Goal: Task Accomplishment & Management: Use online tool/utility

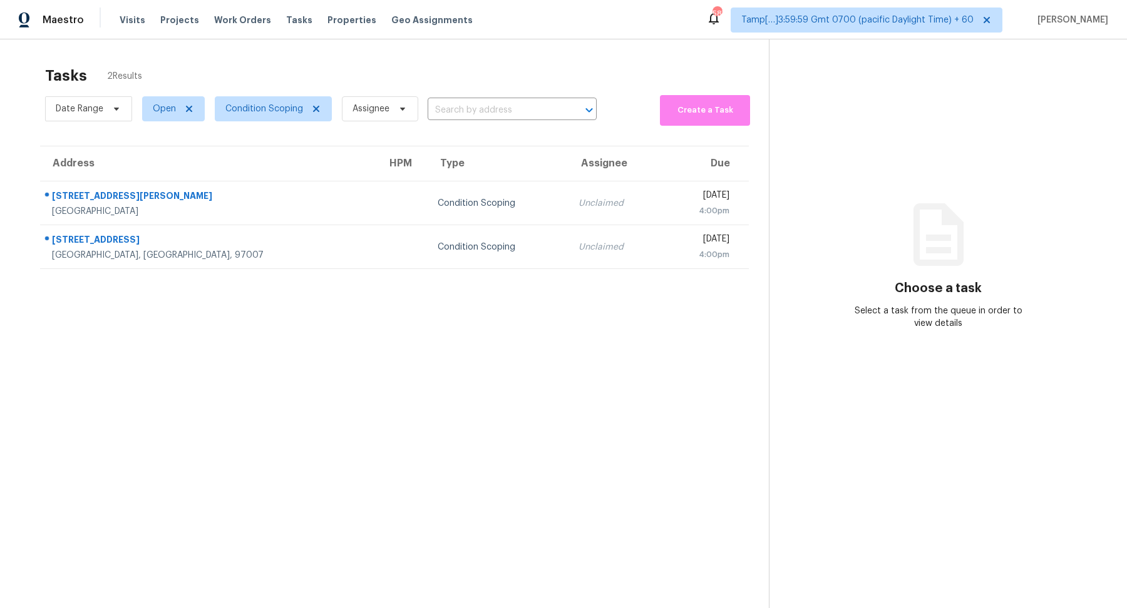
click at [449, 182] on td "Condition Scoping" at bounding box center [498, 204] width 141 height 44
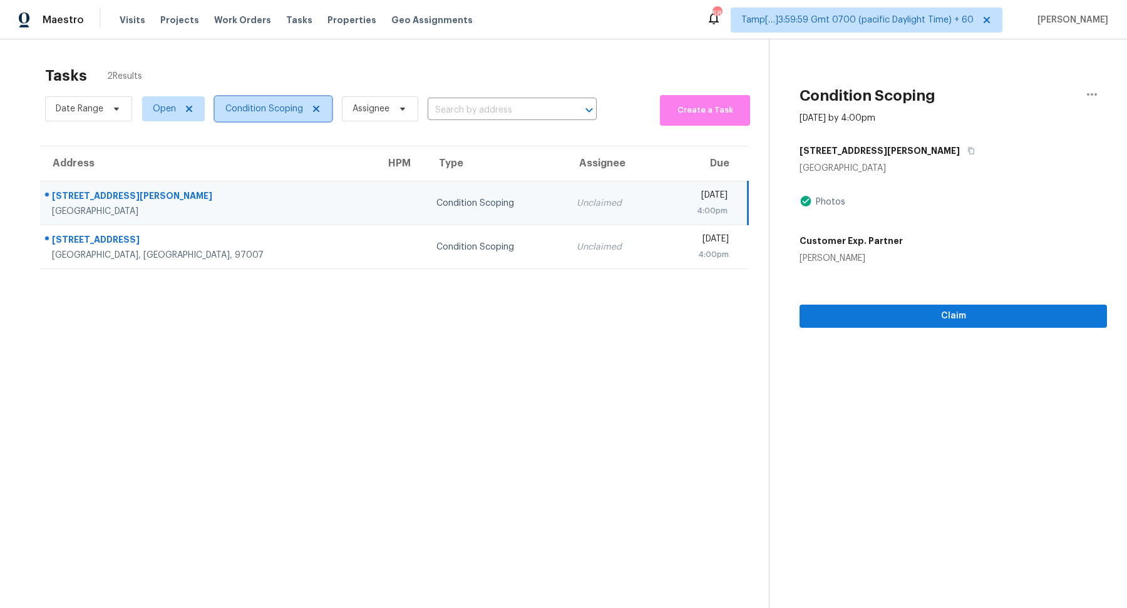
click at [260, 103] on span "Condition Scoping" at bounding box center [264, 109] width 78 height 13
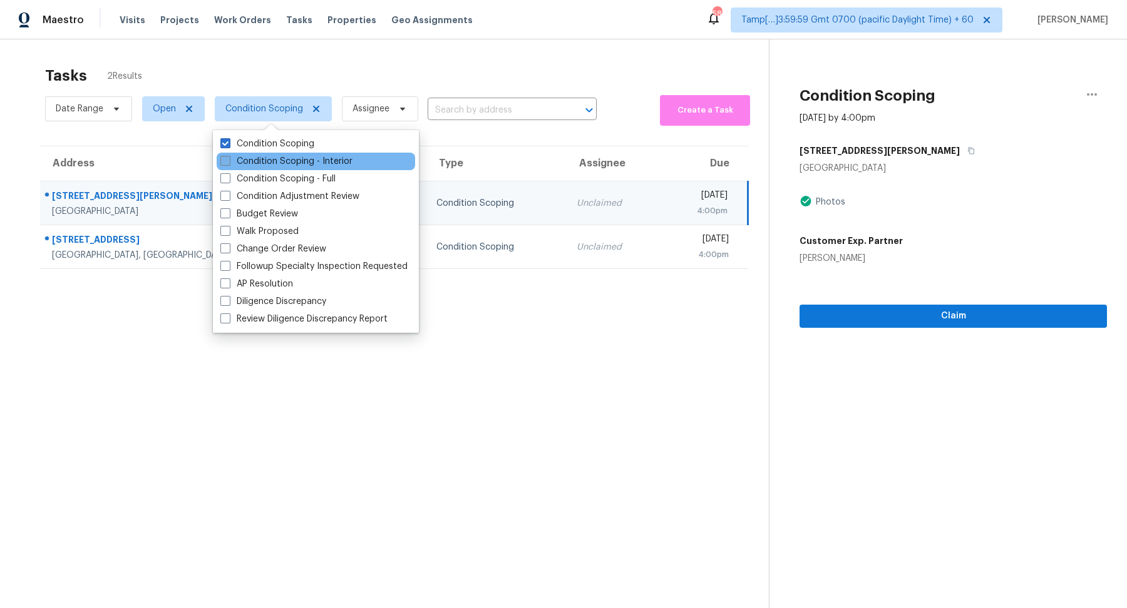
click at [273, 158] on label "Condition Scoping - Interior" at bounding box center [286, 161] width 132 height 13
click at [228, 158] on input "Condition Scoping - Interior" at bounding box center [224, 159] width 8 height 8
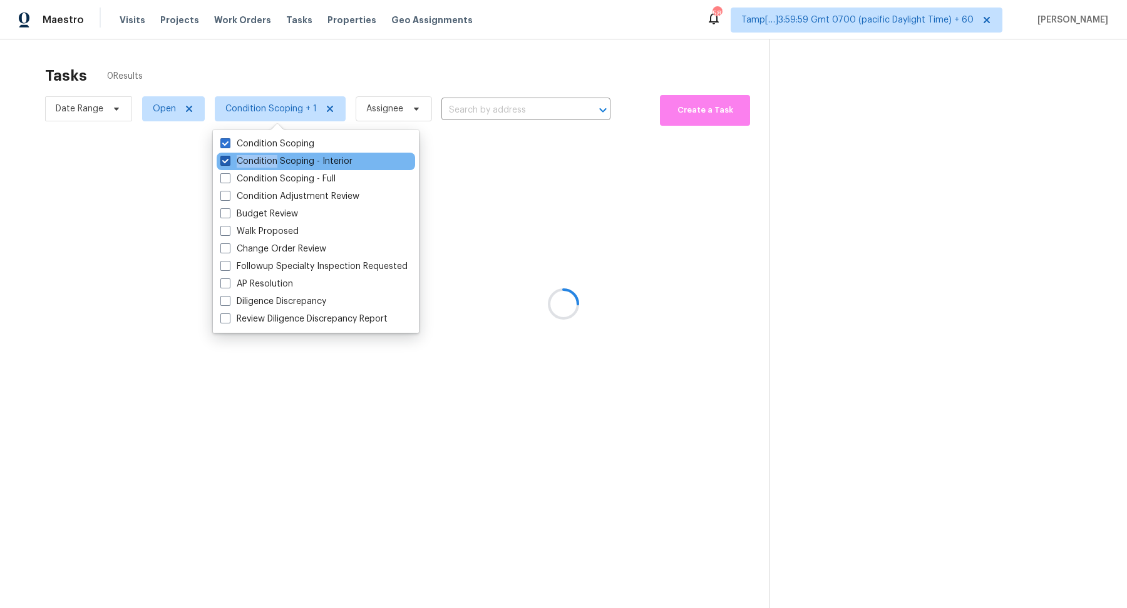
click at [273, 158] on label "Condition Scoping - Interior" at bounding box center [286, 161] width 132 height 13
click at [228, 158] on input "Condition Scoping - Interior" at bounding box center [224, 159] width 8 height 8
checkbox input "false"
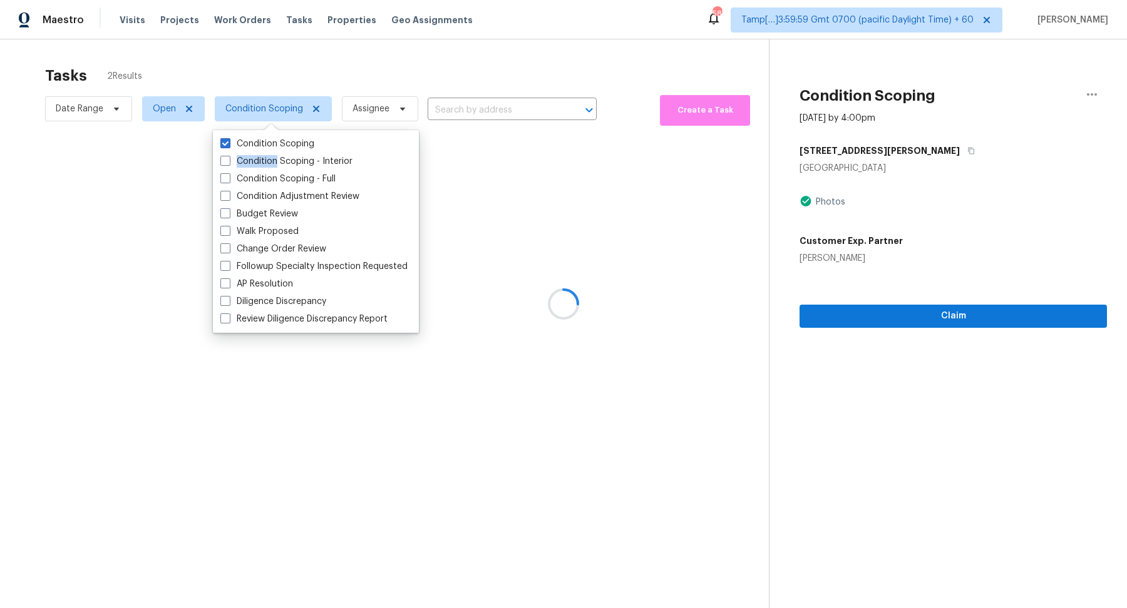
click at [398, 78] on div at bounding box center [563, 304] width 1127 height 608
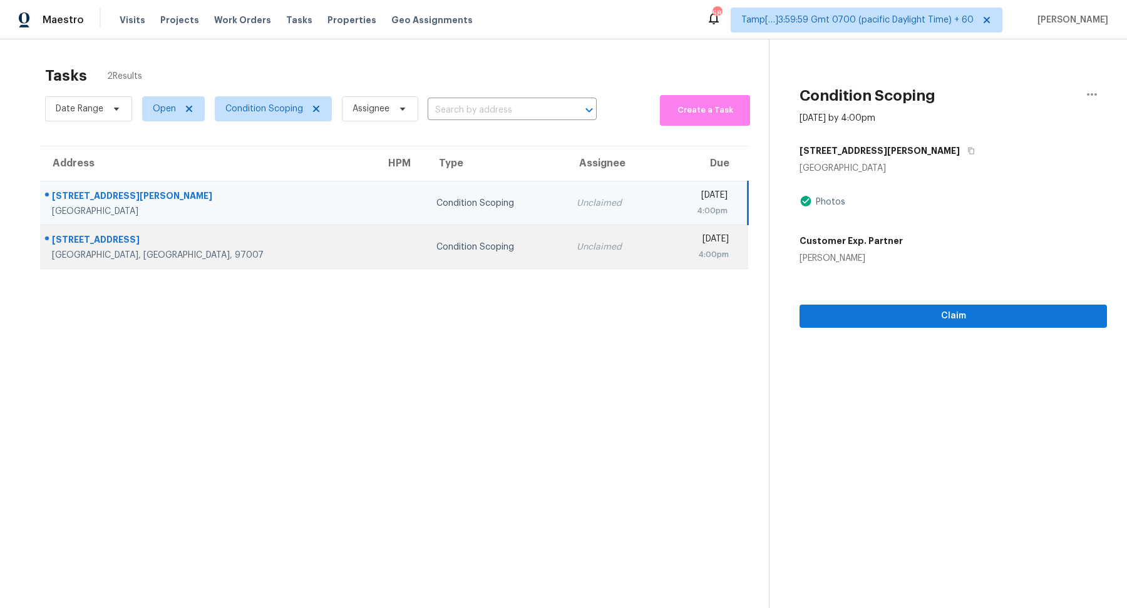
click at [567, 229] on td "Unclaimed" at bounding box center [613, 247] width 93 height 44
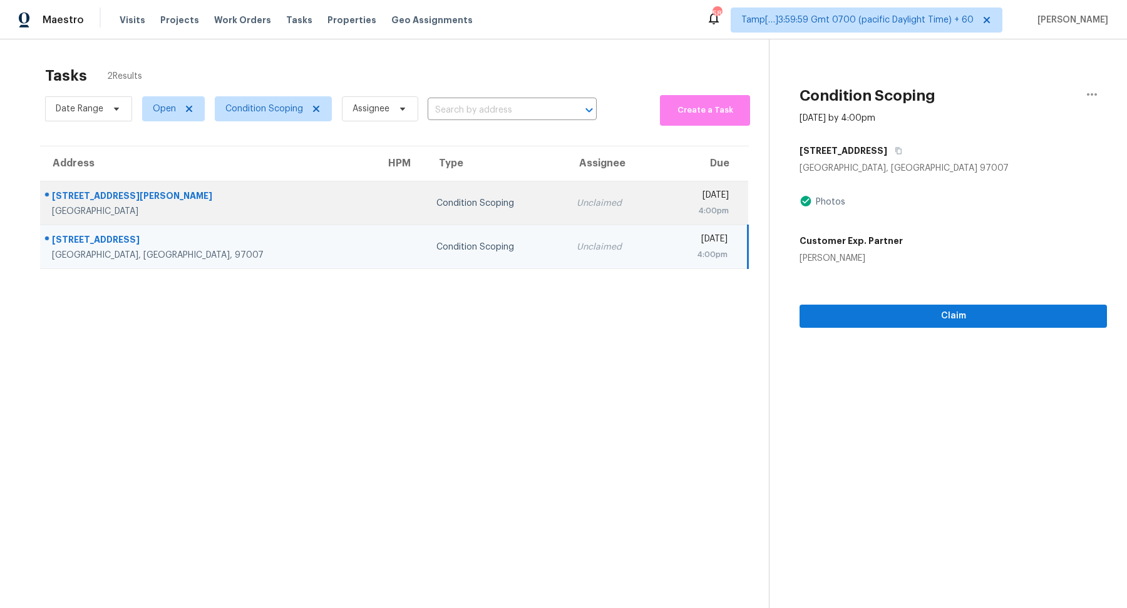
click at [567, 216] on td "Unclaimed" at bounding box center [613, 204] width 93 height 44
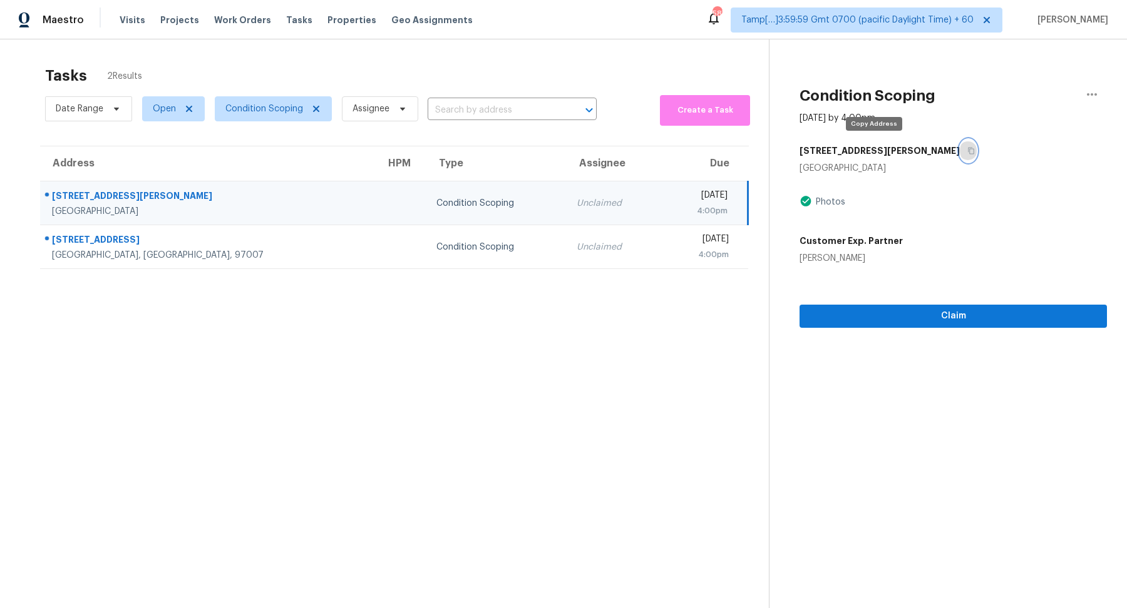
click at [967, 150] on icon "button" at bounding box center [971, 151] width 8 height 8
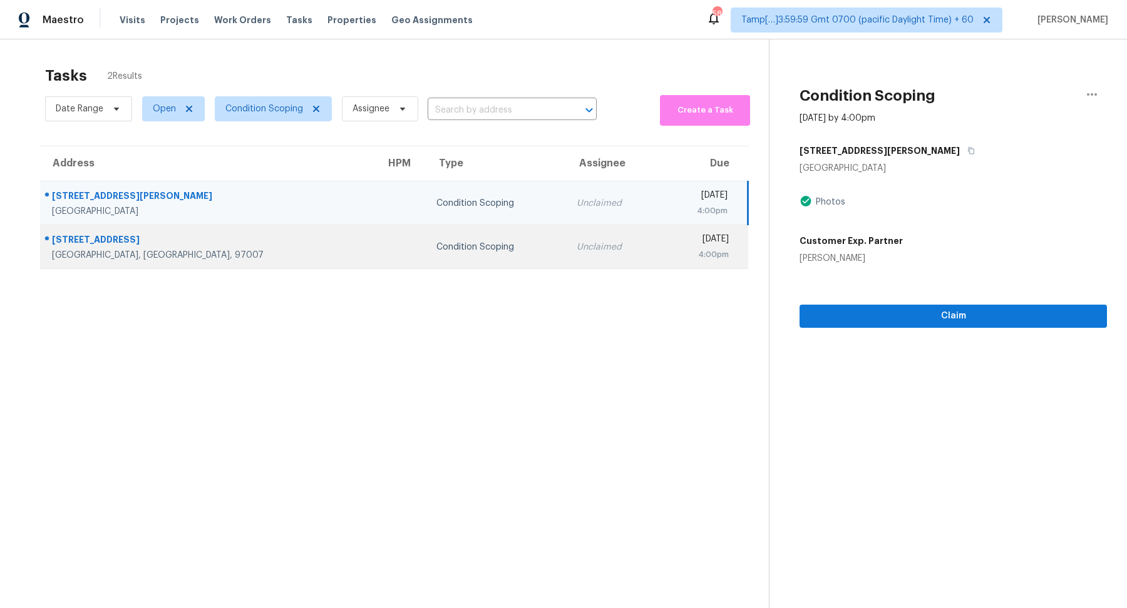
click at [567, 245] on td "Unclaimed" at bounding box center [613, 247] width 93 height 44
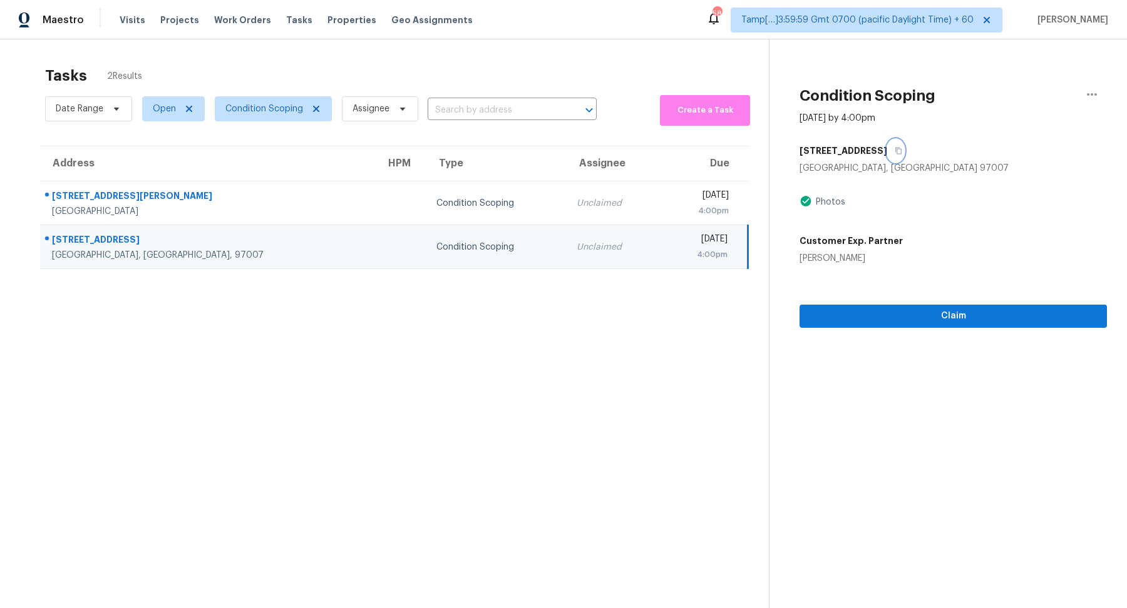
click at [898, 150] on icon "button" at bounding box center [899, 151] width 8 height 8
click at [892, 313] on span "Claim" at bounding box center [952, 317] width 287 height 16
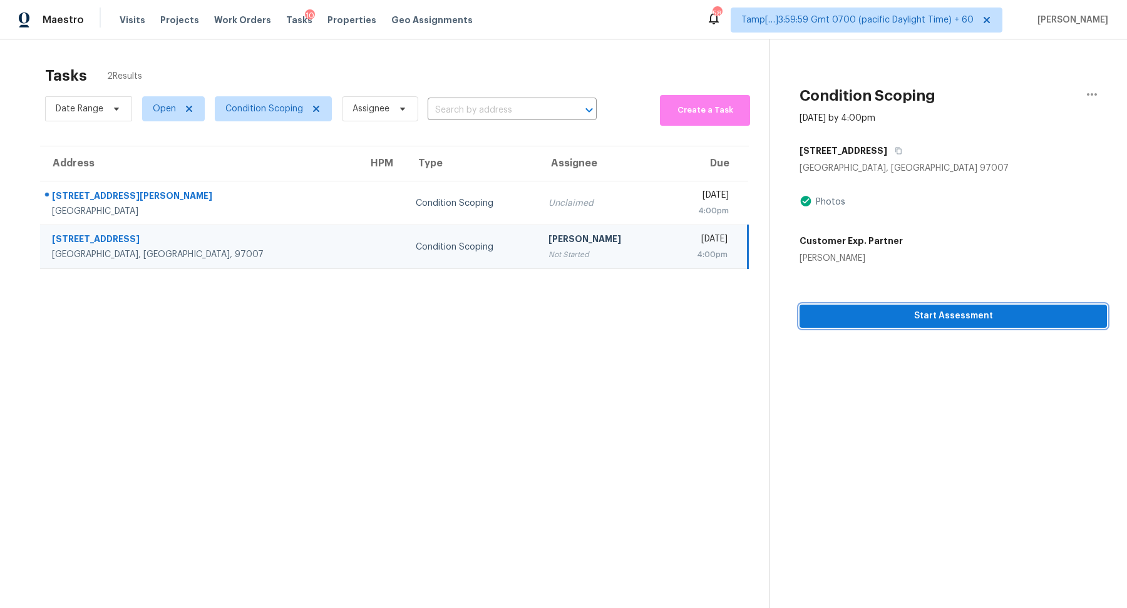
click at [863, 315] on span "Start Assessment" at bounding box center [952, 317] width 287 height 16
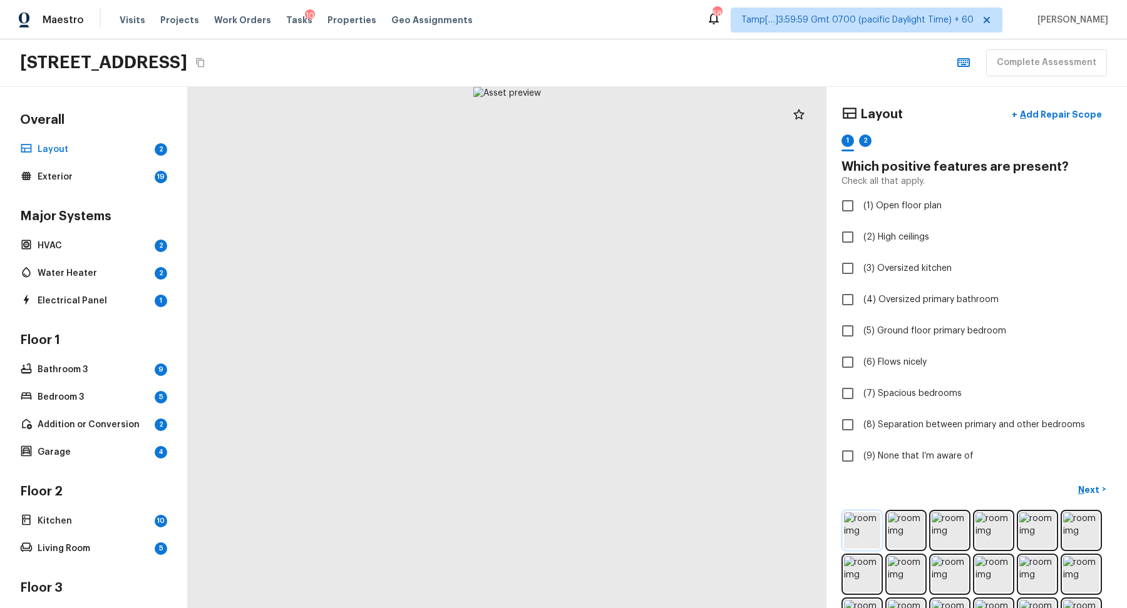
click at [864, 519] on img at bounding box center [862, 531] width 36 height 36
click at [867, 444] on label "(9) None that I’m aware of" at bounding box center [967, 456] width 267 height 26
click at [861, 444] on input "(9) None that I’m aware of" at bounding box center [847, 456] width 26 height 26
checkbox input "true"
click at [1089, 489] on p "Next" at bounding box center [1090, 490] width 24 height 13
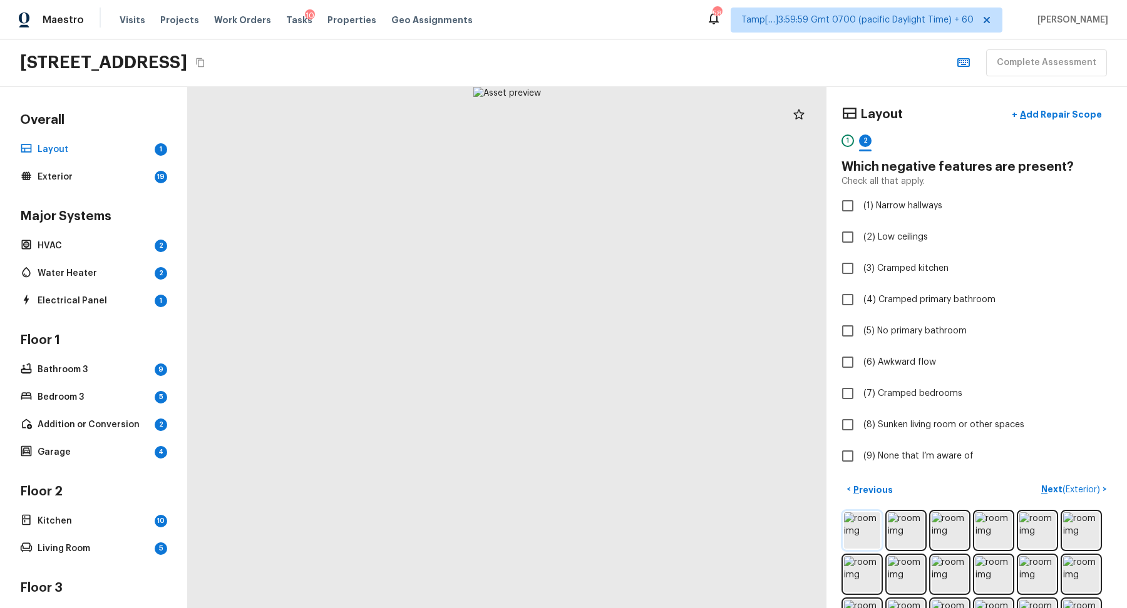
click at [854, 535] on img at bounding box center [862, 531] width 36 height 36
click at [887, 365] on span "(6) Awkward flow" at bounding box center [899, 362] width 73 height 13
click at [861, 365] on input "(6) Awkward flow" at bounding box center [847, 362] width 26 height 26
checkbox input "true"
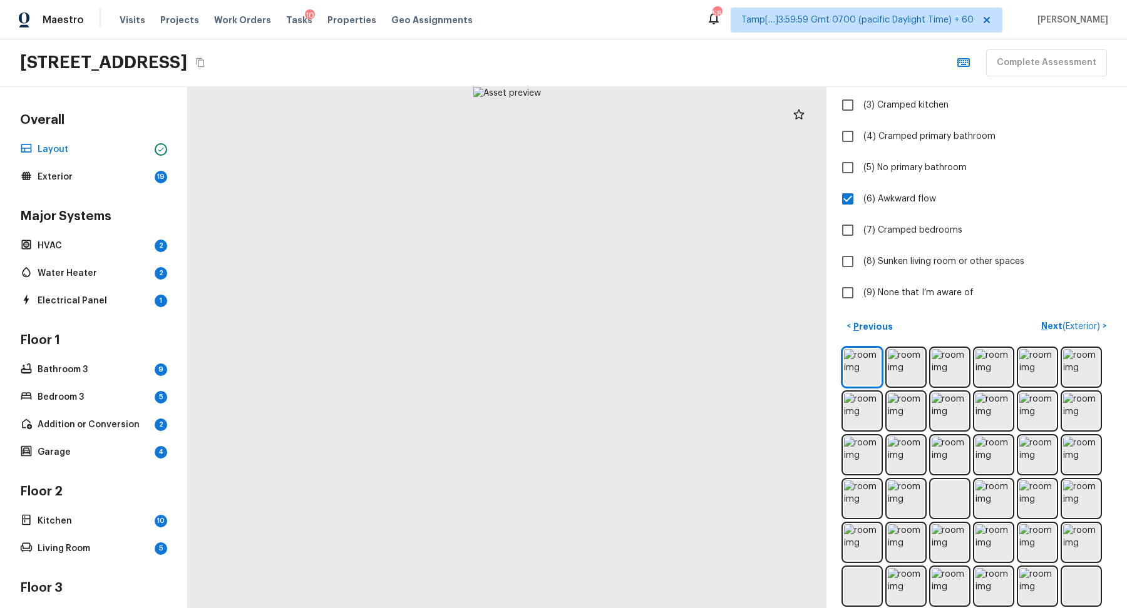
scroll to position [180, 0]
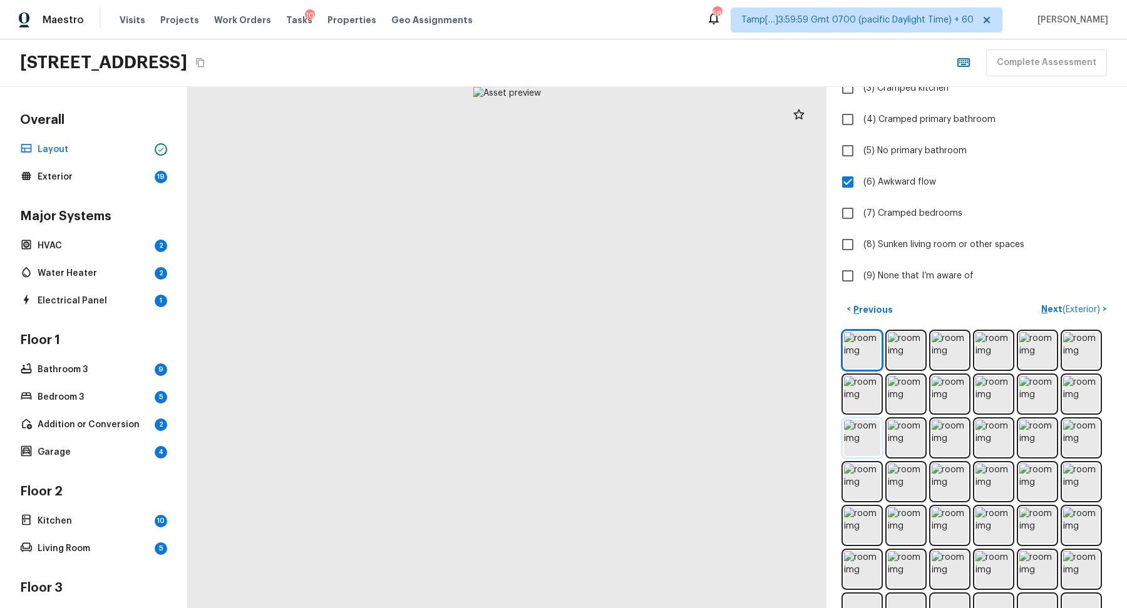
click at [856, 433] on img at bounding box center [862, 438] width 36 height 36
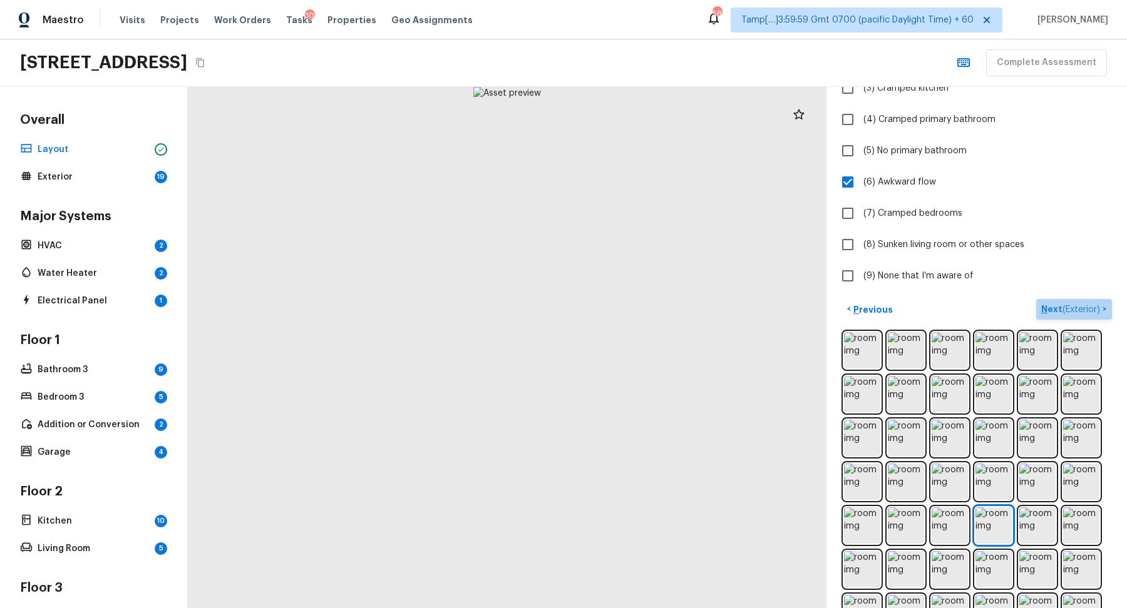
click at [1082, 305] on span "( Exterior )" at bounding box center [1081, 309] width 38 height 9
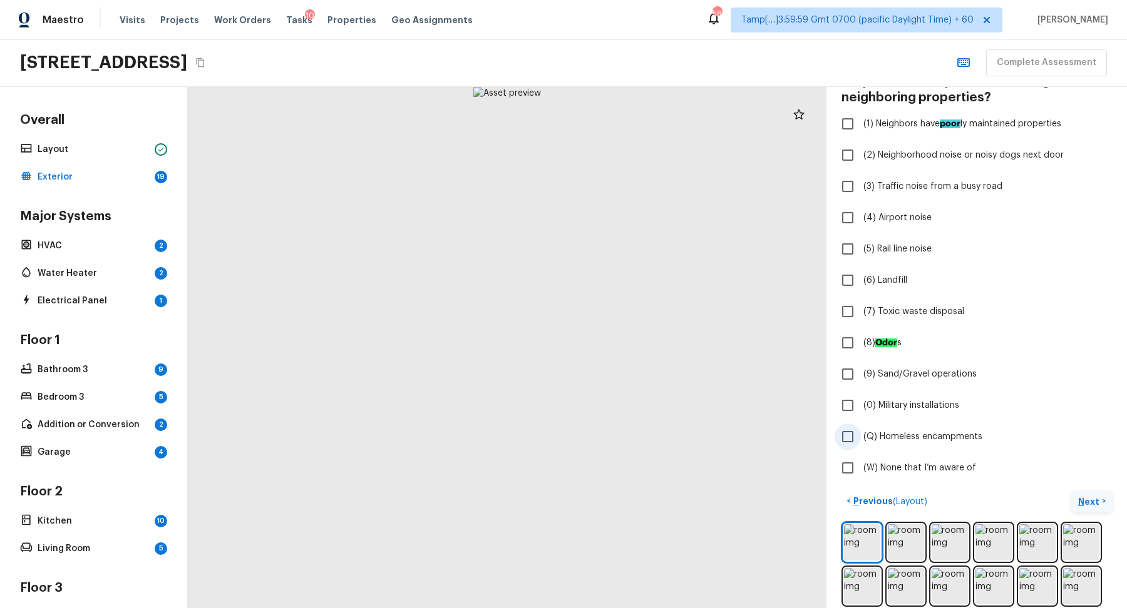
scroll to position [160, 0]
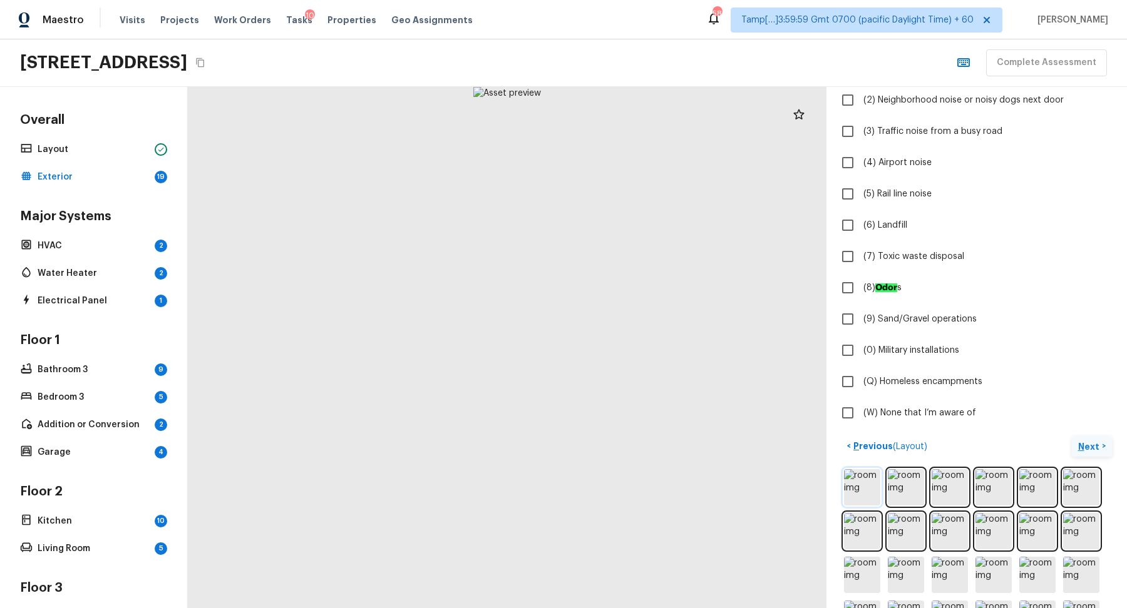
click at [871, 481] on img at bounding box center [862, 487] width 36 height 36
click at [854, 480] on img at bounding box center [862, 487] width 36 height 36
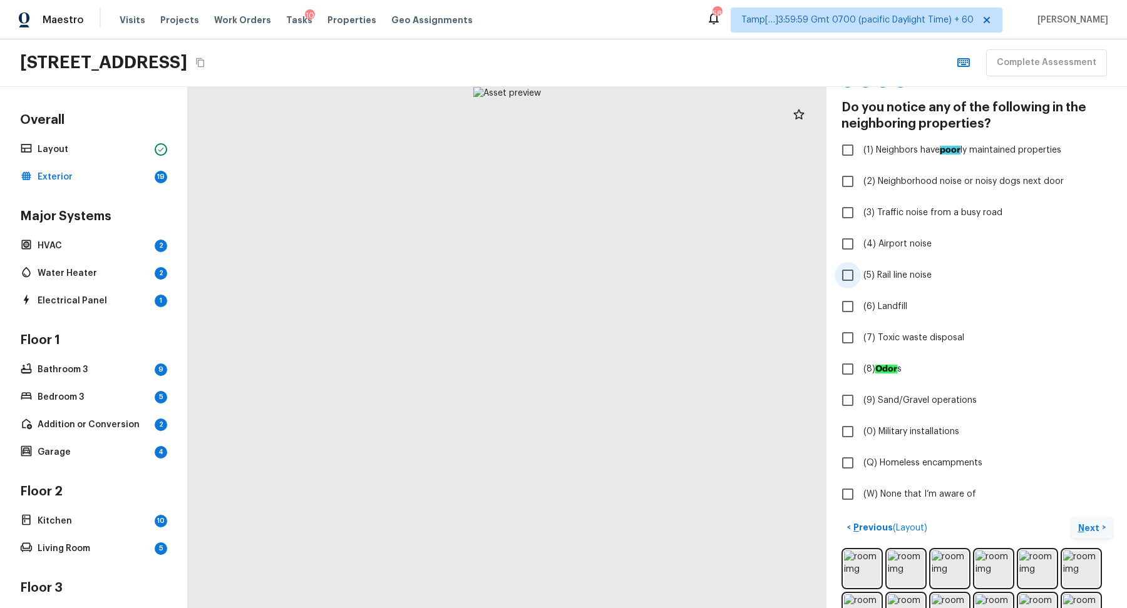
scroll to position [75, 0]
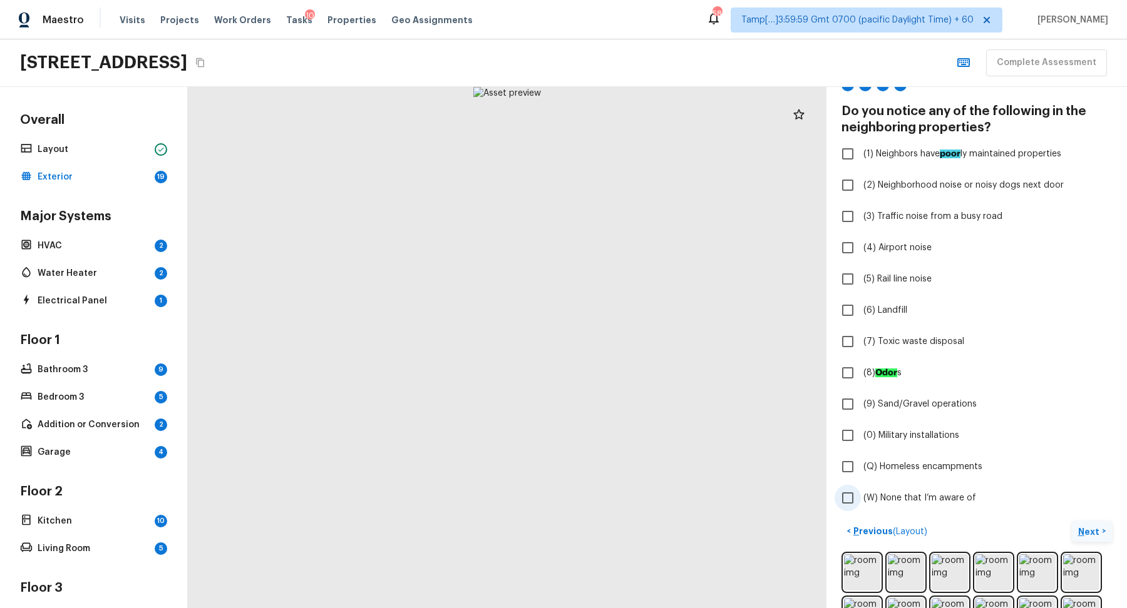
click at [913, 499] on span "(W) None that I’m aware of" at bounding box center [919, 498] width 113 height 13
click at [861, 499] on input "(W) None that I’m aware of" at bounding box center [847, 498] width 26 height 26
checkbox input "true"
click at [1080, 532] on p "Next" at bounding box center [1090, 532] width 24 height 13
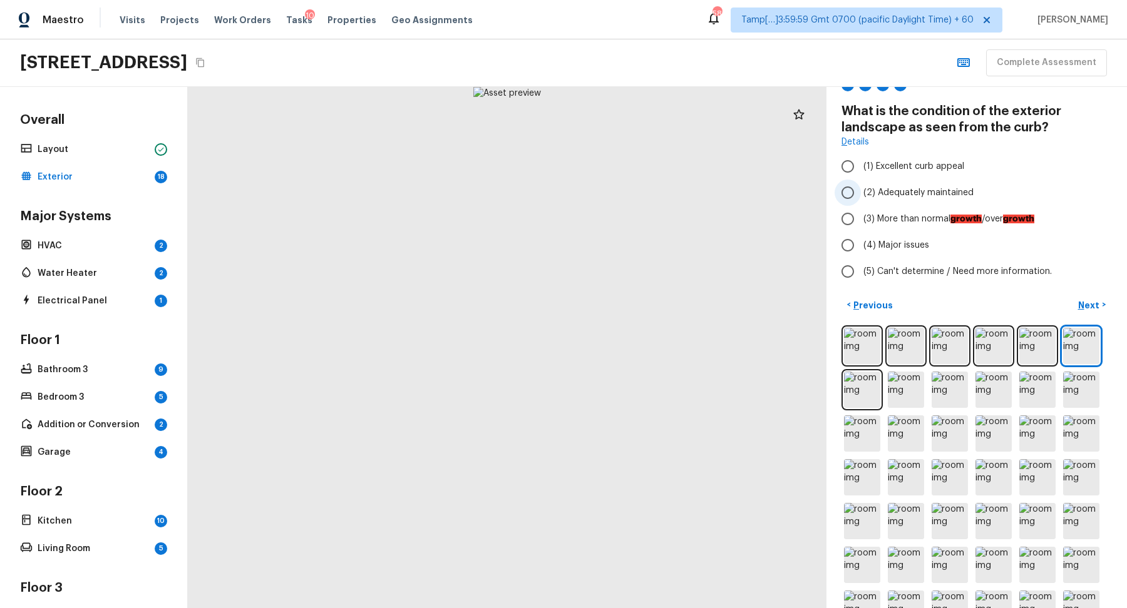
click at [924, 192] on span "(2) Adequately maintained" at bounding box center [918, 193] width 110 height 13
click at [861, 192] on input "(2) Adequately maintained" at bounding box center [847, 193] width 26 height 26
radio input "true"
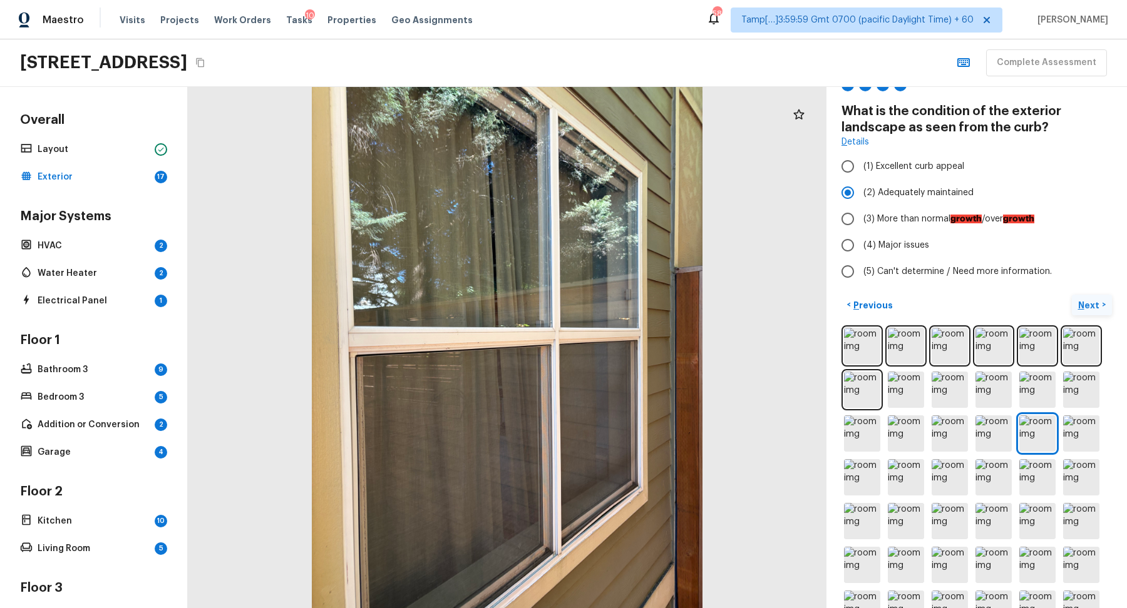
click at [1087, 296] on button "Next >" at bounding box center [1092, 305] width 40 height 21
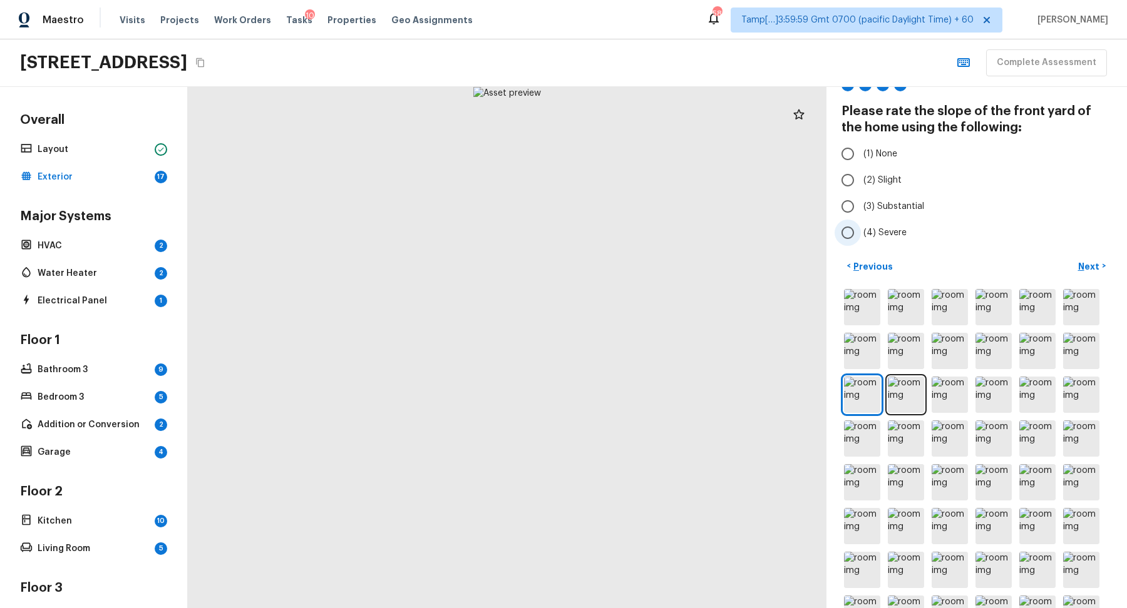
scroll to position [68, 0]
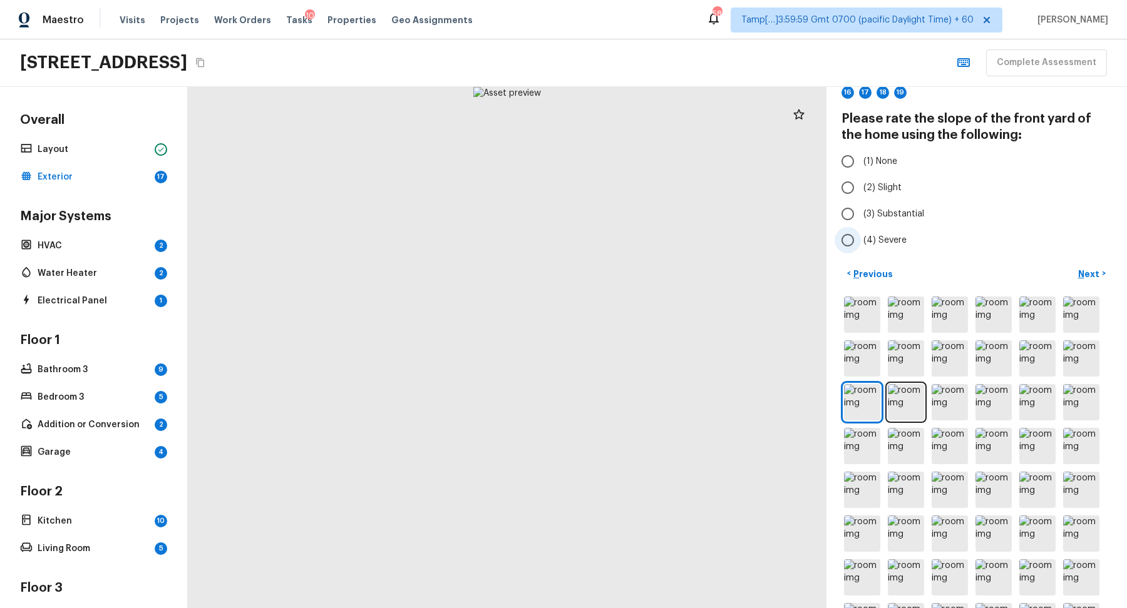
click at [905, 234] on label "(4) Severe" at bounding box center [967, 240] width 267 height 26
click at [861, 234] on input "(4) Severe" at bounding box center [847, 240] width 26 height 26
radio input "true"
click at [1091, 274] on p "Next" at bounding box center [1090, 274] width 24 height 13
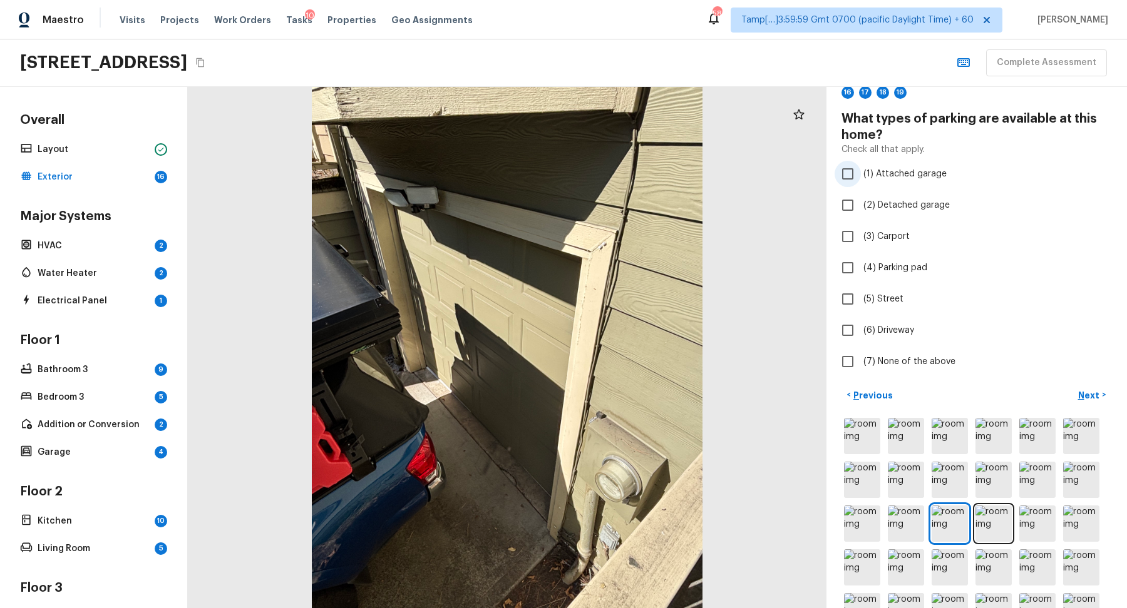
click at [907, 178] on span "(1) Attached garage" at bounding box center [904, 174] width 83 height 13
click at [861, 178] on input "(1) Attached garage" at bounding box center [847, 174] width 26 height 26
checkbox input "true"
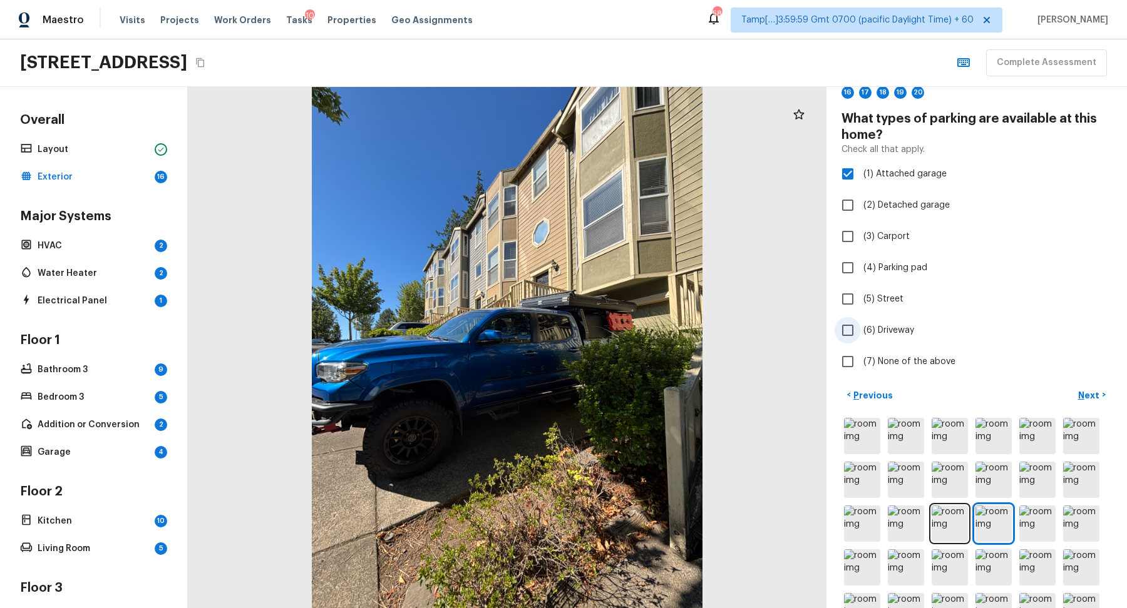
click at [864, 329] on span "(6) Driveway" at bounding box center [888, 330] width 51 height 13
click at [861, 329] on input "(6) Driveway" at bounding box center [847, 330] width 26 height 26
checkbox input "true"
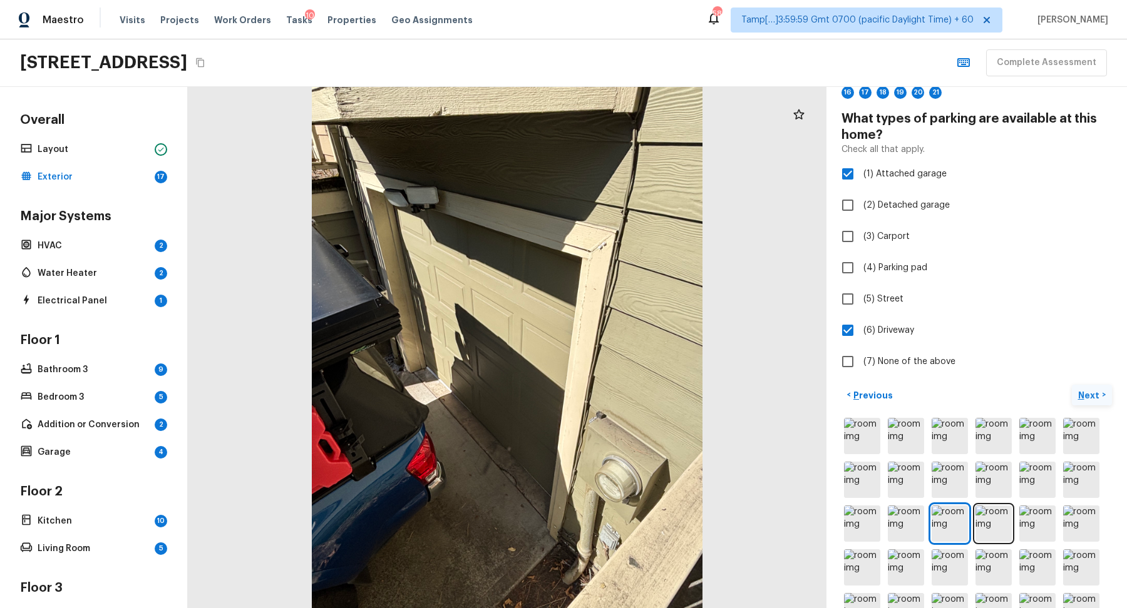
click at [1082, 396] on p "Next" at bounding box center [1090, 395] width 24 height 13
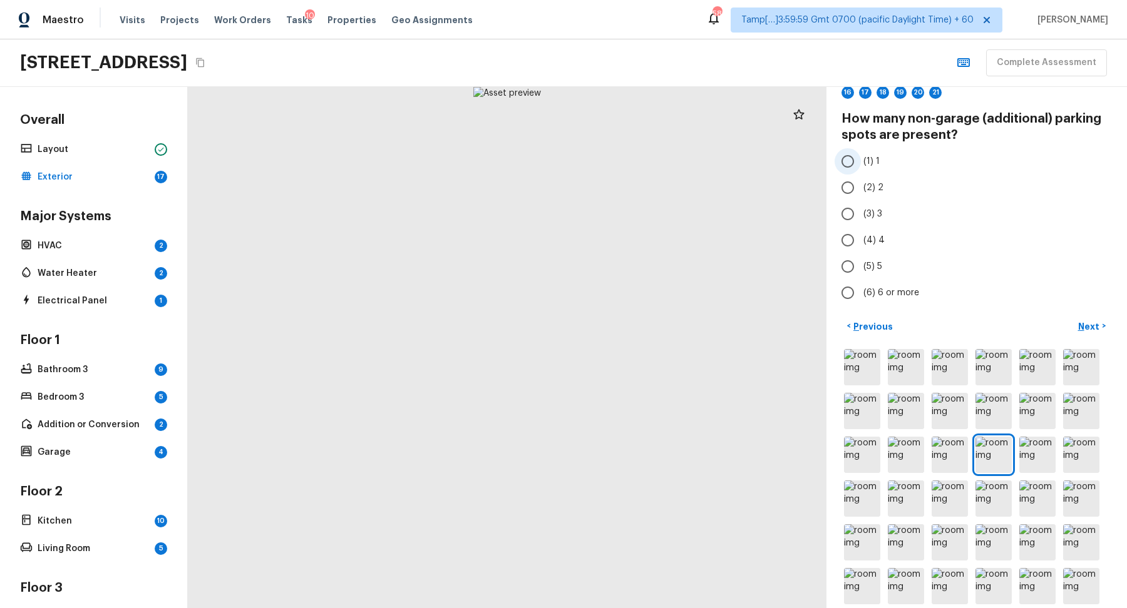
click at [857, 163] on input "(1) 1" at bounding box center [847, 161] width 26 height 26
radio input "true"
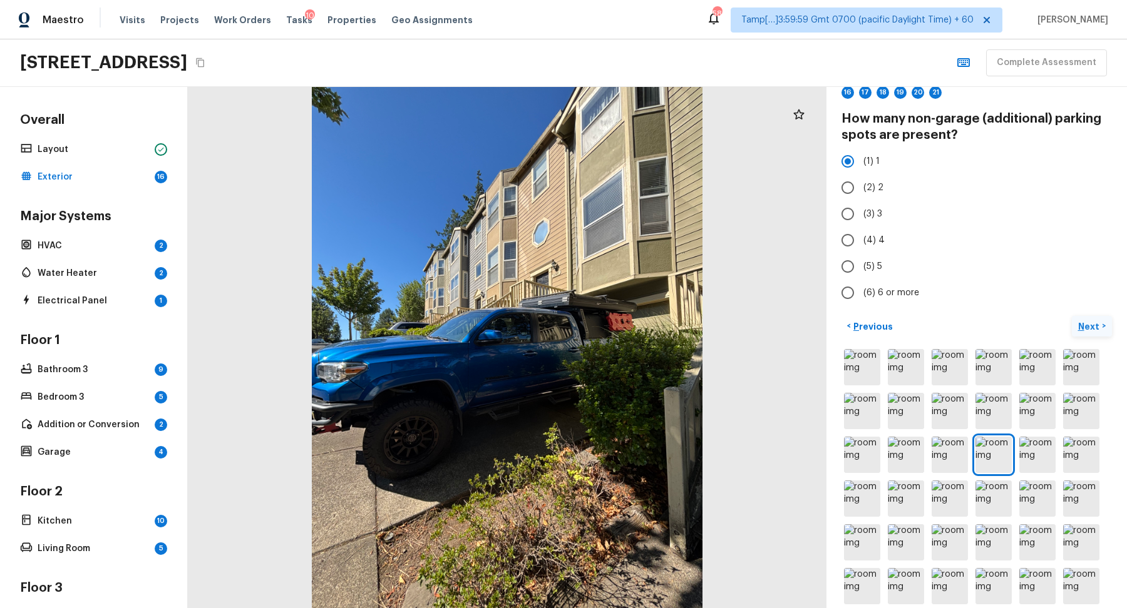
click at [1095, 329] on p "Next" at bounding box center [1090, 327] width 24 height 13
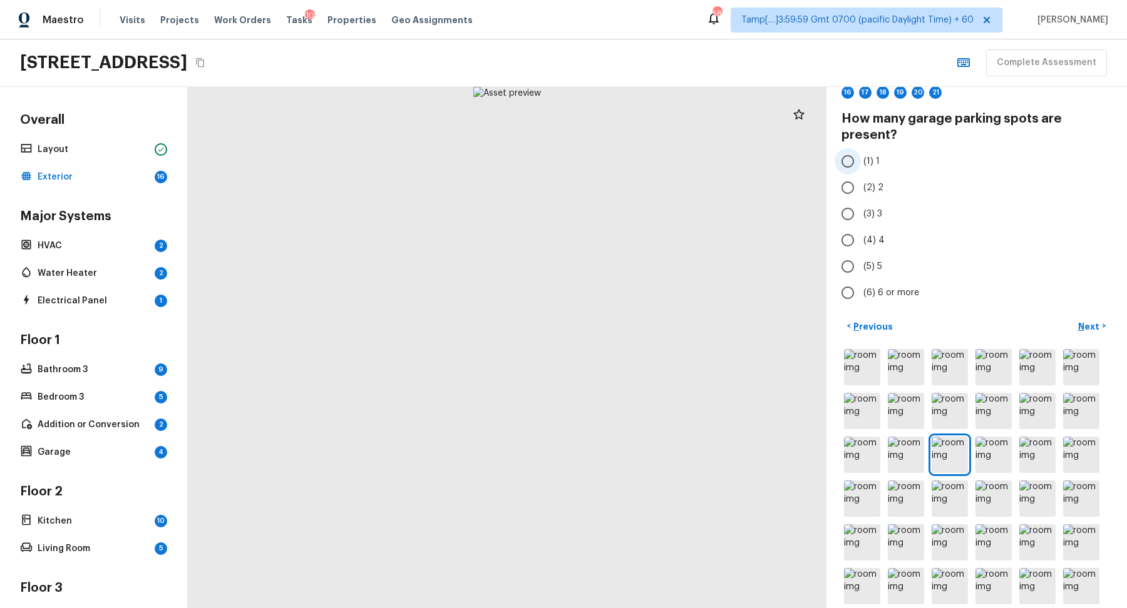
click at [881, 162] on label "(1) 1" at bounding box center [967, 161] width 267 height 26
click at [861, 162] on input "(1) 1" at bounding box center [847, 161] width 26 height 26
radio input "true"
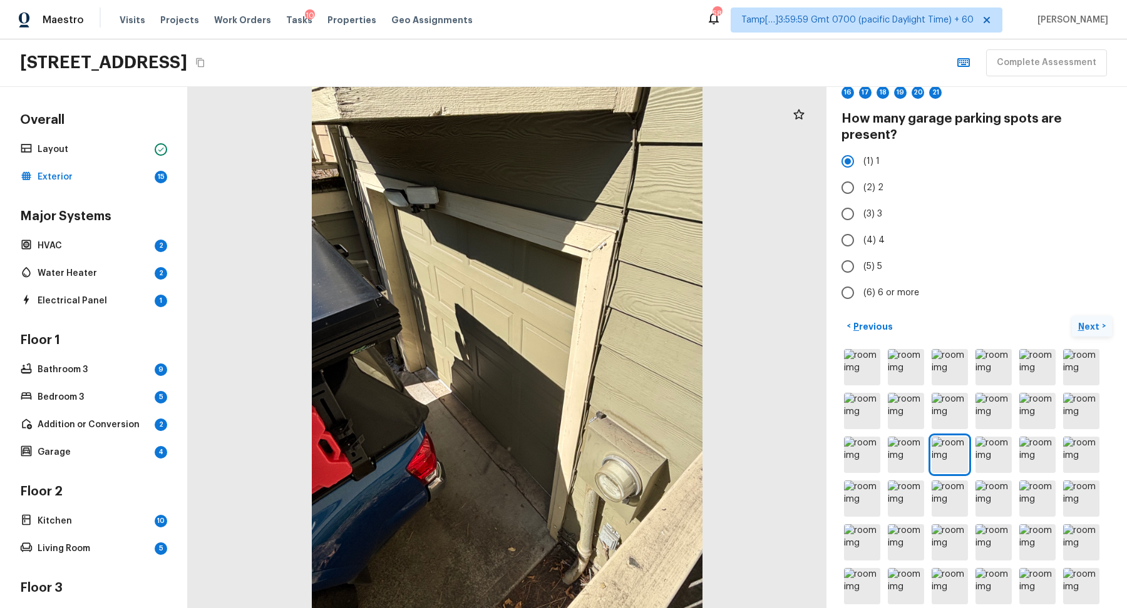
click at [1083, 331] on button "Next >" at bounding box center [1092, 326] width 40 height 21
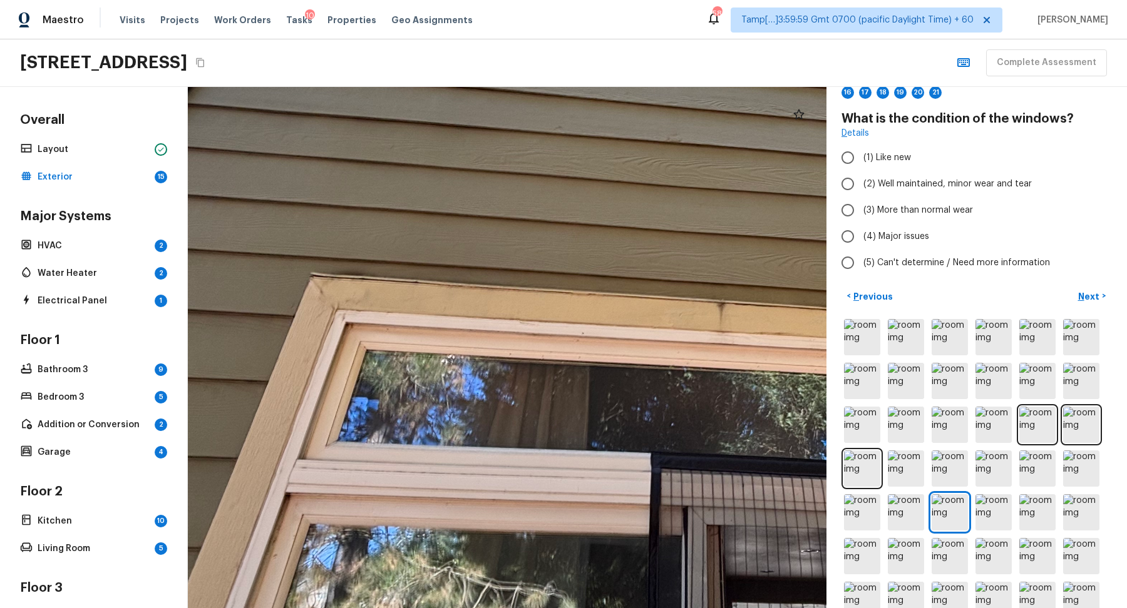
drag, startPoint x: 515, startPoint y: 322, endPoint x: 535, endPoint y: 608, distance: 286.8
click at [535, 608] on html "Maestro Visits Projects Work Orders Tasks 10 Properties Geo Assignments 585 Tam…" at bounding box center [563, 304] width 1127 height 608
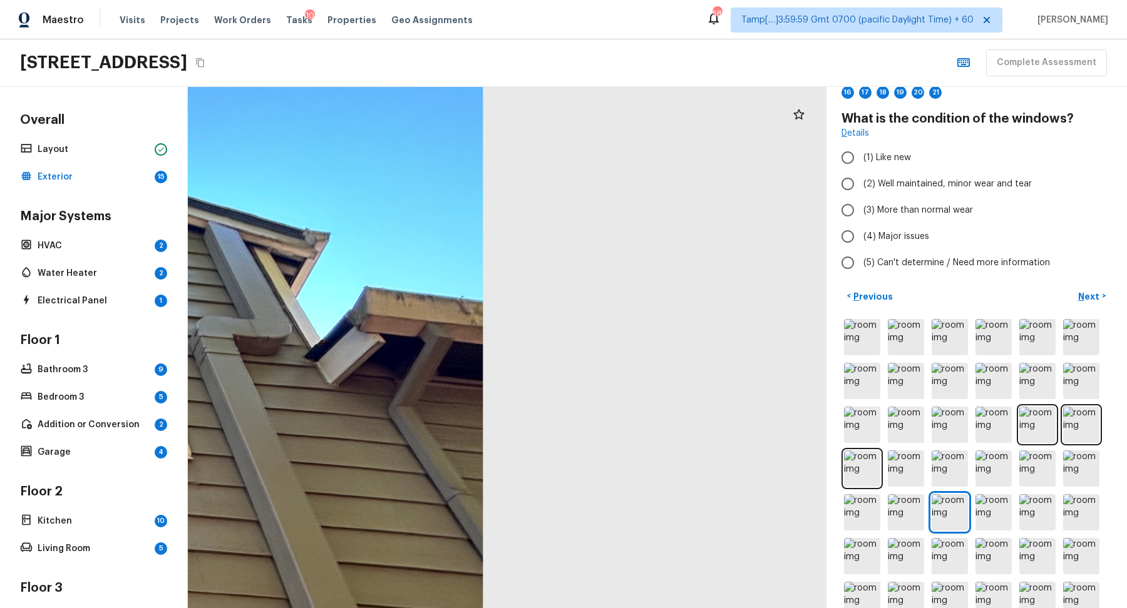
drag, startPoint x: 333, startPoint y: 456, endPoint x: 695, endPoint y: 455, distance: 361.8
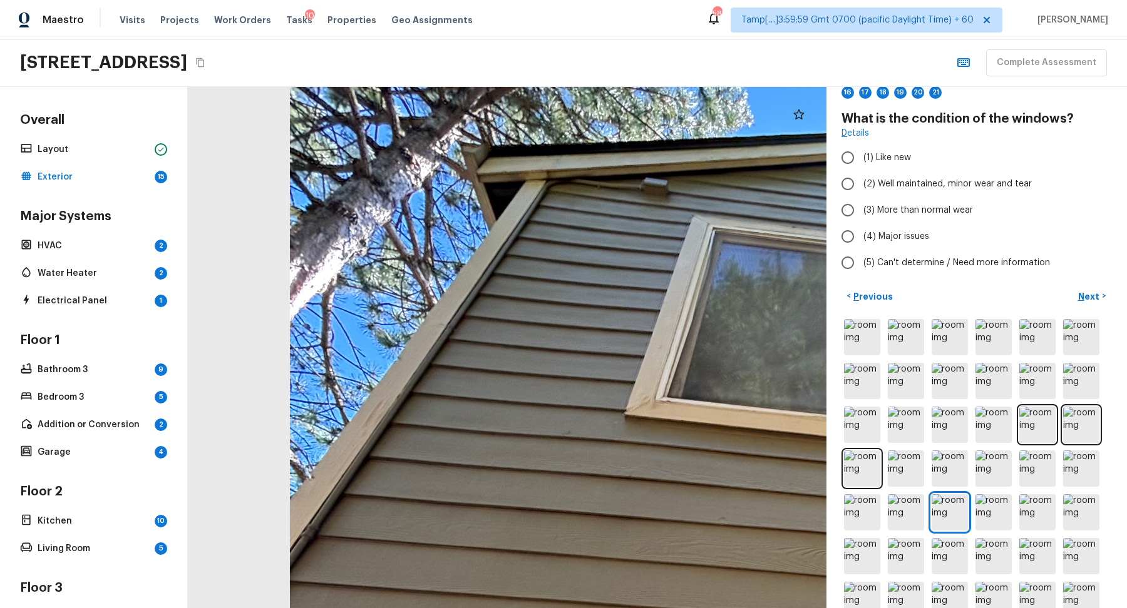
drag, startPoint x: 669, startPoint y: 433, endPoint x: 443, endPoint y: 459, distance: 227.4
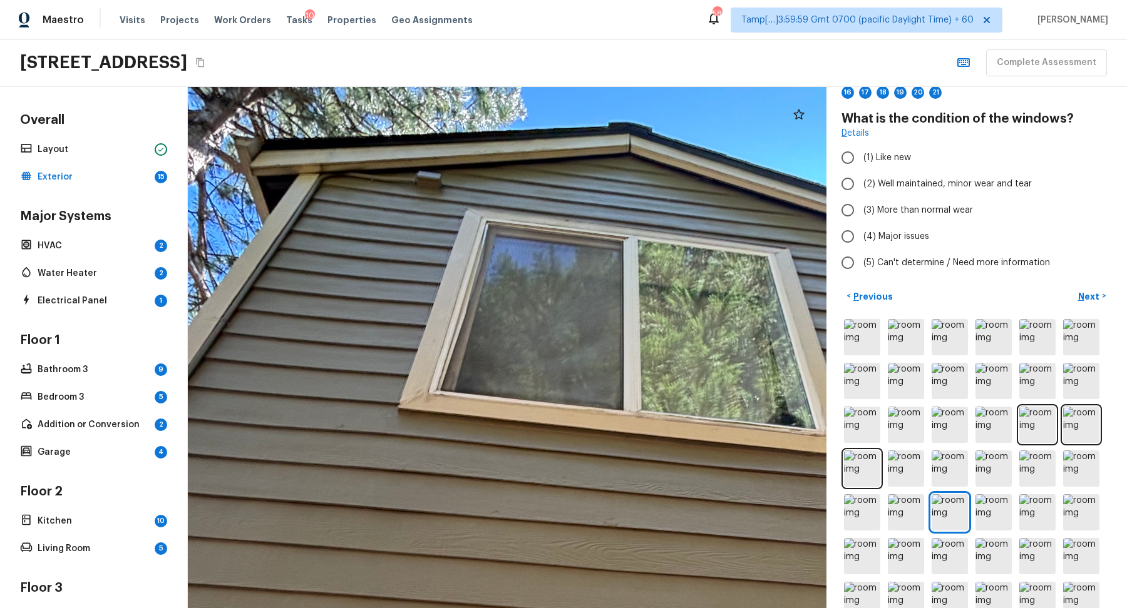
drag, startPoint x: 610, startPoint y: 443, endPoint x: 431, endPoint y: 453, distance: 178.7
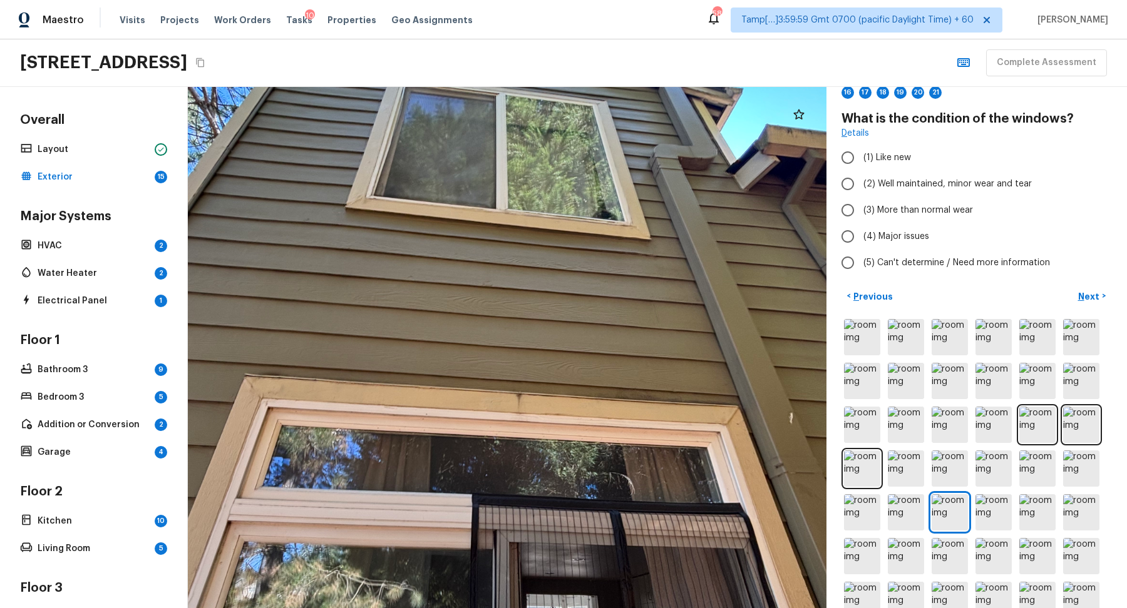
drag, startPoint x: 531, startPoint y: 331, endPoint x: 509, endPoint y: 443, distance: 113.6
click at [510, 443] on div at bounding box center [483, 385] width 1182 height 966
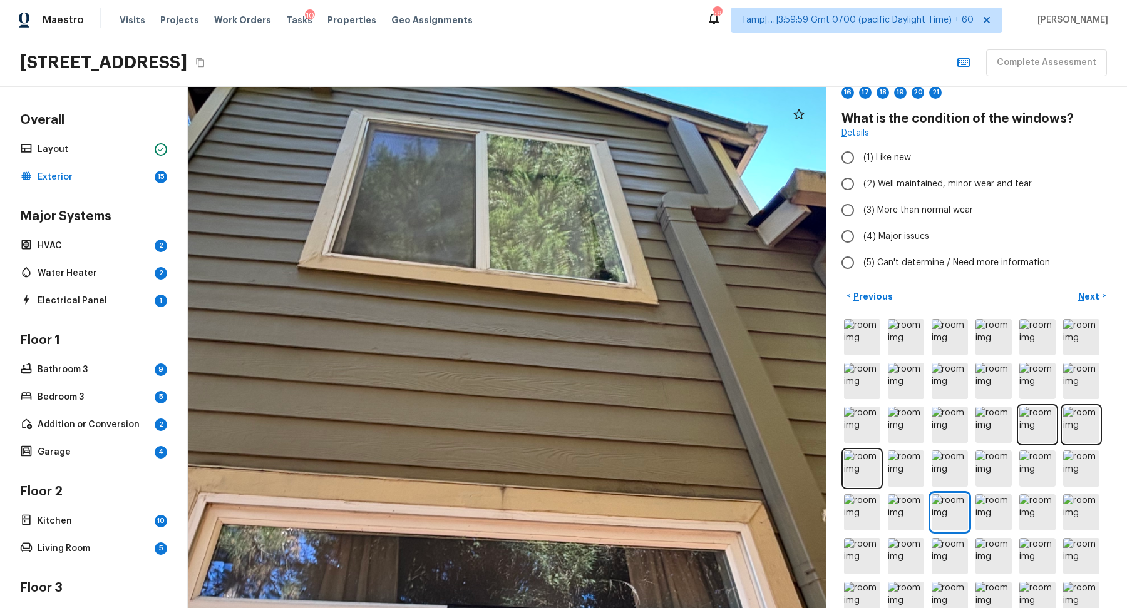
drag, startPoint x: 528, startPoint y: 294, endPoint x: 524, endPoint y: 406, distance: 112.1
click at [525, 406] on div at bounding box center [460, 475] width 1397 height 1141
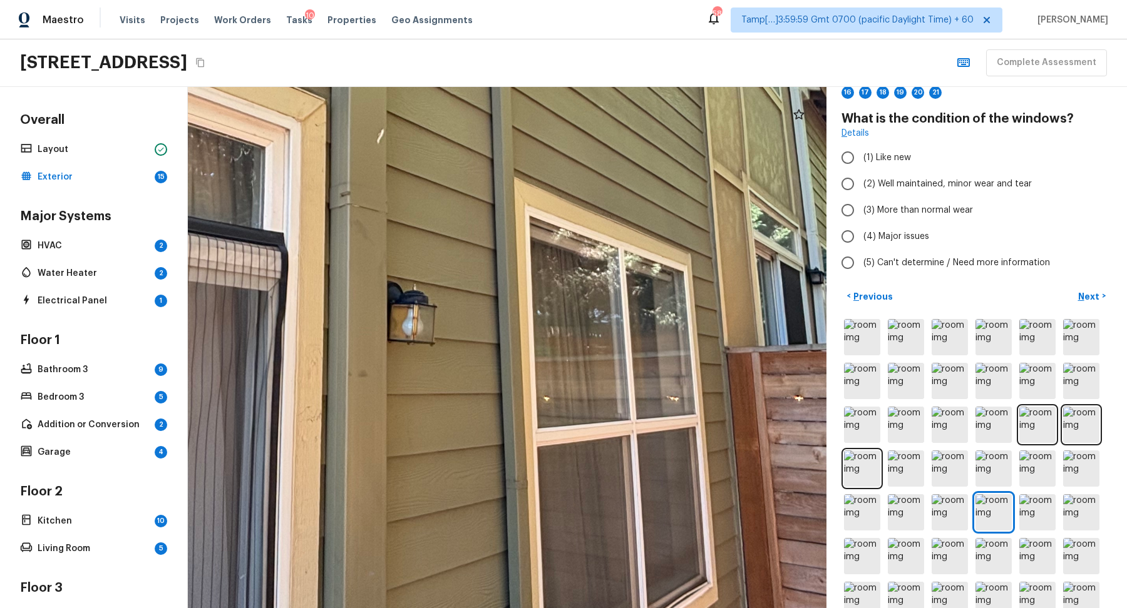
drag, startPoint x: 528, startPoint y: 289, endPoint x: 527, endPoint y: 608, distance: 319.3
click at [527, 608] on html "Maestro Visits Projects Work Orders Tasks 10 Properties Geo Assignments 585 Tam…" at bounding box center [563, 304] width 1127 height 608
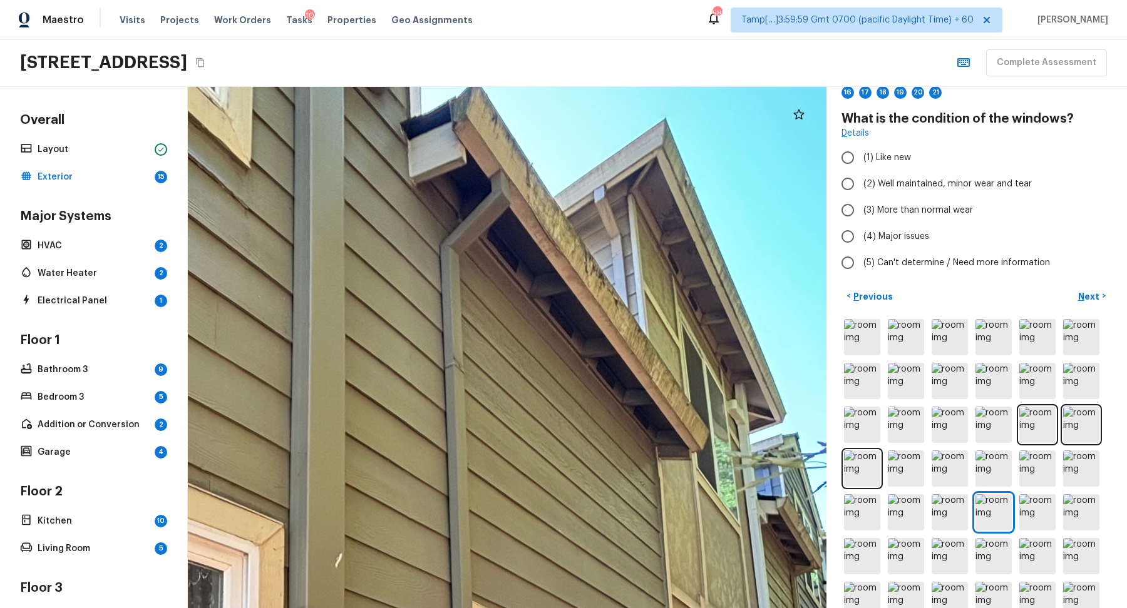
drag, startPoint x: 483, startPoint y: 439, endPoint x: 496, endPoint y: 608, distance: 169.5
click at [496, 608] on html "Maestro Visits Projects Work Orders Tasks 10 Properties Geo Assignments 585 Tam…" at bounding box center [563, 304] width 1127 height 608
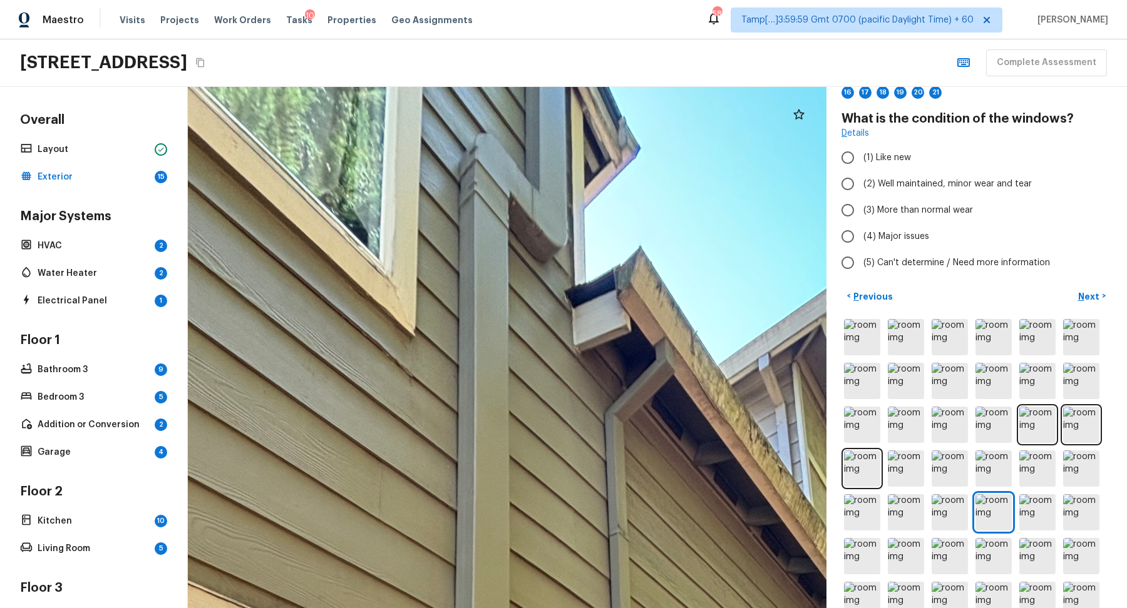
drag, startPoint x: 440, startPoint y: 408, endPoint x: 632, endPoint y: 441, distance: 195.0
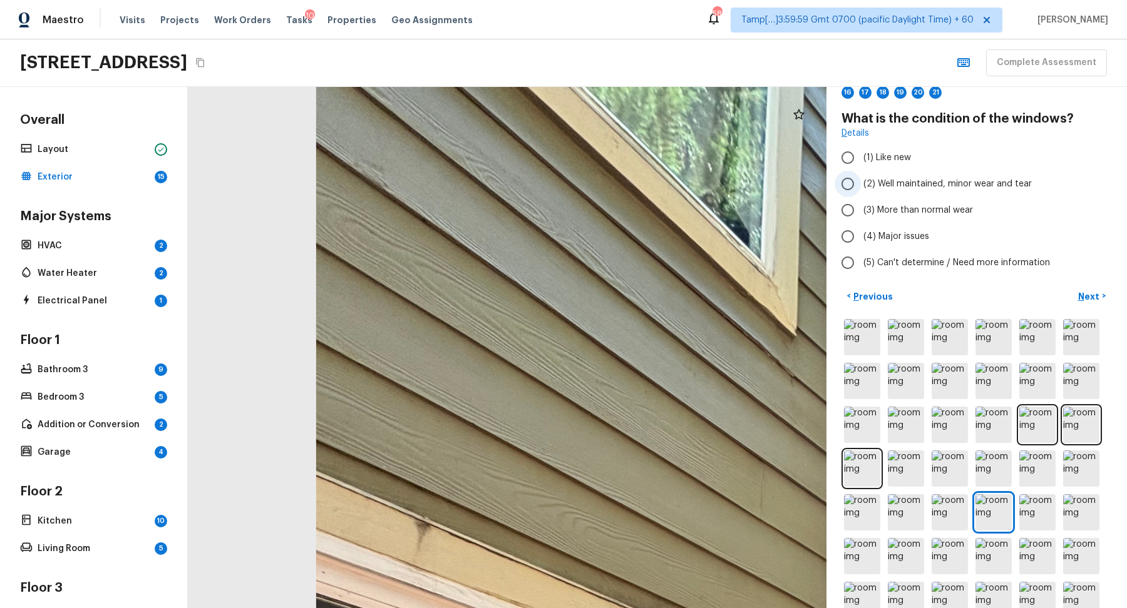
click at [893, 188] on span "(2) Well maintained, minor wear and tear" at bounding box center [947, 184] width 168 height 13
click at [861, 188] on input "(2) Well maintained, minor wear and tear" at bounding box center [847, 184] width 26 height 26
radio input "true"
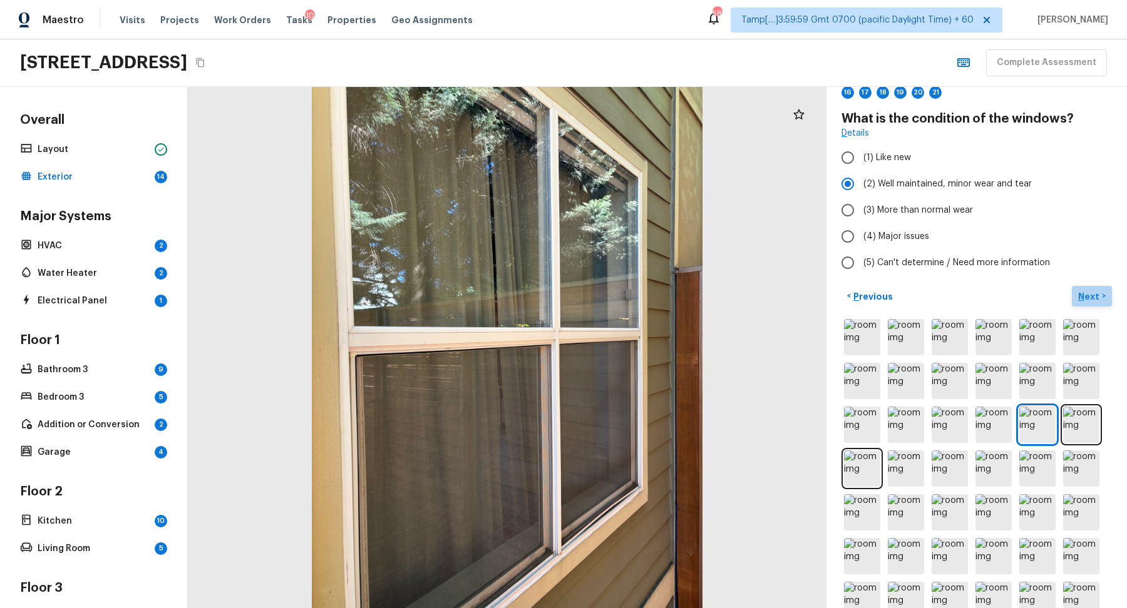
click at [1093, 302] on button "Next >" at bounding box center [1092, 296] width 40 height 21
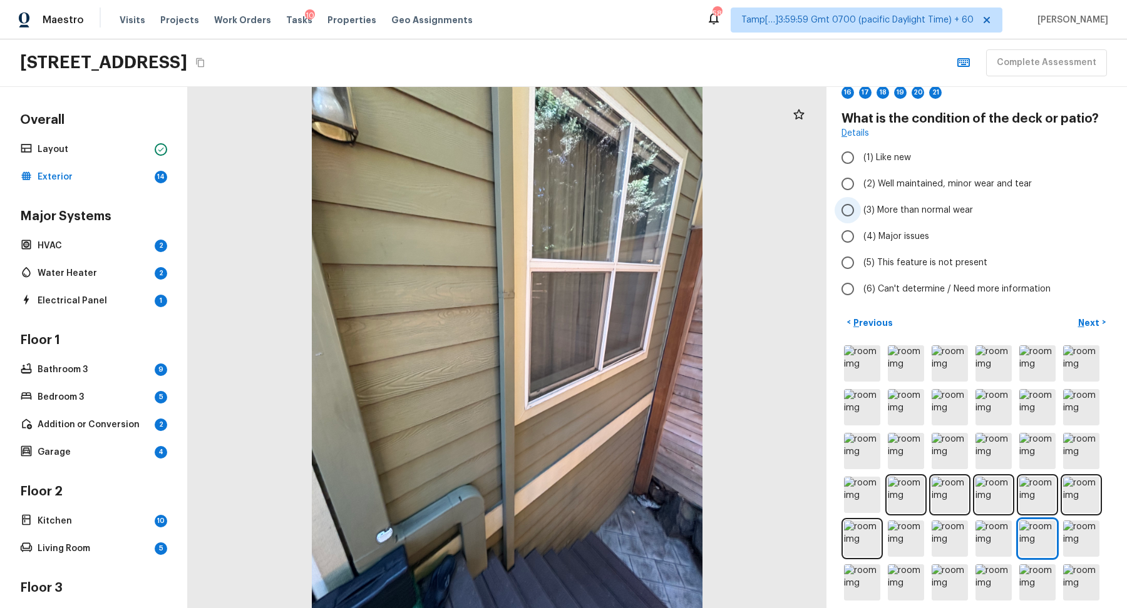
click at [919, 205] on span "(3) More than normal wear" at bounding box center [918, 210] width 110 height 13
click at [861, 205] on input "(3) More than normal wear" at bounding box center [847, 210] width 26 height 26
radio input "true"
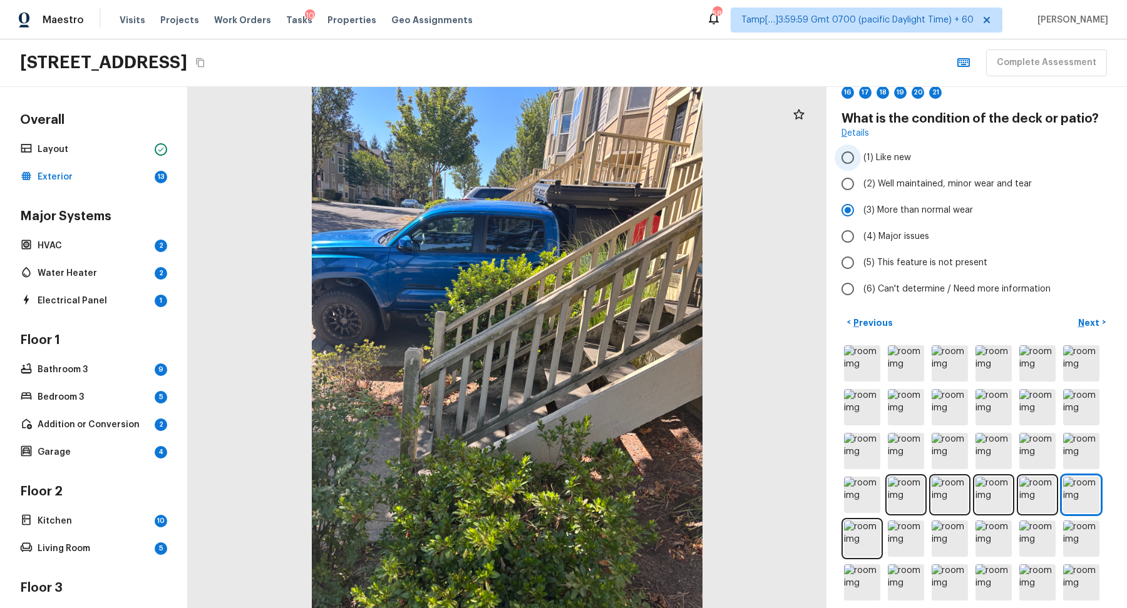
scroll to position [0, 0]
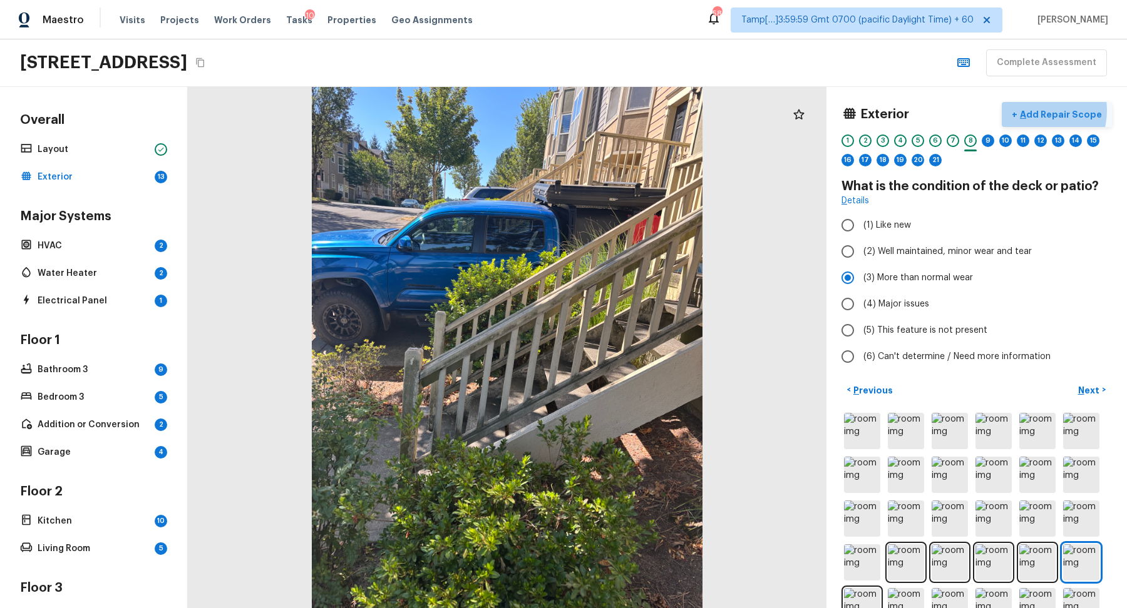
click at [1041, 110] on p "Add Repair Scope" at bounding box center [1059, 114] width 85 height 13
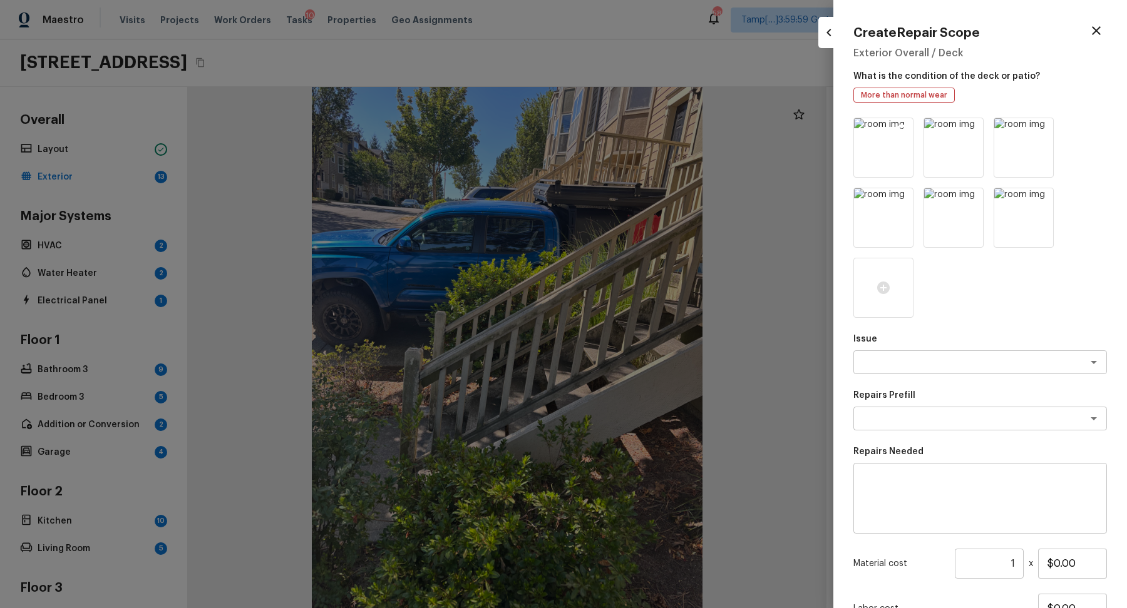
click at [900, 134] on icon at bounding box center [901, 130] width 11 height 11
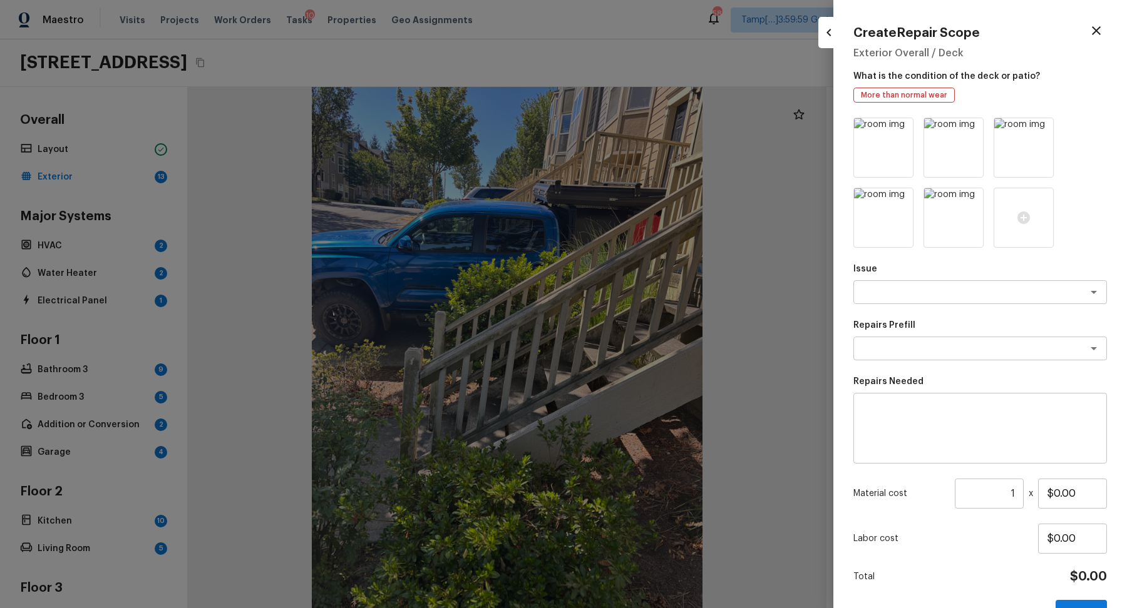
click at [900, 134] on icon at bounding box center [901, 130] width 11 height 11
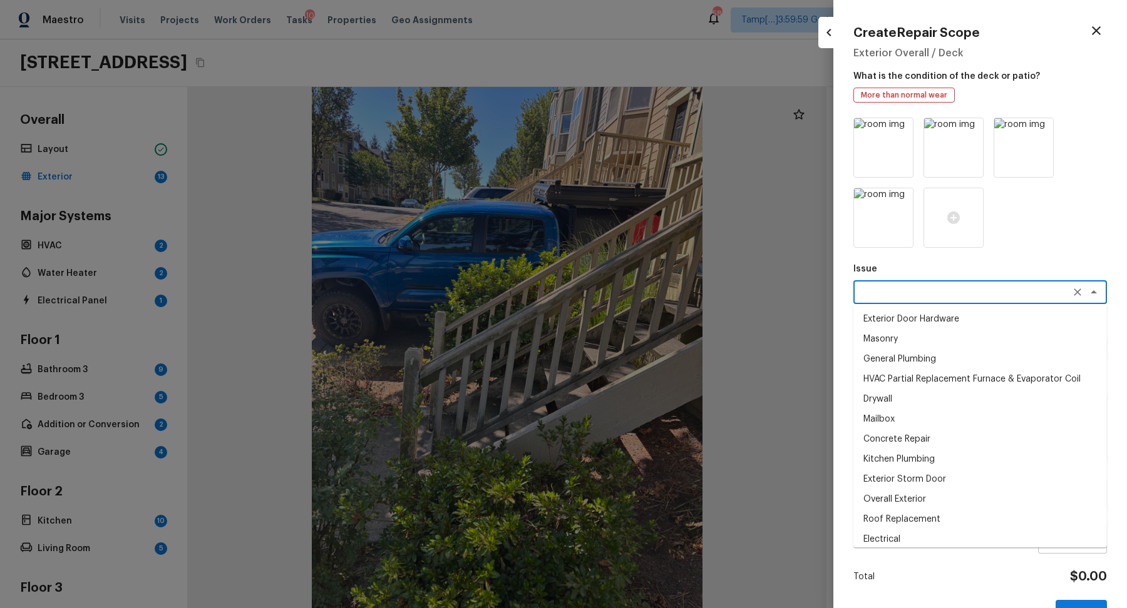
click at [942, 296] on textarea at bounding box center [962, 292] width 207 height 13
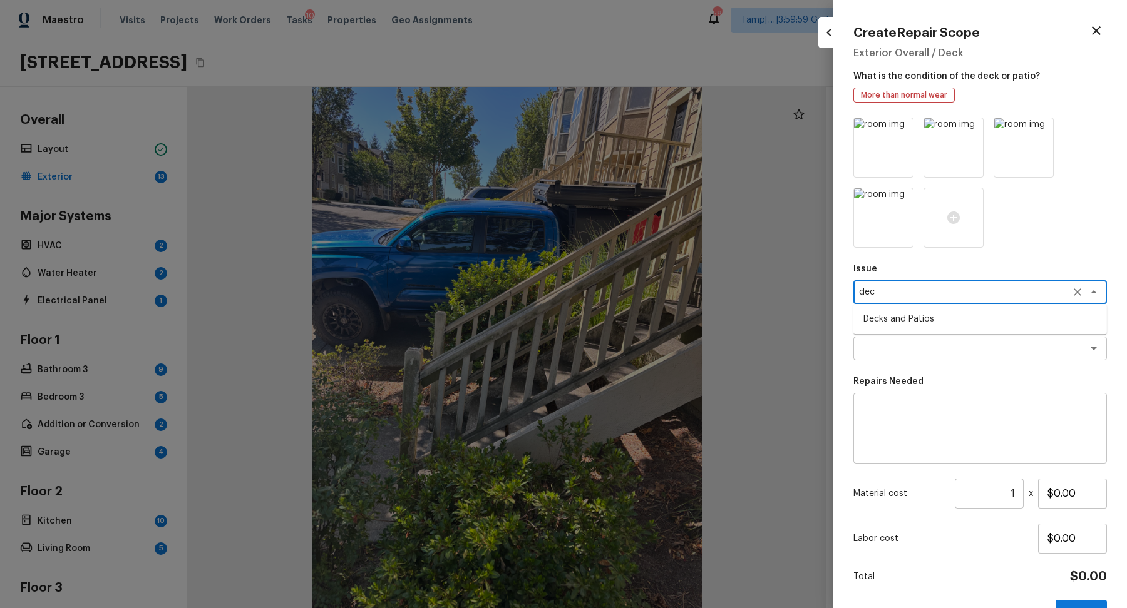
click at [902, 324] on li "Decks and Patios" at bounding box center [980, 319] width 254 height 20
type textarea "Decks and Patios"
click at [900, 336] on div "Repairs Prefill x ​" at bounding box center [980, 339] width 254 height 41
click at [899, 346] on textarea at bounding box center [962, 348] width 207 height 13
click at [1002, 321] on p "Repairs Prefill" at bounding box center [980, 325] width 254 height 13
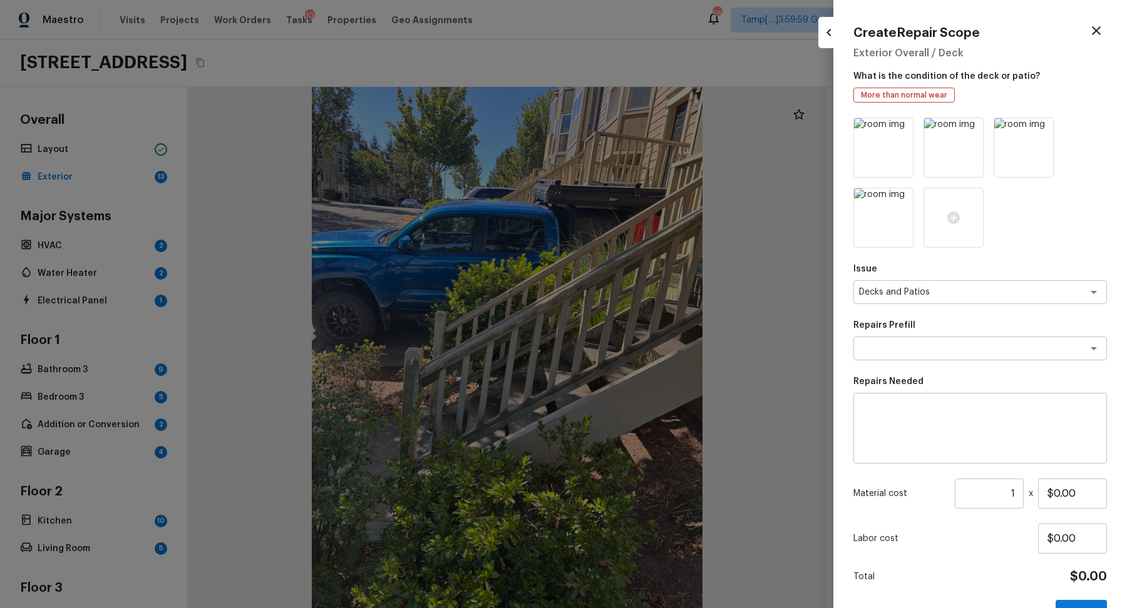
click at [930, 403] on div "x ​" at bounding box center [980, 428] width 254 height 71
type textarea "Repaint decking"
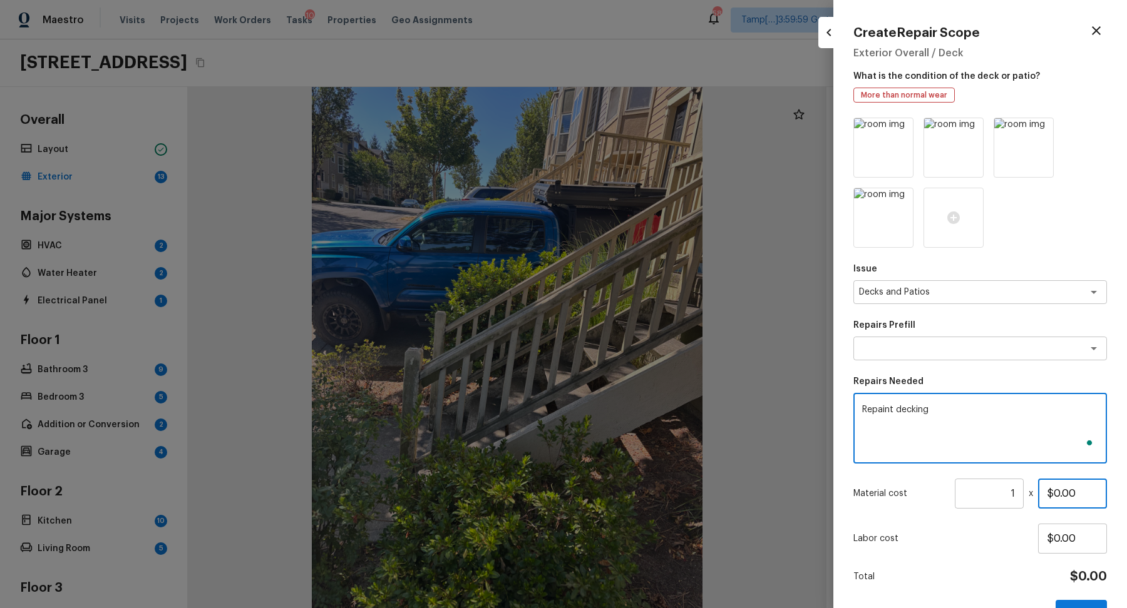
click at [1055, 497] on input "$0.00" at bounding box center [1072, 494] width 69 height 30
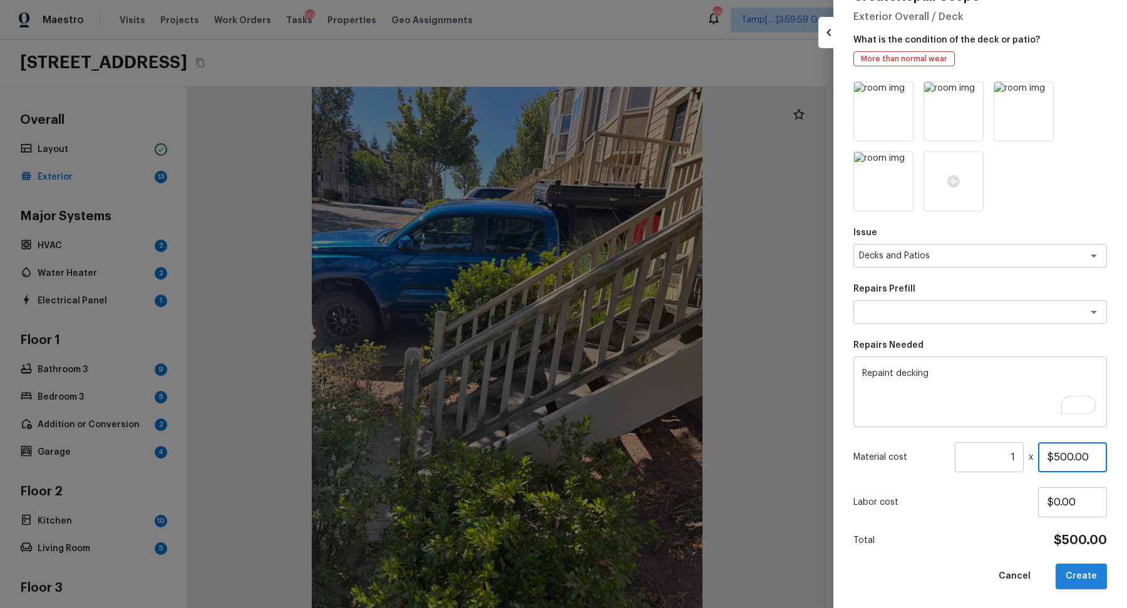
type input "$500.00"
click at [1080, 568] on button "Create" at bounding box center [1080, 577] width 51 height 26
type input "$0.00"
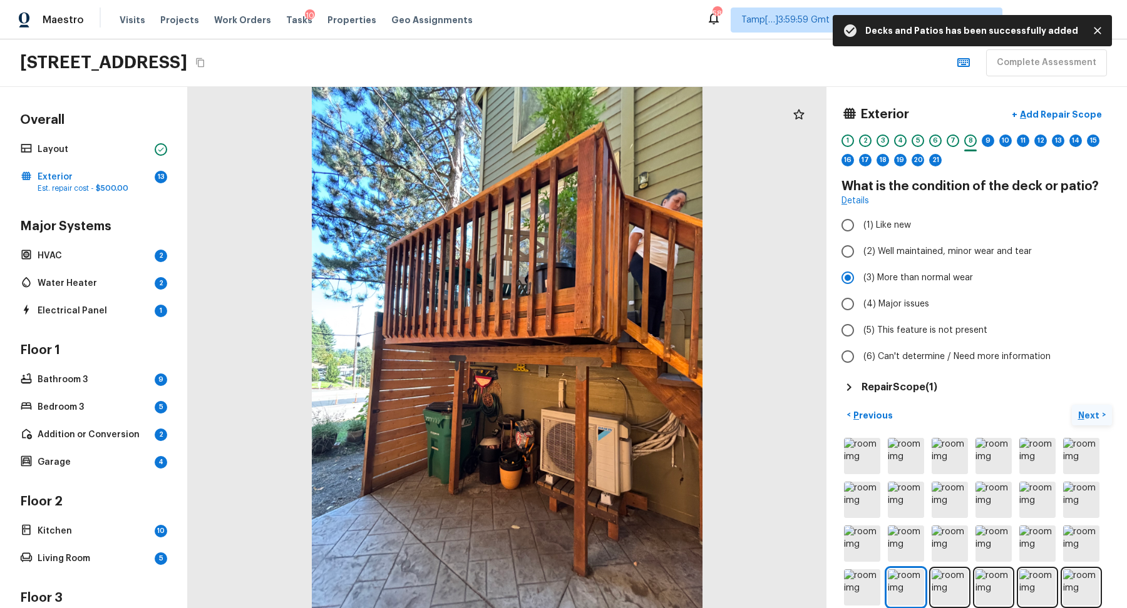
click at [1079, 409] on p "Next" at bounding box center [1090, 415] width 24 height 13
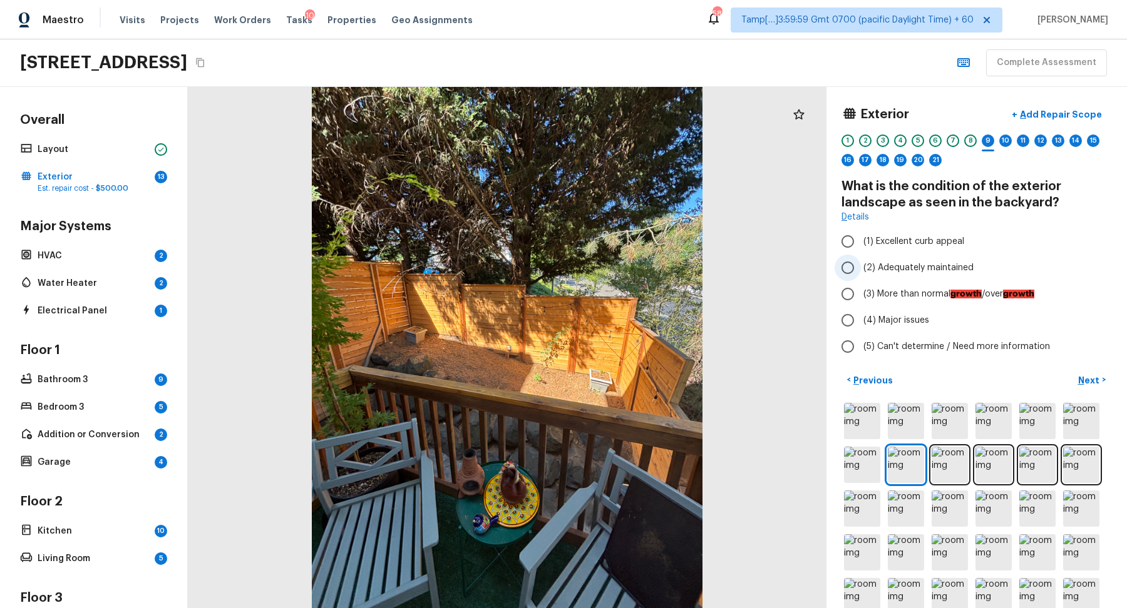
click at [868, 269] on span "(2) Adequately maintained" at bounding box center [918, 268] width 110 height 13
click at [861, 269] on input "(2) Adequately maintained" at bounding box center [847, 268] width 26 height 26
radio input "true"
click at [1057, 117] on p "Add Repair Scope" at bounding box center [1059, 114] width 85 height 13
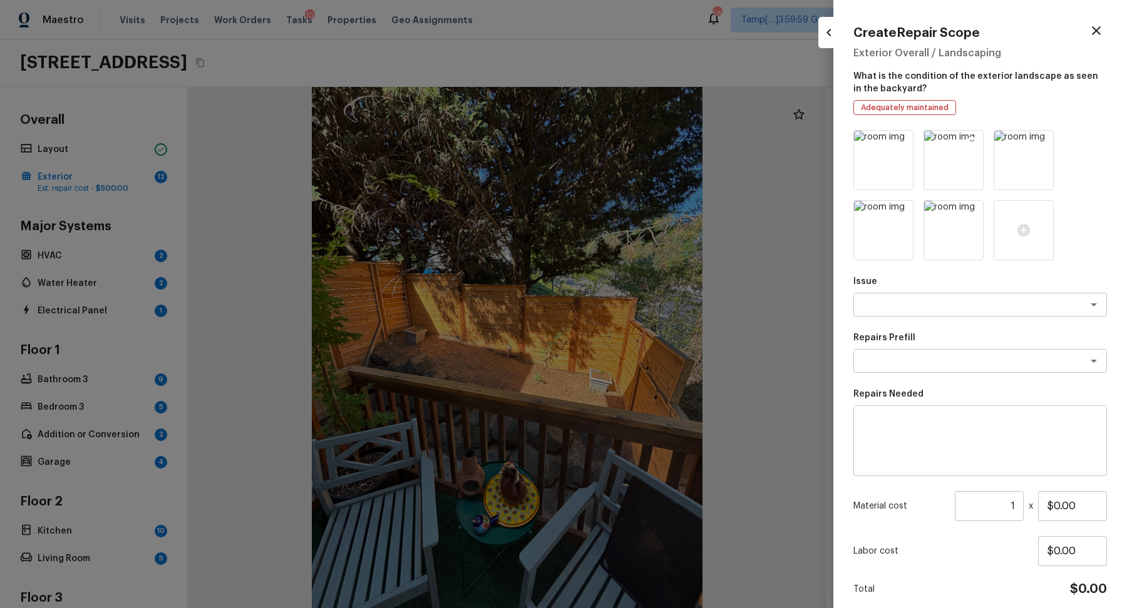
click at [970, 143] on icon at bounding box center [971, 142] width 13 height 13
click at [1038, 143] on icon at bounding box center [1042, 142] width 11 height 11
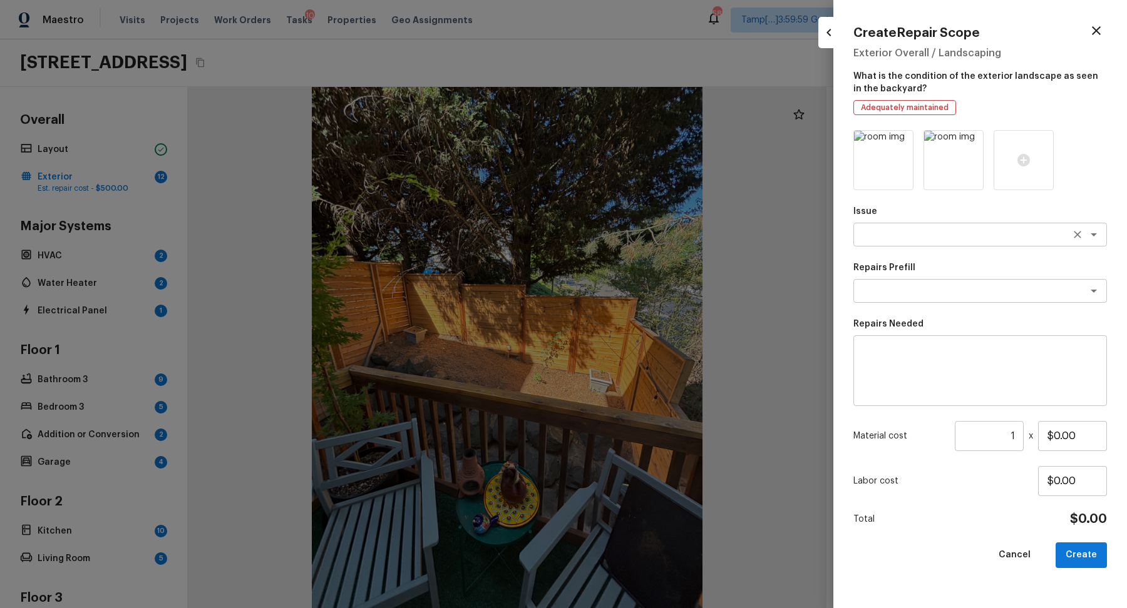
click at [940, 242] on div "x ​" at bounding box center [980, 235] width 254 height 24
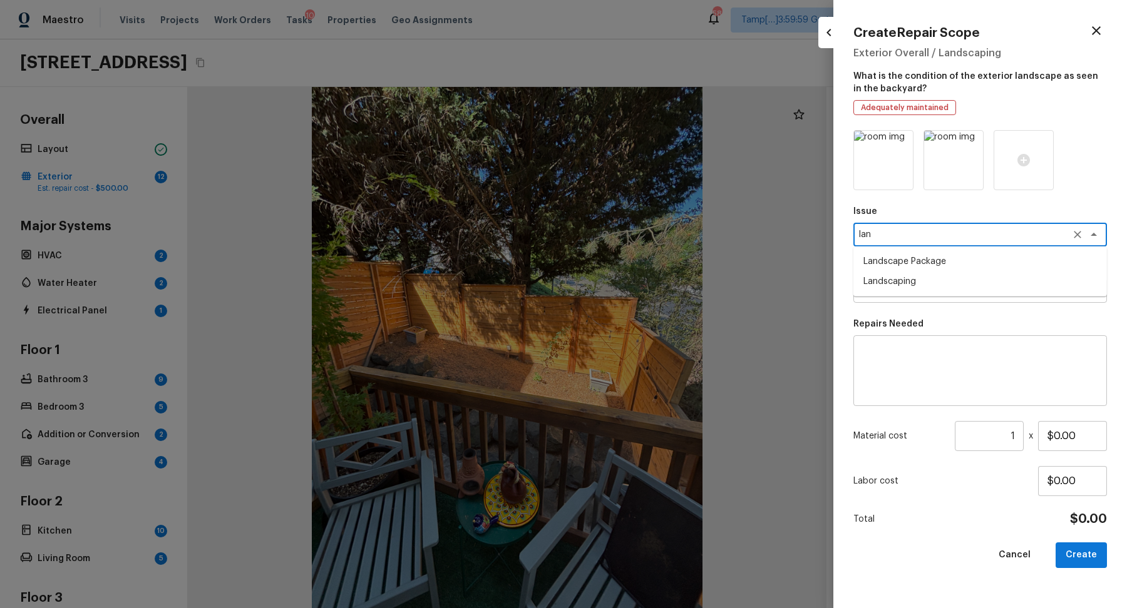
click at [937, 265] on li "Landscape Package" at bounding box center [980, 262] width 254 height 20
type textarea "Landscape Package"
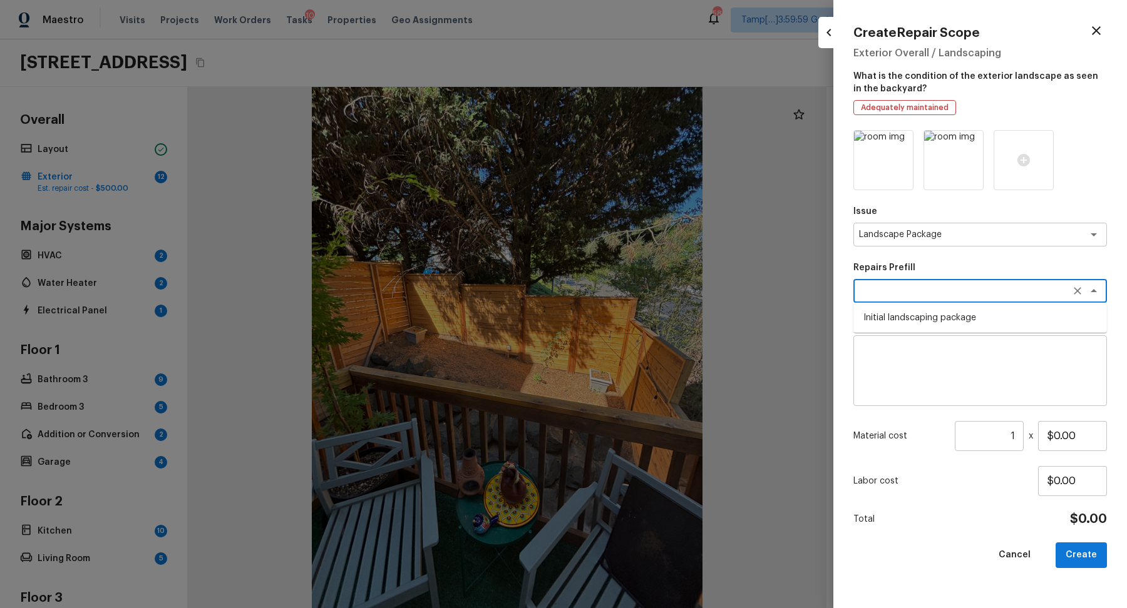
click at [938, 291] on textarea at bounding box center [962, 291] width 207 height 13
click at [938, 320] on li "Initial landscaping package" at bounding box center [980, 318] width 254 height 20
type textarea "Initial landscaping package"
type textarea "Mowing of grass up to 6" in height. Mow, edge along driveways & sidewalks, trim…"
type input "$75.00"
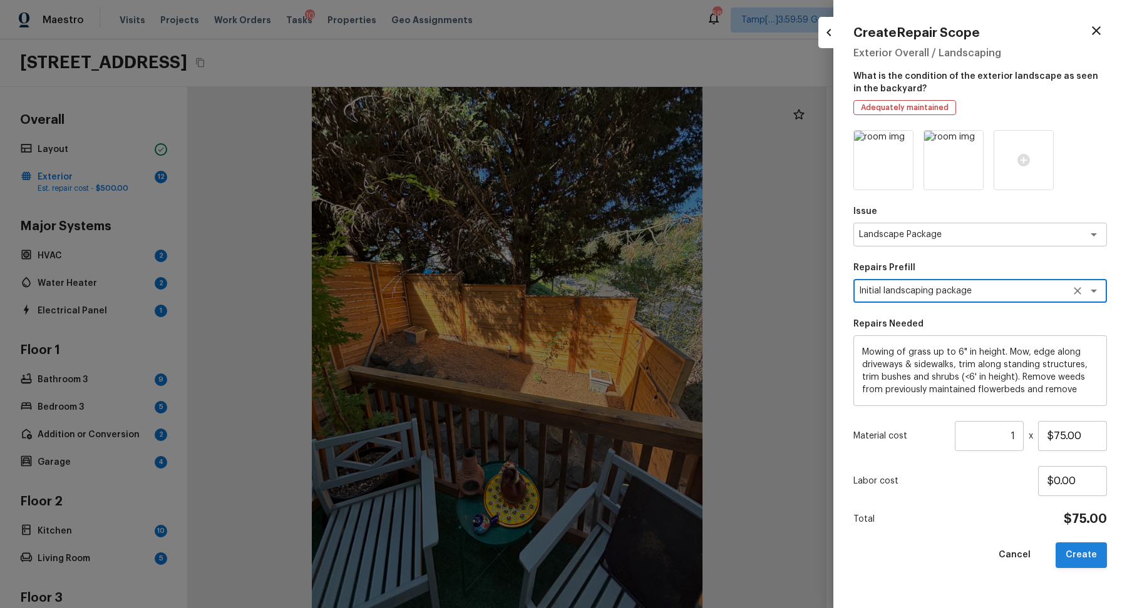
click at [1078, 552] on button "Create" at bounding box center [1080, 556] width 51 height 26
type input "$0.00"
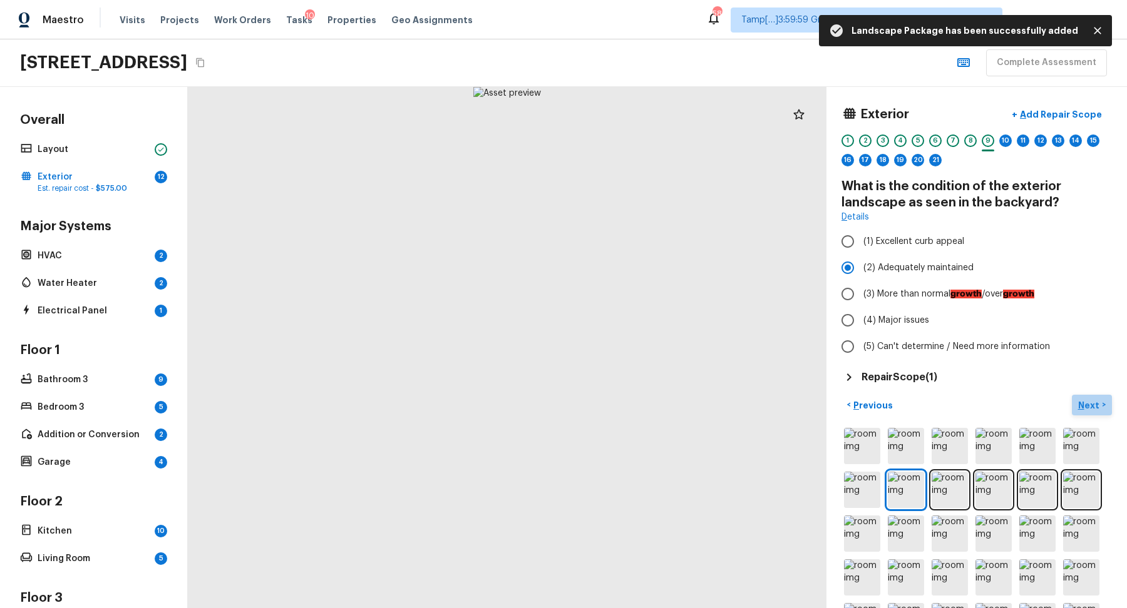
click at [1084, 409] on p "Next" at bounding box center [1090, 405] width 24 height 13
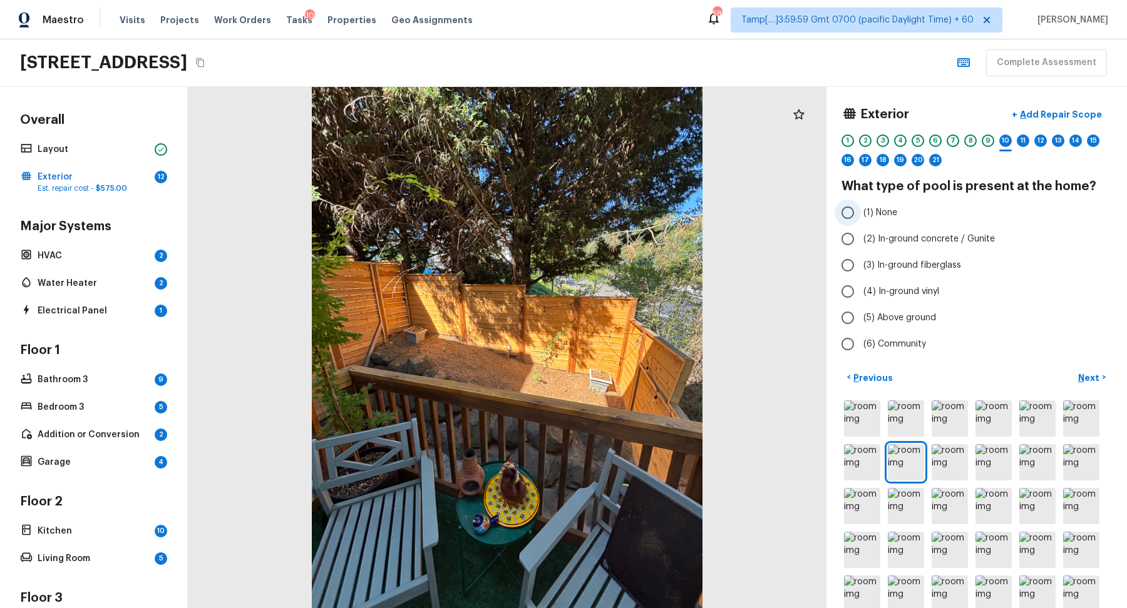
click at [894, 215] on span "(1) None" at bounding box center [880, 213] width 34 height 13
click at [861, 215] on input "(1) None" at bounding box center [847, 213] width 26 height 26
radio input "true"
click at [1082, 373] on p "Next" at bounding box center [1090, 378] width 24 height 13
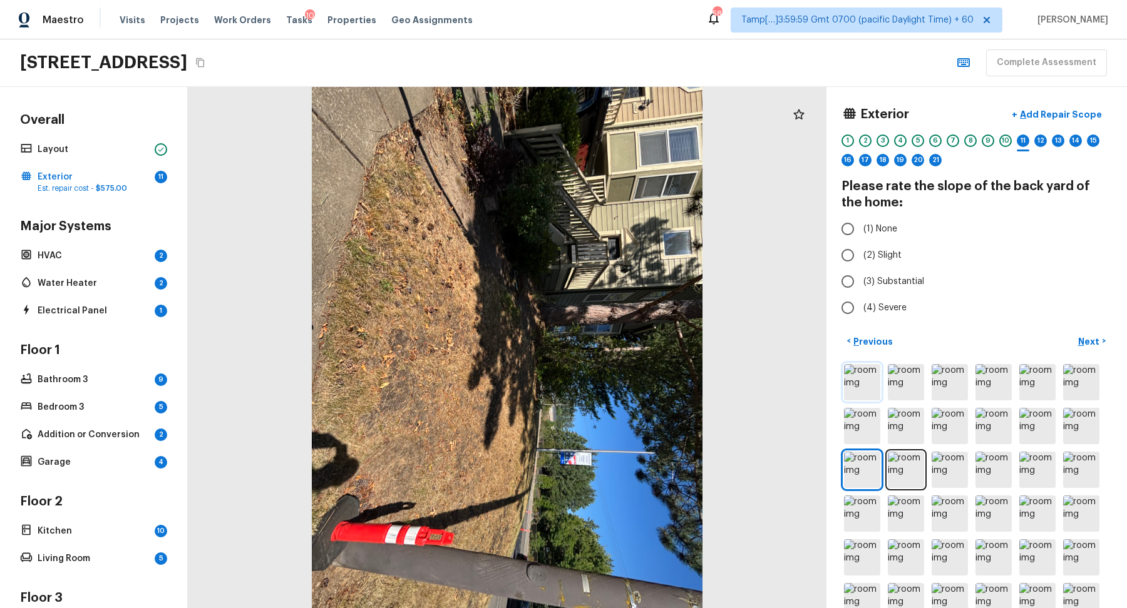
click at [849, 388] on img at bounding box center [862, 382] width 36 height 36
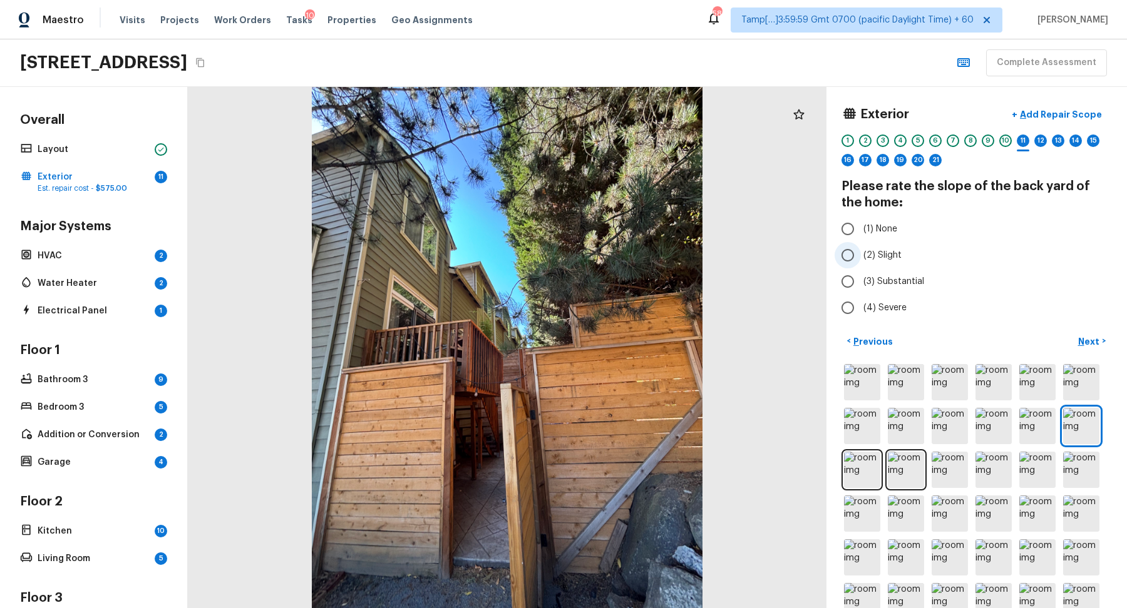
click at [874, 250] on span "(2) Slight" at bounding box center [882, 255] width 38 height 13
click at [861, 250] on input "(2) Slight" at bounding box center [847, 255] width 26 height 26
radio input "true"
click at [876, 280] on span "(3) Substantial" at bounding box center [893, 281] width 61 height 13
click at [861, 280] on input "(3) Substantial" at bounding box center [847, 282] width 26 height 26
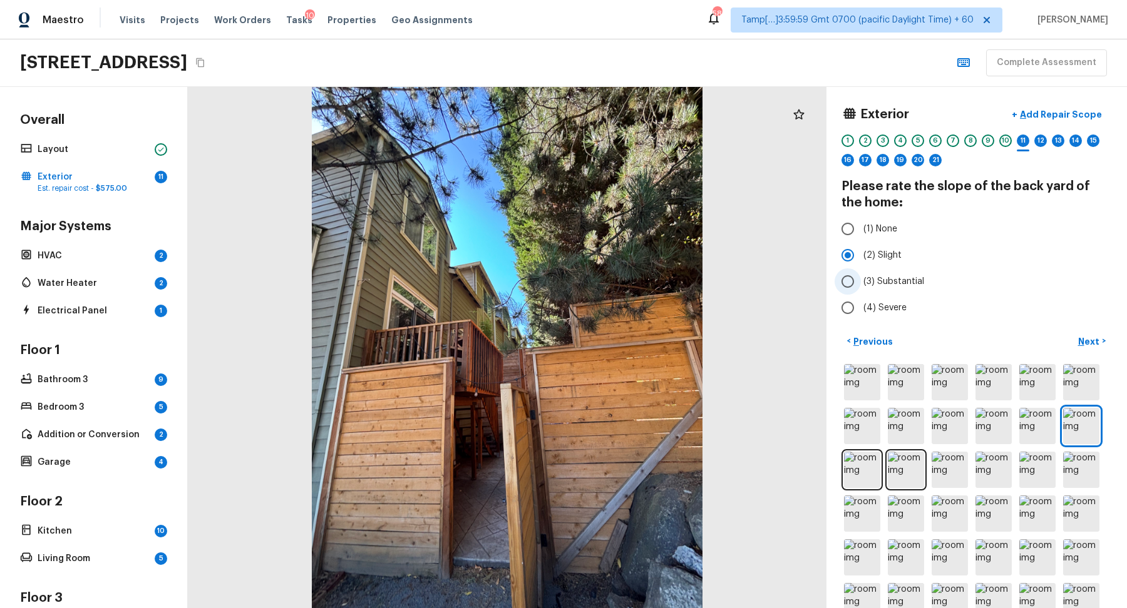
radio input "true"
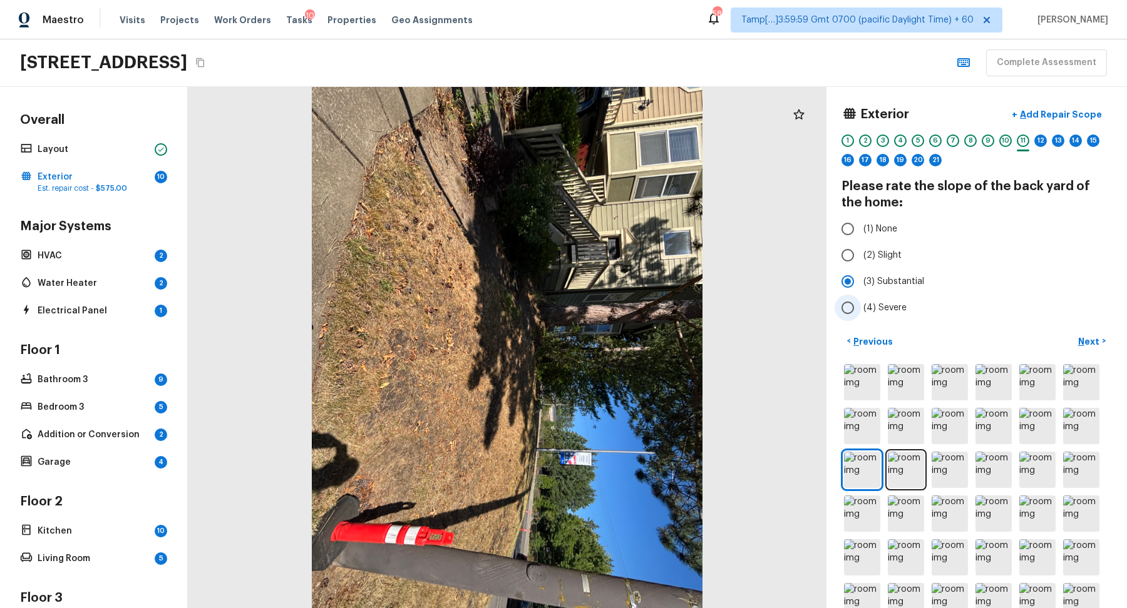
click at [893, 309] on span "(4) Severe" at bounding box center [884, 308] width 43 height 13
click at [861, 309] on input "(4) Severe" at bounding box center [847, 308] width 26 height 26
radio input "true"
click at [1078, 342] on button "Next >" at bounding box center [1092, 341] width 40 height 21
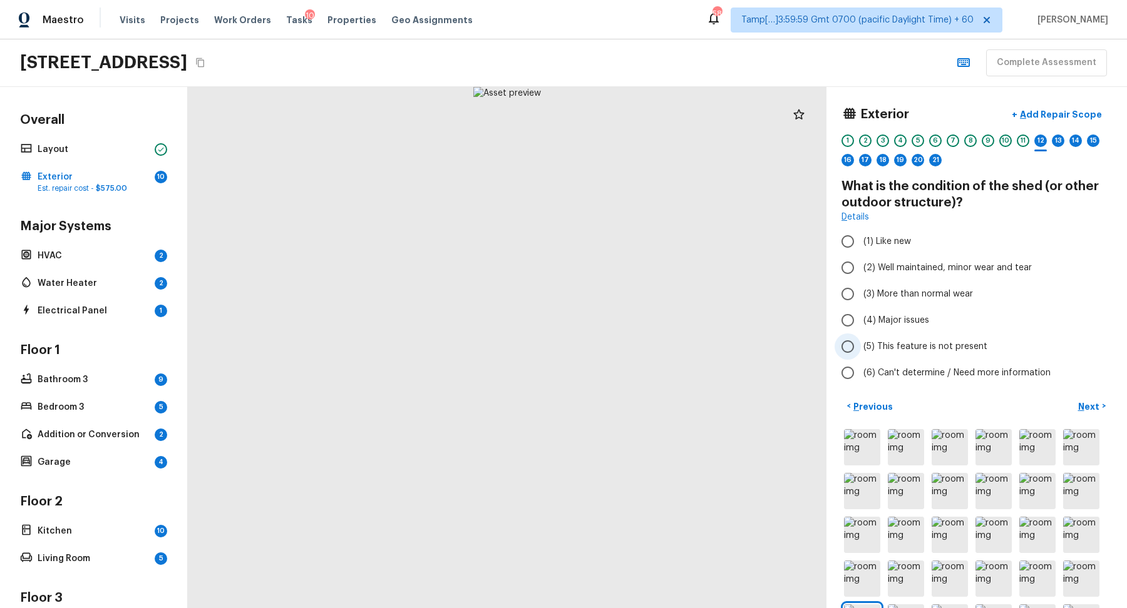
click at [920, 353] on label "(5) This feature is not present" at bounding box center [967, 347] width 267 height 26
click at [861, 353] on input "(5) This feature is not present" at bounding box center [847, 347] width 26 height 26
radio input "true"
click at [1083, 403] on p "Next" at bounding box center [1090, 407] width 24 height 13
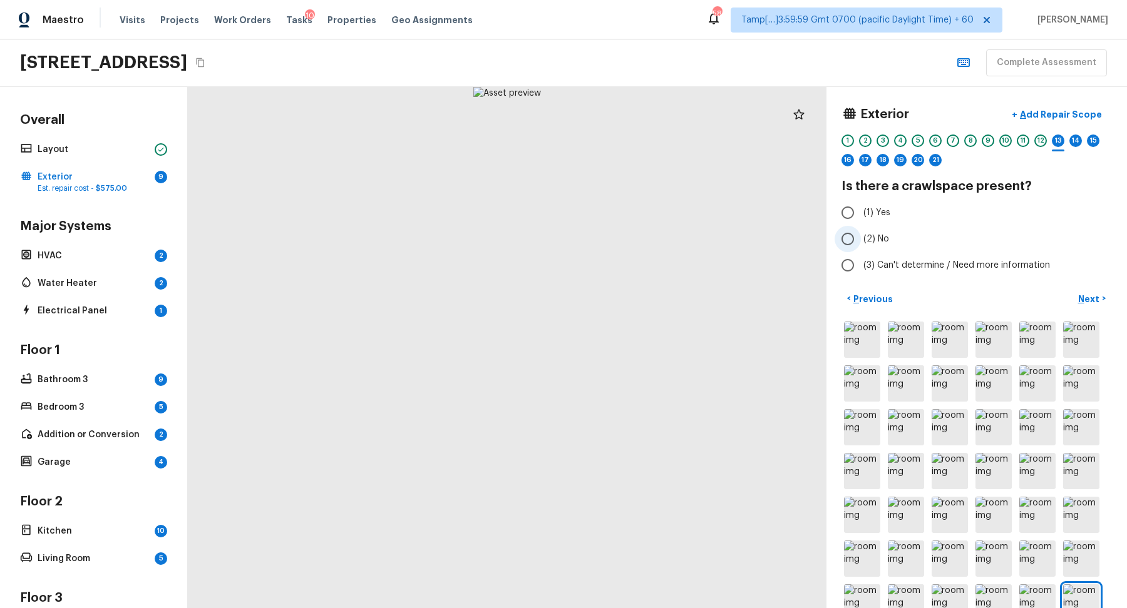
click at [877, 239] on span "(2) No" at bounding box center [876, 239] width 26 height 13
click at [861, 239] on input "(2) No" at bounding box center [847, 239] width 26 height 26
radio input "true"
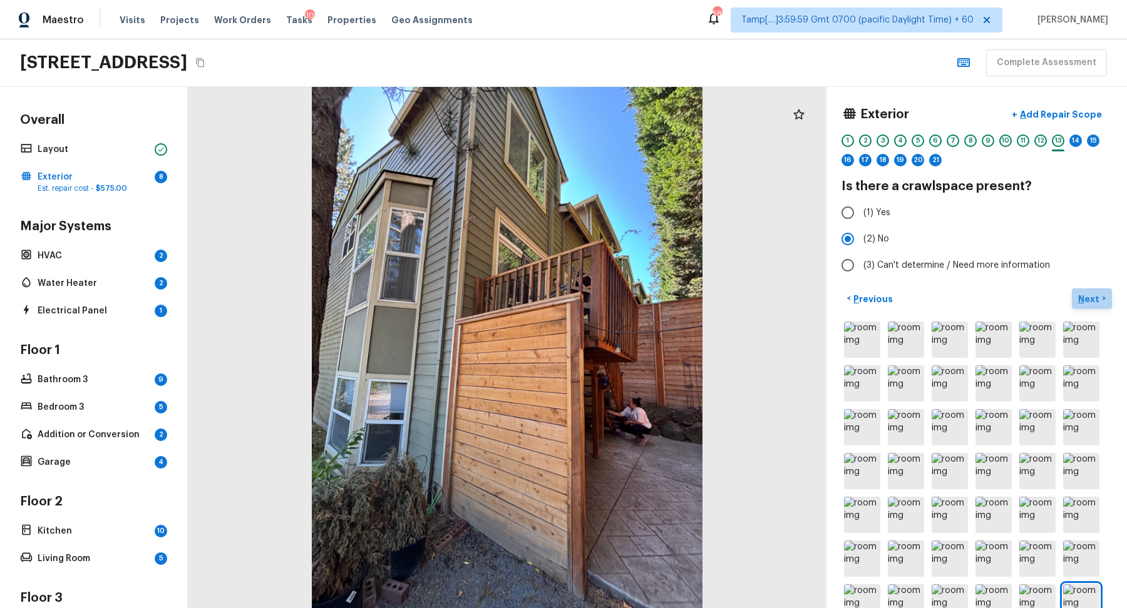
click at [1092, 295] on p "Next" at bounding box center [1090, 299] width 24 height 13
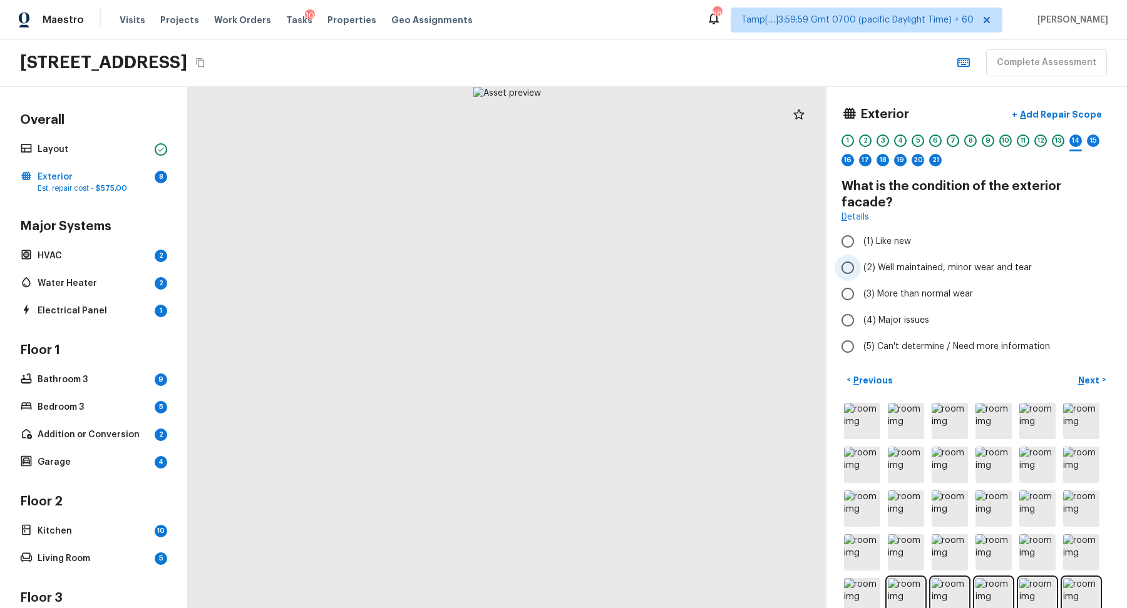
click at [925, 262] on span "(2) Well maintained, minor wear and tear" at bounding box center [947, 268] width 168 height 13
click at [861, 255] on input "(2) Well maintained, minor wear and tear" at bounding box center [847, 268] width 26 height 26
radio input "true"
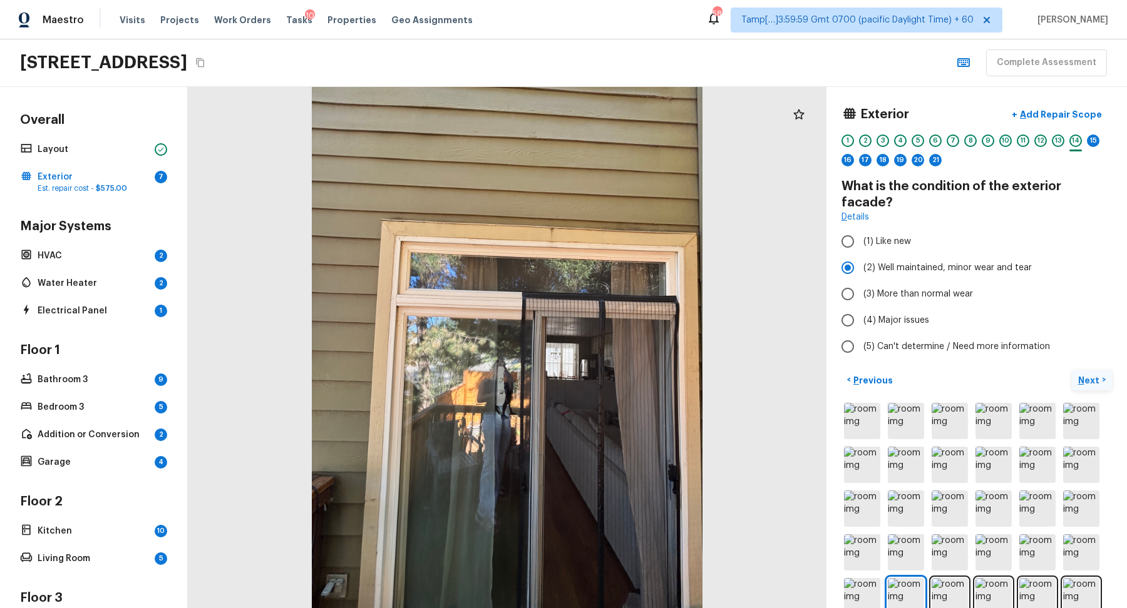
click at [1075, 370] on button "Next >" at bounding box center [1092, 380] width 40 height 21
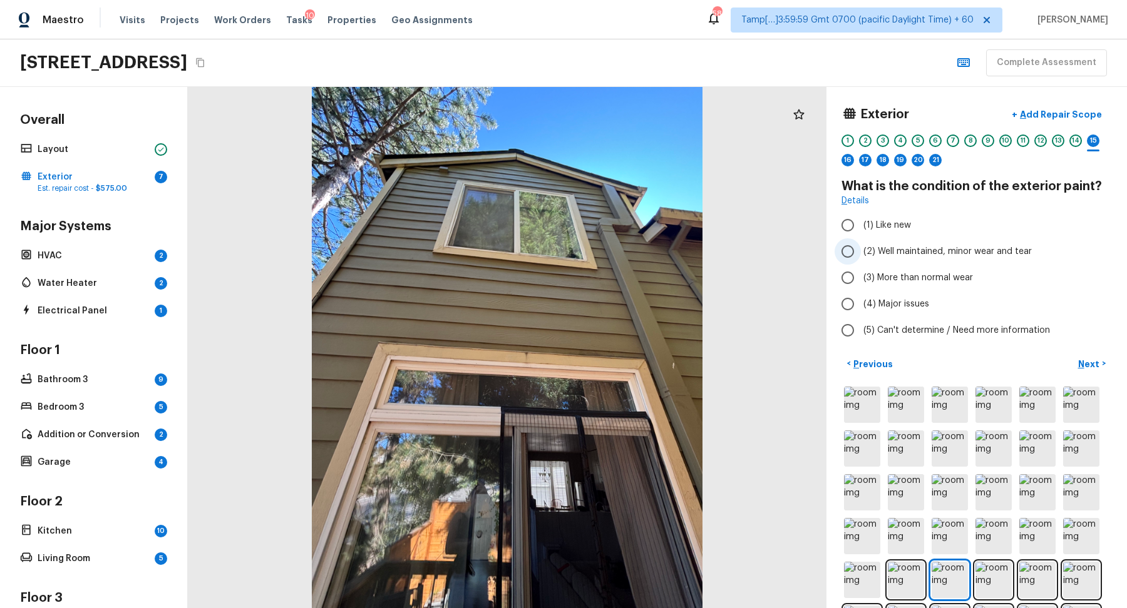
click at [900, 250] on span "(2) Well maintained, minor wear and tear" at bounding box center [947, 251] width 168 height 13
click at [861, 250] on input "(2) Well maintained, minor wear and tear" at bounding box center [847, 251] width 26 height 26
radio input "true"
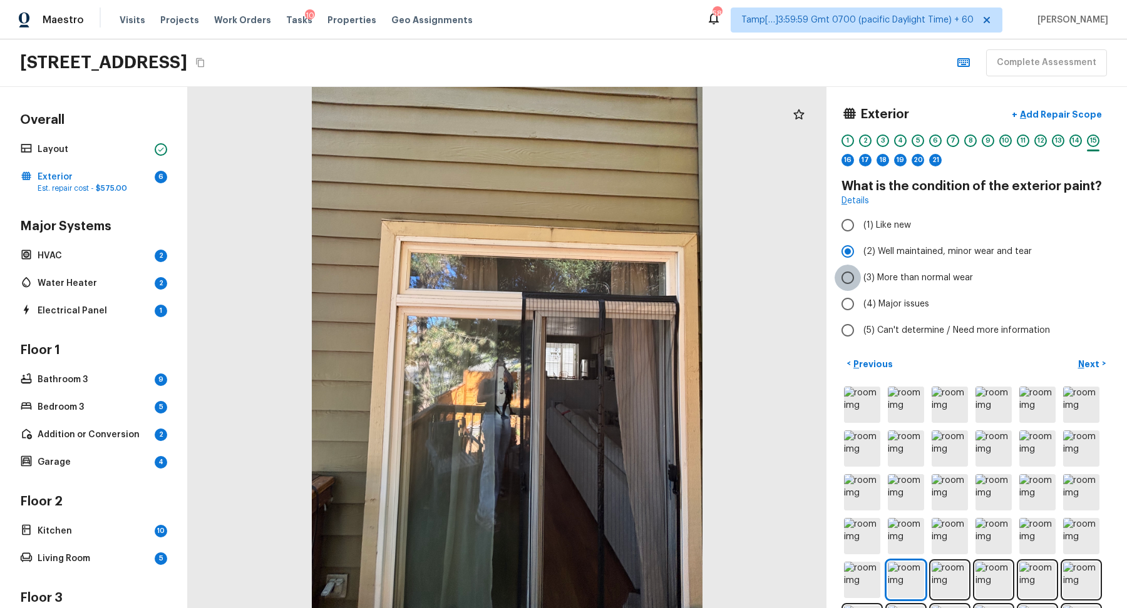
click at [853, 285] on input "(3) More than normal wear" at bounding box center [847, 278] width 26 height 26
radio input "true"
click at [864, 250] on span "(2) Well maintained, minor wear and tear" at bounding box center [947, 251] width 168 height 13
click at [861, 250] on input "(2) Well maintained, minor wear and tear" at bounding box center [847, 251] width 26 height 26
radio input "true"
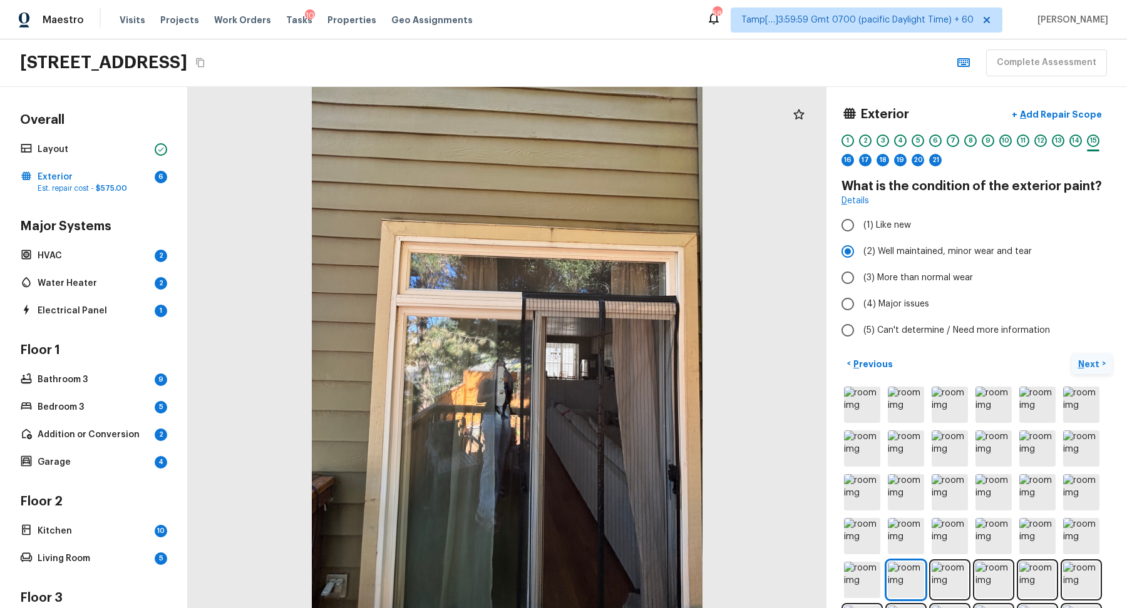
click at [1085, 363] on p "Next" at bounding box center [1090, 364] width 24 height 13
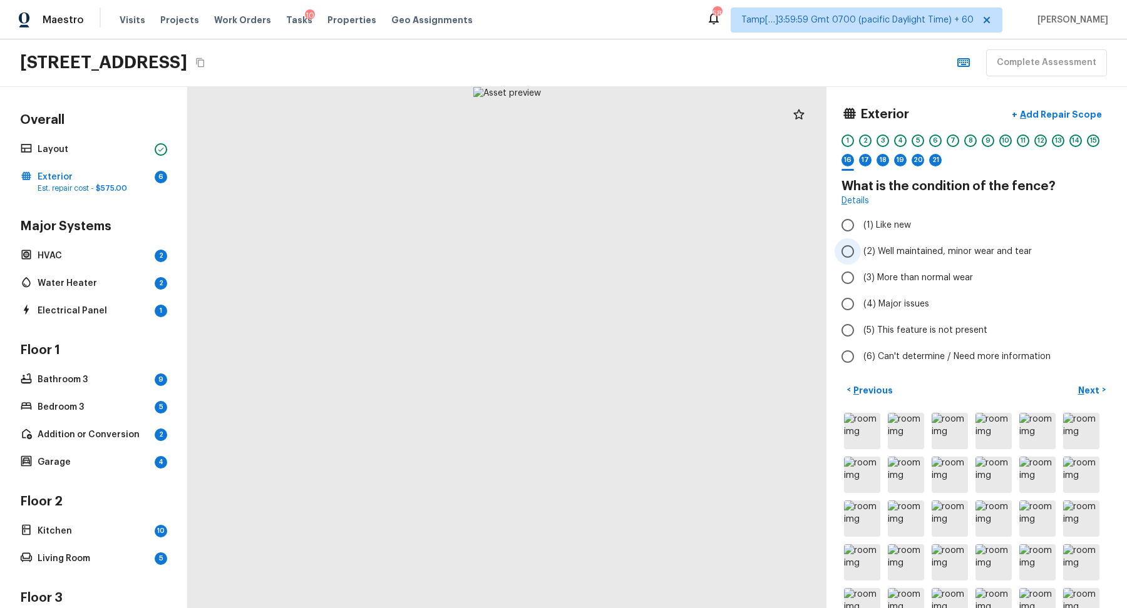
click at [905, 249] on span "(2) Well maintained, minor wear and tear" at bounding box center [947, 251] width 168 height 13
click at [861, 249] on input "(2) Well maintained, minor wear and tear" at bounding box center [847, 251] width 26 height 26
radio input "true"
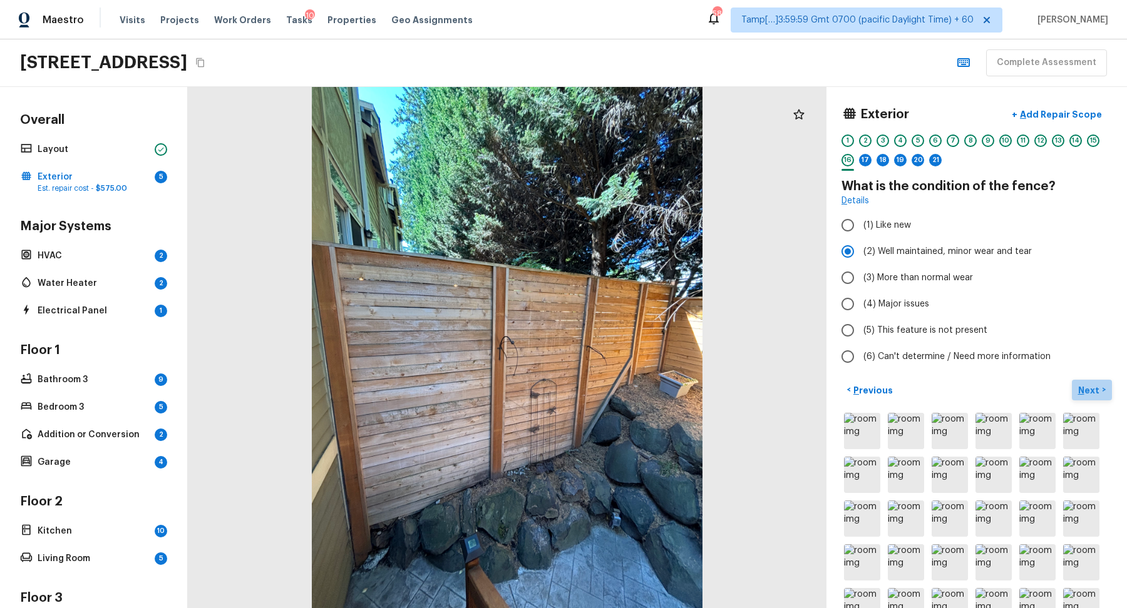
click at [1089, 390] on p "Next" at bounding box center [1090, 390] width 24 height 13
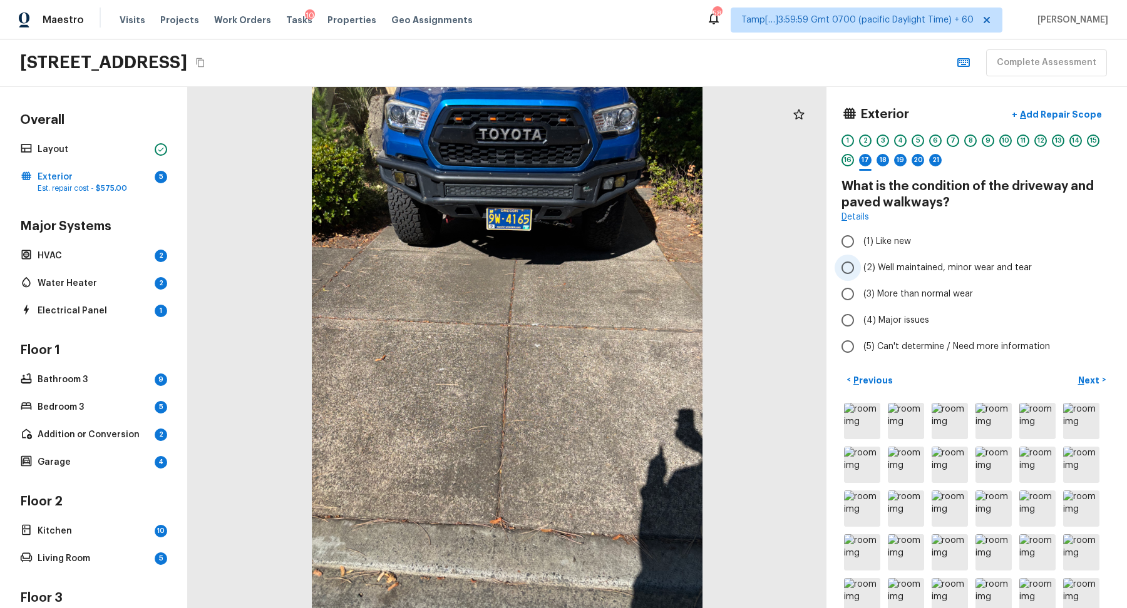
click at [876, 262] on span "(2) Well maintained, minor wear and tear" at bounding box center [947, 268] width 168 height 13
click at [861, 261] on input "(2) Well maintained, minor wear and tear" at bounding box center [847, 268] width 26 height 26
radio input "true"
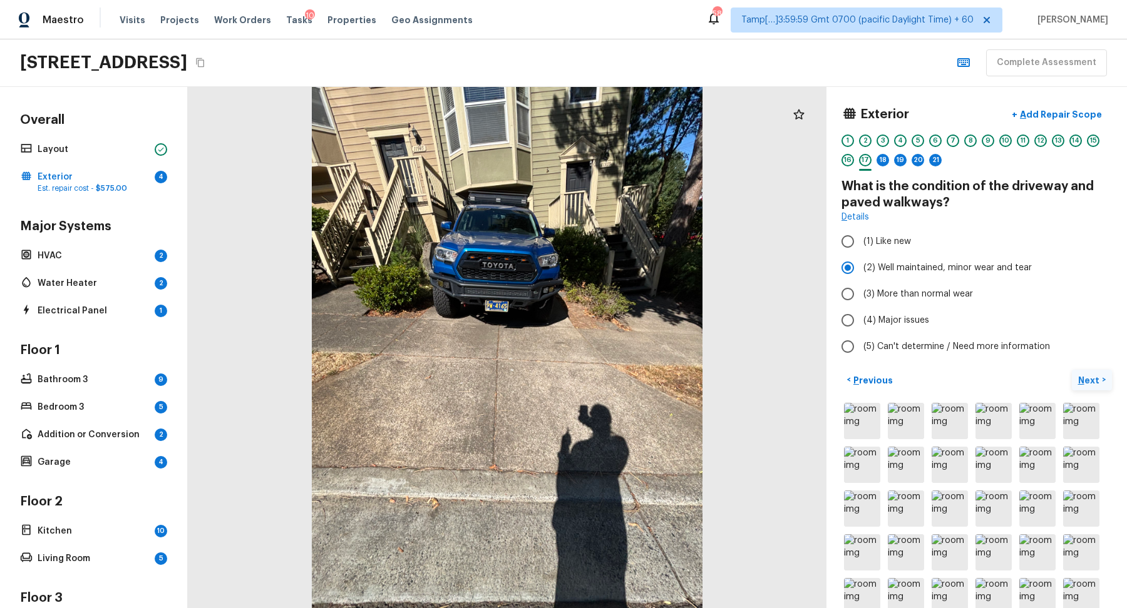
click at [1095, 377] on p "Next" at bounding box center [1090, 380] width 24 height 13
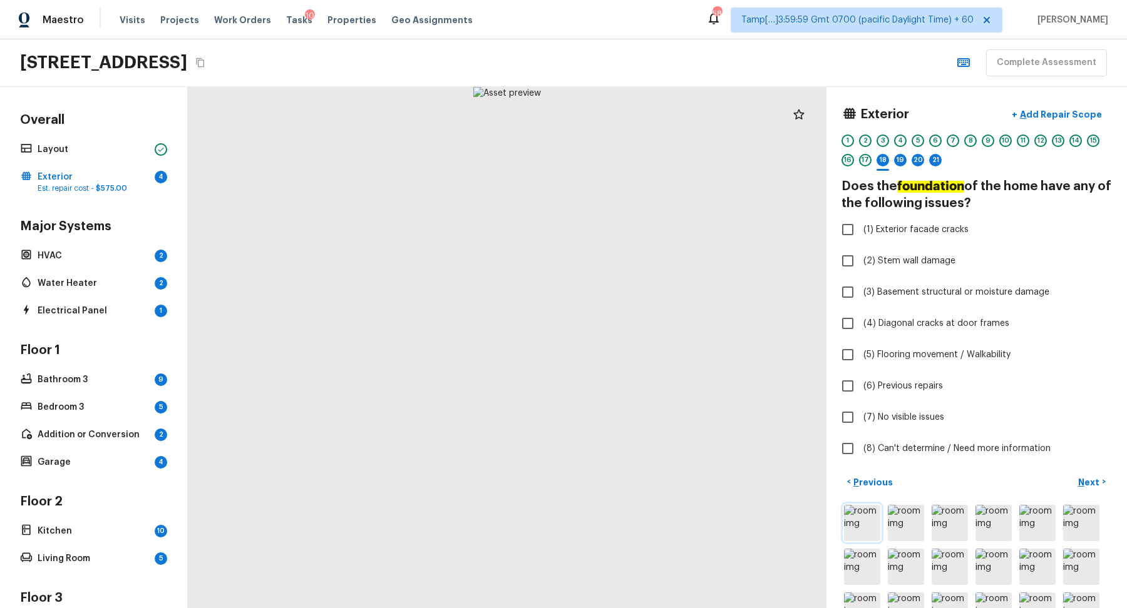
click at [866, 515] on img at bounding box center [862, 523] width 36 height 36
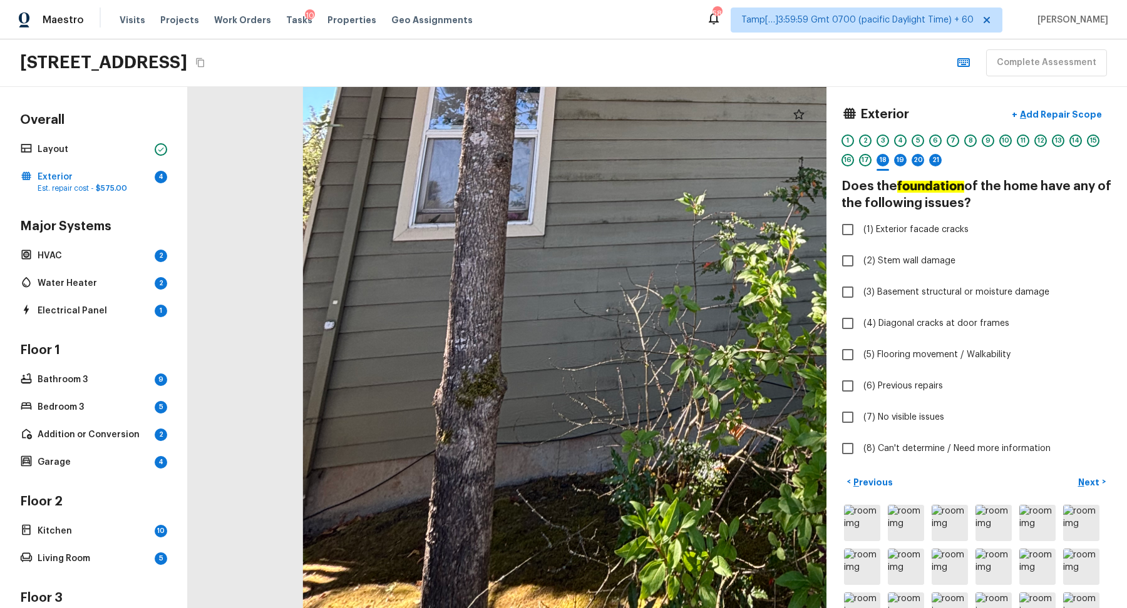
drag, startPoint x: 361, startPoint y: 502, endPoint x: 421, endPoint y: 471, distance: 67.5
click at [421, 471] on div at bounding box center [774, 97] width 1541 height 1258
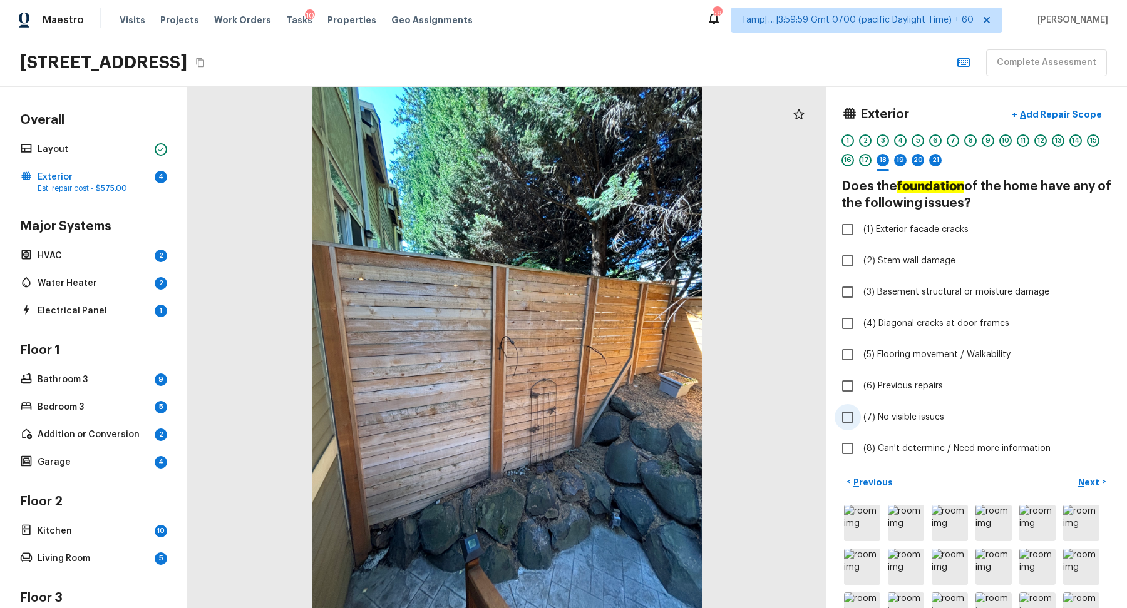
click at [890, 423] on label "(7) No visible issues" at bounding box center [967, 417] width 267 height 26
click at [861, 423] on input "(7) No visible issues" at bounding box center [847, 417] width 26 height 26
checkbox input "true"
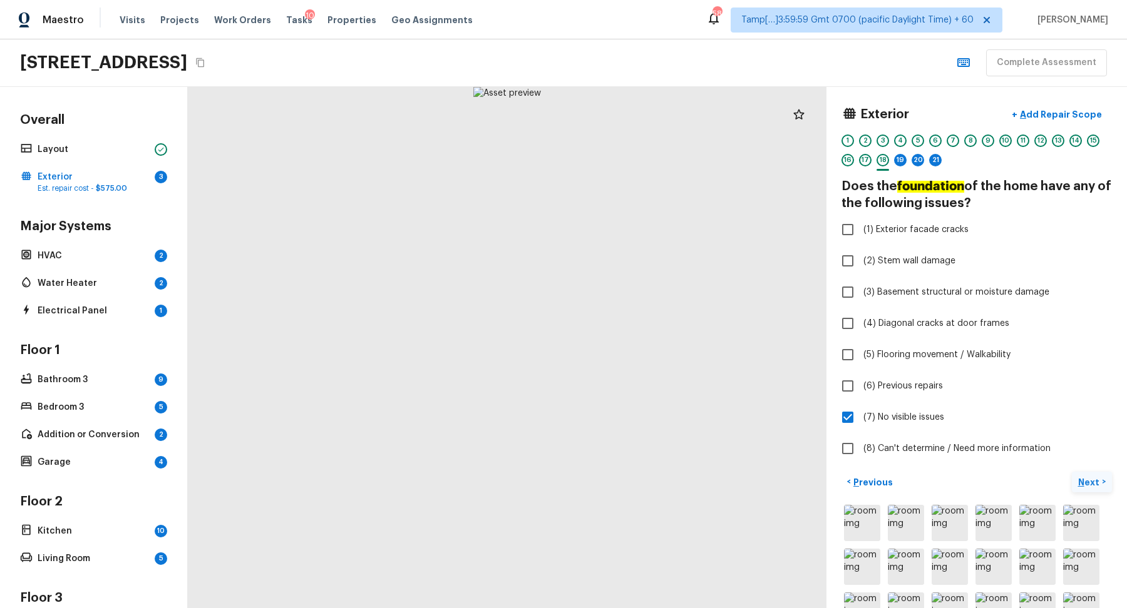
click at [1079, 474] on button "Next >" at bounding box center [1092, 482] width 40 height 21
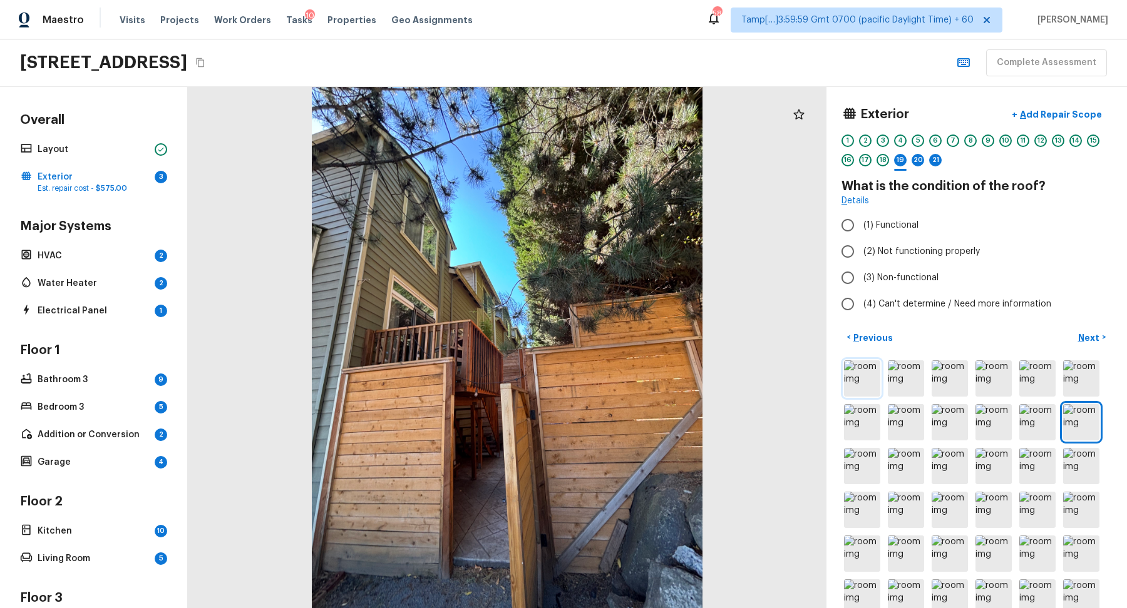
click at [848, 370] on img at bounding box center [862, 379] width 36 height 36
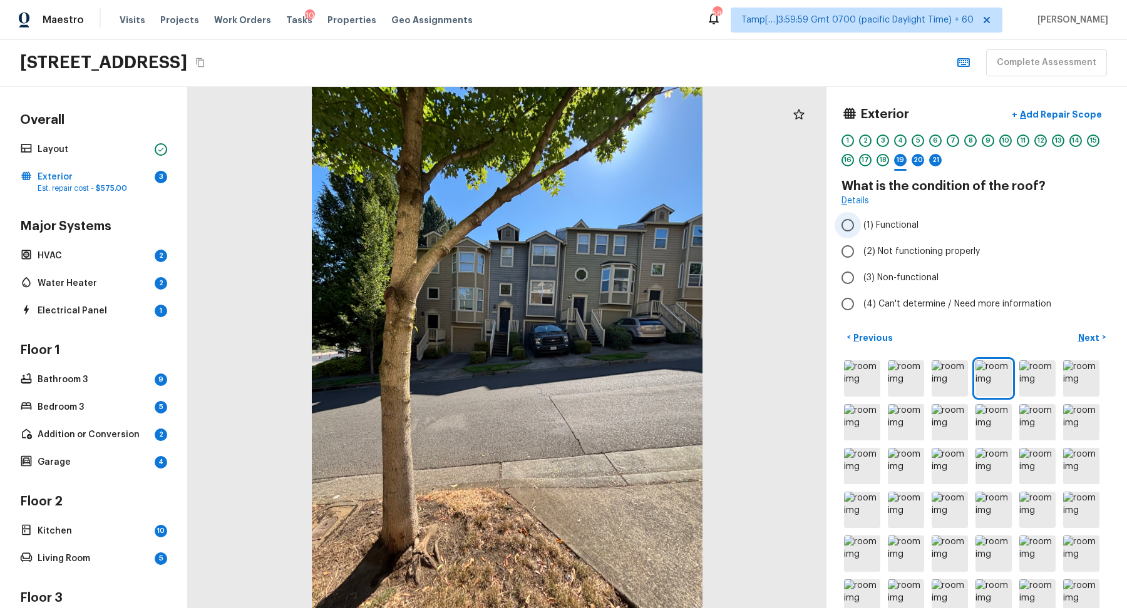
click at [914, 231] on label "(1) Functional" at bounding box center [967, 225] width 267 height 26
click at [861, 231] on input "(1) Functional" at bounding box center [847, 225] width 26 height 26
radio input "true"
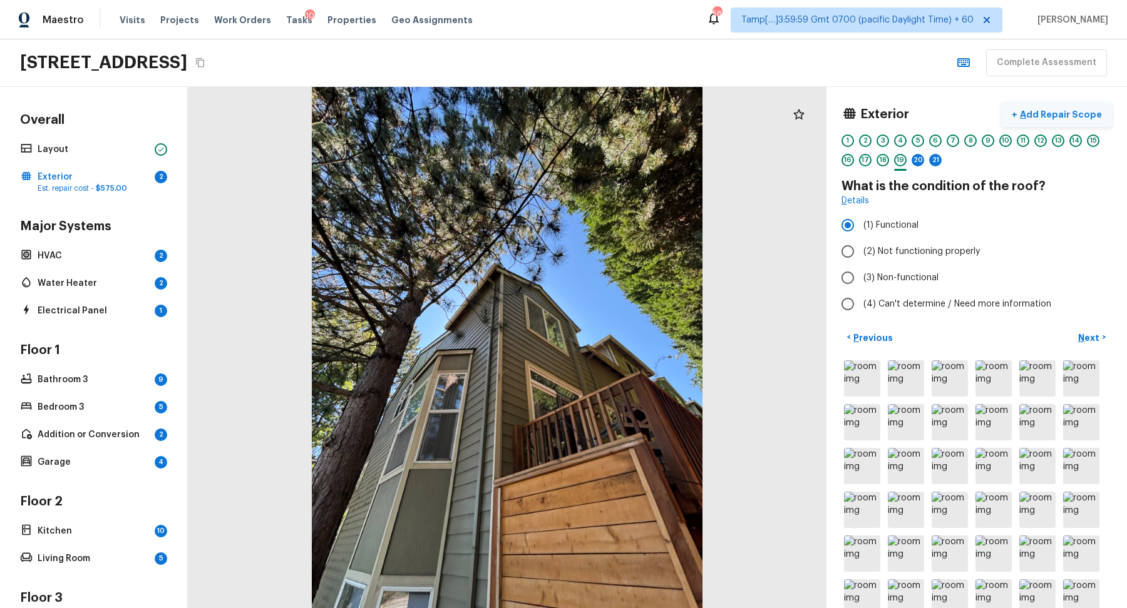
click at [1059, 116] on p "Add Repair Scope" at bounding box center [1059, 114] width 85 height 13
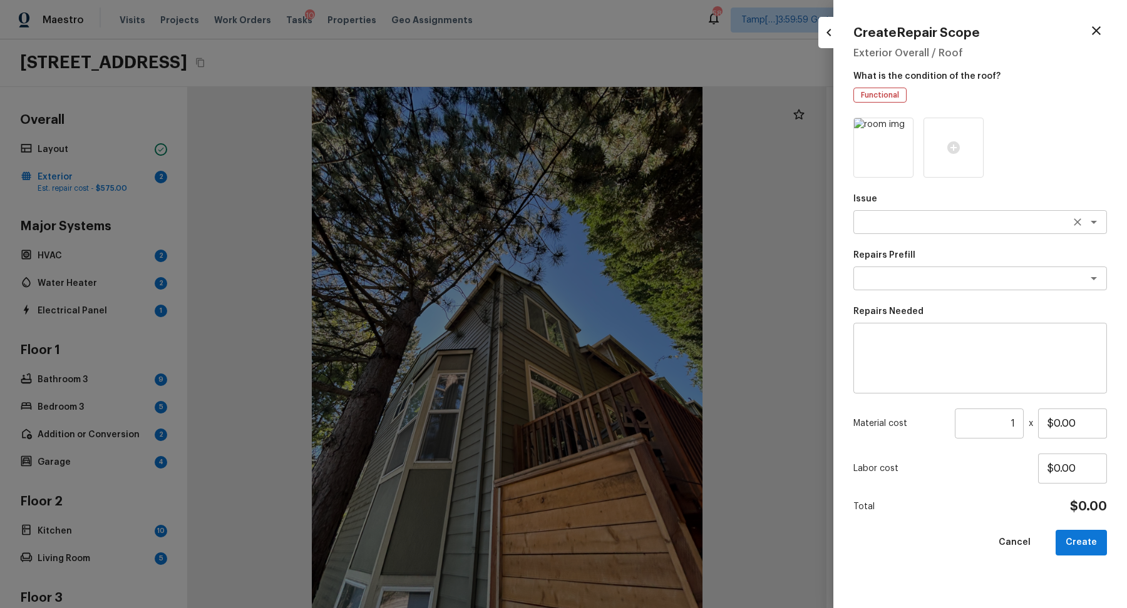
click at [866, 211] on div "x ​" at bounding box center [980, 222] width 254 height 24
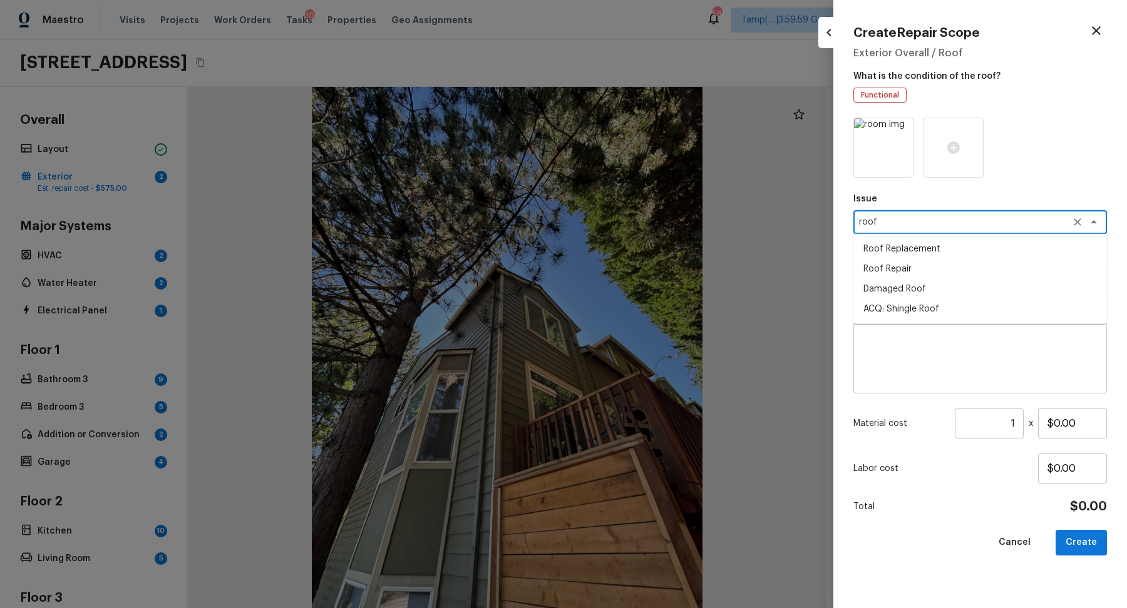
click at [919, 323] on ul "Roof Replacement Roof Repair Damaged Roof ACQ: Shingle Roof" at bounding box center [980, 279] width 254 height 90
click at [929, 311] on li "ACQ: Shingle Roof" at bounding box center [980, 309] width 254 height 20
type textarea "ACQ: Shingle Roof"
click at [892, 275] on textarea at bounding box center [962, 278] width 207 height 13
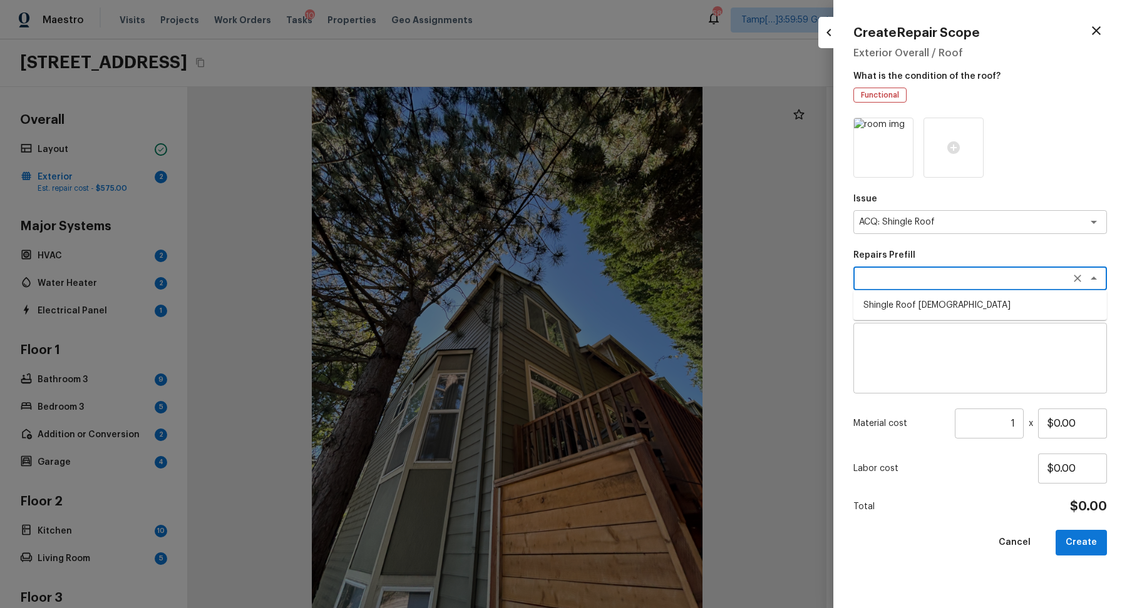
click at [963, 304] on li "Shingle Roof 16-20 Years Old" at bounding box center [980, 305] width 254 height 20
type textarea "Shingle Roof 16-20 Years Old"
type textarea "Acquisition Scope: Shingle Roof 16-20 years in age maintenance."
type input "$850.00"
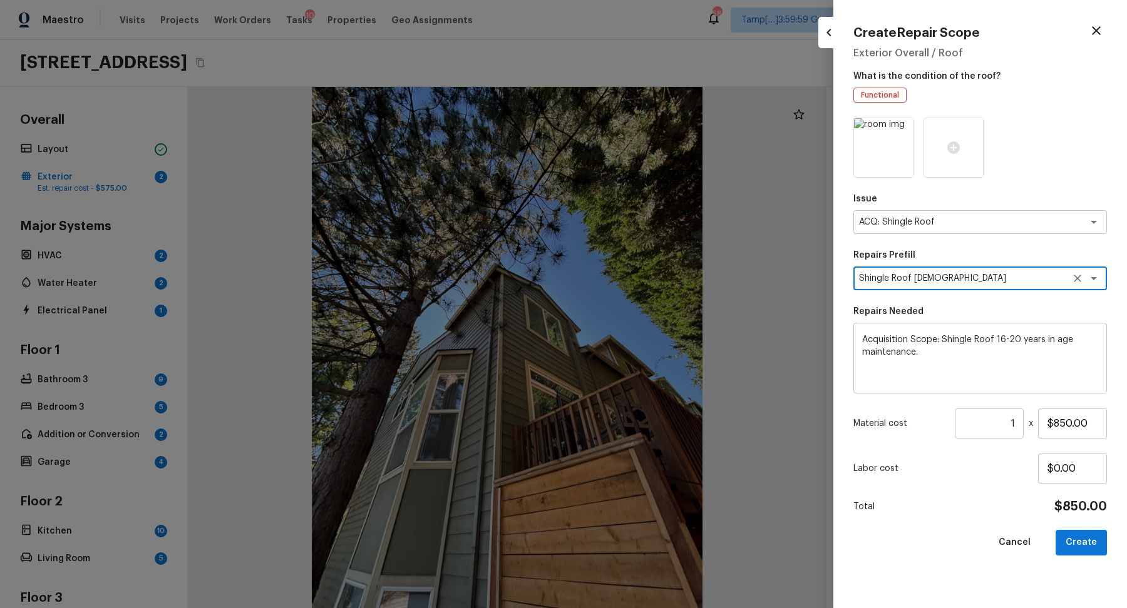
click at [1071, 274] on icon "Clear" at bounding box center [1077, 278] width 13 height 13
click at [1097, 32] on icon "button" at bounding box center [1096, 30] width 9 height 9
type input "$0.00"
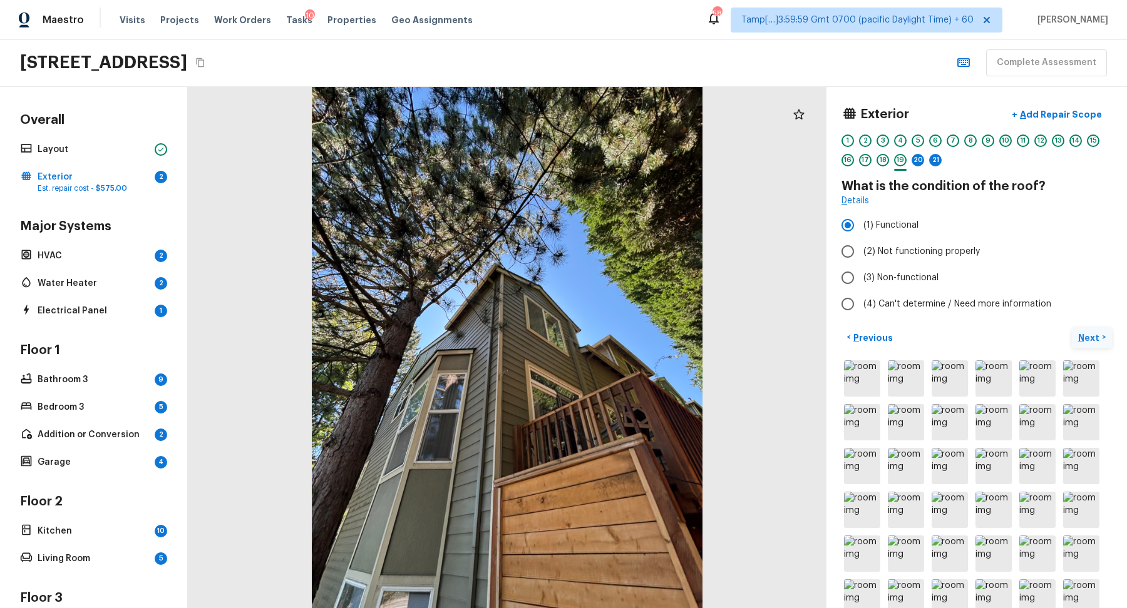
click at [1084, 332] on p "Next" at bounding box center [1090, 338] width 24 height 13
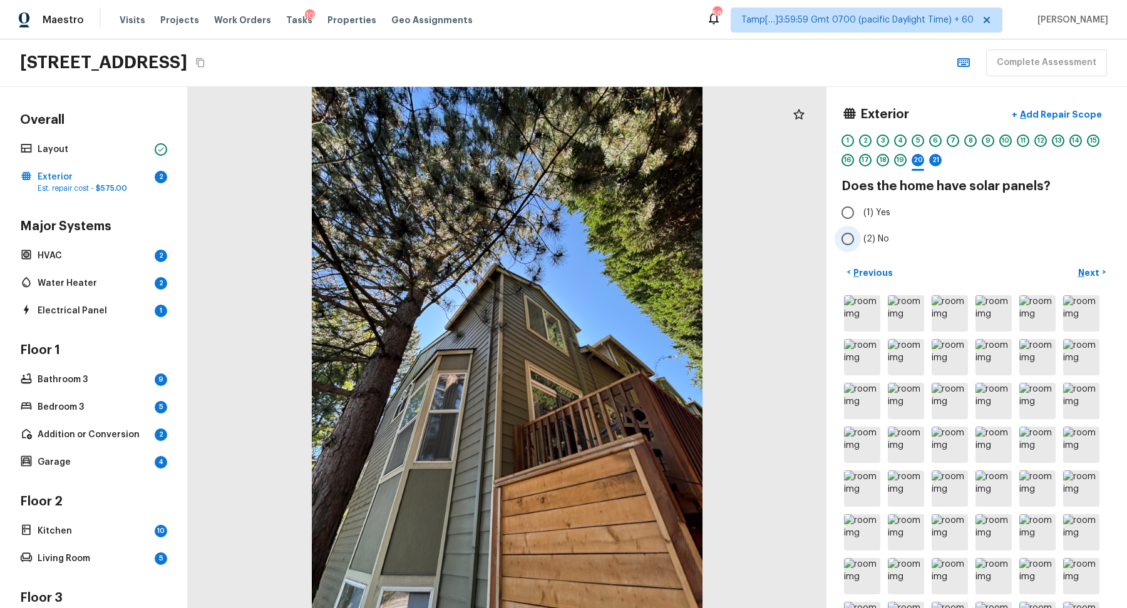
click at [870, 240] on span "(2) No" at bounding box center [876, 239] width 26 height 13
click at [861, 240] on input "(2) No" at bounding box center [847, 239] width 26 height 26
radio input "true"
click at [1094, 273] on p "Next" at bounding box center [1090, 273] width 24 height 13
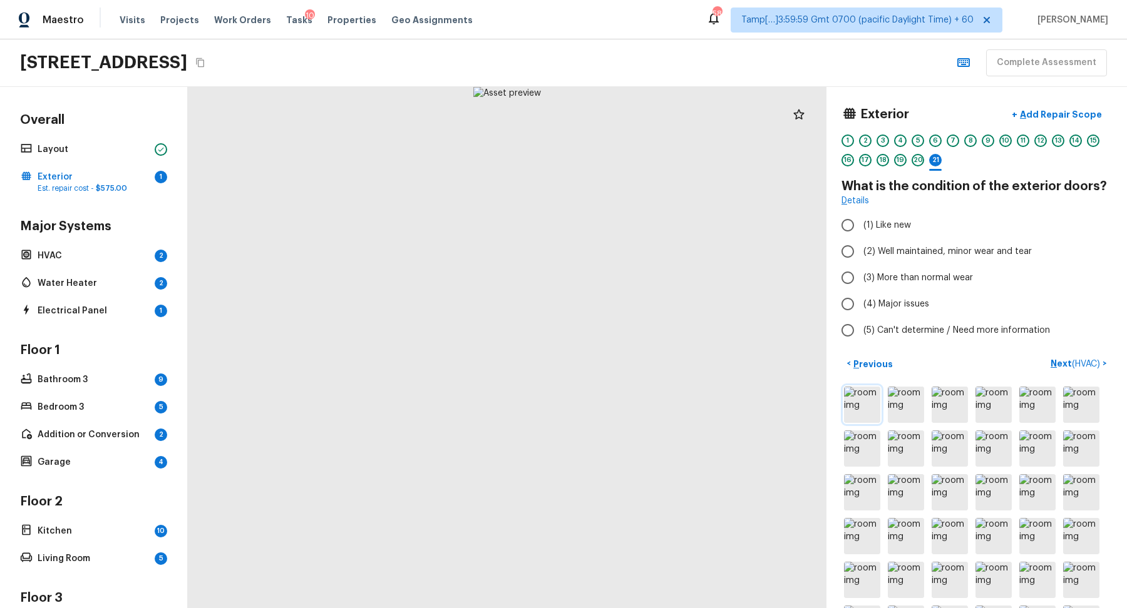
click at [877, 409] on img at bounding box center [862, 405] width 36 height 36
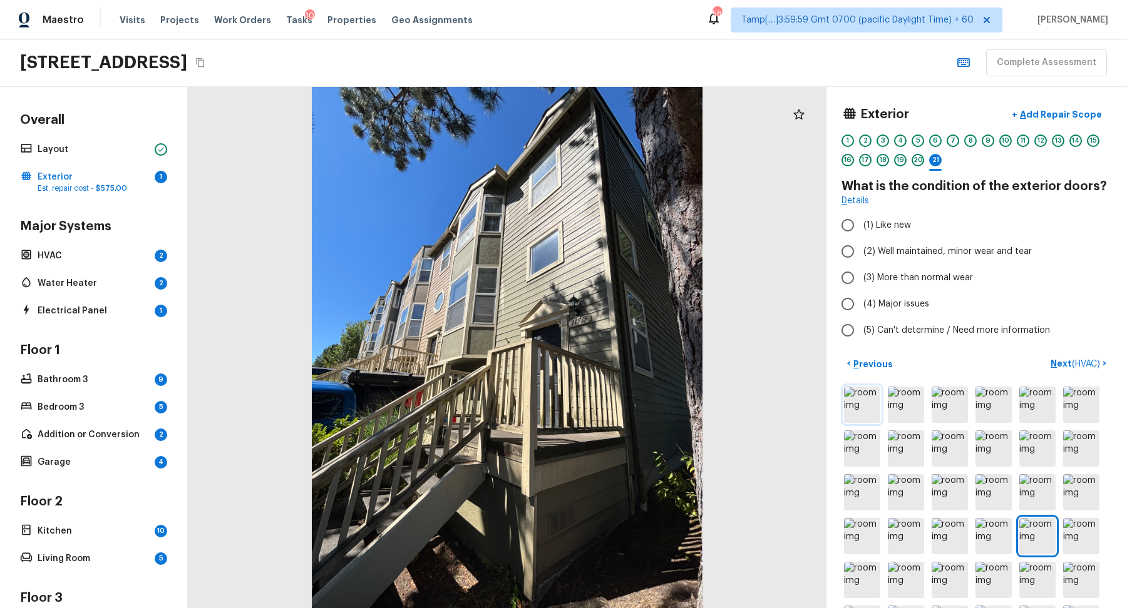
click at [876, 409] on img at bounding box center [862, 405] width 36 height 36
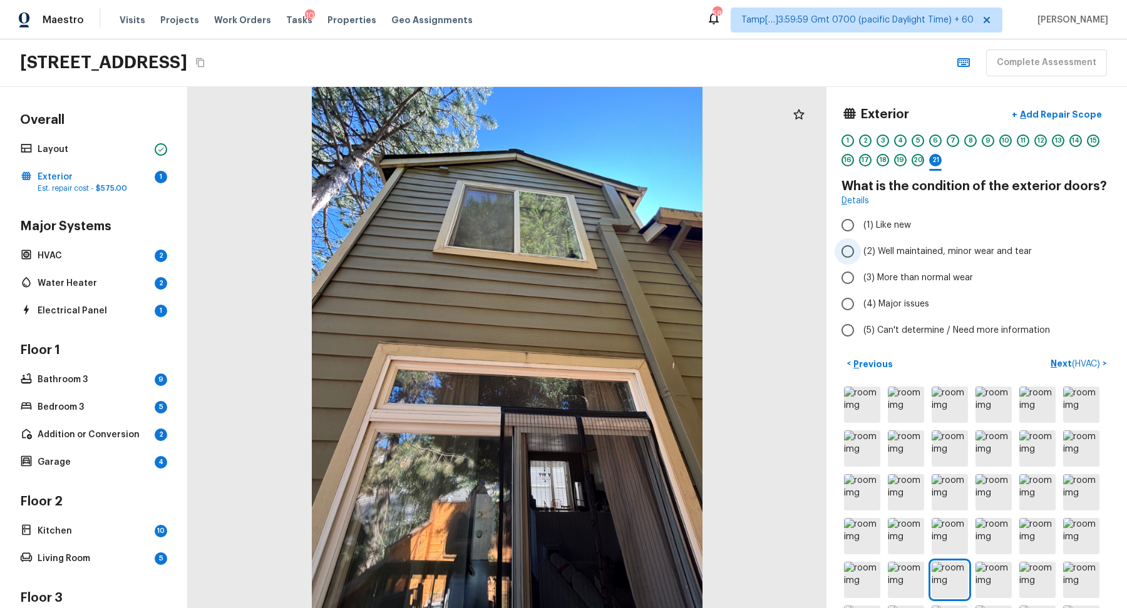
click at [913, 254] on span "(2) Well maintained, minor wear and tear" at bounding box center [947, 251] width 168 height 13
click at [861, 254] on input "(2) Well maintained, minor wear and tear" at bounding box center [847, 251] width 26 height 26
radio input "true"
click at [1068, 358] on p "Next ( HVAC )" at bounding box center [1076, 363] width 52 height 13
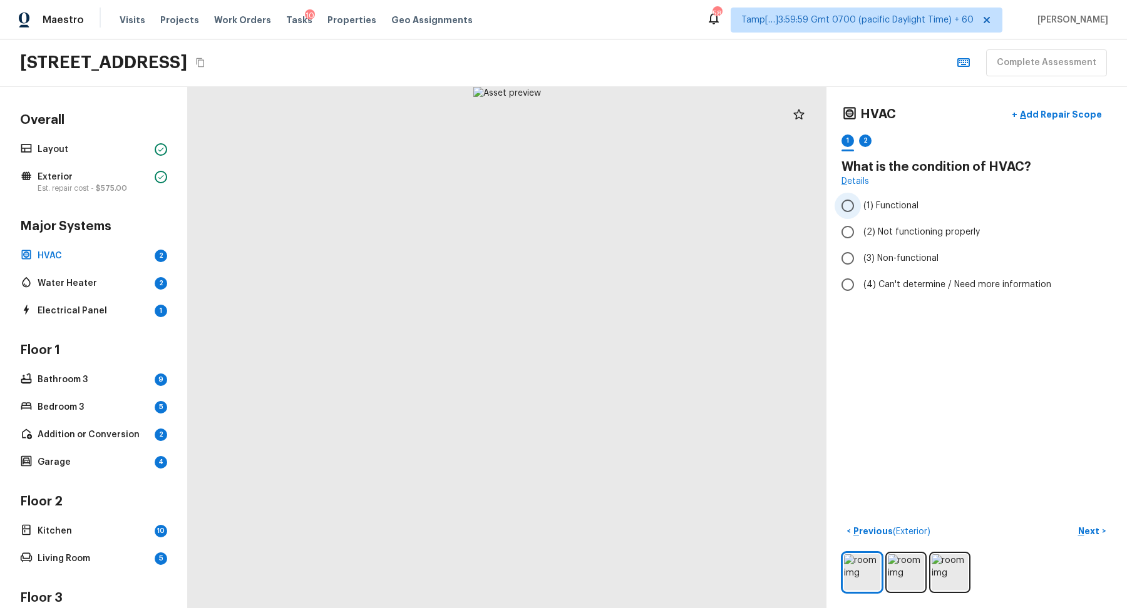
click at [886, 213] on label "(1) Functional" at bounding box center [967, 206] width 267 height 26
click at [861, 213] on input "(1) Functional" at bounding box center [847, 206] width 26 height 26
radio input "true"
click at [1093, 536] on p "Next" at bounding box center [1090, 531] width 24 height 13
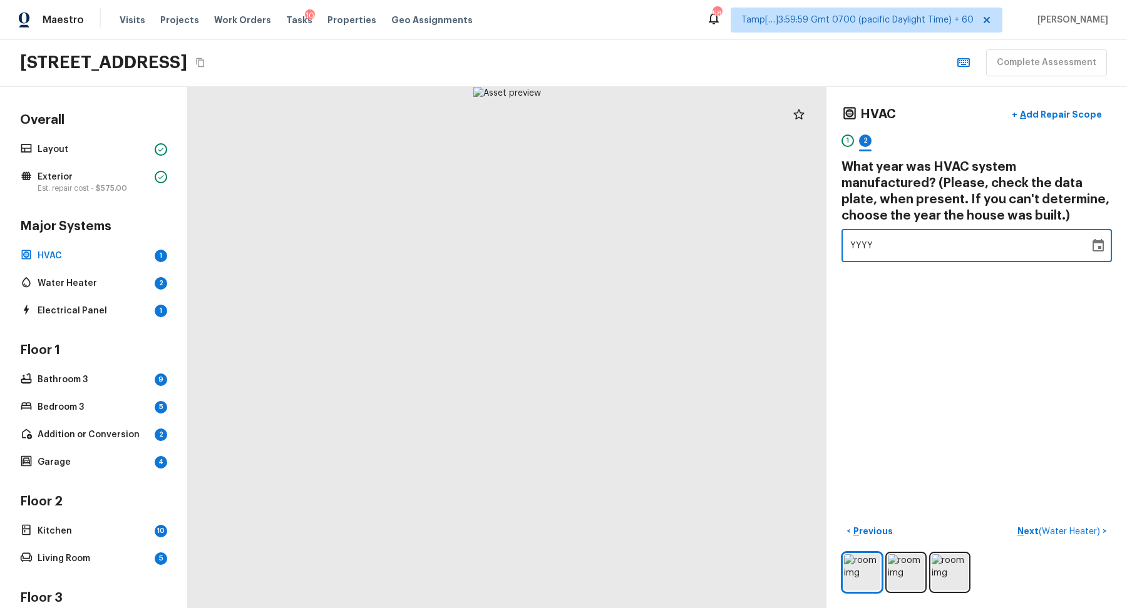
click at [1002, 233] on div "YYYY" at bounding box center [965, 245] width 230 height 33
click at [938, 561] on img at bounding box center [949, 573] width 36 height 36
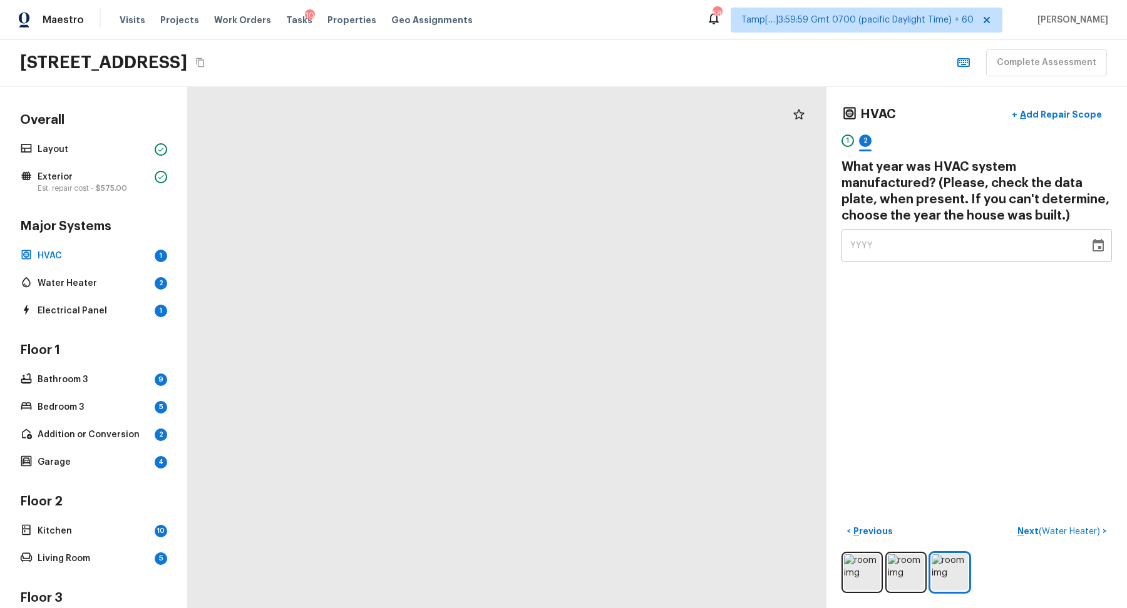
click at [877, 239] on div "YYYY" at bounding box center [965, 245] width 230 height 33
type input "2017"
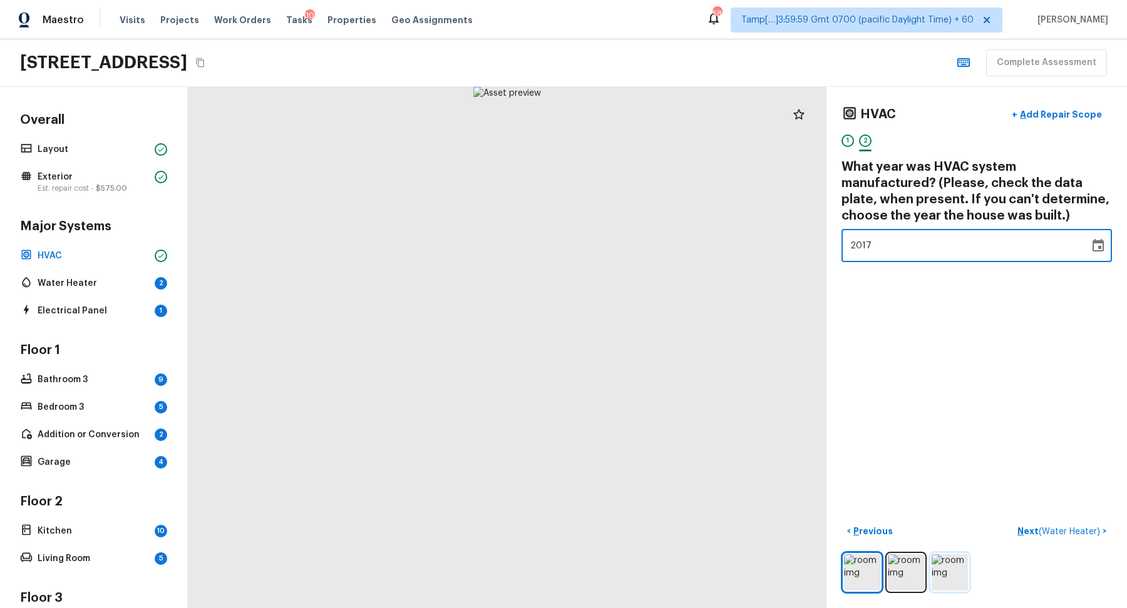
click at [955, 559] on img at bounding box center [949, 573] width 36 height 36
click at [960, 564] on img at bounding box center [949, 573] width 36 height 36
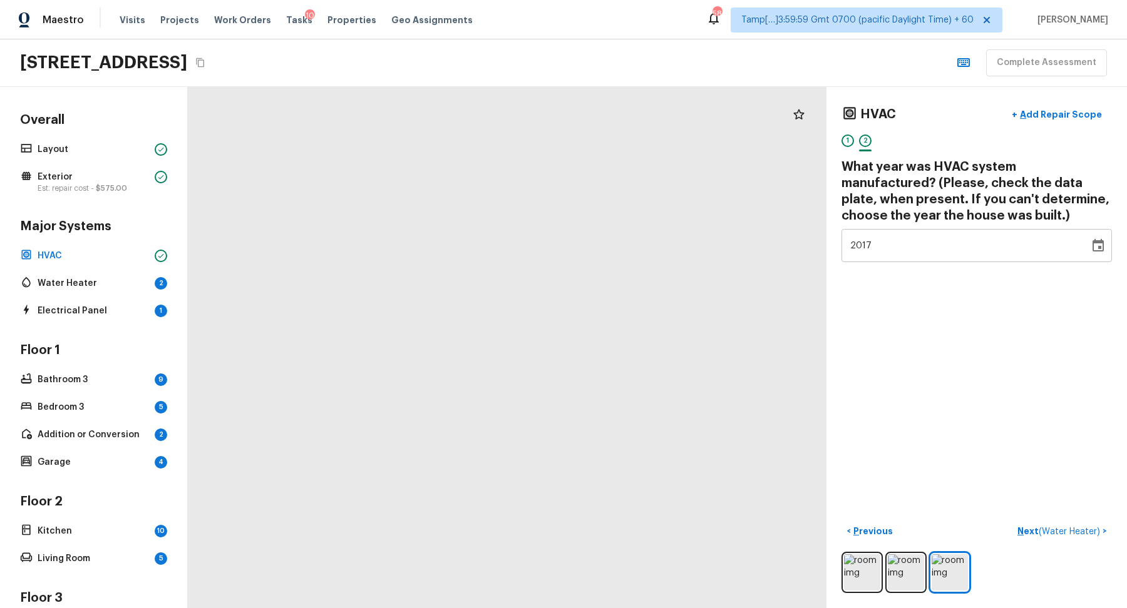
drag, startPoint x: 562, startPoint y: 276, endPoint x: 610, endPoint y: 496, distance: 224.9
drag, startPoint x: 557, startPoint y: 397, endPoint x: 556, endPoint y: 450, distance: 52.6
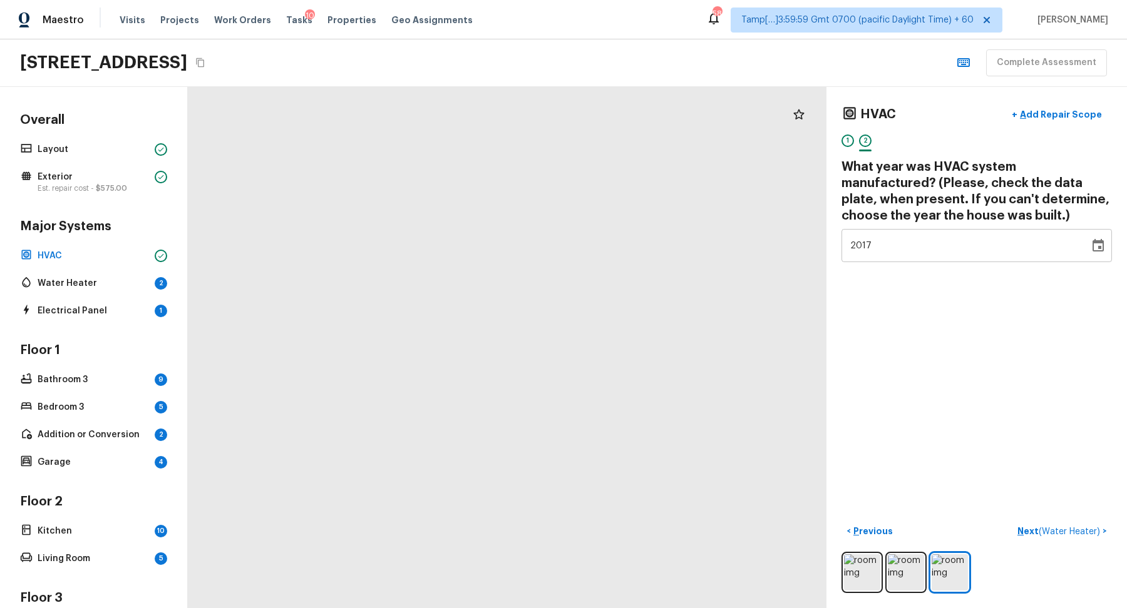
drag, startPoint x: 556, startPoint y: 448, endPoint x: 556, endPoint y: 227, distance: 220.3
click at [1071, 528] on span "( Water Heater )" at bounding box center [1068, 532] width 61 height 9
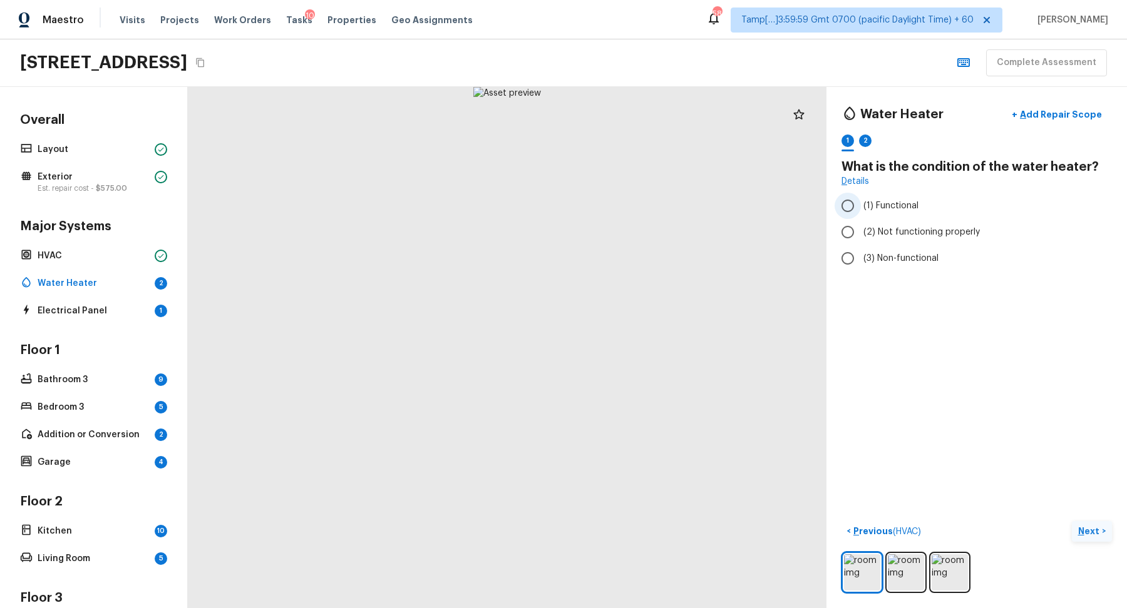
click at [899, 215] on label "(1) Functional" at bounding box center [967, 206] width 267 height 26
click at [861, 215] on input "(1) Functional" at bounding box center [847, 206] width 26 height 26
radio input "true"
click at [903, 569] on img at bounding box center [906, 573] width 36 height 36
click at [898, 574] on img at bounding box center [906, 573] width 36 height 36
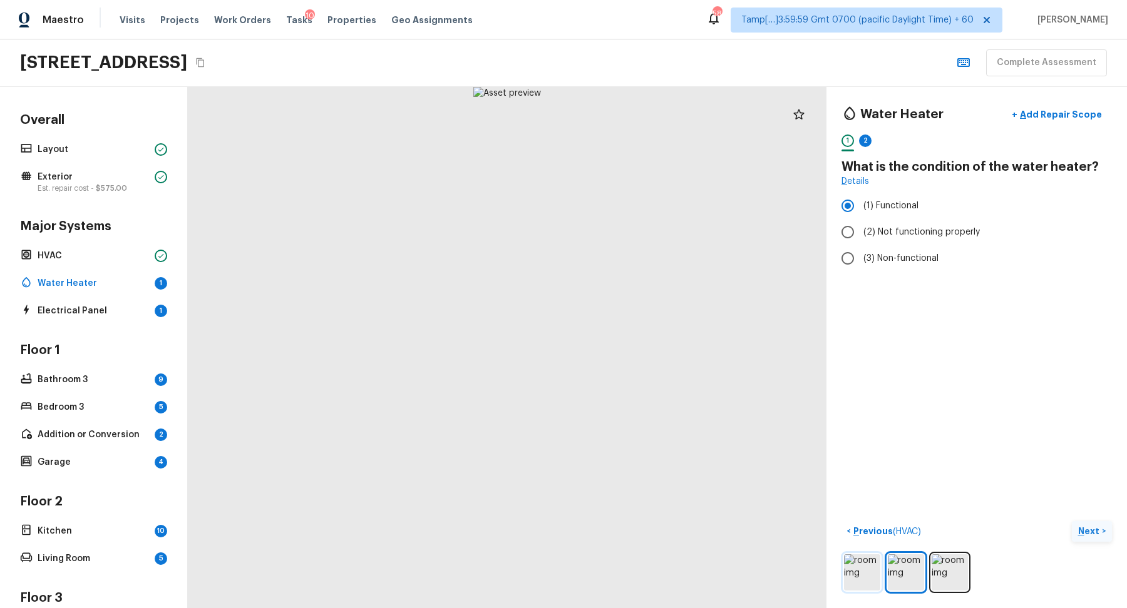
click at [864, 568] on img at bounding box center [862, 573] width 36 height 36
click at [1084, 537] on button "Next >" at bounding box center [1092, 531] width 40 height 21
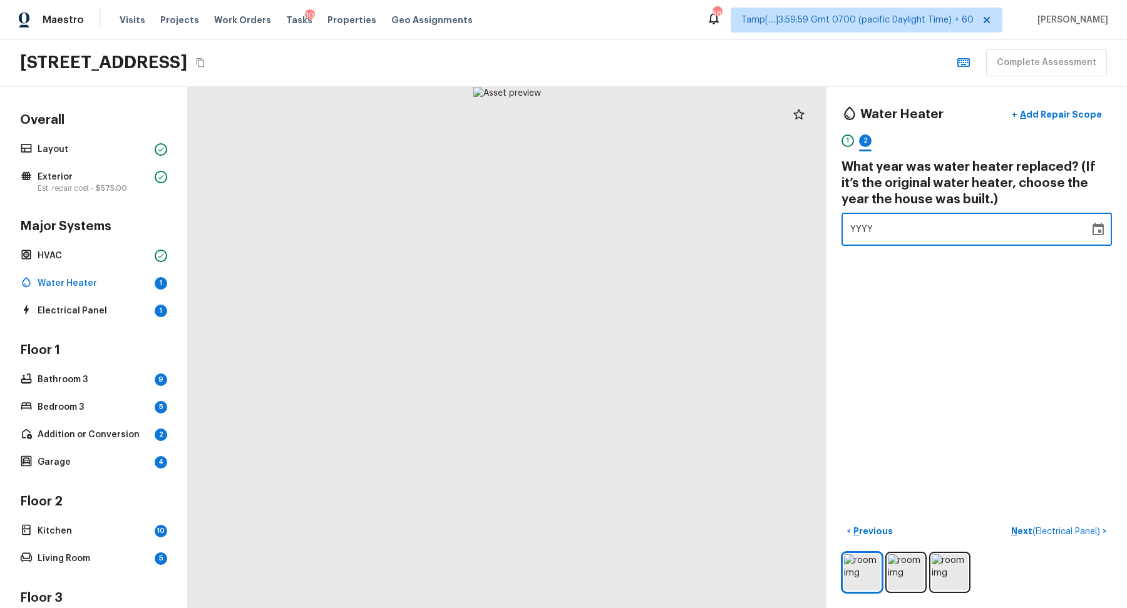
click at [928, 230] on div "YYYY" at bounding box center [965, 229] width 230 height 33
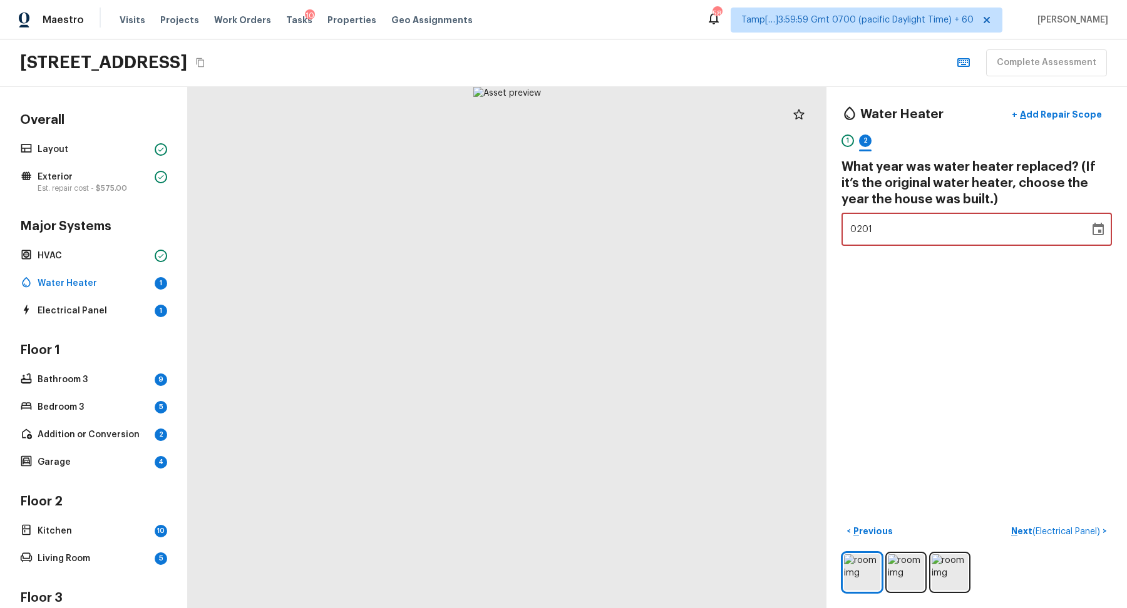
type input "2015"
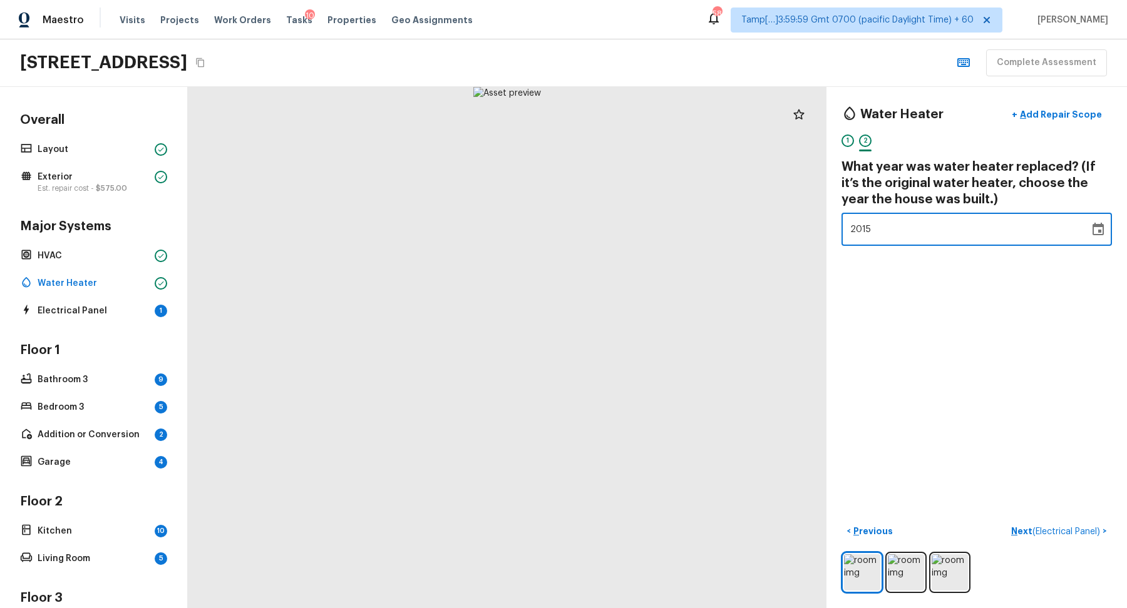
click at [940, 277] on div "Water Heater + Add Repair Scope 1 2 What year was water heater replaced? (If it…" at bounding box center [976, 347] width 300 height 521
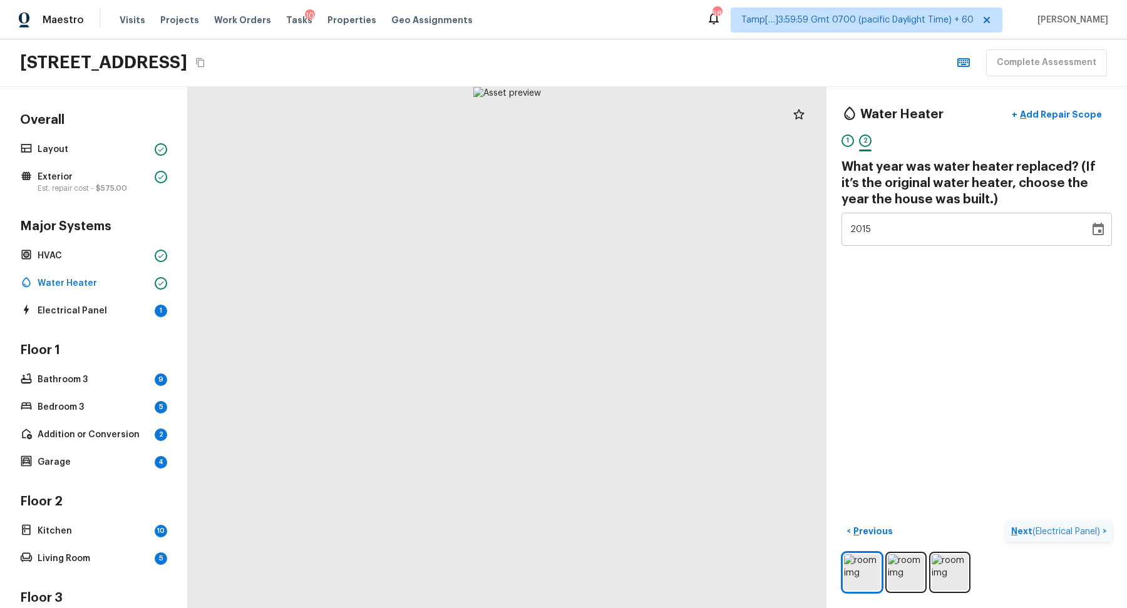
click at [1074, 537] on button "Next ( Electrical Panel ) >" at bounding box center [1059, 531] width 106 height 21
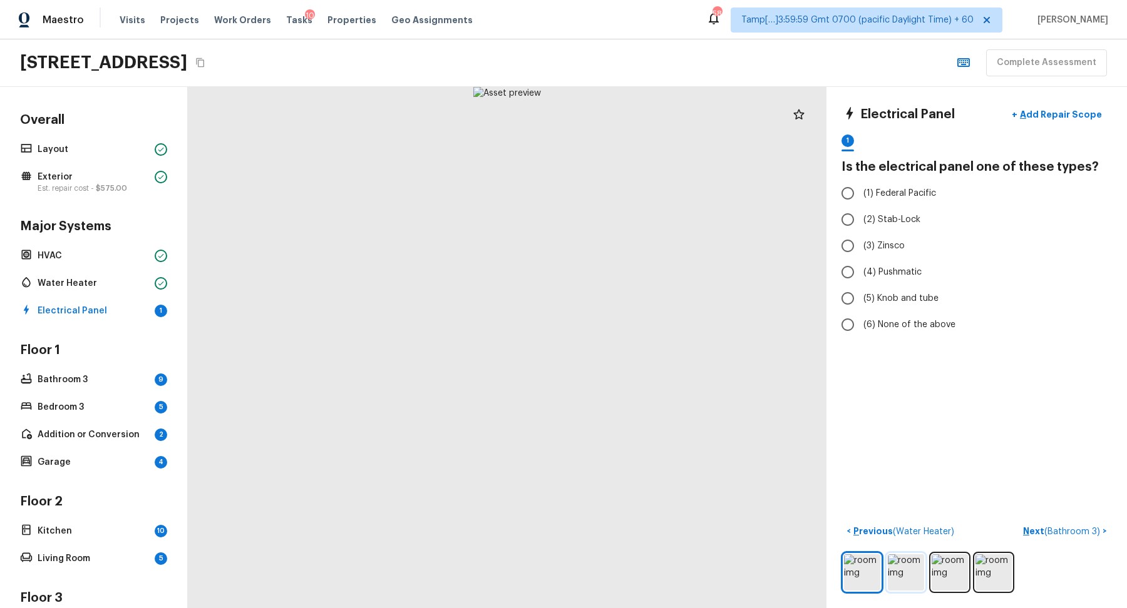
click at [894, 577] on img at bounding box center [906, 573] width 36 height 36
click at [861, 293] on label "(5) Knob and tube" at bounding box center [967, 298] width 267 height 26
click at [861, 293] on input "(5) Knob and tube" at bounding box center [847, 298] width 26 height 26
radio input "true"
click at [1049, 528] on span "( Bathroom 3 )" at bounding box center [1072, 532] width 56 height 9
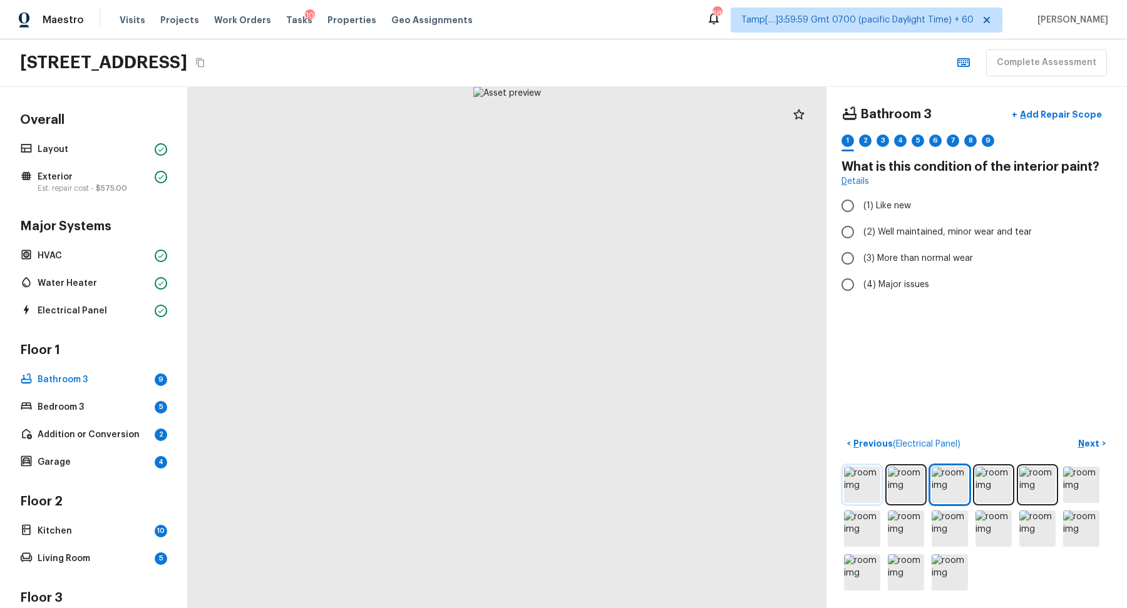
click at [867, 486] on img at bounding box center [862, 485] width 36 height 36
click at [861, 230] on label "(2) Well maintained, minor wear and tear" at bounding box center [967, 232] width 267 height 26
click at [861, 230] on input "(2) Well maintained, minor wear and tear" at bounding box center [847, 232] width 26 height 26
radio input "true"
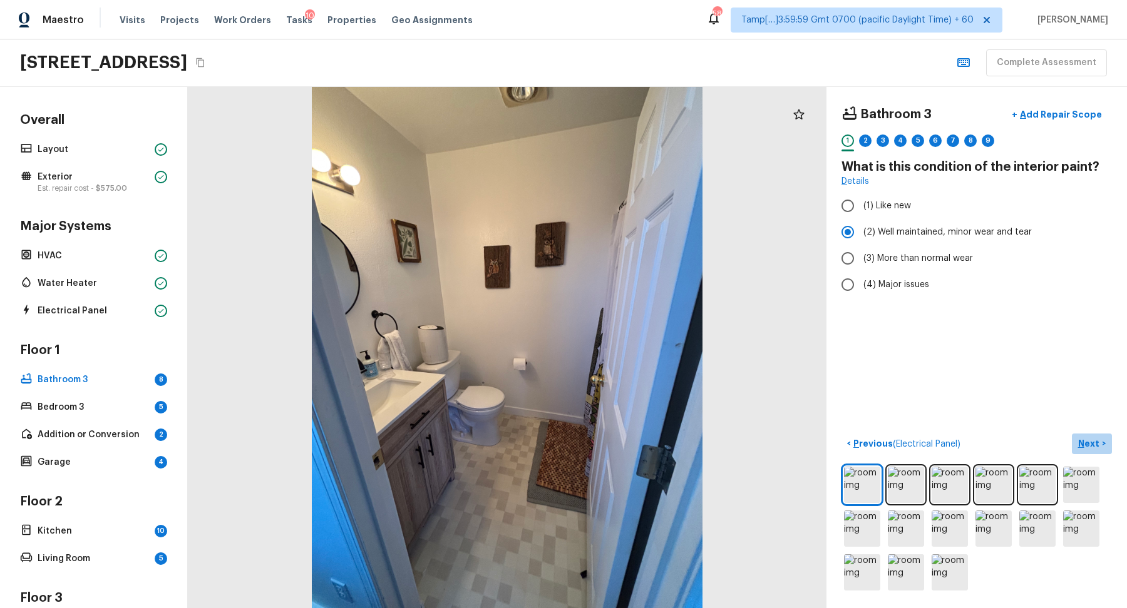
click at [1082, 441] on p "Next" at bounding box center [1090, 444] width 24 height 13
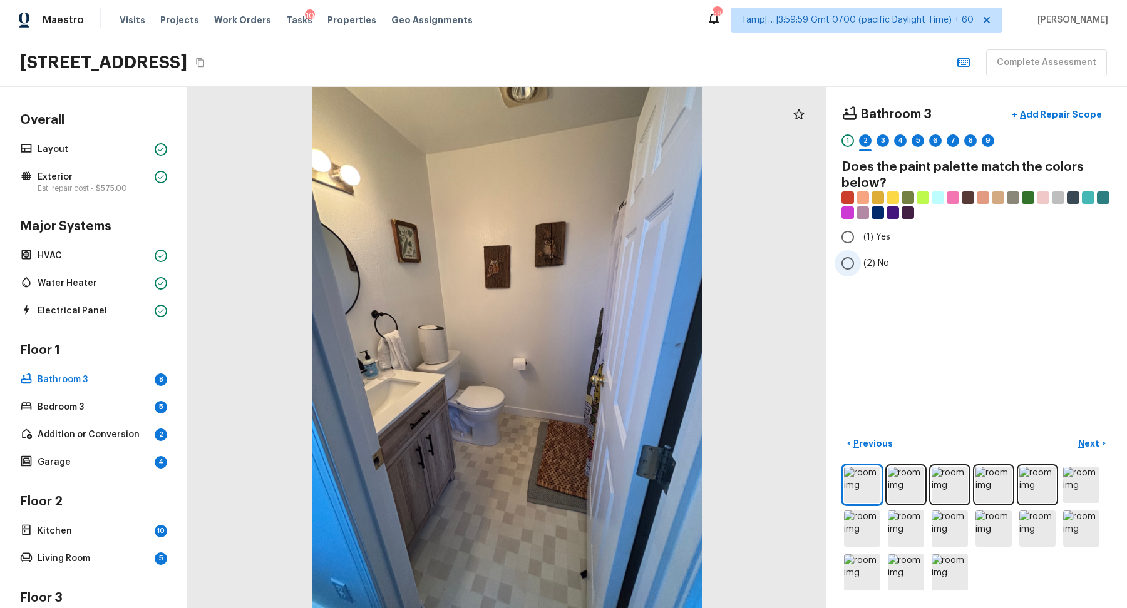
click at [875, 257] on span "(2) No" at bounding box center [876, 263] width 26 height 13
click at [861, 257] on input "(2) No" at bounding box center [847, 263] width 26 height 26
radio input "true"
click at [1082, 439] on p "Next" at bounding box center [1090, 444] width 24 height 13
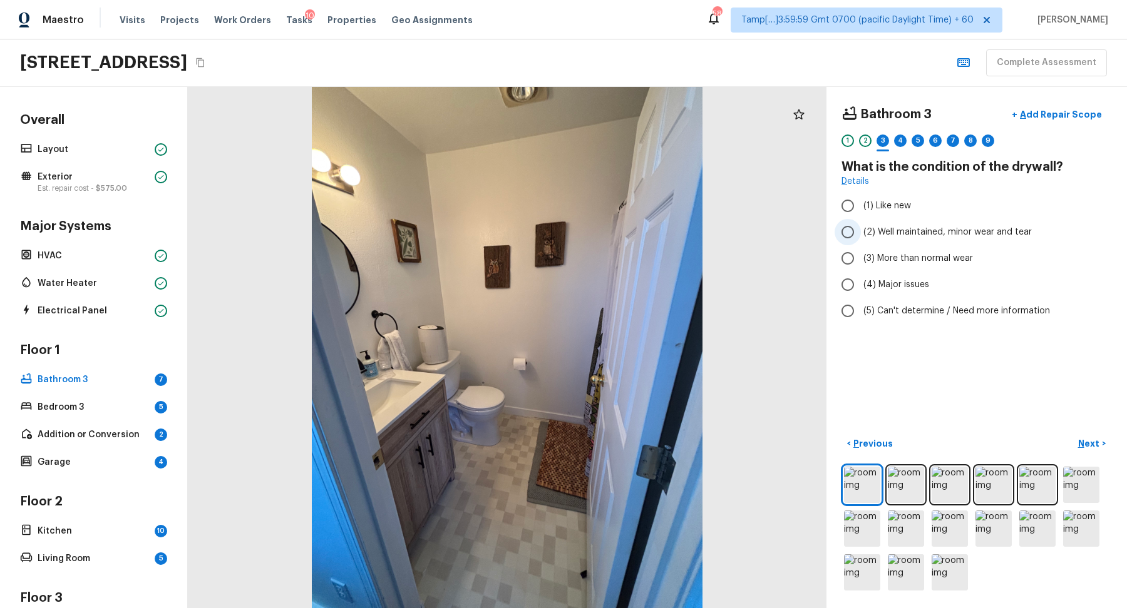
click at [869, 227] on span "(2) Well maintained, minor wear and tear" at bounding box center [947, 232] width 168 height 13
click at [861, 227] on input "(2) Well maintained, minor wear and tear" at bounding box center [847, 232] width 26 height 26
radio input "true"
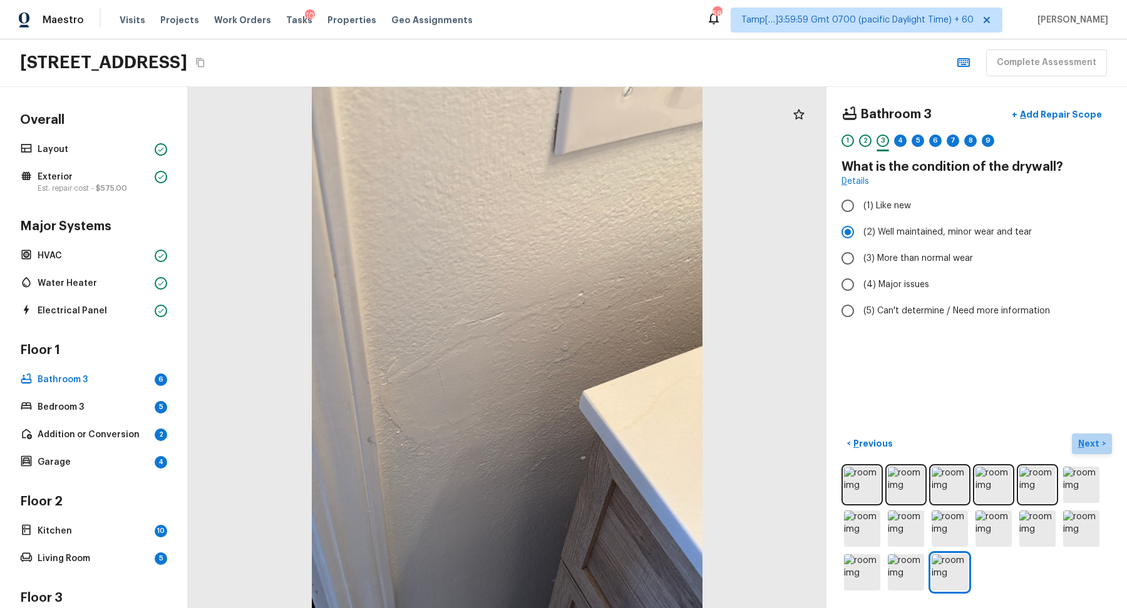
click at [1081, 439] on p "Next" at bounding box center [1090, 444] width 24 height 13
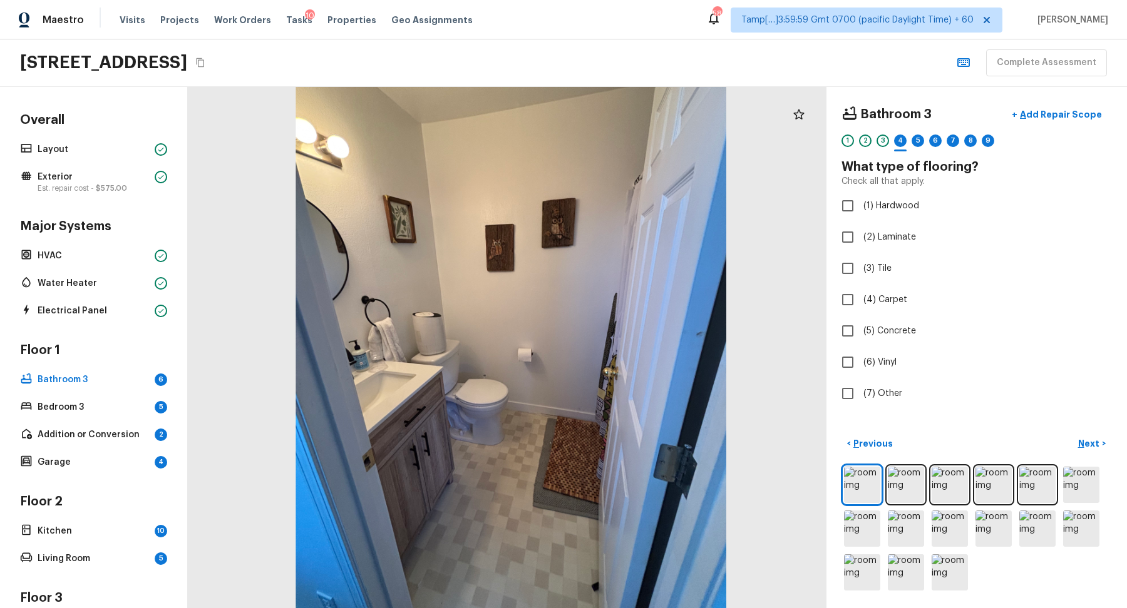
click at [883, 146] on div "3" at bounding box center [882, 144] width 13 height 19
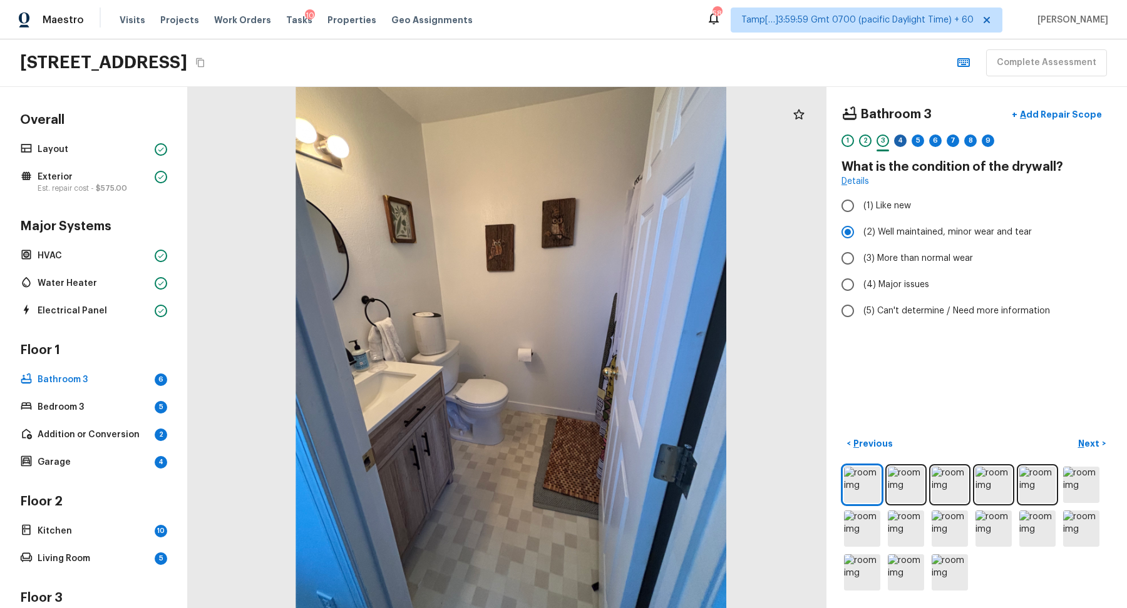
click at [900, 145] on div "4" at bounding box center [900, 141] width 13 height 13
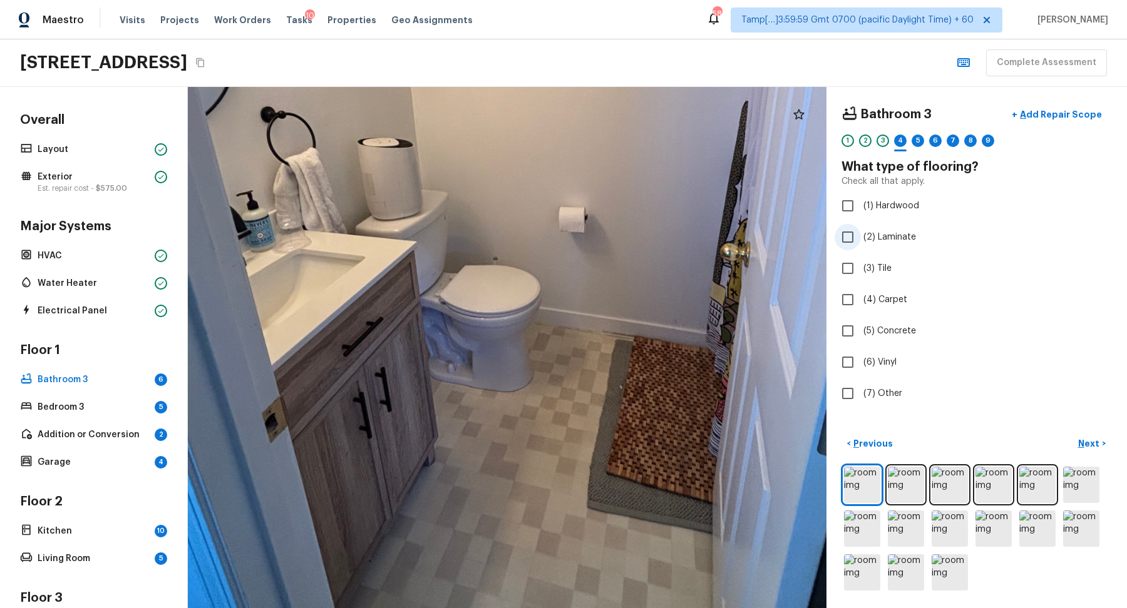
click at [885, 242] on label "(2) Laminate" at bounding box center [967, 237] width 267 height 26
click at [861, 242] on input "(2) Laminate" at bounding box center [847, 237] width 26 height 26
checkbox input "true"
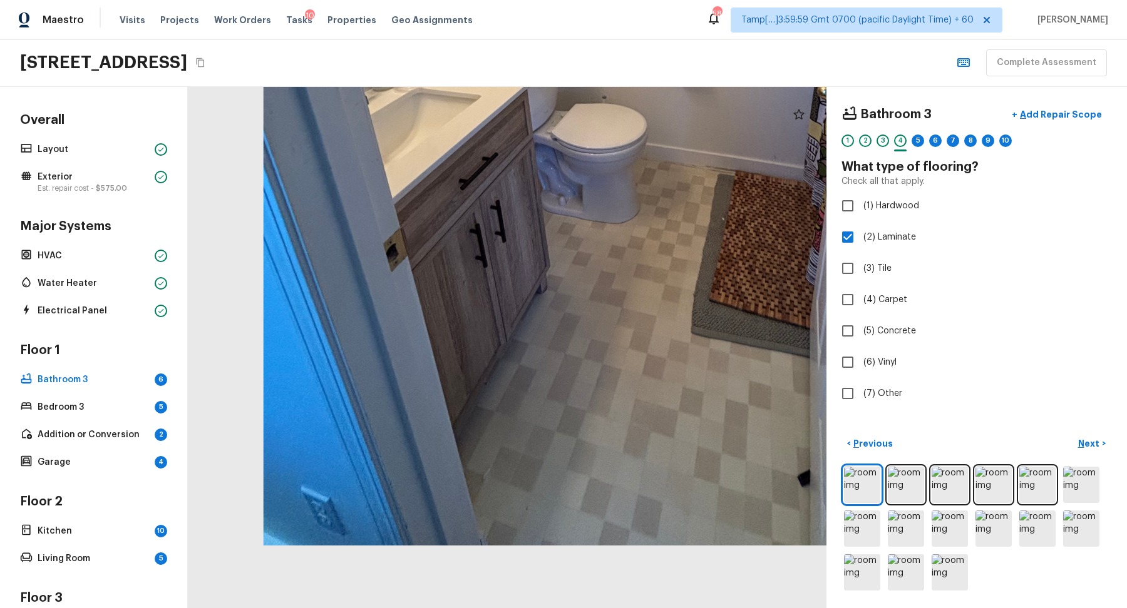
drag, startPoint x: 439, startPoint y: 518, endPoint x: 656, endPoint y: 263, distance: 334.9
click at [656, 262] on div at bounding box center [652, 27] width 1270 height 1037
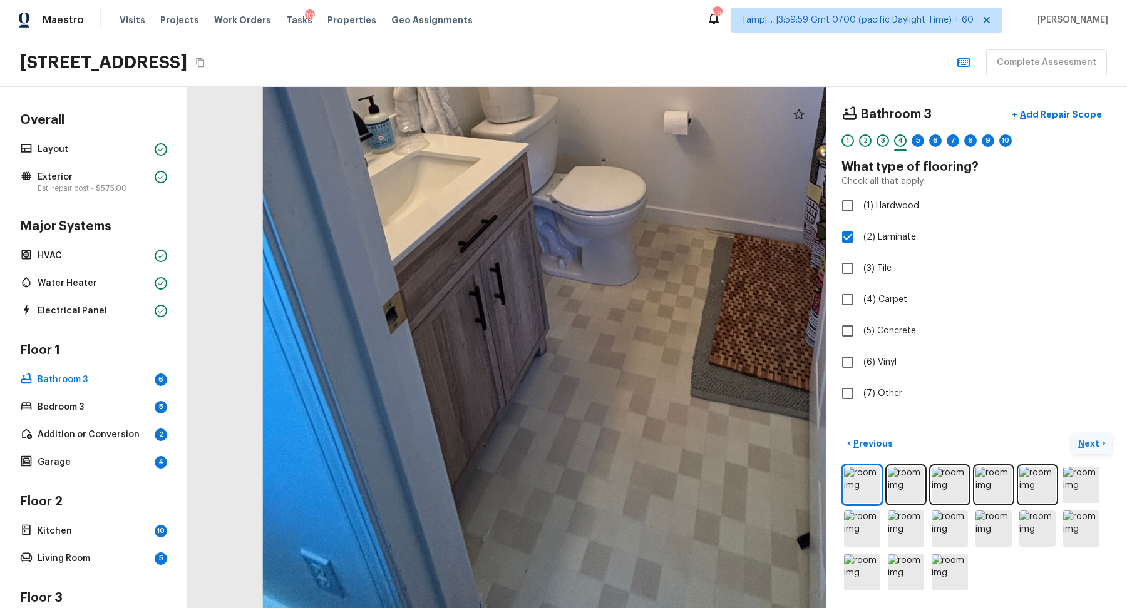
click at [1100, 444] on p "Next" at bounding box center [1090, 444] width 24 height 13
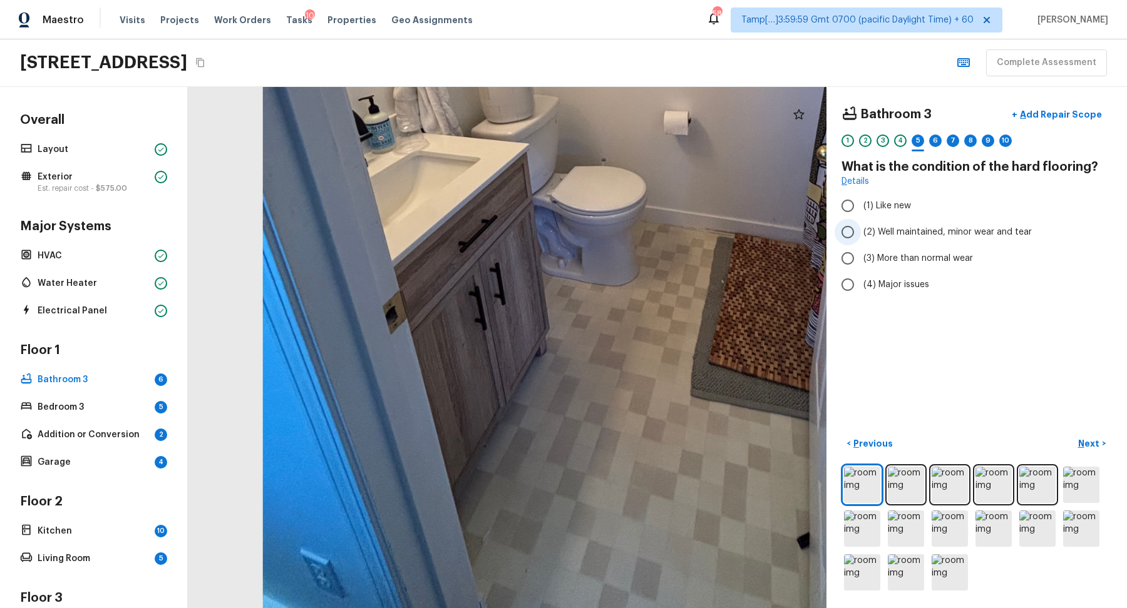
click at [880, 230] on span "(2) Well maintained, minor wear and tear" at bounding box center [947, 232] width 168 height 13
click at [861, 230] on input "(2) Well maintained, minor wear and tear" at bounding box center [847, 232] width 26 height 26
radio input "true"
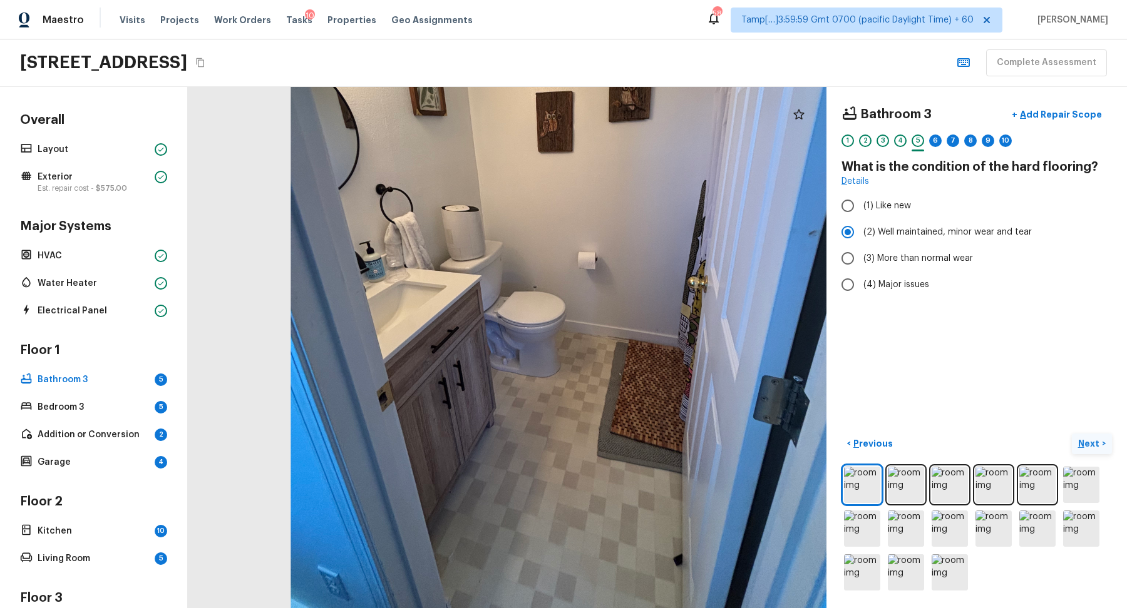
click at [1083, 438] on p "Next" at bounding box center [1090, 444] width 24 height 13
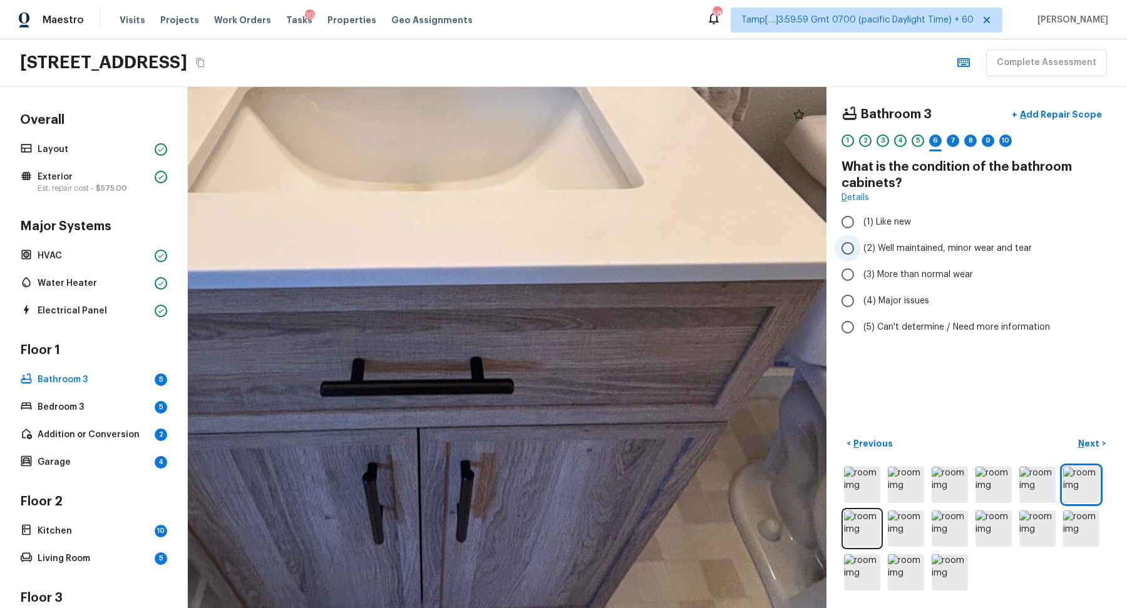
click at [908, 252] on span "(2) Well maintained, minor wear and tear" at bounding box center [947, 248] width 168 height 13
click at [861, 252] on input "(2) Well maintained, minor wear and tear" at bounding box center [847, 248] width 26 height 26
radio input "true"
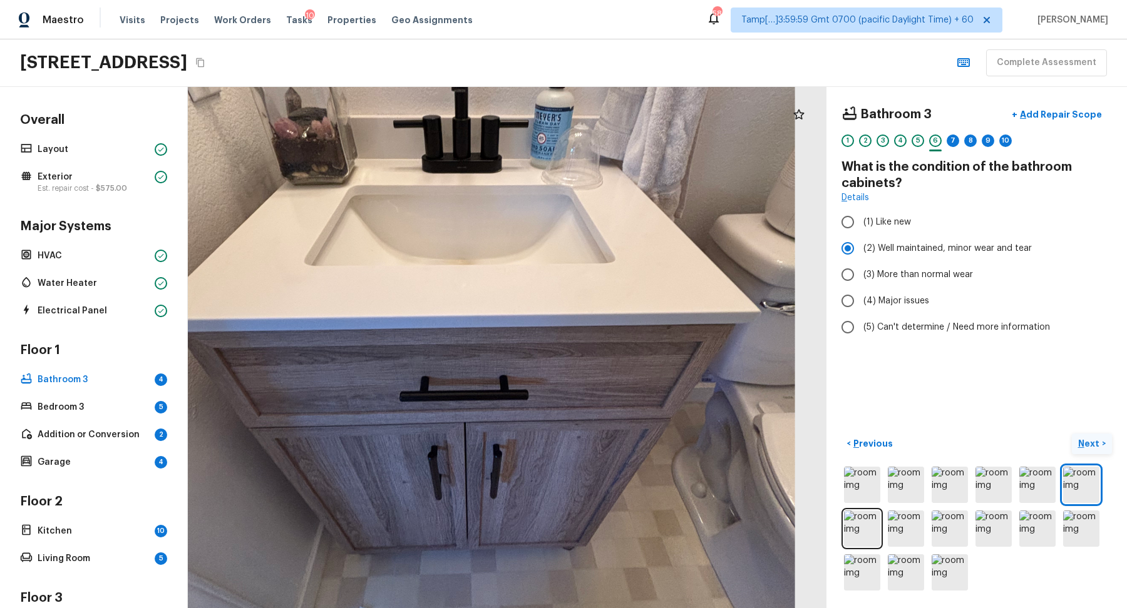
click at [1097, 438] on p "Next" at bounding box center [1090, 444] width 24 height 13
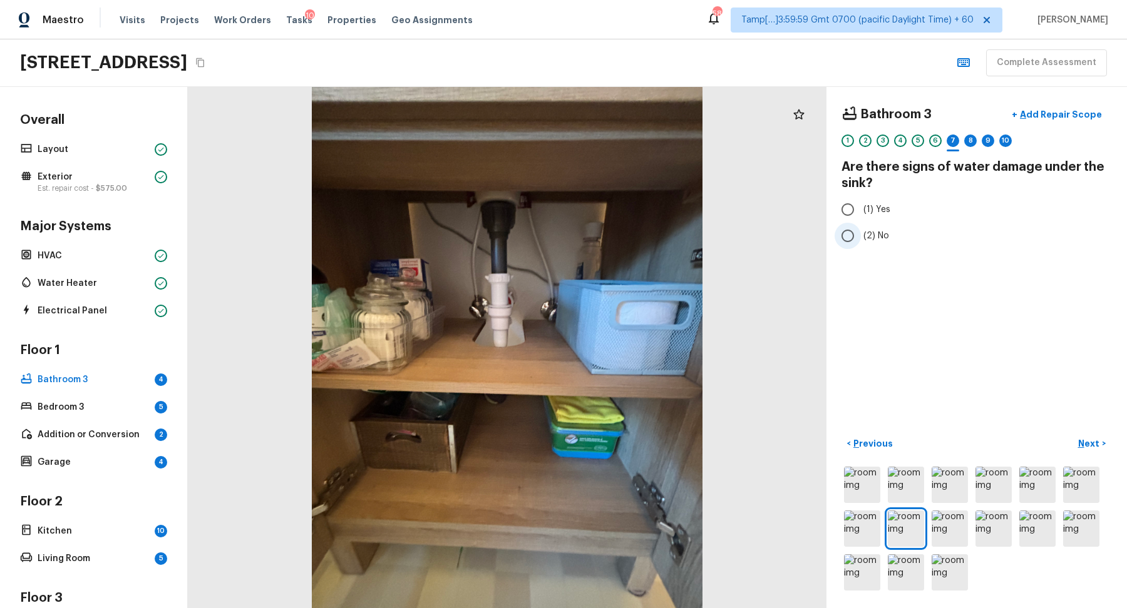
click at [860, 227] on input "(2) No" at bounding box center [847, 236] width 26 height 26
radio input "true"
click at [1079, 434] on button "Next >" at bounding box center [1092, 444] width 40 height 21
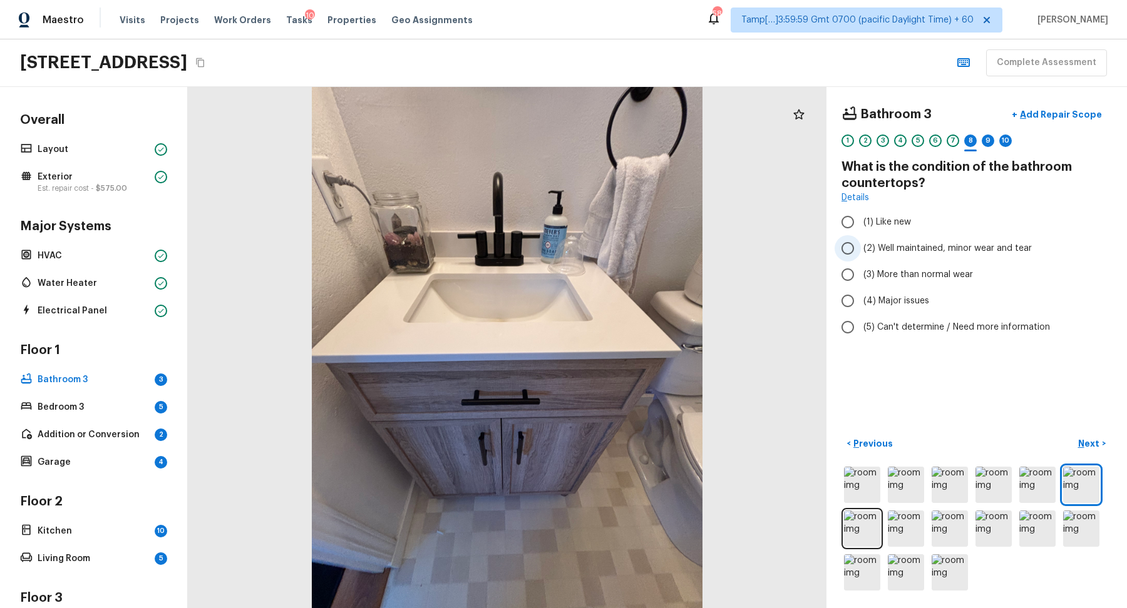
click at [851, 251] on input "(2) Well maintained, minor wear and tear" at bounding box center [847, 248] width 26 height 26
radio input "true"
click at [1089, 442] on p "Next" at bounding box center [1090, 444] width 24 height 13
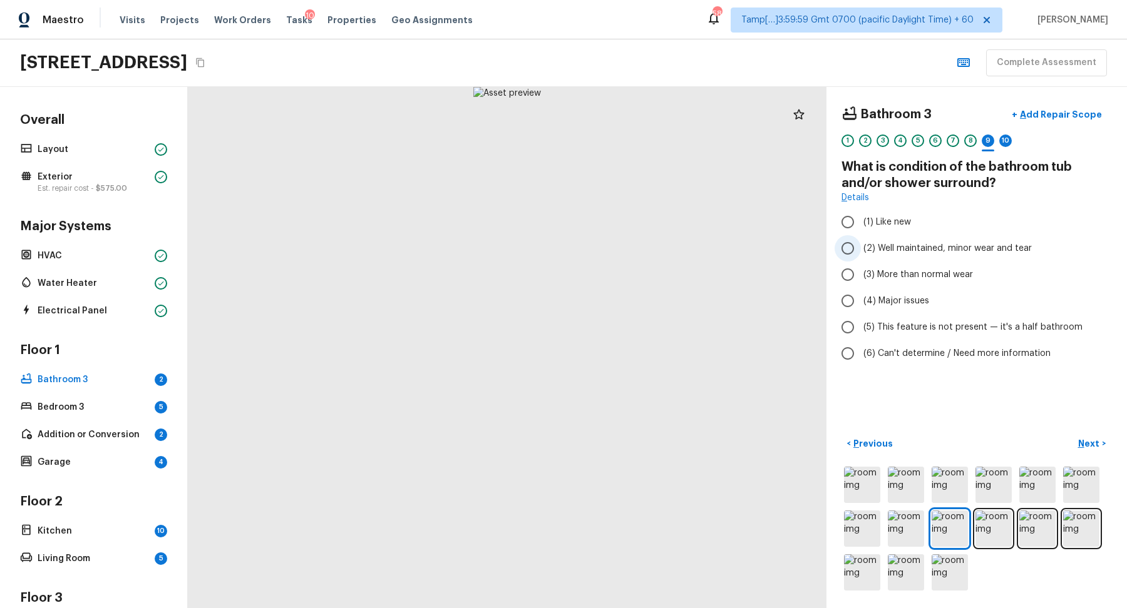
click at [901, 246] on span "(2) Well maintained, minor wear and tear" at bounding box center [947, 248] width 168 height 13
click at [861, 246] on input "(2) Well maintained, minor wear and tear" at bounding box center [847, 248] width 26 height 26
radio input "true"
click at [1069, 116] on p "Add Repair Scope" at bounding box center [1059, 114] width 85 height 13
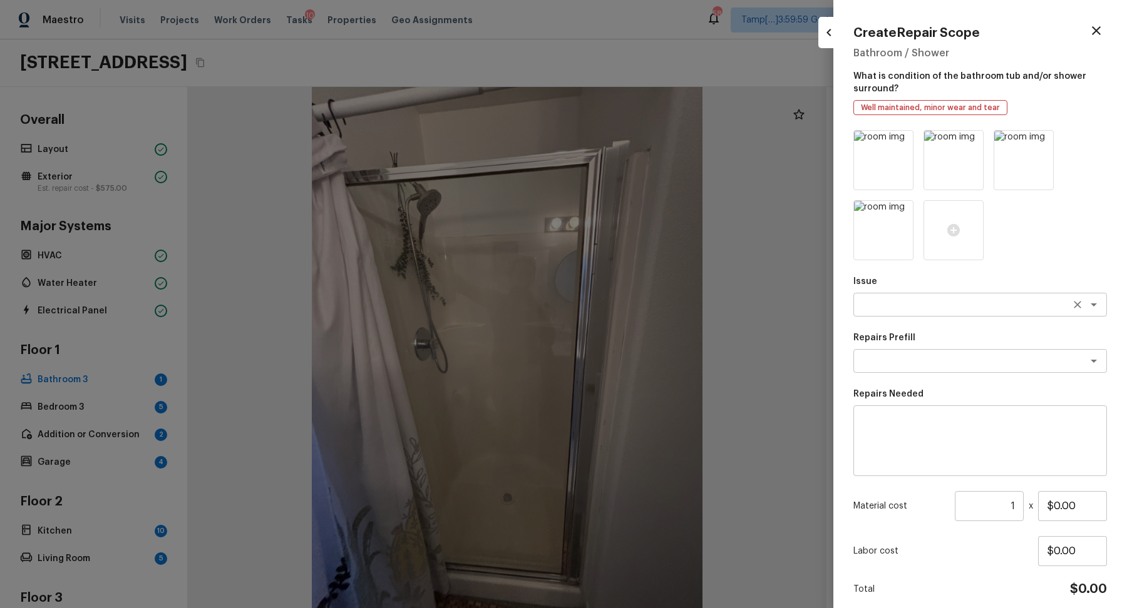
click at [881, 299] on textarea at bounding box center [962, 305] width 207 height 13
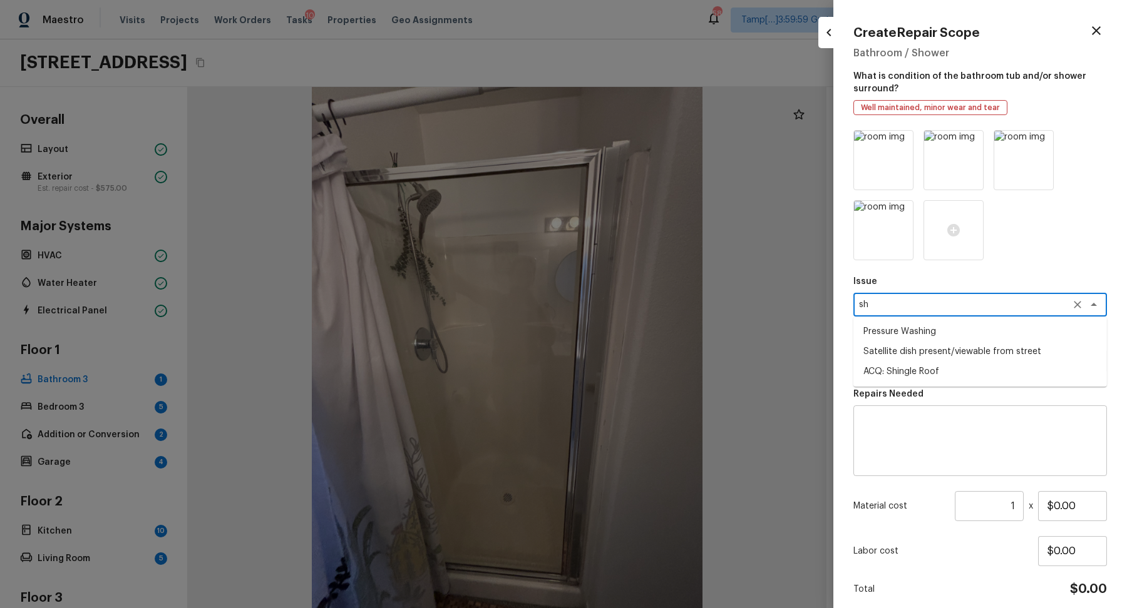
type textarea "s"
click at [916, 323] on li "Bathroom Plumbing" at bounding box center [980, 332] width 254 height 20
type textarea "Bathroom Plumbing"
click at [913, 358] on textarea at bounding box center [962, 361] width 207 height 13
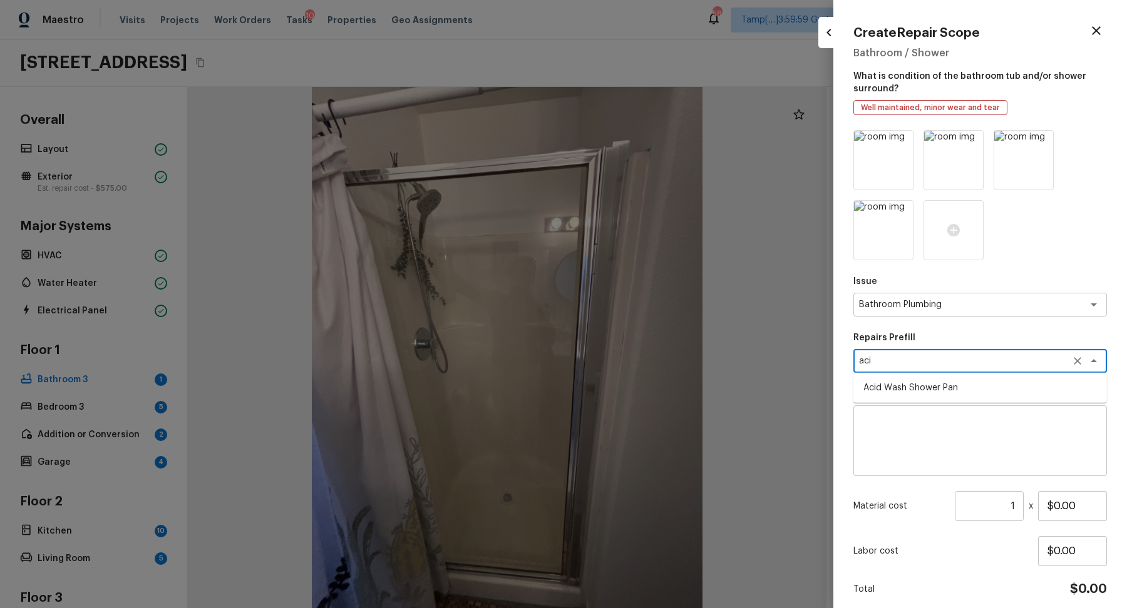
click at [896, 386] on li "Acid Wash Shower Pan" at bounding box center [980, 388] width 254 height 20
type textarea "Acid Wash Shower Pan"
type textarea "Prep and acid wash/deep clean the shower pan."
type input "$50.00"
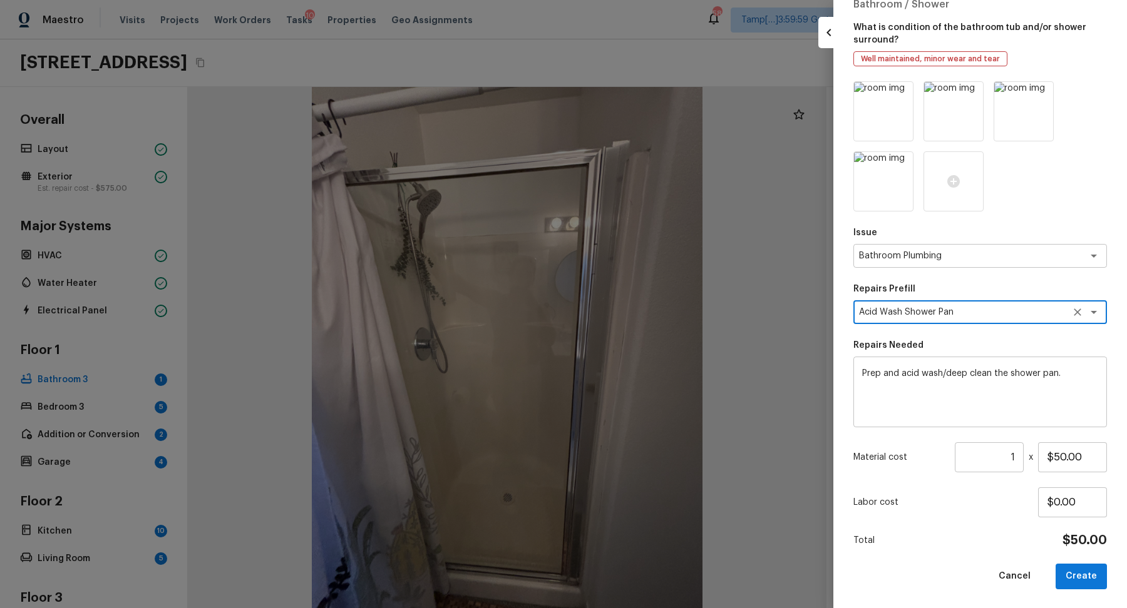
type textarea "Acid Wash Shower Pan"
click at [1084, 562] on div "Issue Bathroom Plumbing x ​ Repairs Prefill Acid Wash Shower Pan x ​ Repairs Ne…" at bounding box center [980, 335] width 254 height 508
click at [1084, 564] on button "Create" at bounding box center [1080, 577] width 51 height 26
type input "$0.00"
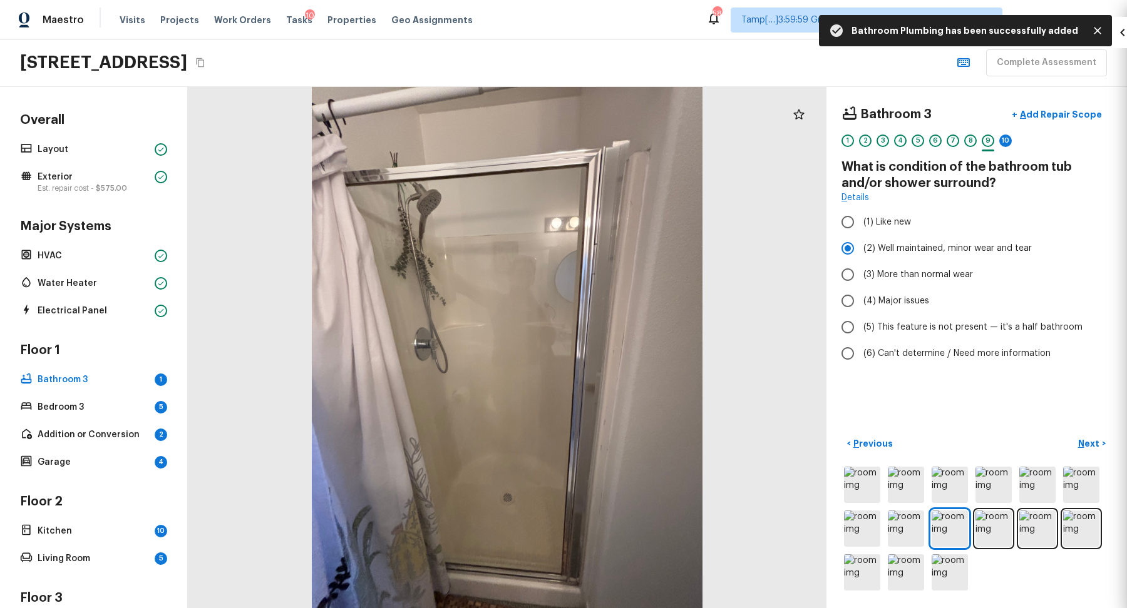
scroll to position [0, 0]
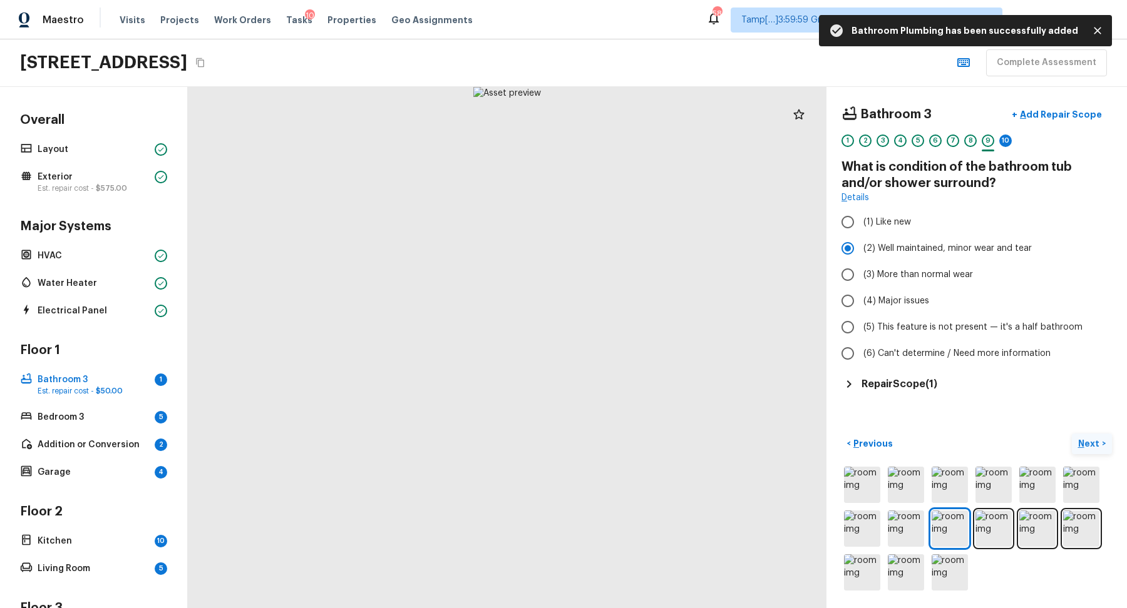
click at [1084, 440] on p "Next" at bounding box center [1090, 444] width 24 height 13
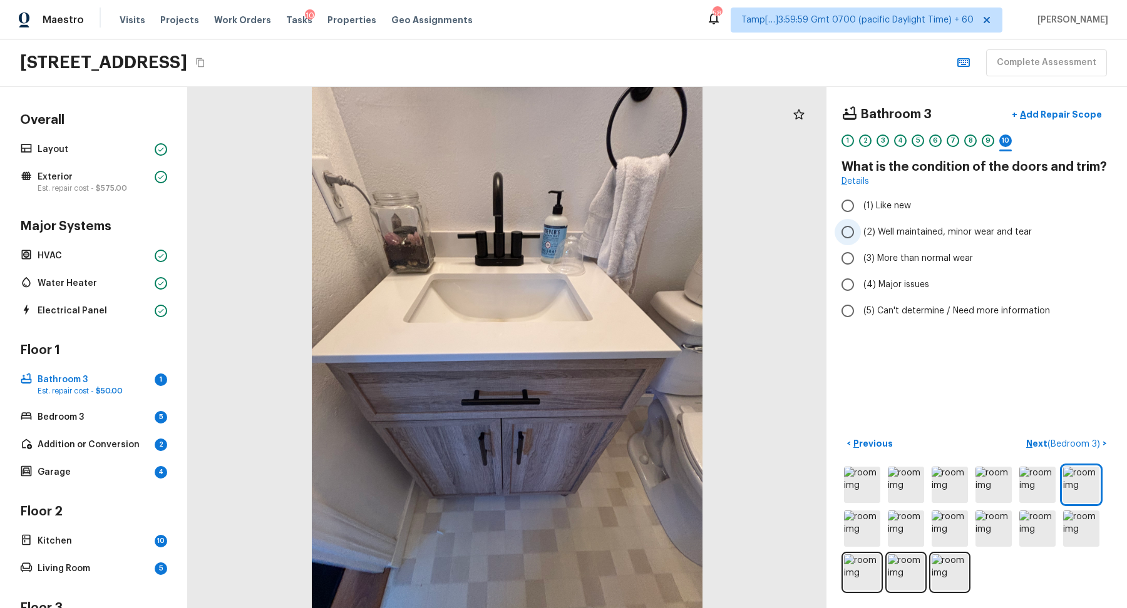
click at [890, 222] on label "(2) Well maintained, minor wear and tear" at bounding box center [967, 232] width 267 height 26
click at [861, 222] on input "(2) Well maintained, minor wear and tear" at bounding box center [847, 232] width 26 height 26
radio input "true"
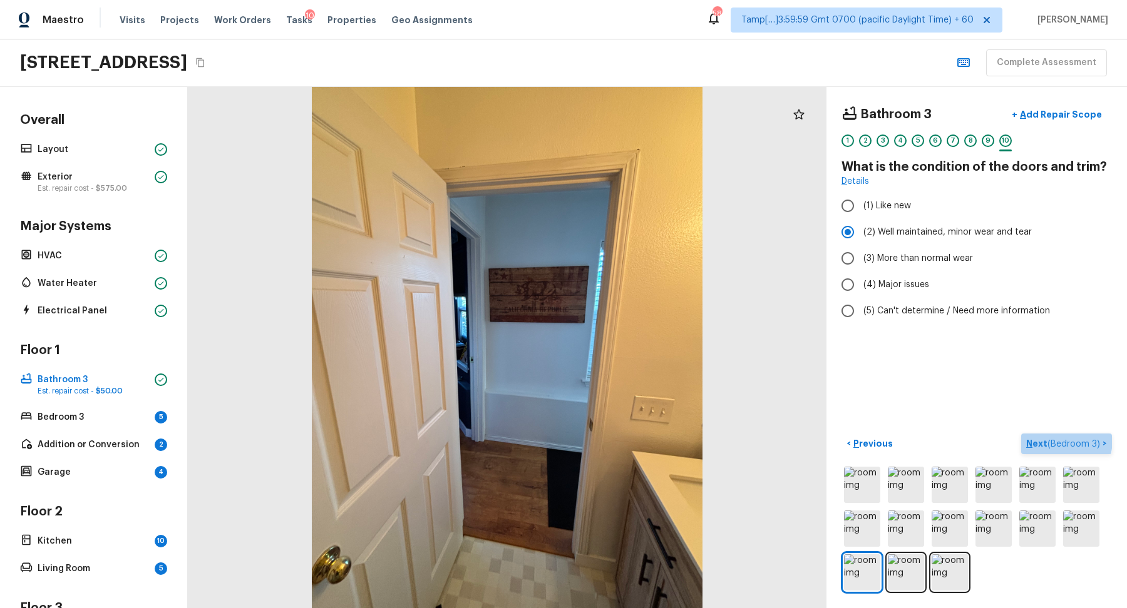
click at [1050, 440] on span "( Bedroom 3 )" at bounding box center [1073, 444] width 53 height 9
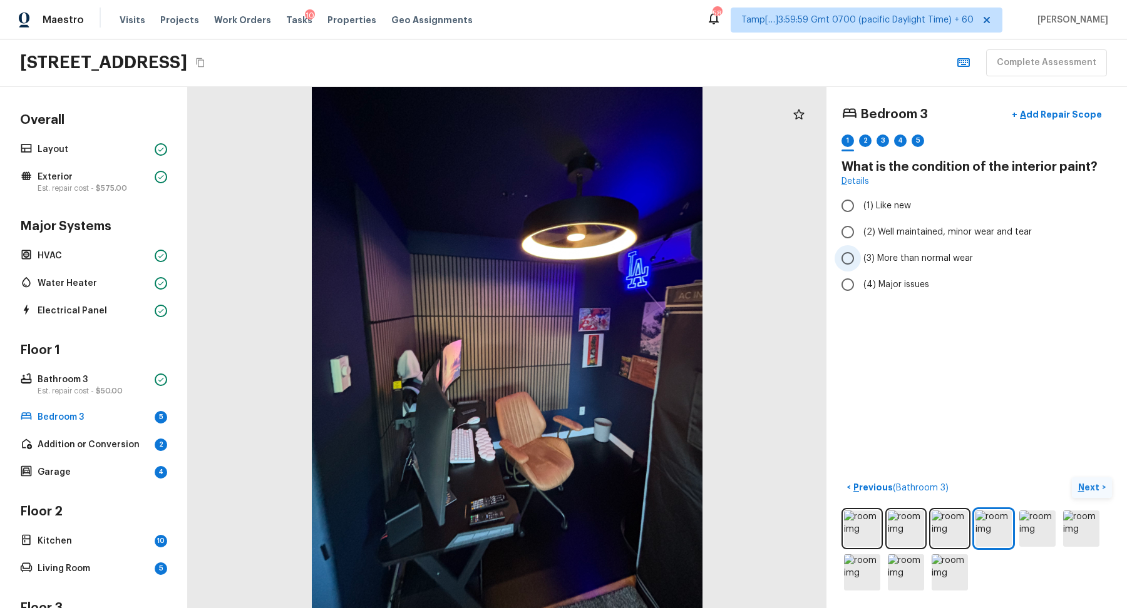
click at [913, 261] on span "(3) More than normal wear" at bounding box center [918, 258] width 110 height 13
click at [861, 261] on input "(3) More than normal wear" at bounding box center [847, 258] width 26 height 26
radio input "true"
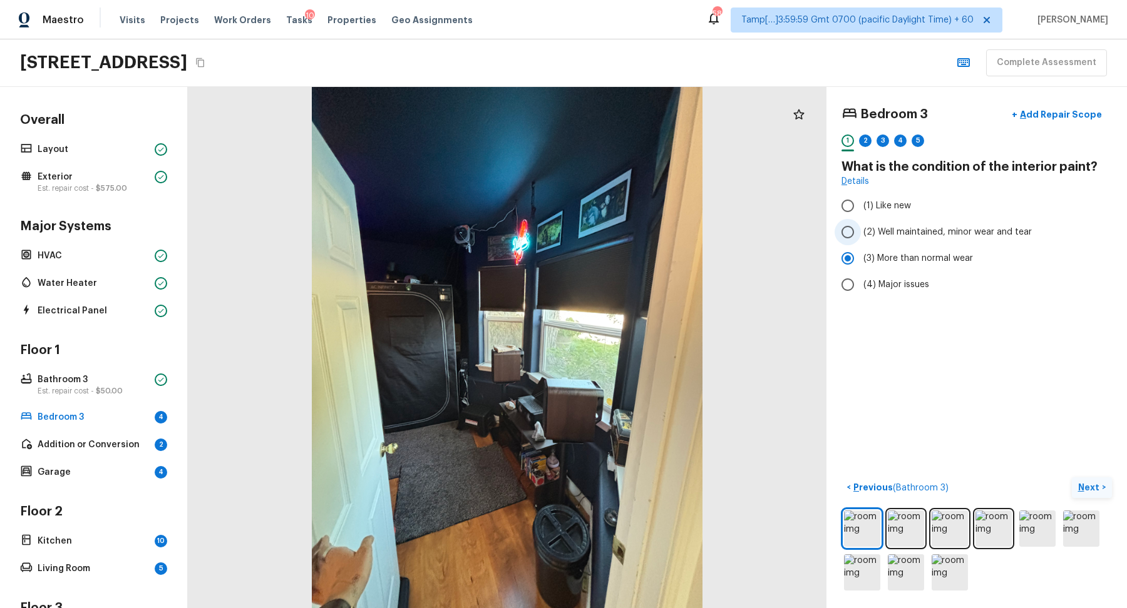
click at [871, 232] on span "(2) Well maintained, minor wear and tear" at bounding box center [947, 232] width 168 height 13
click at [861, 232] on input "(2) Well maintained, minor wear and tear" at bounding box center [847, 232] width 26 height 26
radio input "true"
click at [1079, 491] on p "Next" at bounding box center [1090, 487] width 24 height 13
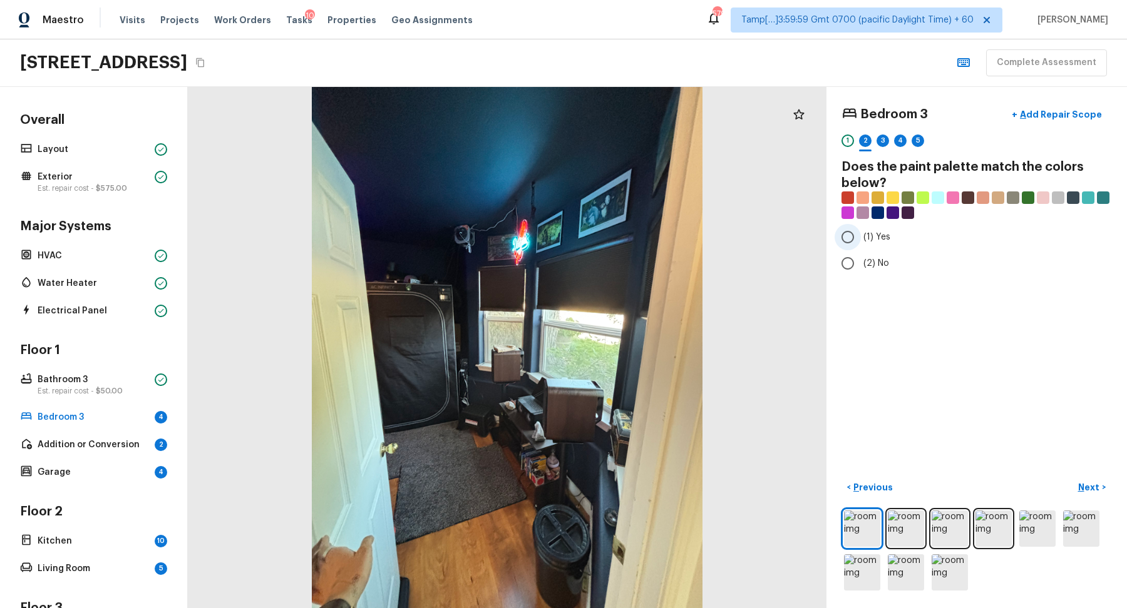
click at [876, 227] on label "(1) Yes" at bounding box center [967, 237] width 267 height 26
click at [861, 227] on input "(1) Yes" at bounding box center [847, 237] width 26 height 26
radio input "true"
click at [1080, 482] on p "Next" at bounding box center [1090, 487] width 24 height 13
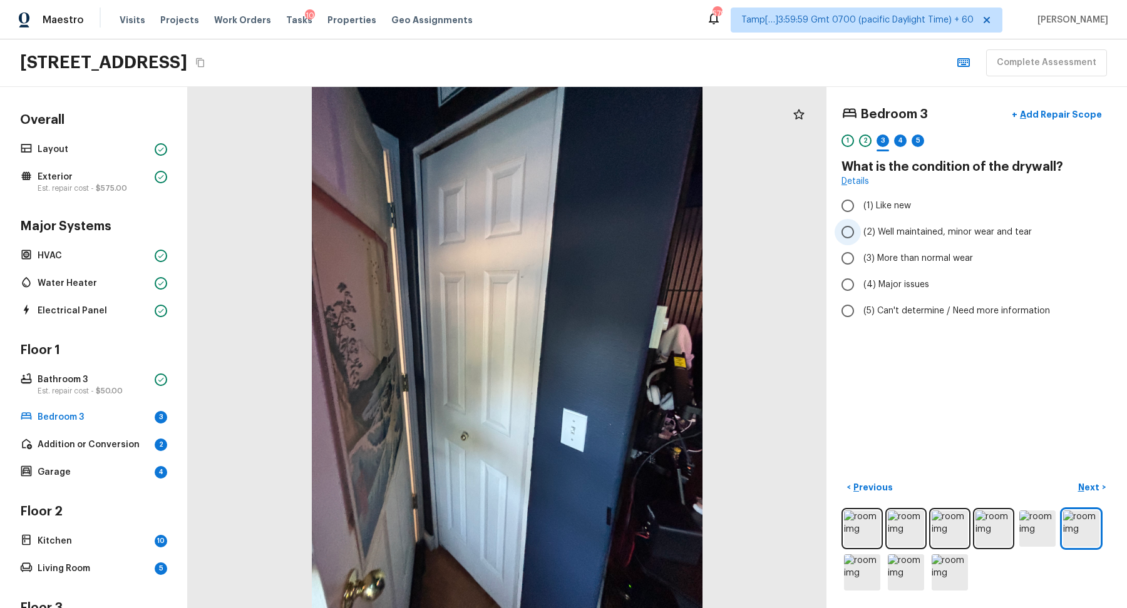
click at [918, 235] on span "(2) Well maintained, minor wear and tear" at bounding box center [947, 232] width 168 height 13
click at [861, 235] on input "(2) Well maintained, minor wear and tear" at bounding box center [847, 232] width 26 height 26
radio input "true"
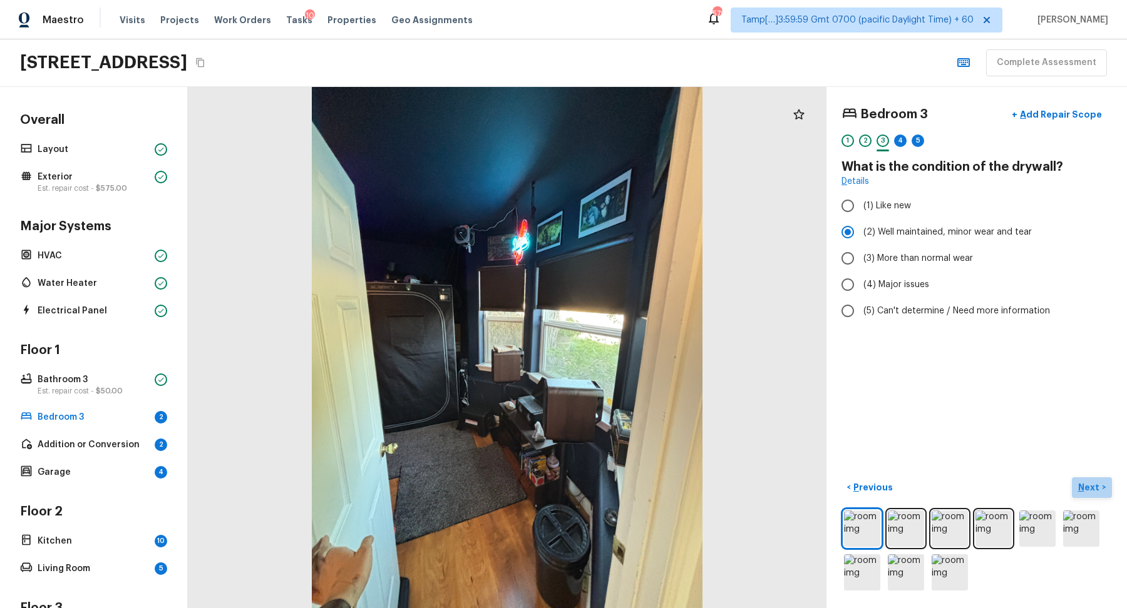
click at [1089, 483] on p "Next" at bounding box center [1090, 487] width 24 height 13
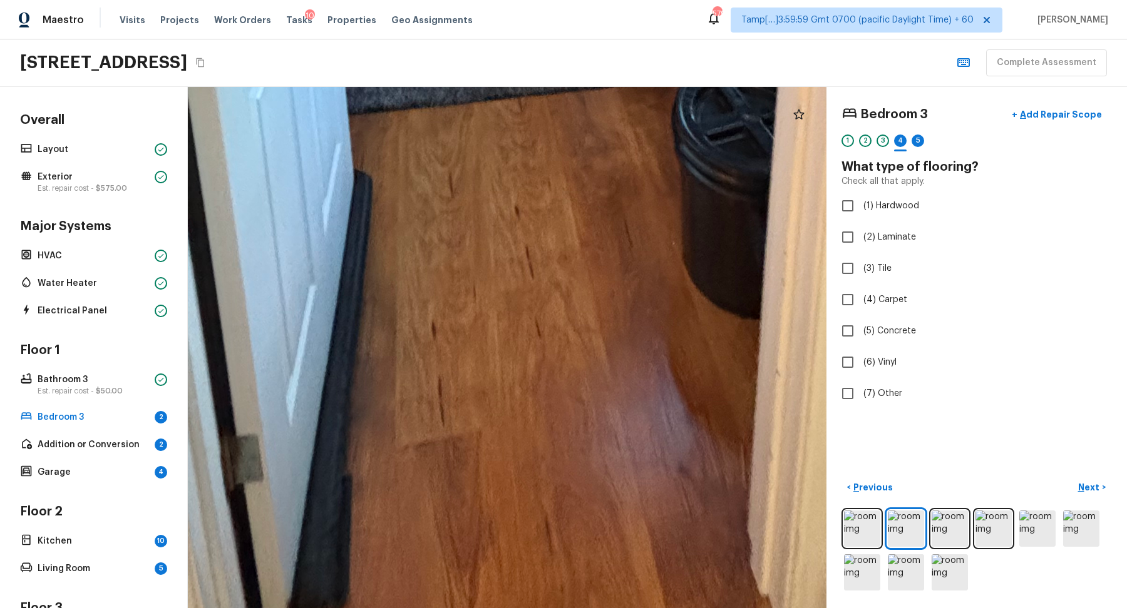
drag, startPoint x: 536, startPoint y: 499, endPoint x: 635, endPoint y: 249, distance: 269.2
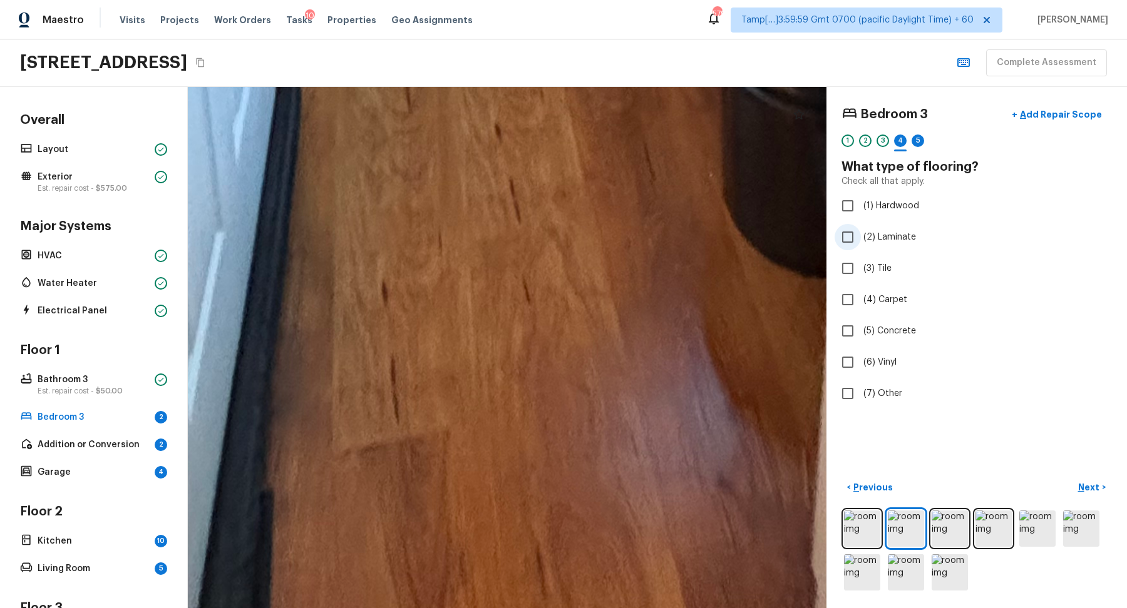
click at [901, 231] on span "(2) Laminate" at bounding box center [889, 237] width 53 height 13
click at [861, 230] on input "(2) Laminate" at bounding box center [847, 237] width 26 height 26
checkbox input "true"
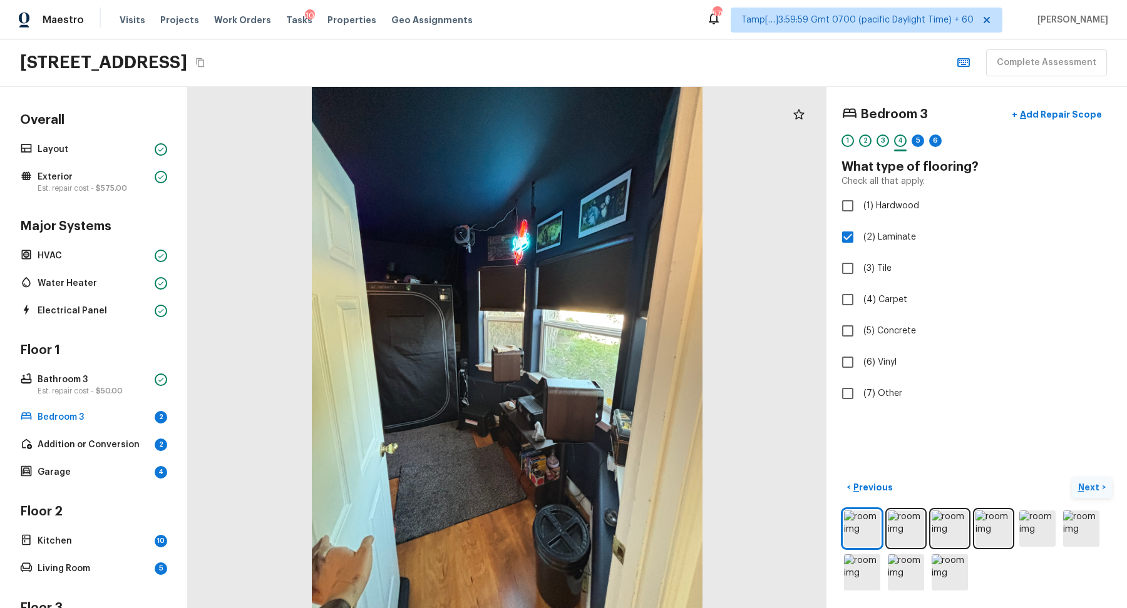
click at [1080, 486] on p "Next" at bounding box center [1090, 487] width 24 height 13
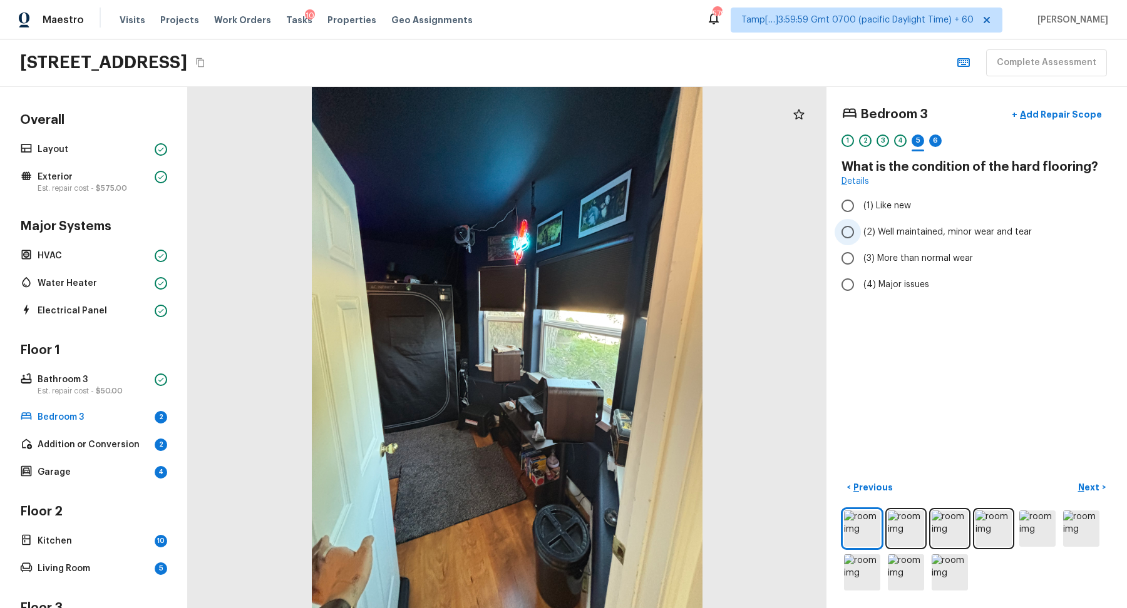
click at [899, 240] on label "(2) Well maintained, minor wear and tear" at bounding box center [967, 232] width 267 height 26
click at [861, 240] on input "(2) Well maintained, minor wear and tear" at bounding box center [847, 232] width 26 height 26
radio input "true"
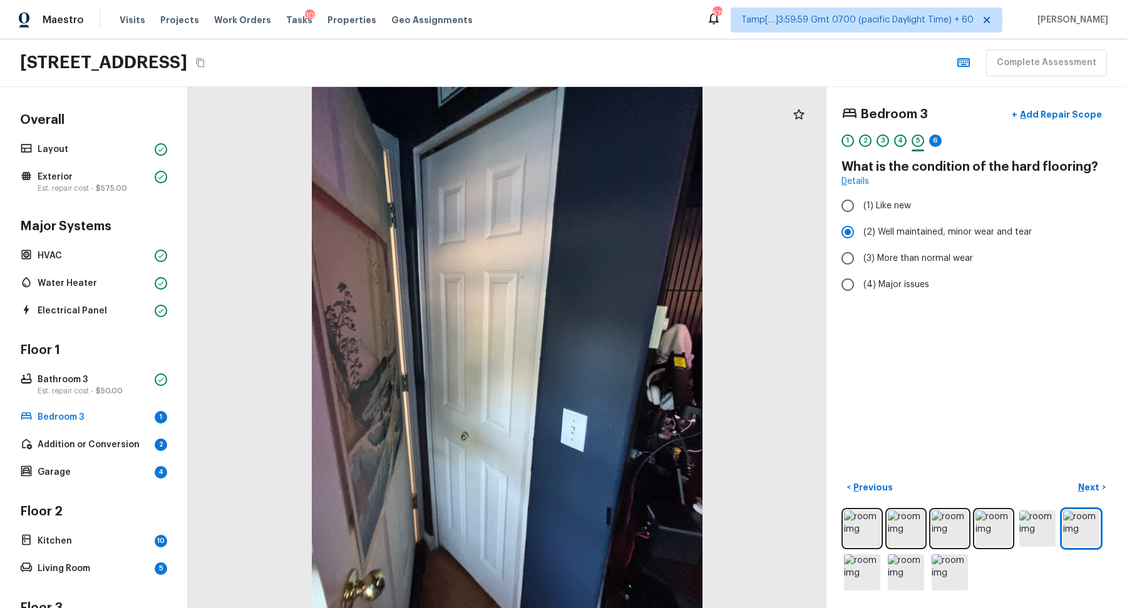
click at [903, 141] on div "4" at bounding box center [900, 141] width 13 height 13
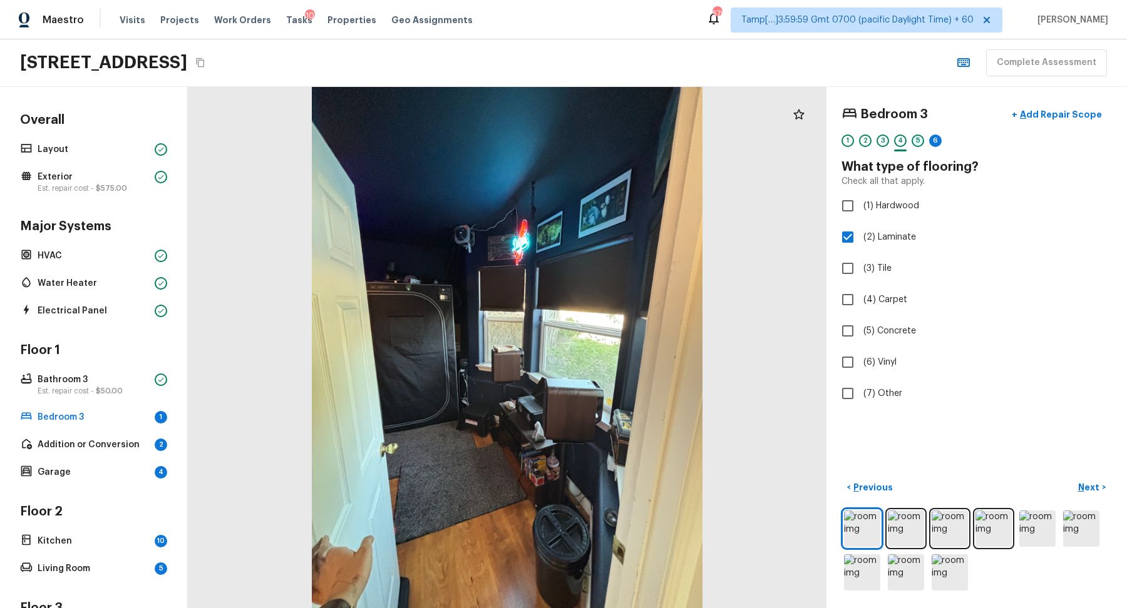
click at [918, 143] on div "5" at bounding box center [917, 141] width 13 height 13
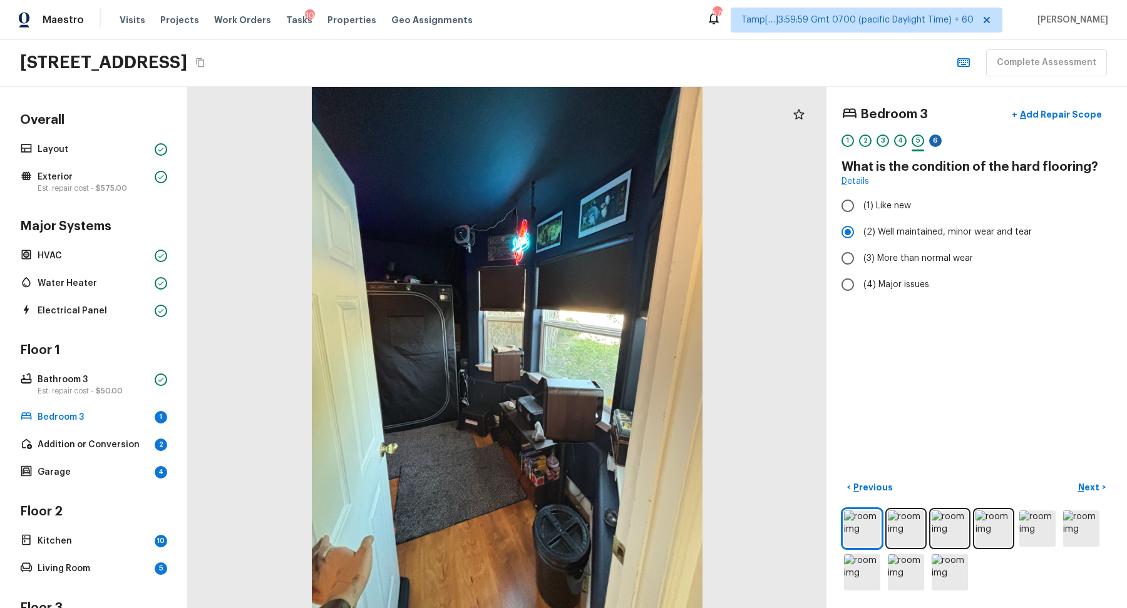
click at [938, 143] on div "6" at bounding box center [935, 141] width 13 height 13
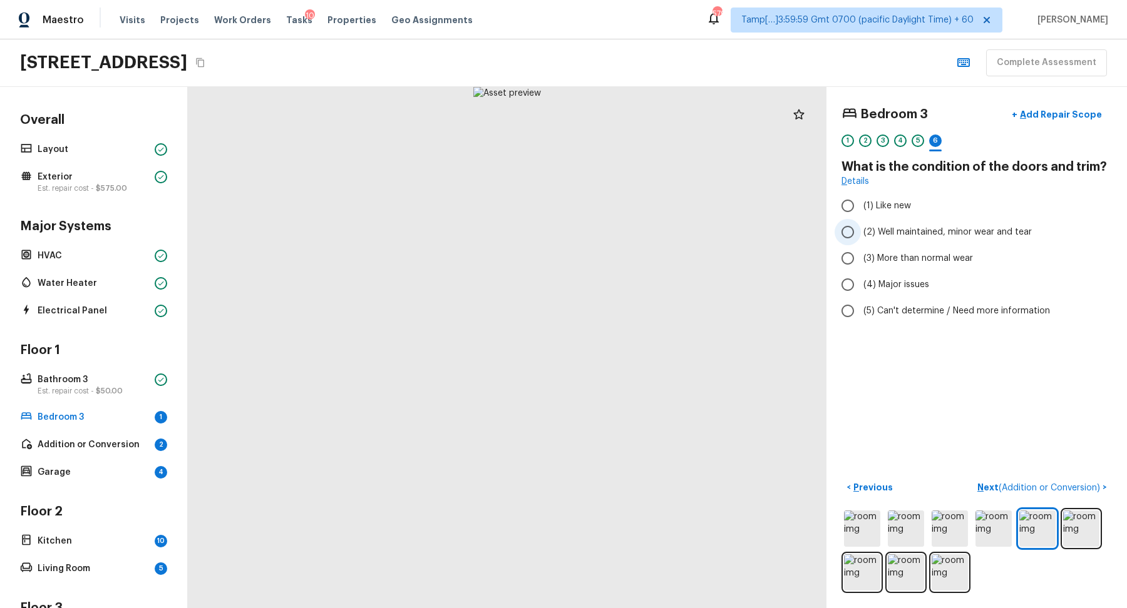
click at [842, 230] on input "(2) Well maintained, minor wear and tear" at bounding box center [847, 232] width 26 height 26
radio input "true"
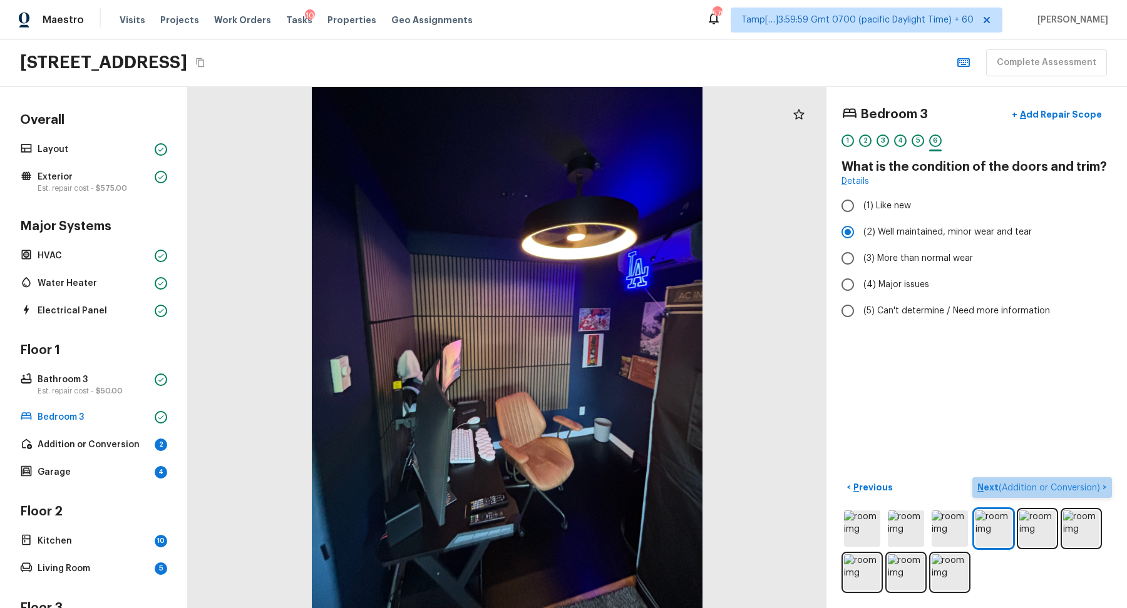
click at [1065, 485] on span "( Addition or Conversion )" at bounding box center [1048, 488] width 101 height 9
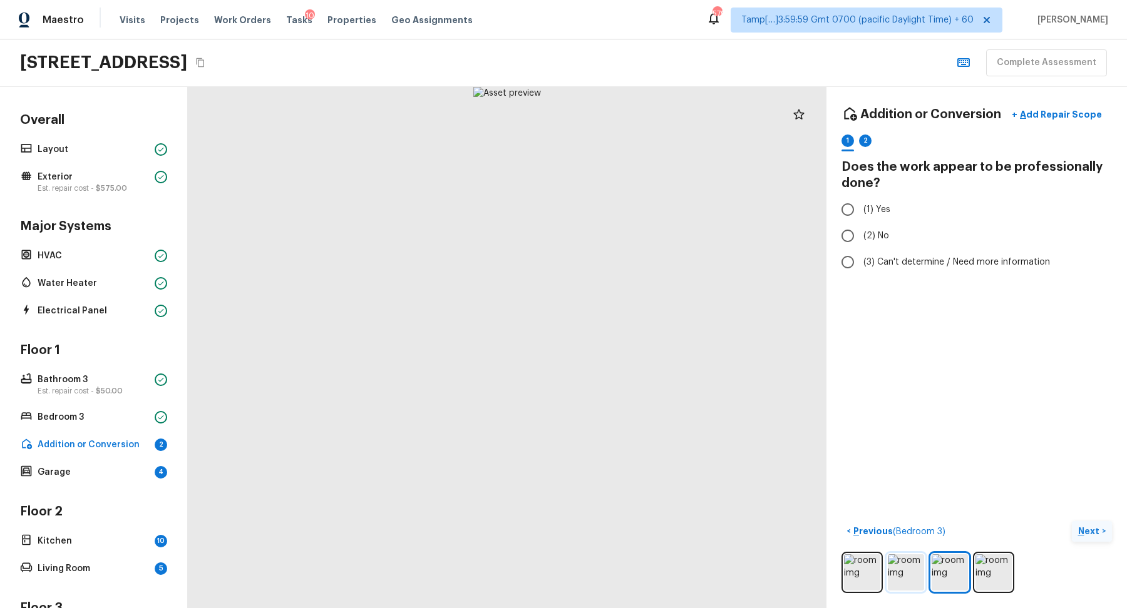
click at [901, 558] on img at bounding box center [906, 573] width 36 height 36
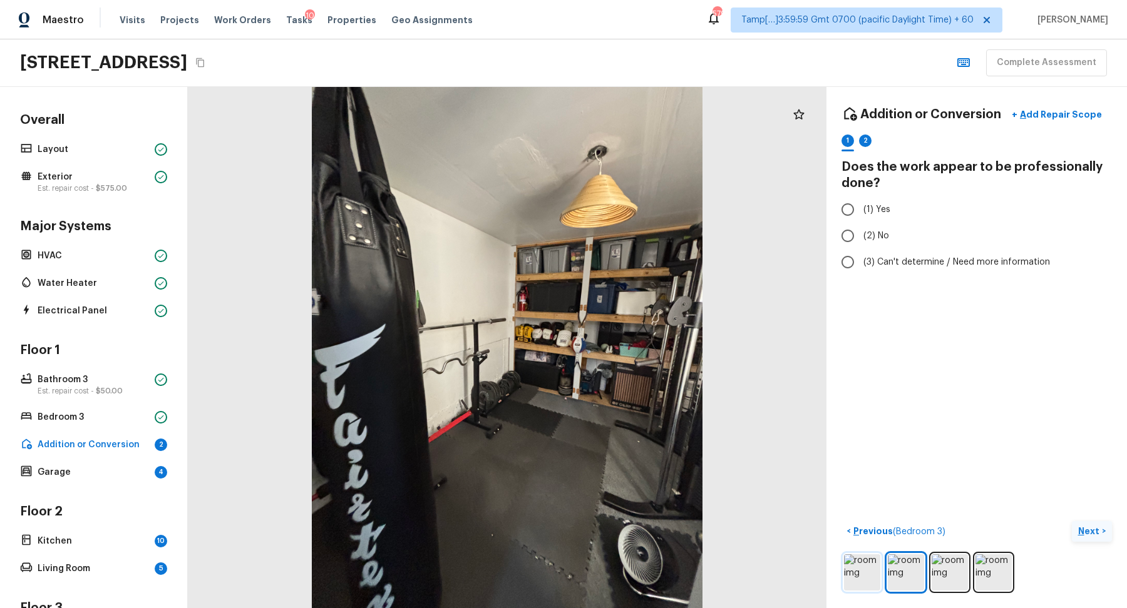
click at [864, 567] on img at bounding box center [862, 573] width 36 height 36
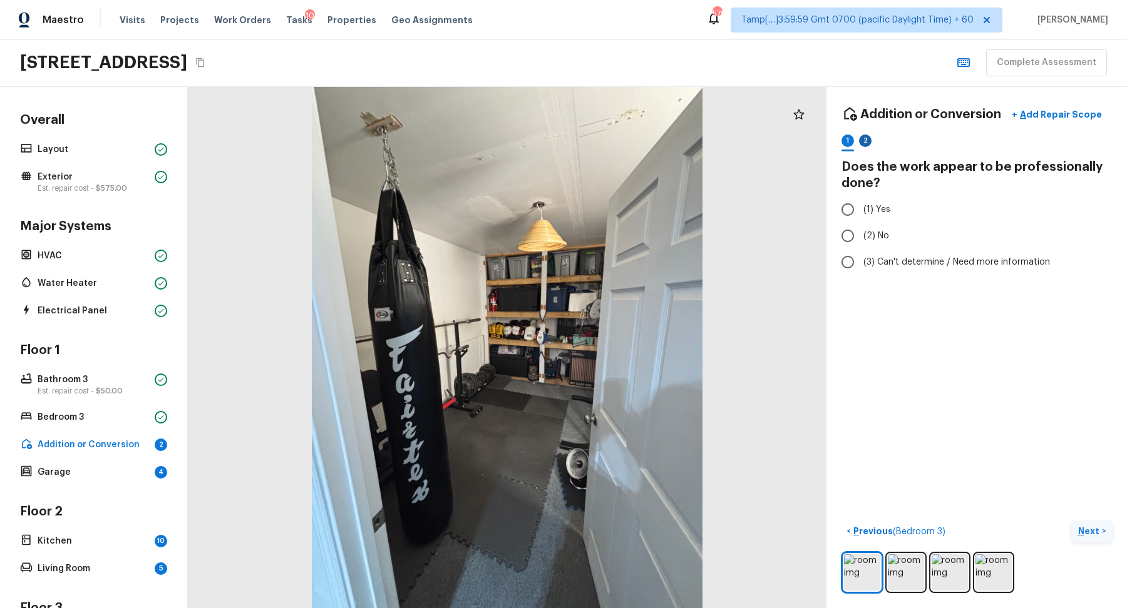
click at [869, 140] on div "2" at bounding box center [865, 141] width 13 height 13
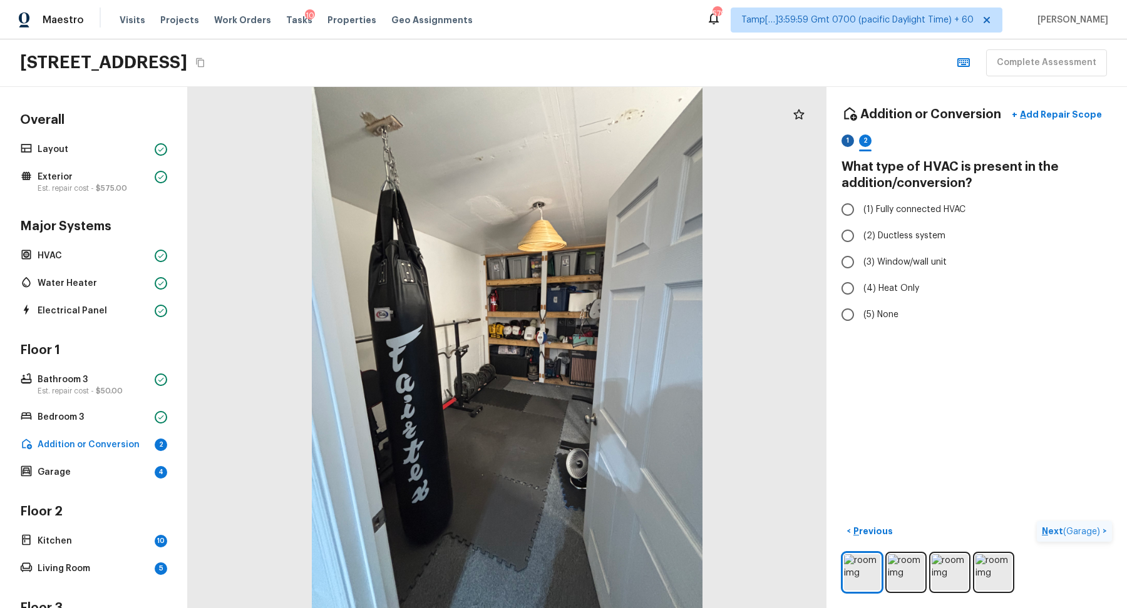
click at [848, 138] on div "1" at bounding box center [847, 141] width 13 height 13
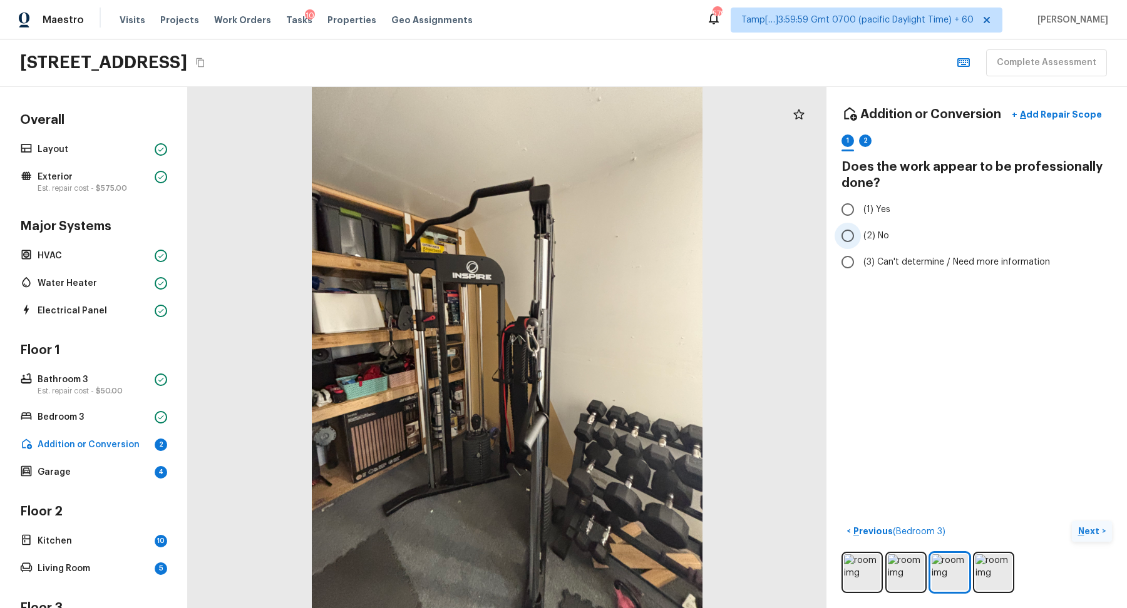
click at [874, 240] on span "(2) No" at bounding box center [876, 236] width 26 height 13
click at [861, 240] on input "(2) No" at bounding box center [847, 236] width 26 height 26
radio input "true"
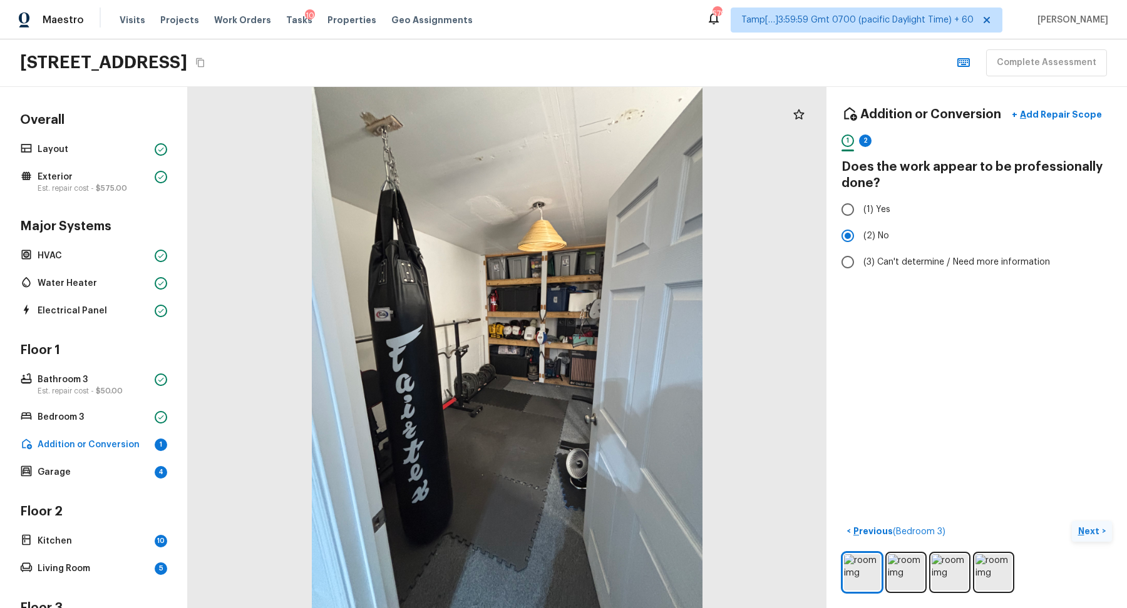
click at [1080, 534] on p "Next" at bounding box center [1090, 531] width 24 height 13
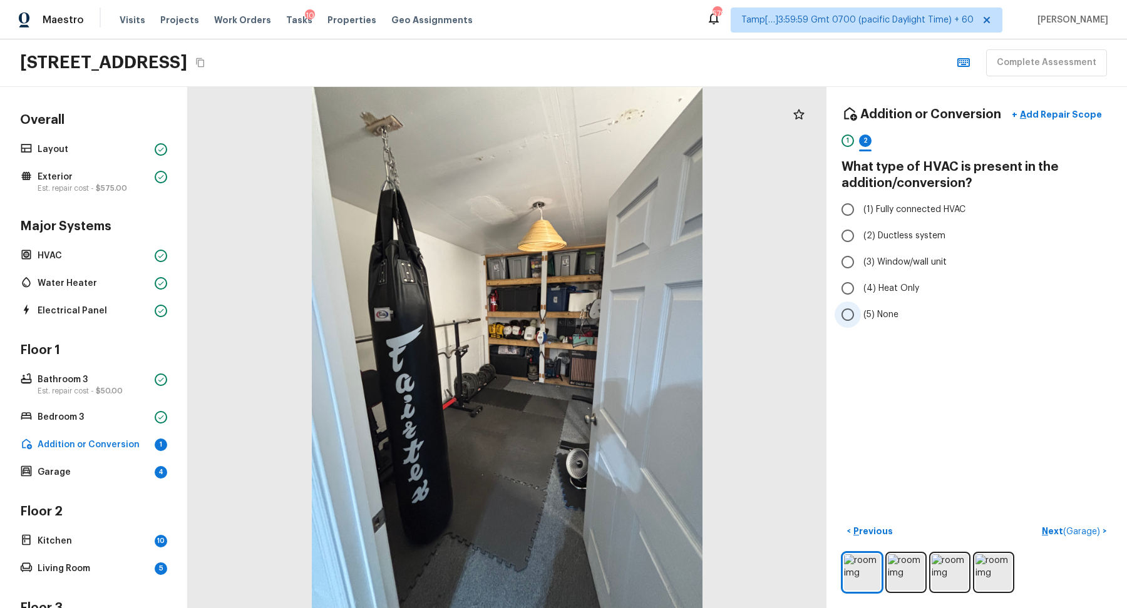
click at [890, 312] on span "(5) None" at bounding box center [880, 315] width 35 height 13
click at [861, 312] on input "(5) None" at bounding box center [847, 315] width 26 height 26
radio input "true"
click at [1065, 528] on span "( Garage )" at bounding box center [1081, 532] width 37 height 9
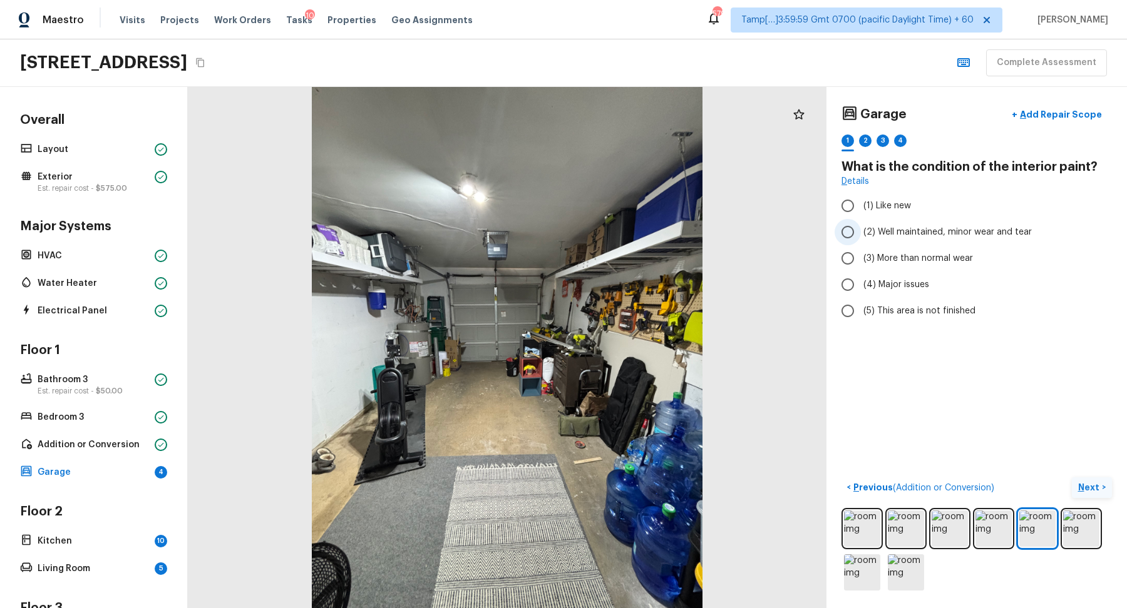
click at [865, 235] on span "(2) Well maintained, minor wear and tear" at bounding box center [947, 232] width 168 height 13
click at [861, 235] on input "(2) Well maintained, minor wear and tear" at bounding box center [847, 232] width 26 height 26
radio input "true"
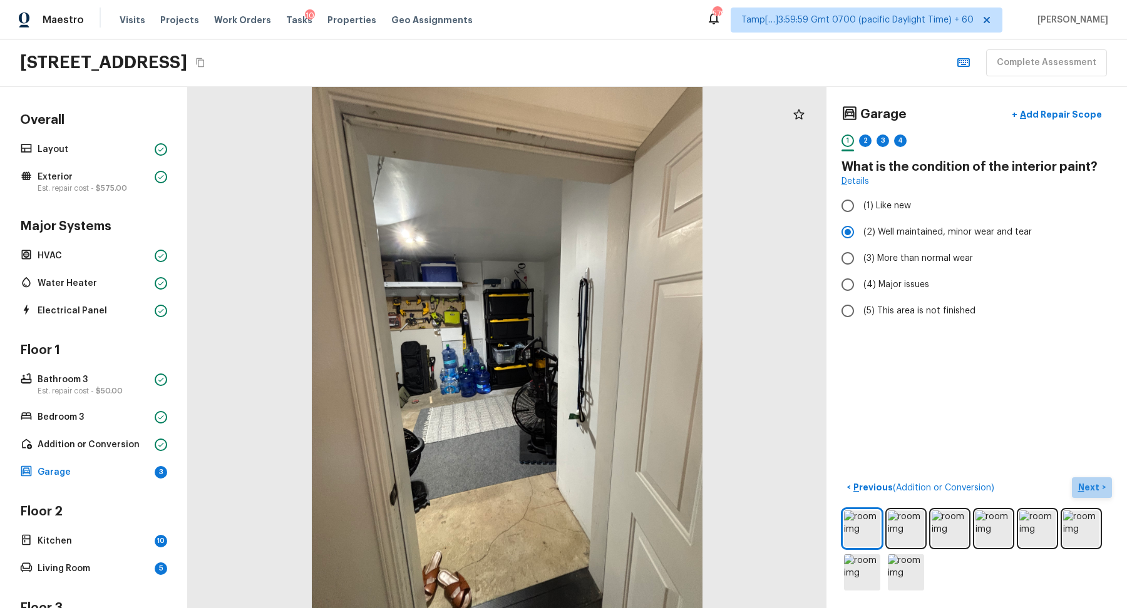
click at [1100, 483] on p "Next" at bounding box center [1090, 487] width 24 height 13
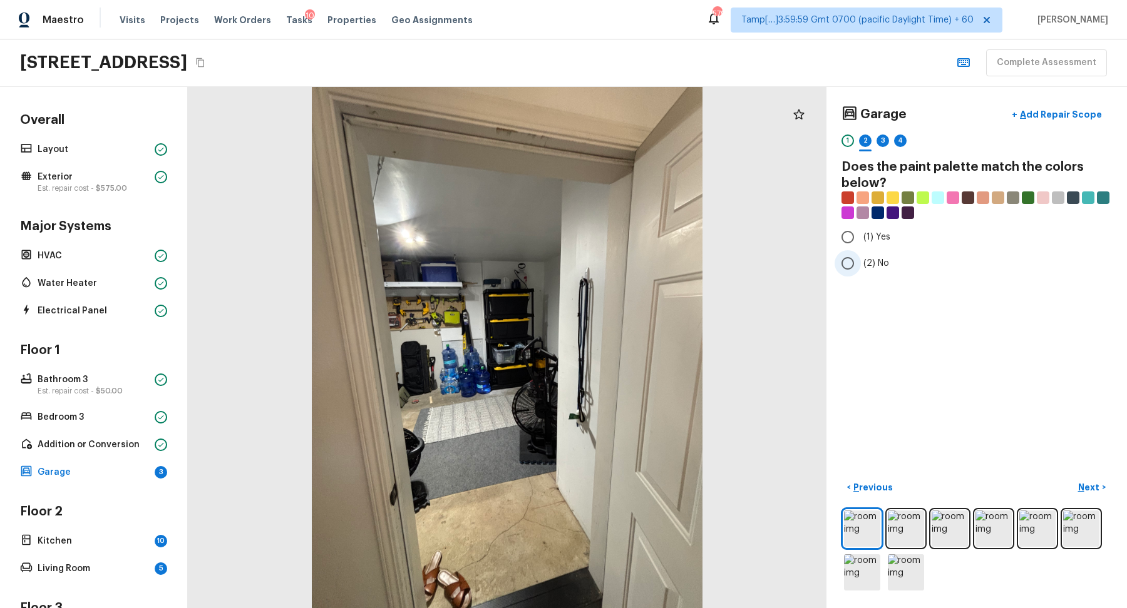
click at [862, 262] on label "(2) No" at bounding box center [967, 263] width 267 height 26
click at [861, 262] on input "(2) No" at bounding box center [847, 263] width 26 height 26
radio input "true"
click at [1097, 481] on p "Next" at bounding box center [1090, 487] width 24 height 13
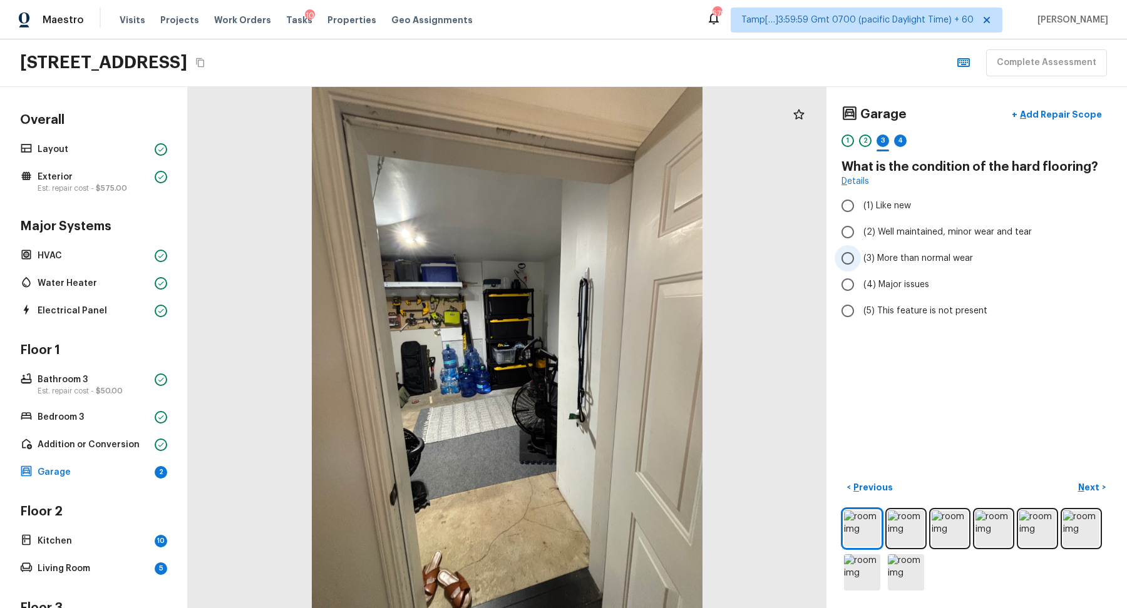
click at [874, 269] on label "(3) More than normal wear" at bounding box center [967, 258] width 267 height 26
click at [861, 269] on input "(3) More than normal wear" at bounding box center [847, 258] width 26 height 26
radio input "true"
click at [880, 284] on span "(4) Major issues" at bounding box center [896, 285] width 66 height 13
click at [861, 284] on input "(4) Major issues" at bounding box center [847, 285] width 26 height 26
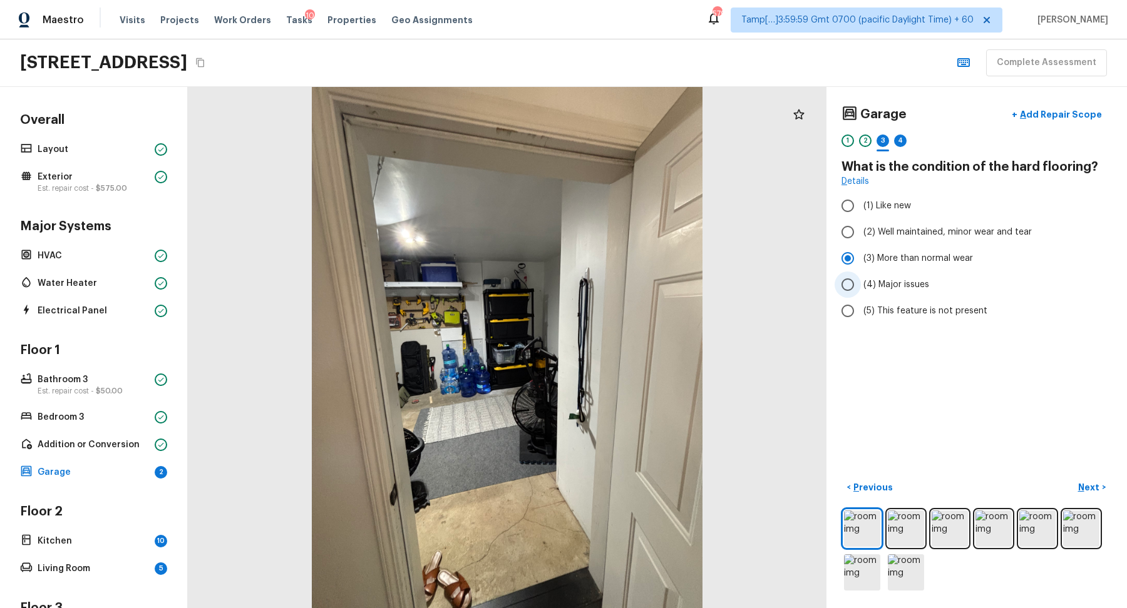
radio input "true"
click at [1084, 486] on p "Next" at bounding box center [1090, 487] width 24 height 13
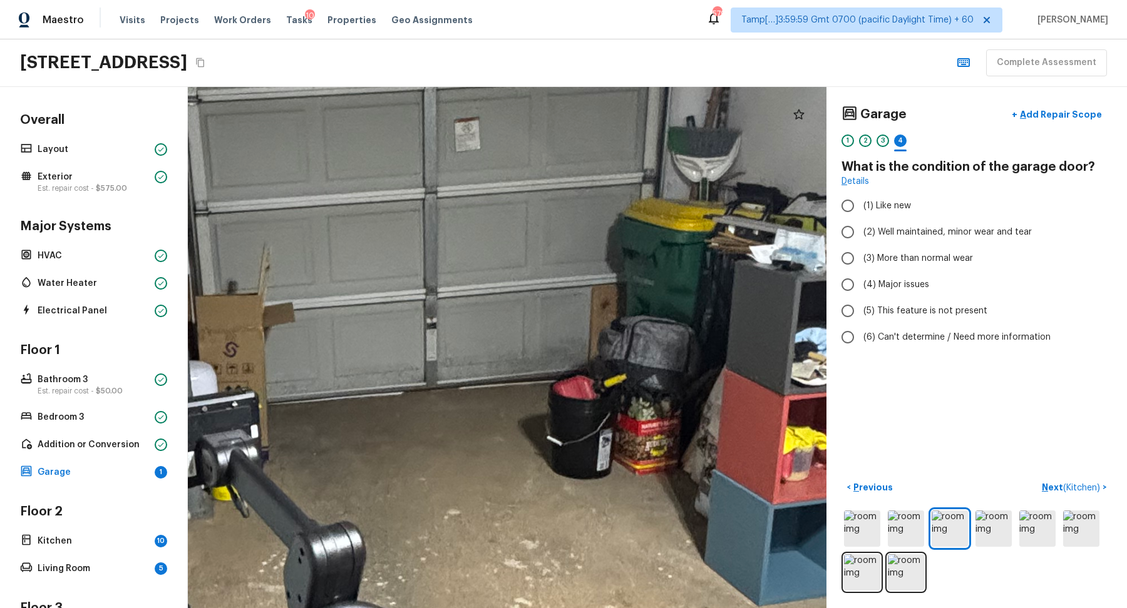
drag, startPoint x: 650, startPoint y: 377, endPoint x: 444, endPoint y: 396, distance: 206.7
click at [444, 396] on div at bounding box center [325, 404] width 2799 height 2285
click at [585, 321] on div at bounding box center [325, 404] width 2799 height 2285
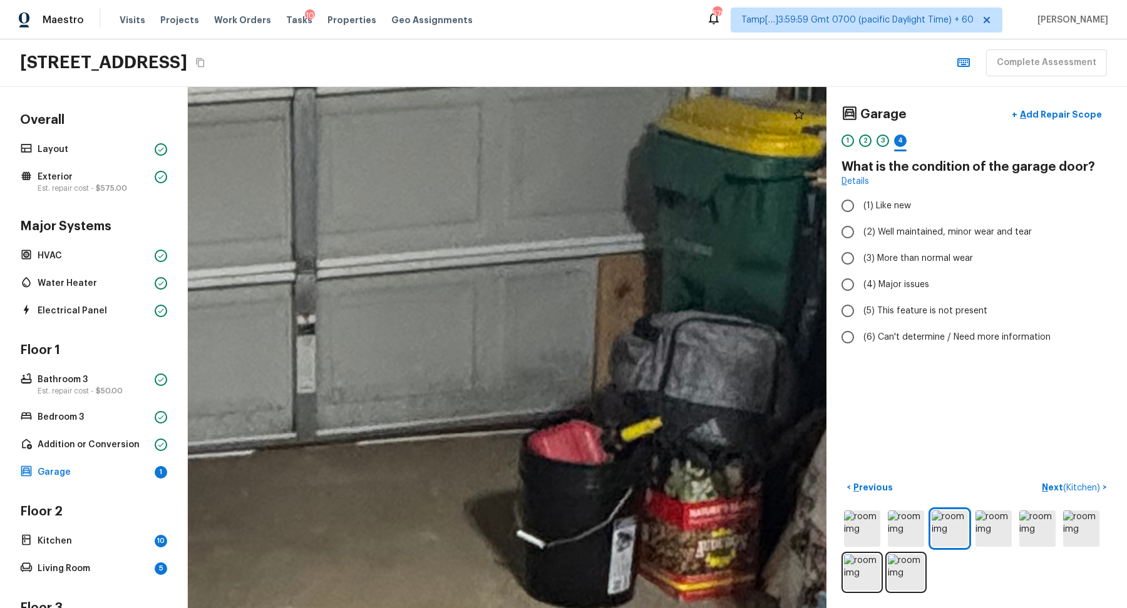
click at [596, 318] on div at bounding box center [112, 473] width 5108 height 4172
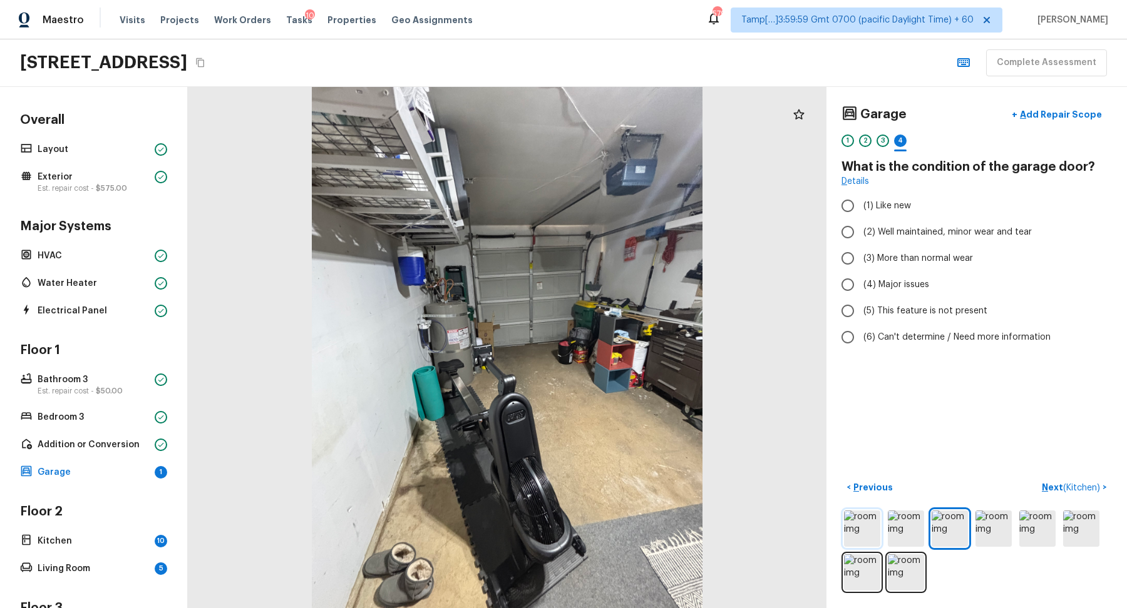
click at [858, 538] on img at bounding box center [862, 529] width 36 height 36
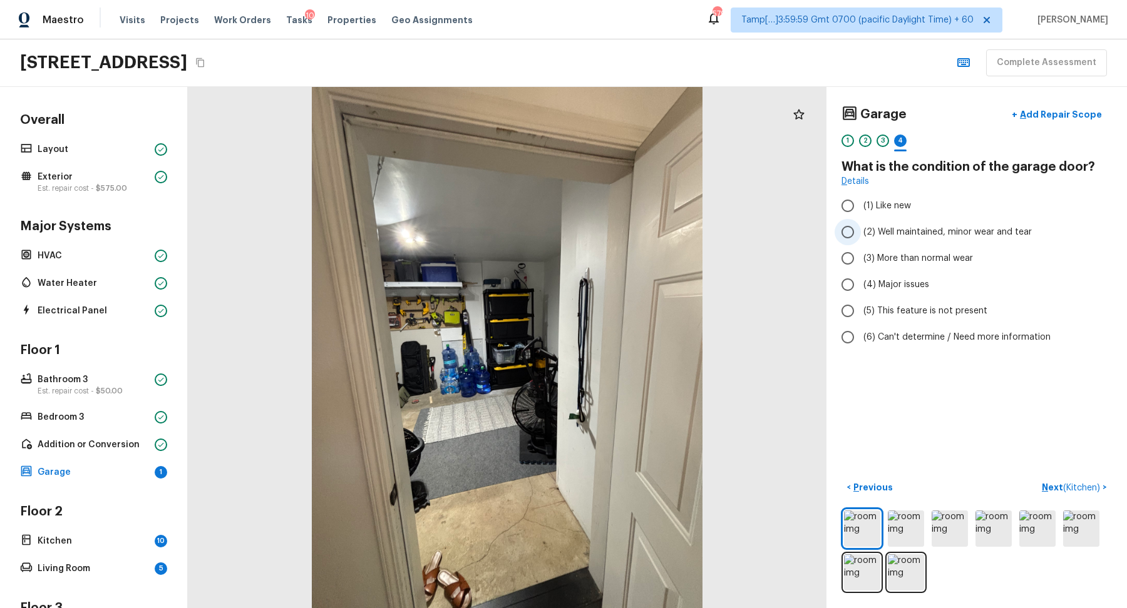
click at [890, 239] on label "(2) Well maintained, minor wear and tear" at bounding box center [967, 232] width 267 height 26
click at [861, 239] on input "(2) Well maintained, minor wear and tear" at bounding box center [847, 232] width 26 height 26
radio input "true"
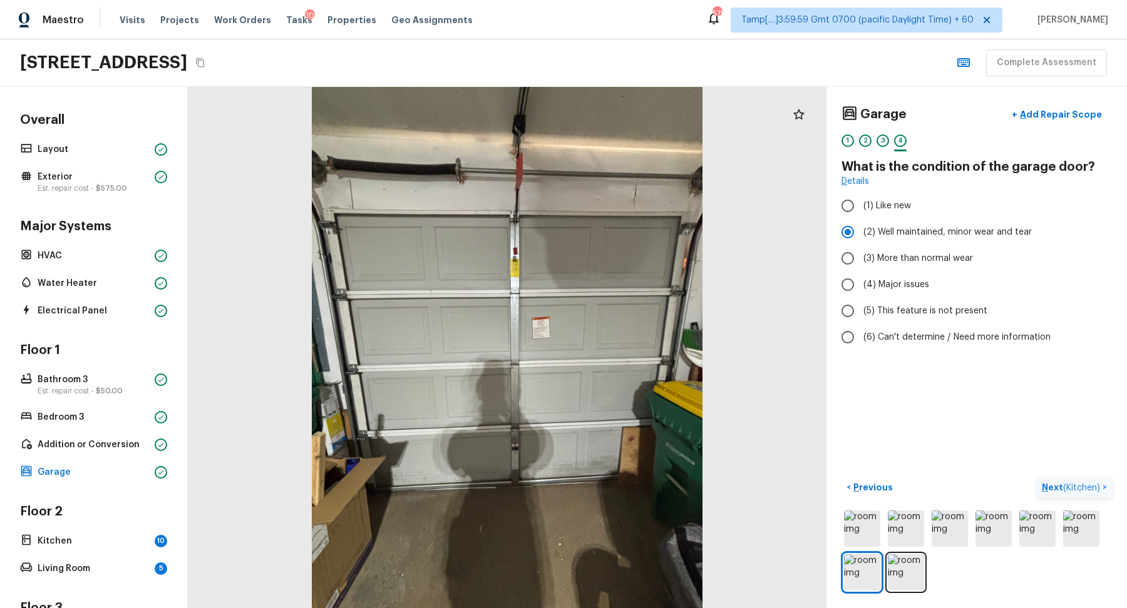
click at [1072, 486] on span "( Kitchen )" at bounding box center [1081, 488] width 37 height 9
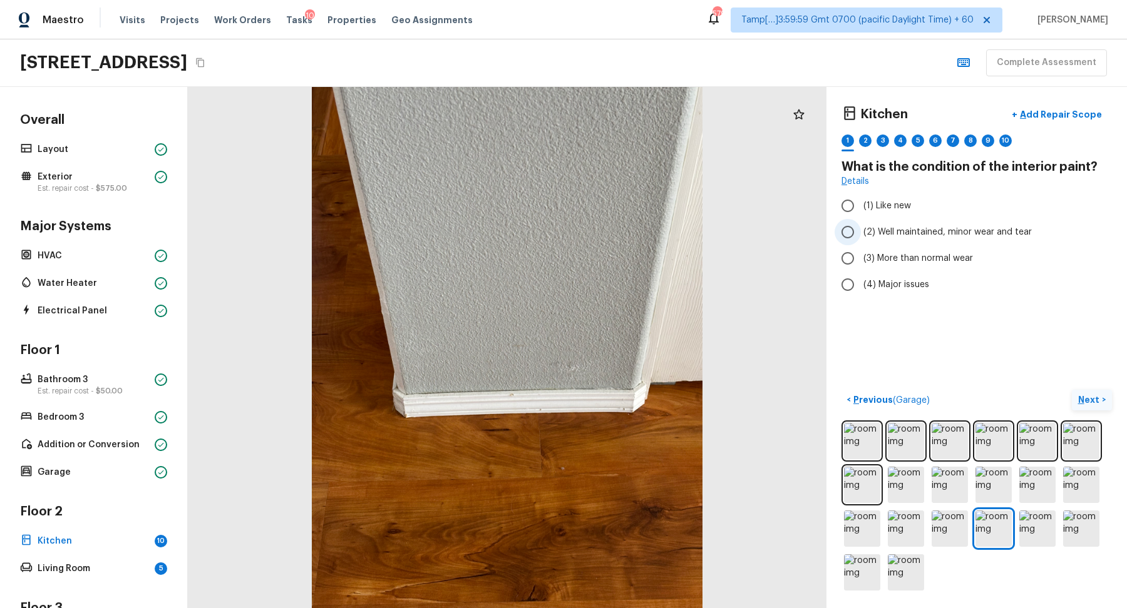
click at [870, 219] on label "(2) Well maintained, minor wear and tear" at bounding box center [967, 232] width 267 height 26
click at [861, 219] on input "(2) Well maintained, minor wear and tear" at bounding box center [847, 232] width 26 height 26
radio input "true"
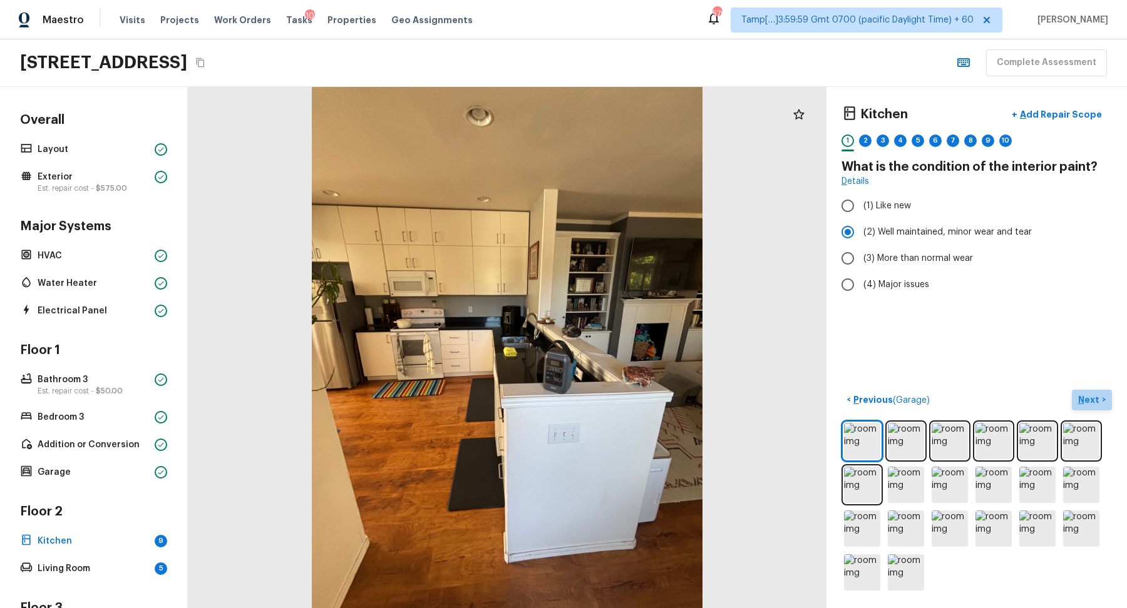
click at [1087, 394] on p "Next" at bounding box center [1090, 400] width 24 height 13
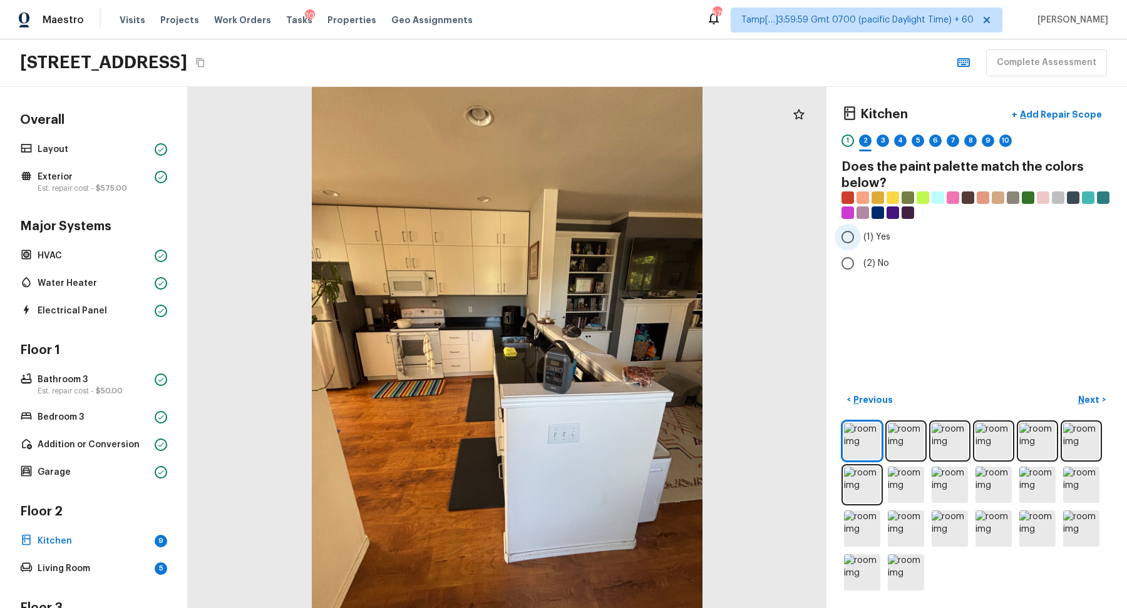
click at [857, 239] on input "(1) Yes" at bounding box center [847, 237] width 26 height 26
radio input "true"
click at [1082, 396] on p "Next" at bounding box center [1090, 400] width 24 height 13
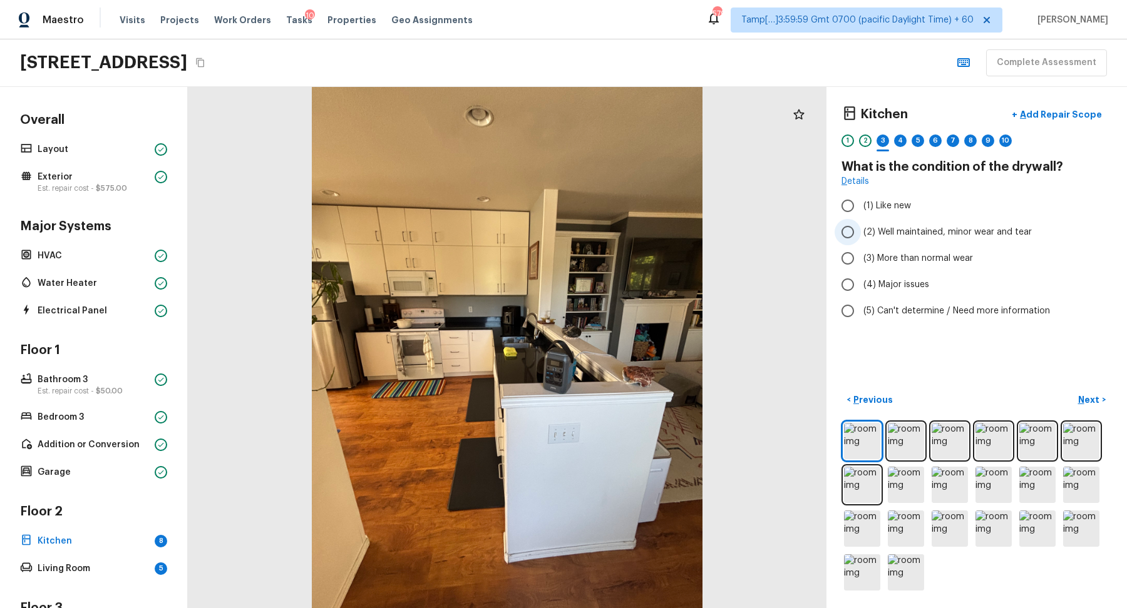
click at [888, 231] on span "(2) Well maintained, minor wear and tear" at bounding box center [947, 232] width 168 height 13
click at [861, 231] on input "(2) Well maintained, minor wear and tear" at bounding box center [847, 232] width 26 height 26
radio input "true"
click at [1079, 390] on button "Next >" at bounding box center [1092, 400] width 40 height 21
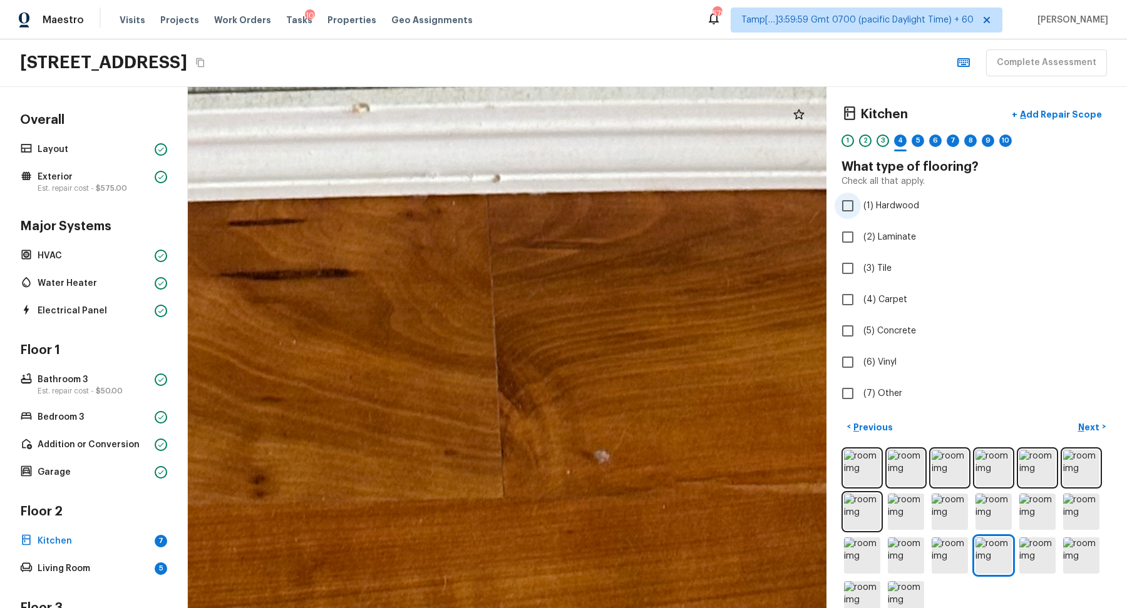
click at [858, 212] on input "(1) Hardwood" at bounding box center [847, 206] width 26 height 26
checkbox input "true"
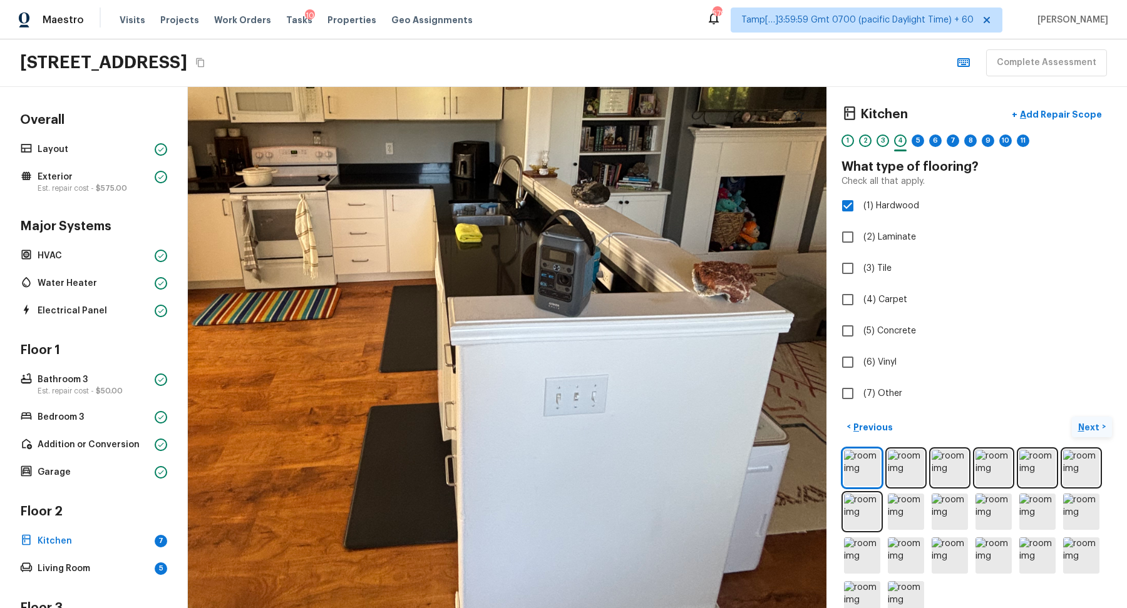
click at [1094, 426] on p "Next" at bounding box center [1090, 427] width 24 height 13
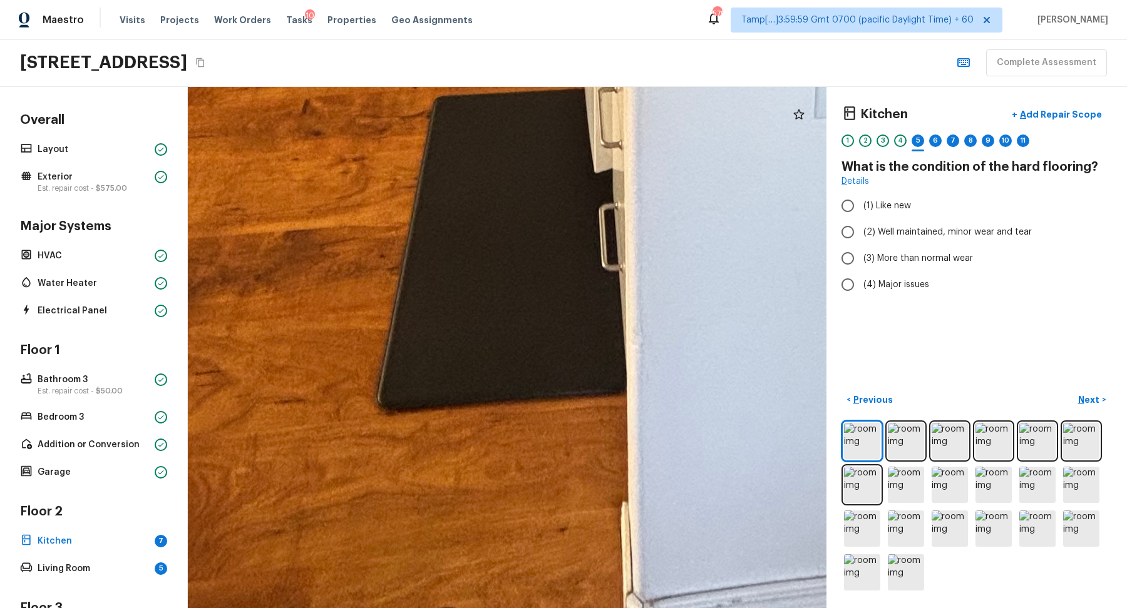
drag, startPoint x: 424, startPoint y: 461, endPoint x: 466, endPoint y: 300, distance: 166.1
click at [844, 235] on input "(2) Well maintained, minor wear and tear" at bounding box center [847, 232] width 26 height 26
radio input "true"
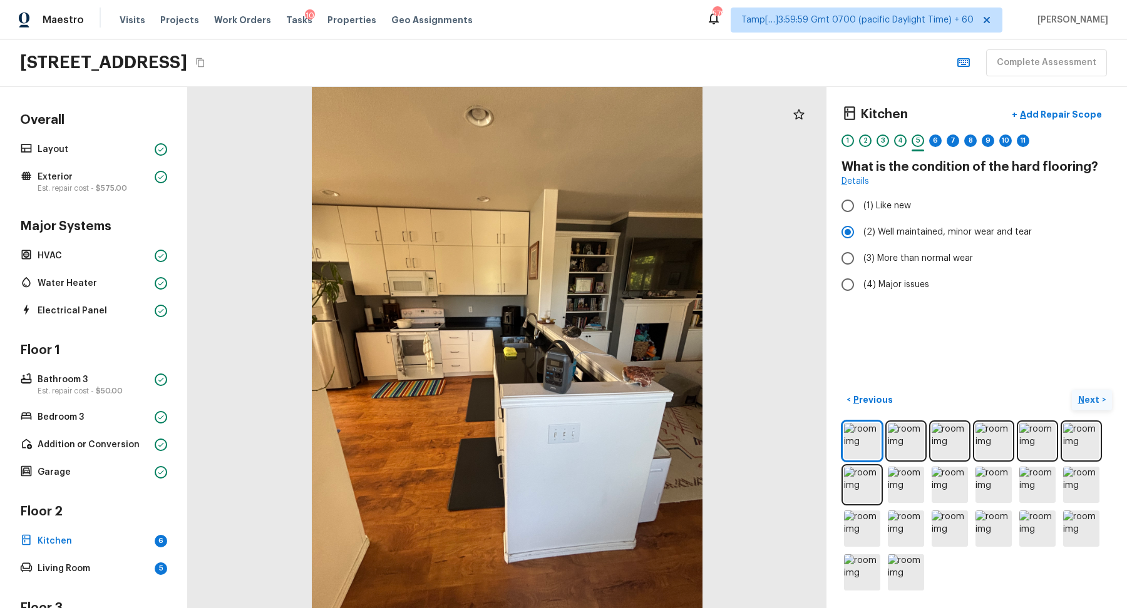
click at [1081, 397] on p "Next" at bounding box center [1090, 400] width 24 height 13
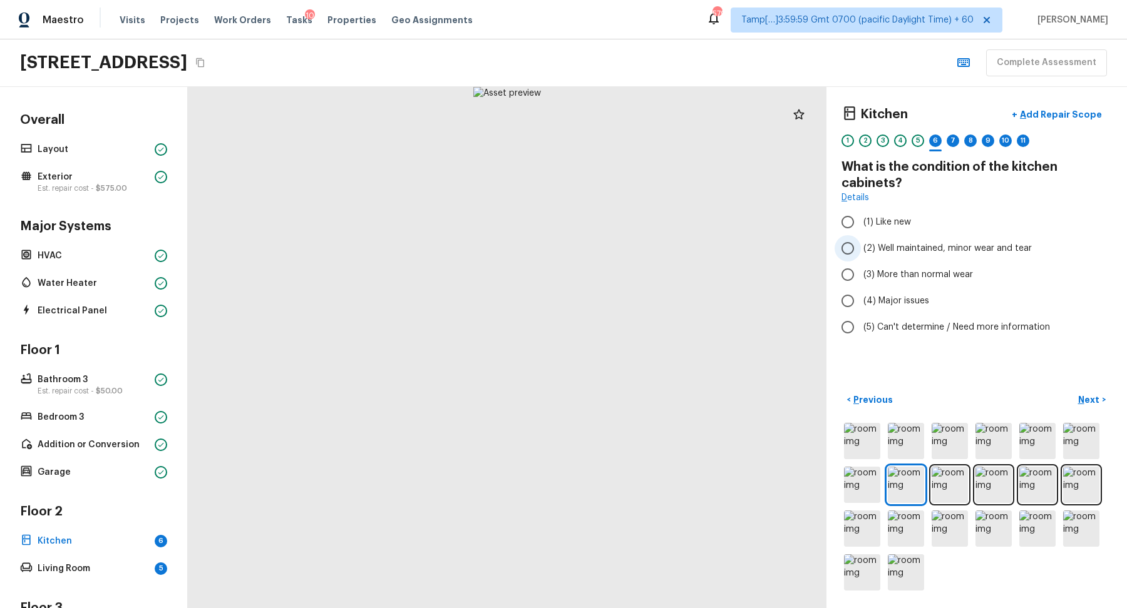
click at [856, 244] on input "(2) Well maintained, minor wear and tear" at bounding box center [847, 248] width 26 height 26
radio input "true"
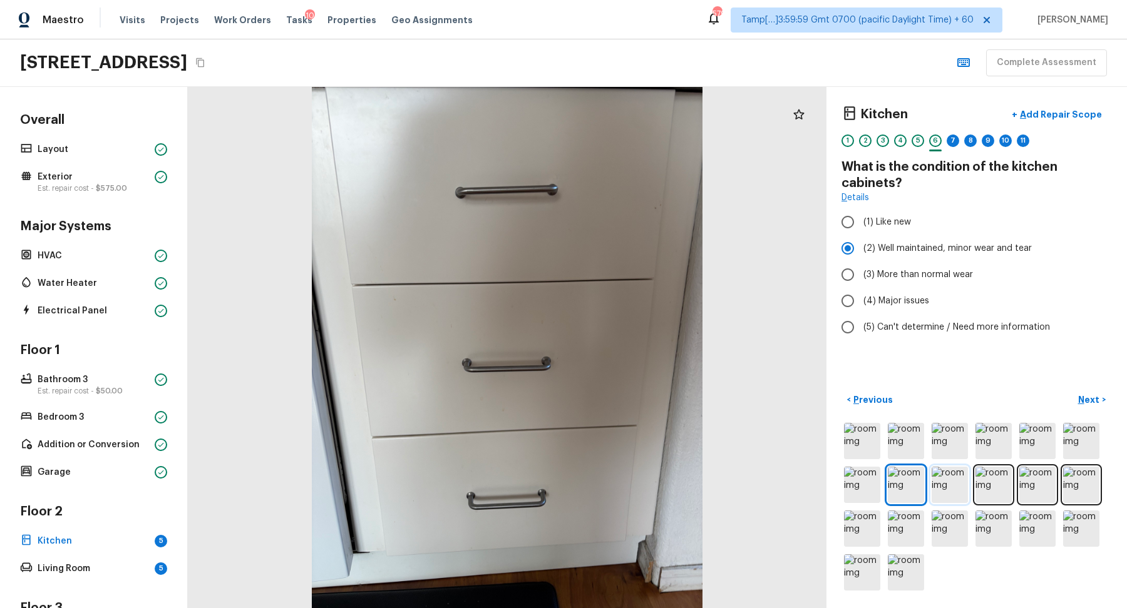
click at [963, 483] on img at bounding box center [949, 485] width 36 height 36
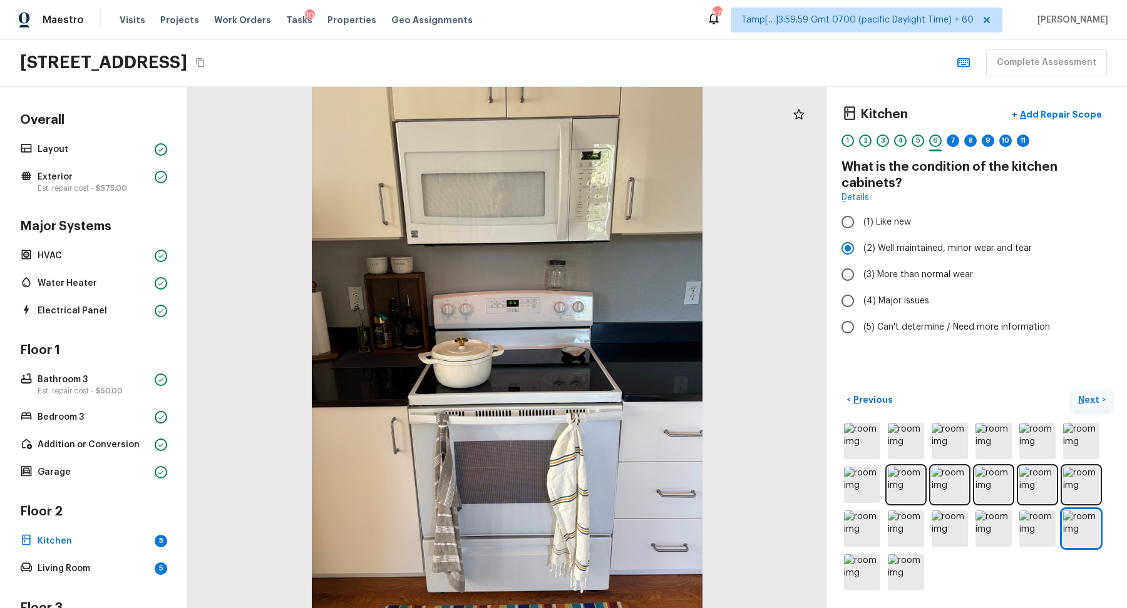
click at [1088, 402] on p "Next" at bounding box center [1090, 400] width 24 height 13
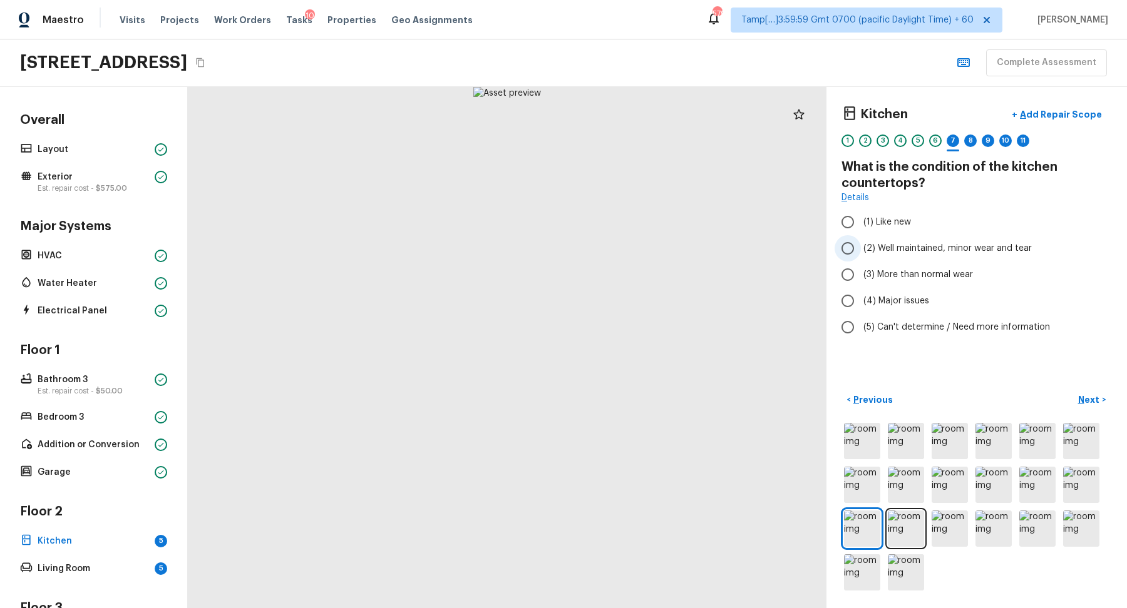
click at [913, 246] on span "(2) Well maintained, minor wear and tear" at bounding box center [947, 248] width 168 height 13
click at [861, 246] on input "(2) Well maintained, minor wear and tear" at bounding box center [847, 248] width 26 height 26
radio input "true"
click at [1088, 396] on p "Next" at bounding box center [1090, 400] width 24 height 13
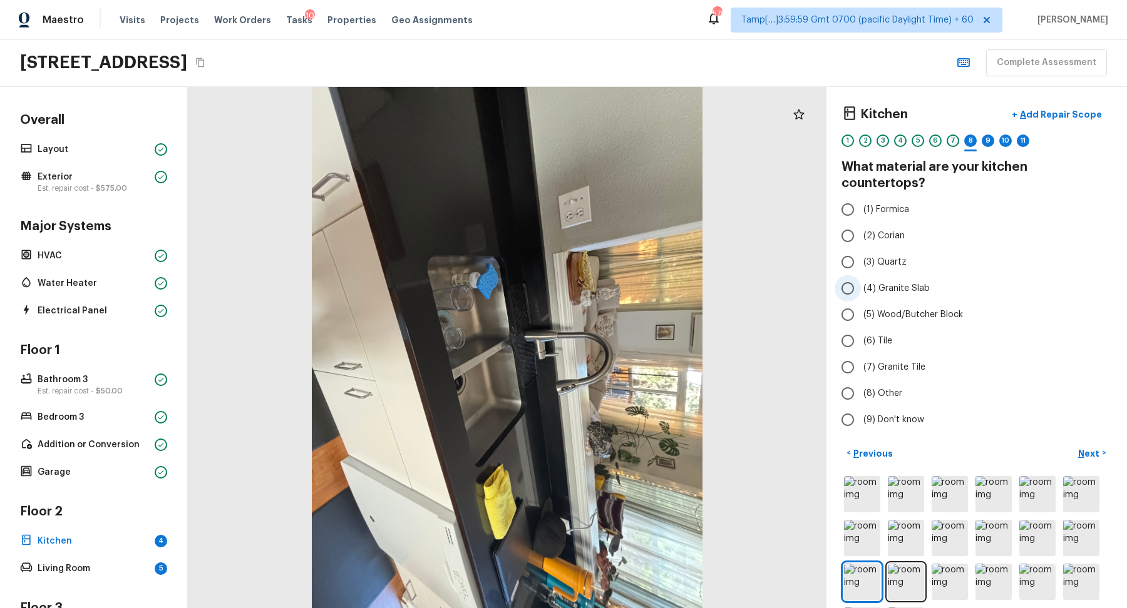
click at [905, 282] on span "(4) Granite Slab" at bounding box center [896, 288] width 66 height 13
click at [861, 275] on input "(4) Granite Slab" at bounding box center [847, 288] width 26 height 26
radio input "true"
click at [1101, 443] on button "Next >" at bounding box center [1092, 453] width 40 height 21
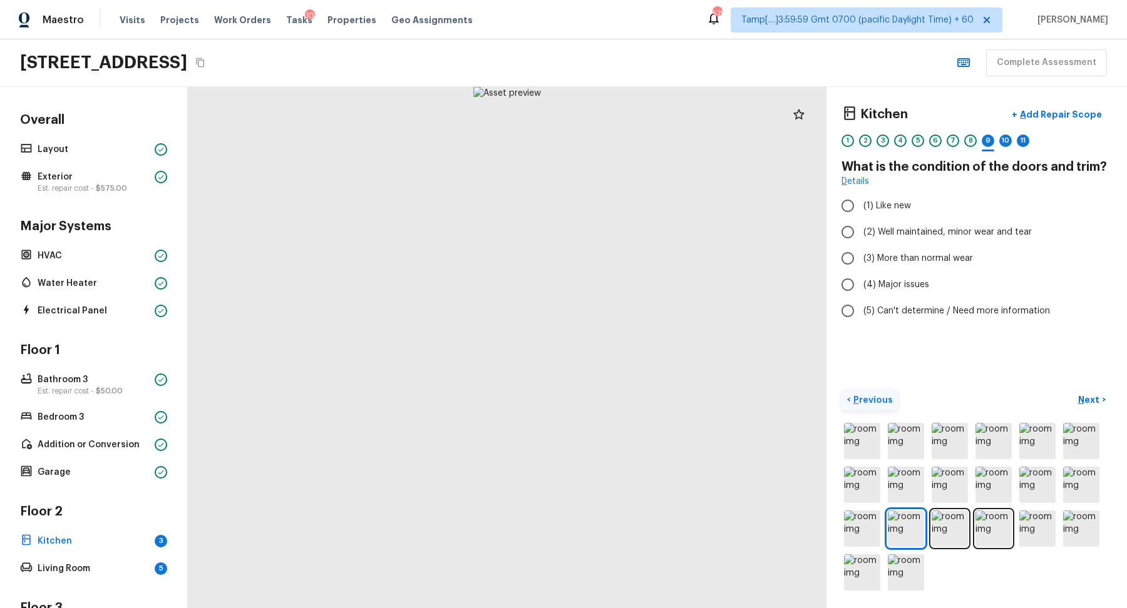
click at [853, 401] on p "Previous" at bounding box center [872, 400] width 42 height 13
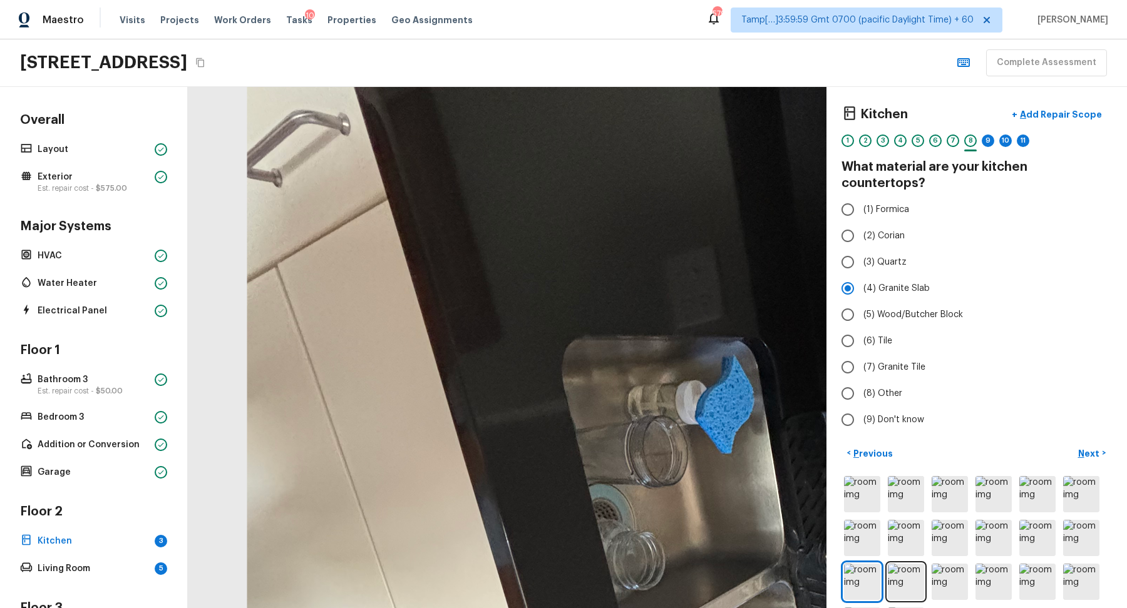
drag, startPoint x: 437, startPoint y: 234, endPoint x: 587, endPoint y: 278, distance: 156.5
click at [588, 278] on div at bounding box center [779, 585] width 1738 height 1419
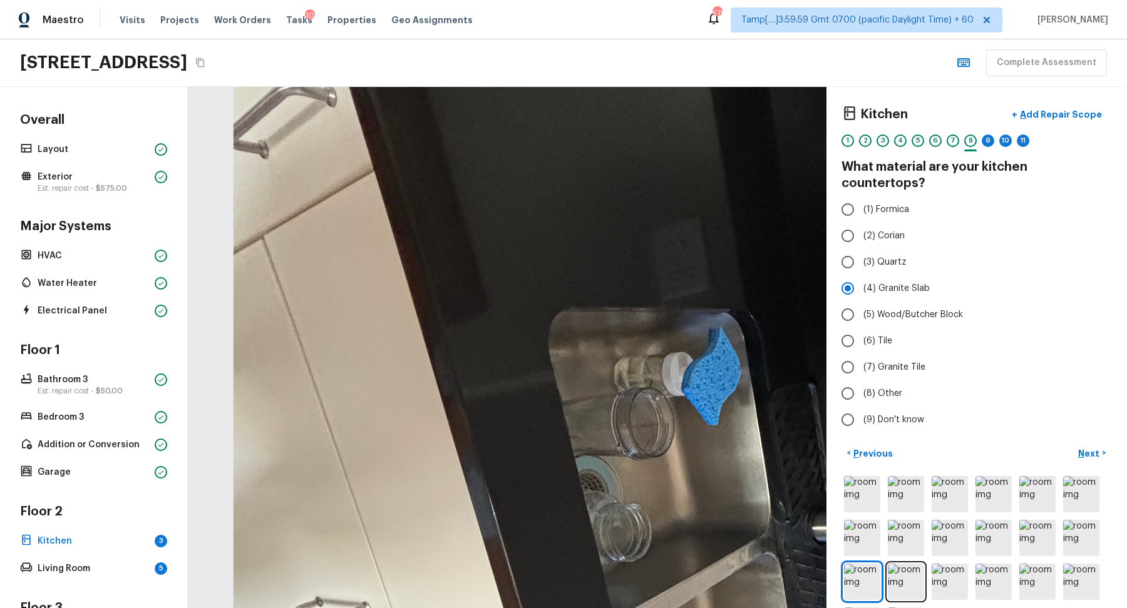
click at [907, 583] on div at bounding box center [976, 560] width 270 height 173
click at [913, 566] on img at bounding box center [906, 582] width 36 height 36
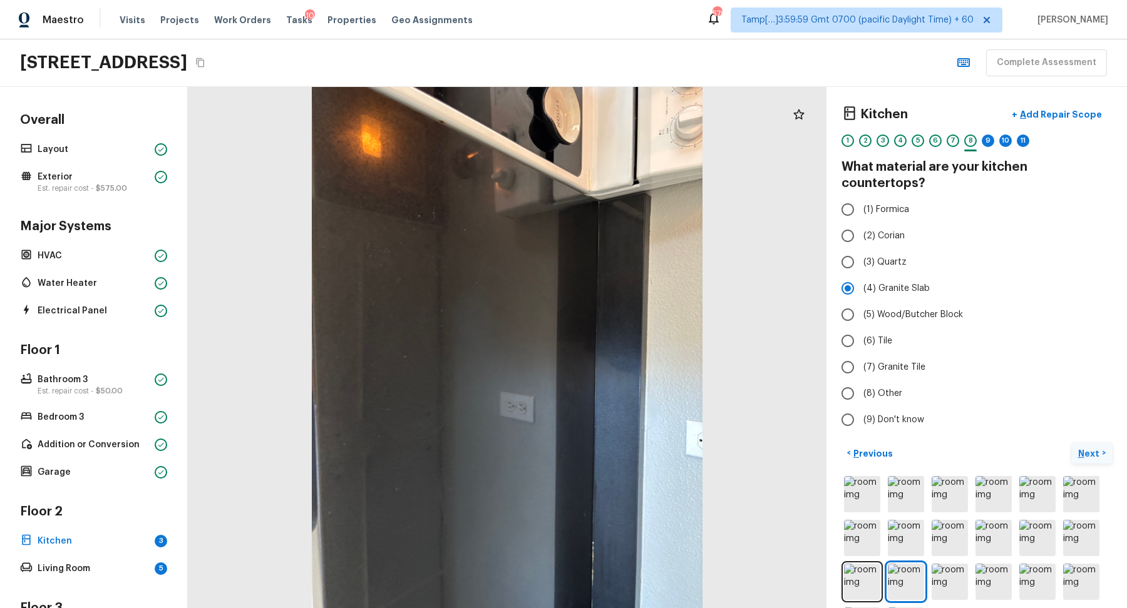
click at [1076, 443] on button "Next >" at bounding box center [1092, 453] width 40 height 21
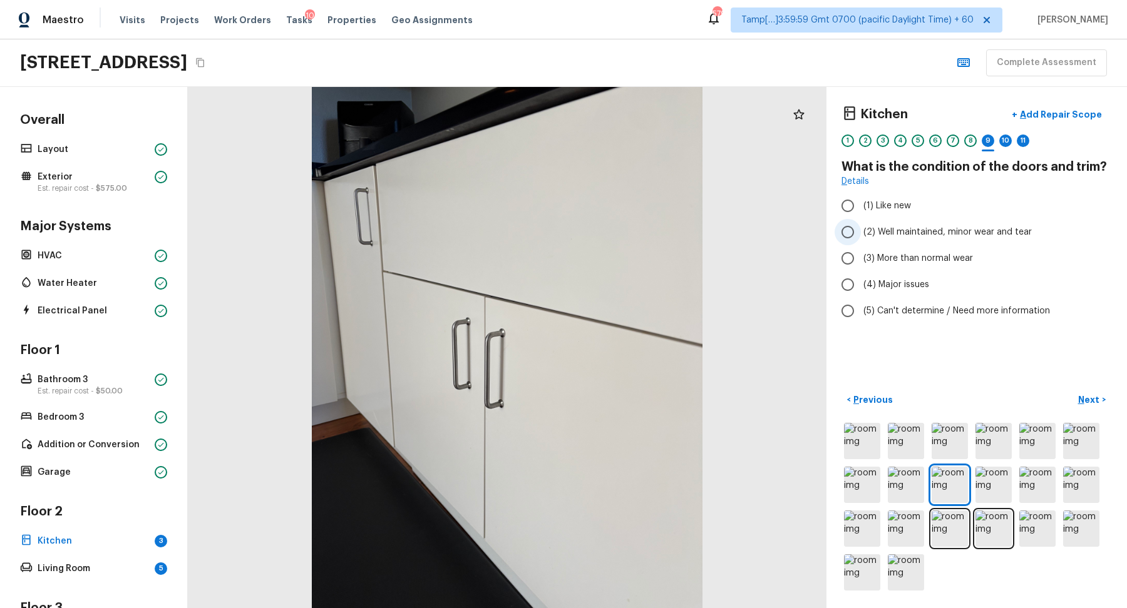
click at [920, 237] on label "(2) Well maintained, minor wear and tear" at bounding box center [967, 232] width 267 height 26
click at [861, 237] on input "(2) Well maintained, minor wear and tear" at bounding box center [847, 232] width 26 height 26
radio input "true"
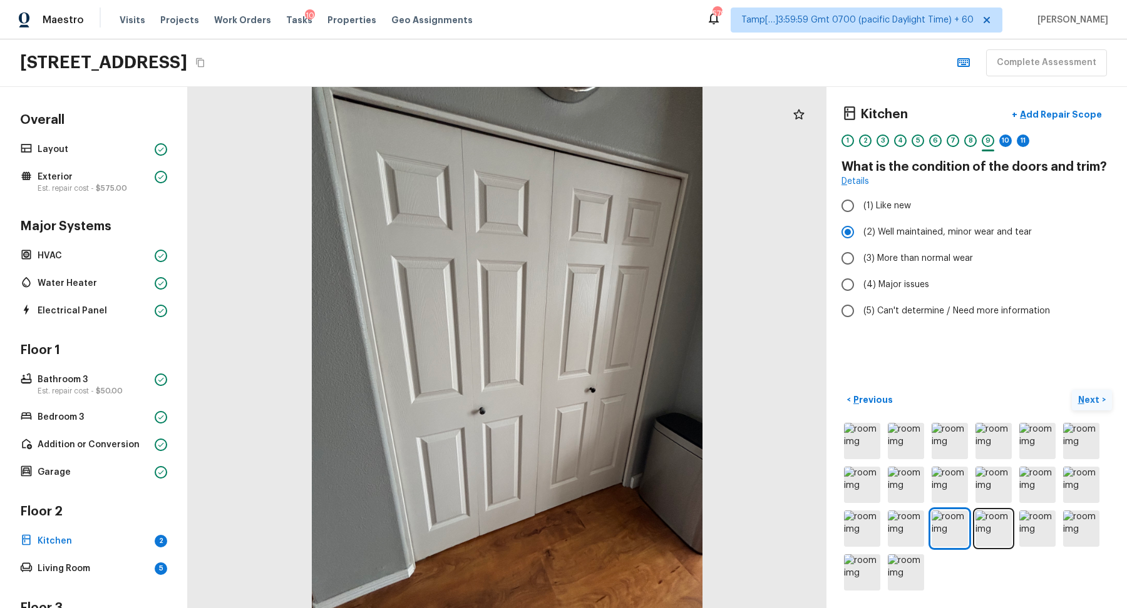
click at [1092, 396] on p "Next" at bounding box center [1090, 400] width 24 height 13
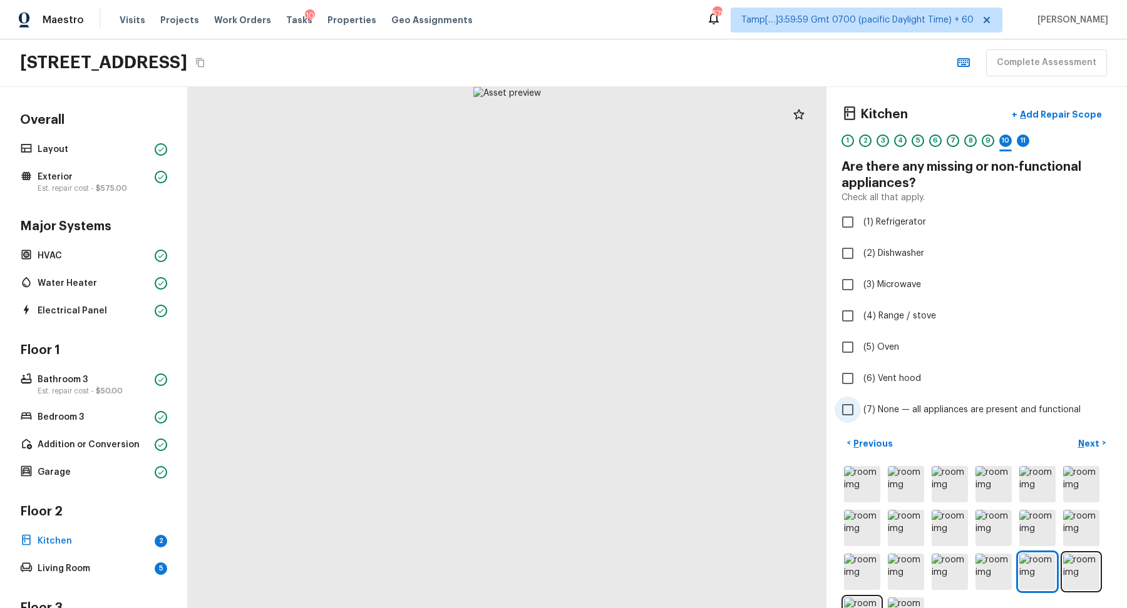
click at [875, 401] on label "(7) None — all appliances are present and functional" at bounding box center [967, 410] width 267 height 26
click at [861, 401] on input "(7) None — all appliances are present and functional" at bounding box center [847, 410] width 26 height 26
checkbox input "true"
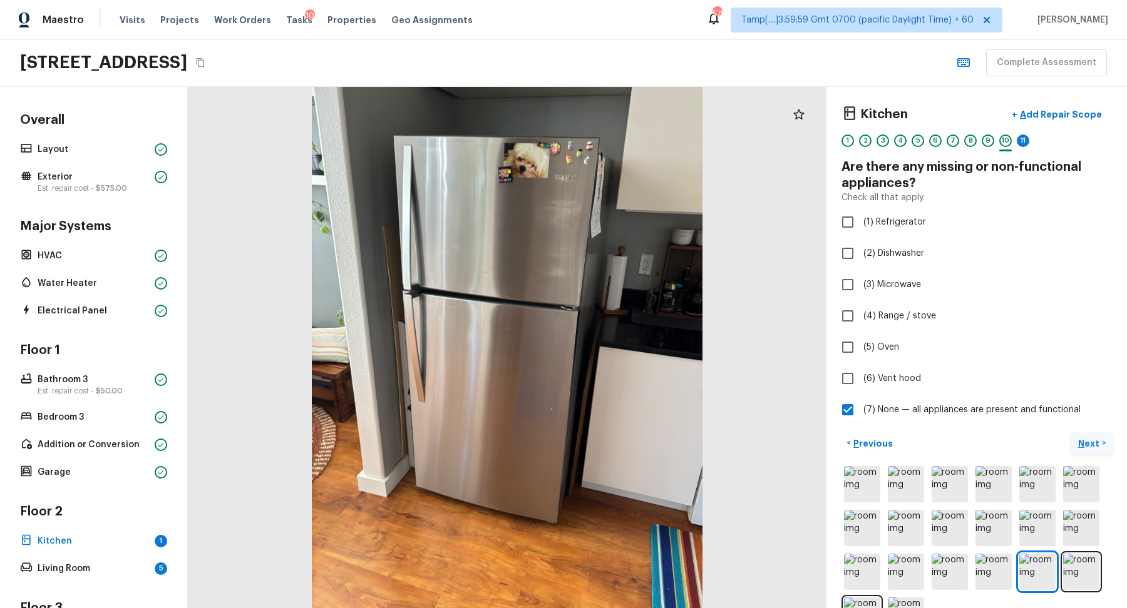
click at [1092, 448] on p "Next" at bounding box center [1090, 444] width 24 height 13
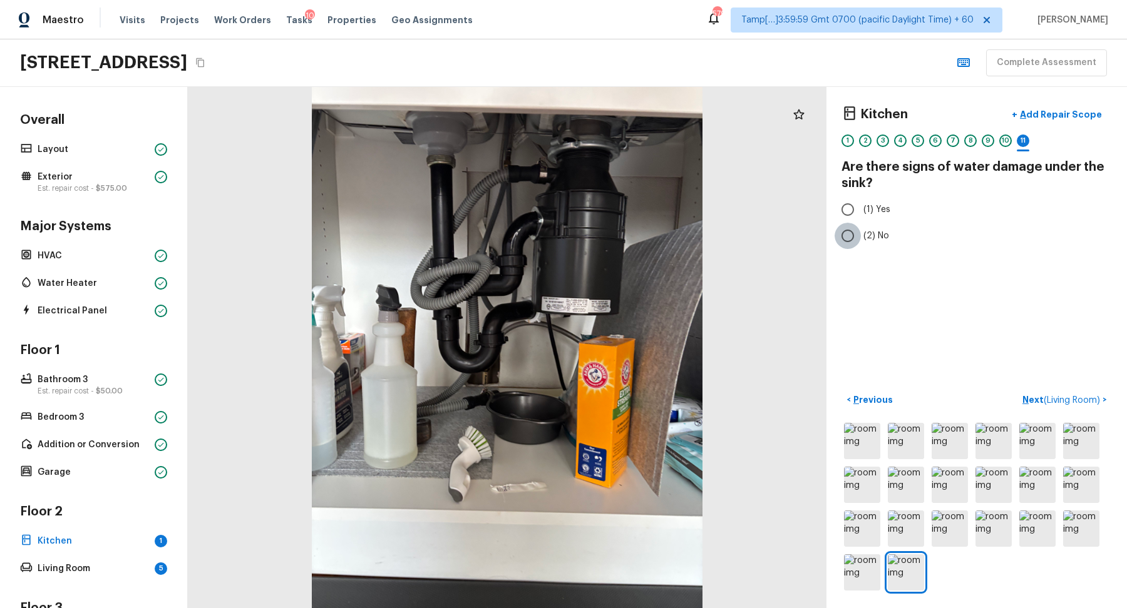
click at [850, 234] on input "(2) No" at bounding box center [847, 236] width 26 height 26
radio input "true"
click at [1034, 398] on p "Next ( Living Room )" at bounding box center [1062, 400] width 80 height 13
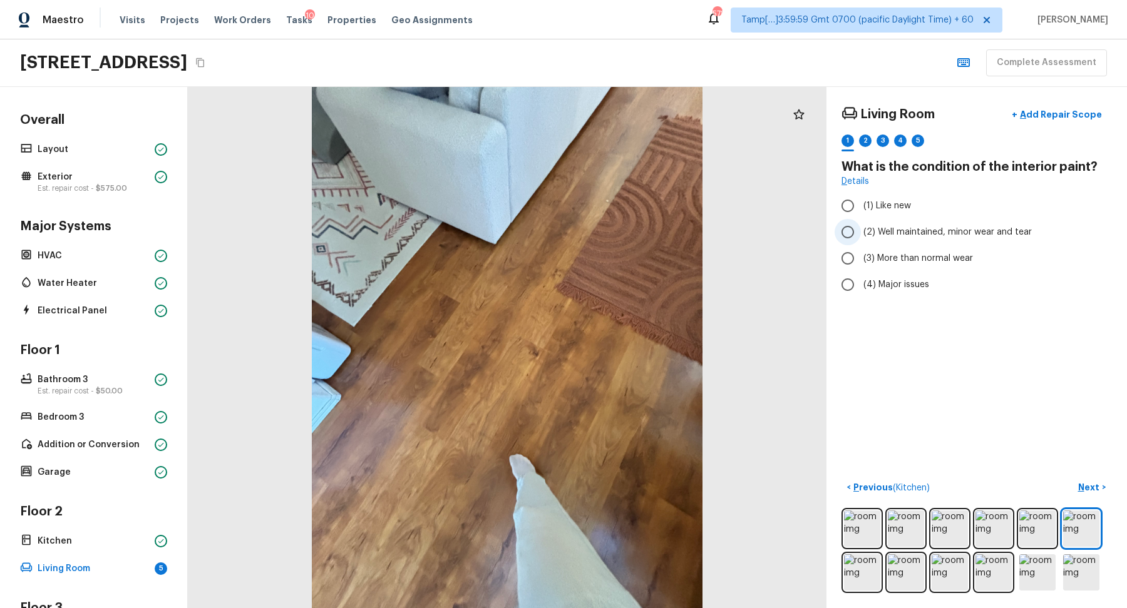
click at [887, 233] on span "(2) Well maintained, minor wear and tear" at bounding box center [947, 232] width 168 height 13
click at [861, 233] on input "(2) Well maintained, minor wear and tear" at bounding box center [847, 232] width 26 height 26
radio input "true"
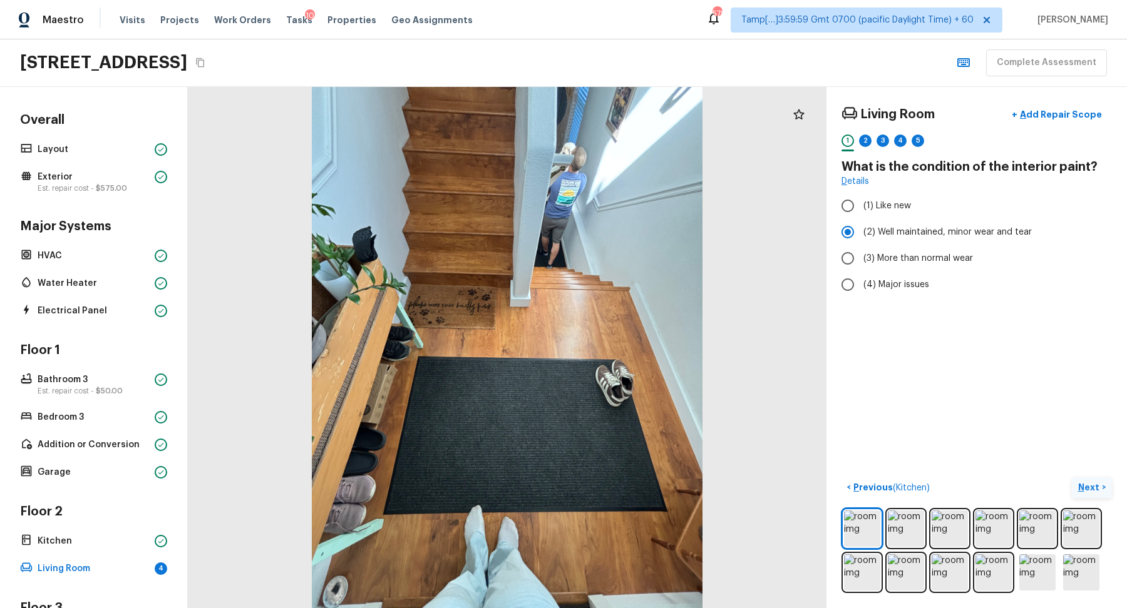
click at [1086, 482] on p "Next" at bounding box center [1090, 487] width 24 height 13
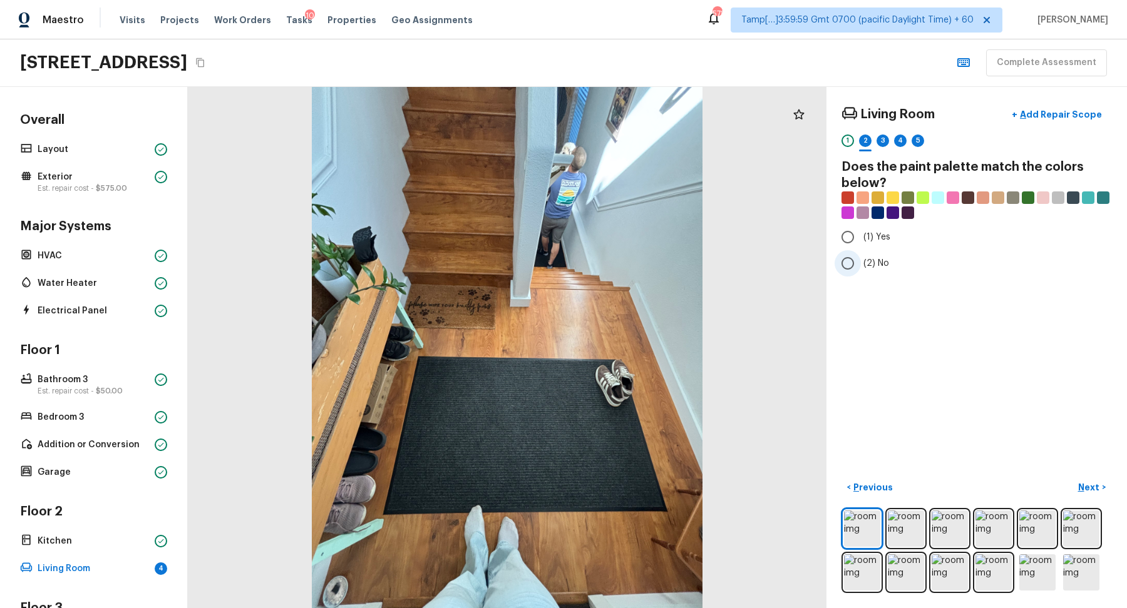
click at [856, 262] on input "(2) No" at bounding box center [847, 263] width 26 height 26
radio input "true"
click at [1095, 491] on p "Next" at bounding box center [1090, 487] width 24 height 13
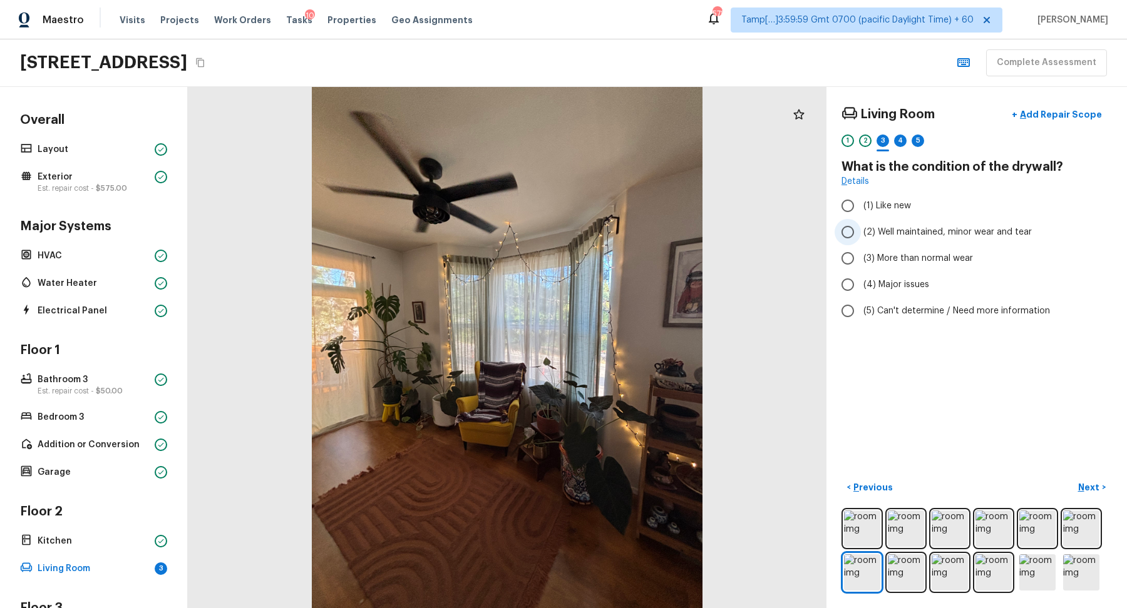
click at [898, 230] on span "(2) Well maintained, minor wear and tear" at bounding box center [947, 232] width 168 height 13
click at [861, 230] on input "(2) Well maintained, minor wear and tear" at bounding box center [847, 232] width 26 height 26
radio input "true"
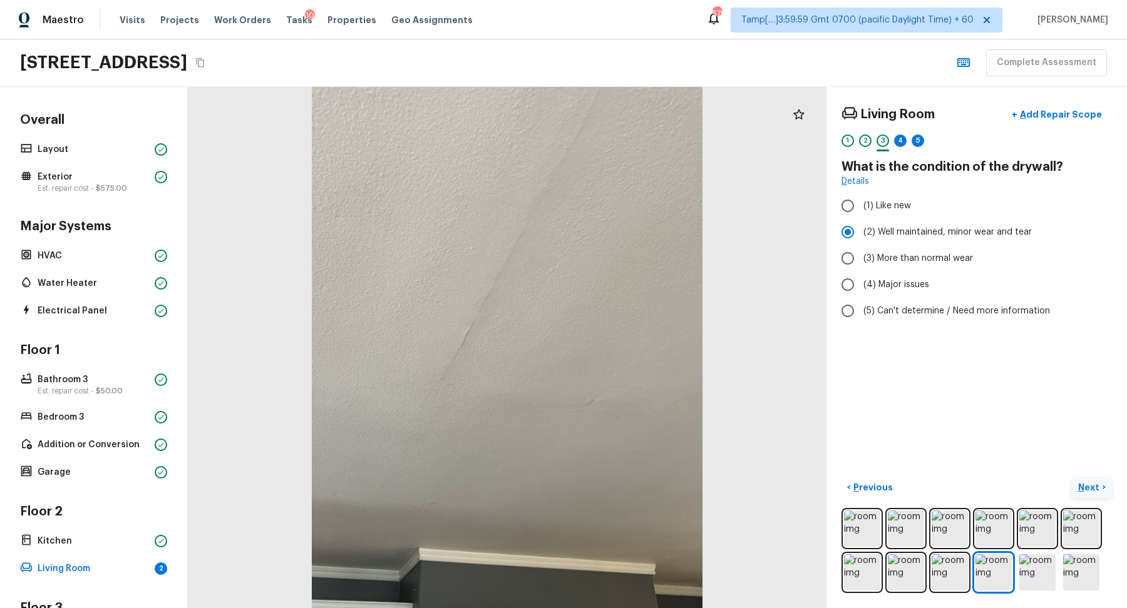
click at [1077, 483] on button "Next >" at bounding box center [1092, 488] width 40 height 21
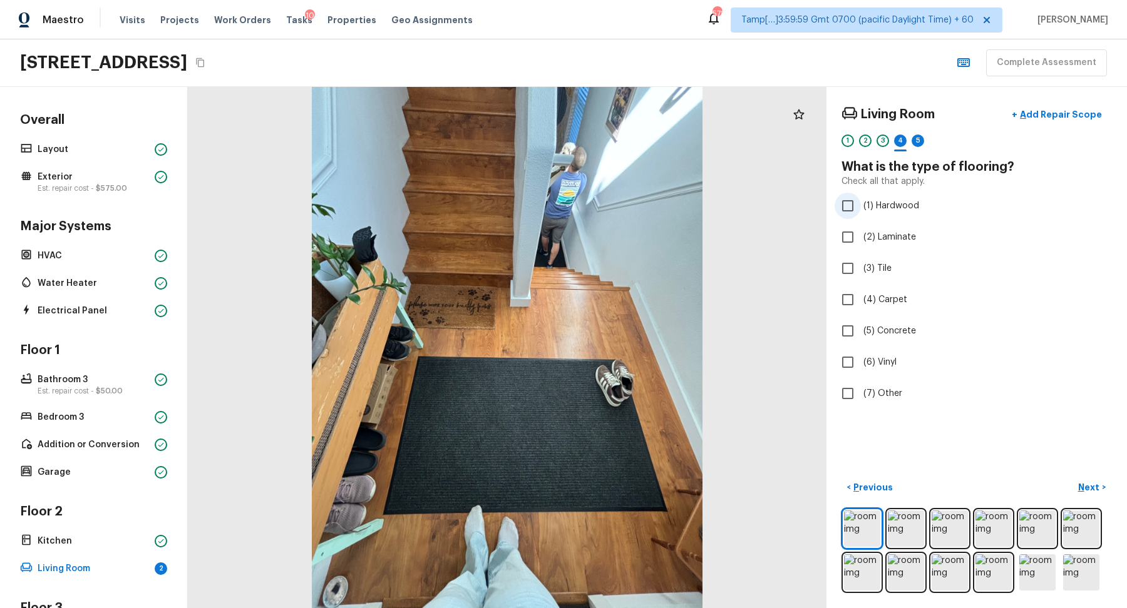
click at [885, 215] on label "(1) Hardwood" at bounding box center [967, 206] width 267 height 26
click at [861, 215] on input "(1) Hardwood" at bounding box center [847, 206] width 26 height 26
checkbox input "true"
click at [1082, 478] on button "Next >" at bounding box center [1092, 488] width 40 height 21
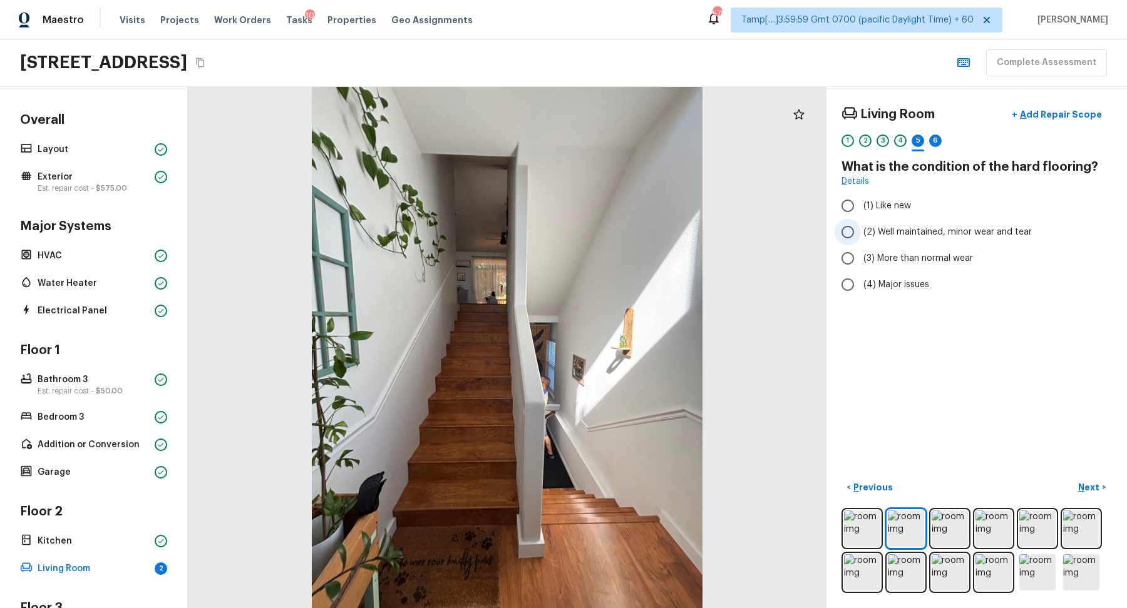
click at [916, 232] on span "(2) Well maintained, minor wear and tear" at bounding box center [947, 232] width 168 height 13
click at [861, 232] on input "(2) Well maintained, minor wear and tear" at bounding box center [847, 232] width 26 height 26
radio input "true"
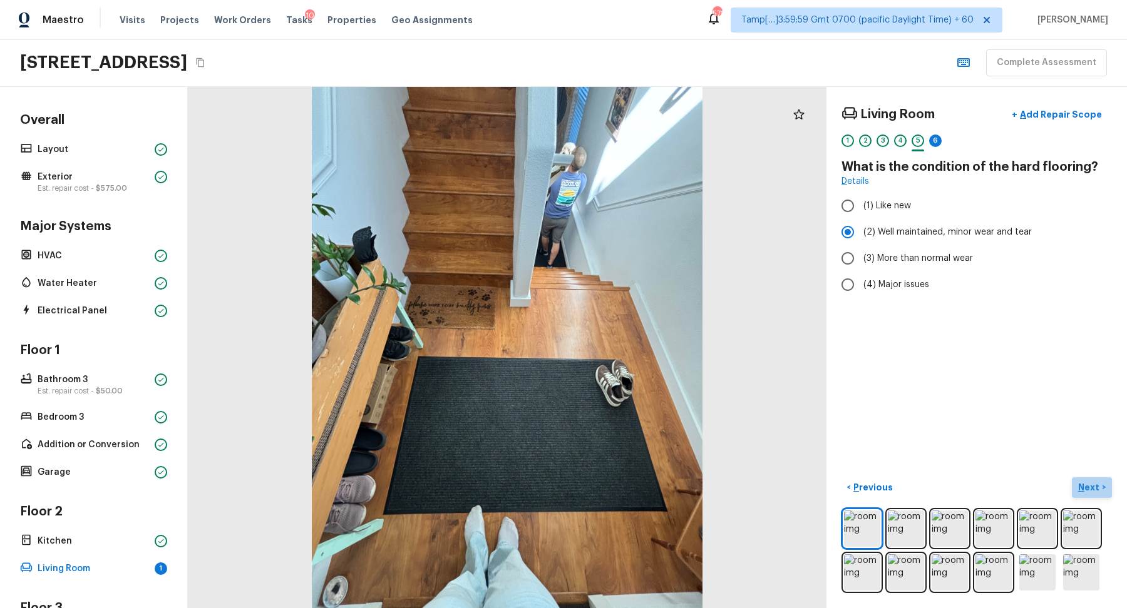
click at [1094, 482] on p "Next" at bounding box center [1090, 487] width 24 height 13
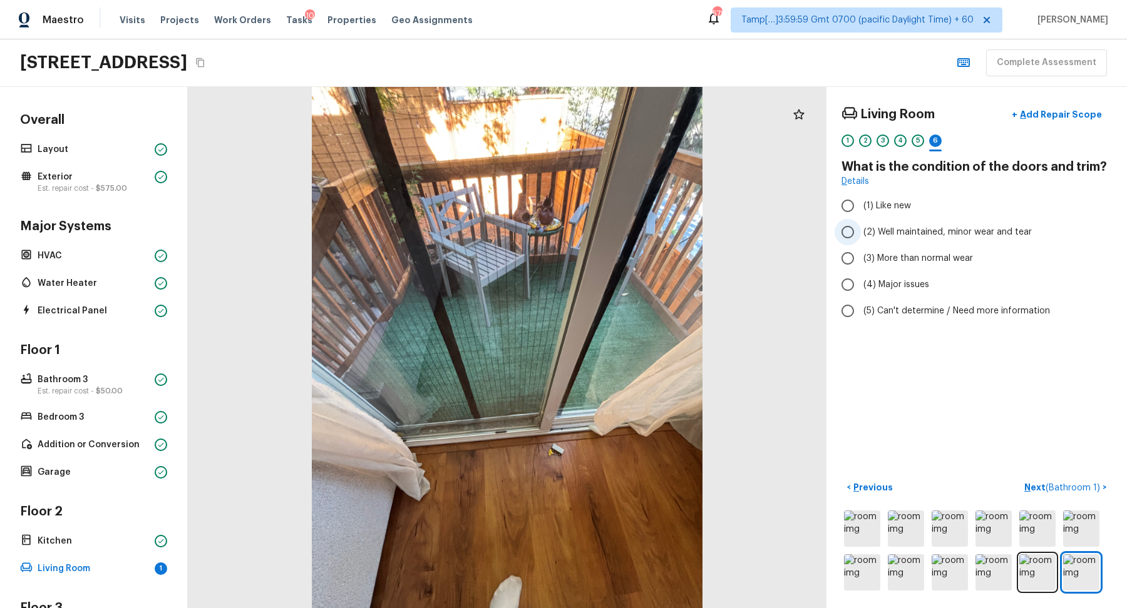
click at [913, 232] on span "(2) Well maintained, minor wear and tear" at bounding box center [947, 232] width 168 height 13
click at [861, 232] on input "(2) Well maintained, minor wear and tear" at bounding box center [847, 232] width 26 height 26
radio input "true"
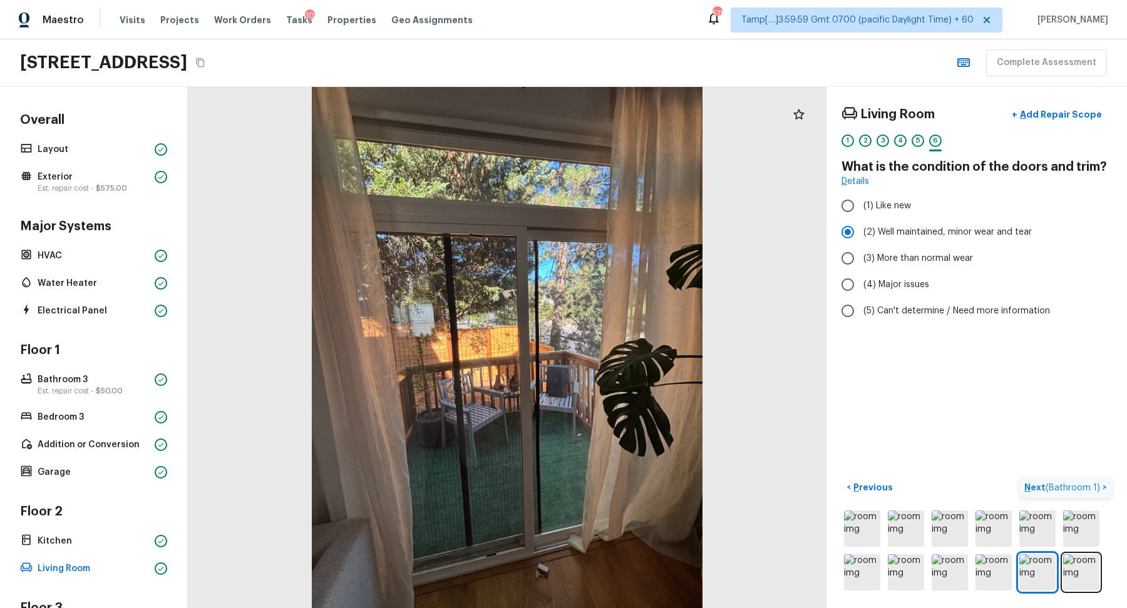
click at [1065, 490] on span "( Bathroom 1 )" at bounding box center [1072, 488] width 54 height 9
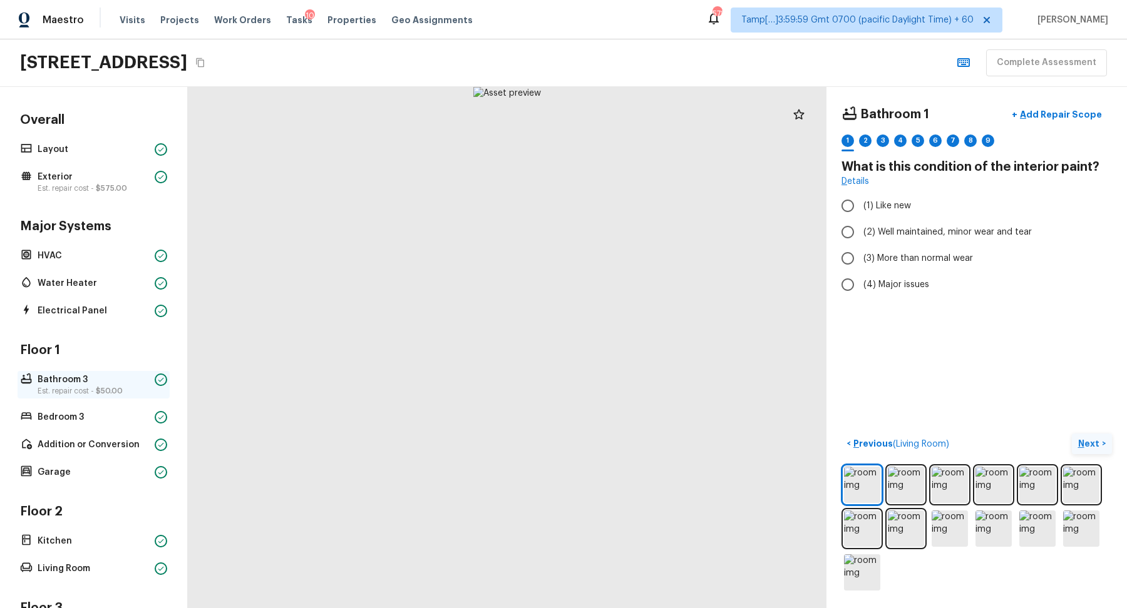
click at [137, 389] on p "Est. repair cost - $50.00" at bounding box center [94, 391] width 112 height 10
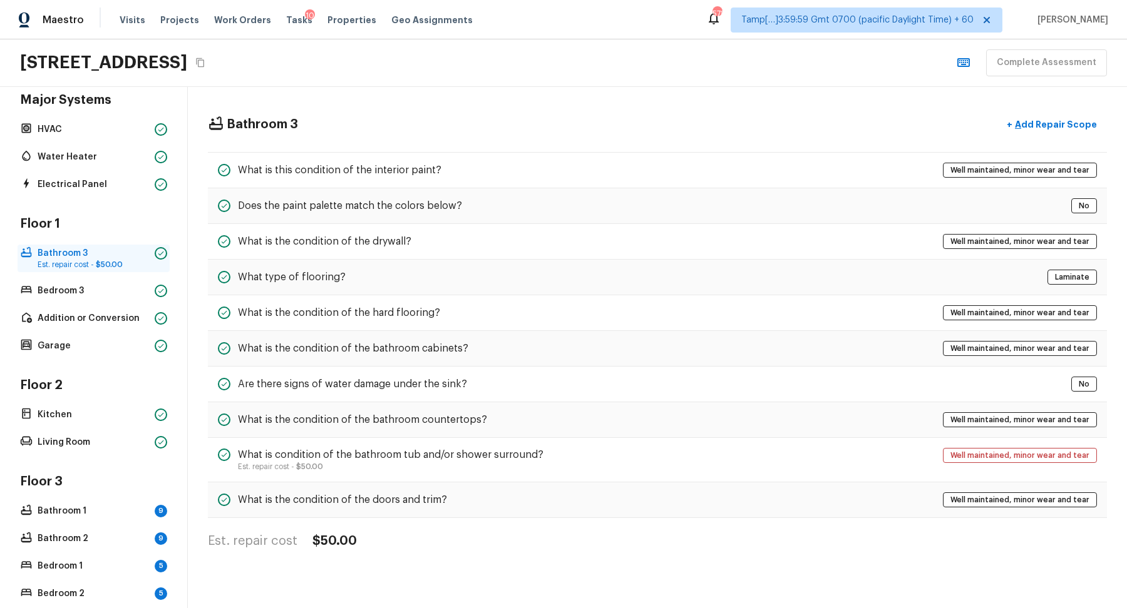
scroll to position [285, 0]
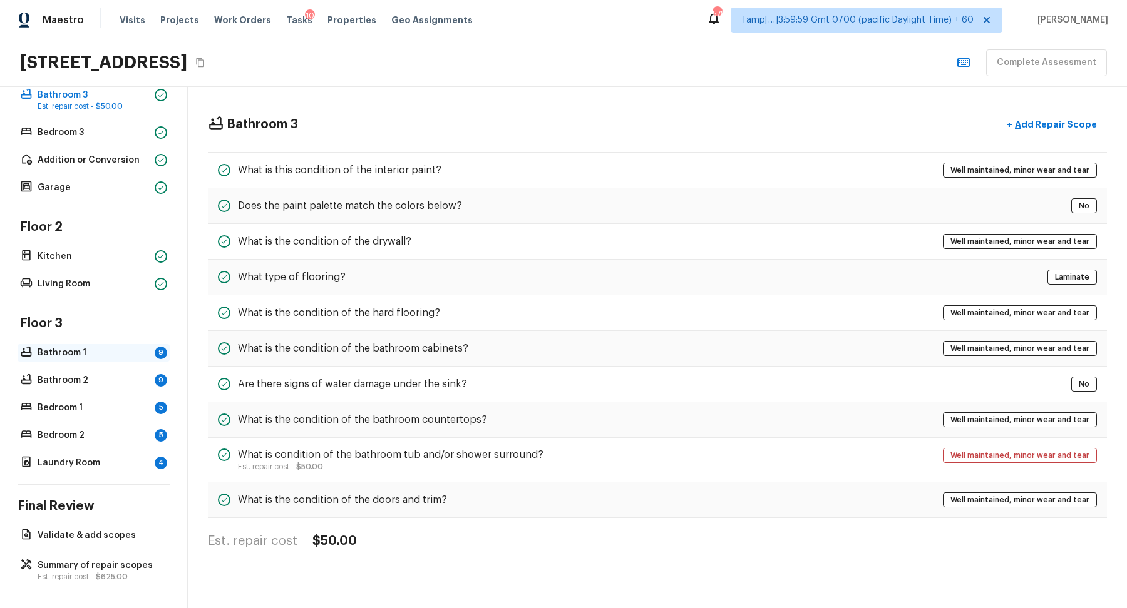
click at [126, 354] on p "Bathroom 1" at bounding box center [94, 353] width 112 height 13
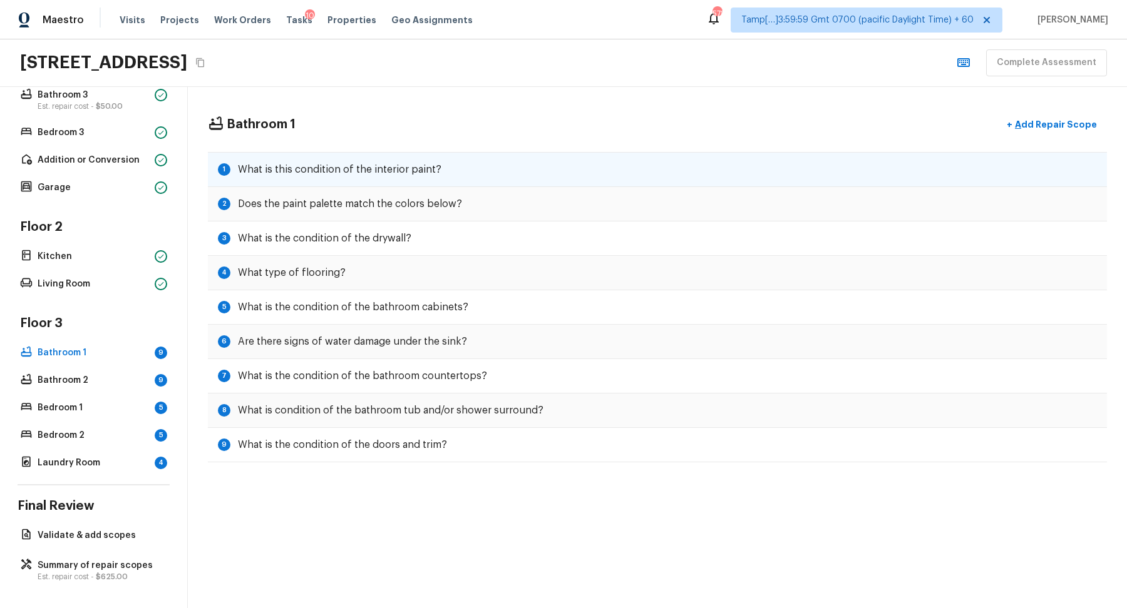
click at [476, 172] on div "1 What is this condition of the interior paint?" at bounding box center [657, 169] width 899 height 35
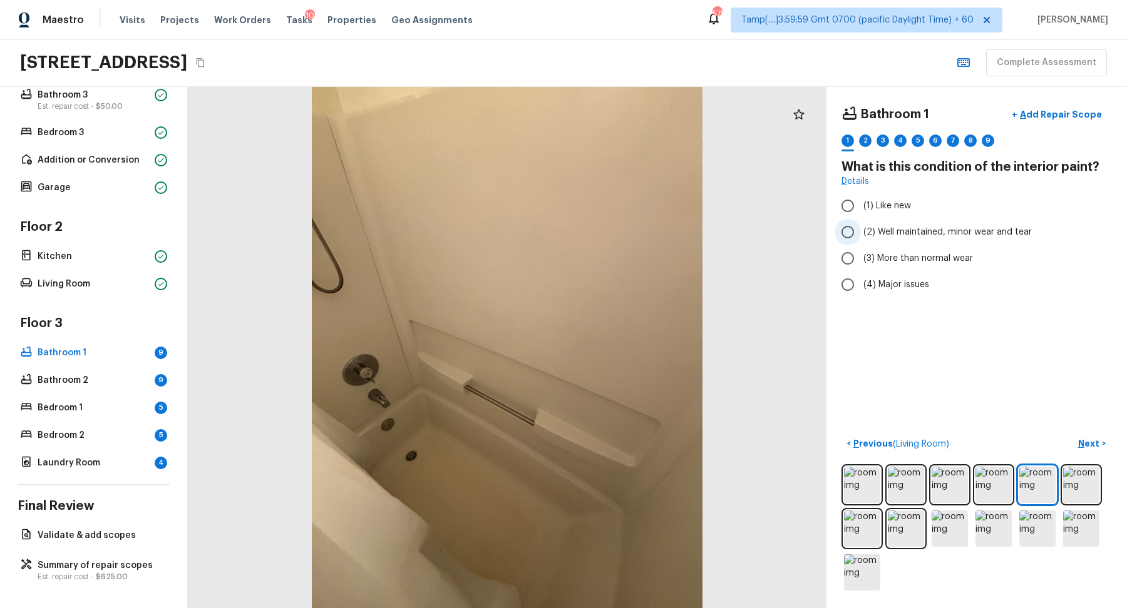
click at [888, 238] on label "(2) Well maintained, minor wear and tear" at bounding box center [967, 232] width 267 height 26
click at [861, 238] on input "(2) Well maintained, minor wear and tear" at bounding box center [847, 232] width 26 height 26
radio input "true"
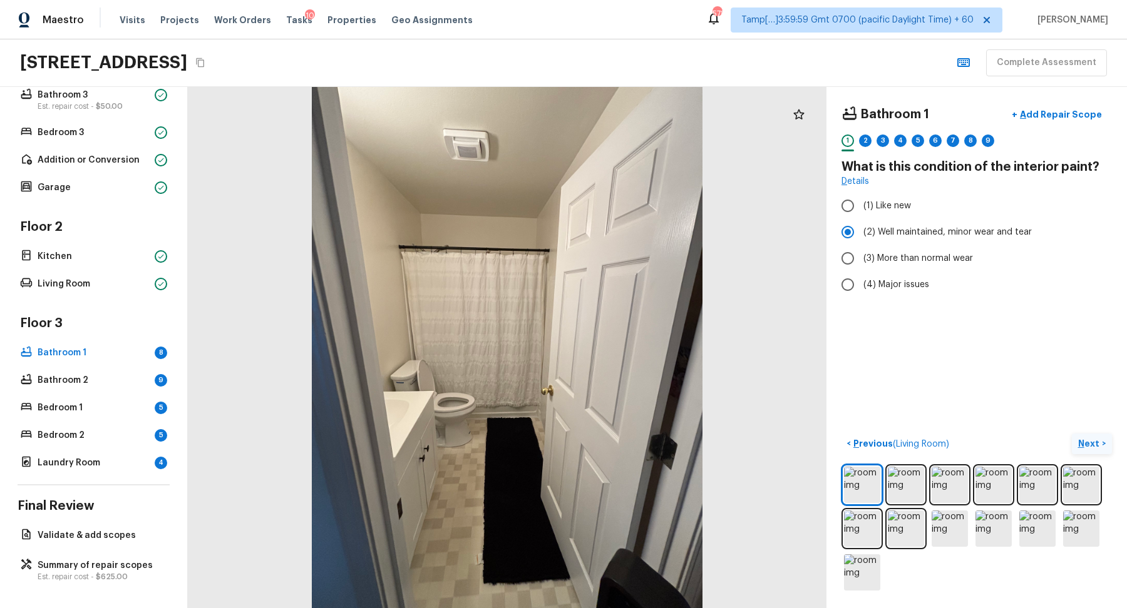
click at [1107, 446] on button "Next >" at bounding box center [1092, 444] width 40 height 21
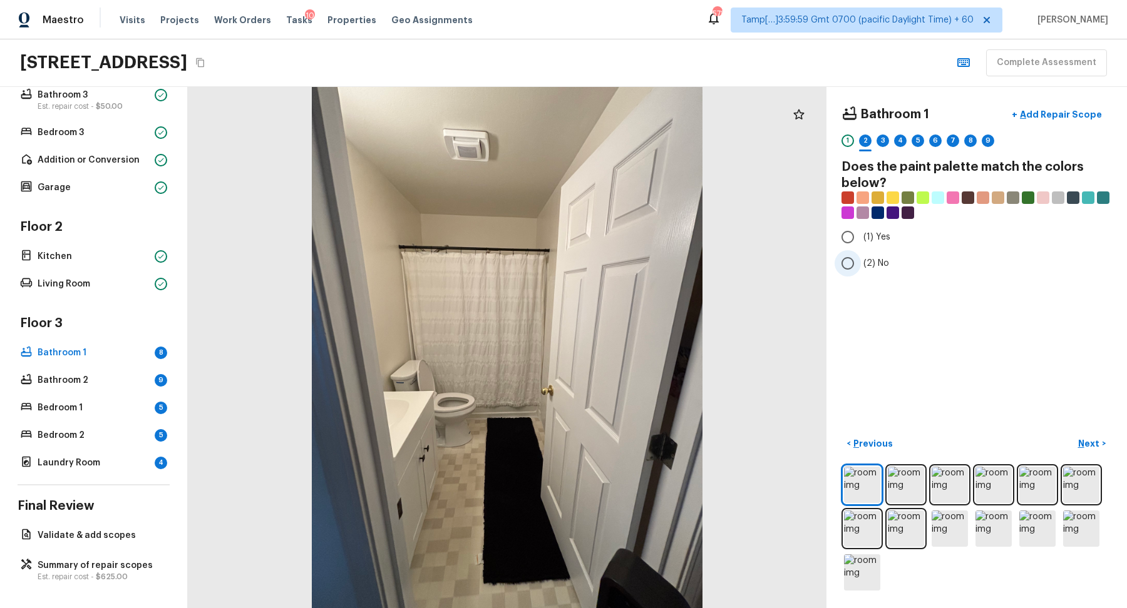
click at [875, 253] on label "(2) No" at bounding box center [967, 263] width 267 height 26
click at [861, 253] on input "(2) No" at bounding box center [847, 263] width 26 height 26
radio input "true"
click at [1094, 438] on p "Next" at bounding box center [1090, 444] width 24 height 13
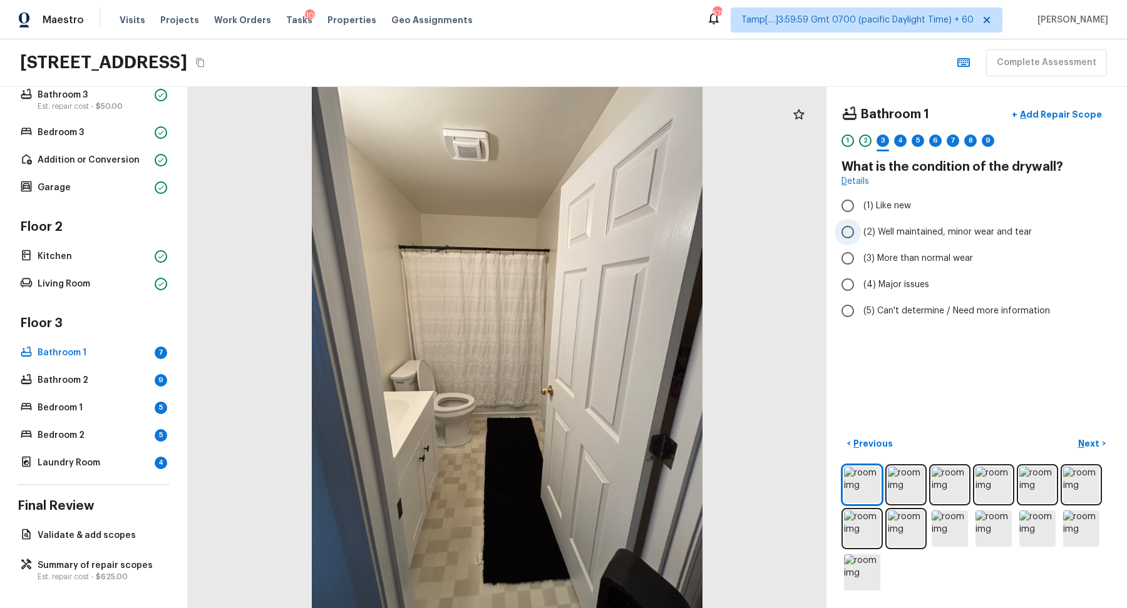
click at [886, 232] on span "(2) Well maintained, minor wear and tear" at bounding box center [947, 232] width 168 height 13
click at [861, 232] on input "(2) Well maintained, minor wear and tear" at bounding box center [847, 232] width 26 height 26
radio input "true"
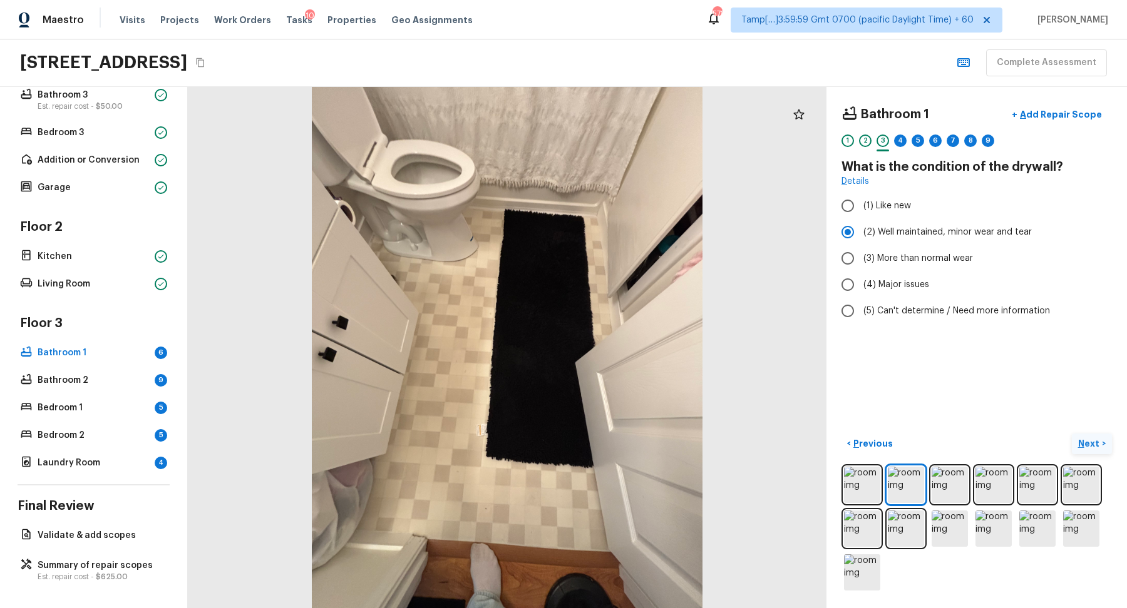
click at [1086, 438] on p "Next" at bounding box center [1090, 444] width 24 height 13
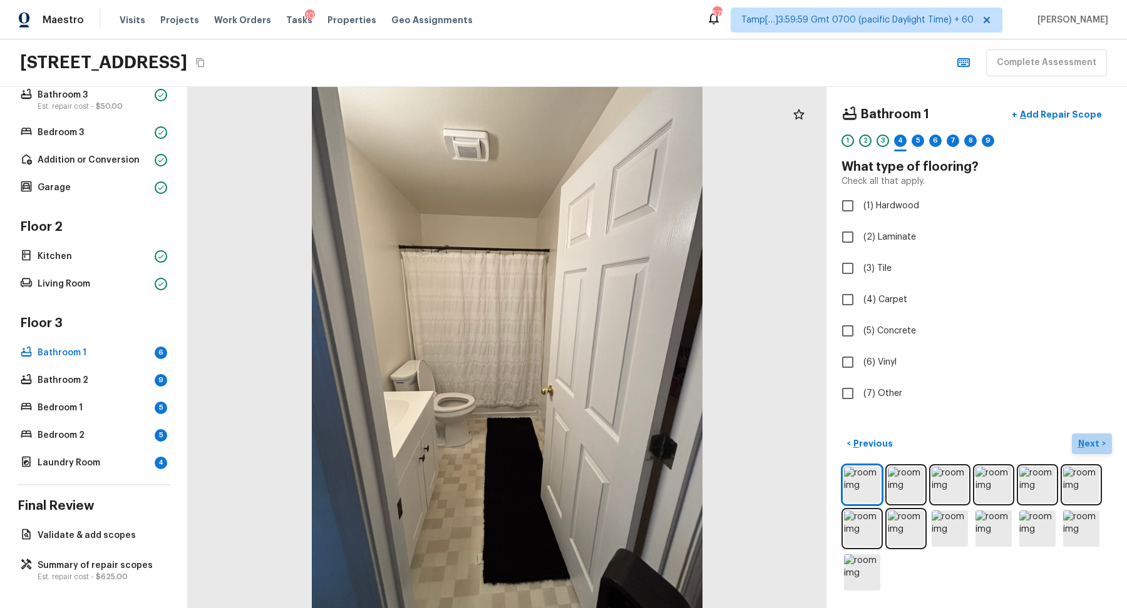
click at [1086, 438] on p "Next" at bounding box center [1090, 444] width 24 height 13
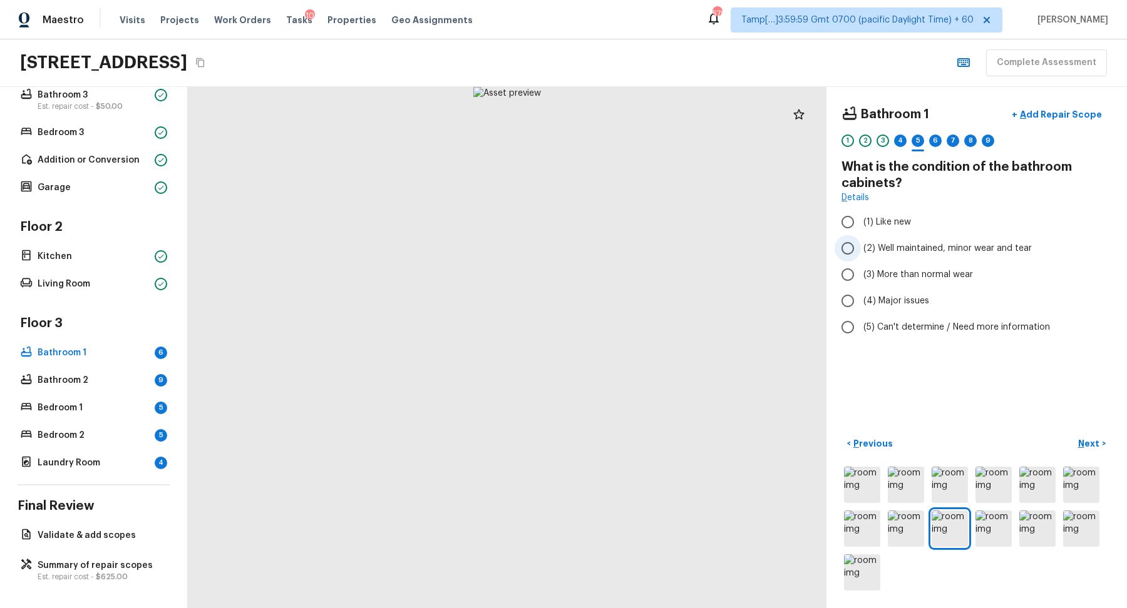
click at [940, 257] on label "(2) Well maintained, minor wear and tear" at bounding box center [967, 248] width 267 height 26
click at [861, 257] on input "(2) Well maintained, minor wear and tear" at bounding box center [847, 248] width 26 height 26
radio input "true"
click at [1080, 434] on button "Next >" at bounding box center [1092, 444] width 40 height 21
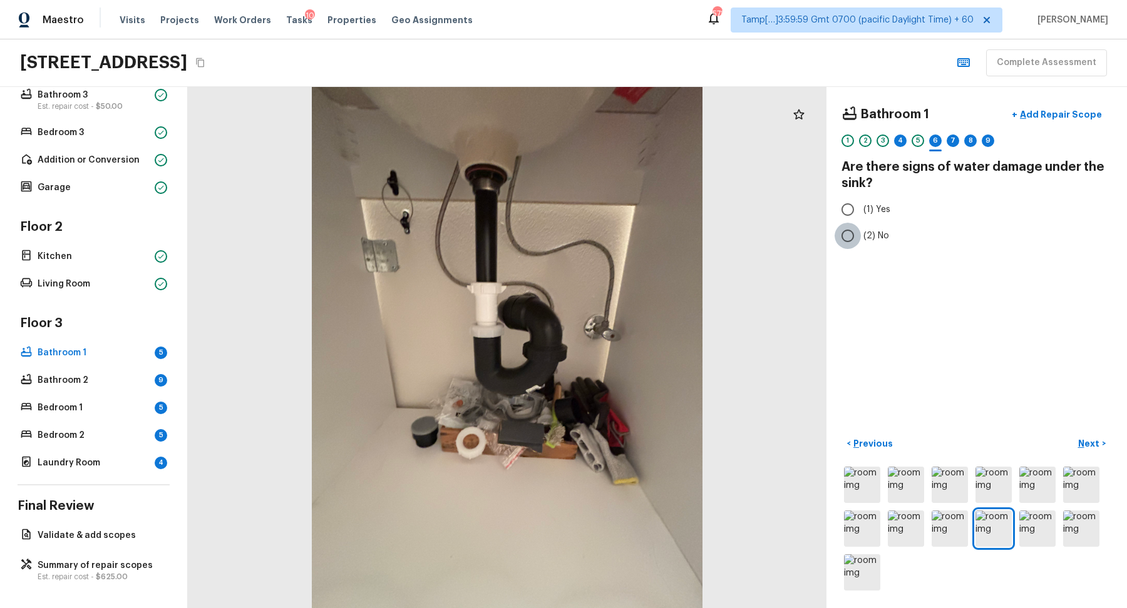
click at [838, 232] on input "(2) No" at bounding box center [847, 236] width 26 height 26
radio input "true"
click at [1082, 438] on p "Next" at bounding box center [1090, 444] width 24 height 13
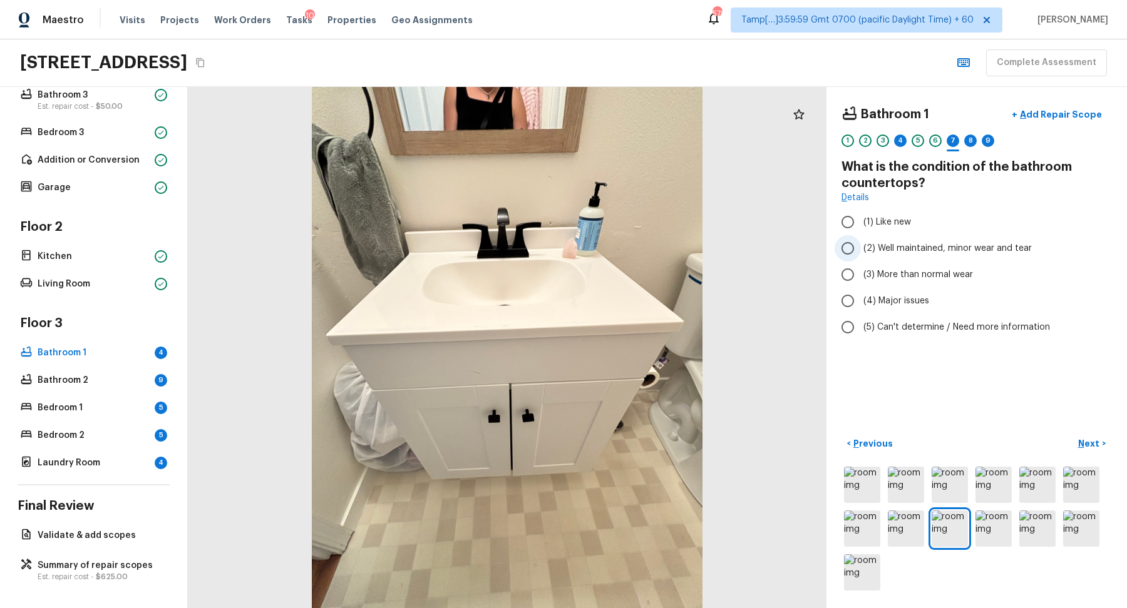
click at [886, 237] on label "(2) Well maintained, minor wear and tear" at bounding box center [967, 248] width 267 height 26
click at [861, 237] on input "(2) Well maintained, minor wear and tear" at bounding box center [847, 248] width 26 height 26
radio input "true"
click at [1085, 438] on p "Next" at bounding box center [1090, 444] width 24 height 13
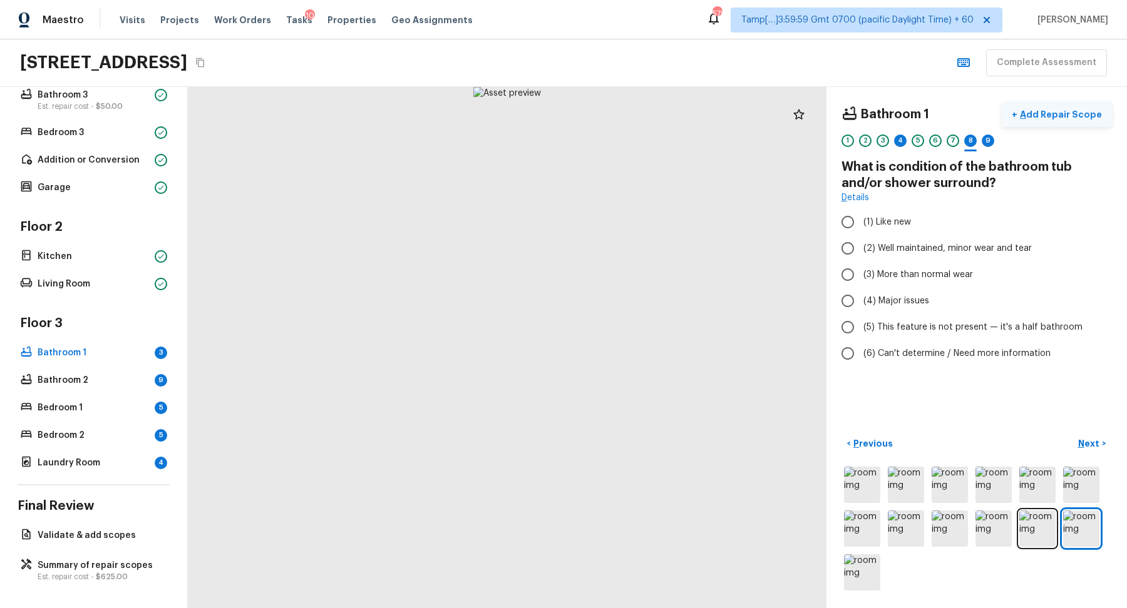
click at [1077, 105] on button "+ Add Repair Scope" at bounding box center [1057, 115] width 110 height 26
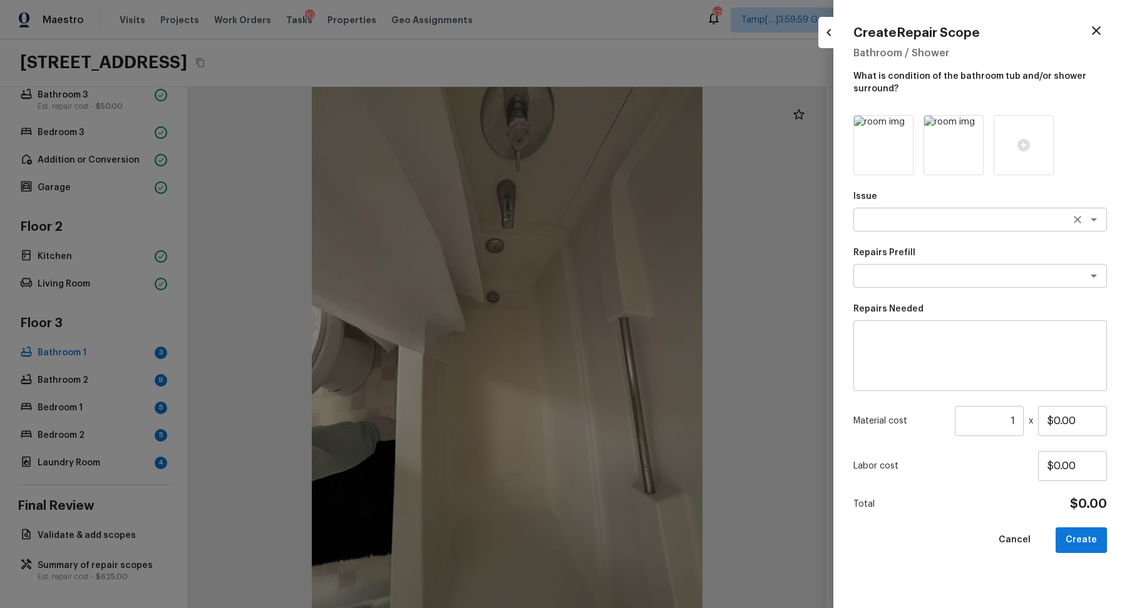
click at [900, 220] on textarea at bounding box center [962, 219] width 207 height 13
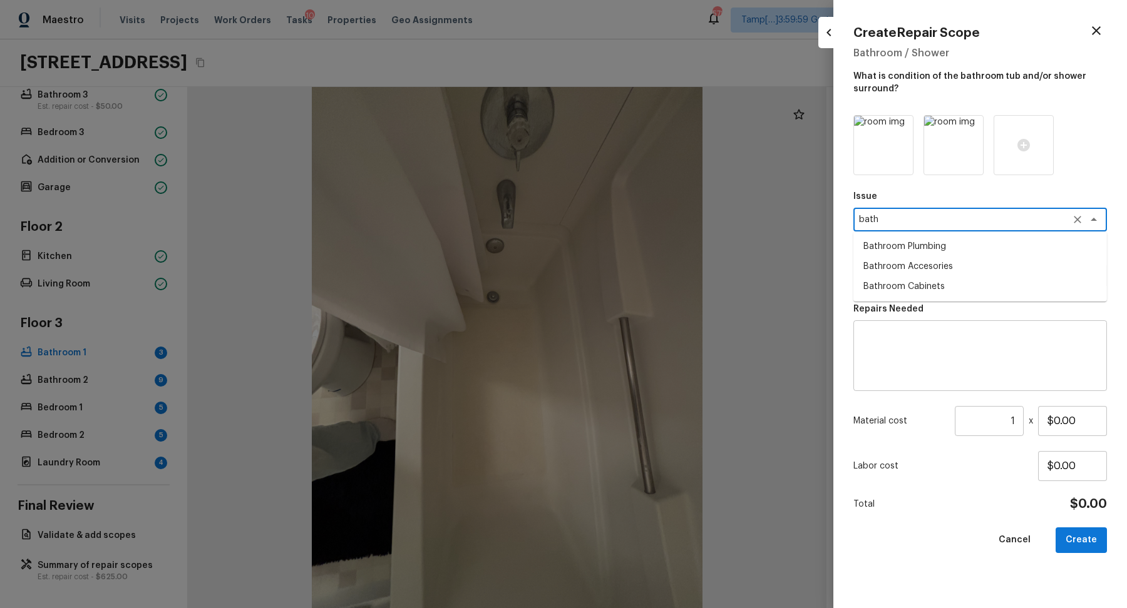
click at [997, 248] on li "Bathroom Plumbing" at bounding box center [980, 247] width 254 height 20
type textarea "Bathroom Plumbing"
click at [941, 280] on textarea at bounding box center [962, 276] width 207 height 13
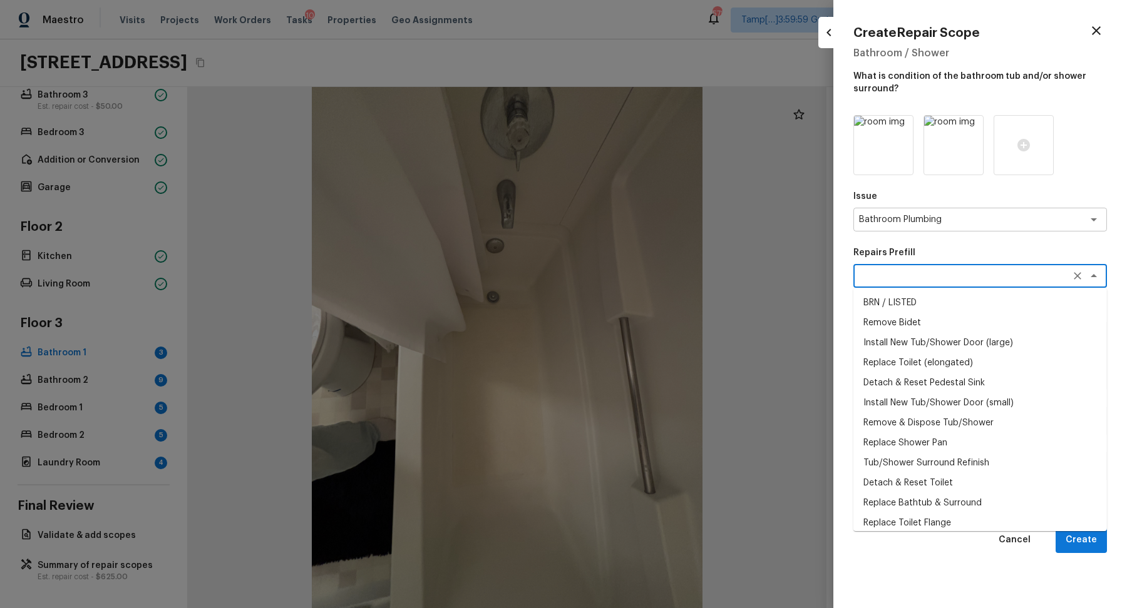
type textarea "["
type textarea "p"
click at [950, 507] on li "Acid Wash Shower Pan" at bounding box center [980, 503] width 254 height 20
type textarea "Acid Wash Shower Pan"
type textarea "Prep and acid wash/deep clean the shower pan."
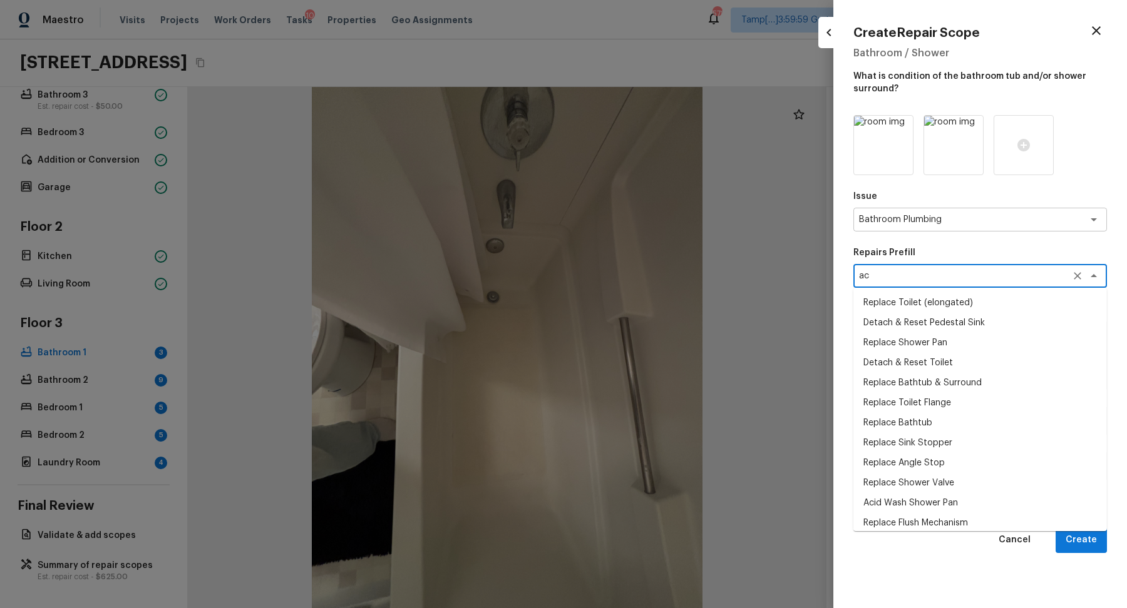
type input "$50.00"
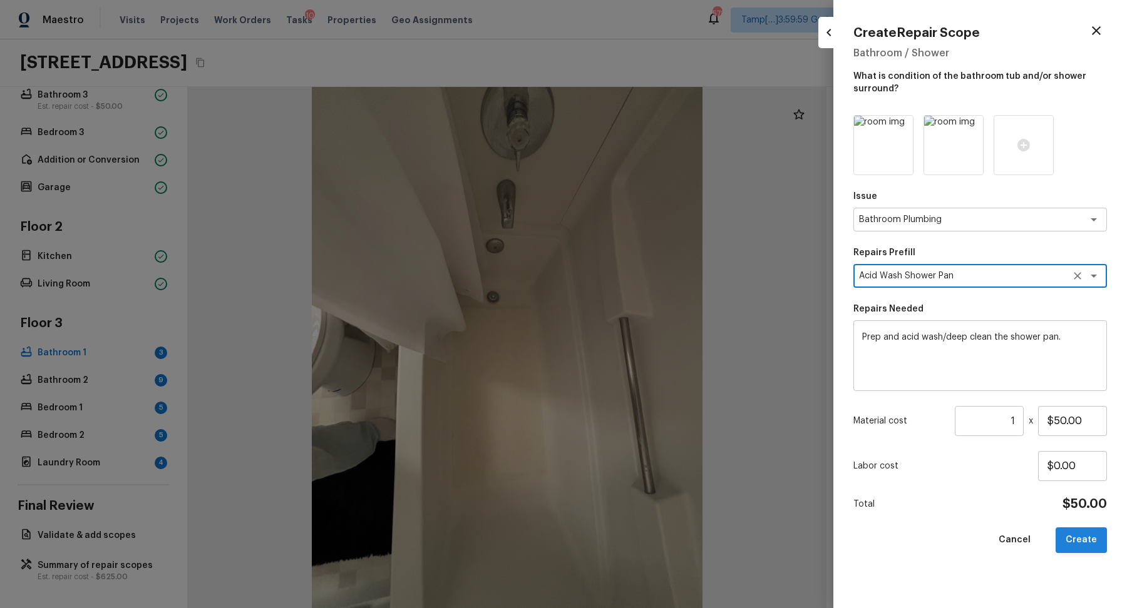
type textarea "Acid Wash Shower Pan"
click at [1093, 539] on button "Create" at bounding box center [1080, 541] width 51 height 26
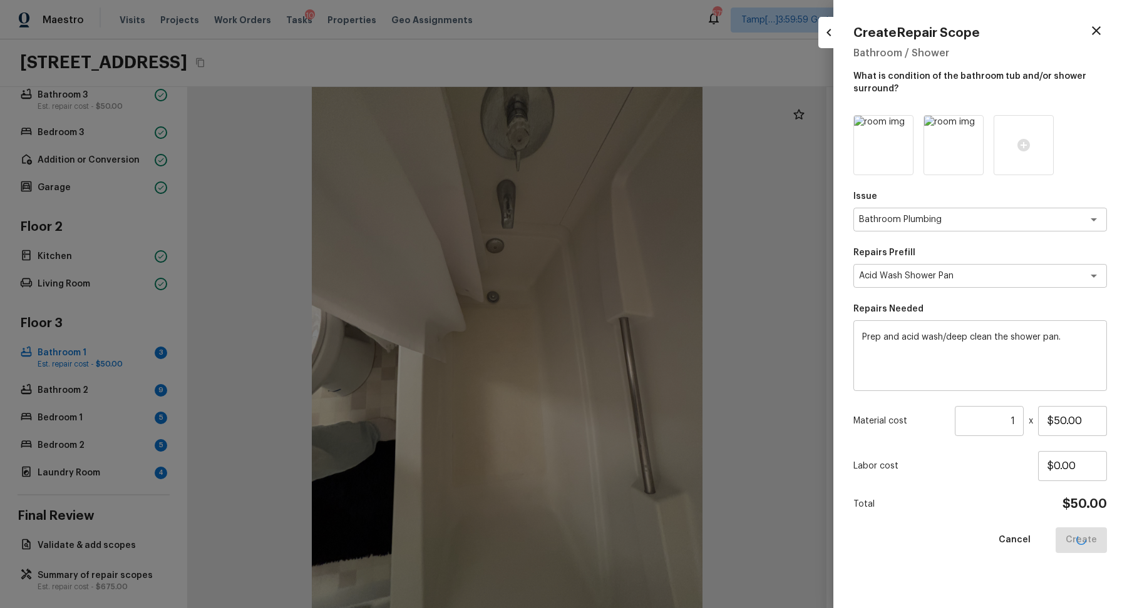
type input "$0.00"
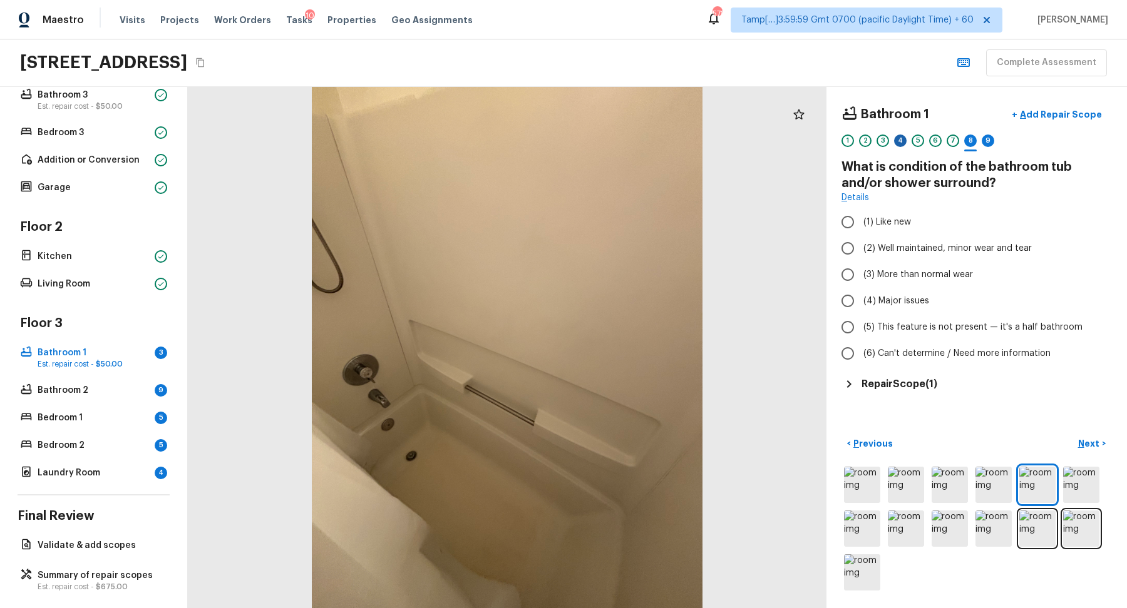
click at [899, 143] on div "4" at bounding box center [900, 141] width 13 height 13
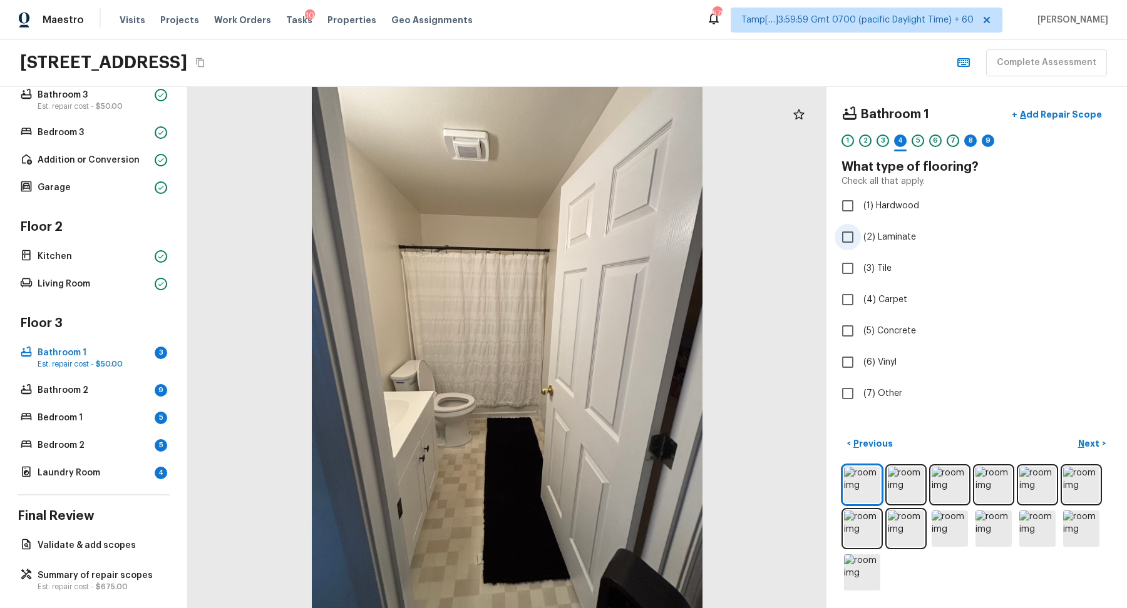
click at [879, 244] on label "(2) Laminate" at bounding box center [967, 237] width 267 height 26
click at [861, 244] on input "(2) Laminate" at bounding box center [847, 237] width 26 height 26
checkbox input "true"
click at [965, 145] on div "8" at bounding box center [970, 144] width 13 height 19
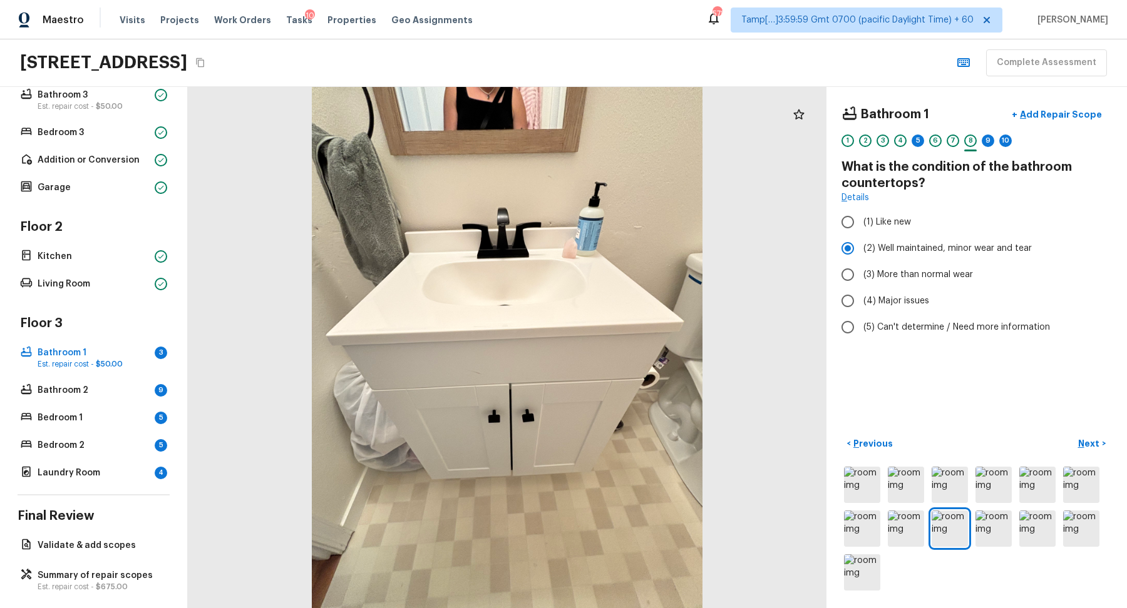
click at [919, 146] on div "5" at bounding box center [917, 144] width 13 height 19
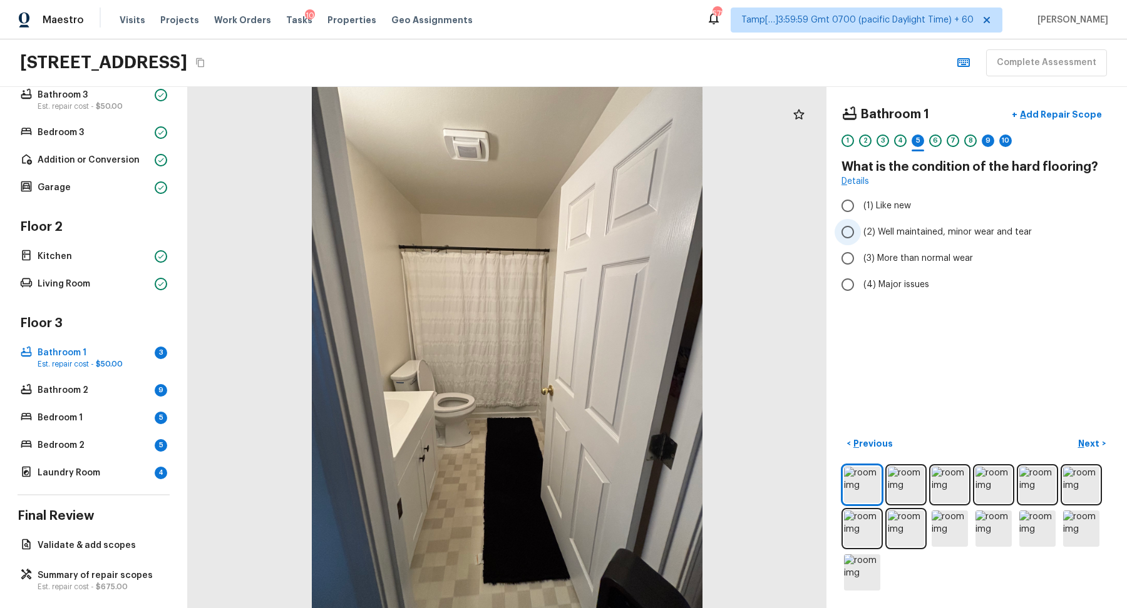
click at [908, 240] on label "(2) Well maintained, minor wear and tear" at bounding box center [967, 232] width 267 height 26
click at [861, 240] on input "(2) Well maintained, minor wear and tear" at bounding box center [847, 232] width 26 height 26
radio input "true"
click at [984, 146] on div "9" at bounding box center [988, 144] width 13 height 19
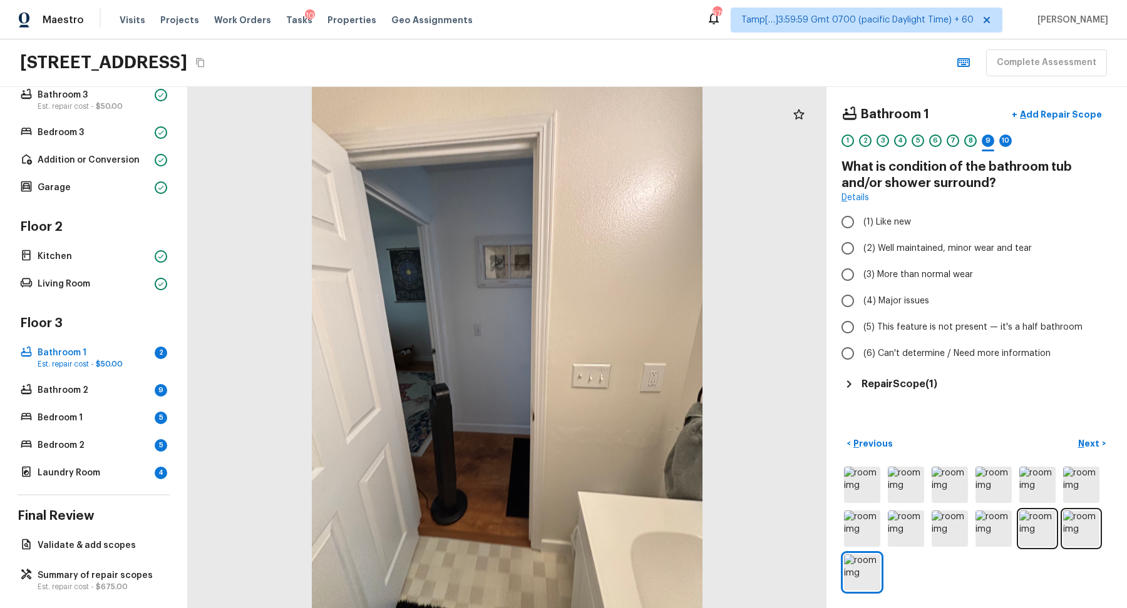
click at [972, 144] on div "8" at bounding box center [970, 141] width 13 height 13
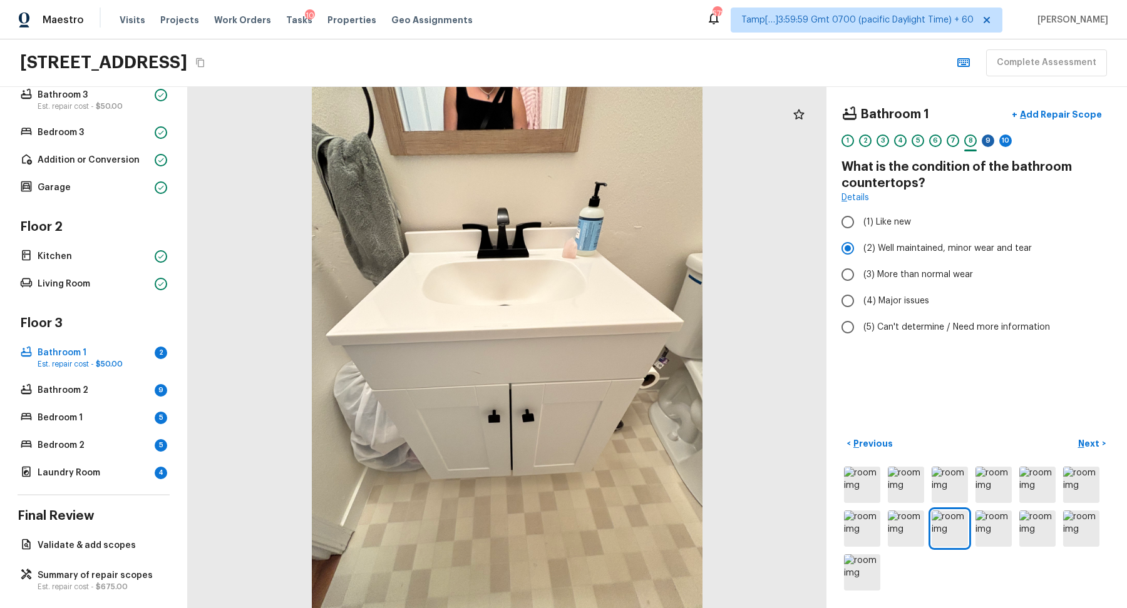
click at [987, 144] on div "9" at bounding box center [988, 141] width 13 height 13
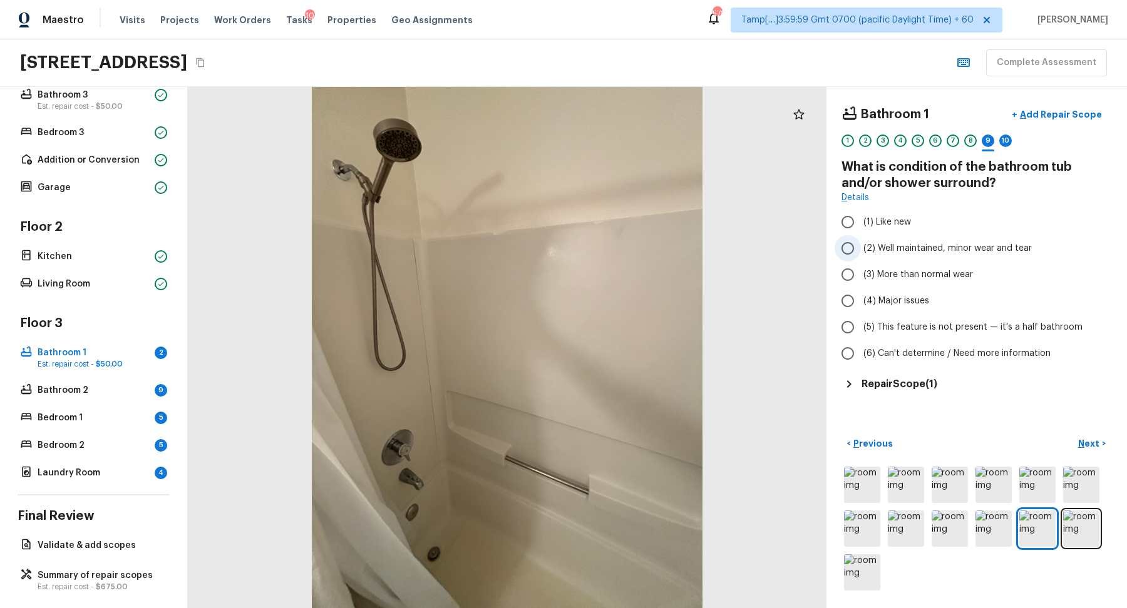
click at [979, 242] on span "(2) Well maintained, minor wear and tear" at bounding box center [947, 248] width 168 height 13
click at [861, 242] on input "(2) Well maintained, minor wear and tear" at bounding box center [847, 248] width 26 height 26
radio input "true"
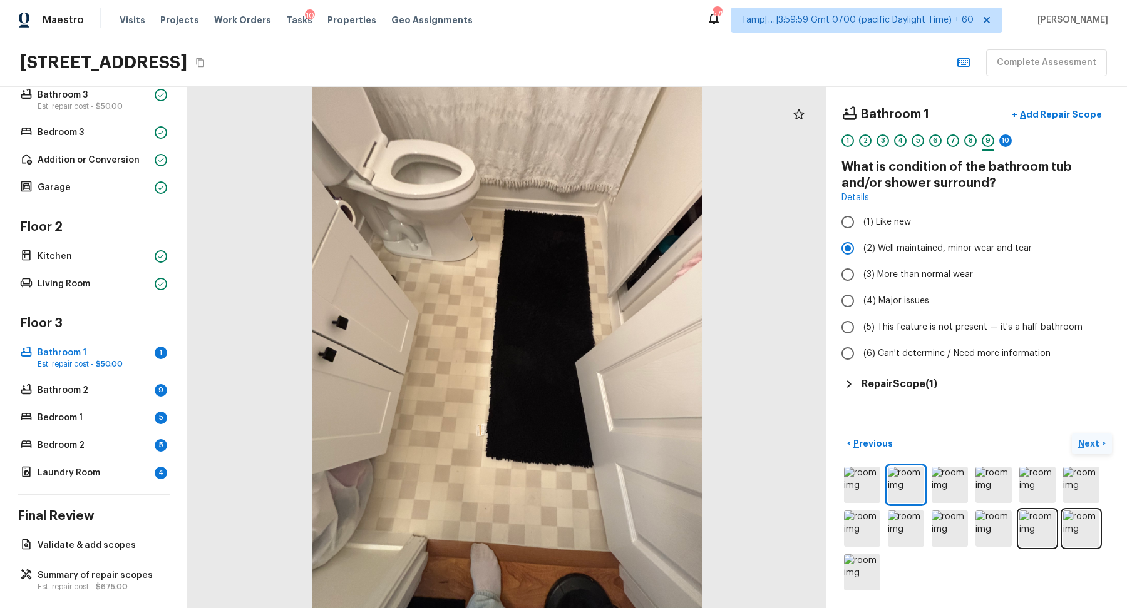
click at [1090, 443] on p "Next" at bounding box center [1090, 444] width 24 height 13
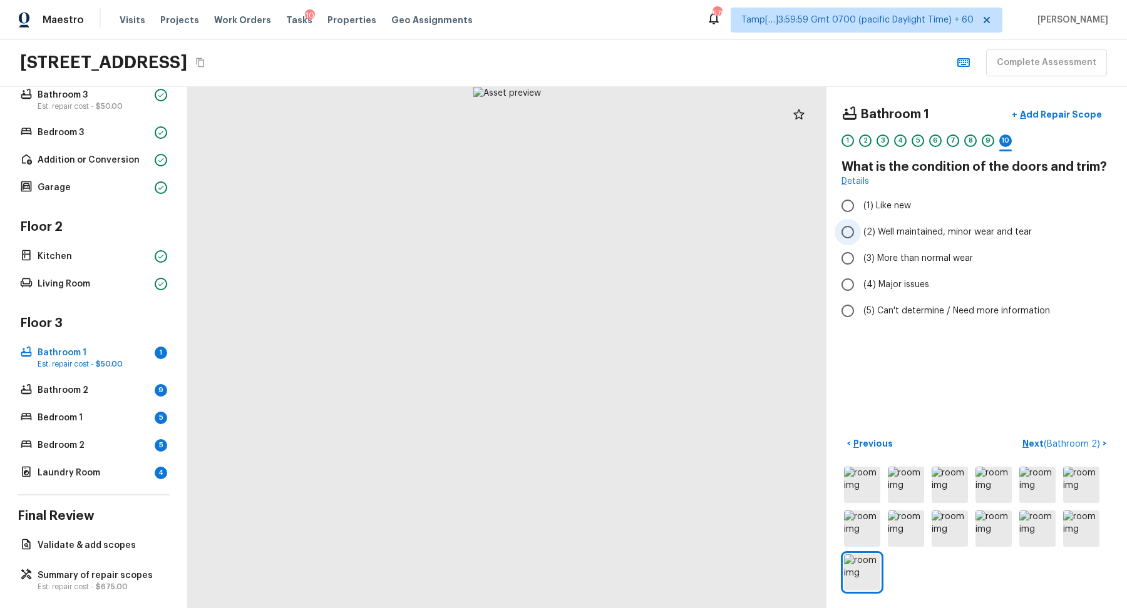
click at [884, 237] on span "(2) Well maintained, minor wear and tear" at bounding box center [947, 232] width 168 height 13
click at [861, 237] on input "(2) Well maintained, minor wear and tear" at bounding box center [847, 232] width 26 height 26
radio input "true"
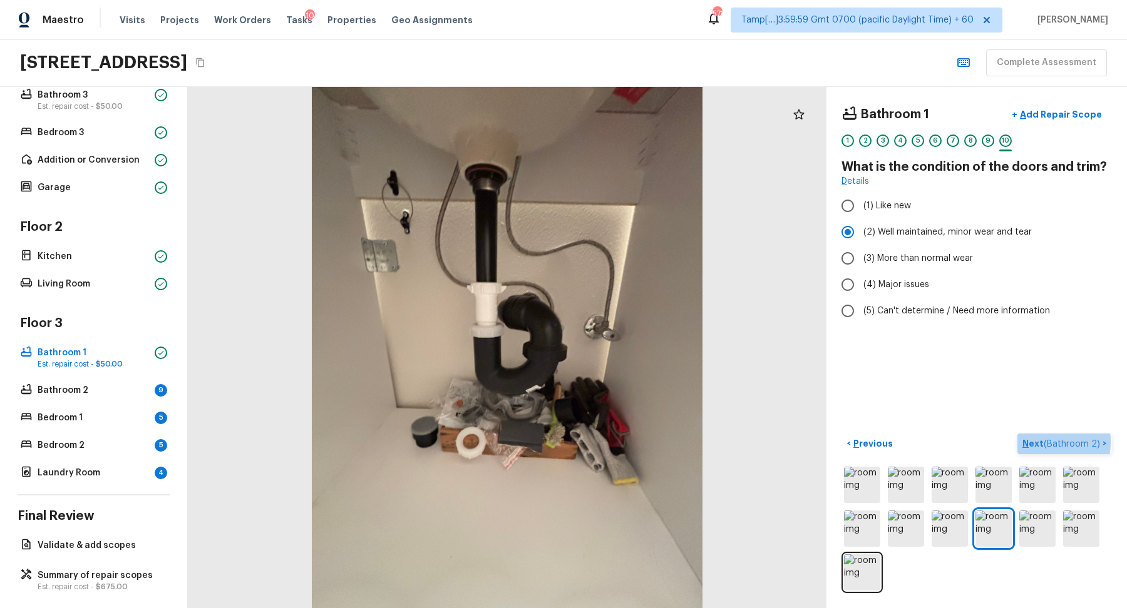
click at [1040, 442] on p "Next ( Bathroom 2 )" at bounding box center [1062, 444] width 80 height 13
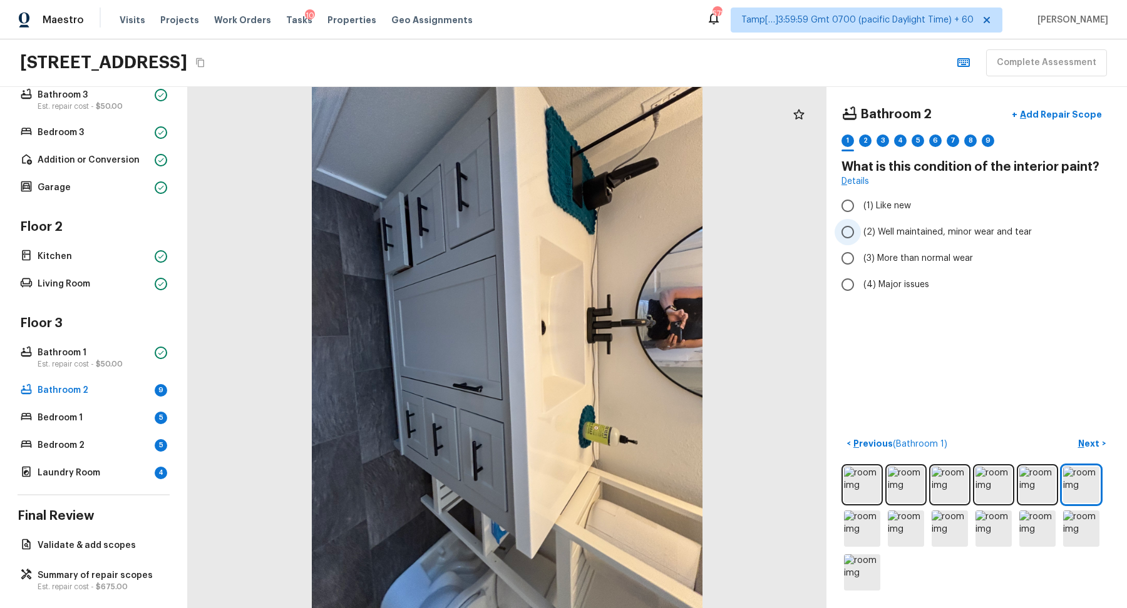
click at [896, 227] on span "(2) Well maintained, minor wear and tear" at bounding box center [947, 232] width 168 height 13
click at [861, 227] on input "(2) Well maintained, minor wear and tear" at bounding box center [847, 232] width 26 height 26
radio input "true"
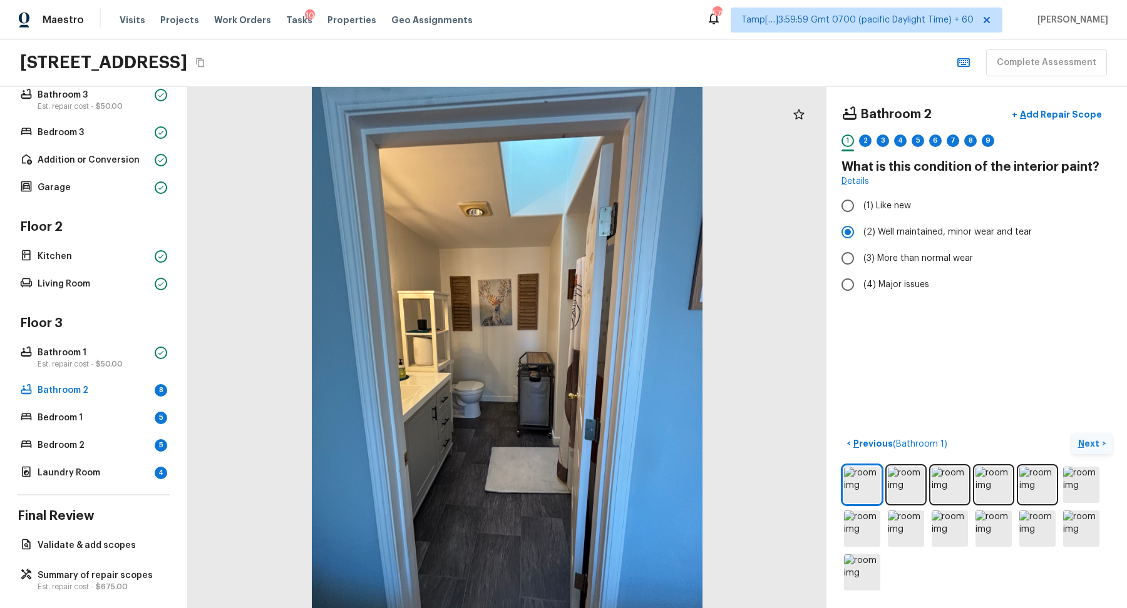
click at [1093, 440] on p "Next" at bounding box center [1090, 444] width 24 height 13
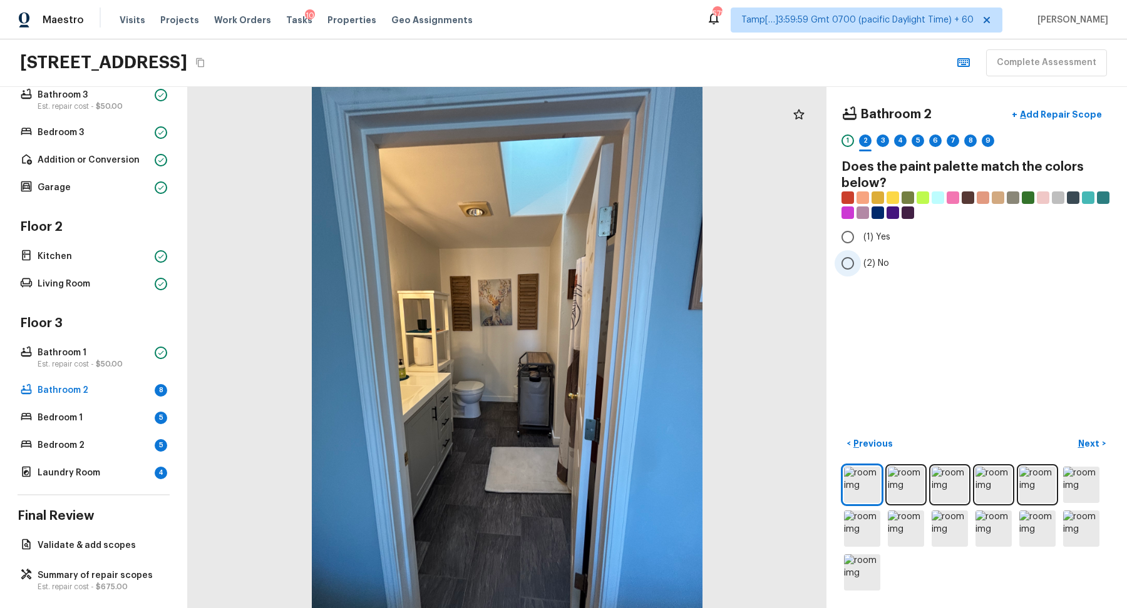
click at [869, 273] on label "(2) No" at bounding box center [967, 263] width 267 height 26
click at [861, 273] on input "(2) No" at bounding box center [847, 263] width 26 height 26
radio input "true"
click at [1080, 448] on p "Next" at bounding box center [1090, 444] width 24 height 13
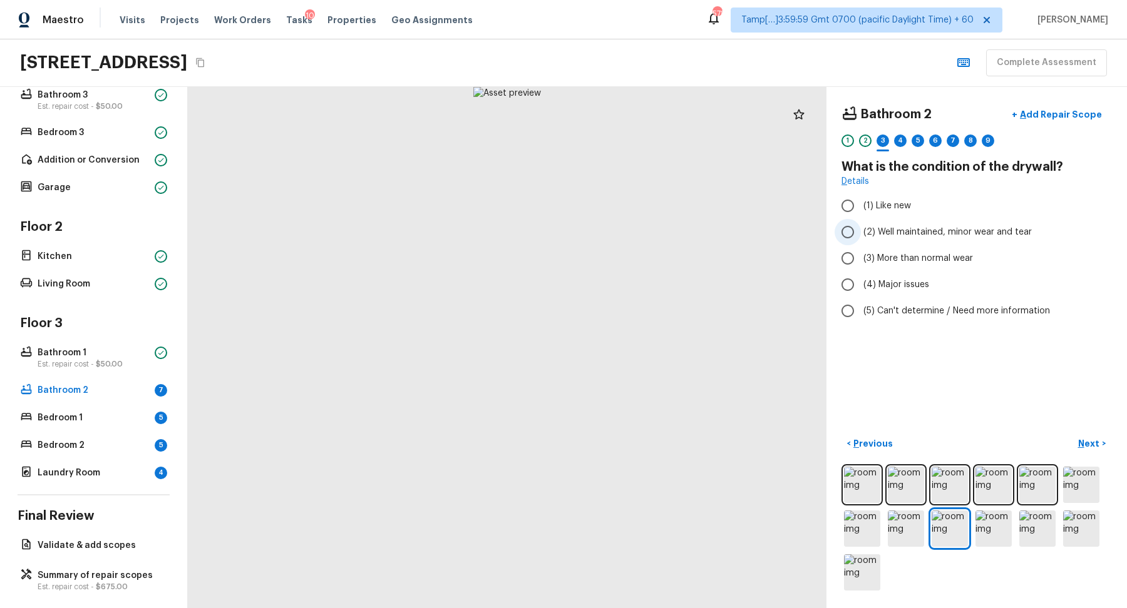
click at [889, 238] on label "(2) Well maintained, minor wear and tear" at bounding box center [967, 232] width 267 height 26
click at [861, 238] on input "(2) Well maintained, minor wear and tear" at bounding box center [847, 232] width 26 height 26
radio input "true"
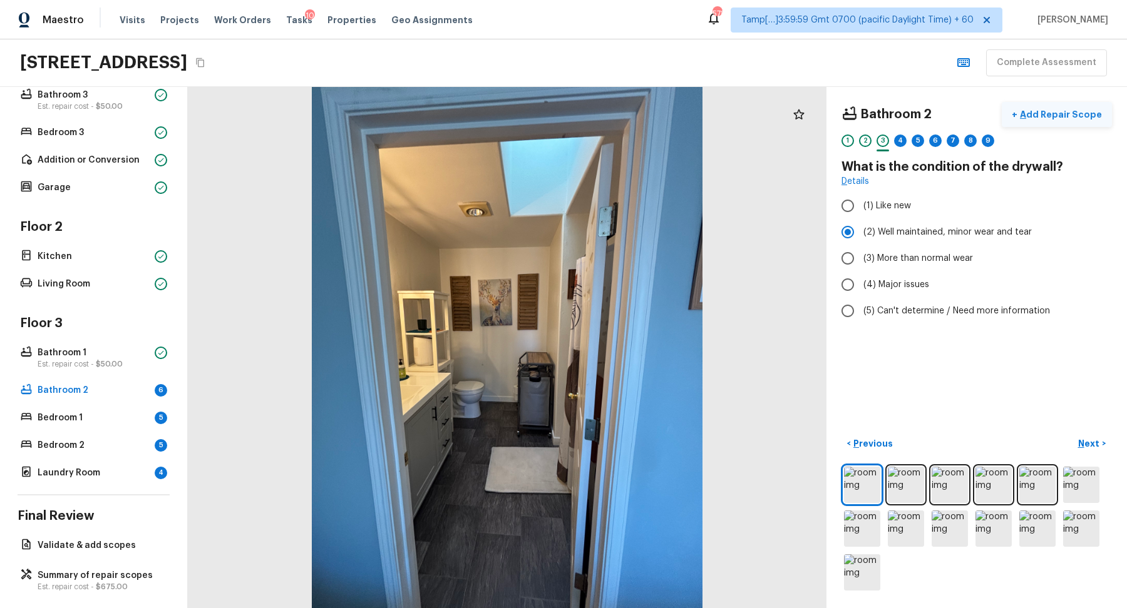
click at [1050, 121] on button "+ Add Repair Scope" at bounding box center [1057, 115] width 110 height 26
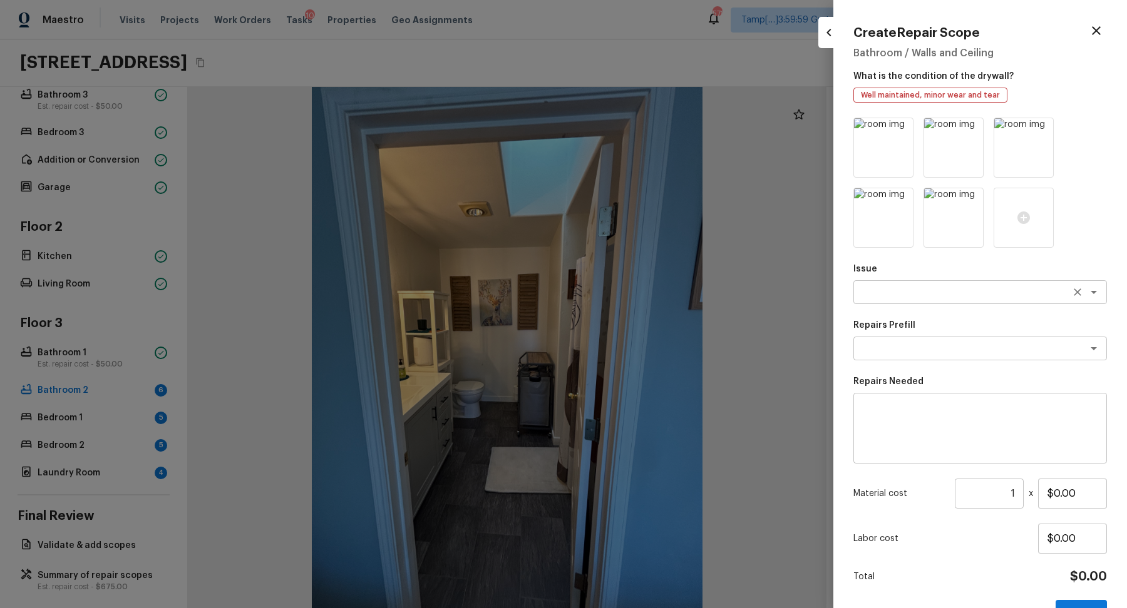
click at [906, 285] on div "x ​" at bounding box center [980, 292] width 254 height 24
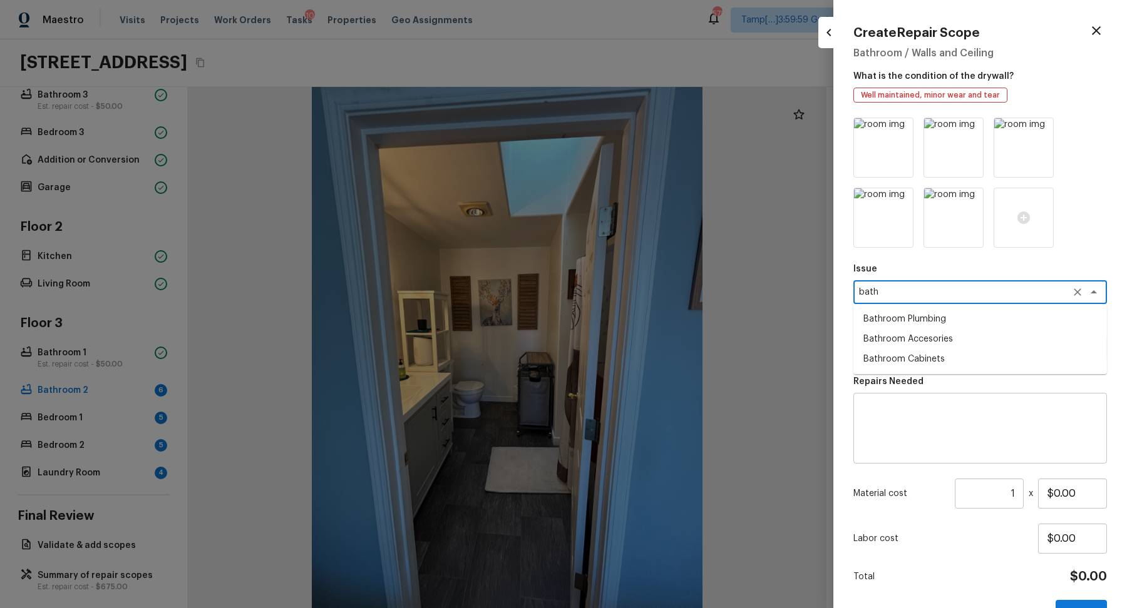
click at [992, 319] on li "Bathroom Plumbing" at bounding box center [980, 319] width 254 height 20
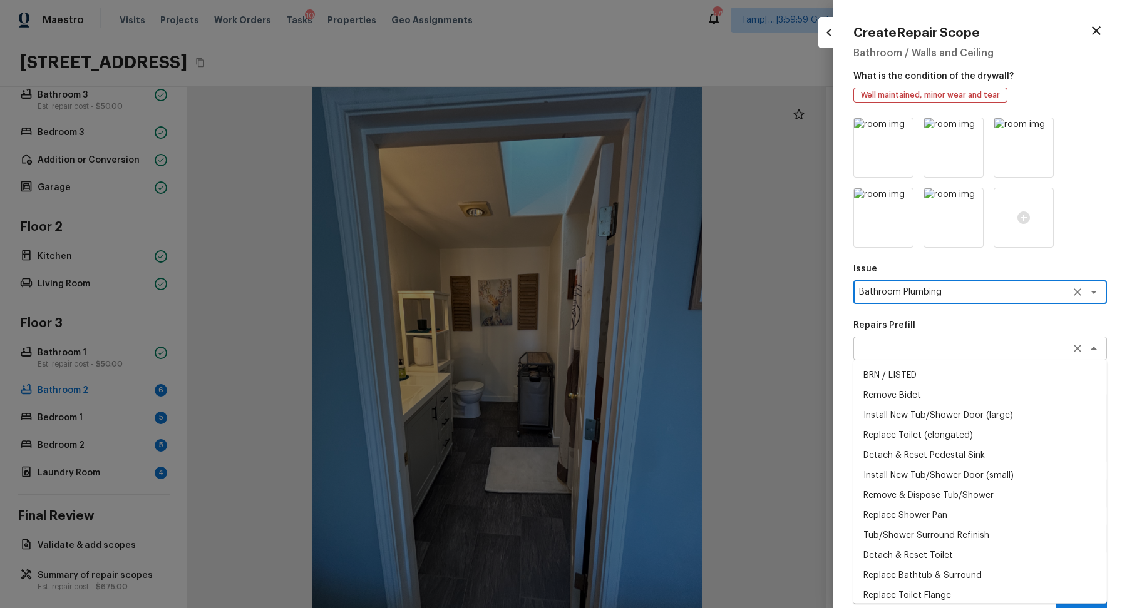
click at [922, 359] on div "x ​" at bounding box center [980, 349] width 254 height 24
type textarea "Bathroom Plumbing"
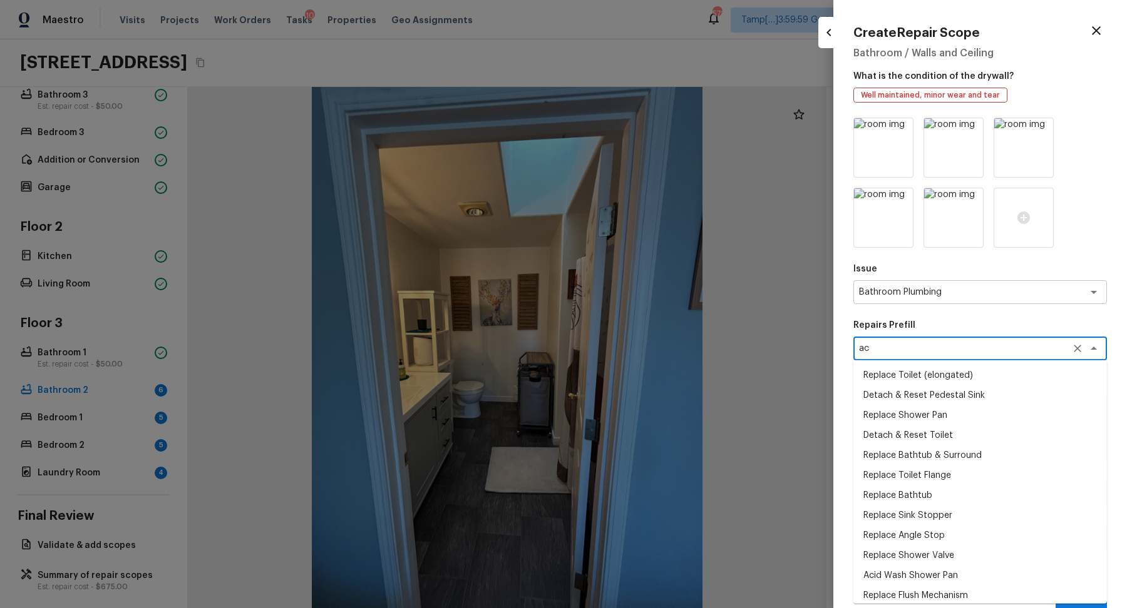
click at [936, 571] on li "Acid Wash Shower Pan" at bounding box center [980, 576] width 254 height 20
type textarea "Acid Wash Shower Pan"
type textarea "Prep and acid wash/deep clean the shower pan."
type input "$50.00"
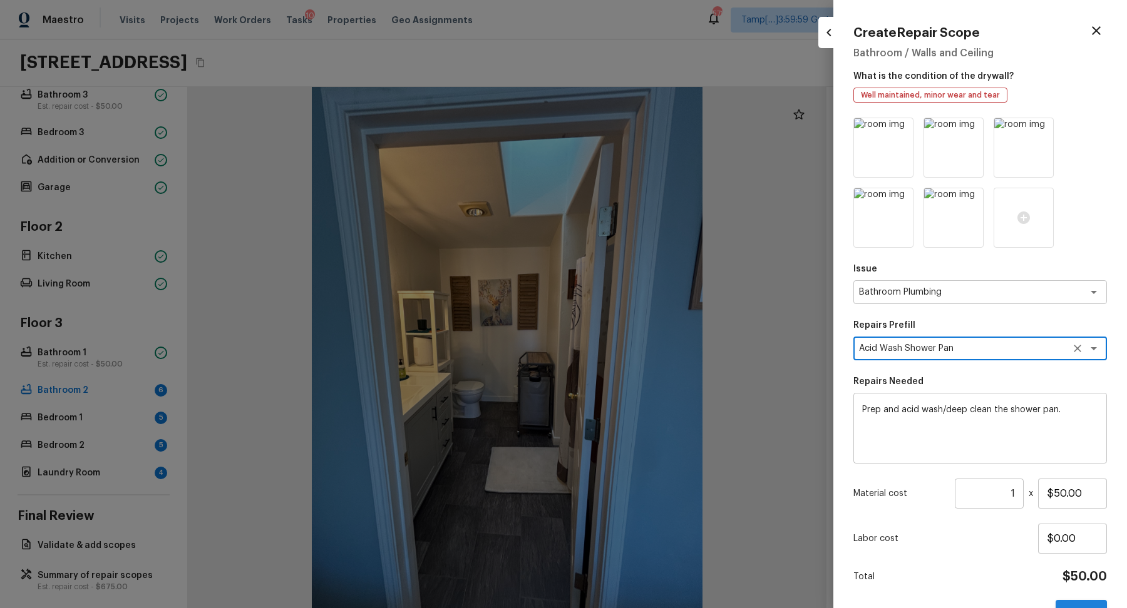
type textarea "Acid Wash Shower Pan"
click at [1094, 604] on button "Create" at bounding box center [1080, 613] width 51 height 26
type input "$0.00"
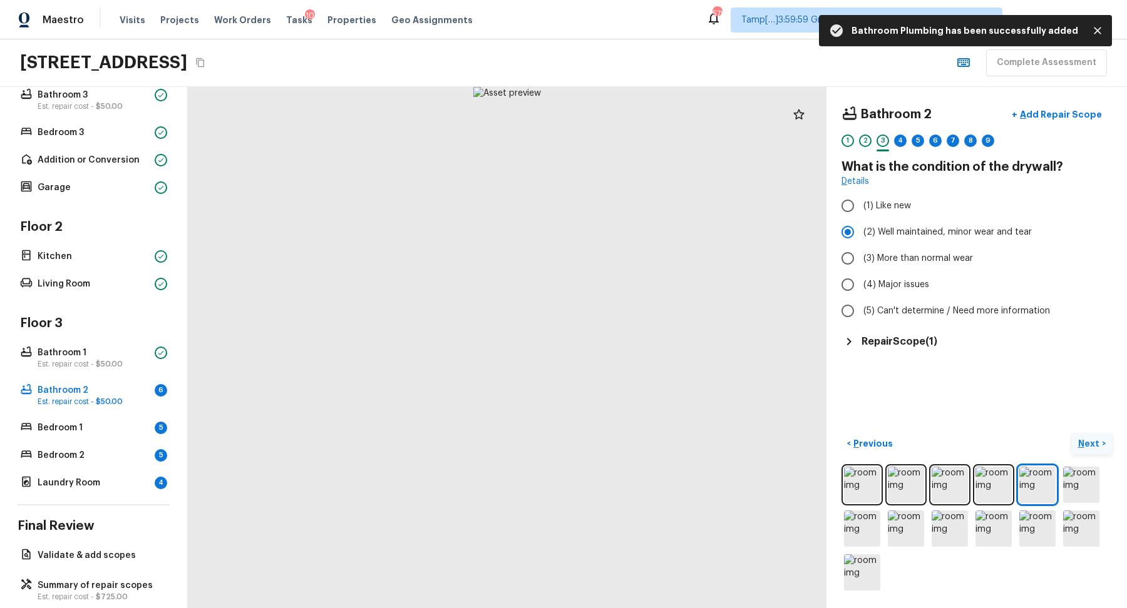
click at [1088, 444] on p "Next" at bounding box center [1090, 444] width 24 height 13
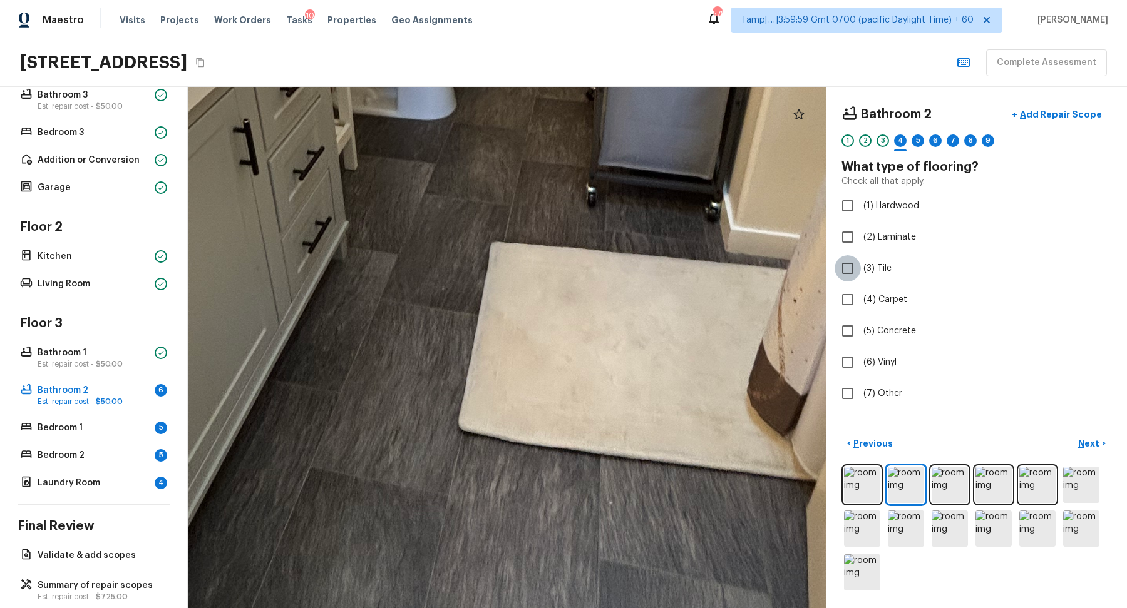
click at [858, 272] on input "(3) Tile" at bounding box center [847, 268] width 26 height 26
checkbox input "true"
click at [1090, 446] on p "Next" at bounding box center [1090, 444] width 24 height 13
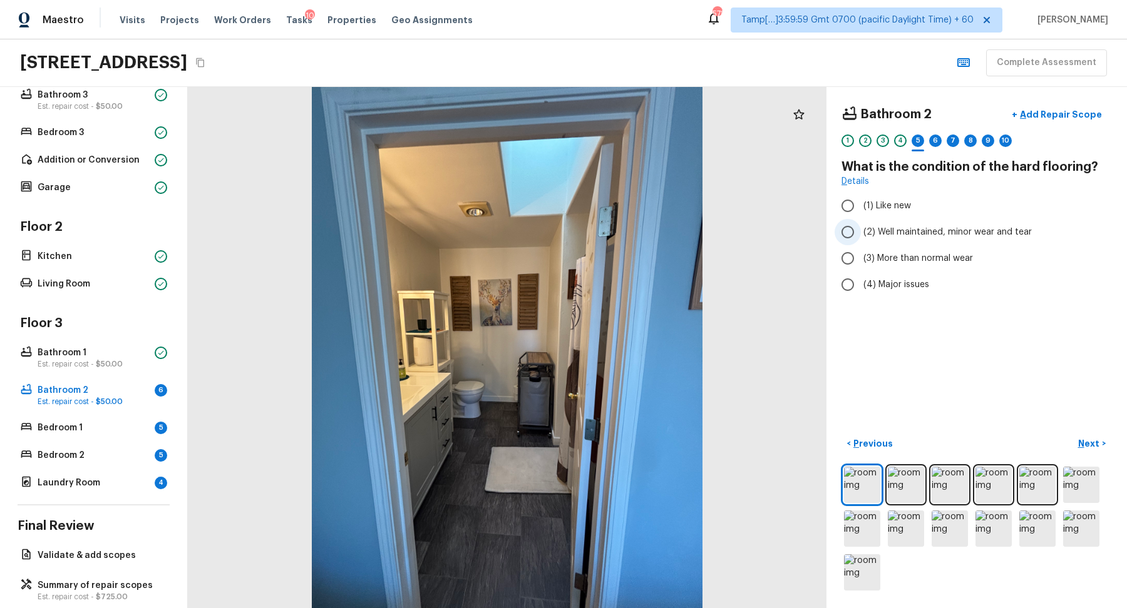
click at [873, 233] on span "(2) Well maintained, minor wear and tear" at bounding box center [947, 232] width 168 height 13
click at [861, 233] on input "(2) Well maintained, minor wear and tear" at bounding box center [847, 232] width 26 height 26
radio input "true"
click at [1092, 444] on p "Next" at bounding box center [1090, 444] width 24 height 13
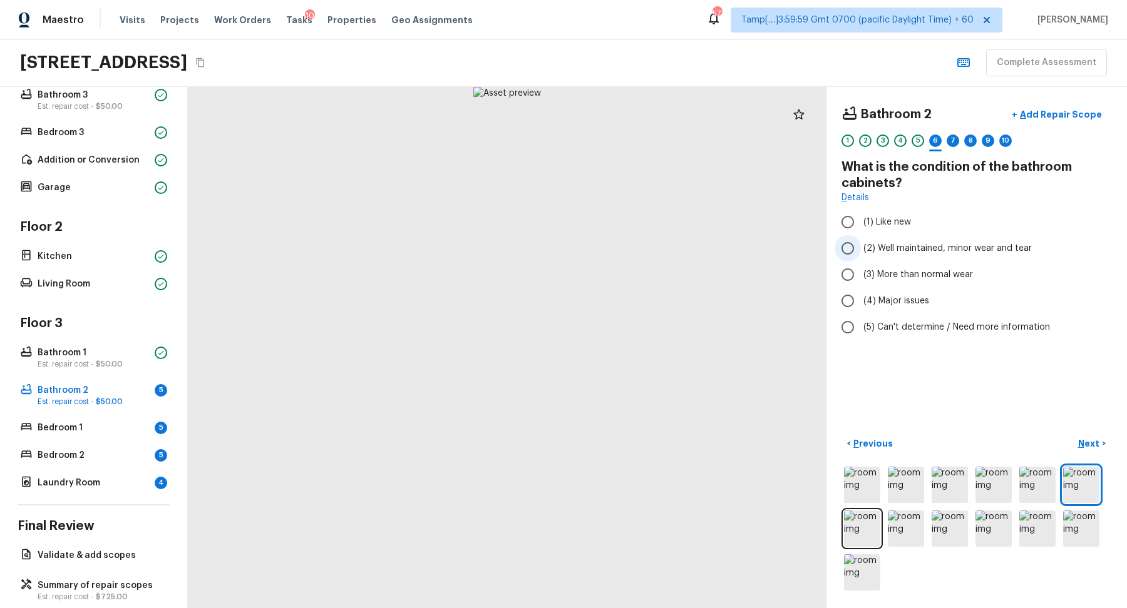
click at [910, 250] on span "(2) Well maintained, minor wear and tear" at bounding box center [947, 248] width 168 height 13
click at [861, 250] on input "(2) Well maintained, minor wear and tear" at bounding box center [847, 248] width 26 height 26
radio input "true"
click at [1083, 445] on p "Next" at bounding box center [1090, 444] width 24 height 13
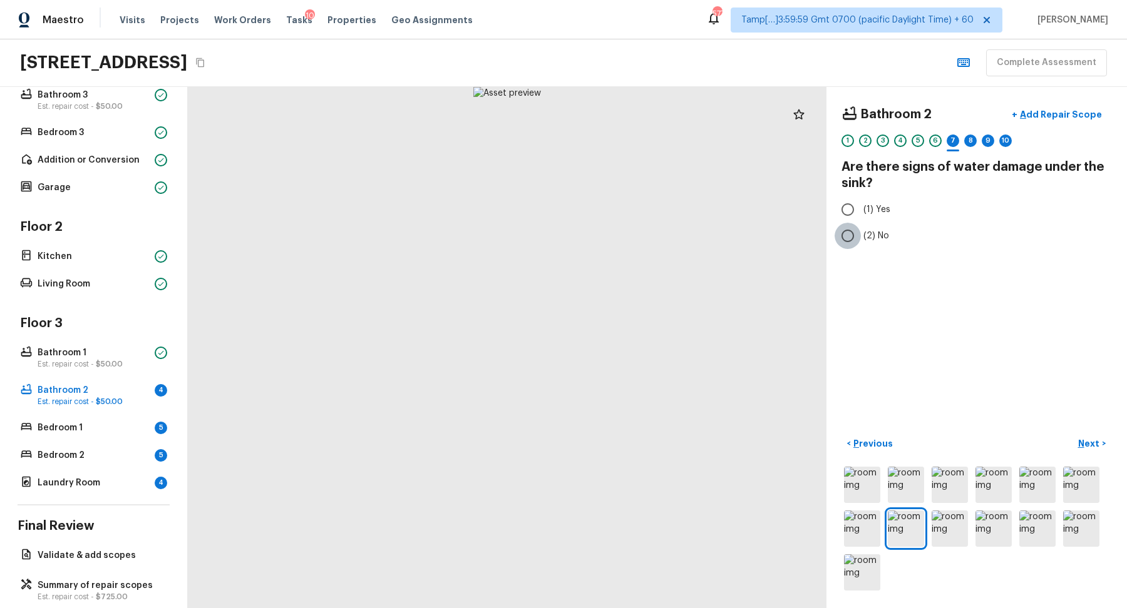
click at [858, 233] on input "(2) No" at bounding box center [847, 236] width 26 height 26
radio input "true"
click at [1080, 438] on p "Next" at bounding box center [1090, 444] width 24 height 13
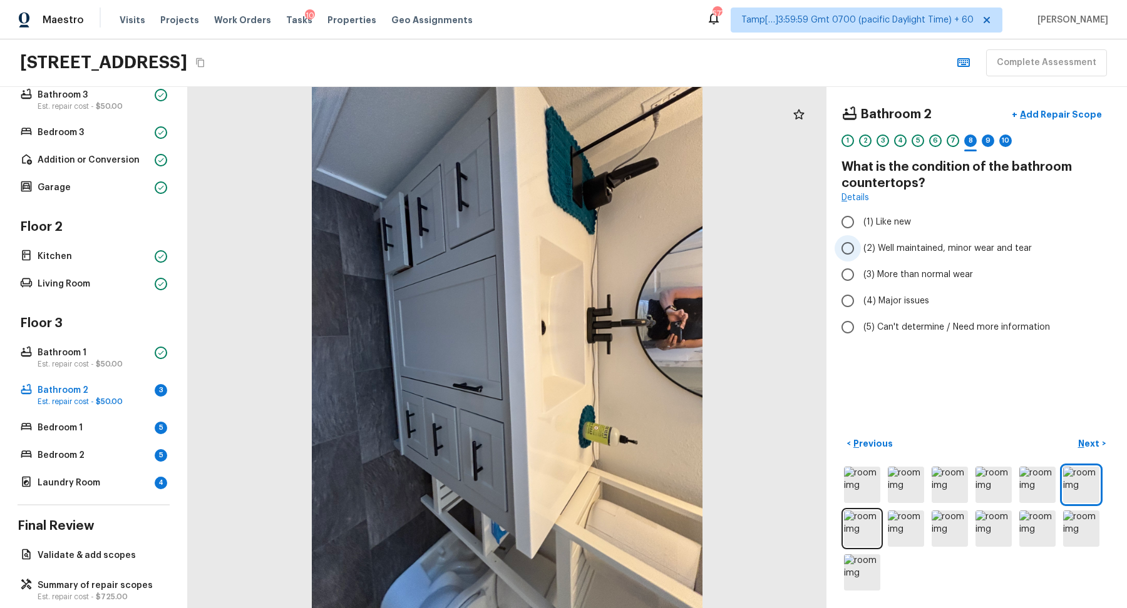
click at [910, 246] on span "(2) Well maintained, minor wear and tear" at bounding box center [947, 248] width 168 height 13
click at [861, 246] on input "(2) Well maintained, minor wear and tear" at bounding box center [847, 248] width 26 height 26
radio input "true"
click at [1089, 436] on button "Next >" at bounding box center [1092, 444] width 40 height 21
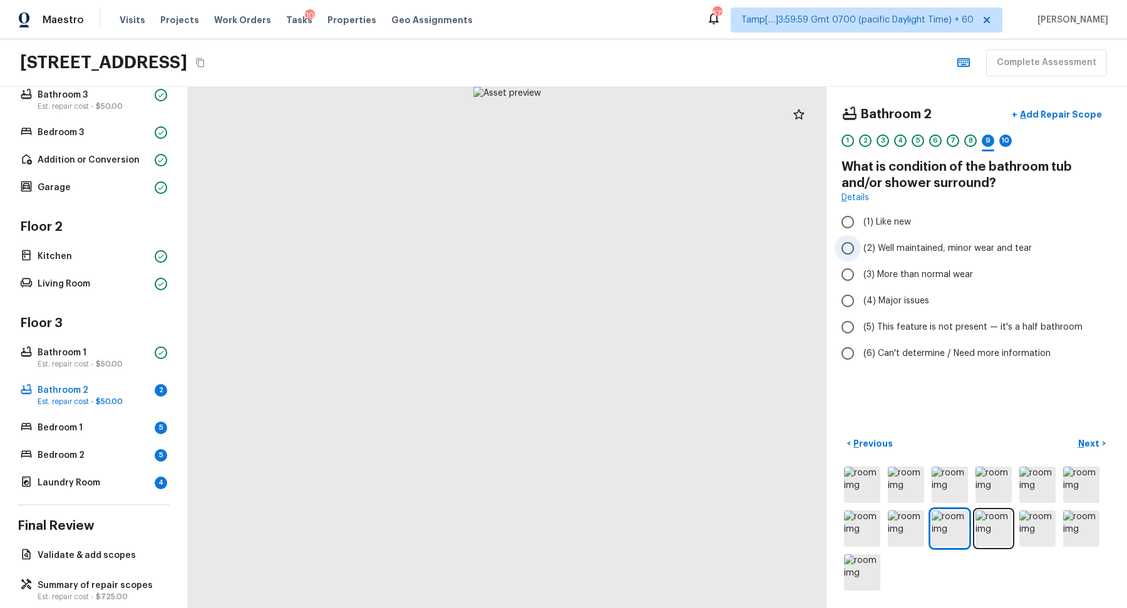
click at [941, 255] on label "(2) Well maintained, minor wear and tear" at bounding box center [967, 248] width 267 height 26
click at [861, 255] on input "(2) Well maintained, minor wear and tear" at bounding box center [847, 248] width 26 height 26
radio input "true"
click at [1102, 447] on button "Next >" at bounding box center [1092, 444] width 40 height 21
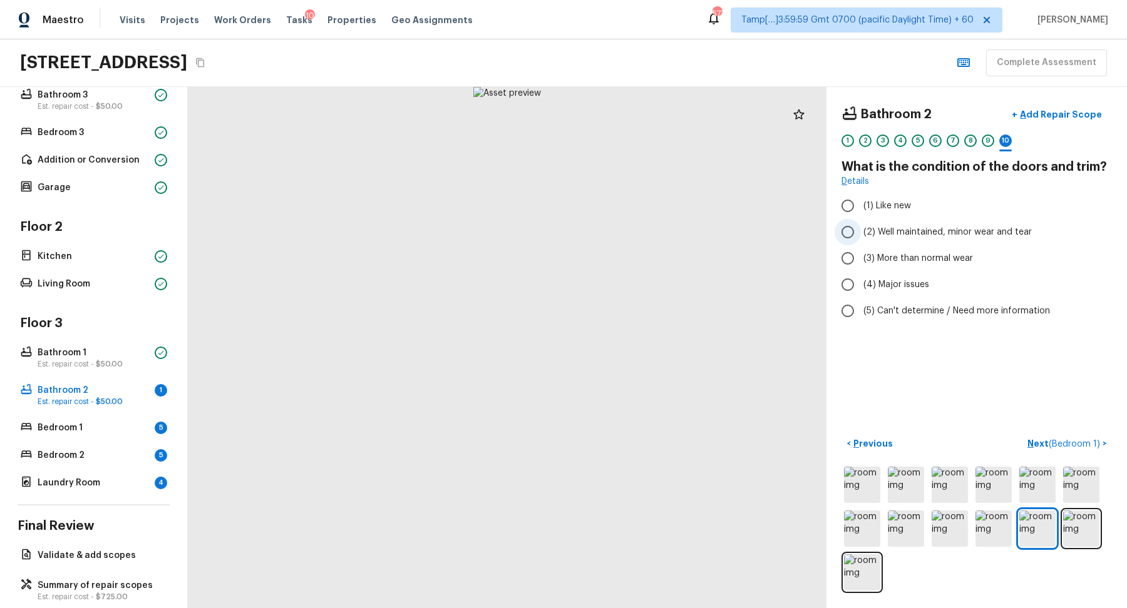
click at [896, 233] on span "(2) Well maintained, minor wear and tear" at bounding box center [947, 232] width 168 height 13
click at [861, 233] on input "(2) Well maintained, minor wear and tear" at bounding box center [847, 232] width 26 height 26
radio input "true"
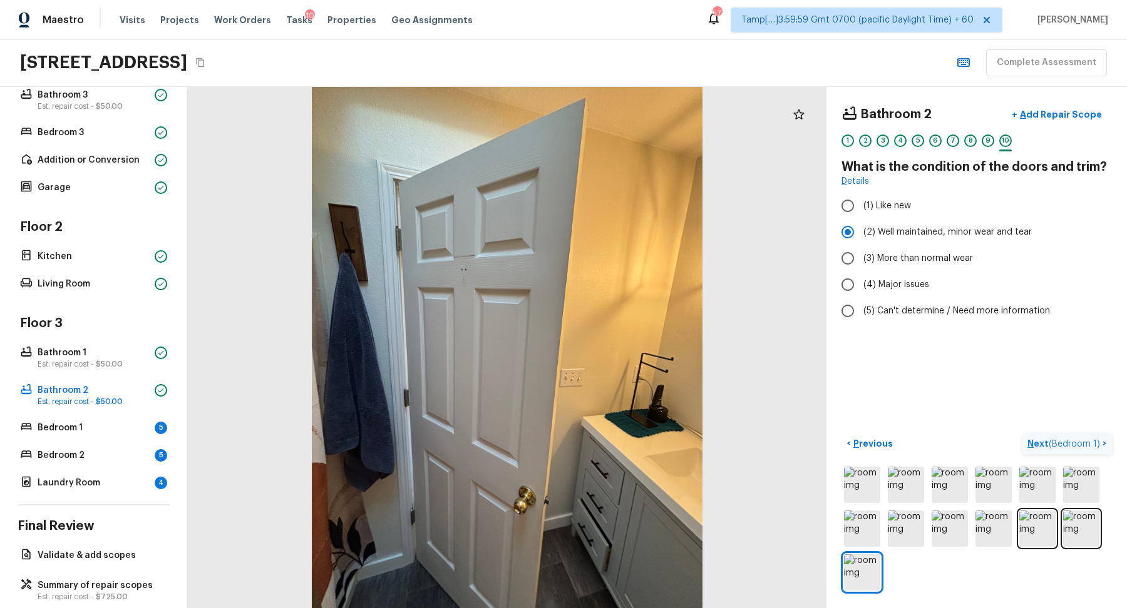
click at [1047, 443] on p "Next ( Bedroom 1 )" at bounding box center [1064, 444] width 75 height 13
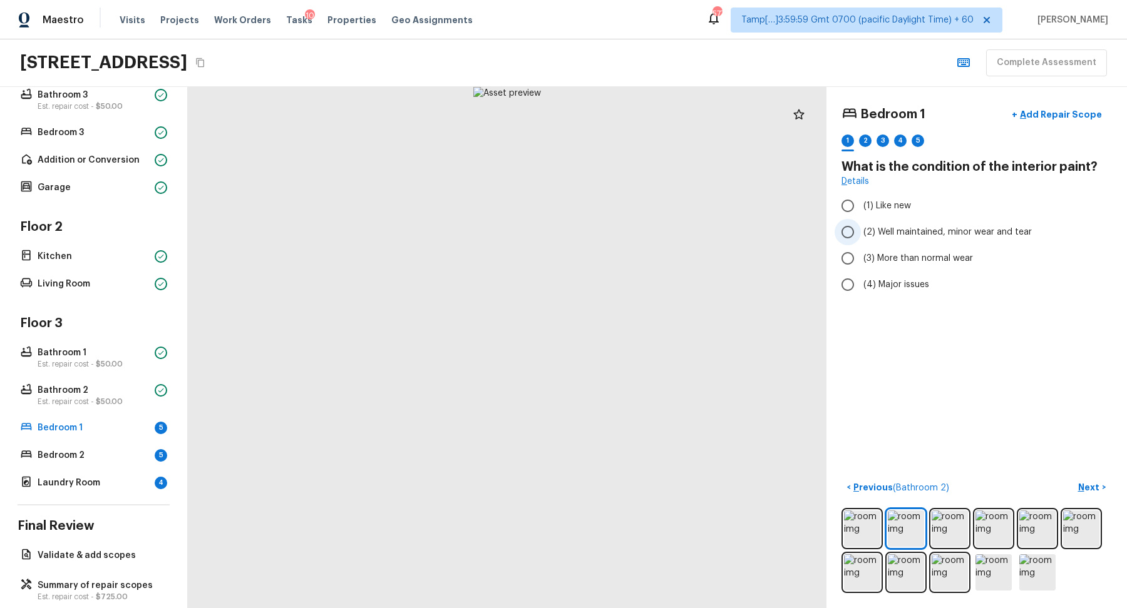
click at [891, 230] on span "(2) Well maintained, minor wear and tear" at bounding box center [947, 232] width 168 height 13
click at [861, 230] on input "(2) Well maintained, minor wear and tear" at bounding box center [847, 232] width 26 height 26
radio input "true"
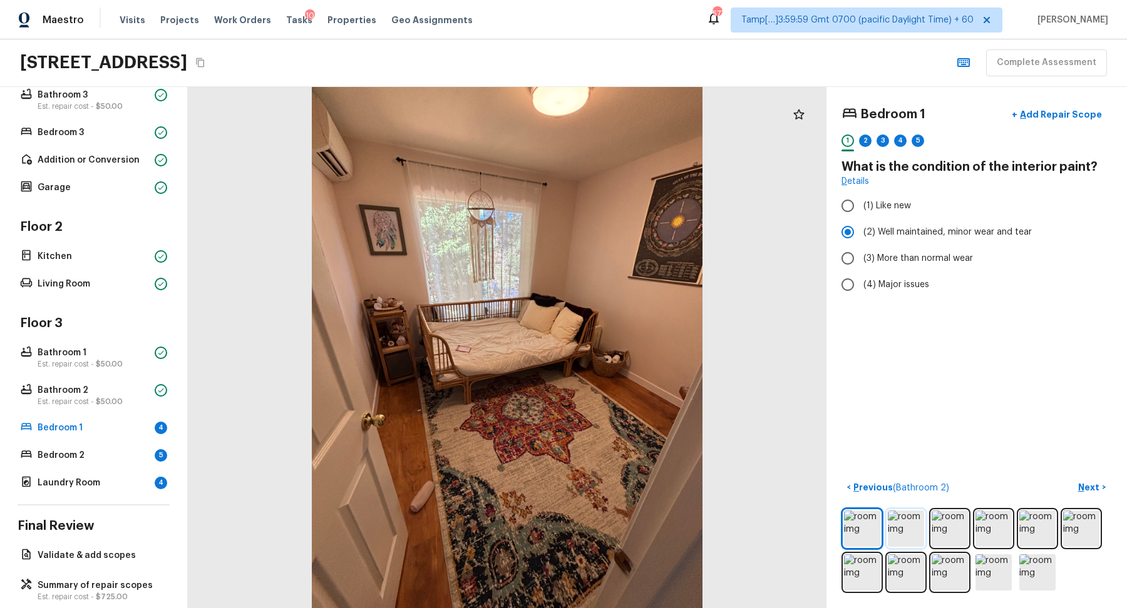
click at [895, 516] on img at bounding box center [906, 529] width 36 height 36
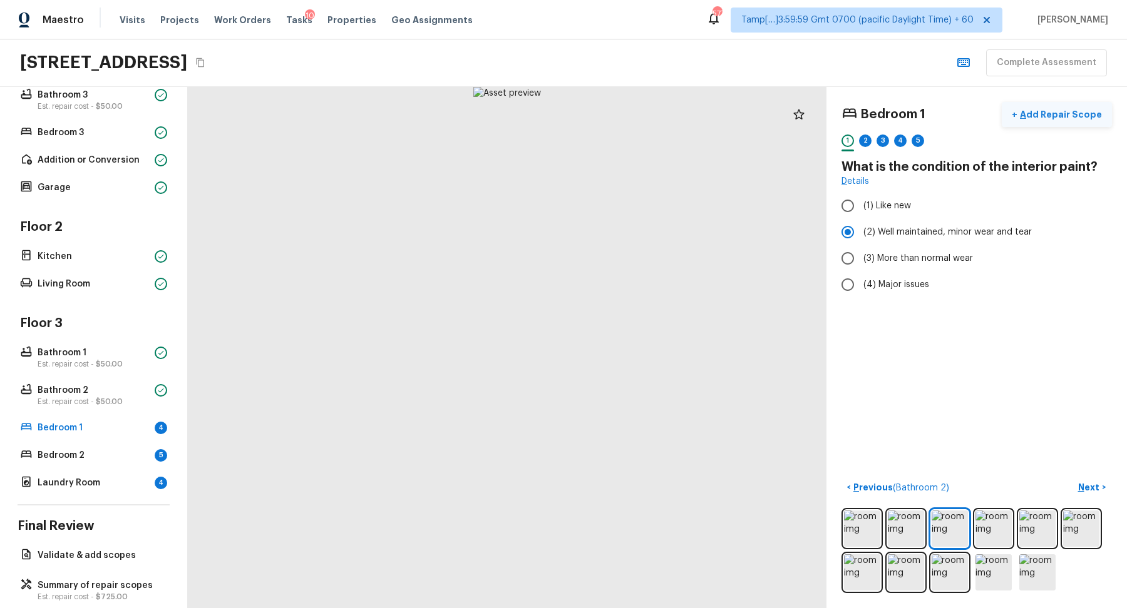
click at [1052, 111] on p "Add Repair Scope" at bounding box center [1059, 114] width 85 height 13
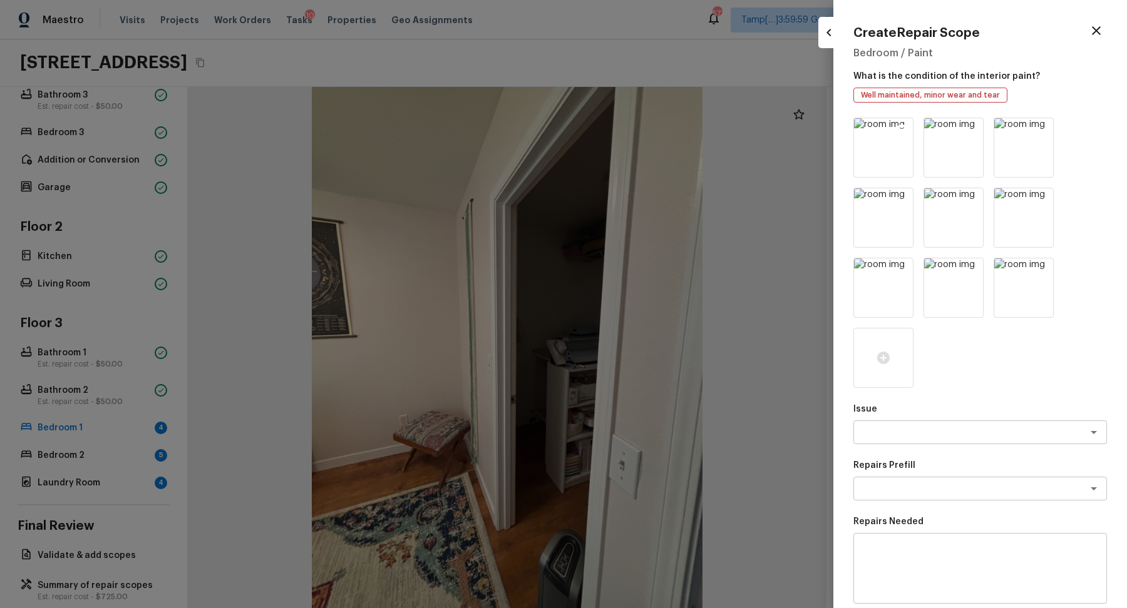
click at [910, 128] on img at bounding box center [883, 147] width 59 height 59
click at [907, 128] on icon at bounding box center [901, 129] width 13 height 13
click at [905, 126] on icon at bounding box center [901, 130] width 11 height 11
click at [971, 129] on icon at bounding box center [971, 129] width 13 height 13
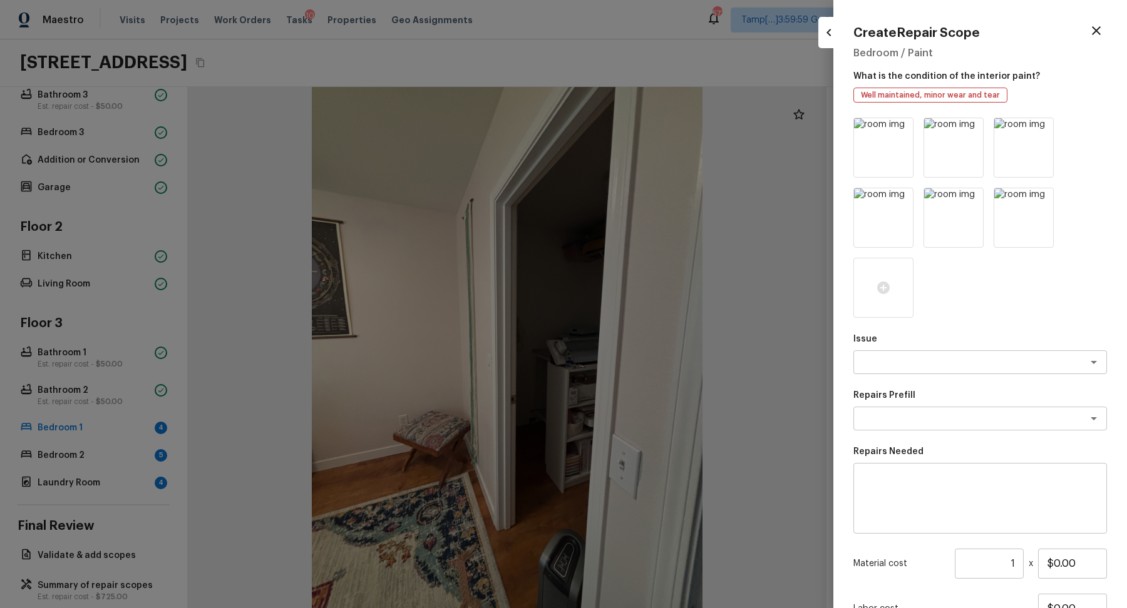
click at [971, 129] on icon at bounding box center [971, 129] width 13 height 13
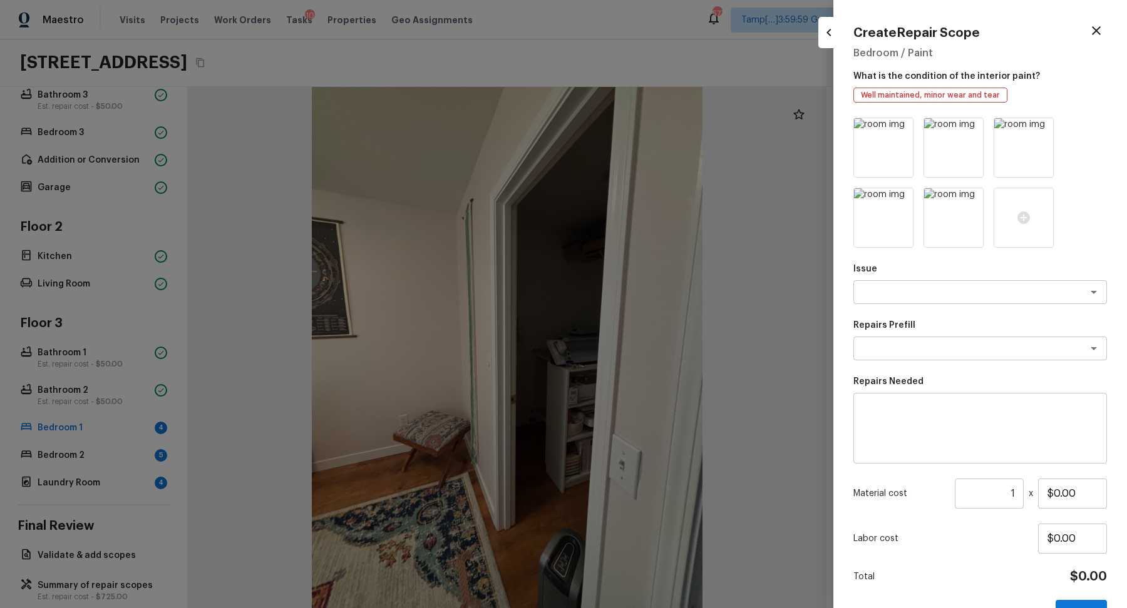
click at [971, 129] on icon at bounding box center [971, 129] width 13 height 13
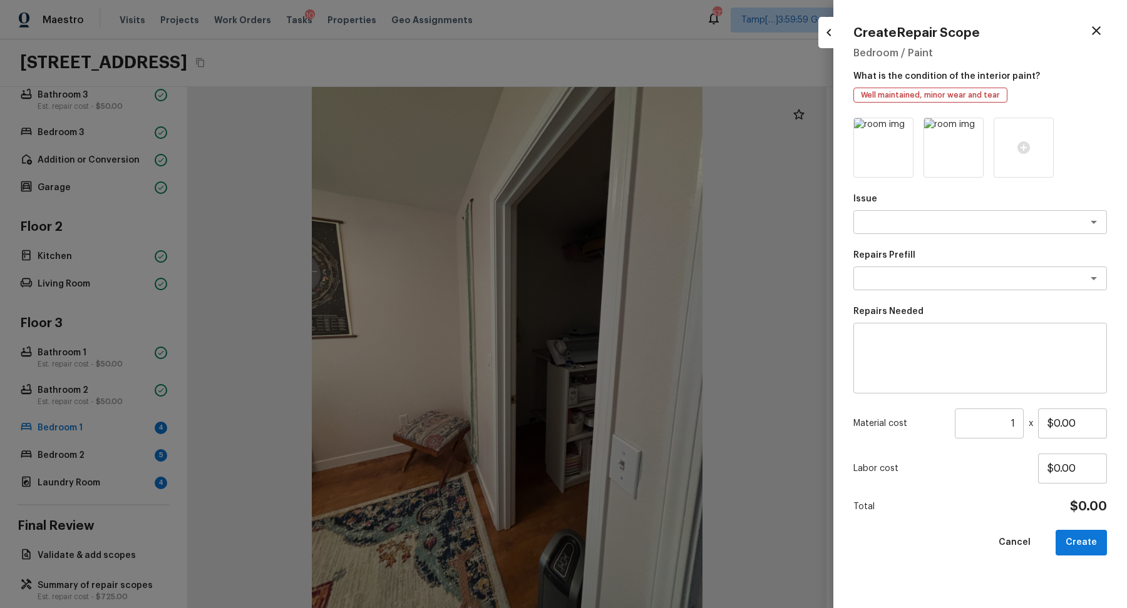
click at [971, 129] on icon at bounding box center [971, 129] width 13 height 13
click at [972, 218] on textarea at bounding box center [962, 222] width 207 height 13
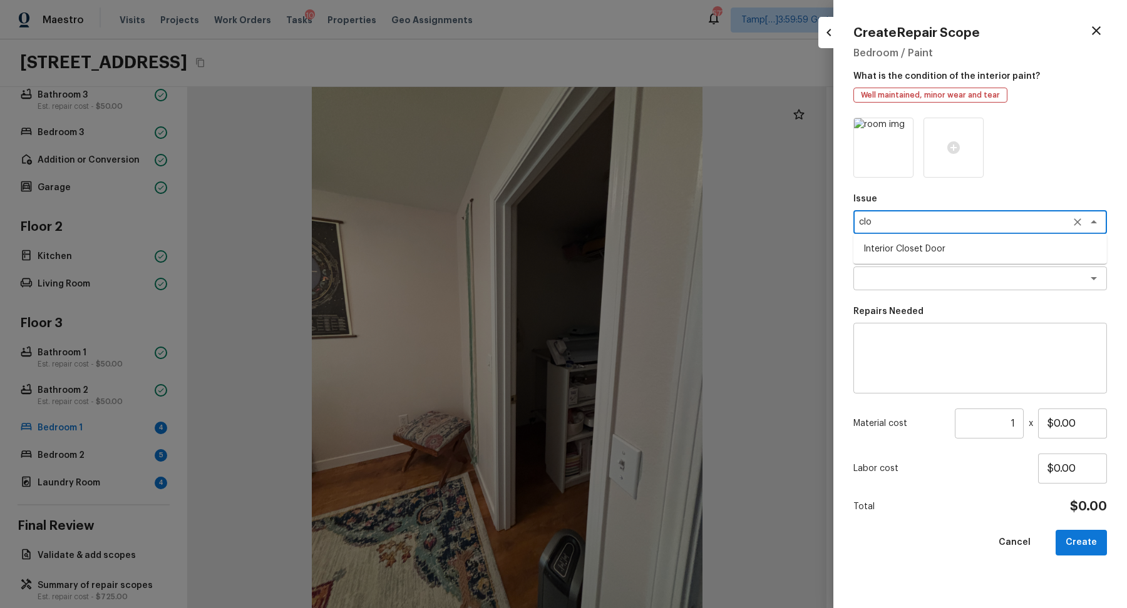
click at [1002, 248] on li "Interior Closet Door" at bounding box center [980, 249] width 254 height 20
type textarea "Interior Closet Door"
click at [993, 274] on textarea at bounding box center [962, 278] width 207 height 13
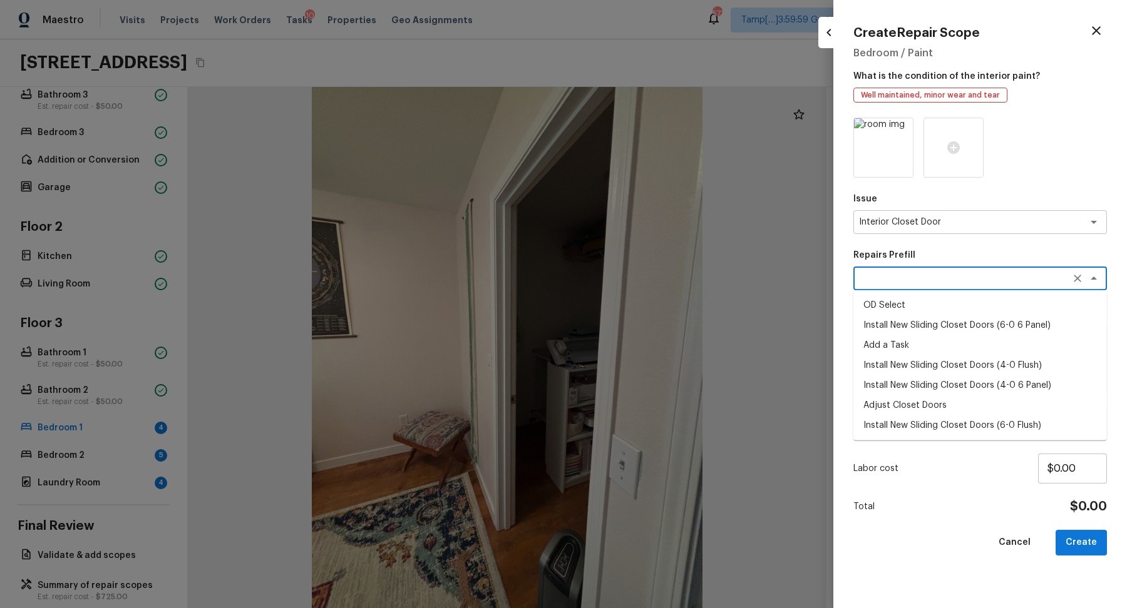
click at [996, 327] on li "Install New Sliding Closet Doors (6-0 6 Panel)" at bounding box center [980, 325] width 254 height 20
type textarea "Install New Sliding Closet Doors (6-0 6 Panel)"
type textarea "Remove the existing door (if present). Install a new 6-0 bi-fold 6 panel interi…"
type input "$268.73"
click at [985, 289] on div "Install New Sliding Closet Doors (6-0 6 Panel) x ​" at bounding box center [980, 279] width 254 height 24
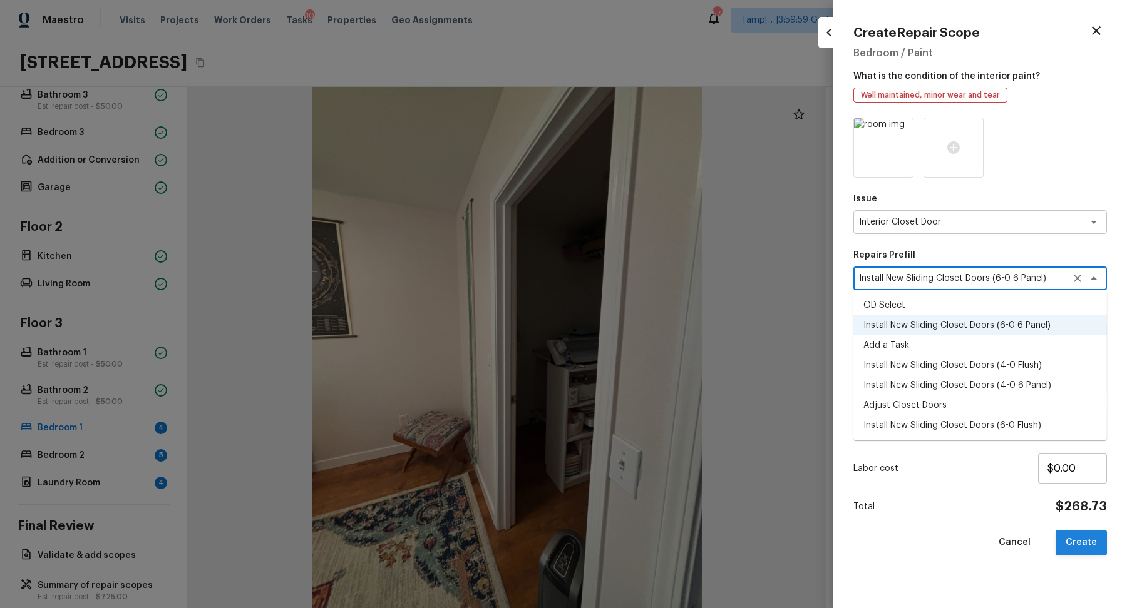
click at [1078, 537] on button "Create" at bounding box center [1080, 543] width 51 height 26
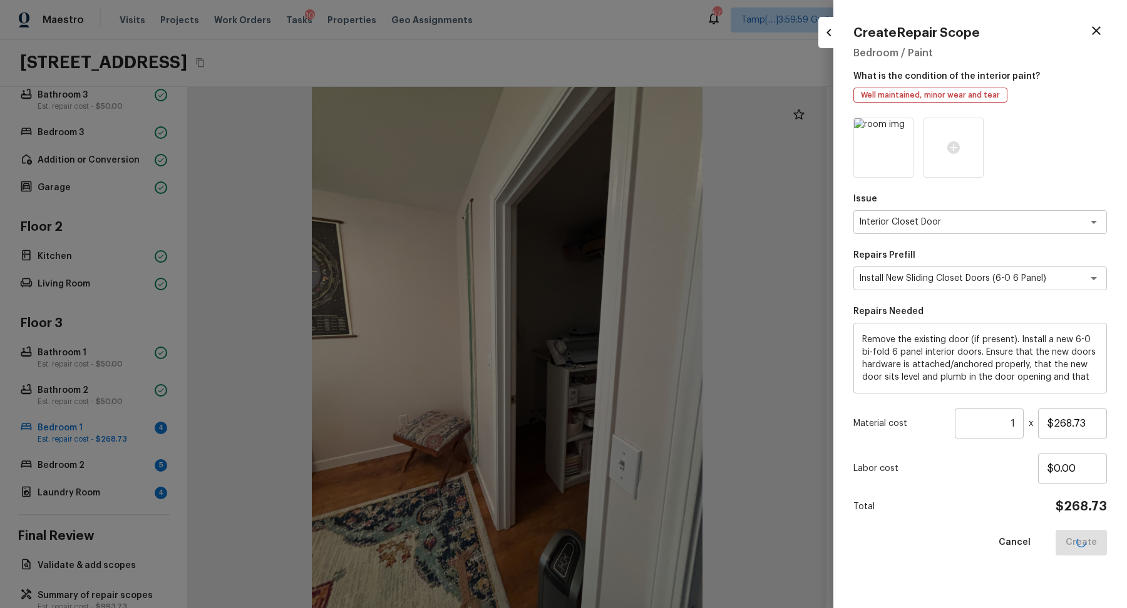
type input "$0.00"
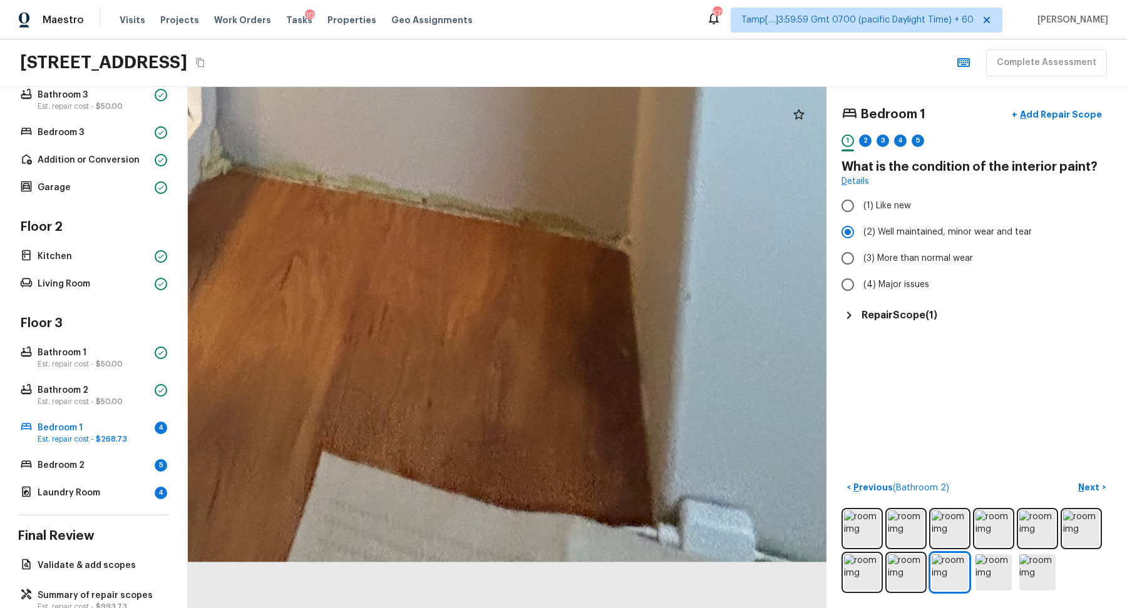
drag, startPoint x: 567, startPoint y: 469, endPoint x: 521, endPoint y: 212, distance: 261.2
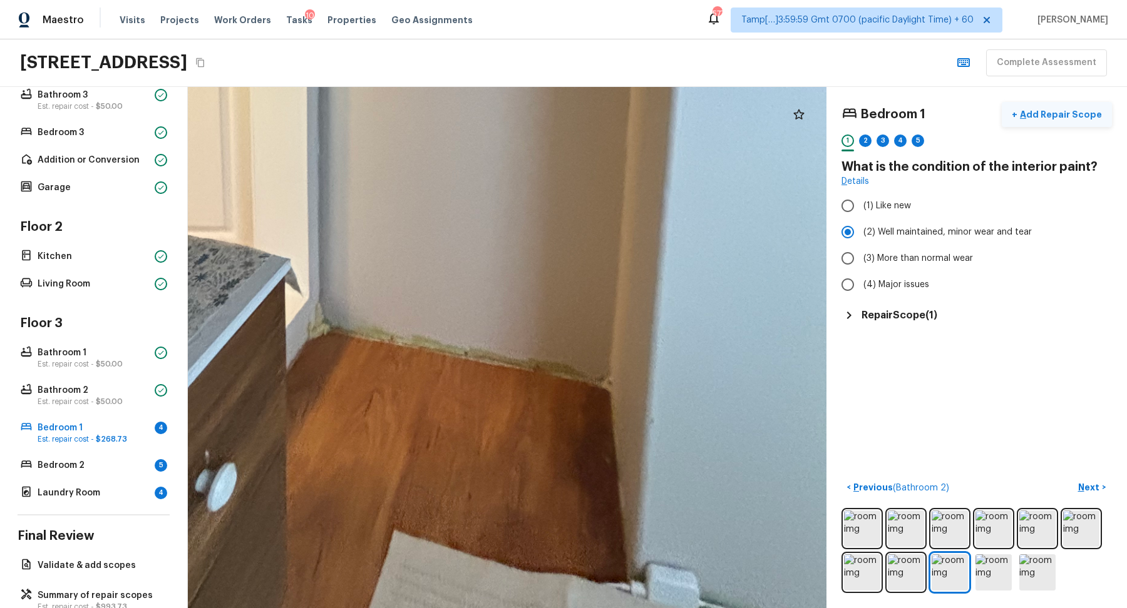
click at [1041, 108] on p "Add Repair Scope" at bounding box center [1059, 114] width 85 height 13
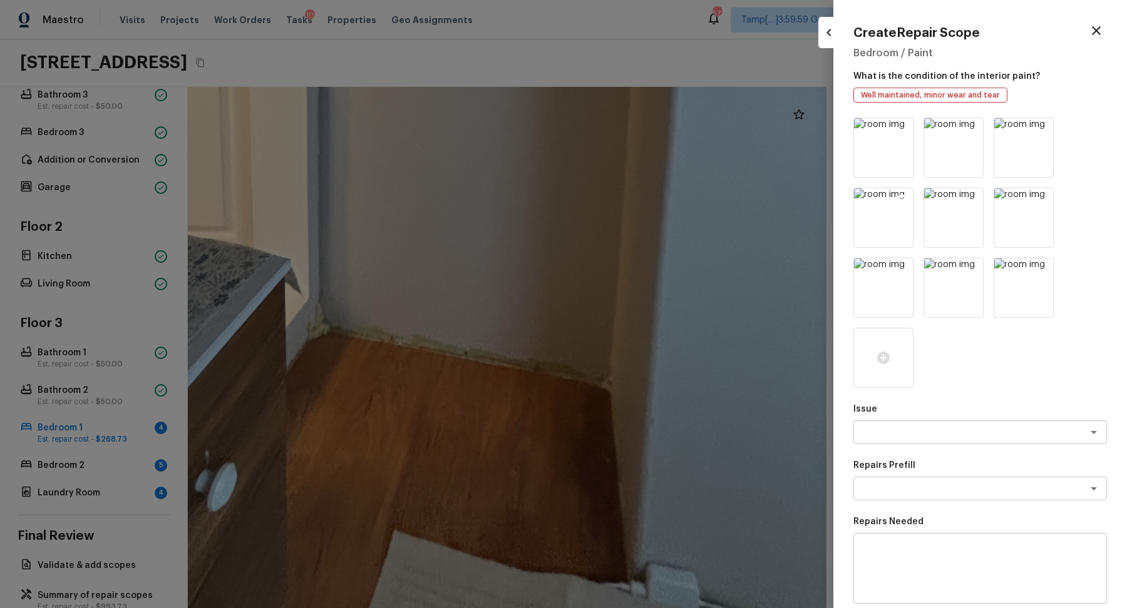
click at [903, 198] on icon at bounding box center [901, 199] width 13 height 13
click at [906, 131] on icon at bounding box center [901, 130] width 11 height 11
click at [903, 128] on icon at bounding box center [901, 129] width 13 height 13
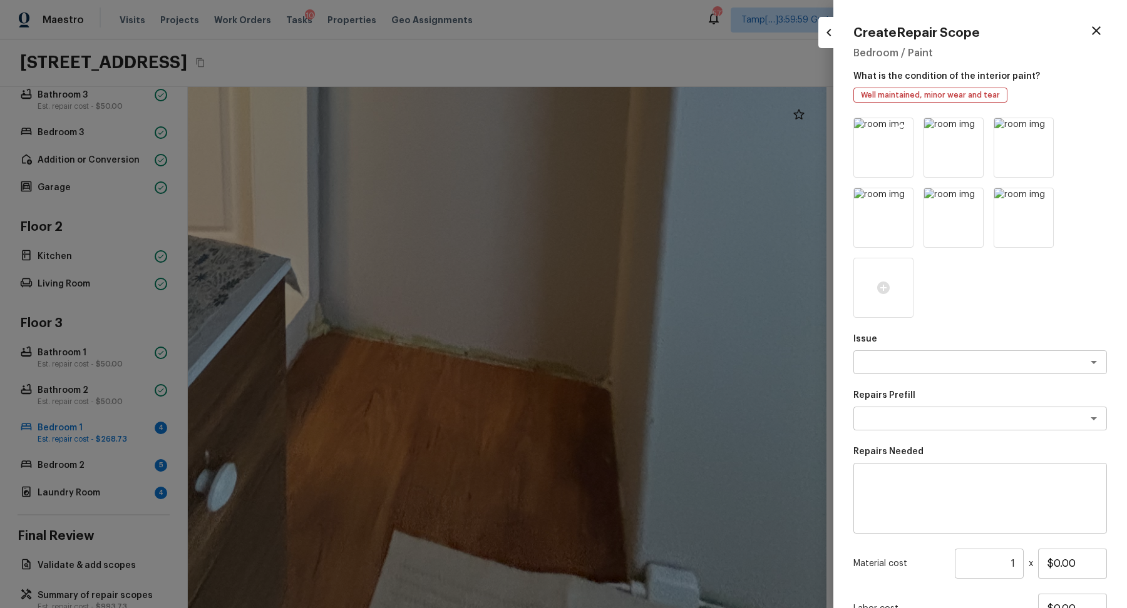
click at [904, 129] on icon at bounding box center [901, 130] width 11 height 11
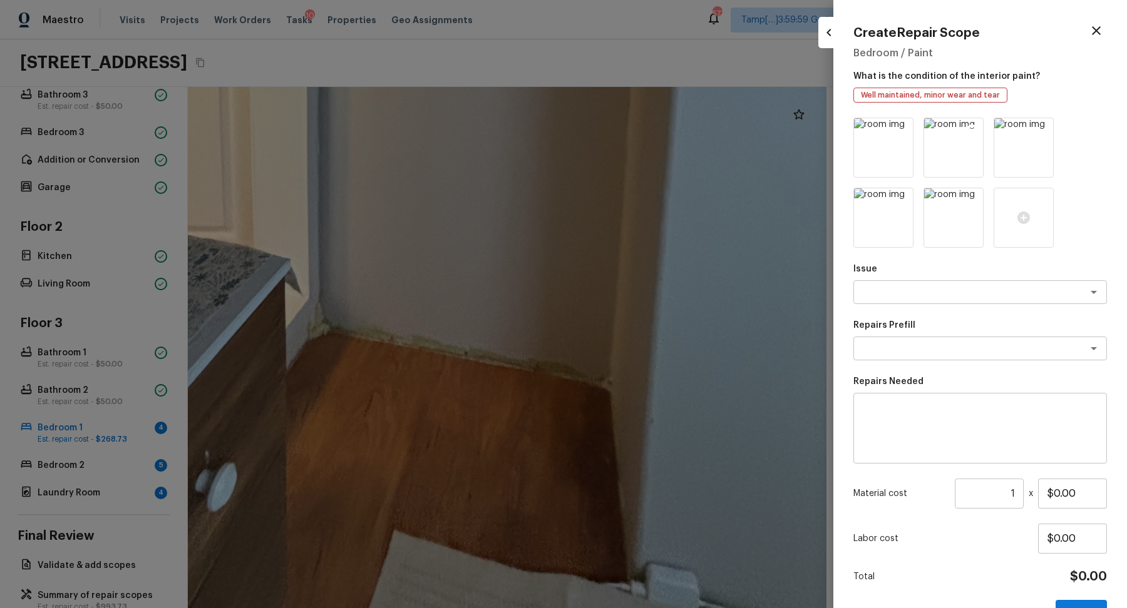
click at [976, 127] on icon at bounding box center [972, 130] width 11 height 11
click at [901, 129] on icon at bounding box center [901, 129] width 13 height 13
click at [903, 130] on icon at bounding box center [901, 130] width 11 height 11
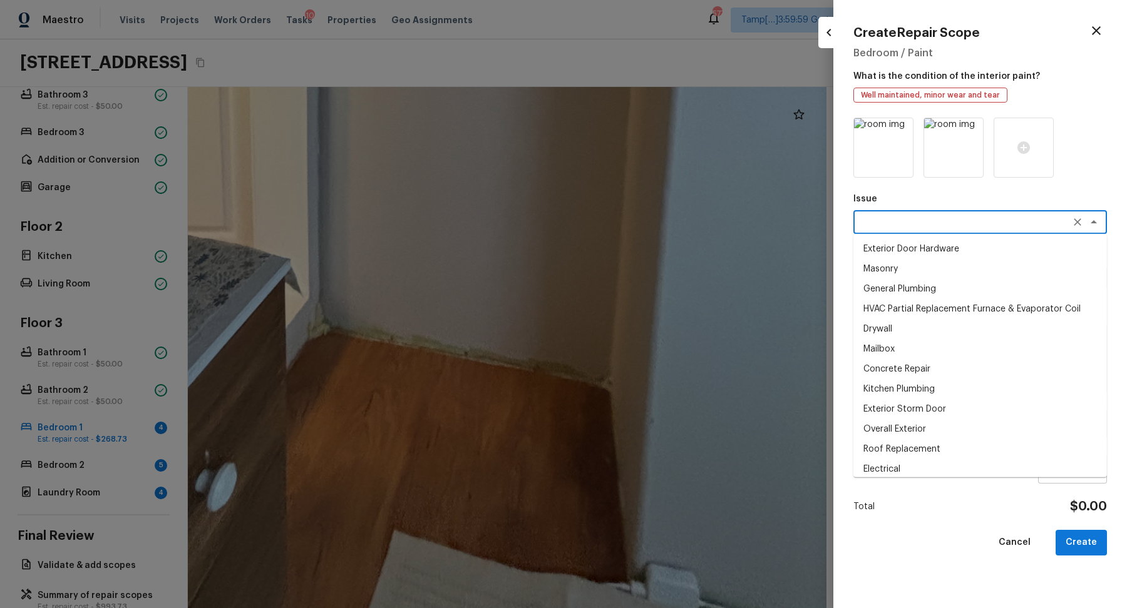
click at [926, 228] on textarea at bounding box center [962, 222] width 207 height 13
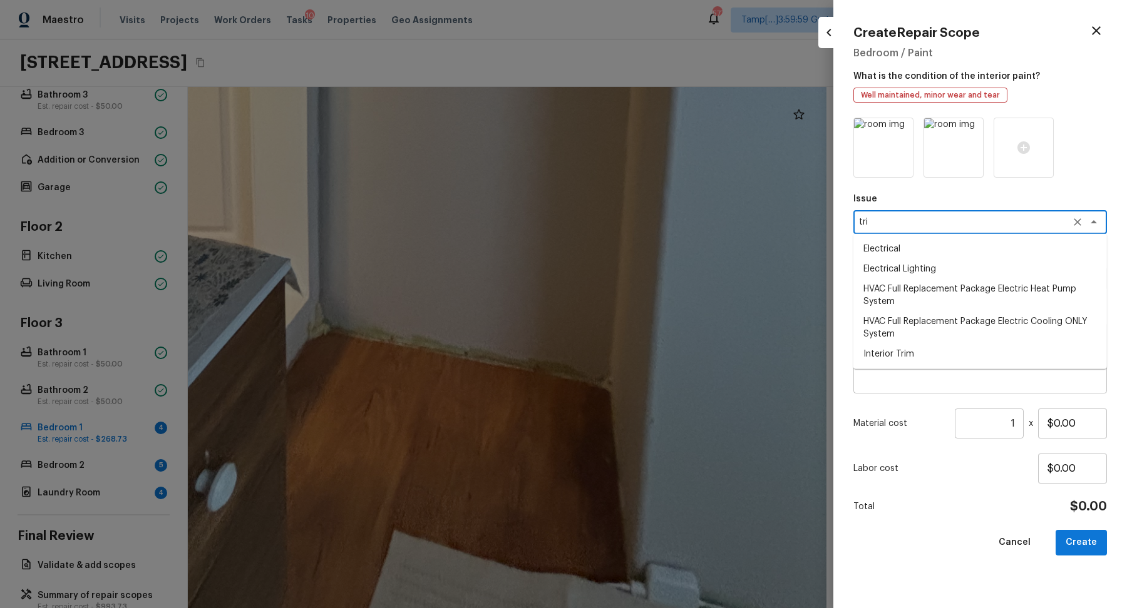
click at [929, 357] on li "Interior Trim" at bounding box center [980, 354] width 254 height 20
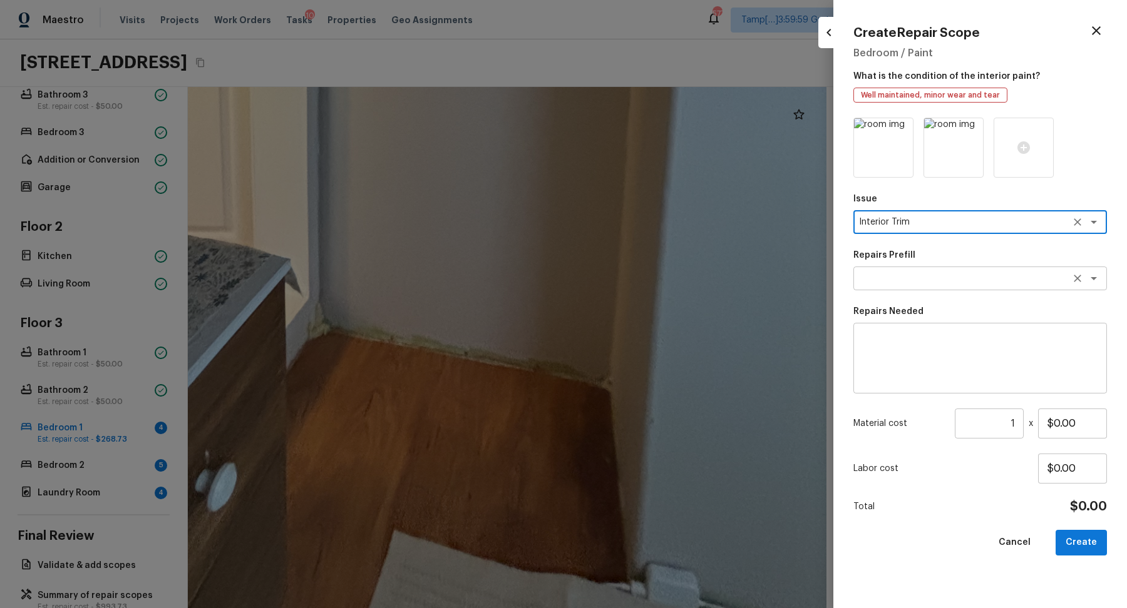
type textarea "Interior Trim"
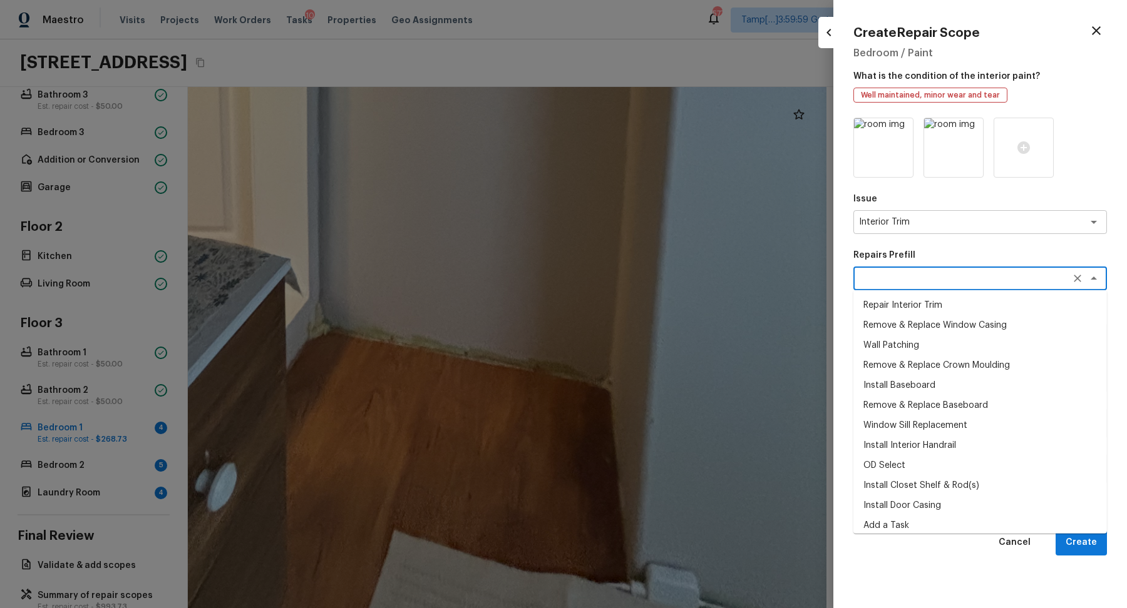
click at [903, 282] on textarea at bounding box center [962, 278] width 207 height 13
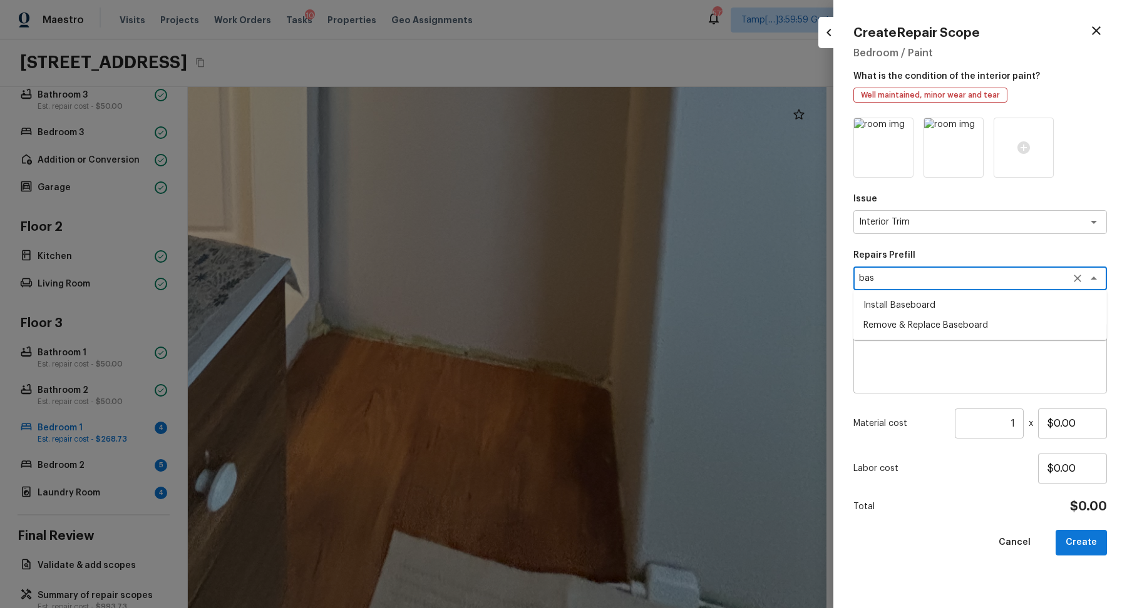
click at [986, 305] on li "Install Baseboard" at bounding box center [980, 305] width 254 height 20
type textarea "Install Baseboard"
type textarea "Remove, prep area and replace baseboard up to 8 LF. Fill all nail holes, caulk …"
type input "$18.76"
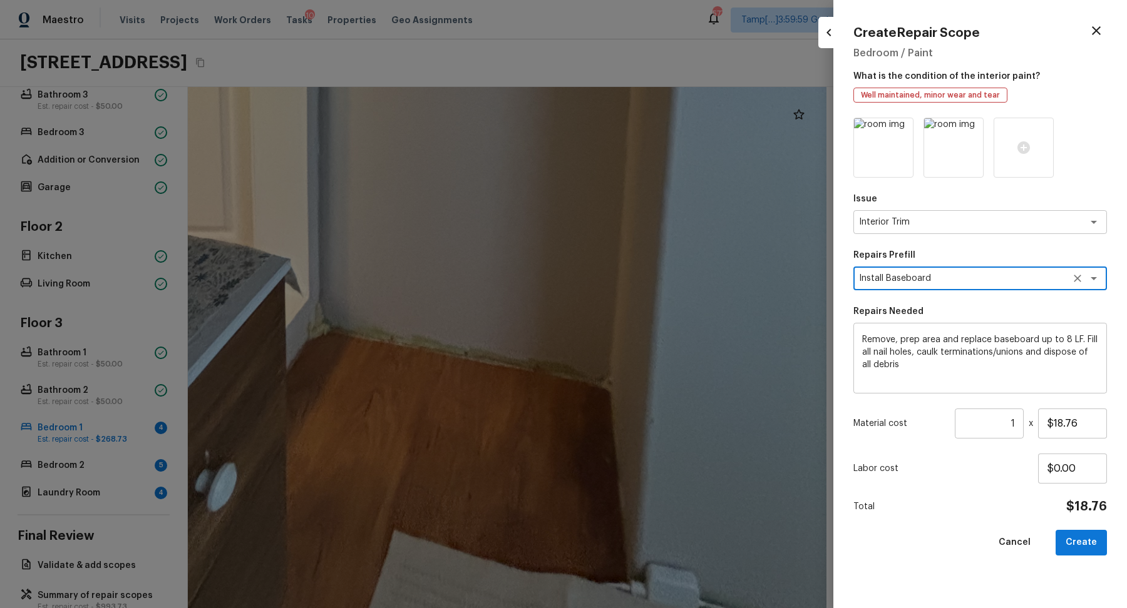
type textarea "Install Baseboard"
click at [1013, 426] on input "1" at bounding box center [989, 424] width 69 height 30
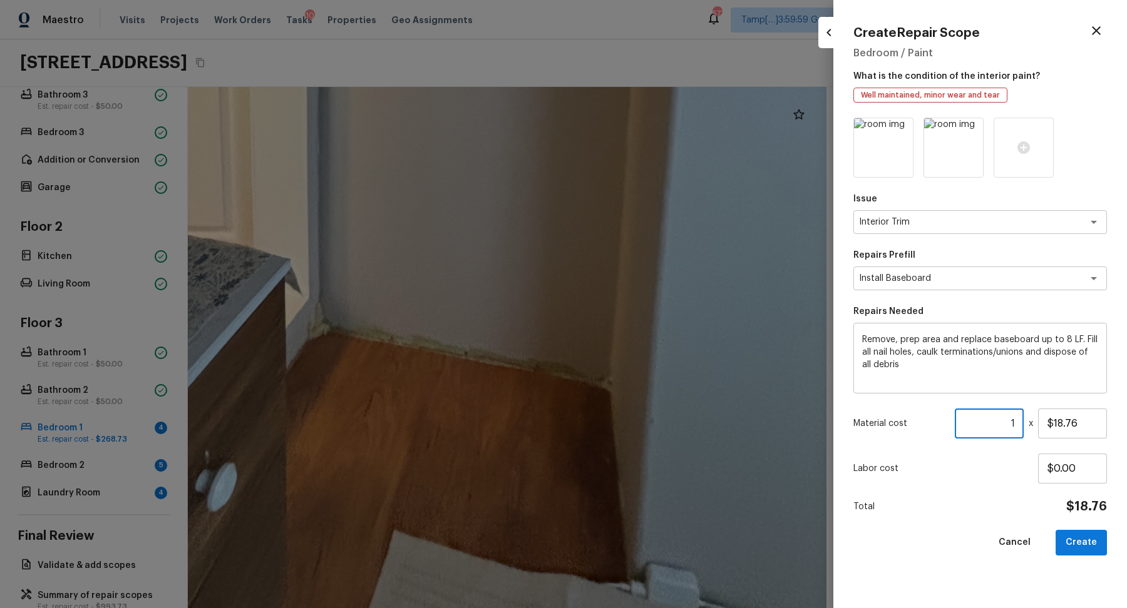
click at [1013, 426] on input "1" at bounding box center [989, 424] width 69 height 30
type input "5"
click at [1082, 544] on button "Create" at bounding box center [1080, 543] width 51 height 26
type input "1"
type input "$0.00"
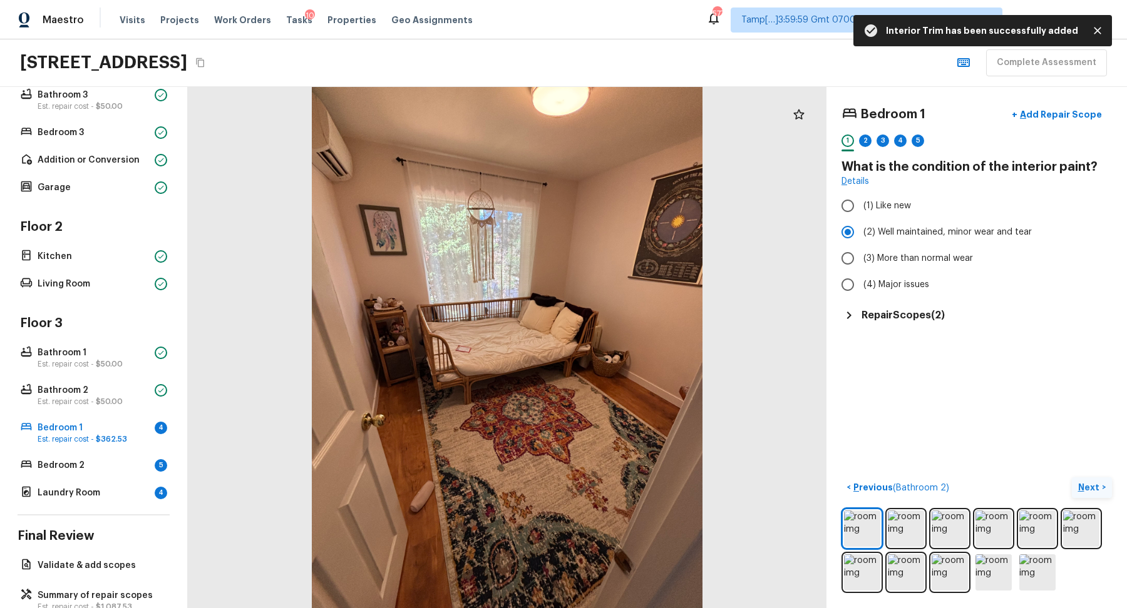
click at [1087, 490] on p "Next" at bounding box center [1090, 487] width 24 height 13
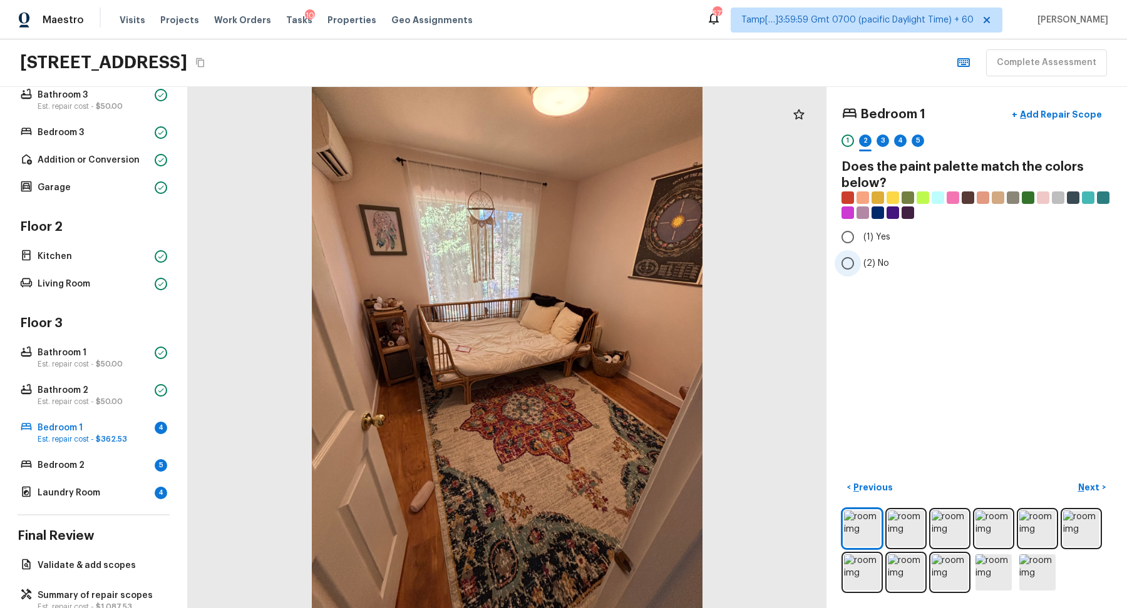
click at [871, 260] on span "(2) No" at bounding box center [876, 263] width 26 height 13
click at [861, 260] on input "(2) No" at bounding box center [847, 263] width 26 height 26
radio input "true"
click at [1080, 485] on p "Next" at bounding box center [1090, 487] width 24 height 13
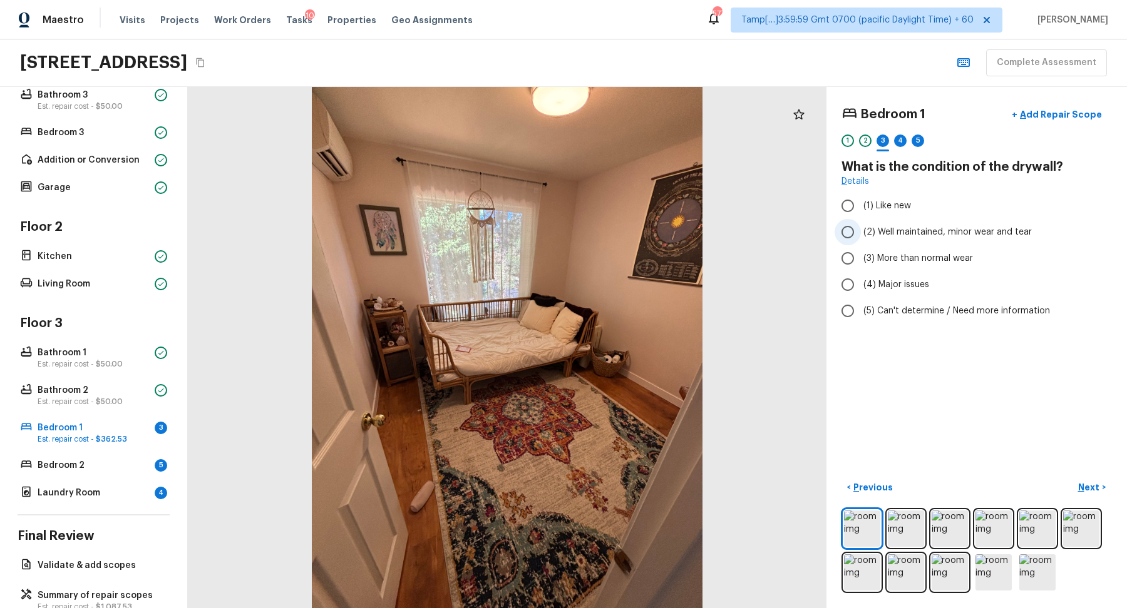
click at [893, 232] on span "(2) Well maintained, minor wear and tear" at bounding box center [947, 232] width 168 height 13
click at [861, 232] on input "(2) Well maintained, minor wear and tear" at bounding box center [847, 232] width 26 height 26
radio input "true"
click at [1096, 484] on p "Next" at bounding box center [1090, 487] width 24 height 13
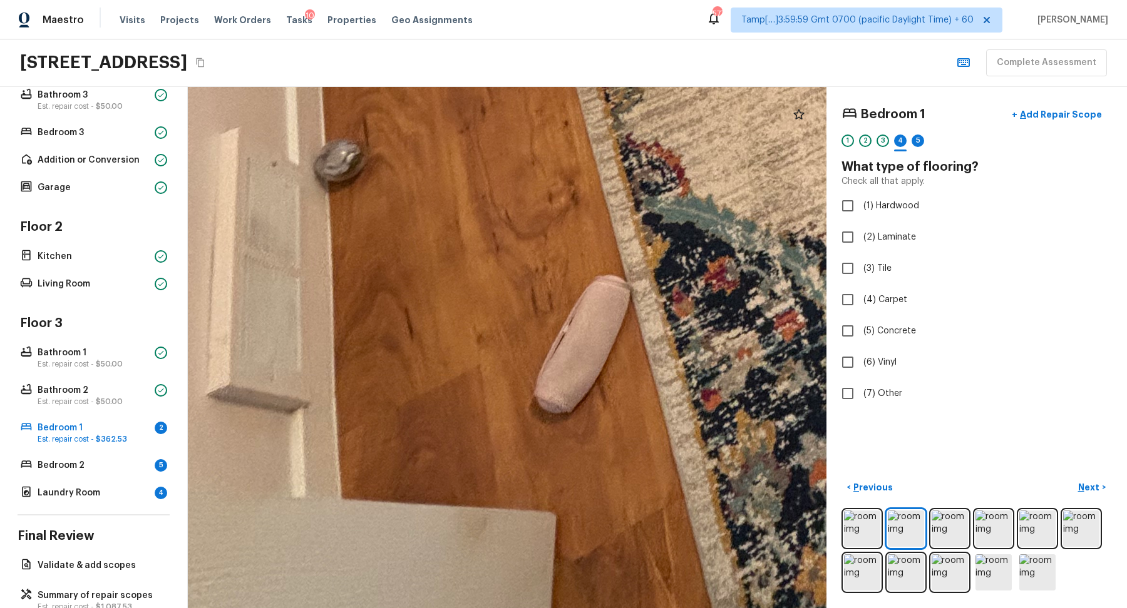
drag, startPoint x: 442, startPoint y: 385, endPoint x: 515, endPoint y: 11, distance: 380.7
click at [515, 11] on div "Maestro Visits Projects Work Orders Tasks 10 Properties Geo Assignments 577 Tam…" at bounding box center [563, 304] width 1127 height 608
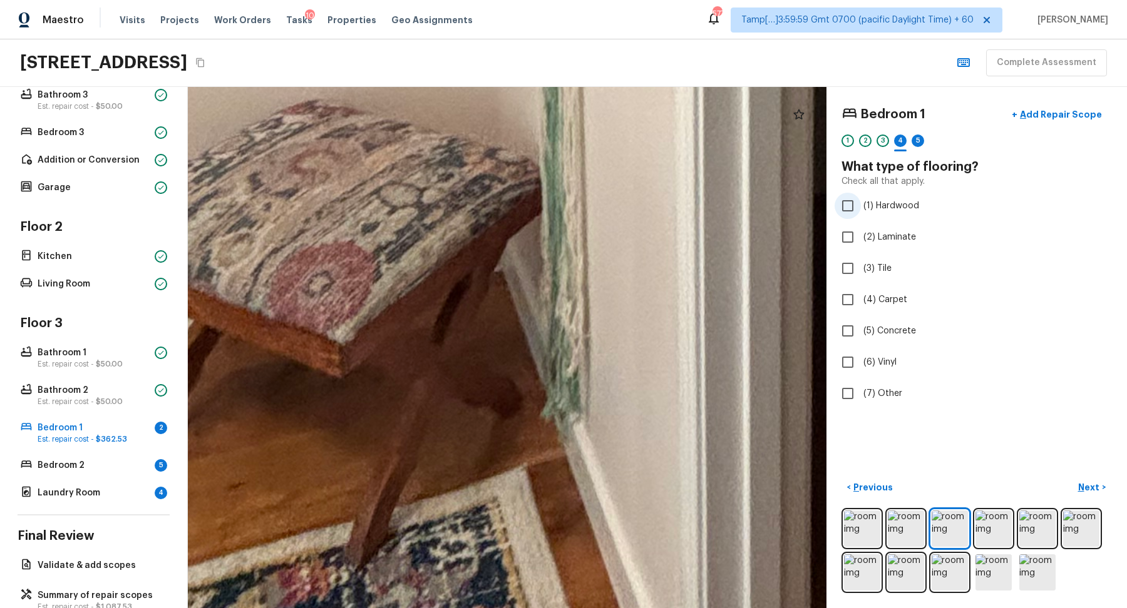
click at [911, 207] on span "(1) Hardwood" at bounding box center [891, 206] width 56 height 13
click at [861, 207] on input "(1) Hardwood" at bounding box center [847, 206] width 26 height 26
checkbox input "true"
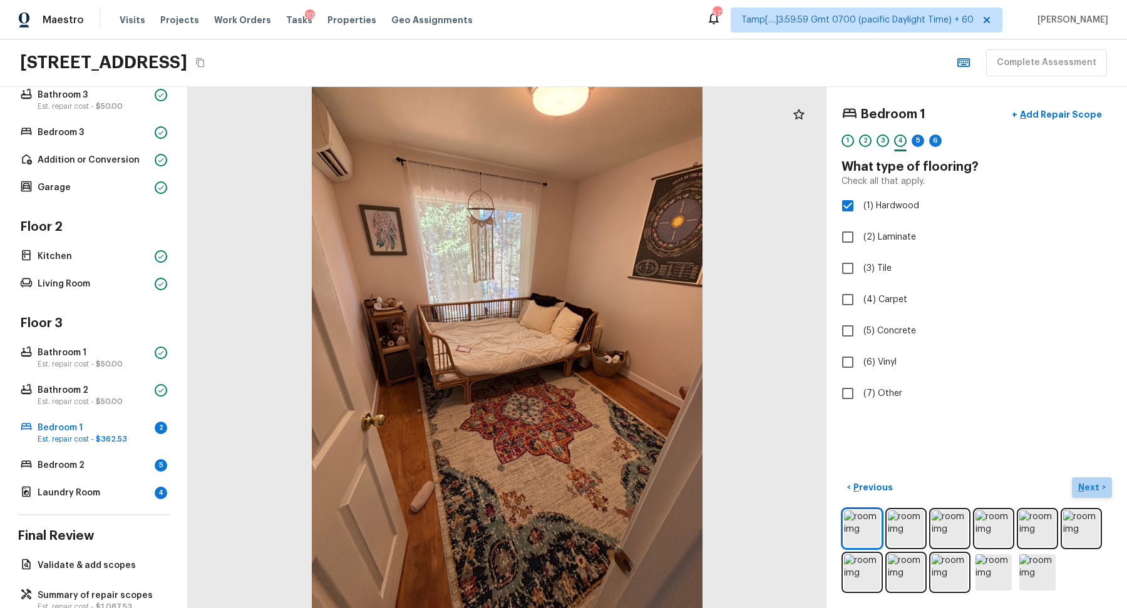
click at [1094, 483] on p "Next" at bounding box center [1090, 487] width 24 height 13
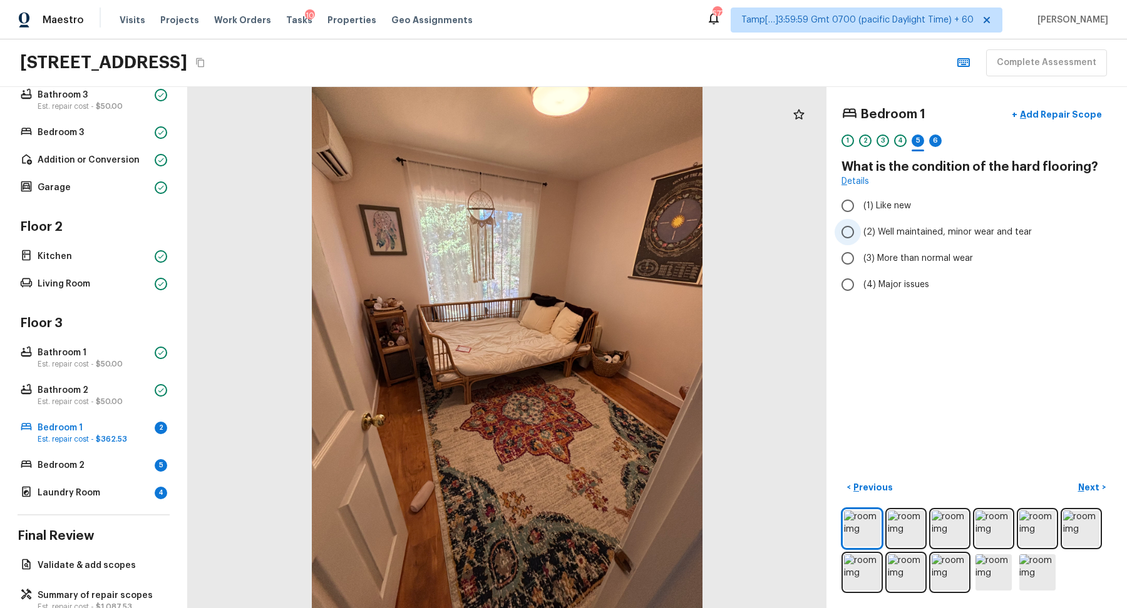
click at [863, 226] on span "(2) Well maintained, minor wear and tear" at bounding box center [947, 232] width 168 height 13
click at [861, 225] on input "(2) Well maintained, minor wear and tear" at bounding box center [847, 232] width 26 height 26
radio input "true"
click at [1085, 479] on button "Next >" at bounding box center [1092, 488] width 40 height 21
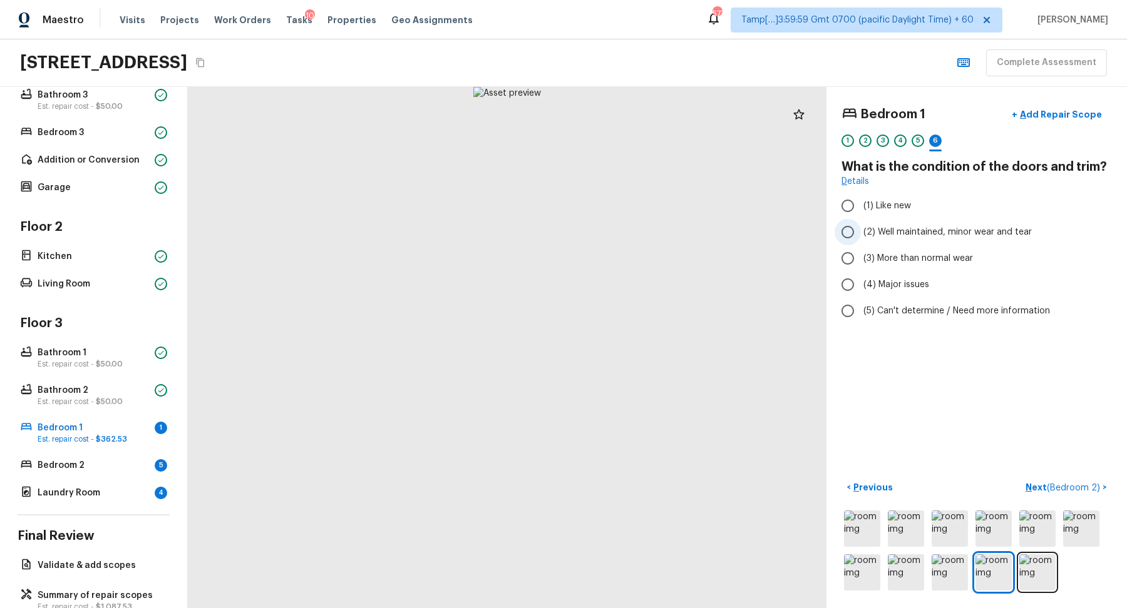
click at [894, 227] on span "(2) Well maintained, minor wear and tear" at bounding box center [947, 232] width 168 height 13
click at [861, 227] on input "(2) Well maintained, minor wear and tear" at bounding box center [847, 232] width 26 height 26
radio input "true"
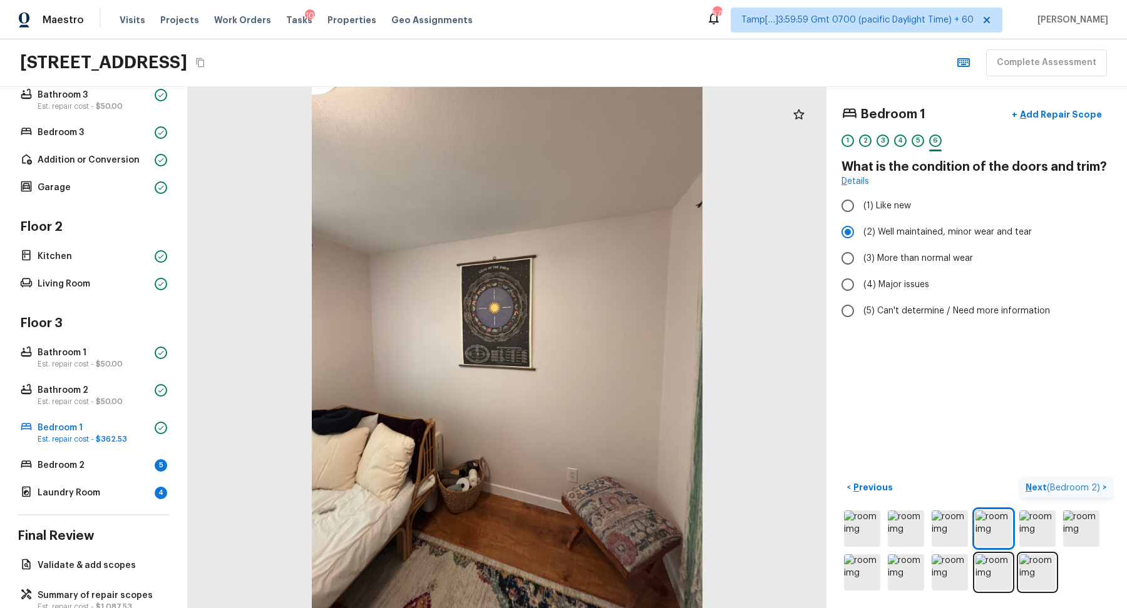
click at [1060, 490] on span "( Bedroom 2 )" at bounding box center [1073, 488] width 53 height 9
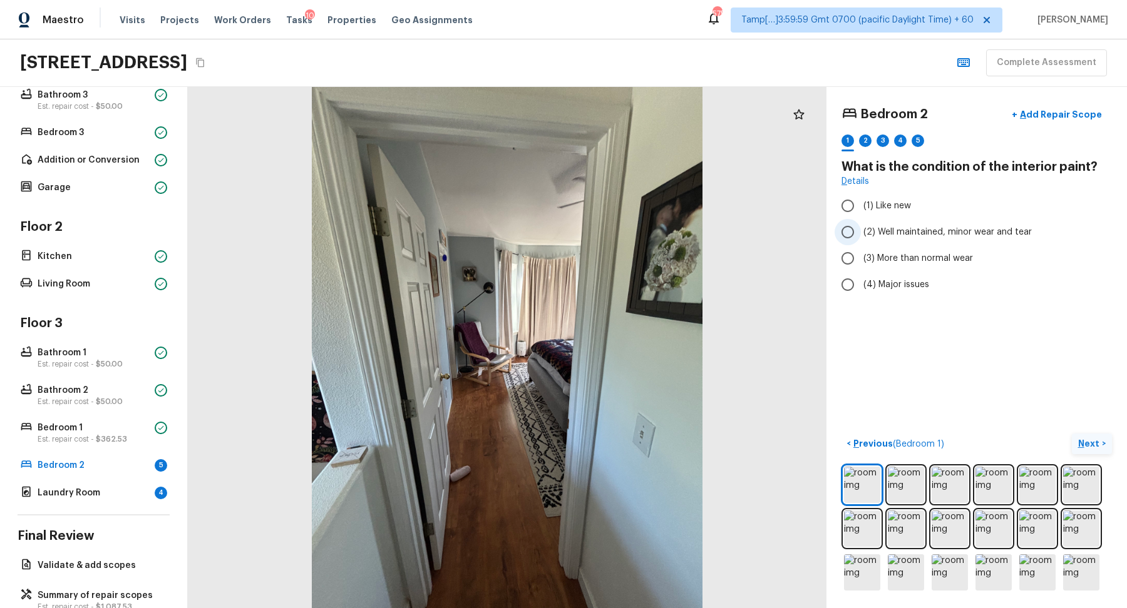
click at [918, 235] on span "(2) Well maintained, minor wear and tear" at bounding box center [947, 232] width 168 height 13
click at [861, 235] on input "(2) Well maintained, minor wear and tear" at bounding box center [847, 232] width 26 height 26
radio input "true"
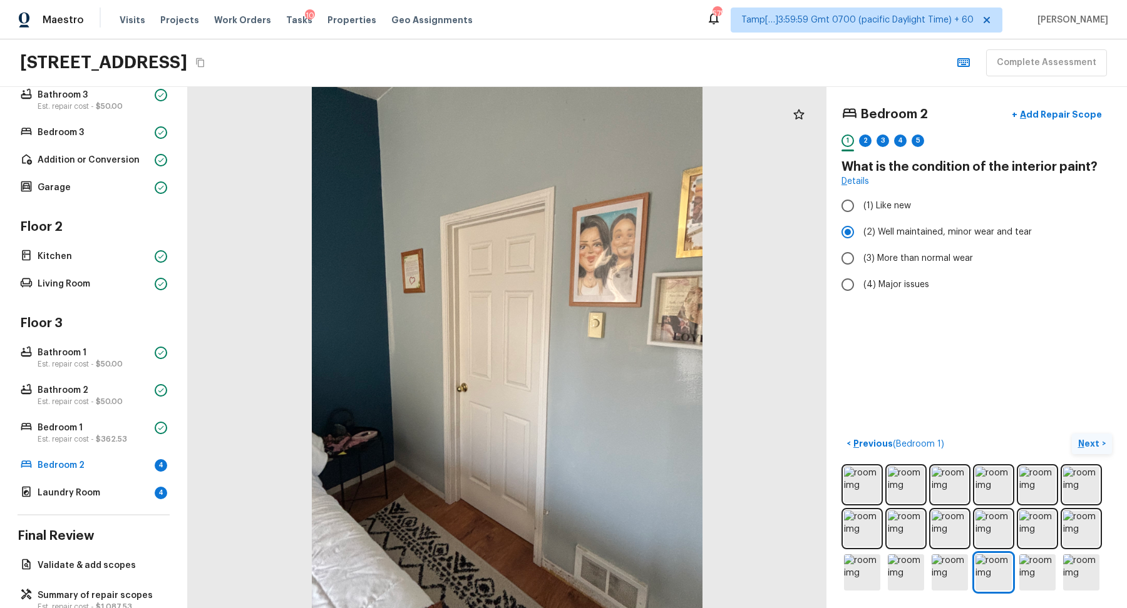
click at [1091, 438] on p "Next" at bounding box center [1090, 444] width 24 height 13
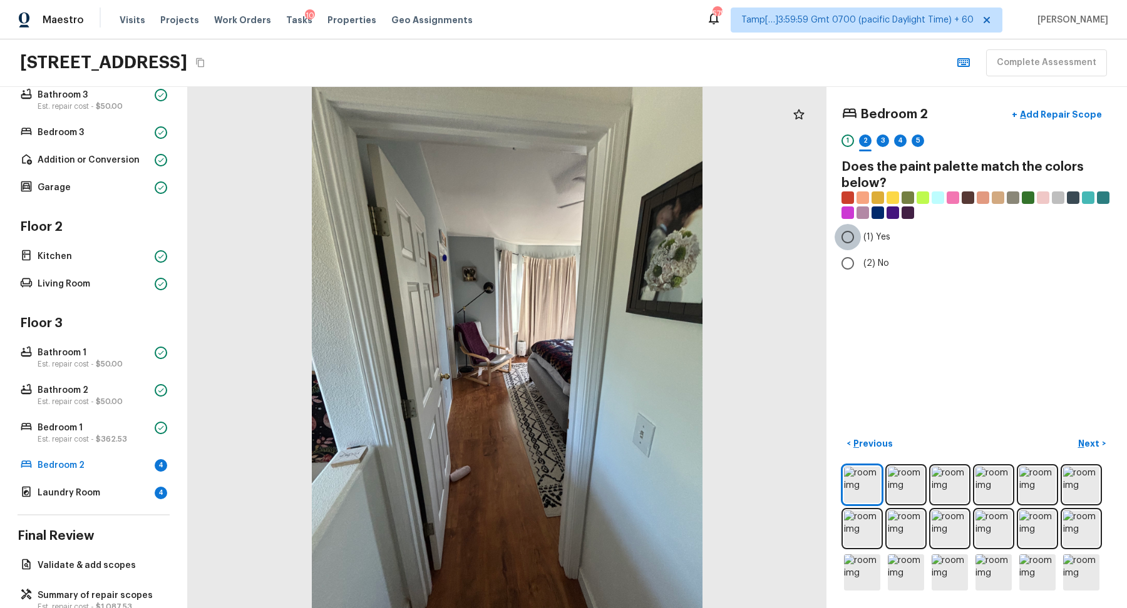
click at [858, 240] on input "(1) Yes" at bounding box center [847, 237] width 26 height 26
radio input "true"
click at [1075, 439] on button "Next >" at bounding box center [1092, 444] width 40 height 21
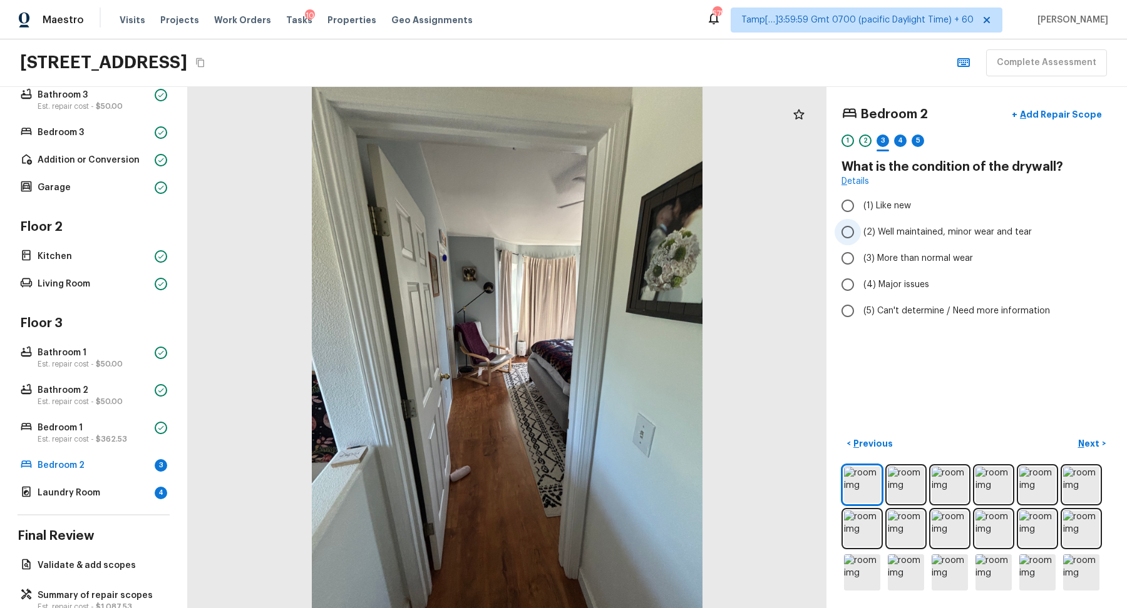
click at [898, 226] on span "(2) Well maintained, minor wear and tear" at bounding box center [947, 232] width 168 height 13
click at [861, 225] on input "(2) Well maintained, minor wear and tear" at bounding box center [847, 232] width 26 height 26
radio input "true"
click at [1094, 441] on p "Next" at bounding box center [1090, 444] width 24 height 13
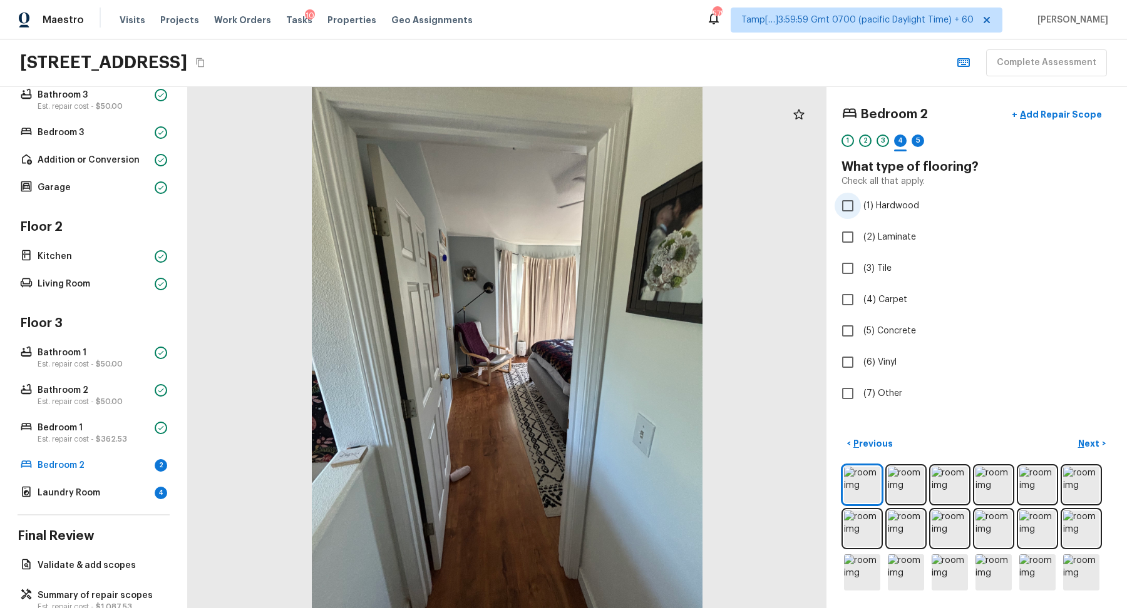
click at [894, 211] on label "(1) Hardwood" at bounding box center [967, 206] width 267 height 26
click at [861, 211] on input "(1) Hardwood" at bounding box center [847, 206] width 26 height 26
checkbox input "true"
click at [1096, 438] on p "Next" at bounding box center [1090, 444] width 24 height 13
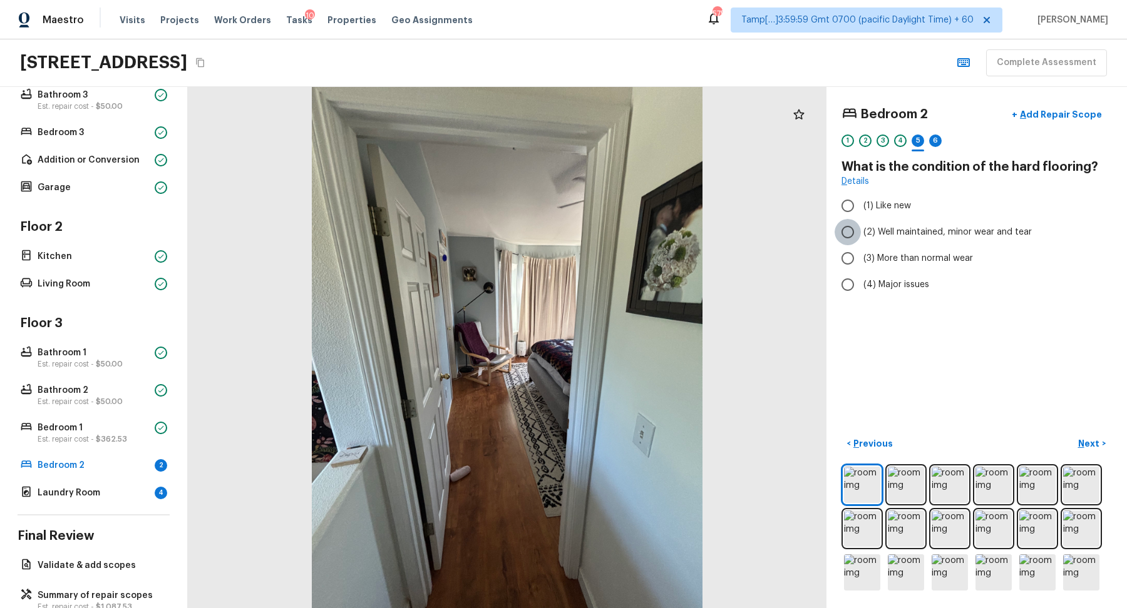
click at [860, 227] on input "(2) Well maintained, minor wear and tear" at bounding box center [847, 232] width 26 height 26
radio input "true"
click at [1092, 441] on p "Next" at bounding box center [1090, 444] width 24 height 13
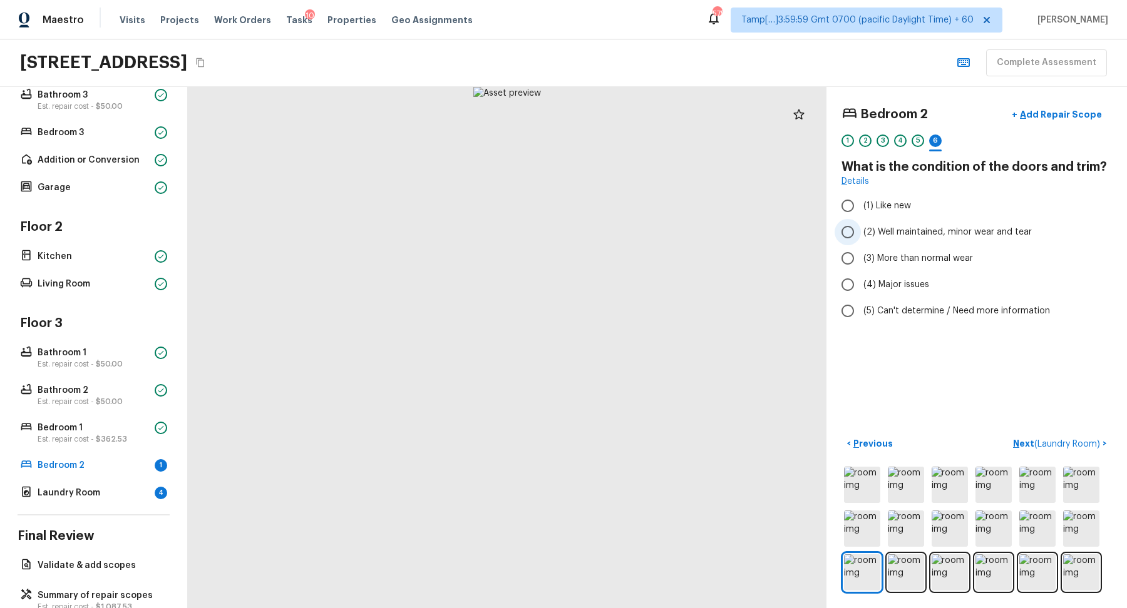
click at [888, 228] on span "(2) Well maintained, minor wear and tear" at bounding box center [947, 232] width 168 height 13
click at [861, 228] on input "(2) Well maintained, minor wear and tear" at bounding box center [847, 232] width 26 height 26
radio input "true"
click at [1082, 440] on span "( Laundry Room )" at bounding box center [1067, 444] width 66 height 9
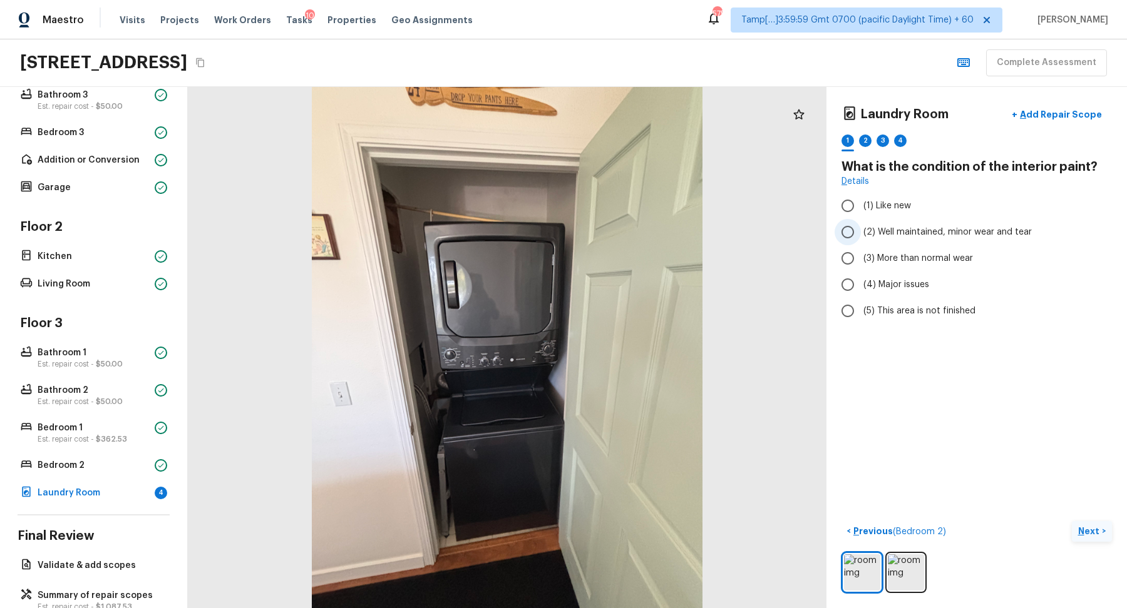
click at [933, 230] on span "(2) Well maintained, minor wear and tear" at bounding box center [947, 232] width 168 height 13
click at [861, 230] on input "(2) Well maintained, minor wear and tear" at bounding box center [847, 232] width 26 height 26
radio input "true"
click at [1074, 523] on button "Next >" at bounding box center [1092, 531] width 40 height 21
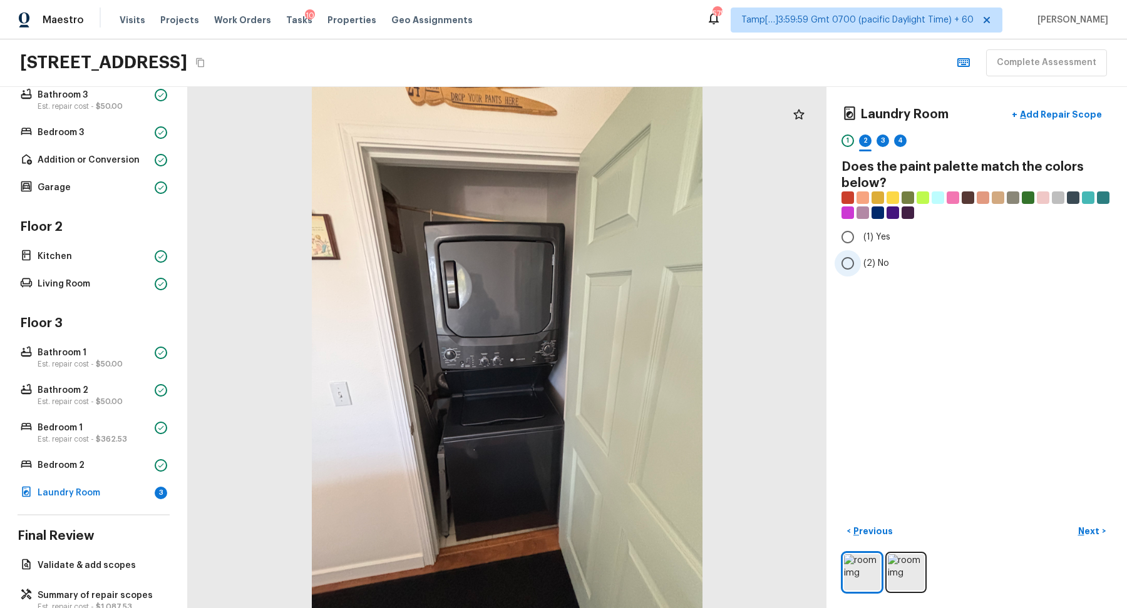
click at [879, 269] on span "(2) No" at bounding box center [876, 263] width 26 height 13
click at [861, 269] on input "(2) No" at bounding box center [847, 263] width 26 height 26
radio input "true"
click at [1101, 536] on button "Next >" at bounding box center [1092, 531] width 40 height 21
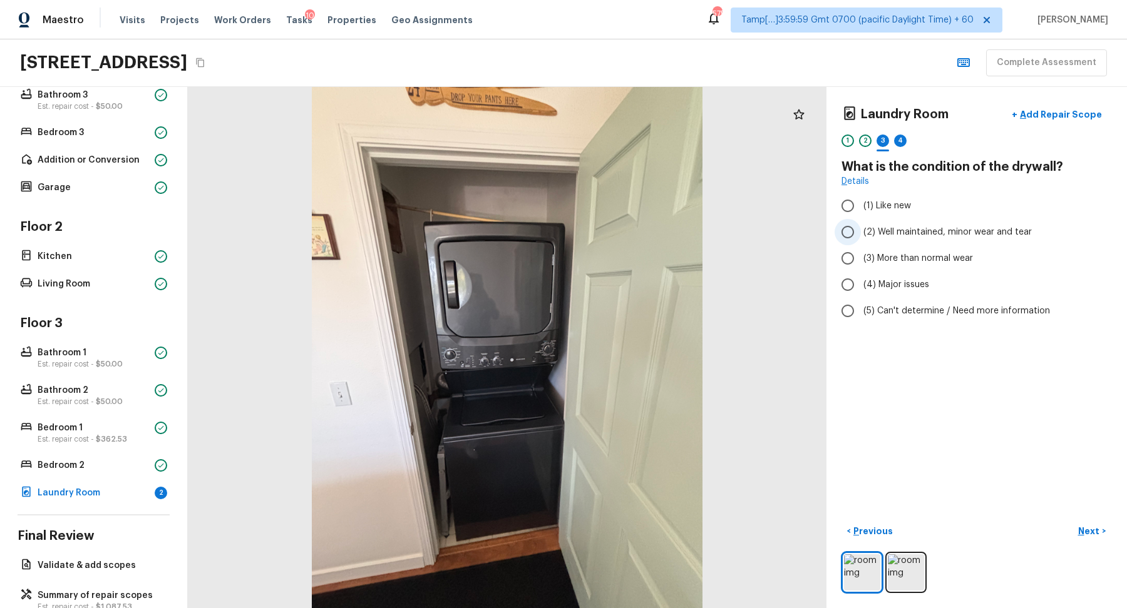
click at [911, 228] on span "(2) Well maintained, minor wear and tear" at bounding box center [947, 232] width 168 height 13
click at [861, 228] on input "(2) Well maintained, minor wear and tear" at bounding box center [847, 232] width 26 height 26
radio input "true"
click at [1079, 526] on p "Next" at bounding box center [1090, 531] width 24 height 13
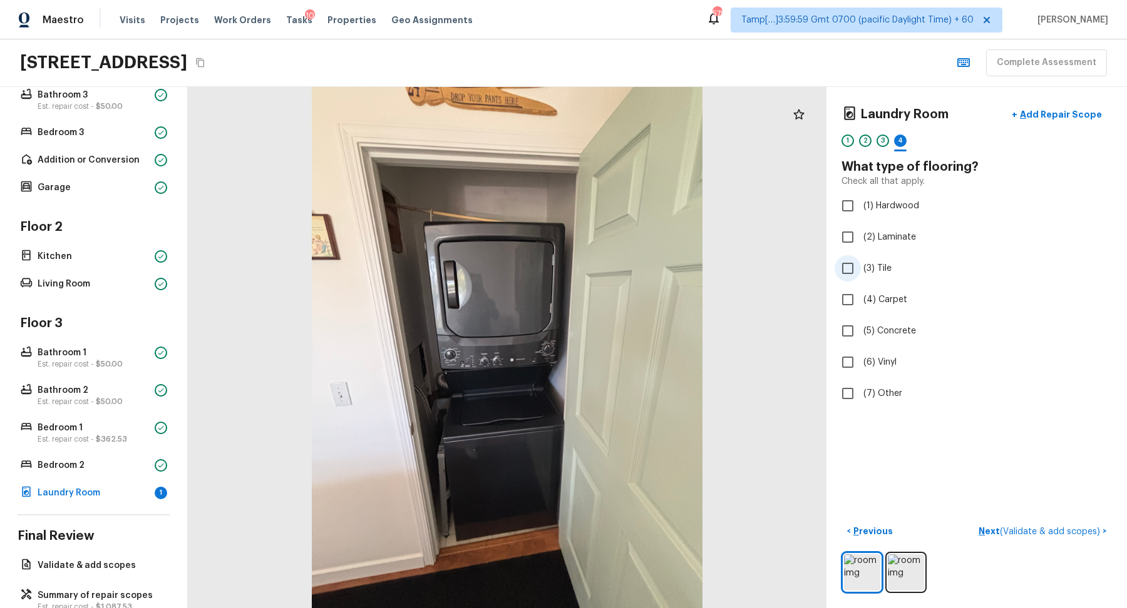
click at [876, 257] on label "(3) Tile" at bounding box center [967, 268] width 267 height 26
click at [861, 257] on input "(3) Tile" at bounding box center [847, 268] width 26 height 26
checkbox input "true"
click at [1081, 524] on button "Next >" at bounding box center [1092, 531] width 40 height 21
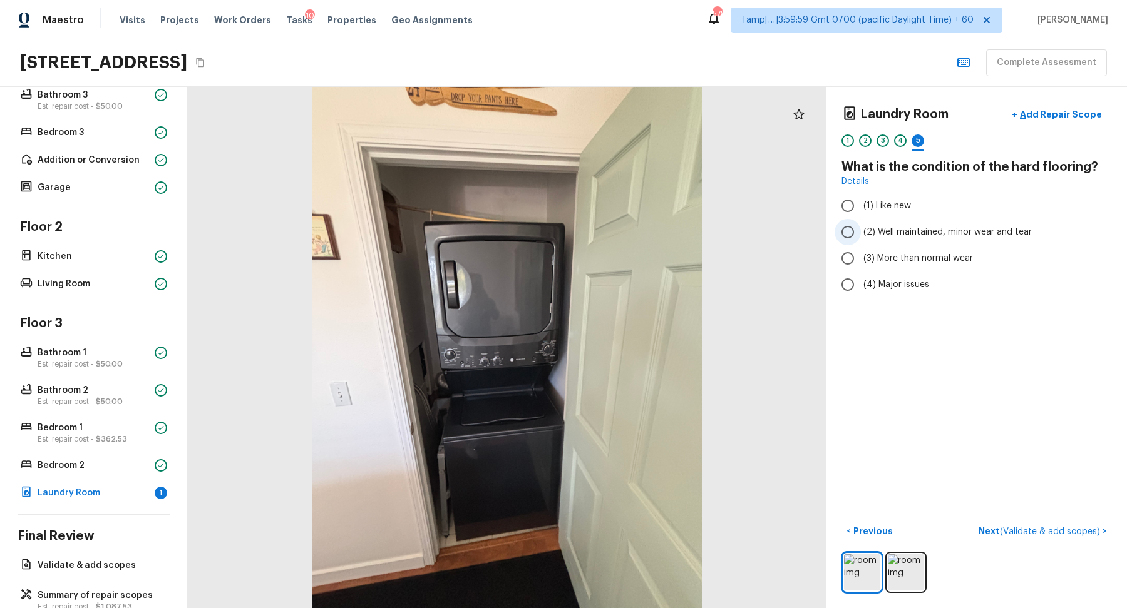
click at [873, 227] on span "(2) Well maintained, minor wear and tear" at bounding box center [947, 232] width 168 height 13
click at [861, 227] on input "(2) Well maintained, minor wear and tear" at bounding box center [847, 232] width 26 height 26
radio input "true"
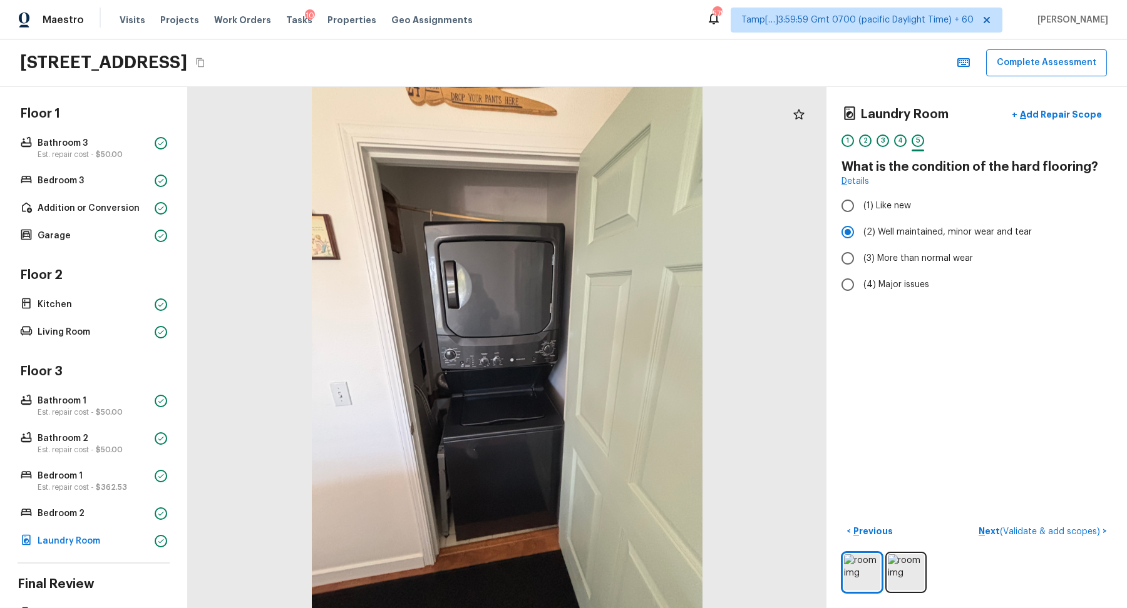
scroll to position [154, 0]
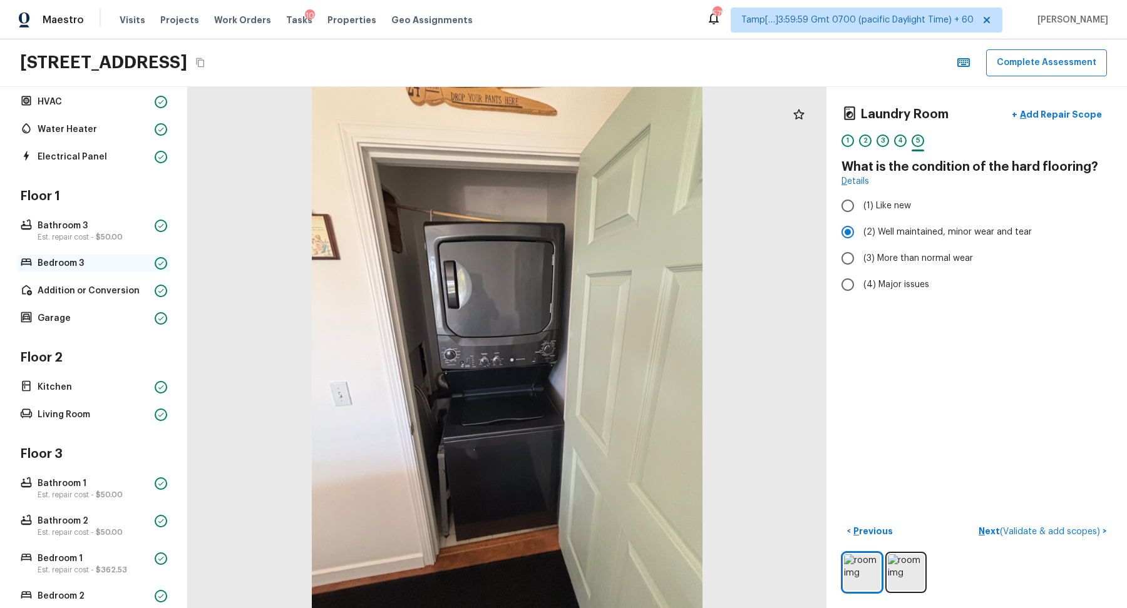
click at [105, 259] on p "Bedroom 3" at bounding box center [94, 263] width 112 height 13
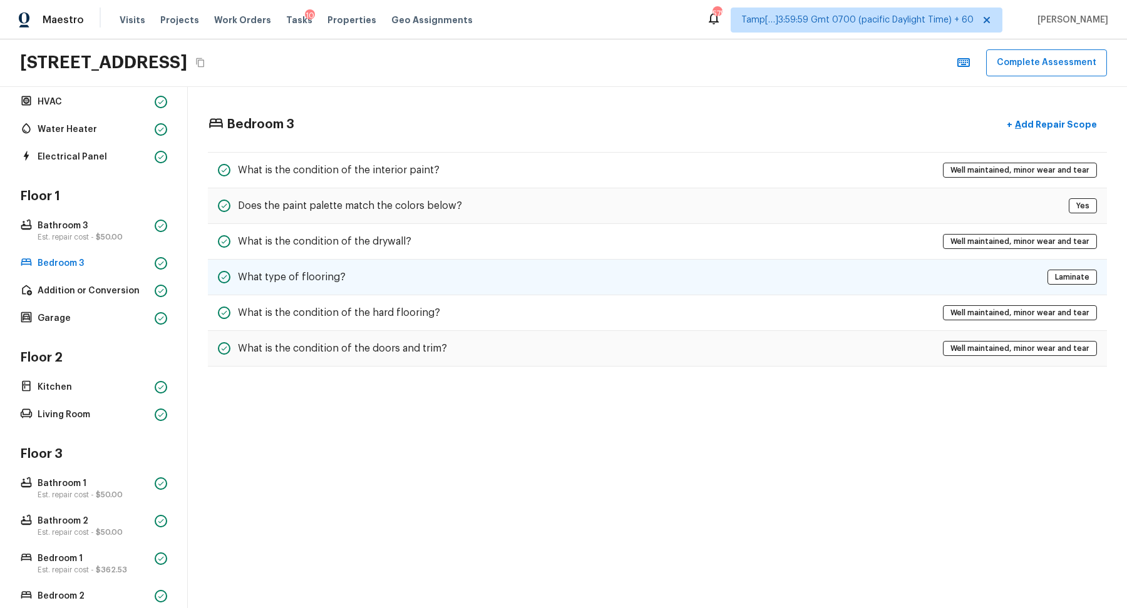
click at [557, 260] on div "What type of flooring? Laminate" at bounding box center [657, 278] width 899 height 36
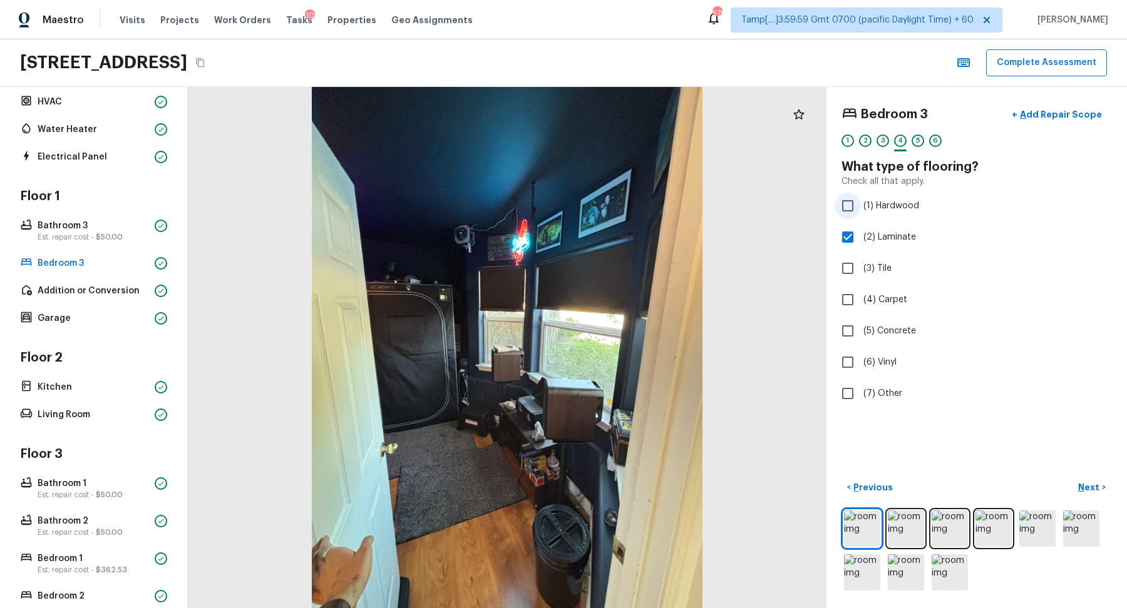
click at [906, 212] on label "(1) Hardwood" at bounding box center [967, 206] width 267 height 26
click at [861, 212] on input "(1) Hardwood" at bounding box center [847, 206] width 26 height 26
checkbox input "true"
click at [873, 242] on label "(2) Laminate" at bounding box center [967, 237] width 267 height 26
click at [861, 242] on input "(2) Laminate" at bounding box center [847, 237] width 26 height 26
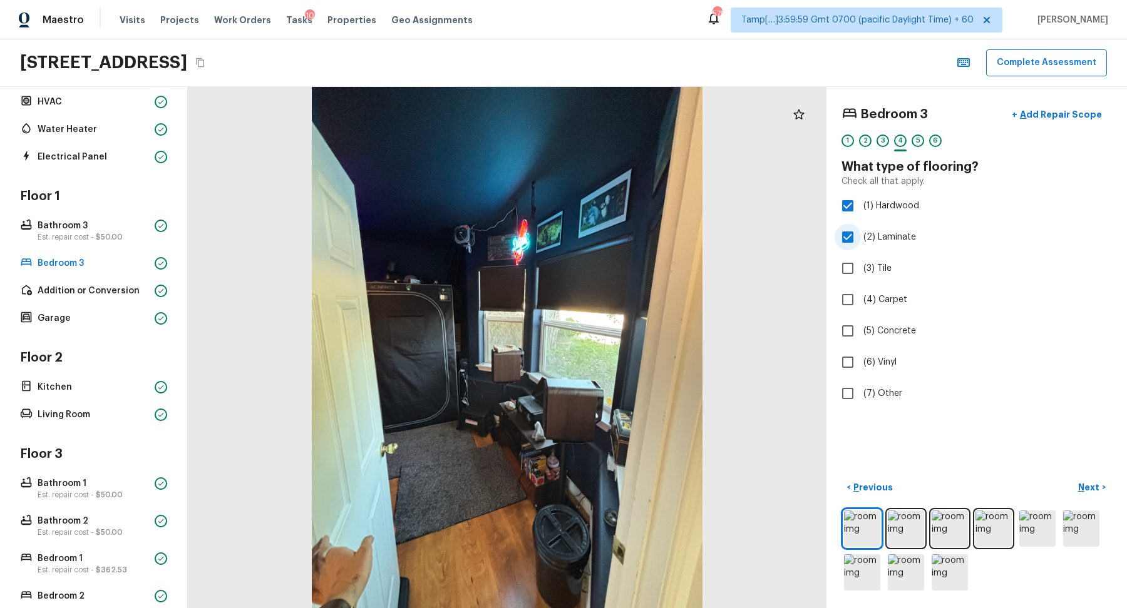
checkbox input "false"
click at [1090, 478] on button "Next >" at bounding box center [1092, 488] width 40 height 21
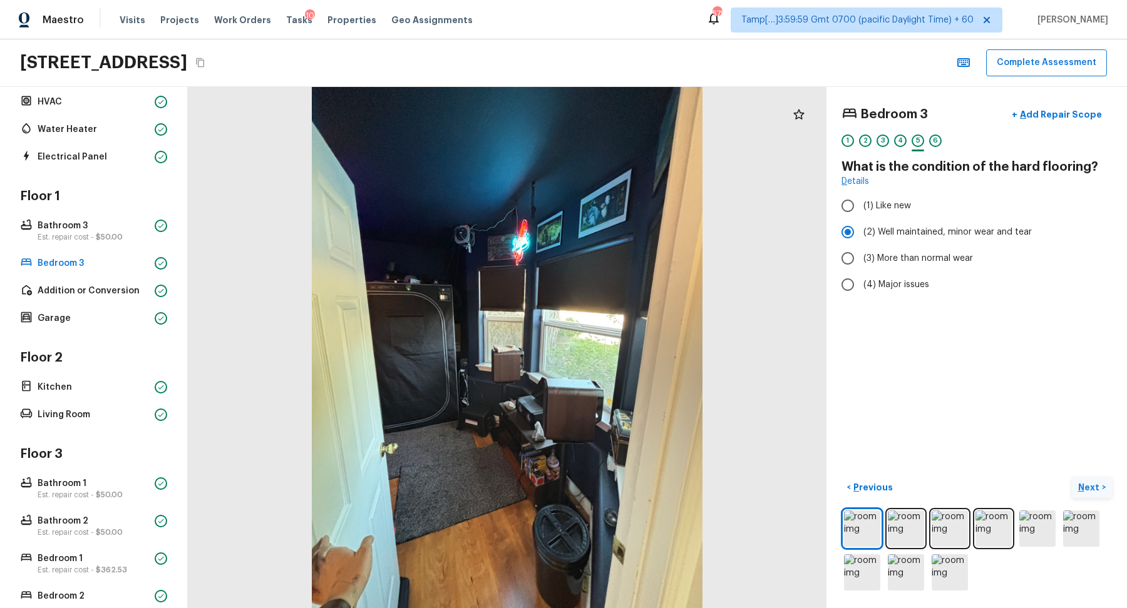
click at [1090, 478] on button "Next >" at bounding box center [1092, 488] width 40 height 21
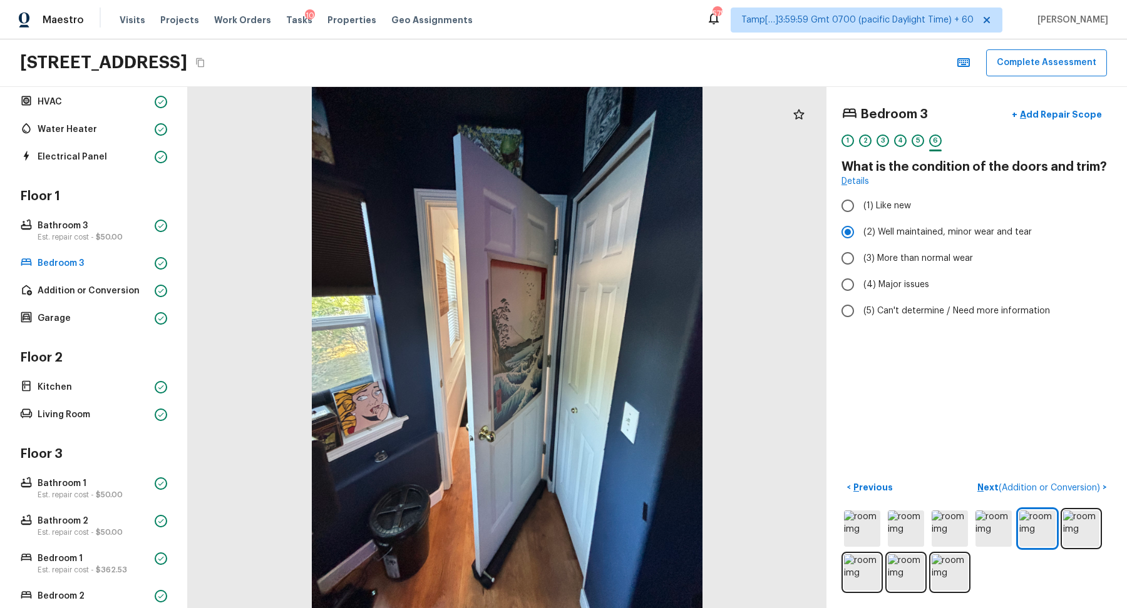
scroll to position [315, 0]
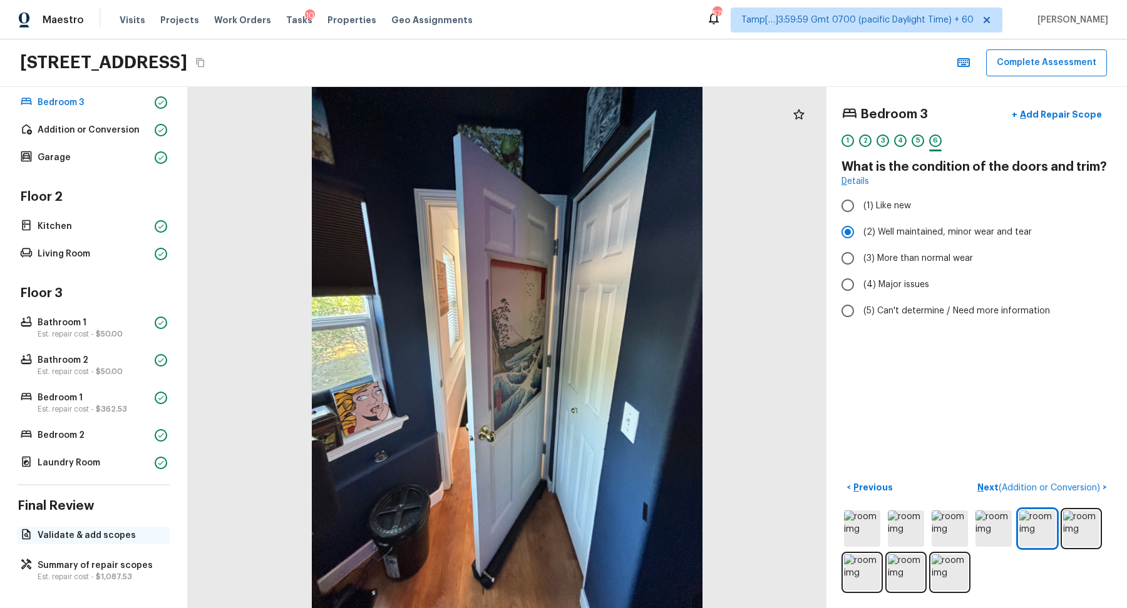
click at [100, 530] on p "Validate & add scopes" at bounding box center [100, 536] width 125 height 13
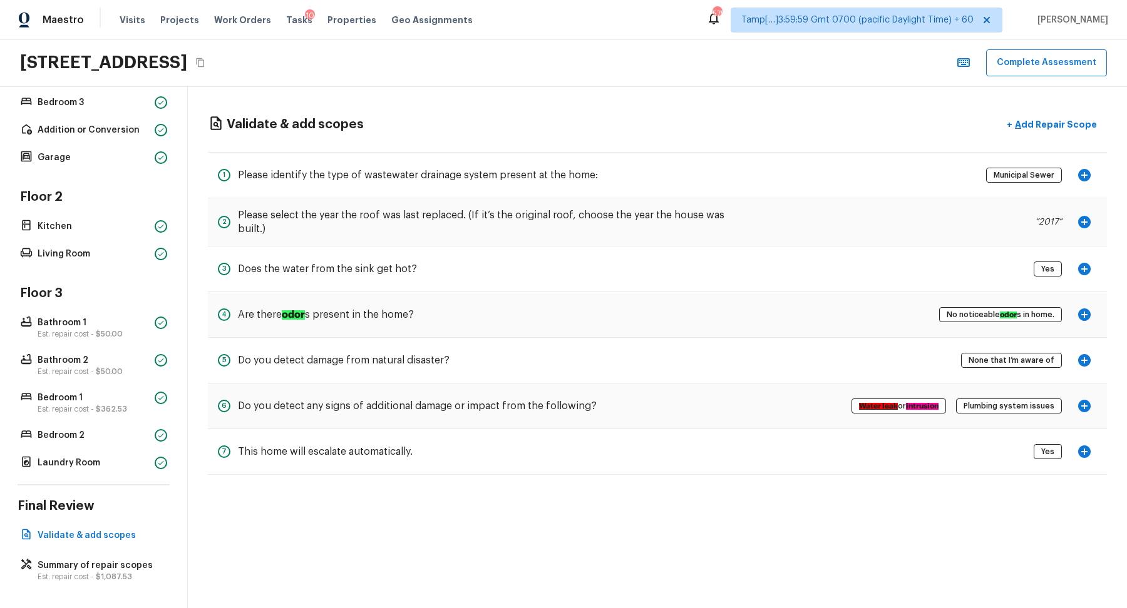
click at [1087, 403] on icon "button" at bounding box center [1084, 406] width 15 height 15
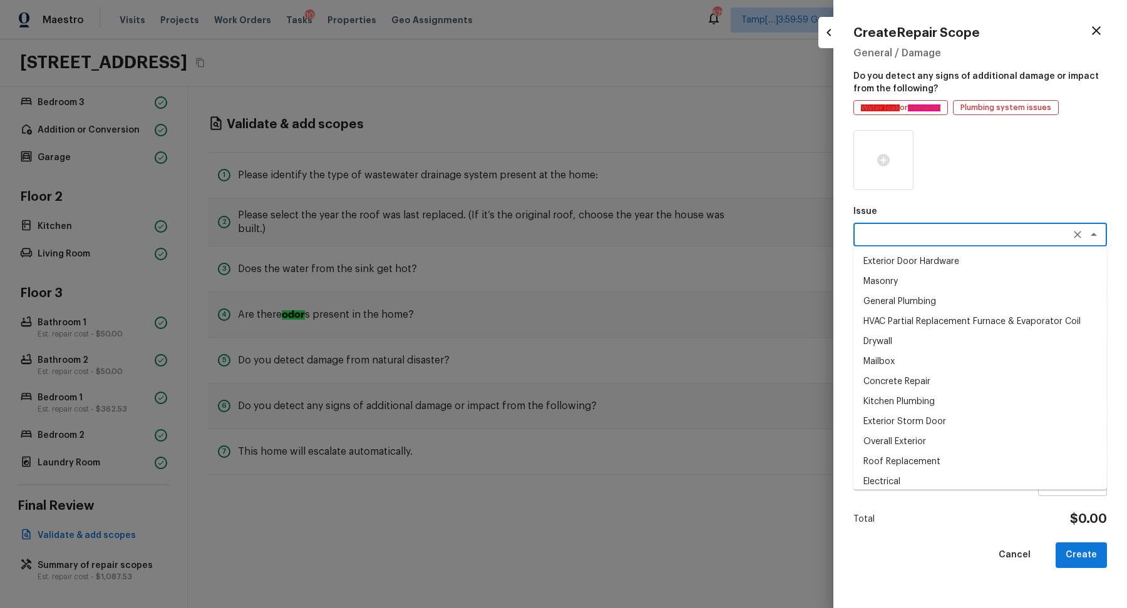
click at [910, 239] on textarea at bounding box center [962, 234] width 207 height 13
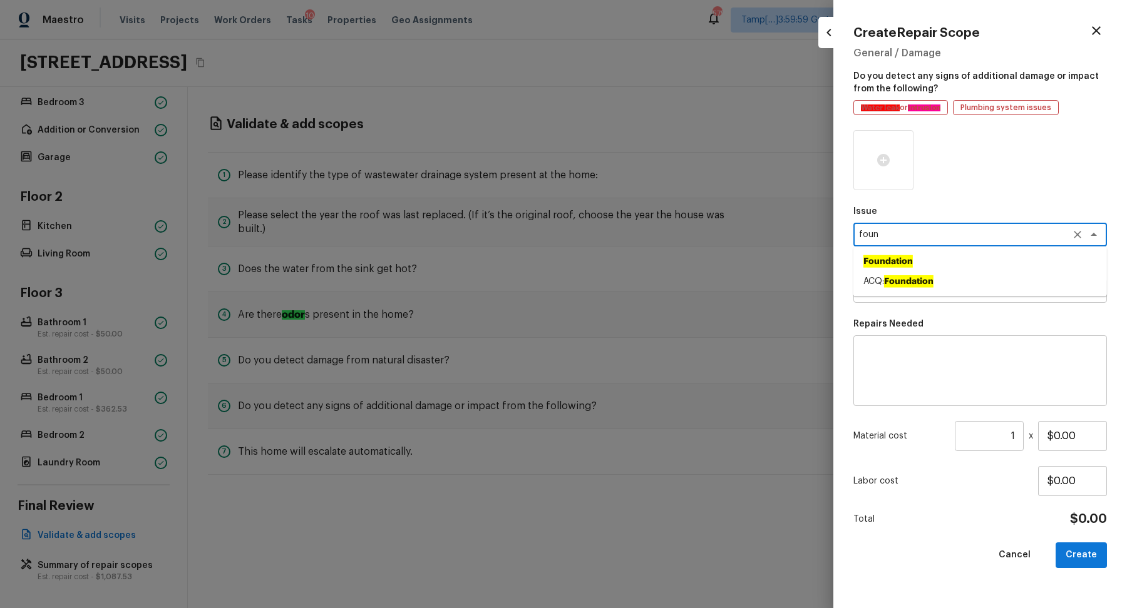
click at [934, 252] on li "Foundation" at bounding box center [980, 262] width 254 height 20
click at [945, 299] on div "x ​" at bounding box center [980, 291] width 254 height 24
type textarea "Foundation"
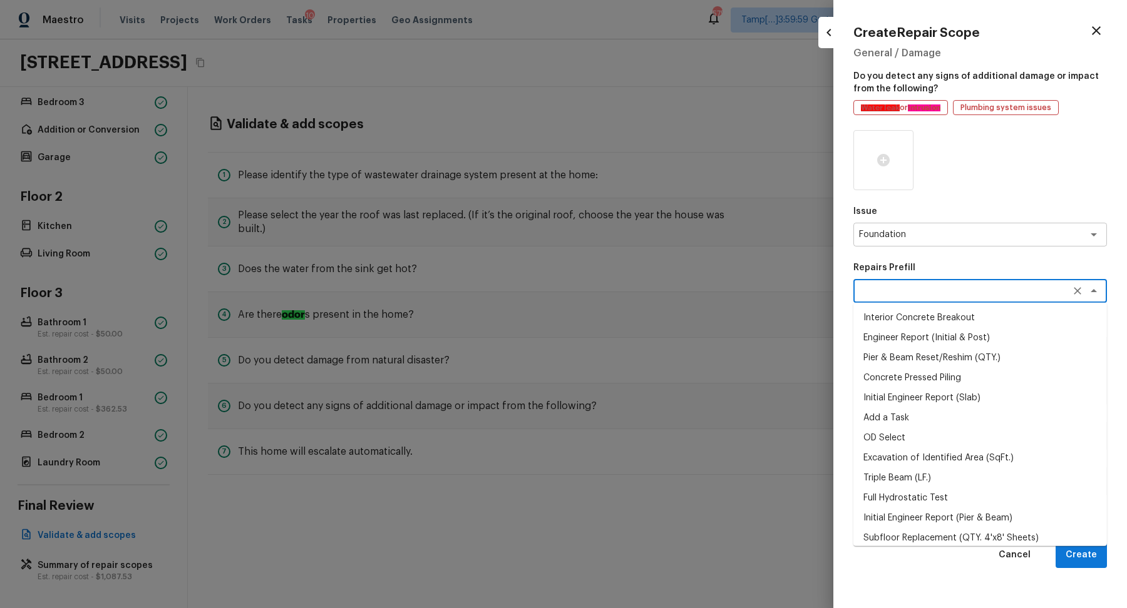
click at [1102, 24] on icon "button" at bounding box center [1096, 30] width 15 height 15
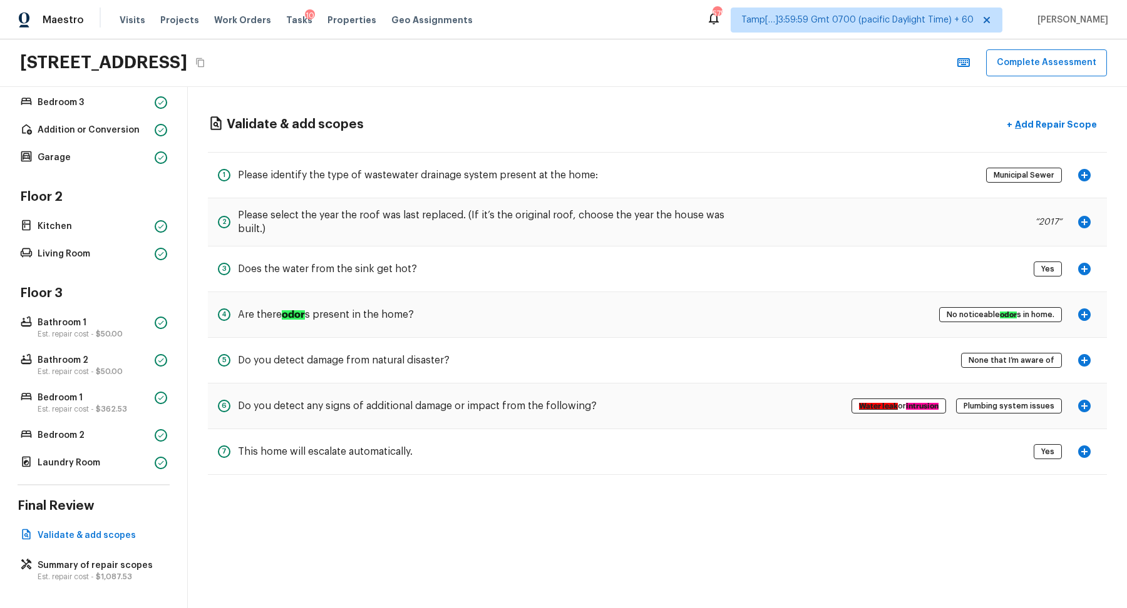
click at [1047, 222] on p "“ 2017 “" at bounding box center [1048, 222] width 27 height 13
click at [111, 573] on span "$1,087.53" at bounding box center [114, 577] width 36 height 8
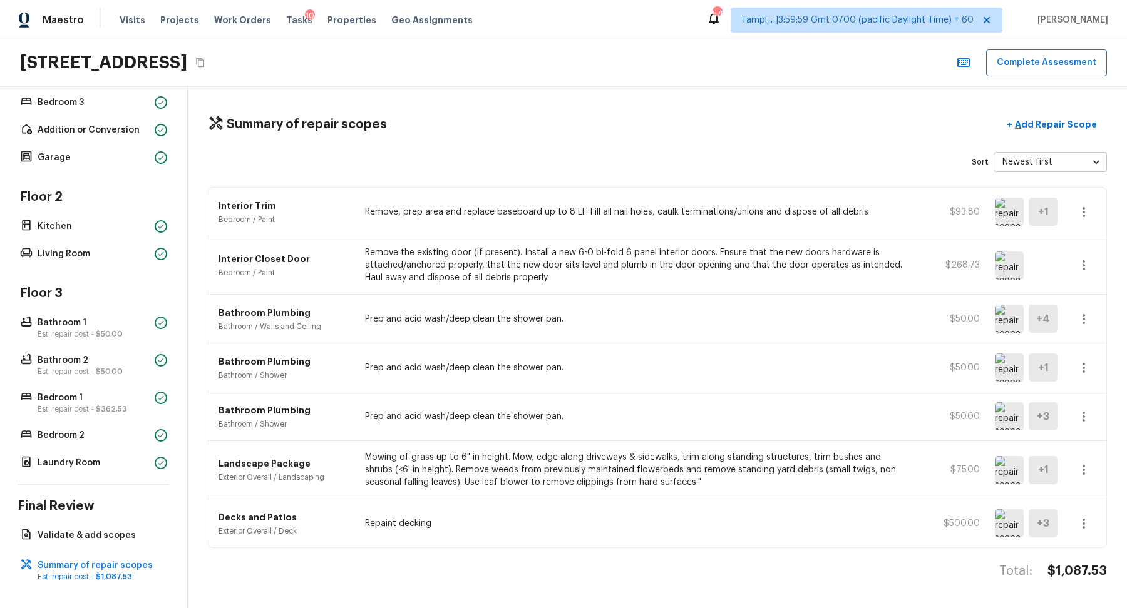
click at [1008, 317] on img at bounding box center [1009, 319] width 29 height 28
click at [1093, 314] on button "button" at bounding box center [1083, 319] width 25 height 25
click at [711, 345] on div at bounding box center [563, 304] width 1127 height 608
click at [849, 335] on div "Bathroom Plumbing Bathroom / Walls and Ceiling Prep and acid wash/deep clean th…" at bounding box center [657, 319] width 898 height 49
click at [1078, 260] on icon "button" at bounding box center [1083, 265] width 15 height 15
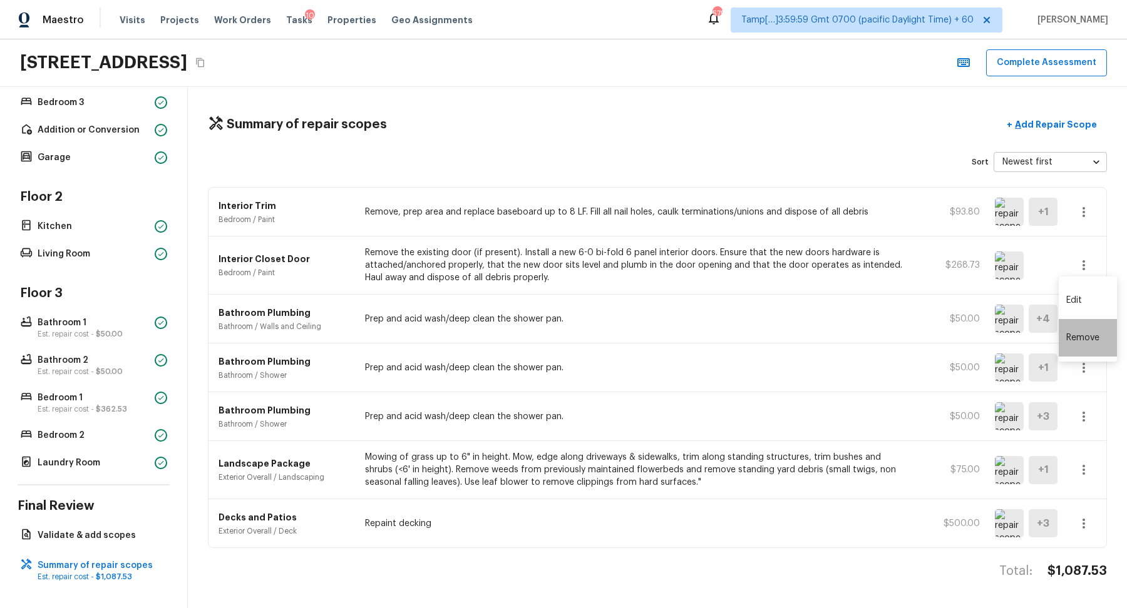
click at [1080, 338] on li "Remove" at bounding box center [1088, 338] width 58 height 38
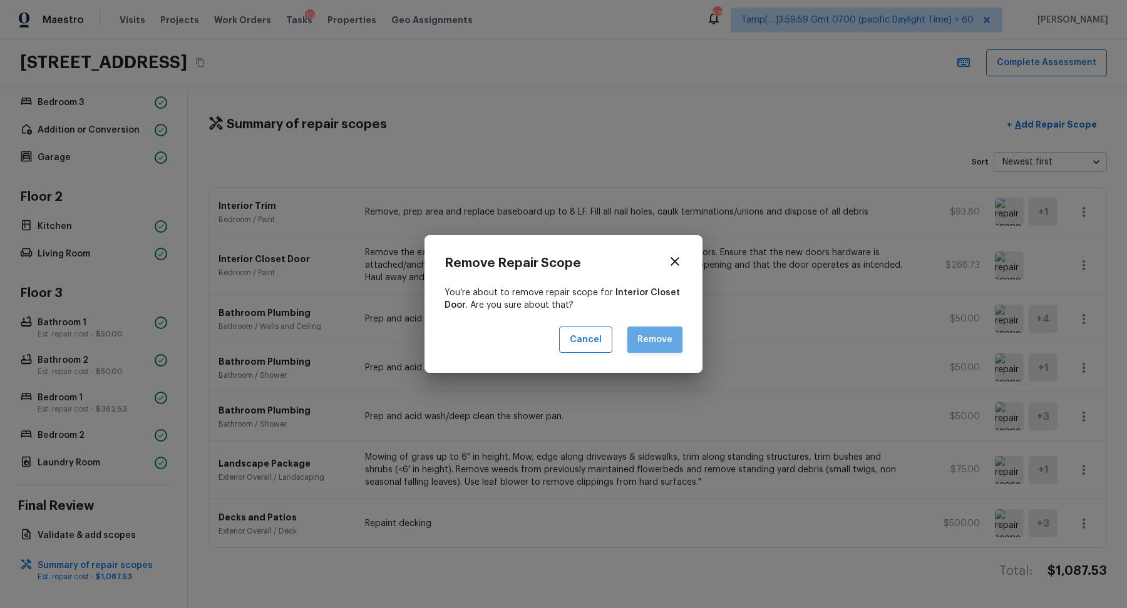
click at [645, 350] on button "Remove" at bounding box center [654, 340] width 55 height 27
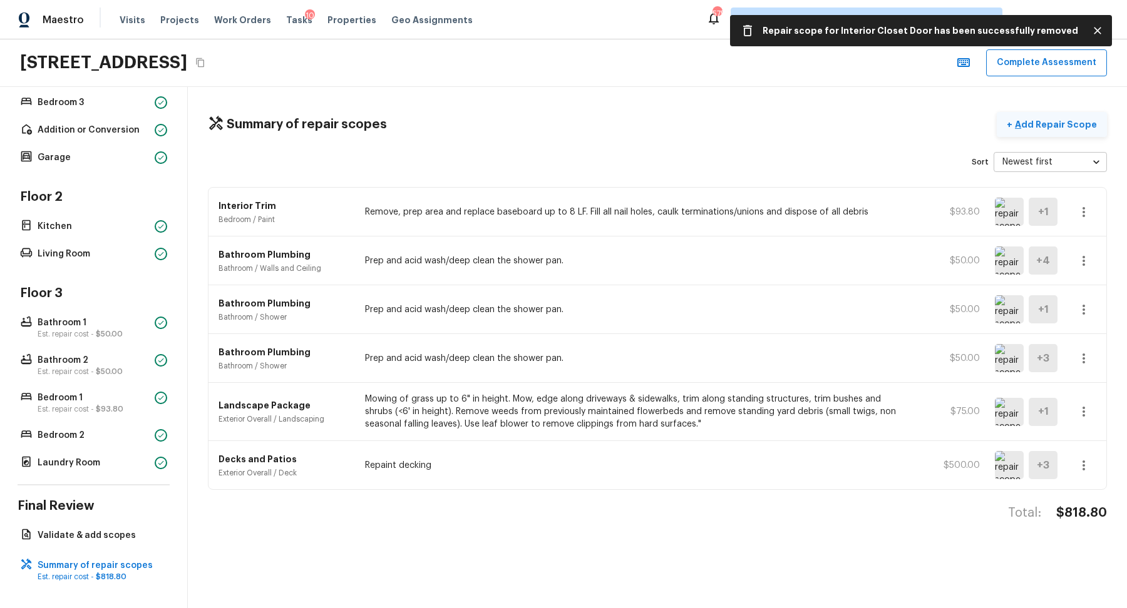
click at [1057, 131] on button "+ Add Repair Scope" at bounding box center [1052, 125] width 110 height 26
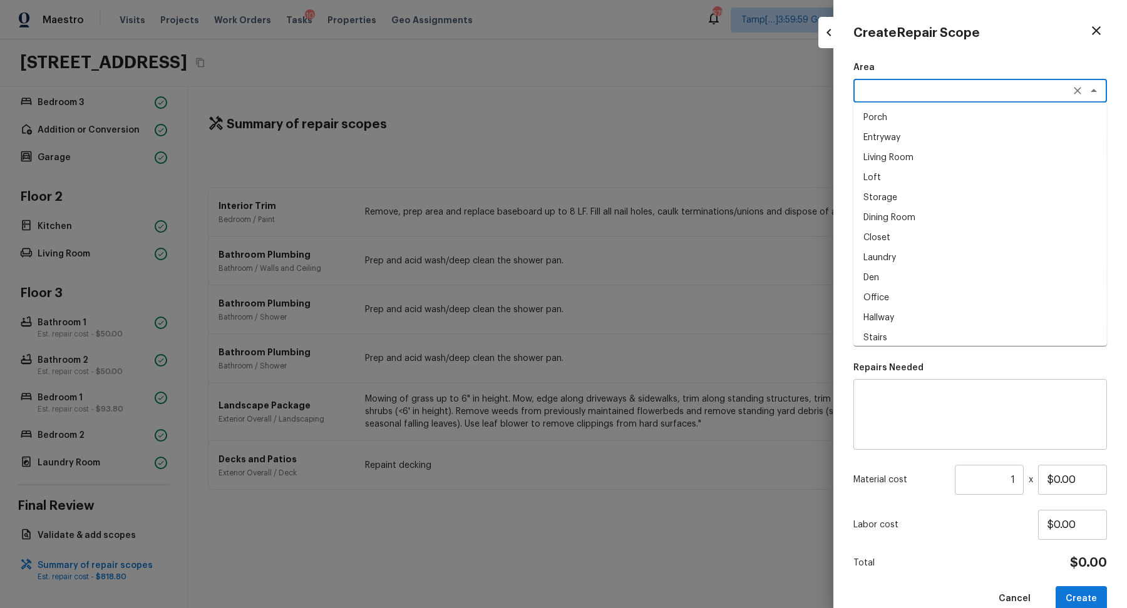
click at [886, 90] on textarea at bounding box center [962, 91] width 207 height 13
type textarea "o"
click at [936, 150] on ul "Interior Overall Interior Addition" at bounding box center [980, 128] width 254 height 50
click at [910, 136] on li "Interior Addition" at bounding box center [980, 138] width 254 height 20
click at [910, 136] on div "x ​" at bounding box center [980, 147] width 254 height 24
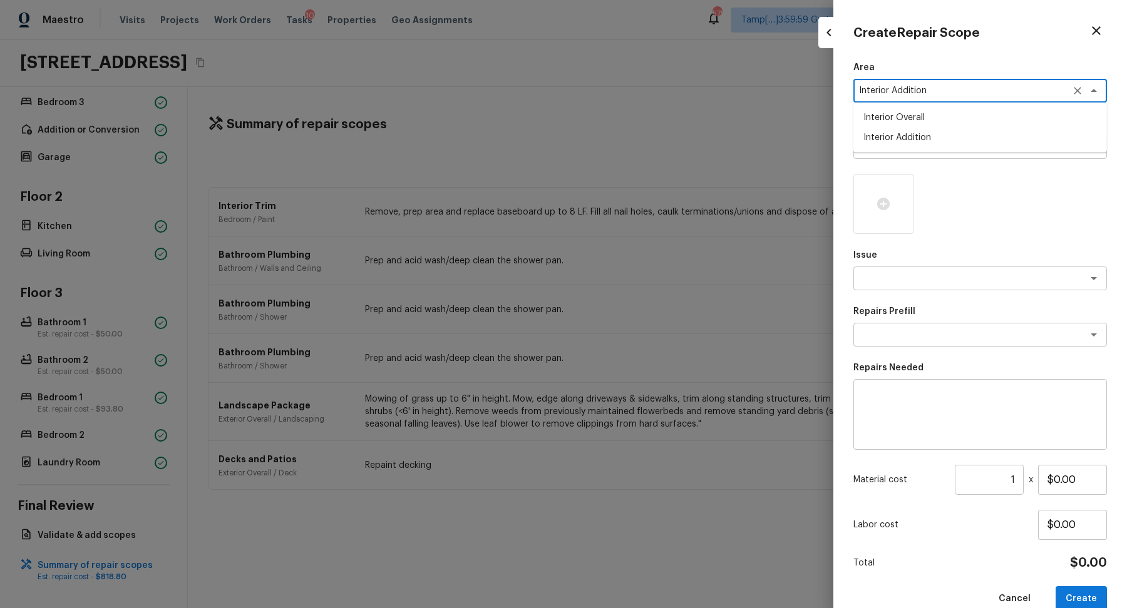
type textarea "Interior Addition"
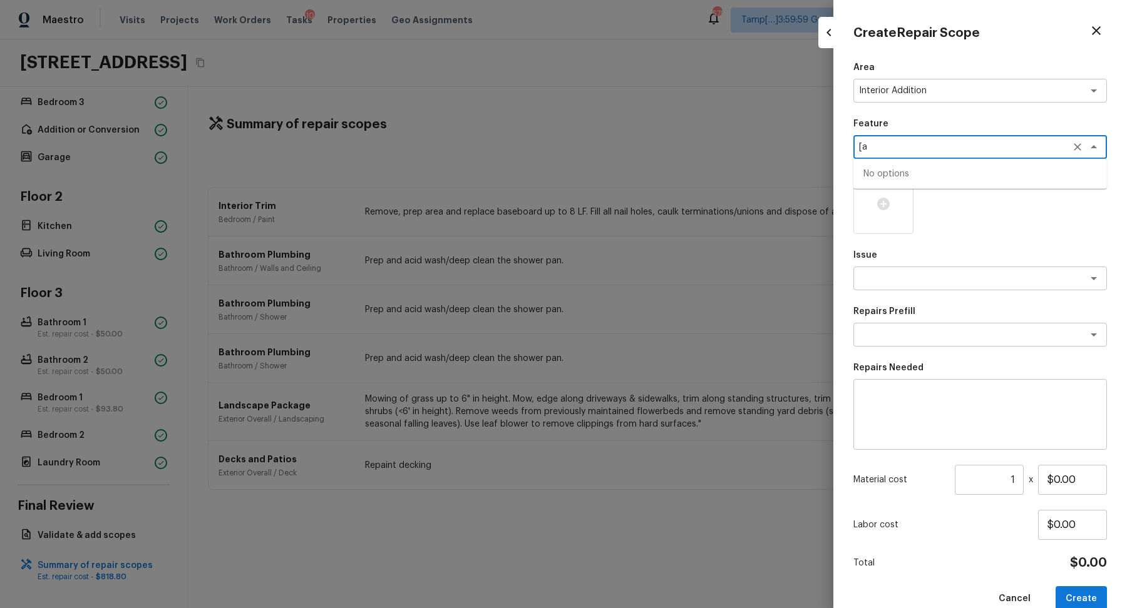
type textarea "["
click at [940, 177] on li "Overall Paint" at bounding box center [980, 174] width 254 height 20
type textarea "Overall Paint"
click at [881, 206] on icon at bounding box center [883, 204] width 13 height 13
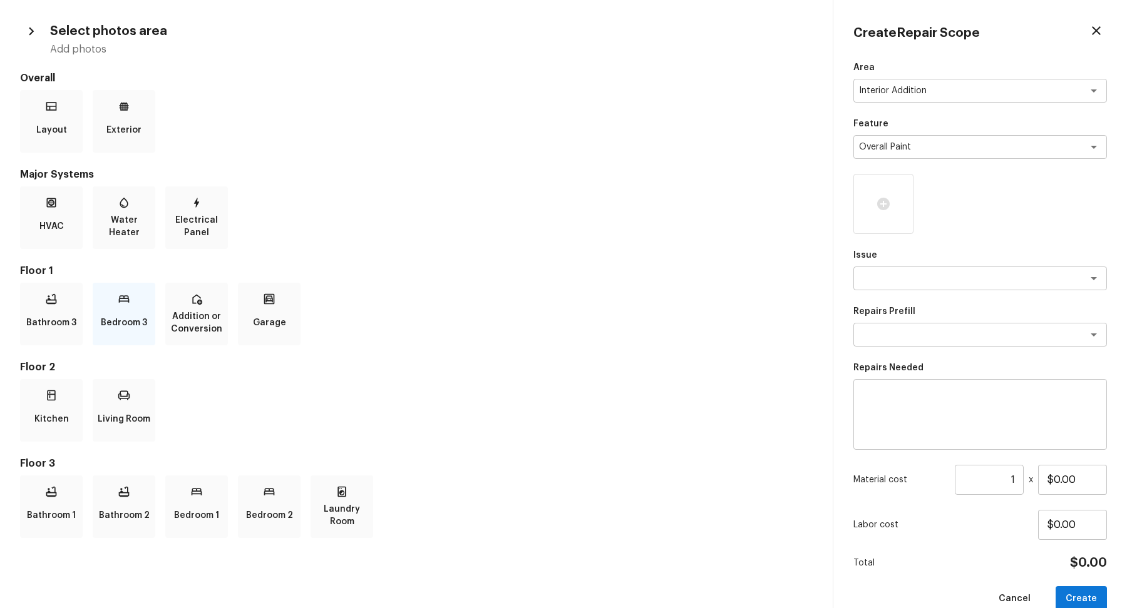
click at [127, 313] on p "Bedroom 3" at bounding box center [124, 322] width 46 height 25
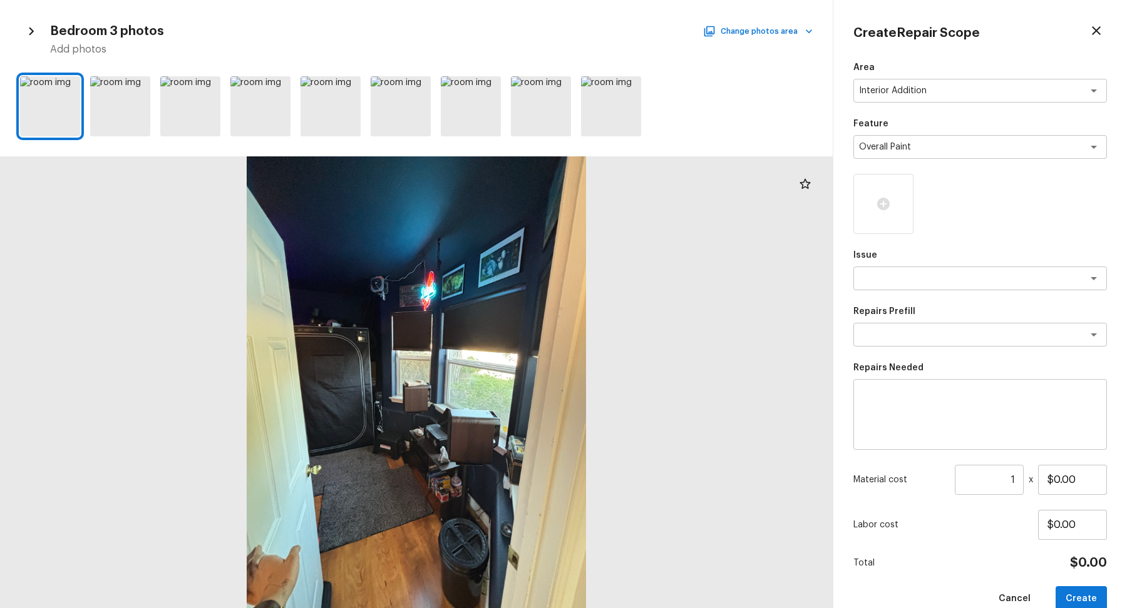
click at [501, 287] on div at bounding box center [416, 382] width 833 height 452
click at [67, 88] on icon at bounding box center [69, 87] width 13 height 13
click at [275, 88] on icon at bounding box center [279, 87] width 13 height 13
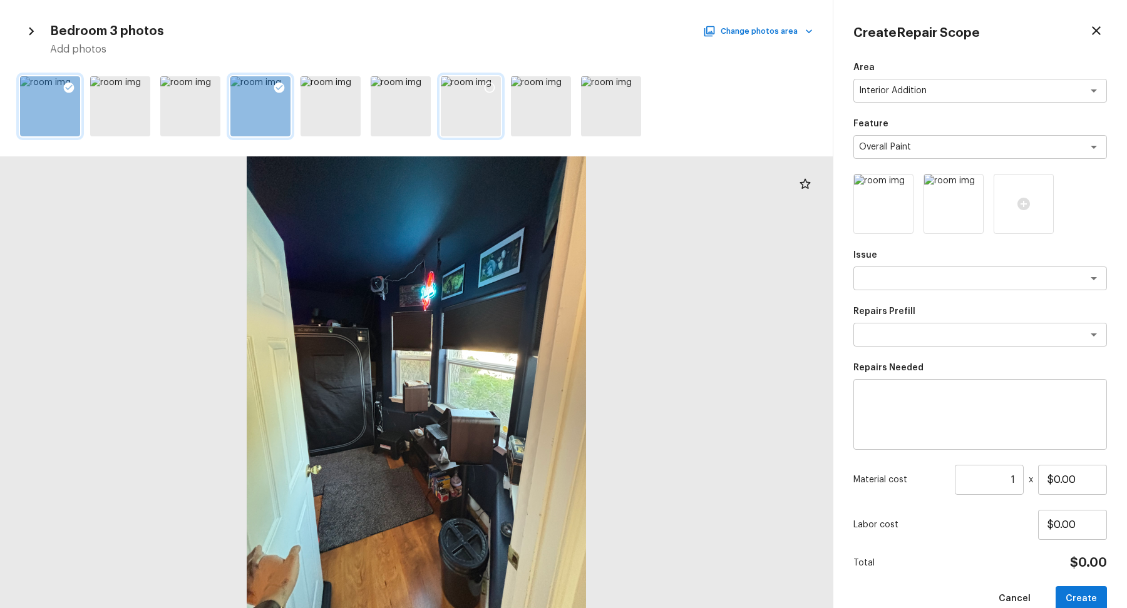
click at [486, 85] on icon at bounding box center [489, 87] width 13 height 13
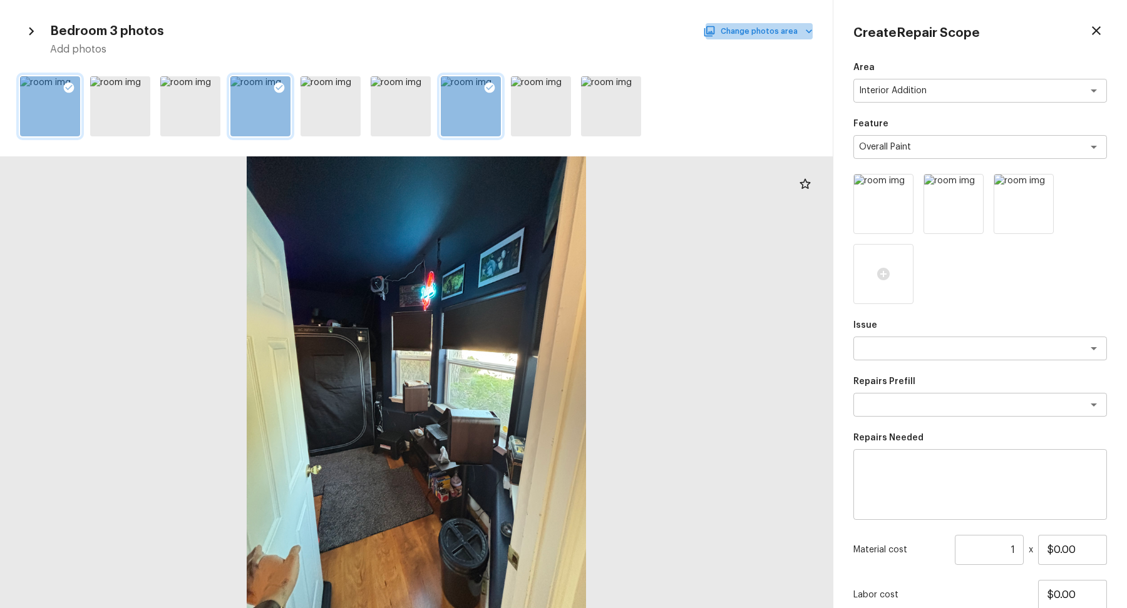
click at [798, 35] on button "Change photos area" at bounding box center [758, 31] width 107 height 16
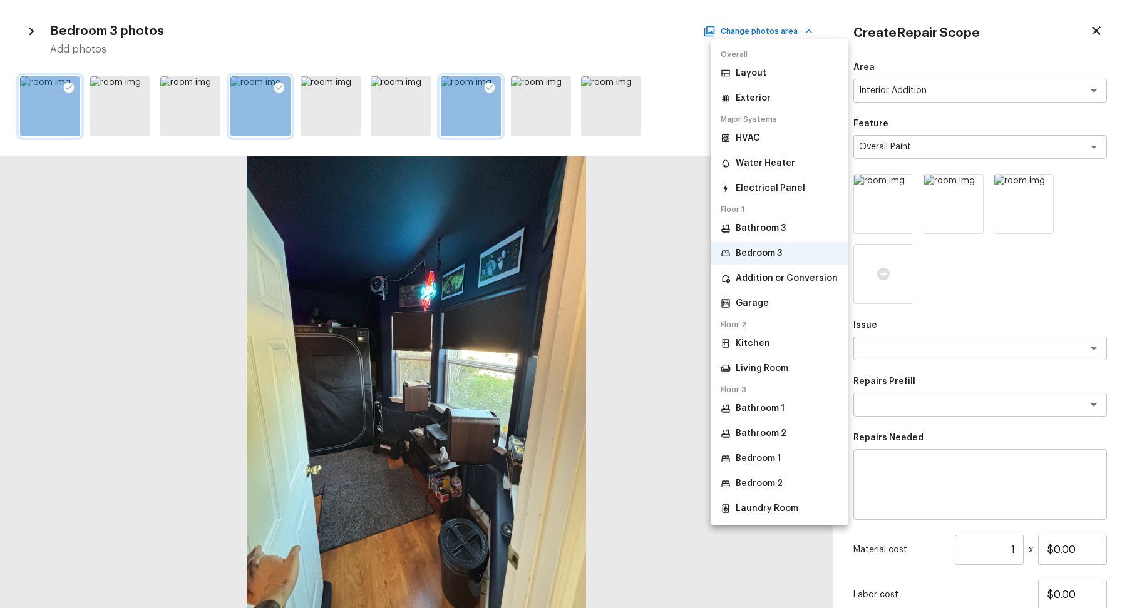
click at [759, 434] on p "Bathroom 2" at bounding box center [761, 434] width 51 height 13
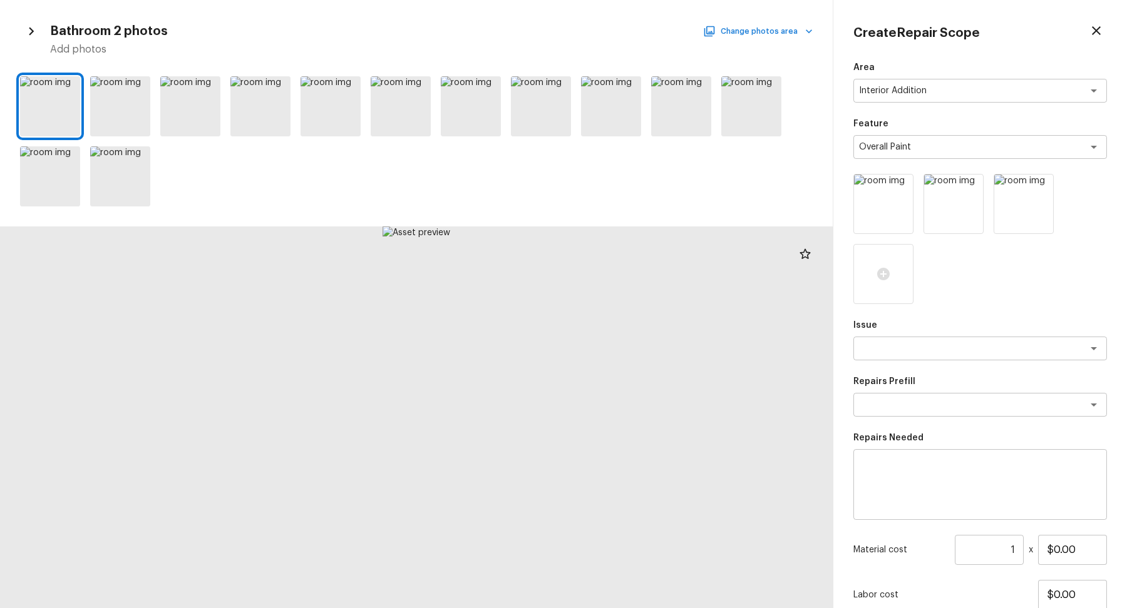
click at [774, 36] on button "Change photos area" at bounding box center [758, 31] width 107 height 16
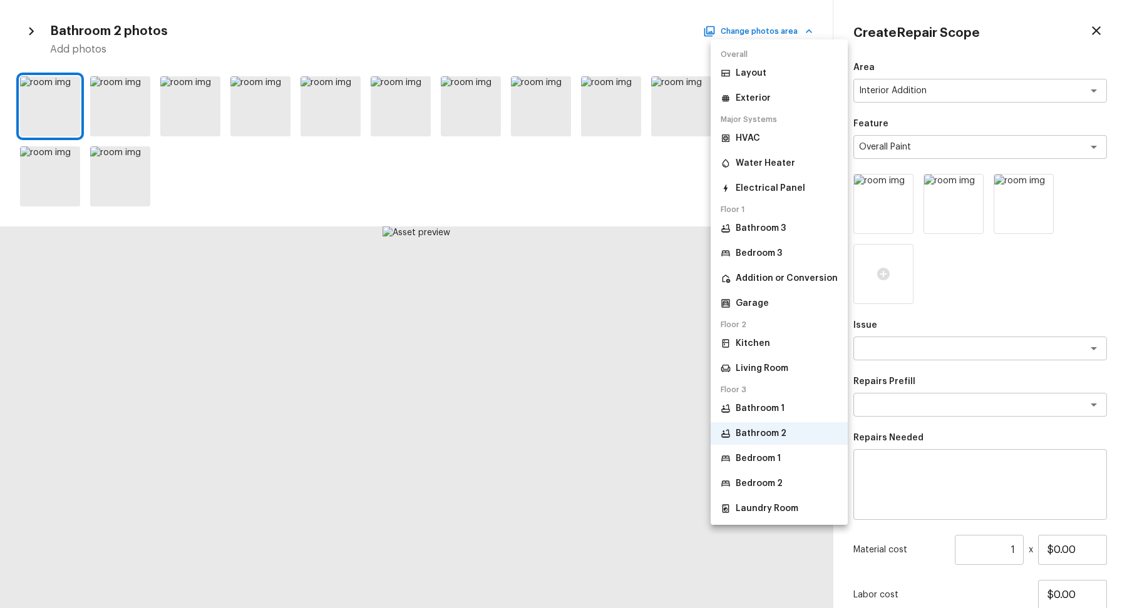
click at [752, 463] on p "Bedroom 1" at bounding box center [758, 459] width 45 height 13
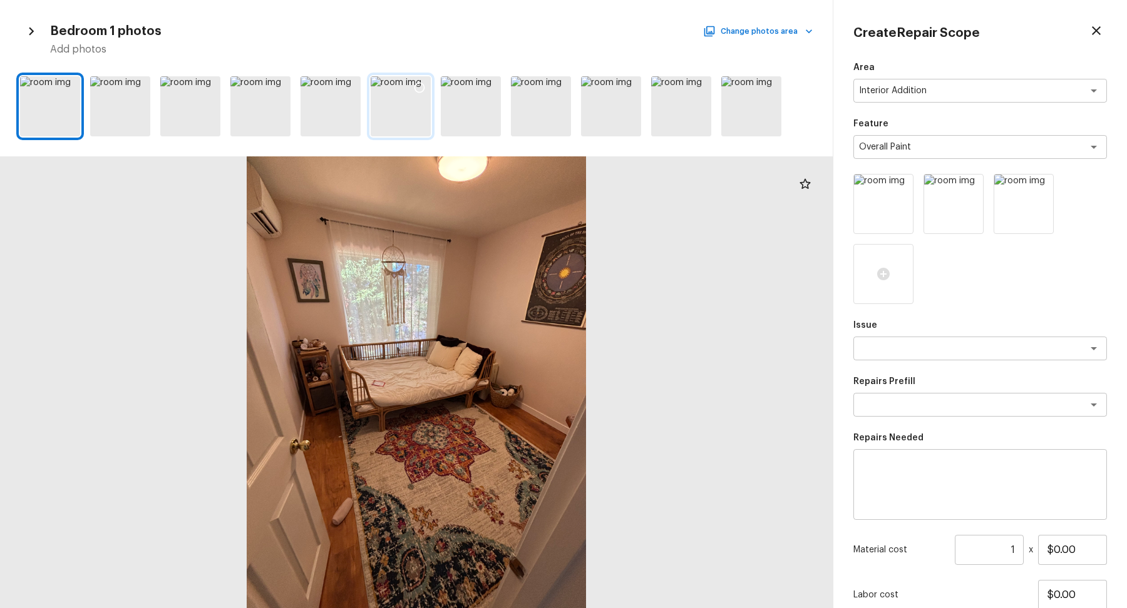
click at [418, 81] on icon at bounding box center [419, 87] width 13 height 13
click at [555, 87] on icon at bounding box center [560, 88] width 11 height 11
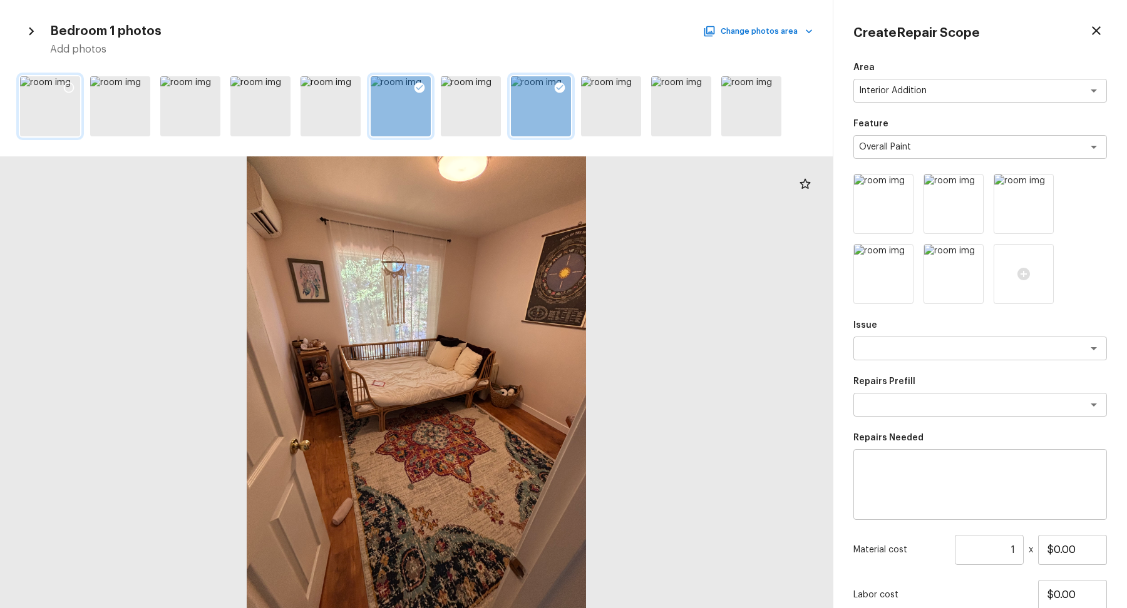
click at [70, 86] on icon at bounding box center [69, 87] width 13 height 13
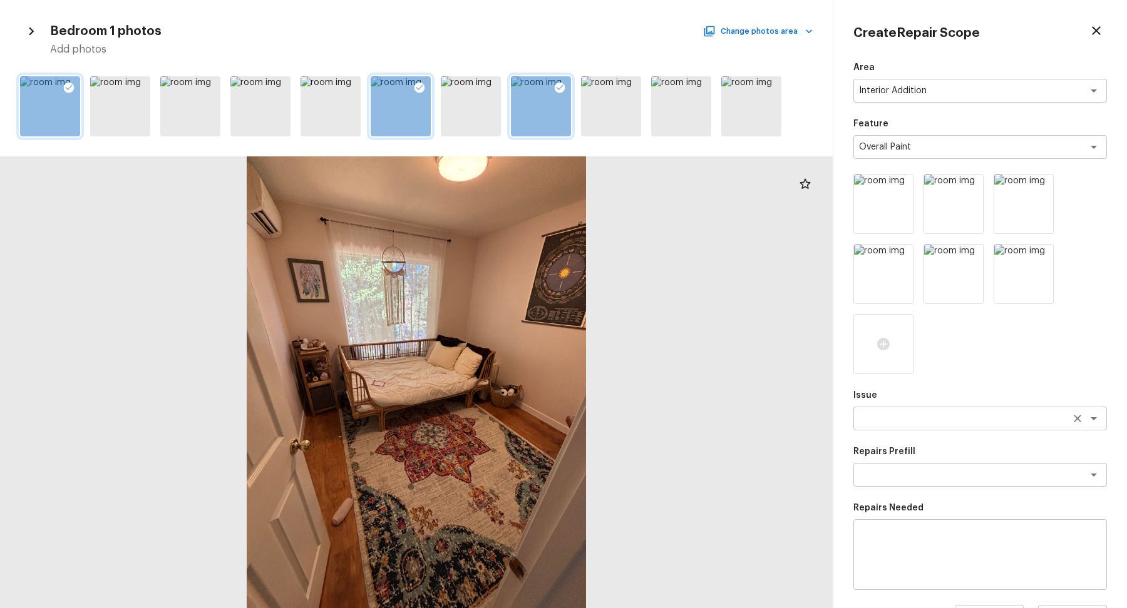
click at [887, 414] on textarea at bounding box center [962, 419] width 207 height 13
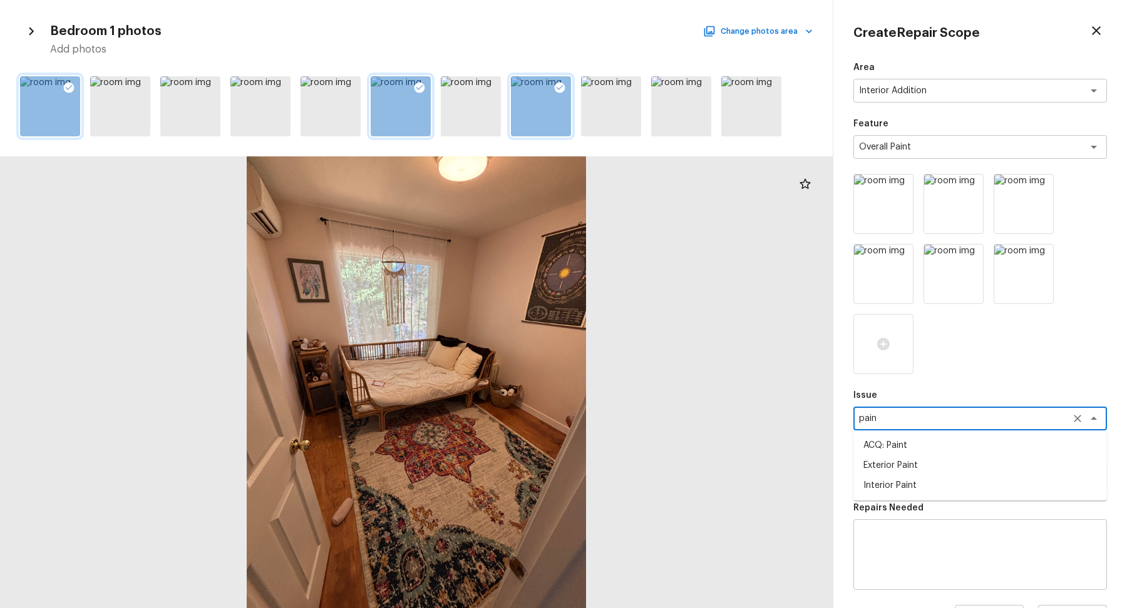
click at [999, 449] on li "ACQ: Paint" at bounding box center [980, 446] width 254 height 20
click at [936, 464] on div "x ​" at bounding box center [980, 475] width 254 height 24
type textarea "ACQ: Paint"
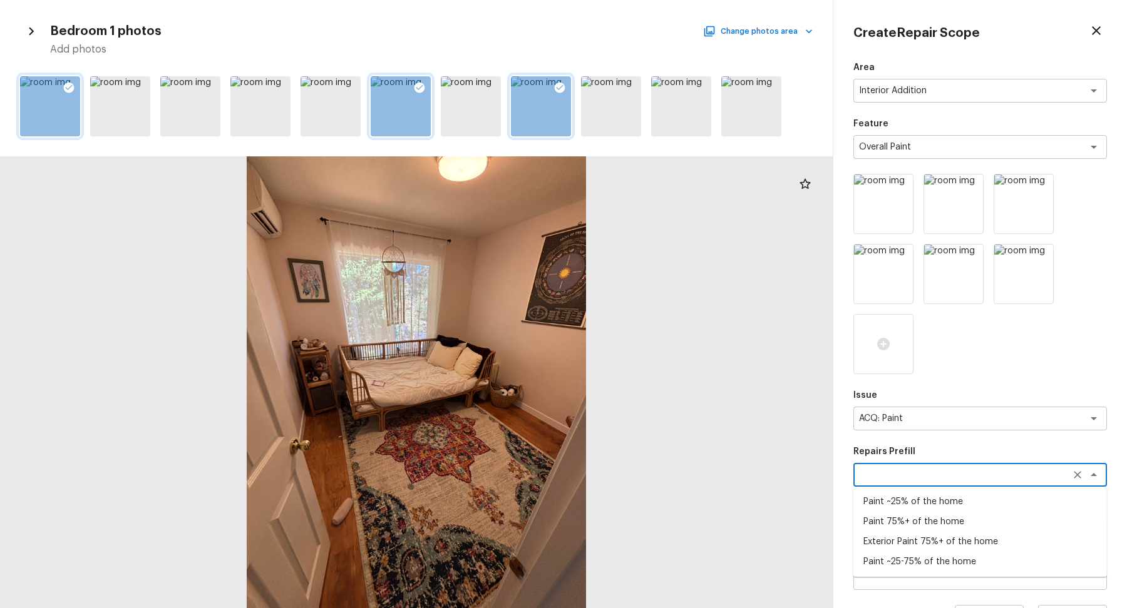
click at [957, 559] on li "Paint ~25-75% of the home" at bounding box center [980, 562] width 254 height 20
type textarea "Paint ~25-75% of the home"
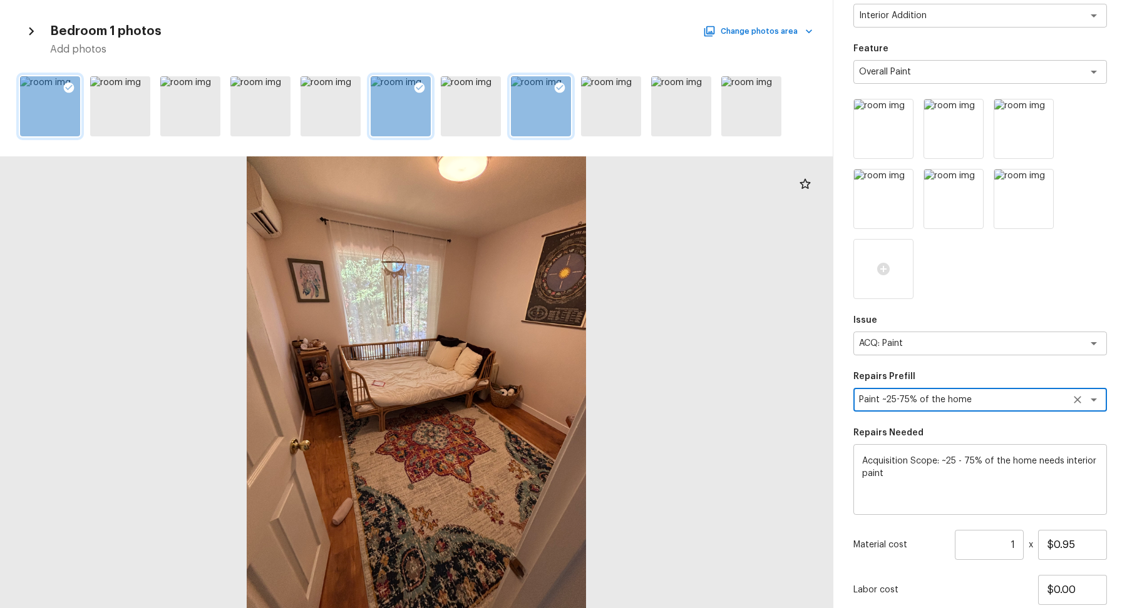
scroll to position [163, 0]
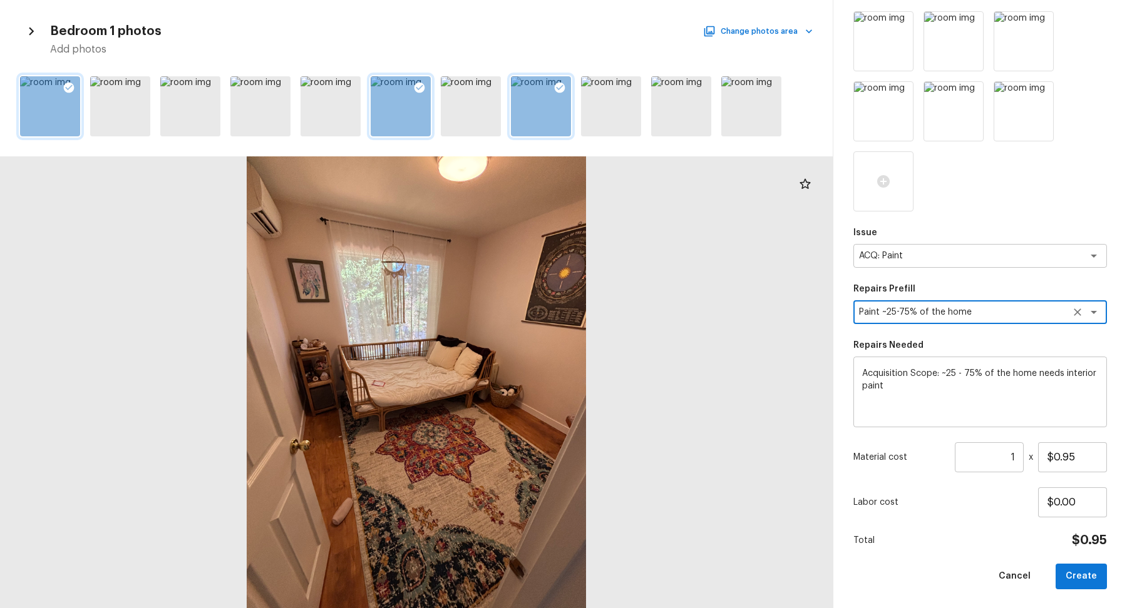
click at [1015, 466] on input "1" at bounding box center [989, 458] width 69 height 30
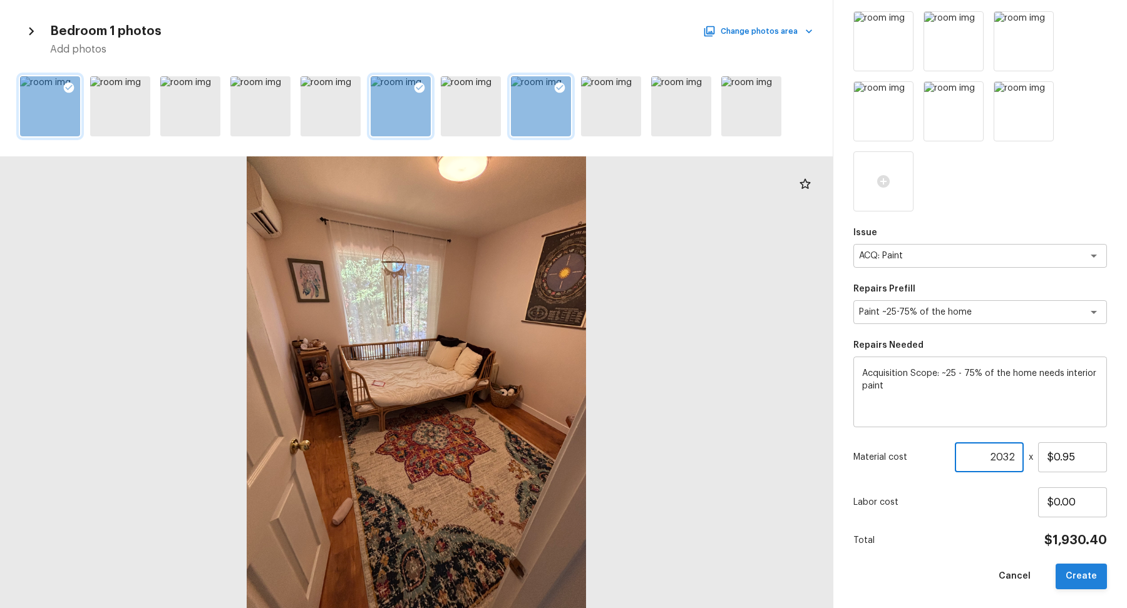
click at [1073, 570] on button "Create" at bounding box center [1080, 577] width 51 height 26
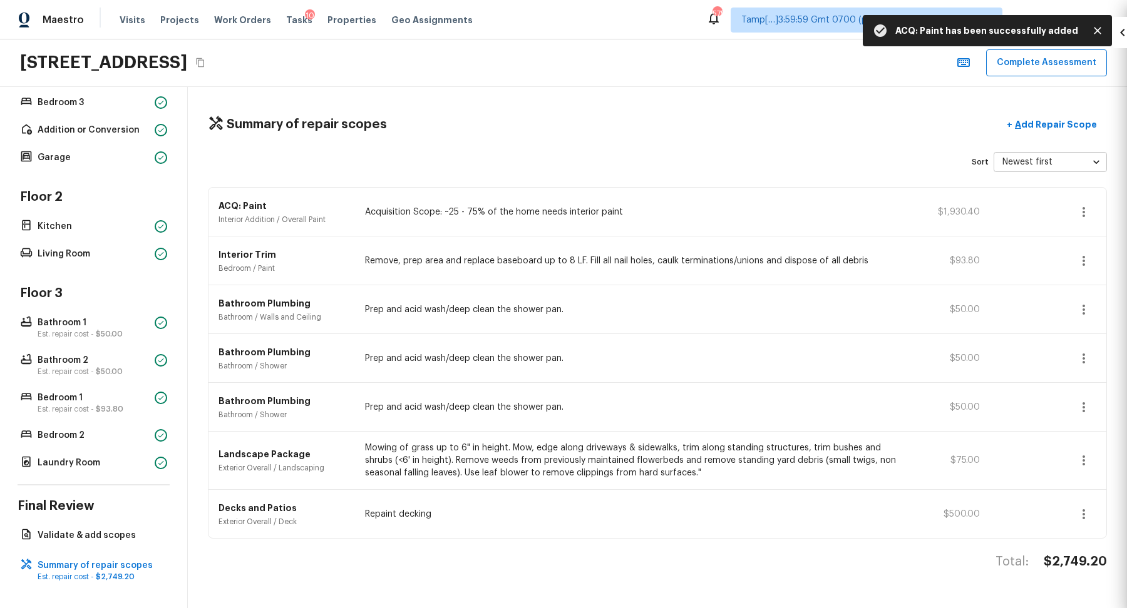
scroll to position [23, 0]
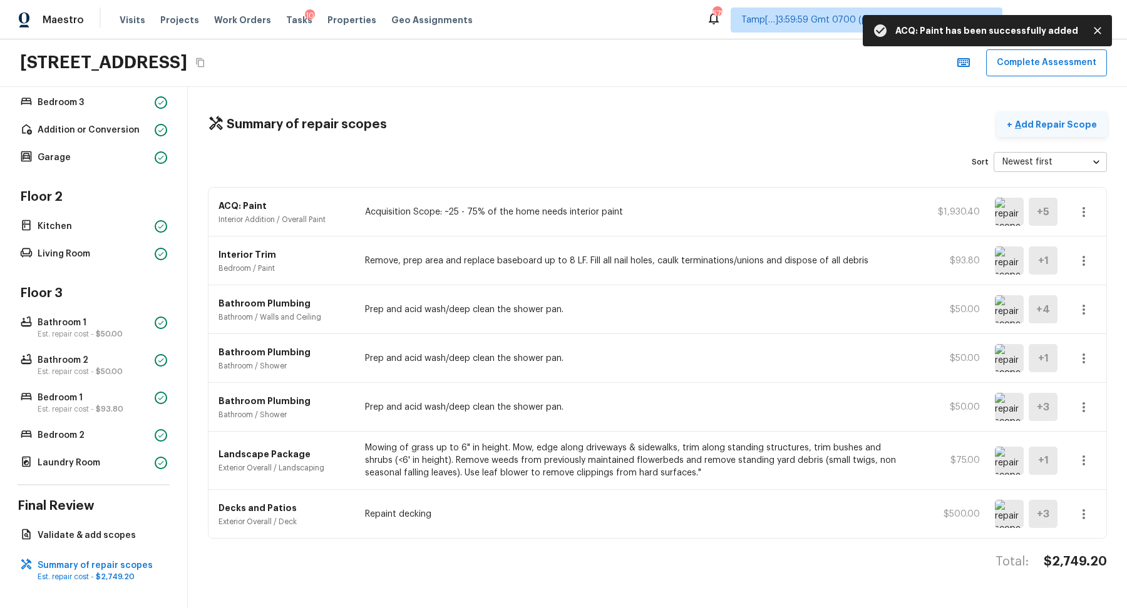
click at [1068, 125] on p "Add Repair Scope" at bounding box center [1054, 124] width 85 height 13
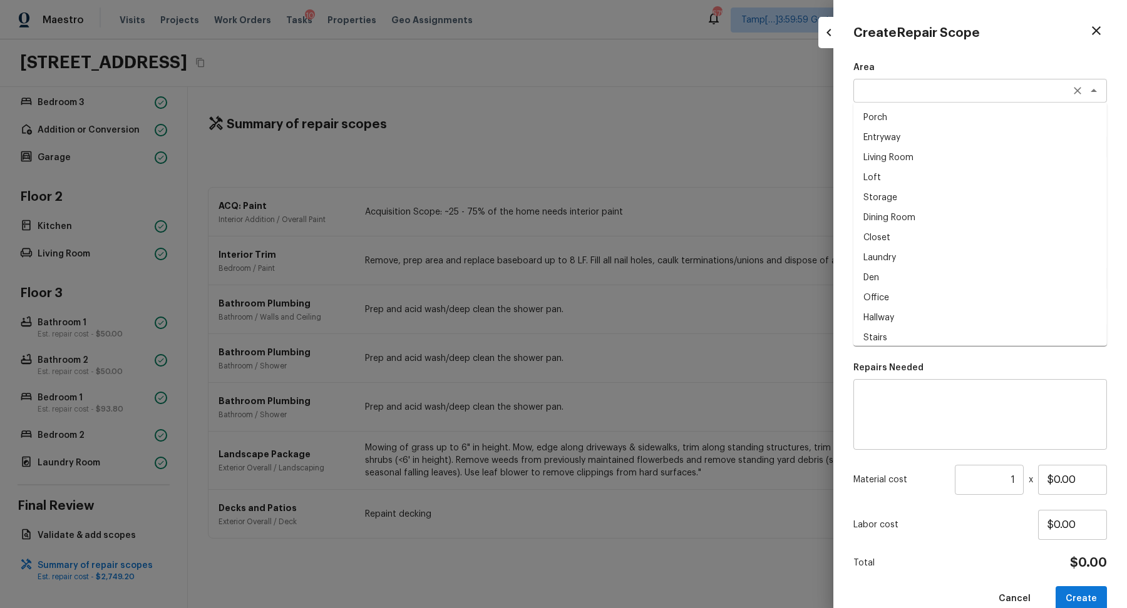
click at [911, 98] on div "x ​" at bounding box center [980, 91] width 254 height 24
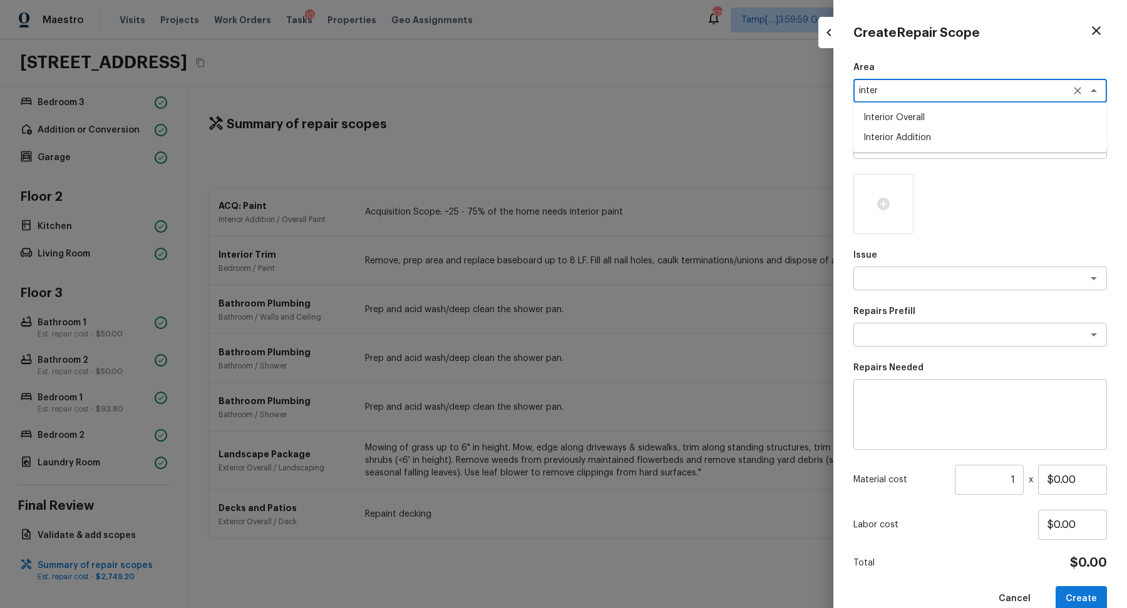
click at [894, 136] on li "Interior Addition" at bounding box center [980, 138] width 254 height 20
click at [894, 136] on div "x ​" at bounding box center [980, 147] width 254 height 24
click at [967, 86] on textarea "Interior Addition" at bounding box center [962, 91] width 207 height 13
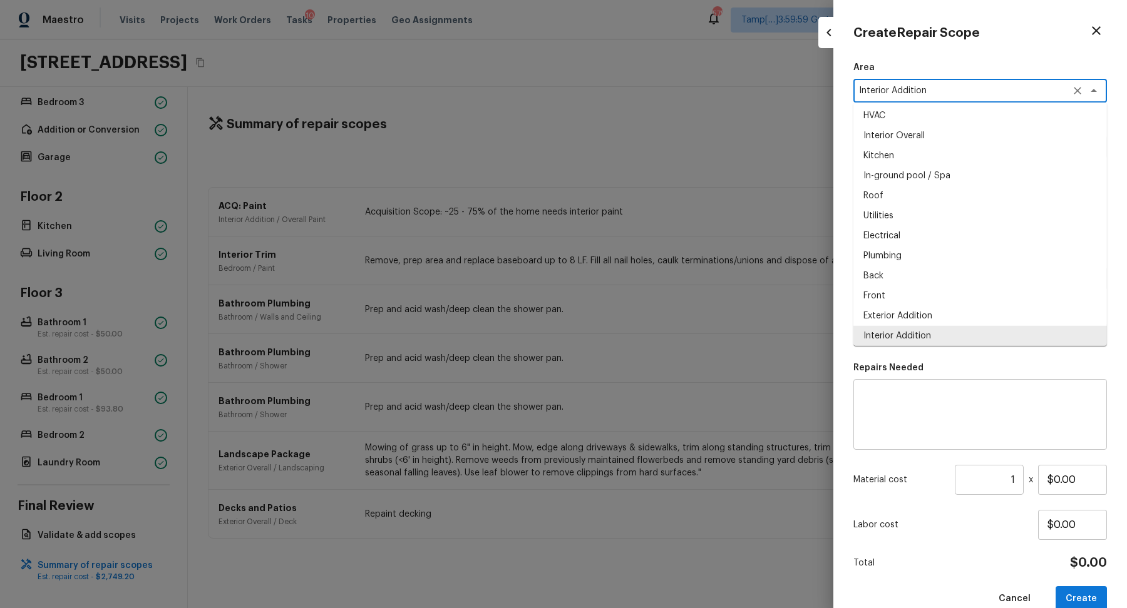
click at [967, 86] on textarea "Interior Addition" at bounding box center [962, 91] width 207 height 13
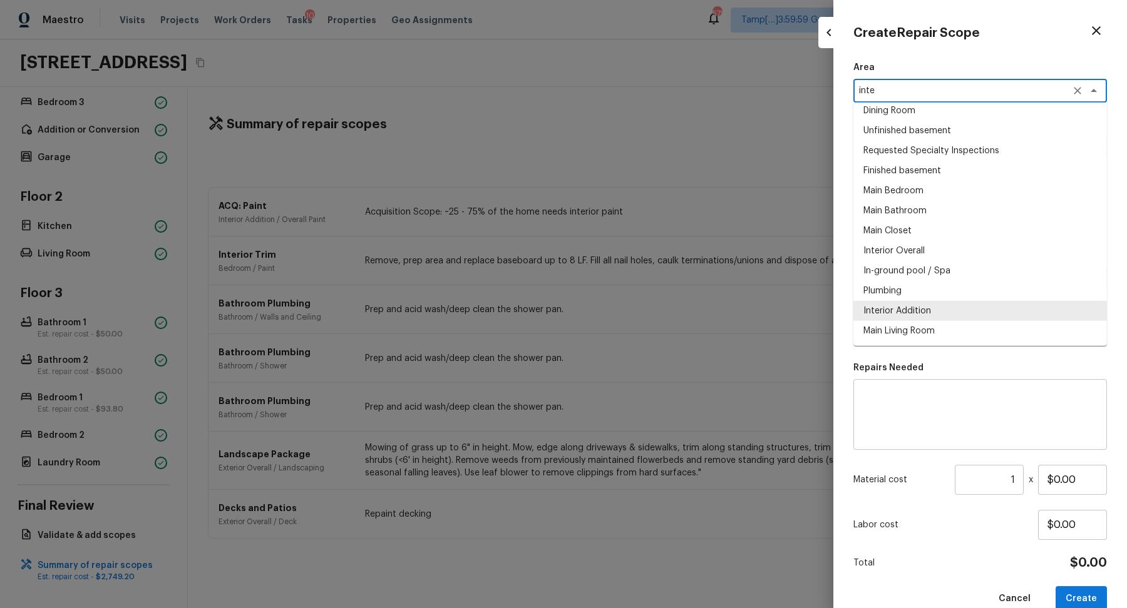
scroll to position [0, 0]
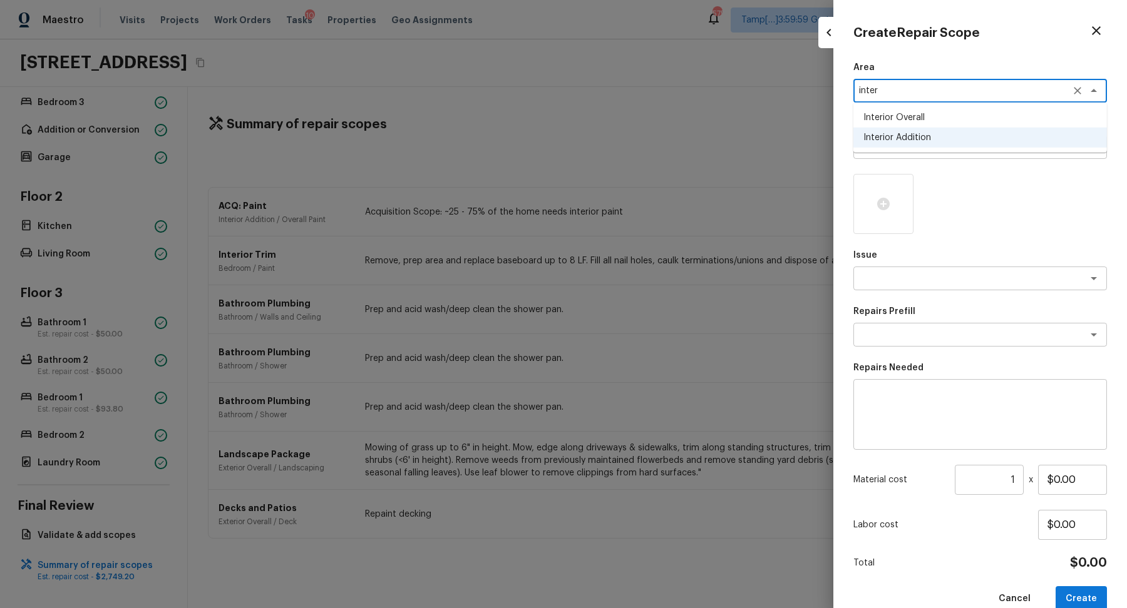
click at [953, 120] on li "Interior Overall" at bounding box center [980, 118] width 254 height 20
click at [924, 143] on textarea at bounding box center [962, 147] width 207 height 13
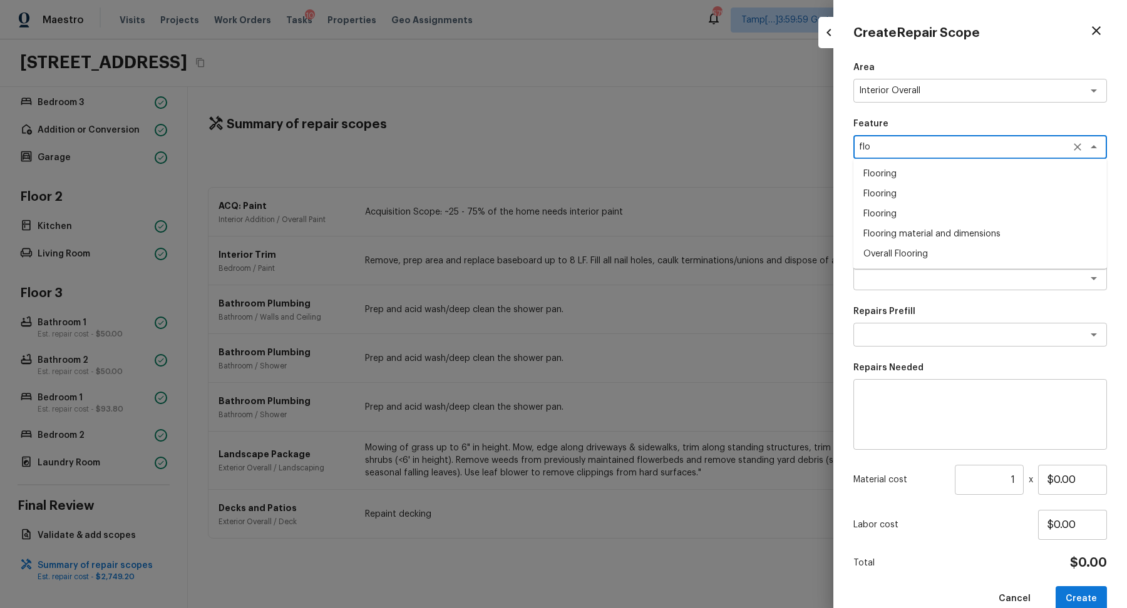
click at [979, 250] on li "Overall Flooring" at bounding box center [980, 254] width 254 height 20
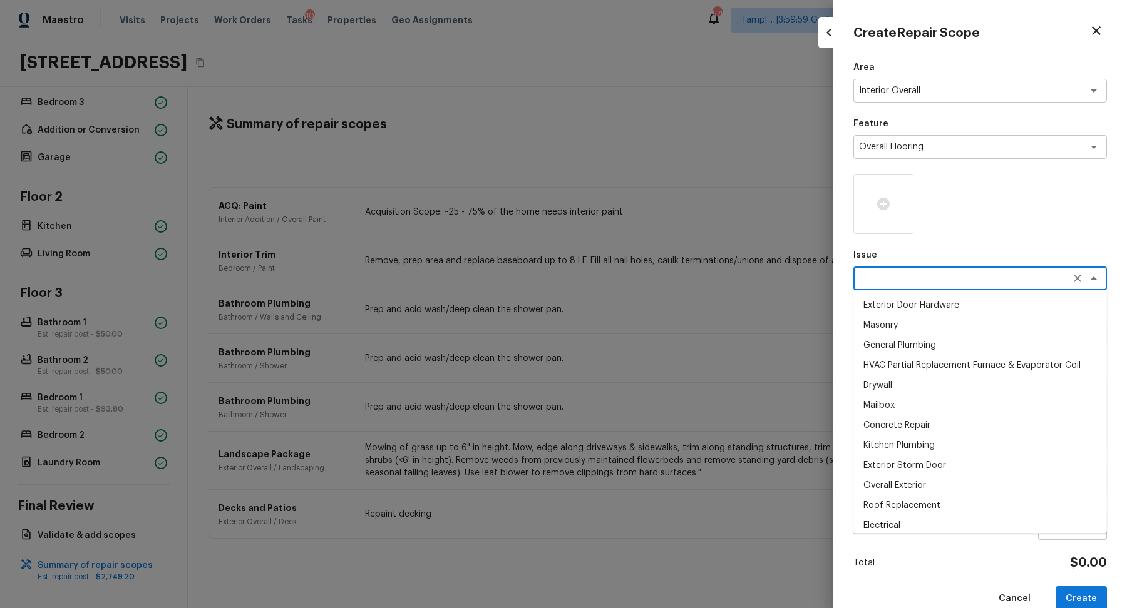
click at [920, 276] on textarea at bounding box center [962, 278] width 207 height 13
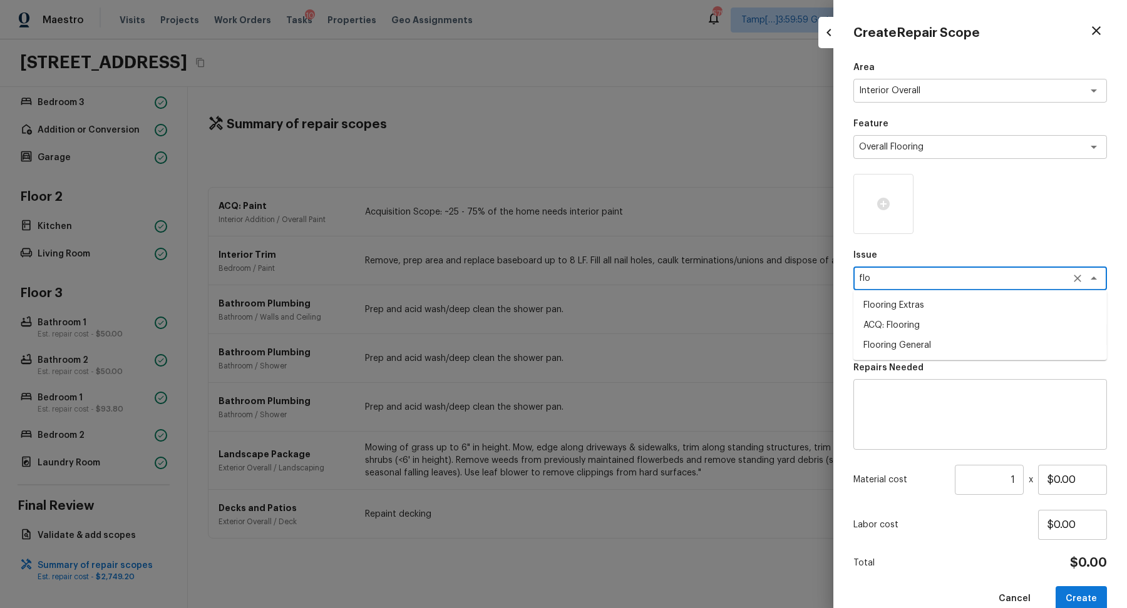
click at [999, 328] on li "ACQ: Flooring" at bounding box center [980, 325] width 254 height 20
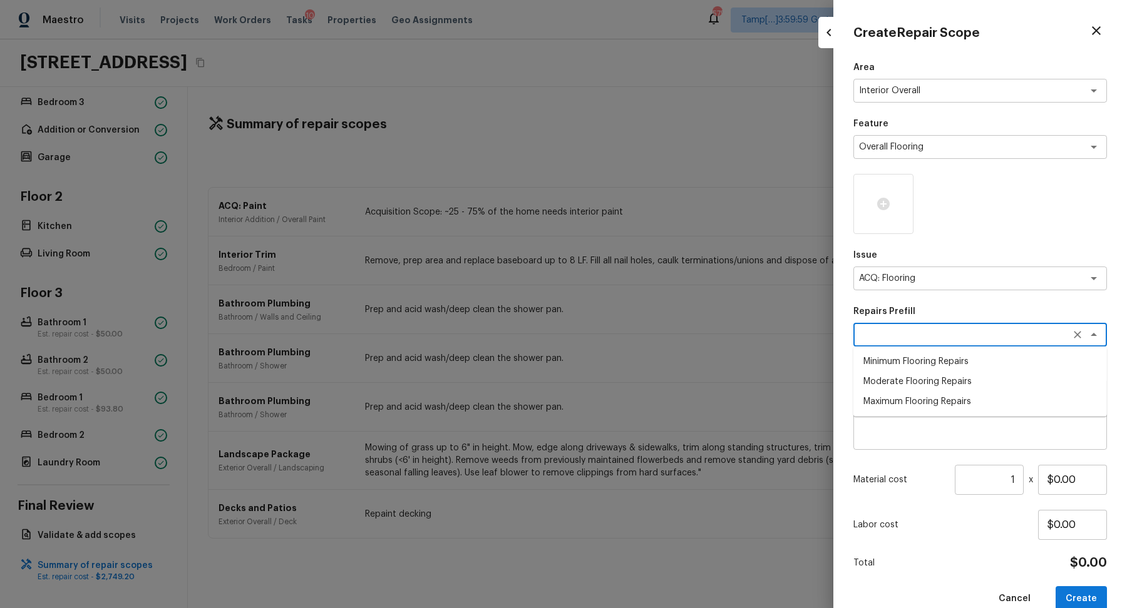
click at [935, 334] on textarea at bounding box center [962, 335] width 207 height 13
click at [960, 356] on li "Minimum Flooring Repairs" at bounding box center [980, 362] width 254 height 20
click at [995, 489] on input "1" at bounding box center [989, 480] width 69 height 30
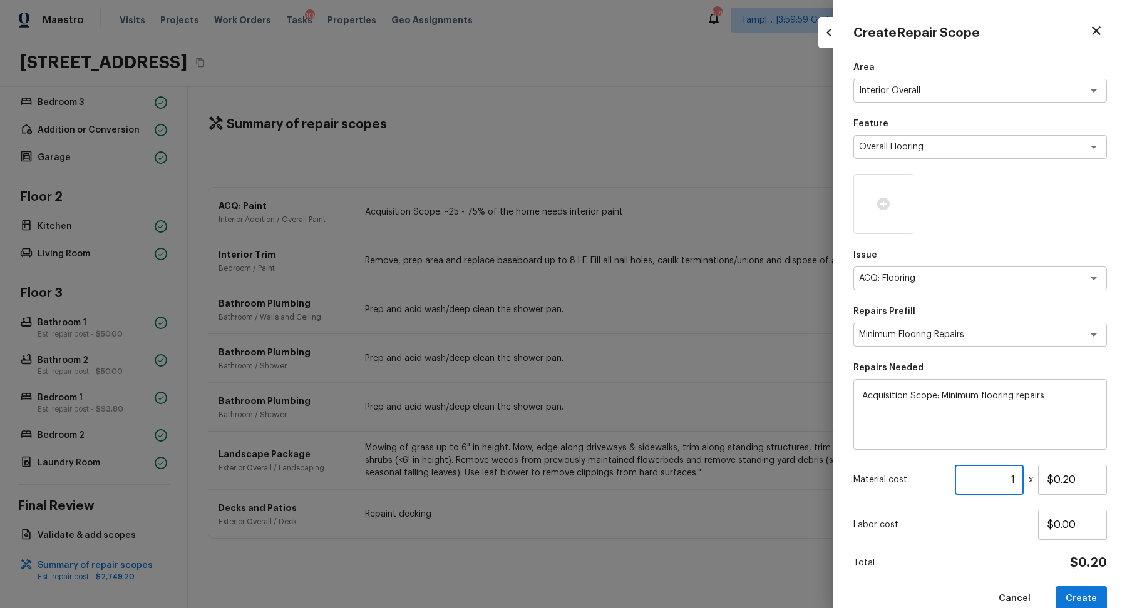
click at [995, 489] on input "1" at bounding box center [989, 480] width 69 height 30
click at [1091, 592] on button "Create" at bounding box center [1080, 600] width 51 height 26
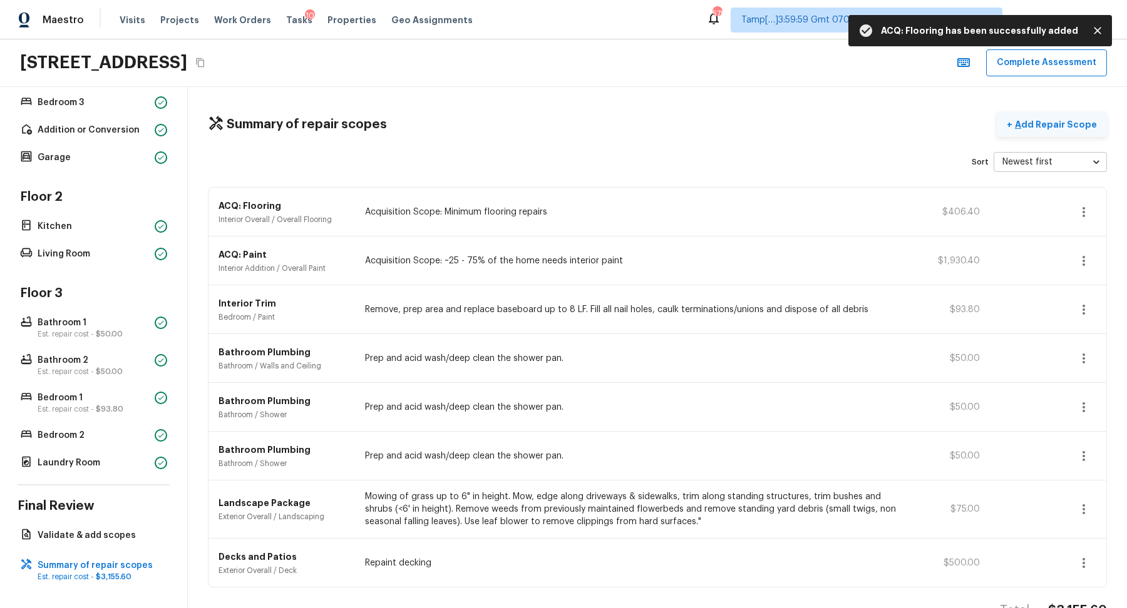
click at [1065, 125] on p "Add Repair Scope" at bounding box center [1054, 124] width 85 height 13
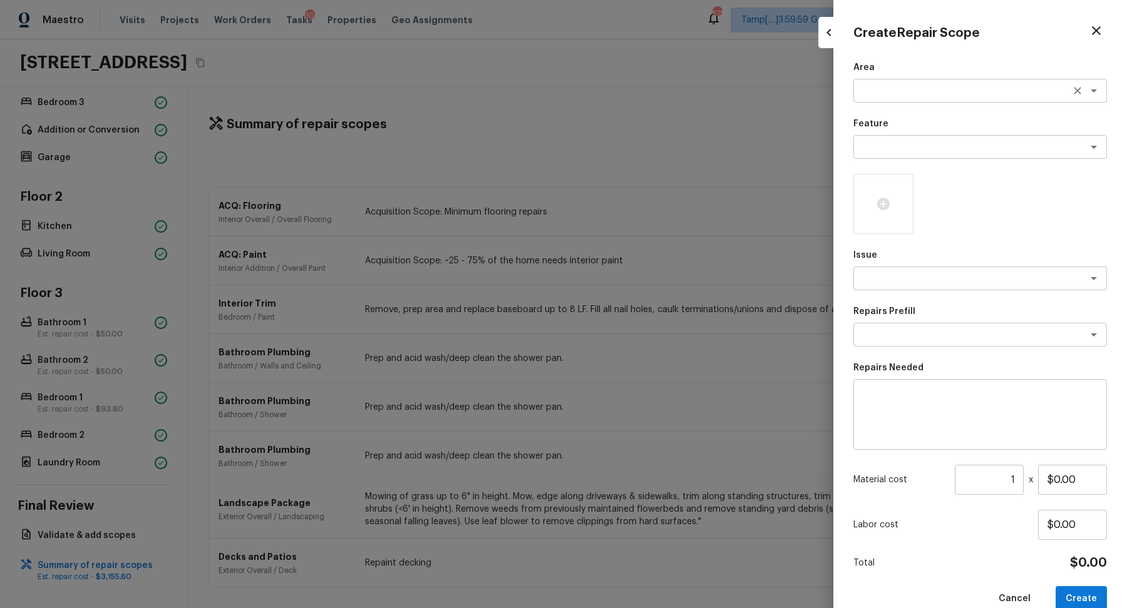
click at [887, 80] on div "x ​" at bounding box center [980, 91] width 254 height 24
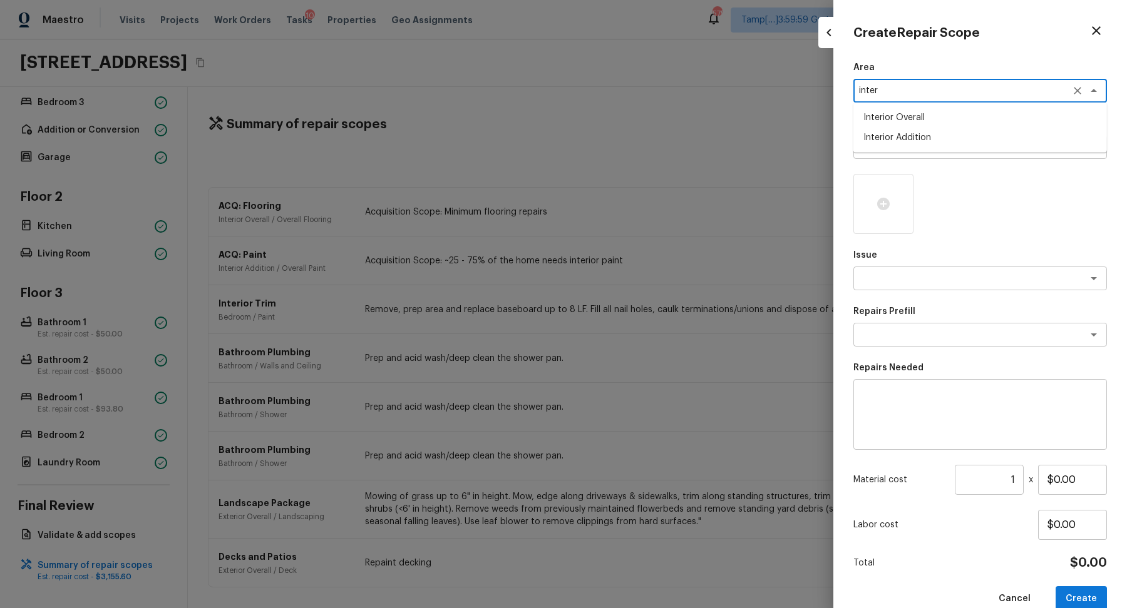
click at [923, 118] on li "Interior Overall" at bounding box center [980, 118] width 254 height 20
click at [893, 213] on div at bounding box center [883, 204] width 60 height 60
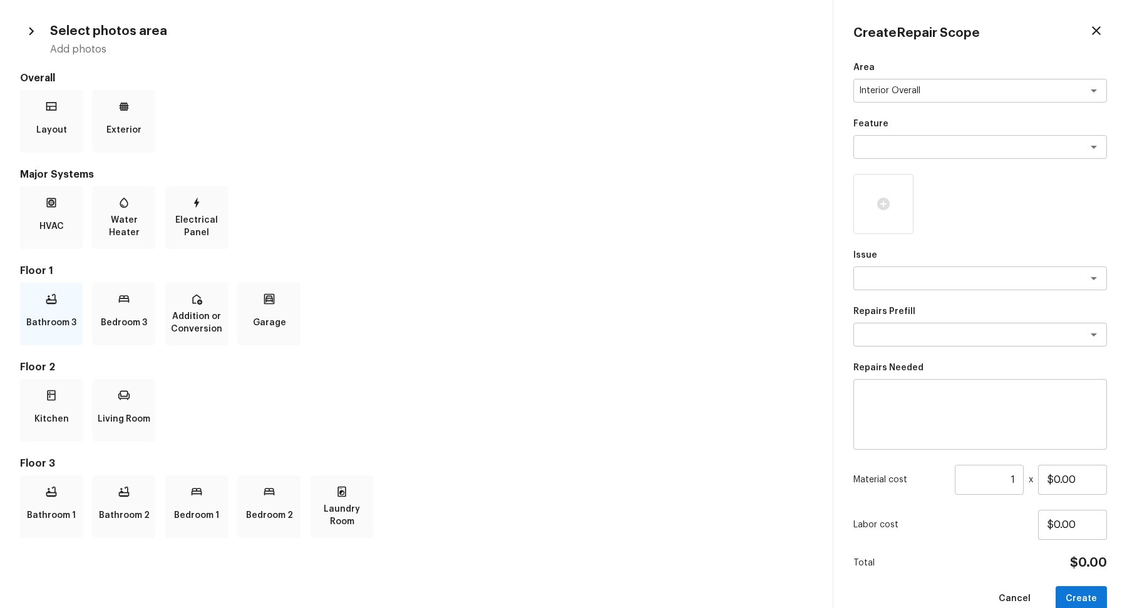
click at [56, 326] on p "Bathroom 3" at bounding box center [51, 322] width 50 height 25
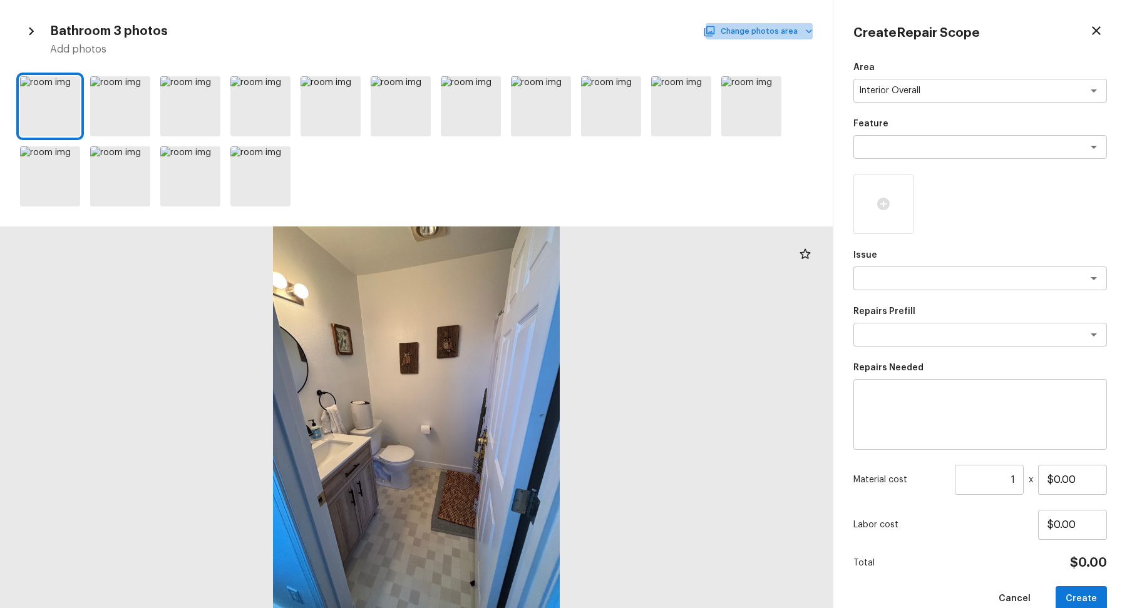
click at [789, 28] on button "Change photos area" at bounding box center [758, 31] width 107 height 16
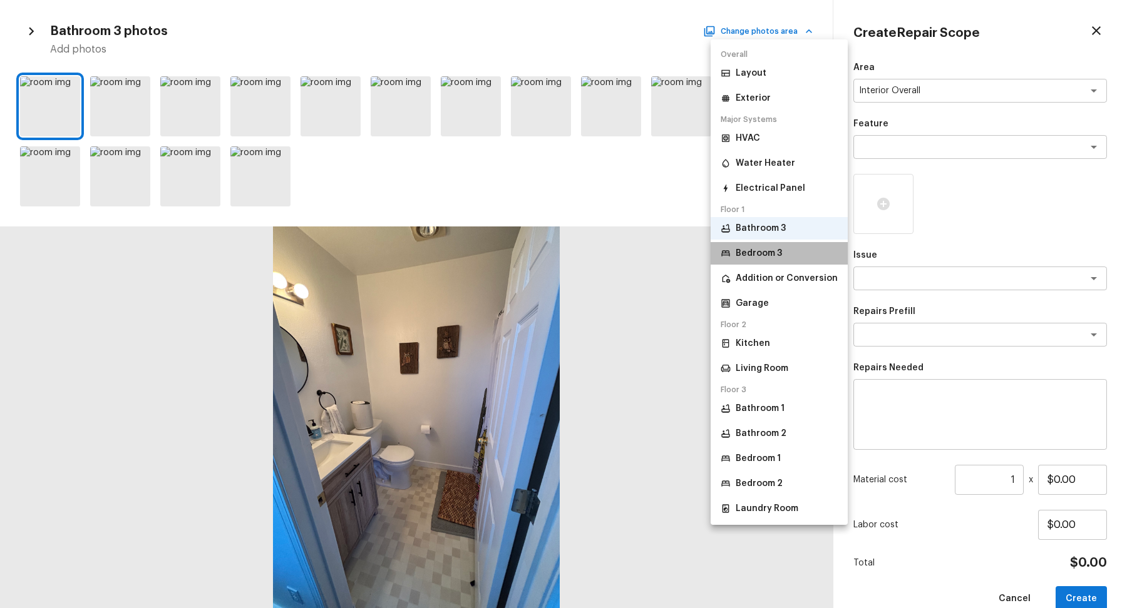
click at [790, 250] on li "Bedroom 3" at bounding box center [778, 253] width 137 height 23
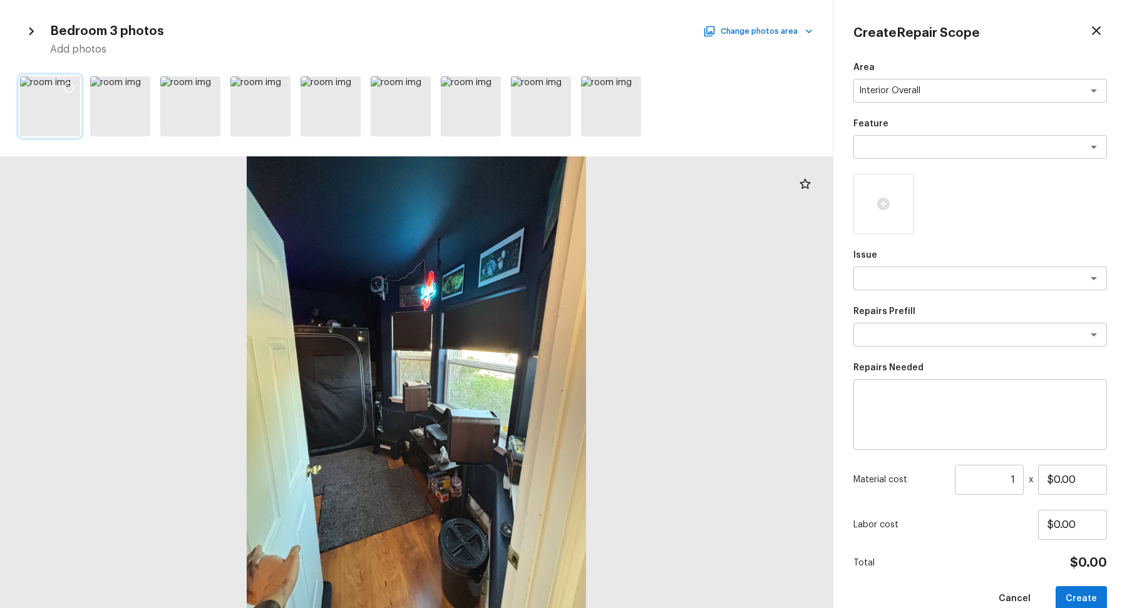
click at [68, 85] on icon at bounding box center [69, 87] width 13 height 13
click at [273, 90] on icon at bounding box center [279, 87] width 13 height 13
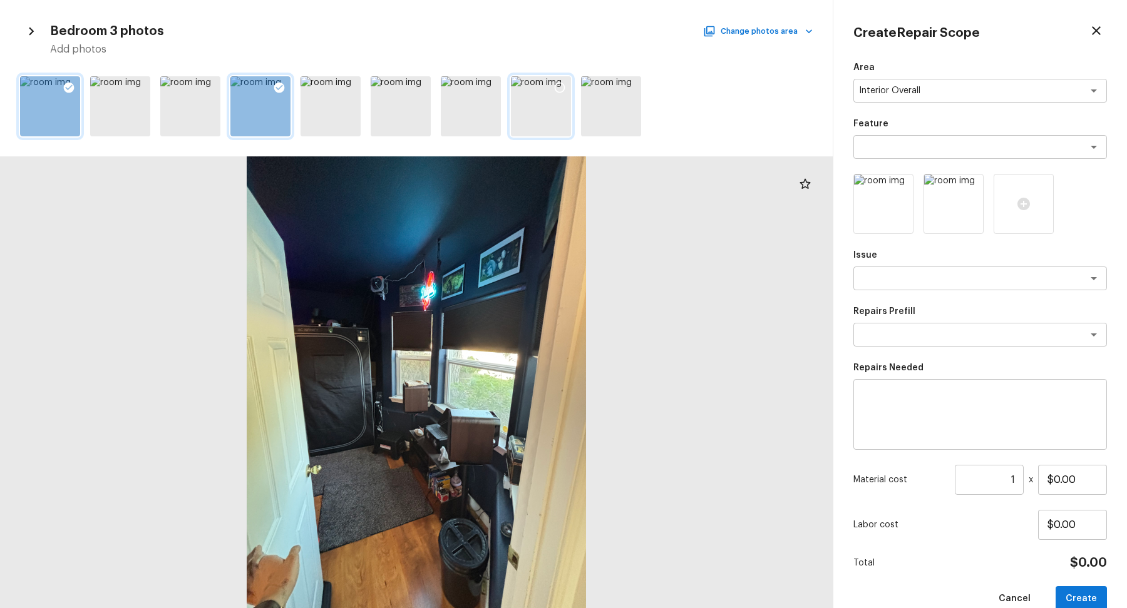
click at [562, 87] on icon at bounding box center [559, 87] width 13 height 13
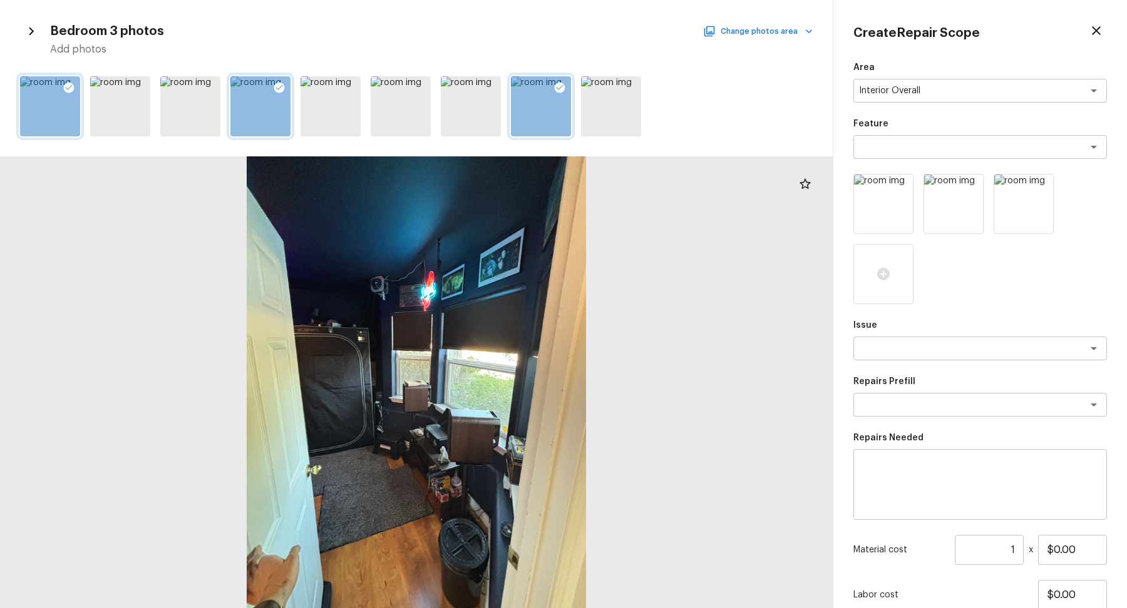
click at [794, 36] on button "Change photos area" at bounding box center [758, 31] width 107 height 16
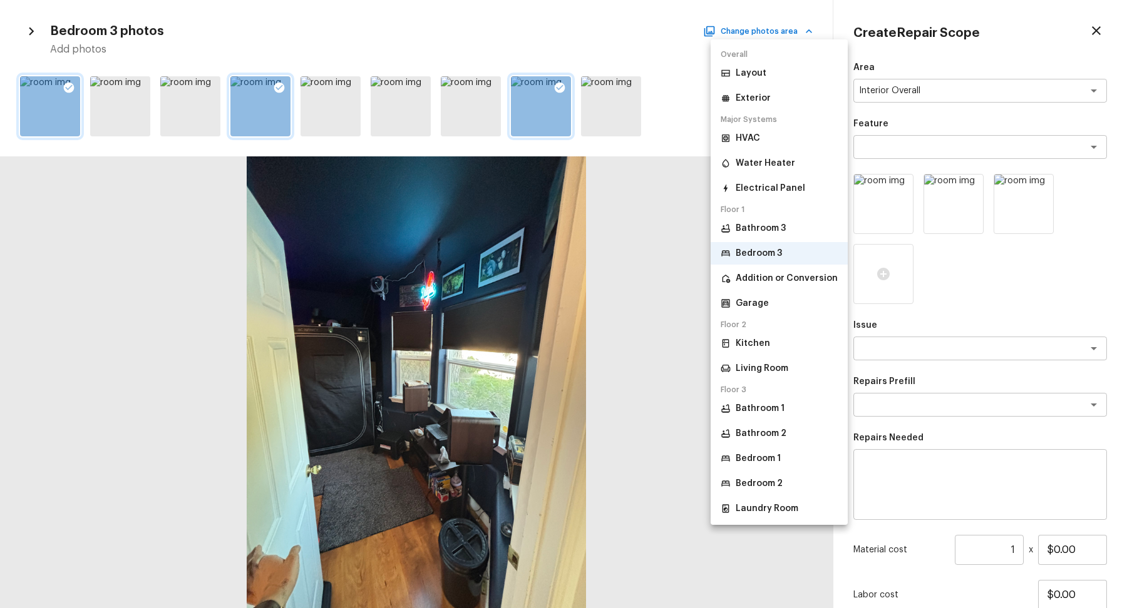
click at [779, 483] on p "Bedroom 2" at bounding box center [759, 484] width 47 height 13
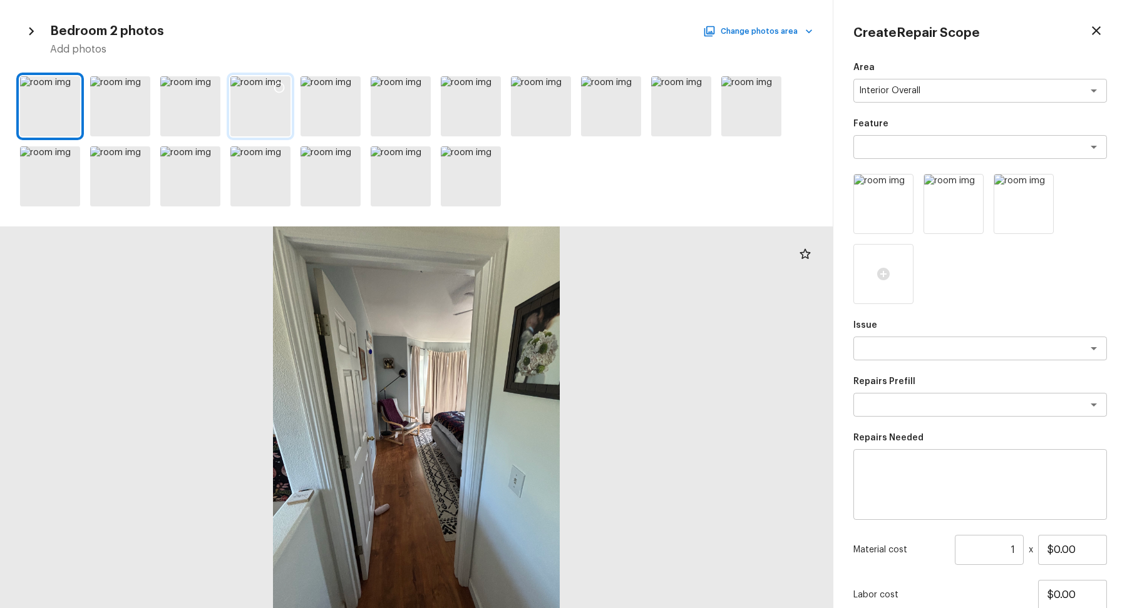
click at [258, 106] on div at bounding box center [260, 106] width 60 height 60
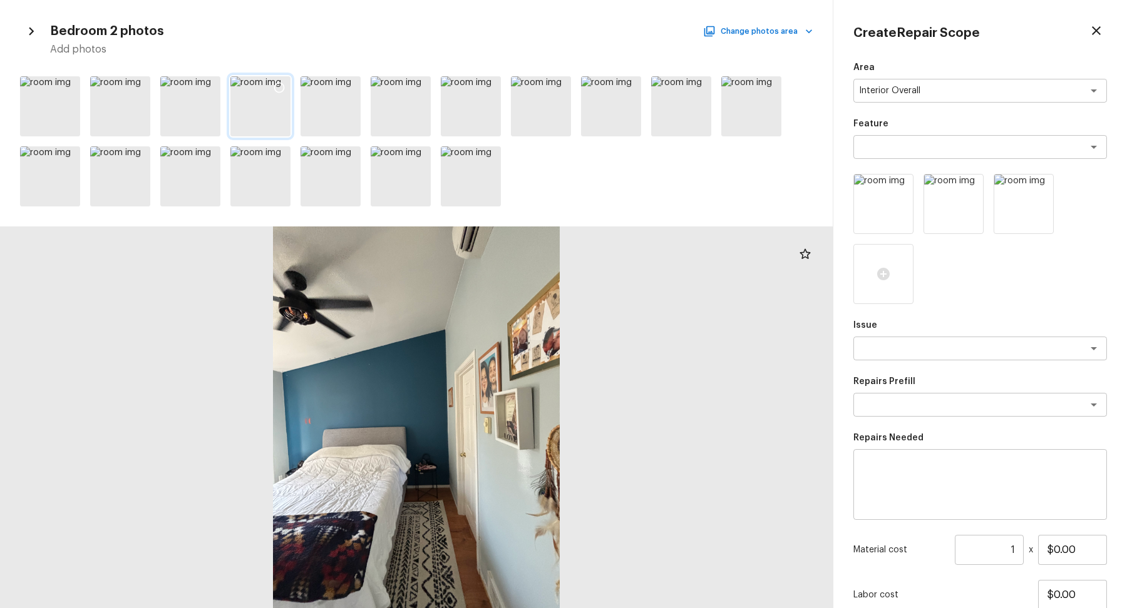
click at [282, 85] on icon at bounding box center [279, 87] width 13 height 13
click at [143, 158] on icon at bounding box center [139, 157] width 13 height 13
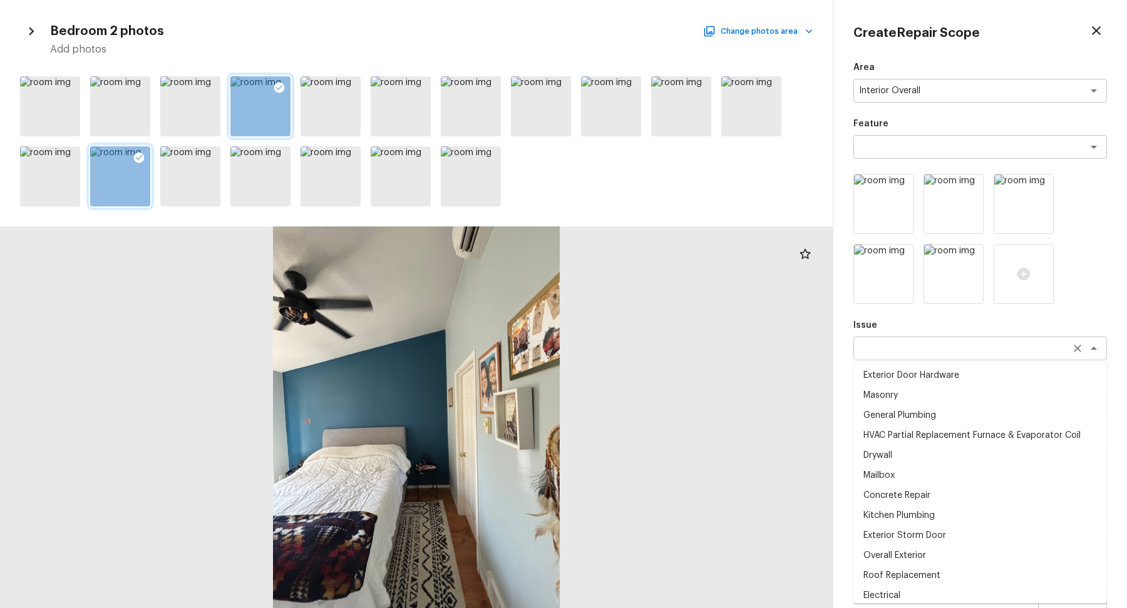
click at [932, 357] on div "x ​" at bounding box center [980, 349] width 254 height 24
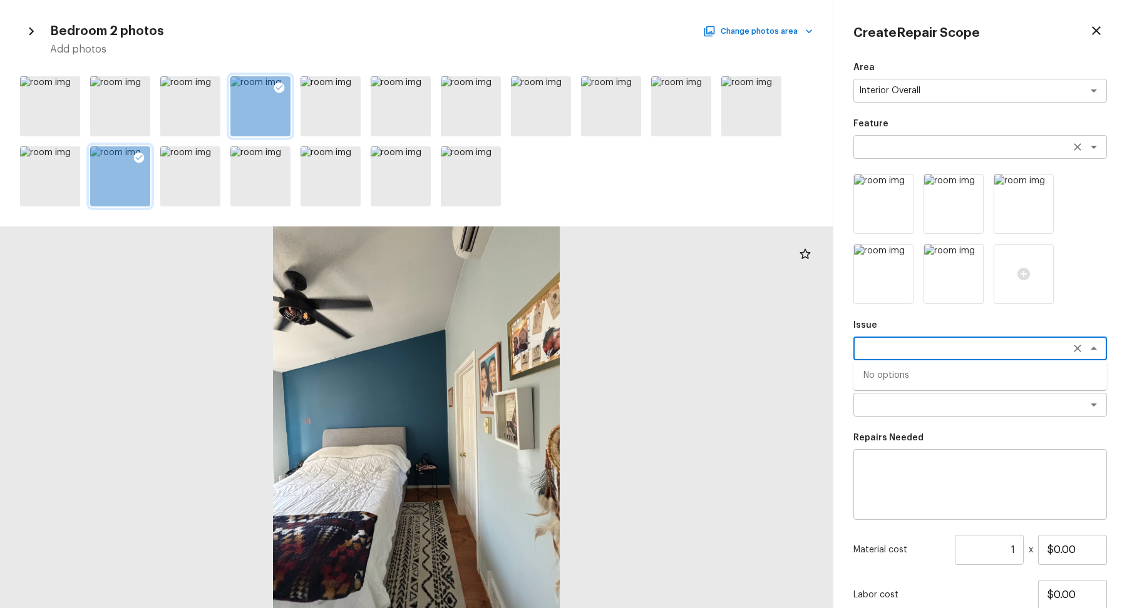
click at [935, 147] on textarea at bounding box center [962, 147] width 207 height 13
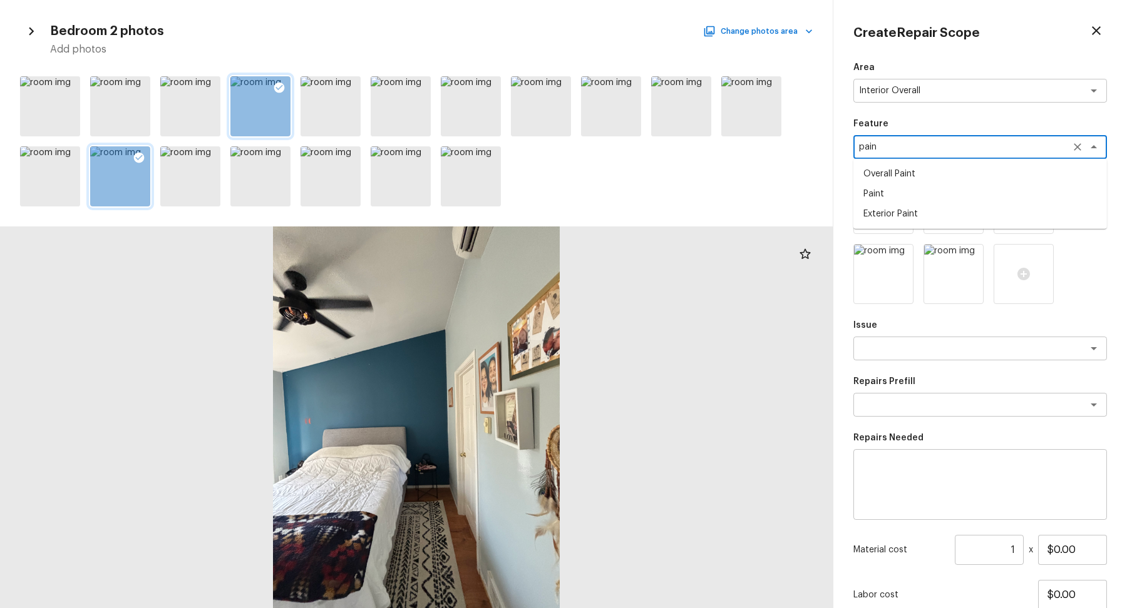
click at [967, 188] on li "Paint" at bounding box center [980, 194] width 254 height 20
click at [943, 351] on textarea at bounding box center [962, 348] width 207 height 13
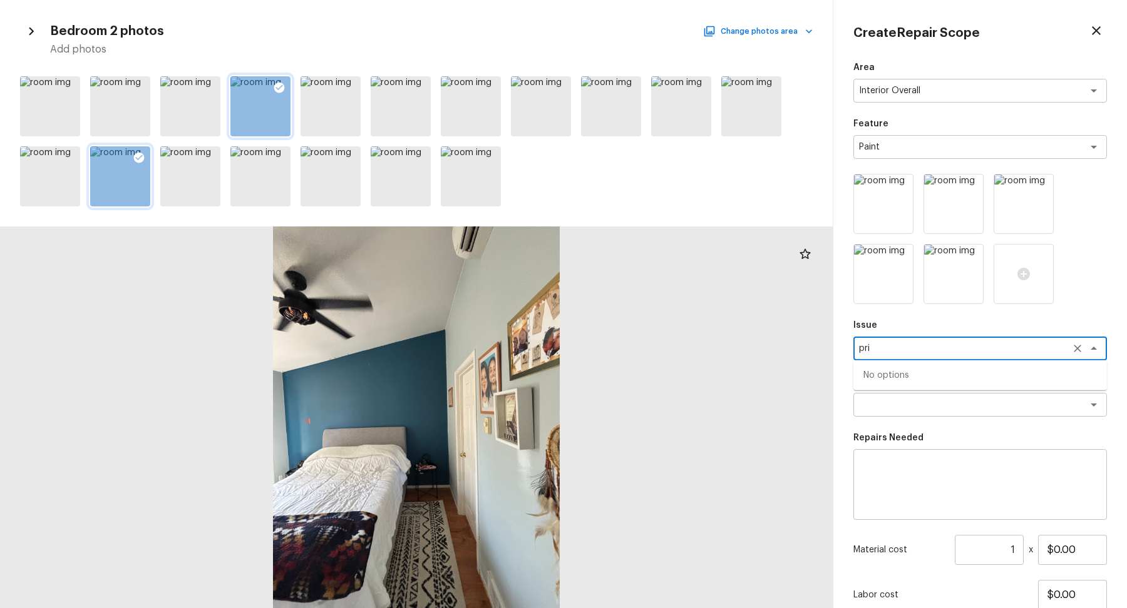
click at [921, 357] on div "pri x ​" at bounding box center [980, 349] width 254 height 24
click at [931, 416] on div "x ​" at bounding box center [980, 405] width 254 height 24
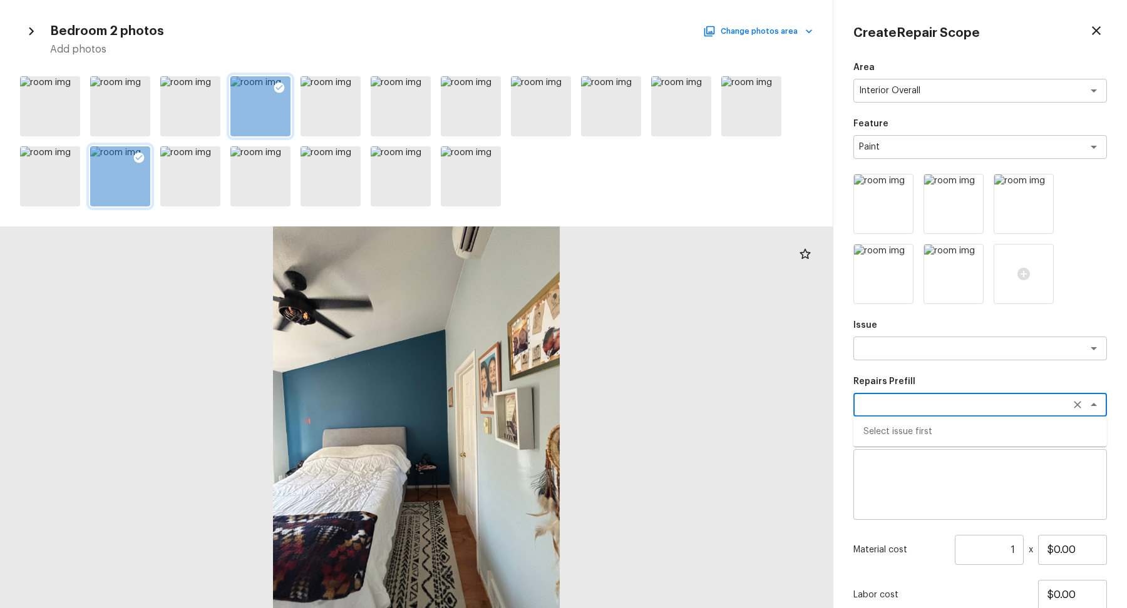
click at [950, 404] on textarea at bounding box center [962, 405] width 207 height 13
click at [936, 347] on textarea at bounding box center [962, 348] width 207 height 13
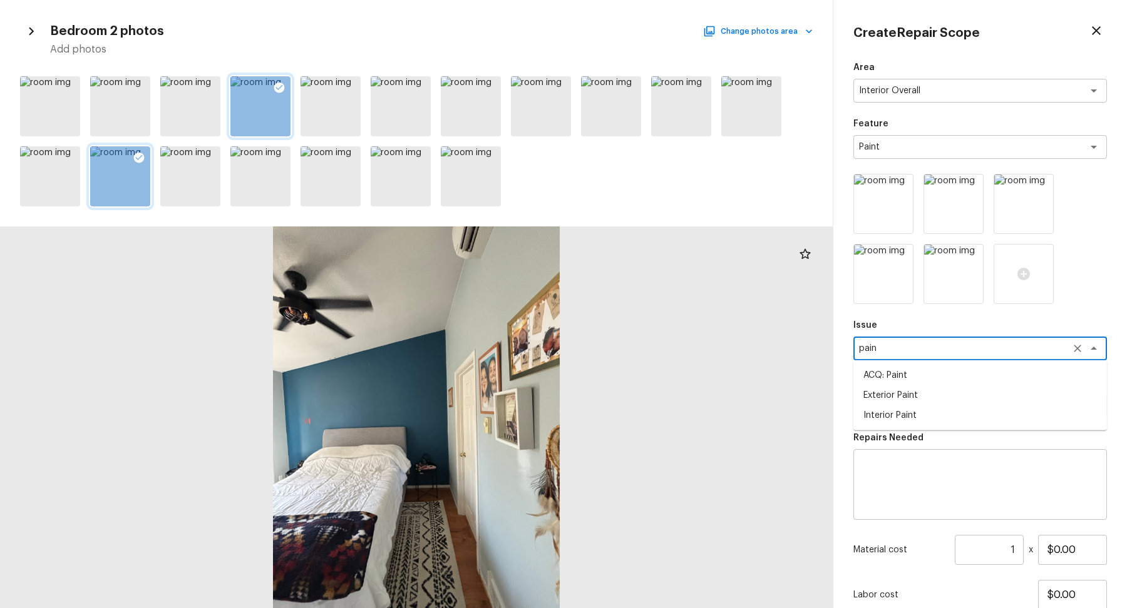
click at [913, 408] on li "Interior Paint" at bounding box center [980, 416] width 254 height 20
click at [913, 408] on textarea at bounding box center [962, 405] width 207 height 13
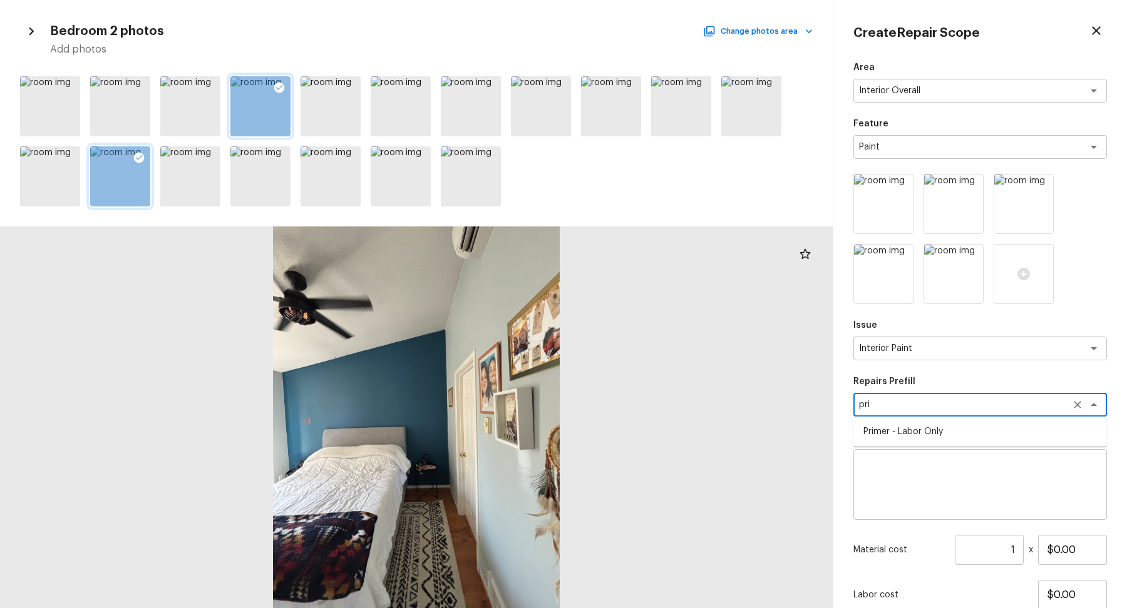
click at [969, 434] on li "Primer - Labor Only" at bounding box center [980, 432] width 254 height 20
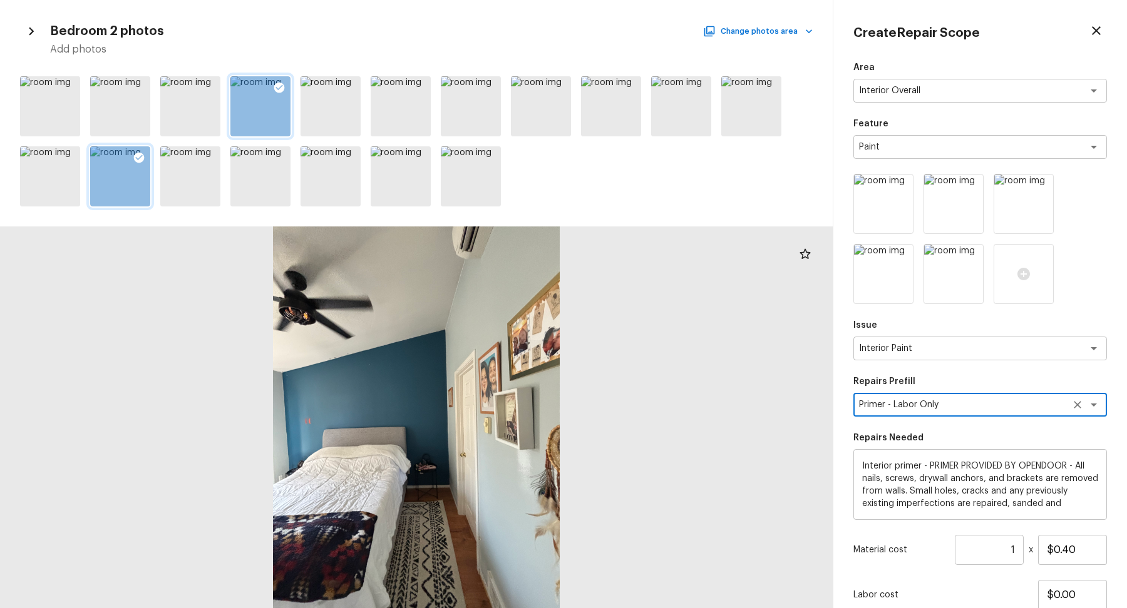
scroll to position [38, 0]
click at [1003, 548] on input "1" at bounding box center [989, 550] width 69 height 30
click at [926, 526] on div "Area Interior Overall x ​ Feature Paint x ​ Issue Interior Paint x ​ Repairs Pr…" at bounding box center [980, 371] width 254 height 621
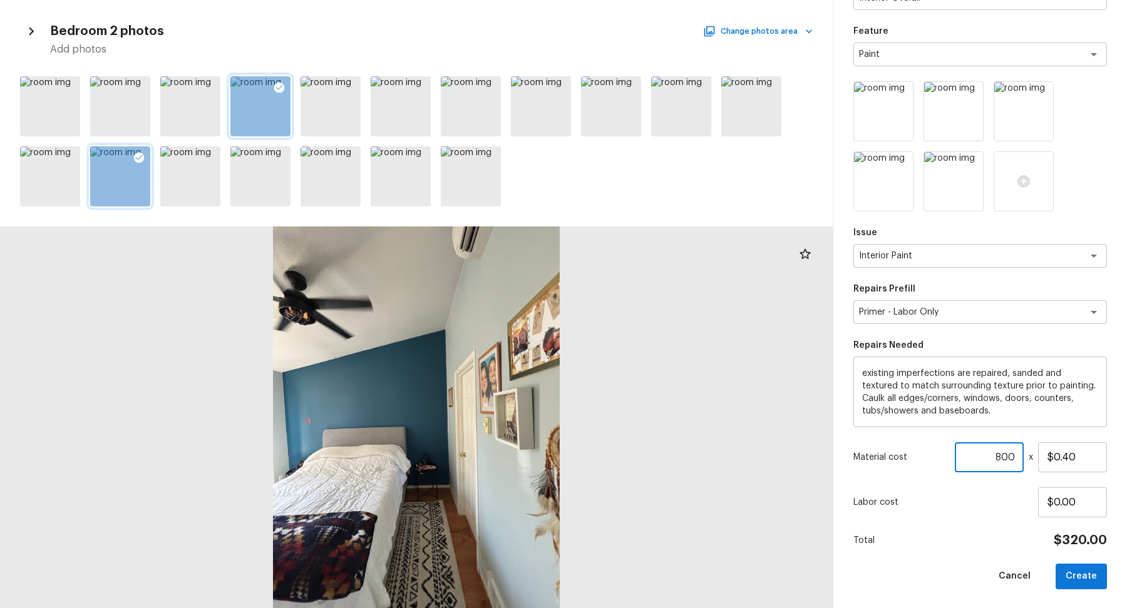
click at [1015, 456] on input "800" at bounding box center [989, 458] width 69 height 30
click at [1093, 574] on button "Create" at bounding box center [1080, 577] width 51 height 26
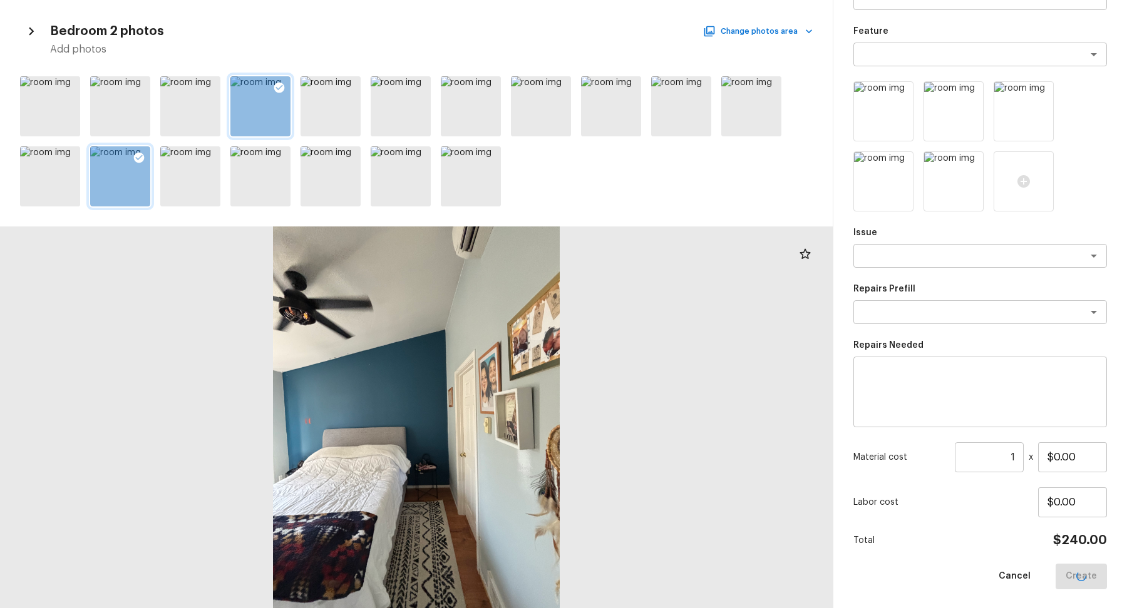
scroll to position [23, 0]
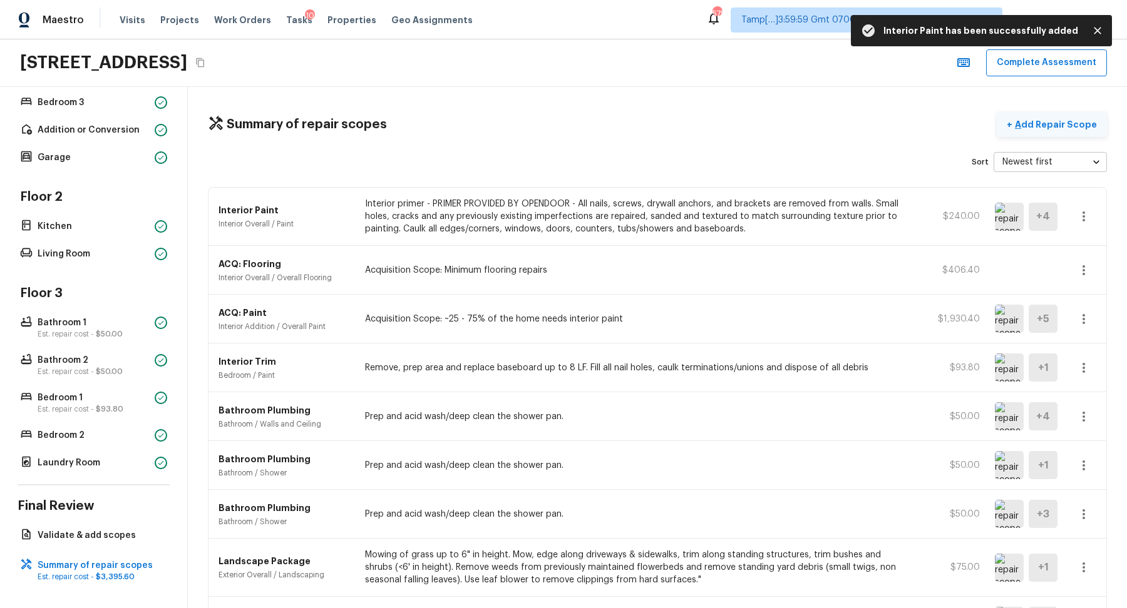
click at [1092, 130] on p "Add Repair Scope" at bounding box center [1054, 124] width 85 height 13
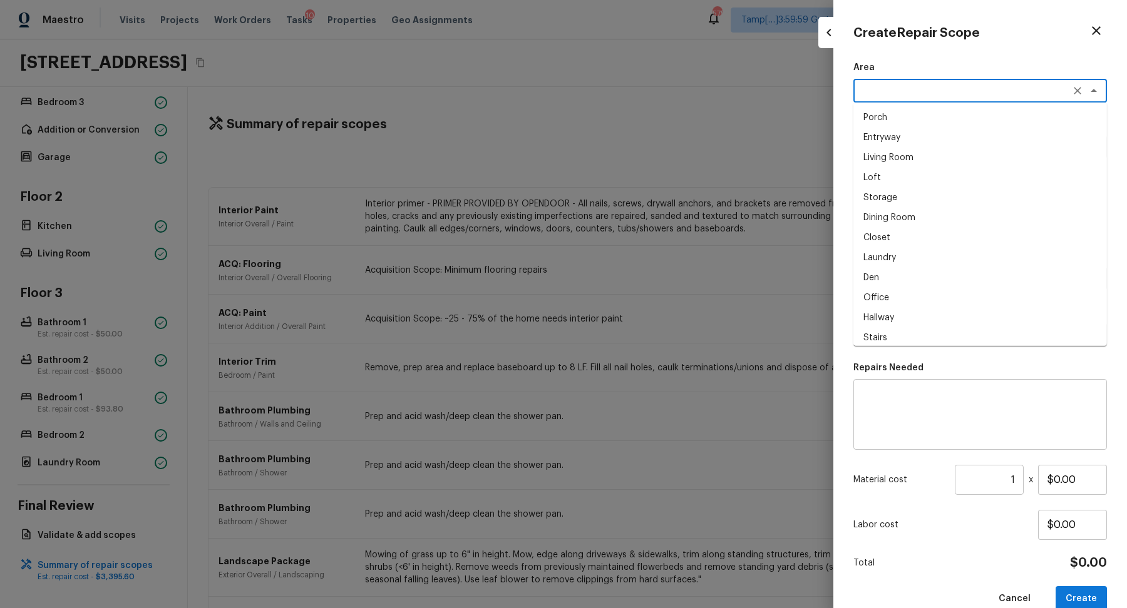
click at [875, 85] on textarea at bounding box center [962, 91] width 207 height 13
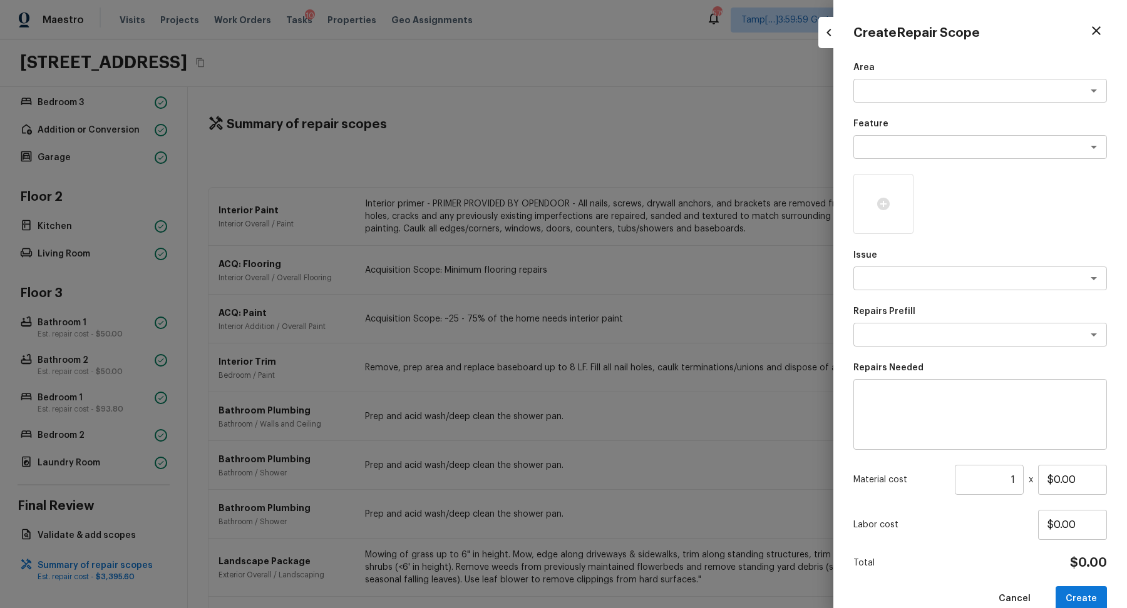
click at [704, 160] on div at bounding box center [563, 304] width 1127 height 608
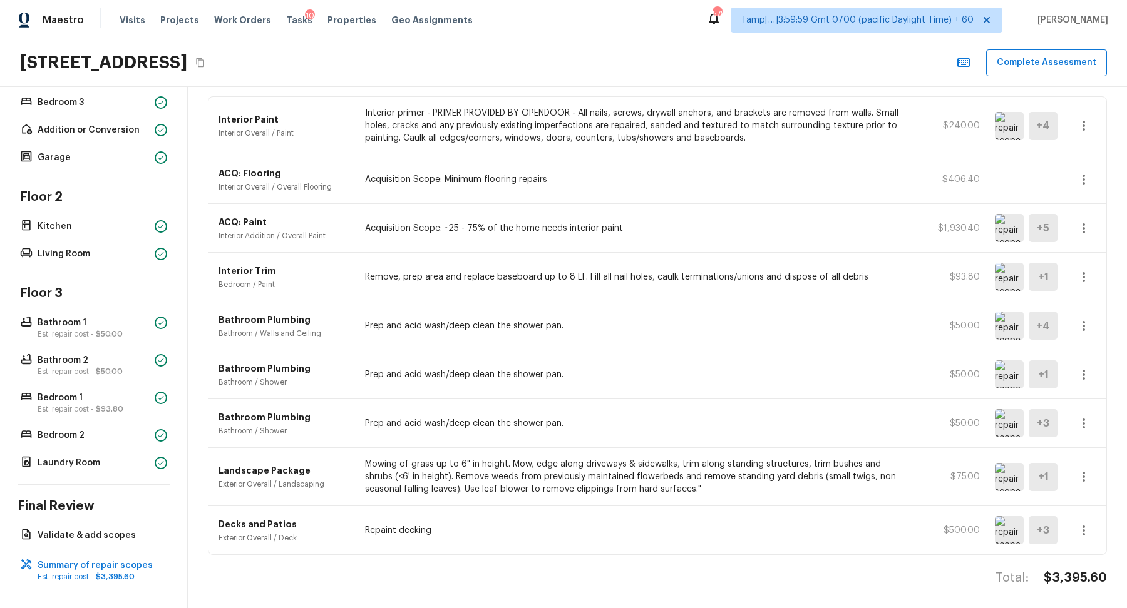
scroll to position [0, 0]
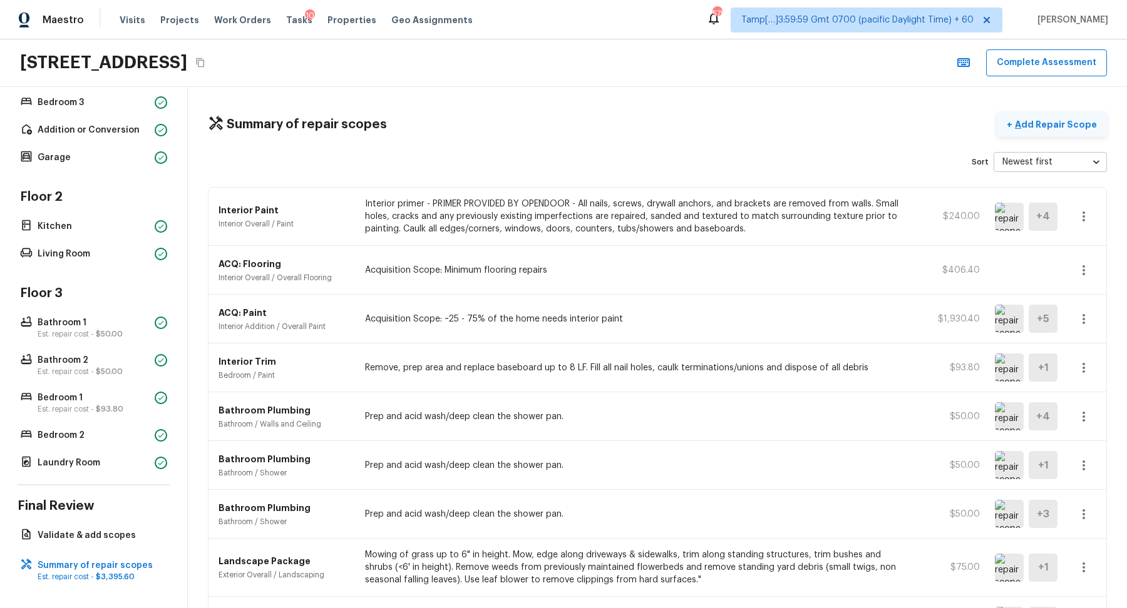
click at [1065, 128] on p "Add Repair Scope" at bounding box center [1054, 124] width 85 height 13
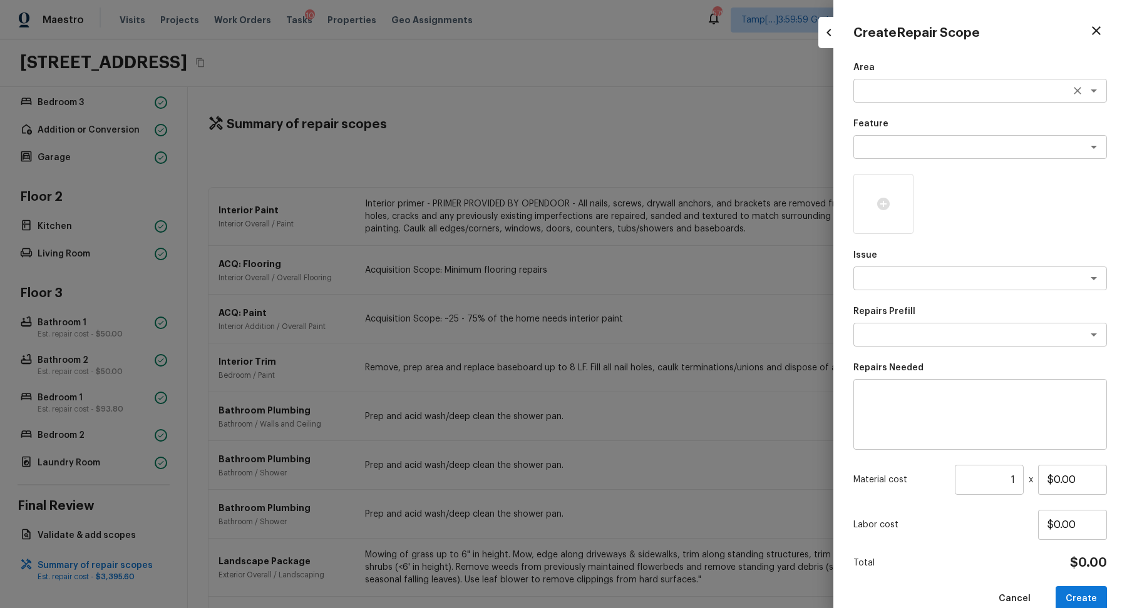
click at [913, 91] on textarea at bounding box center [962, 91] width 207 height 13
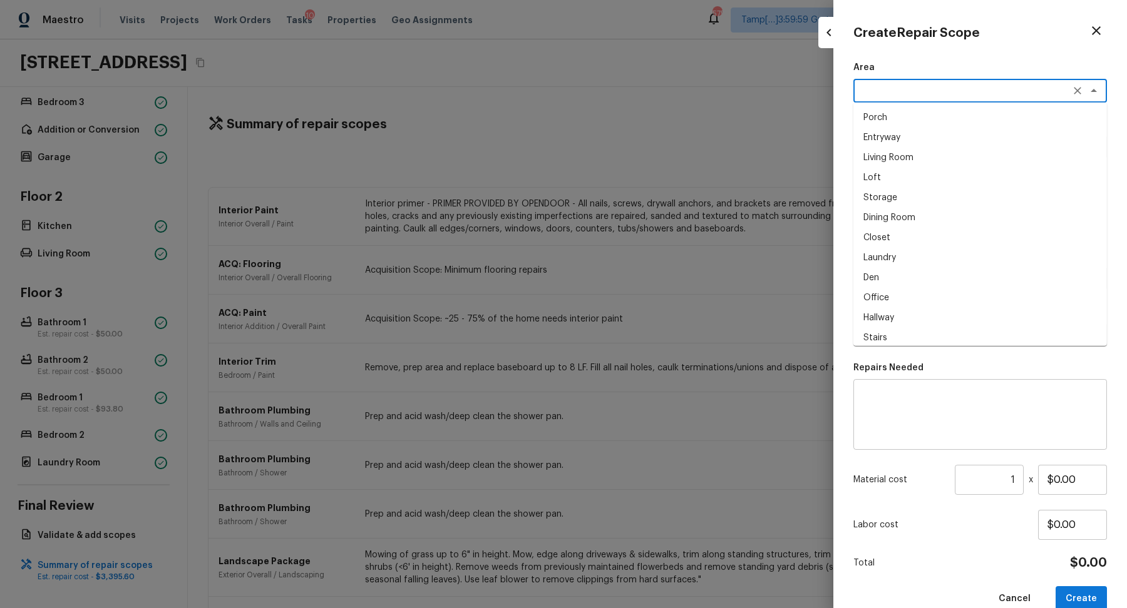
click at [896, 91] on textarea at bounding box center [962, 91] width 207 height 13
click at [905, 119] on li "Roof" at bounding box center [980, 118] width 254 height 20
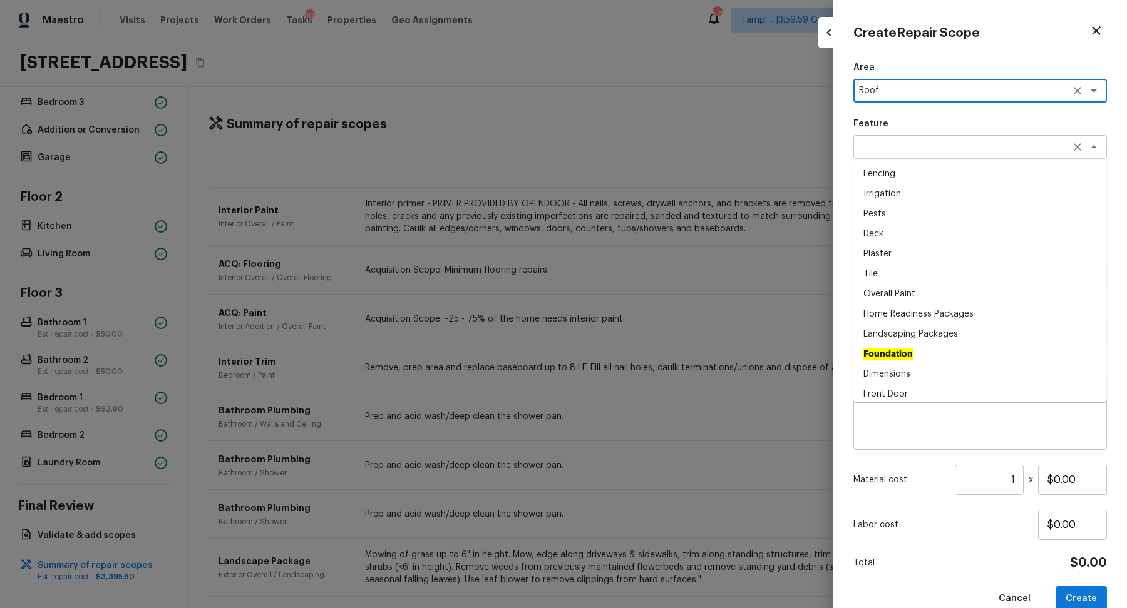
click at [905, 136] on div "x ​" at bounding box center [980, 147] width 254 height 24
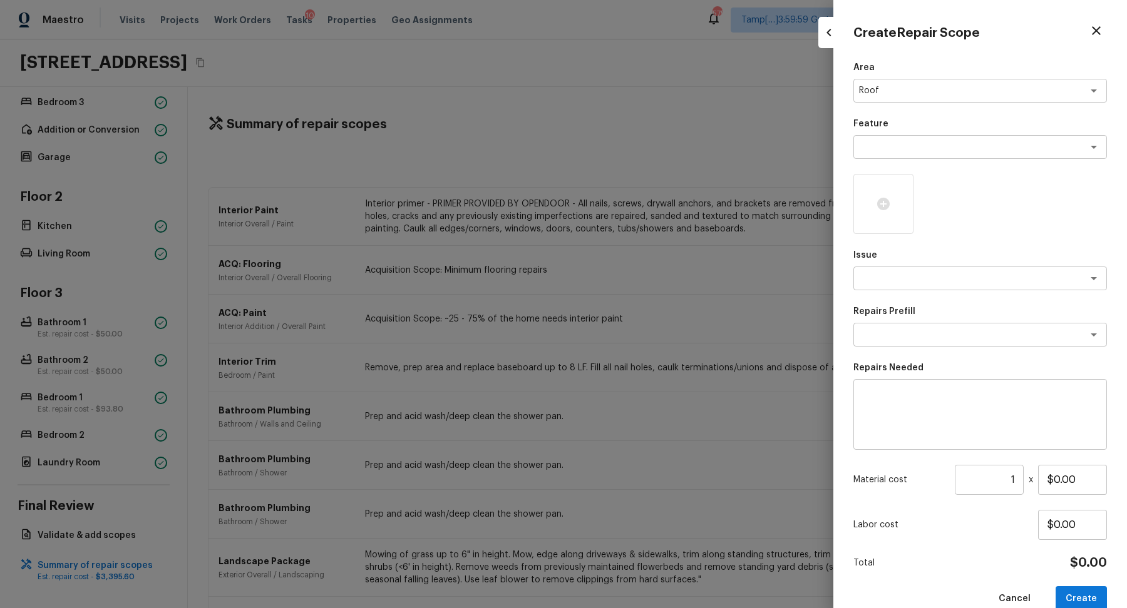
click at [712, 133] on div at bounding box center [563, 304] width 1127 height 608
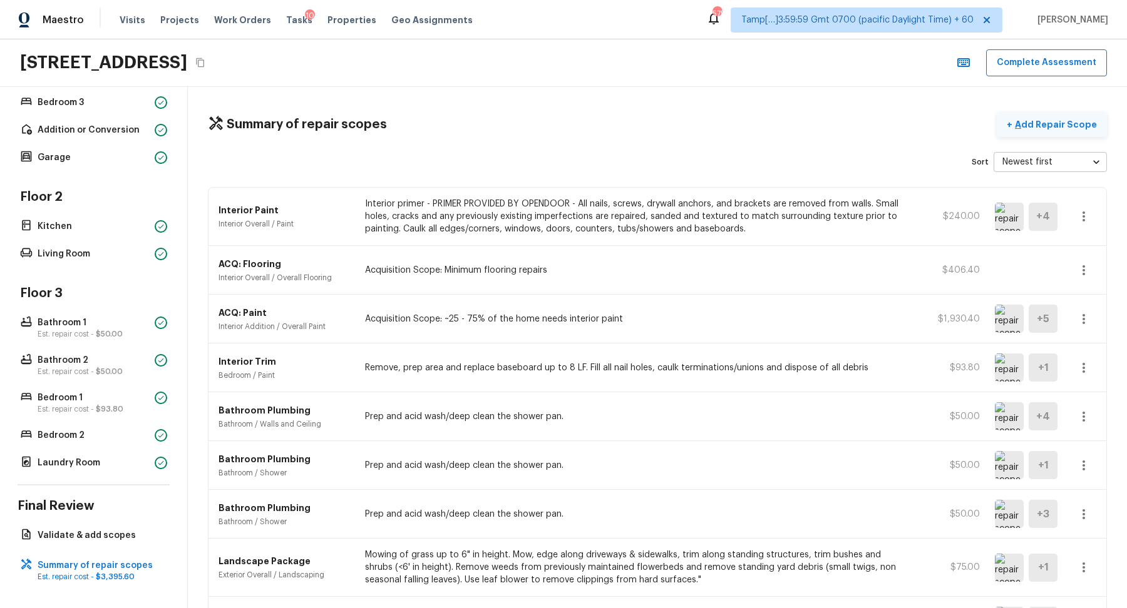
click at [1075, 126] on p "Add Repair Scope" at bounding box center [1054, 124] width 85 height 13
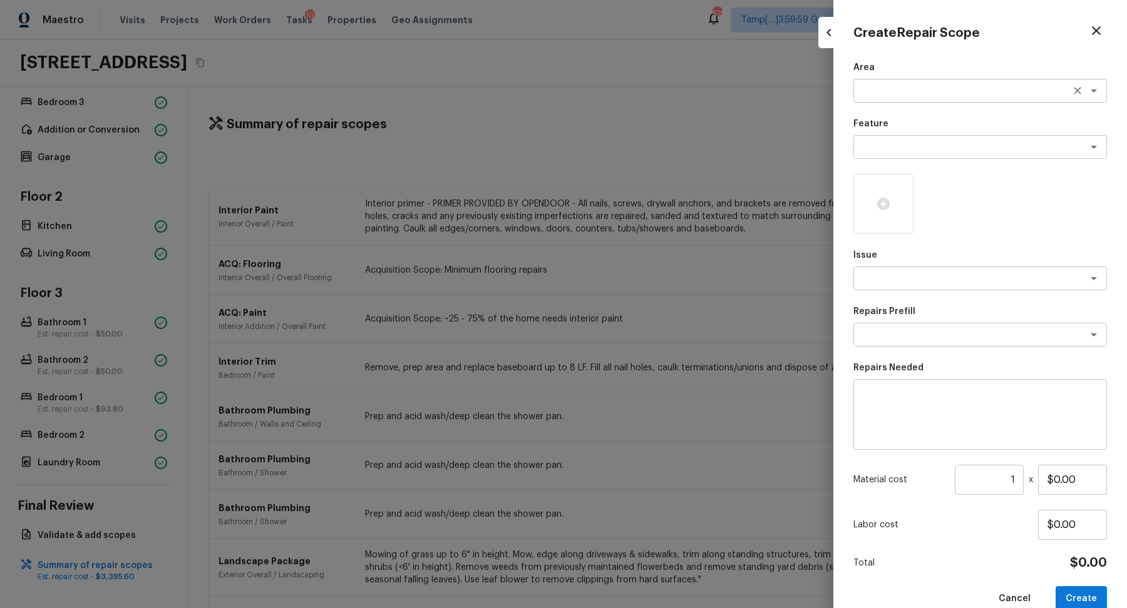
click at [876, 91] on textarea at bounding box center [962, 91] width 207 height 13
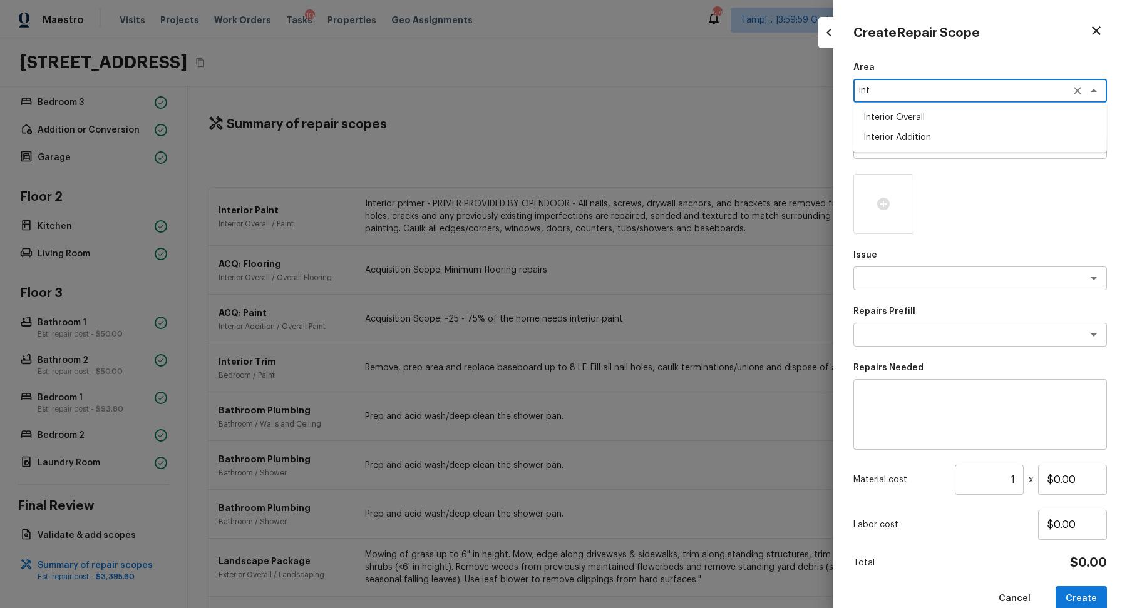
click at [905, 122] on li "Interior Overall" at bounding box center [980, 118] width 254 height 20
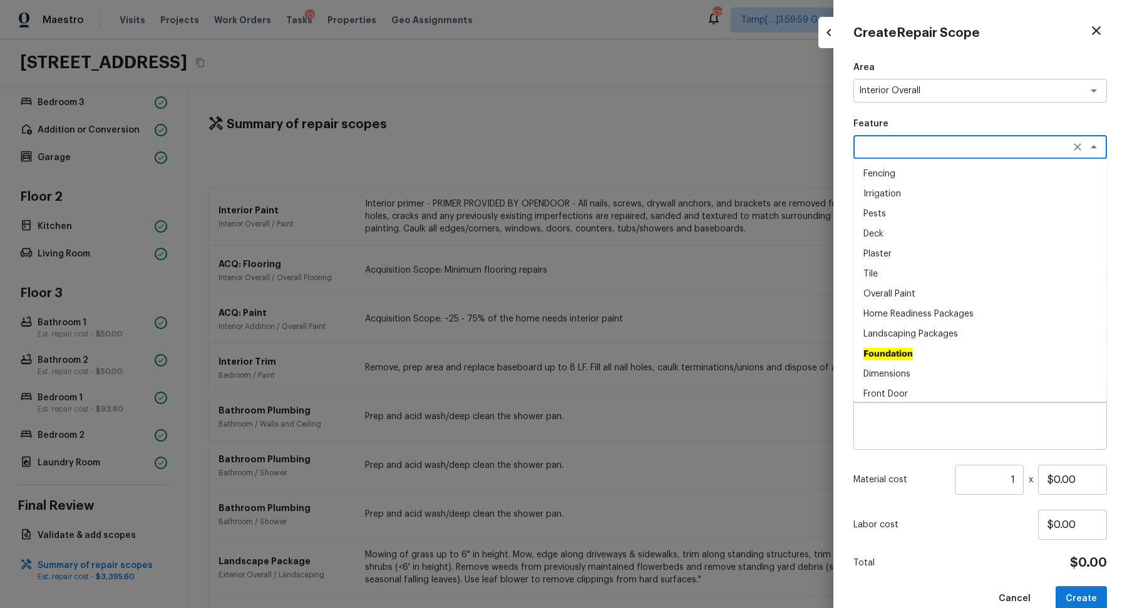
click at [931, 146] on textarea at bounding box center [962, 147] width 207 height 13
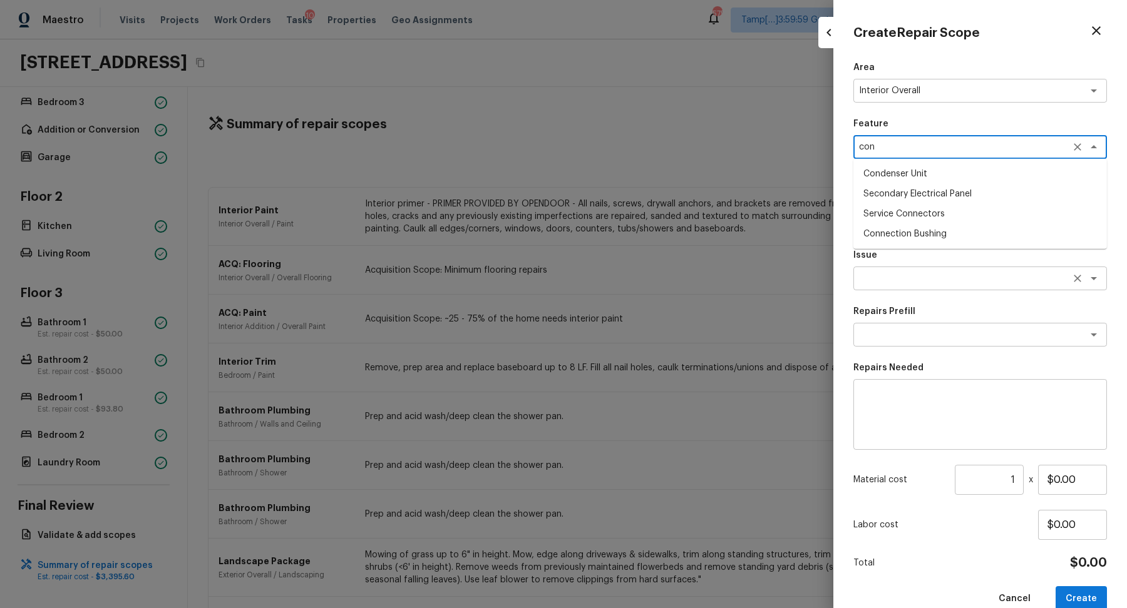
click at [934, 267] on div "x ​" at bounding box center [980, 279] width 254 height 24
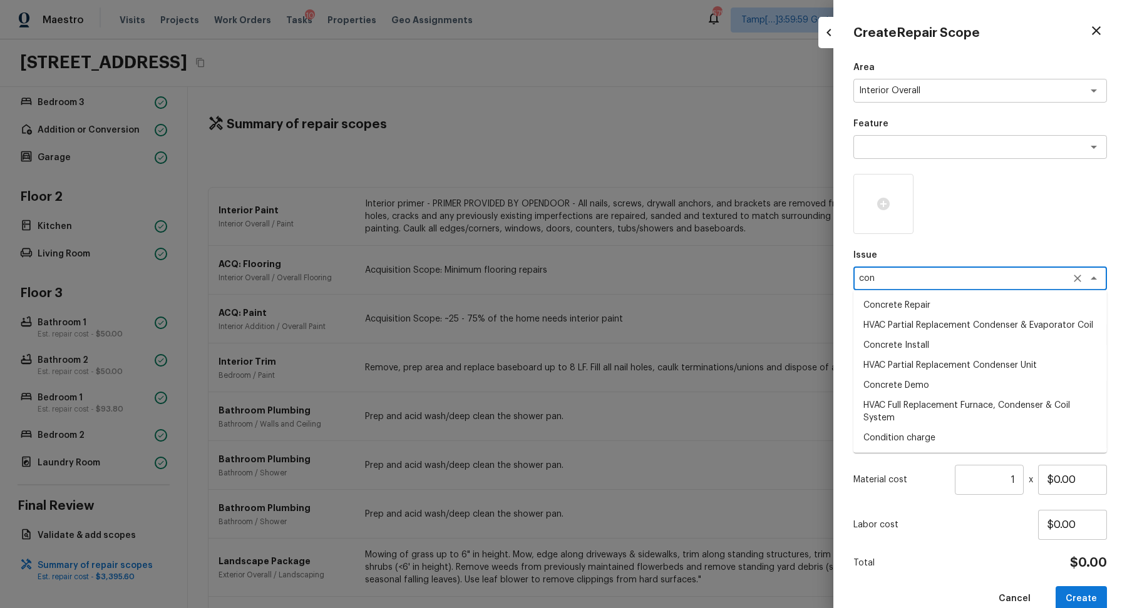
click at [993, 438] on li "Condition charge" at bounding box center [980, 438] width 254 height 20
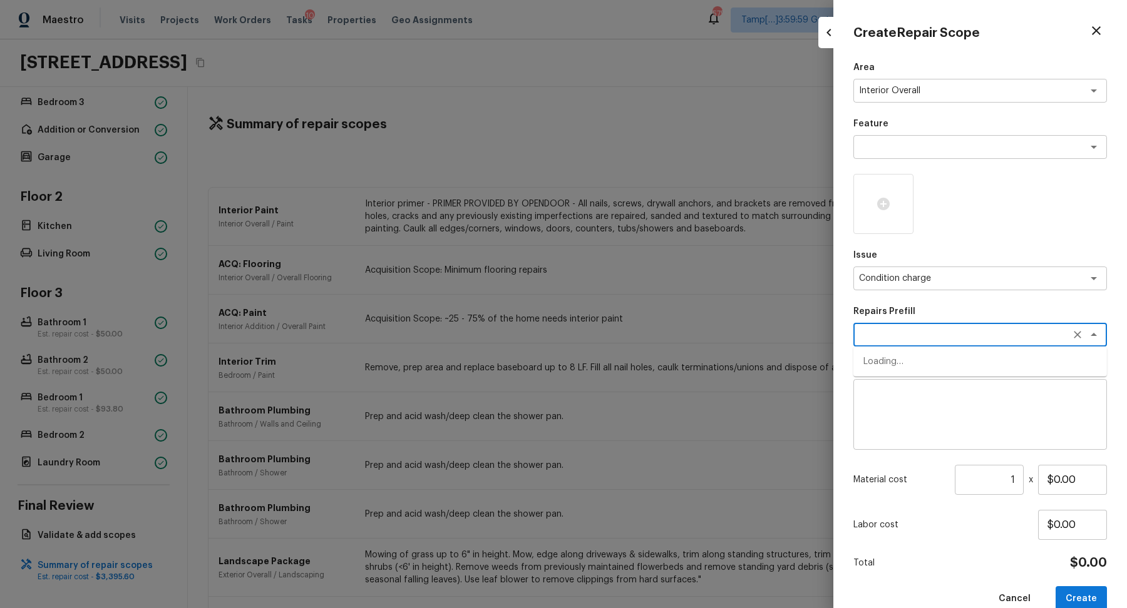
click at [918, 340] on textarea at bounding box center [962, 335] width 207 height 13
click at [958, 343] on div "x ​" at bounding box center [980, 335] width 254 height 24
click at [933, 148] on textarea at bounding box center [962, 147] width 207 height 13
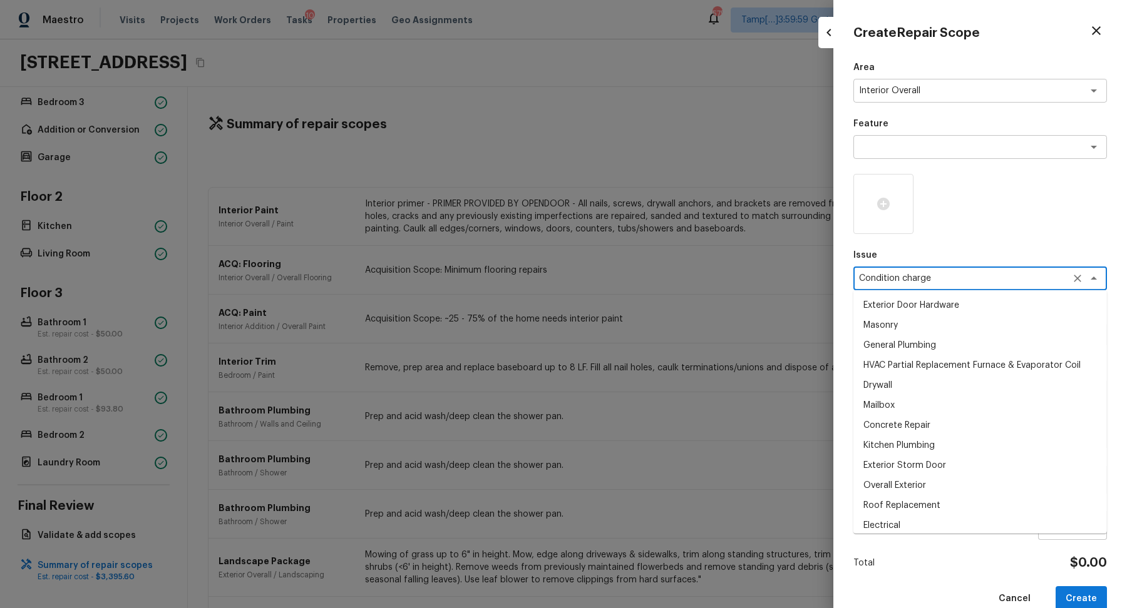
click at [949, 274] on textarea "Condition charge" at bounding box center [962, 278] width 207 height 13
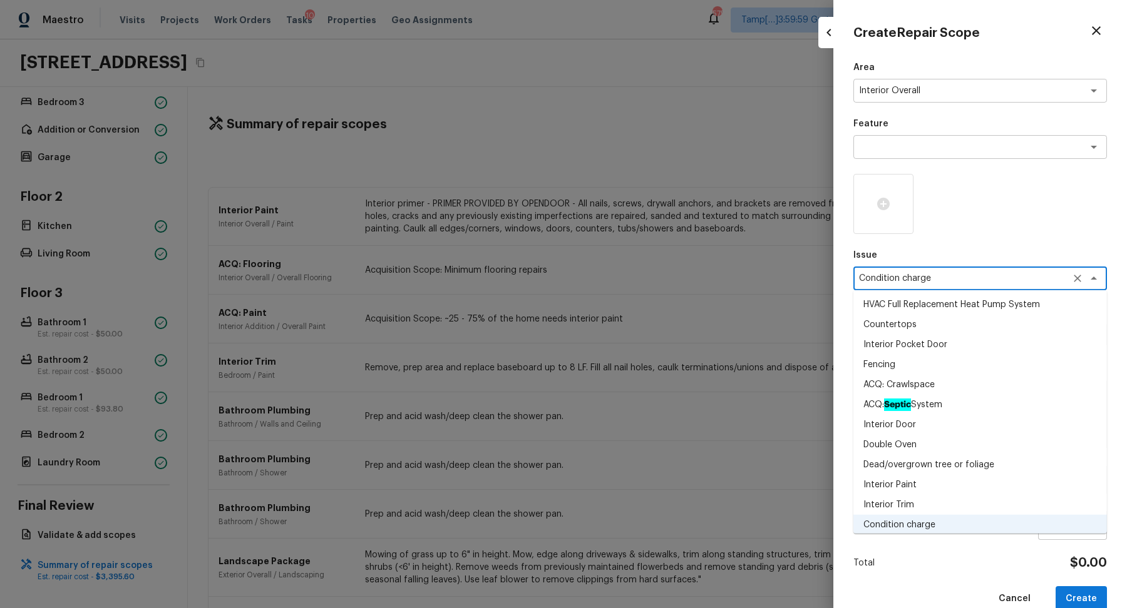
click at [1028, 239] on div "Area Interior Overall x ​ Feature x ​ Issue Condition charge x ​ Exterior Door …" at bounding box center [980, 336] width 254 height 551
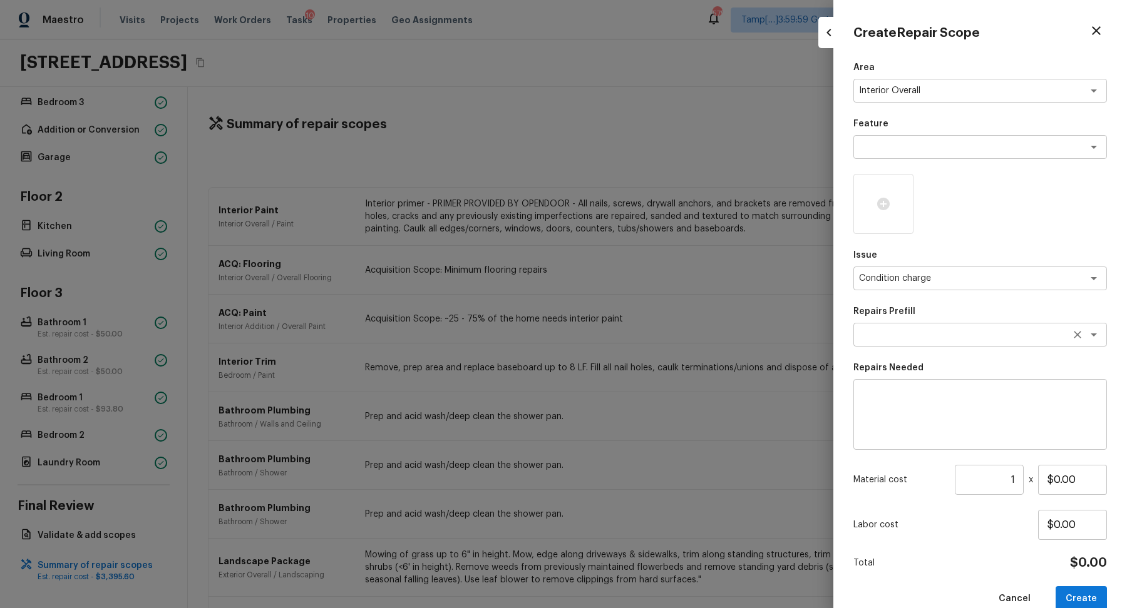
click at [990, 341] on textarea at bounding box center [962, 335] width 207 height 13
click at [992, 424] on textarea "To enrich screen reader interactions, please activate Accessibility in Grammarl…" at bounding box center [980, 415] width 236 height 50
click at [941, 336] on textarea at bounding box center [962, 335] width 207 height 13
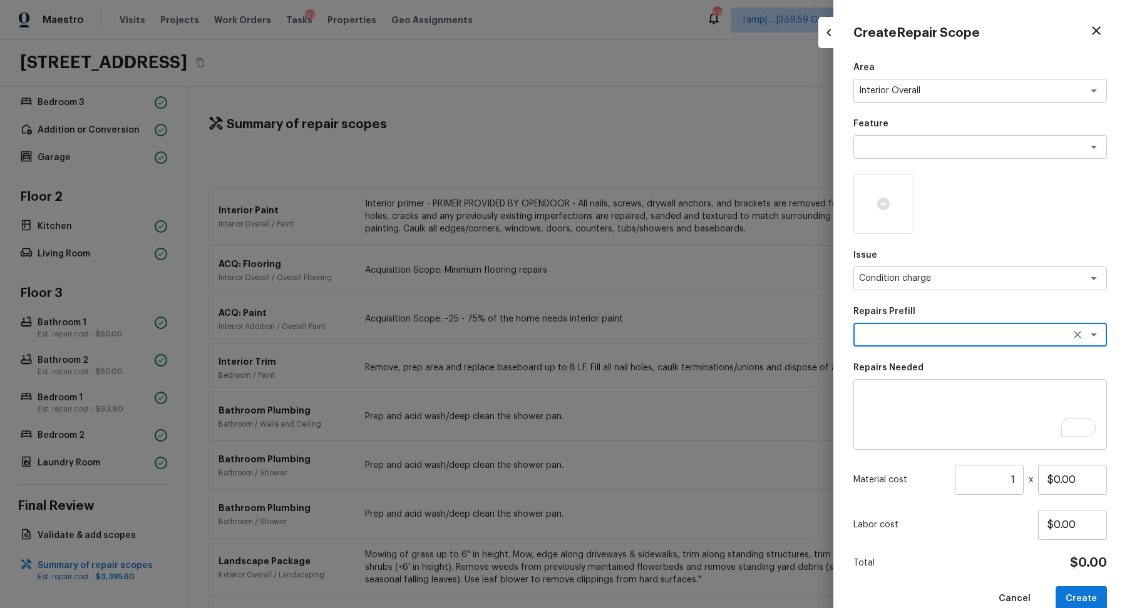
click at [941, 336] on textarea at bounding box center [962, 335] width 207 height 13
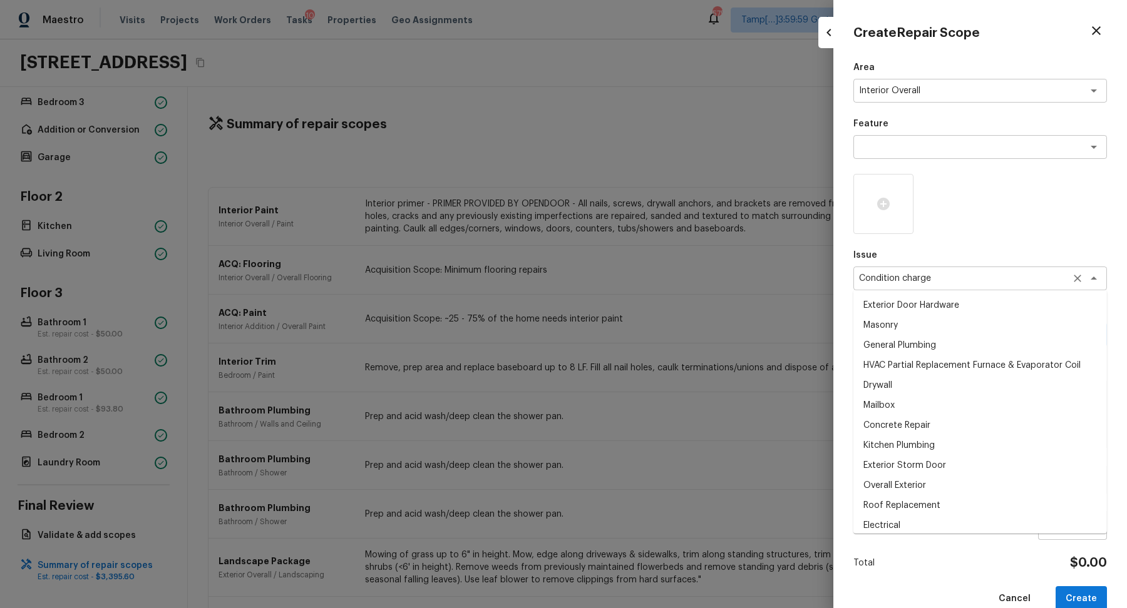
click at [968, 288] on div "Condition charge x ​" at bounding box center [980, 279] width 254 height 24
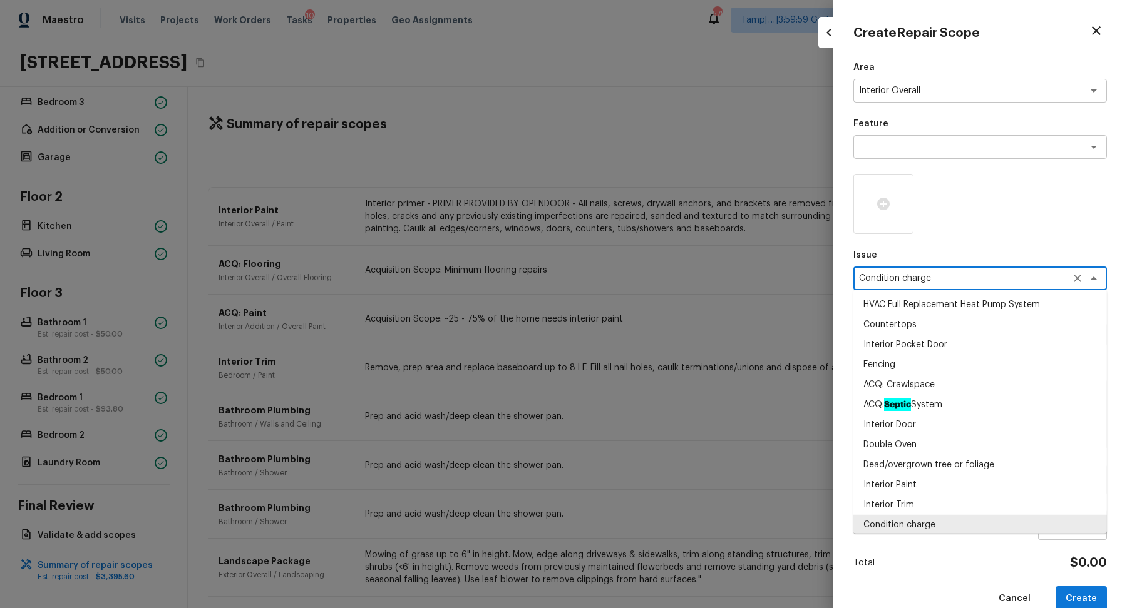
click at [968, 288] on div "Condition charge x ​" at bounding box center [980, 279] width 254 height 24
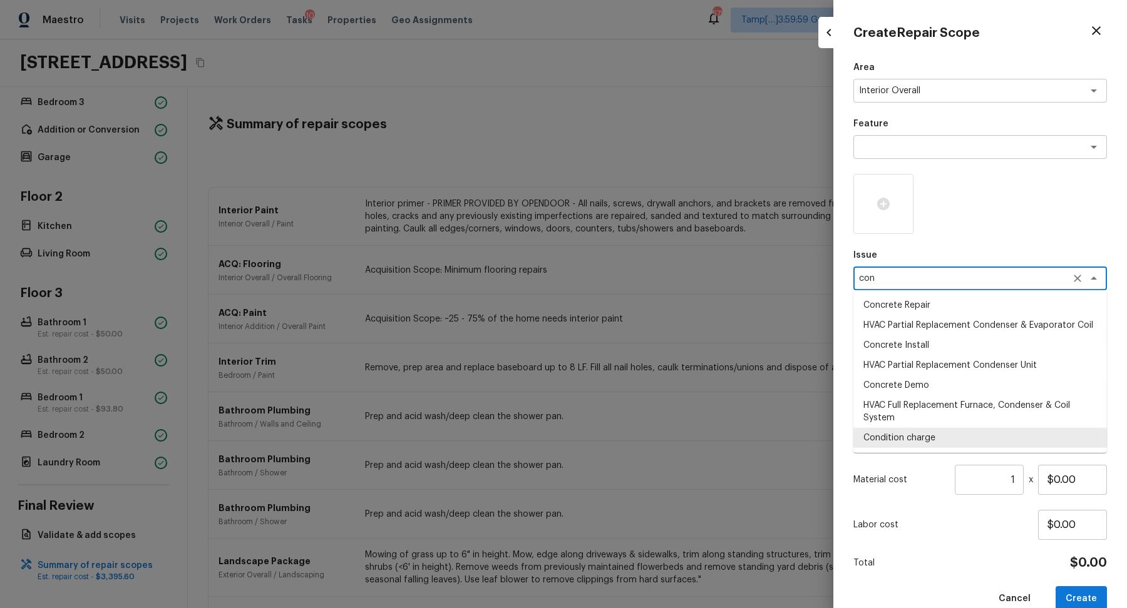
scroll to position [0, 0]
click at [924, 438] on li "Condition charge" at bounding box center [980, 438] width 254 height 20
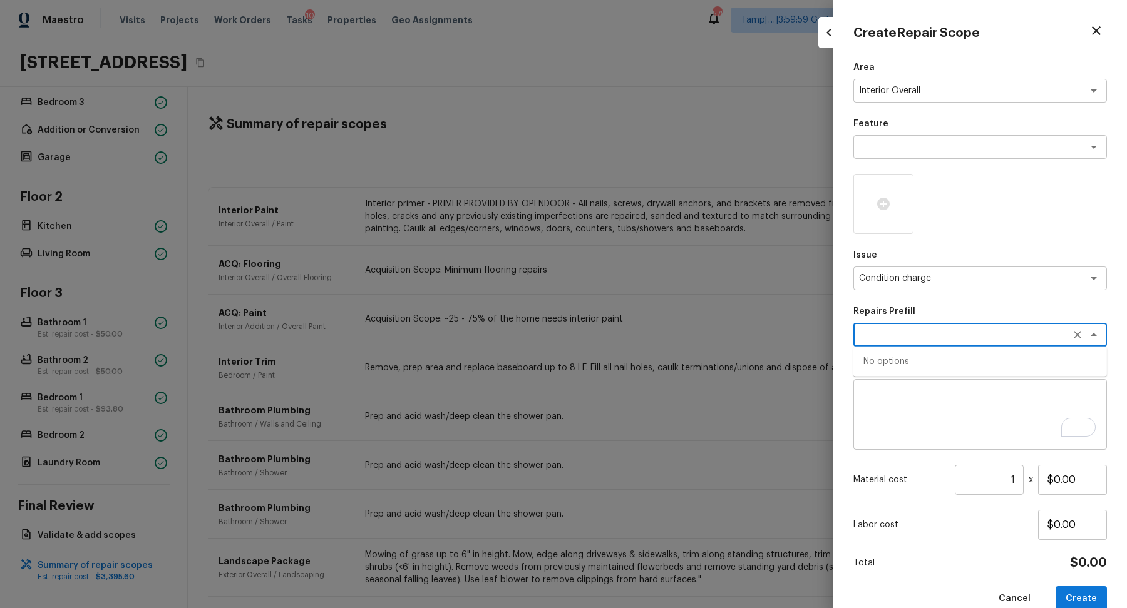
click at [886, 332] on textarea at bounding box center [962, 335] width 207 height 13
click at [931, 434] on textarea "To enrich screen reader interactions, please activate Accessibility in Grammarl…" at bounding box center [980, 415] width 236 height 50
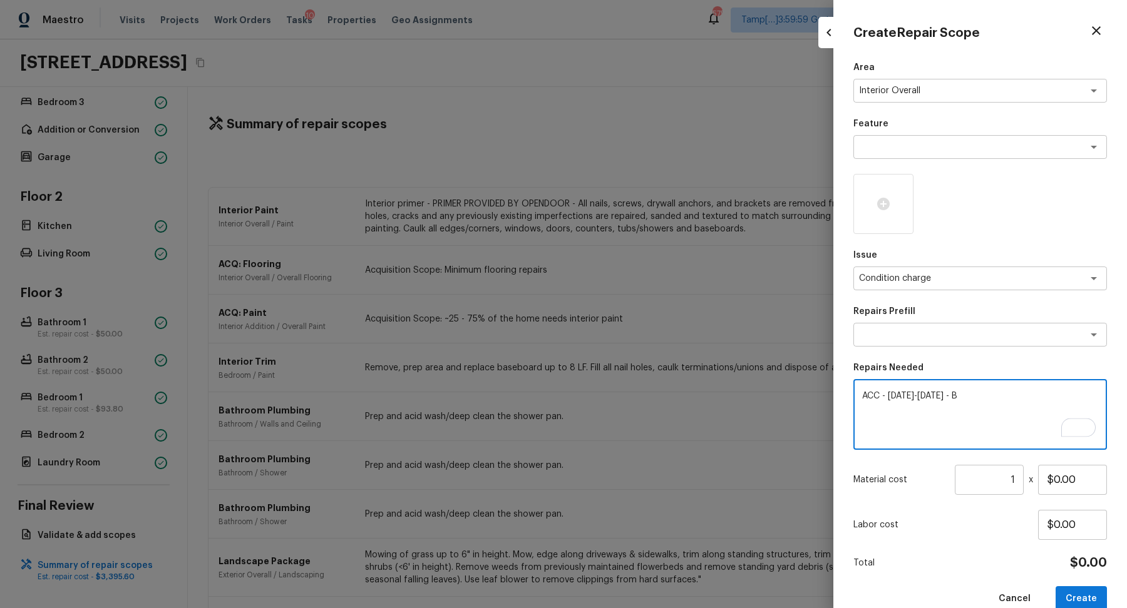
click at [1012, 482] on input "1" at bounding box center [989, 480] width 69 height 30
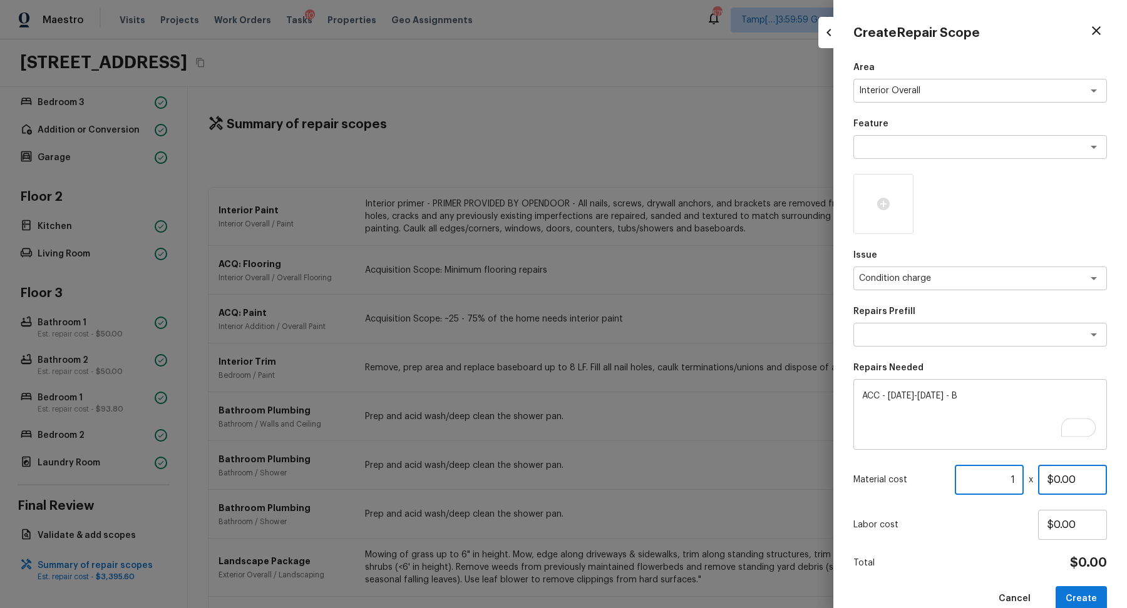
click at [1055, 481] on input "$0.00" at bounding box center [1072, 480] width 69 height 30
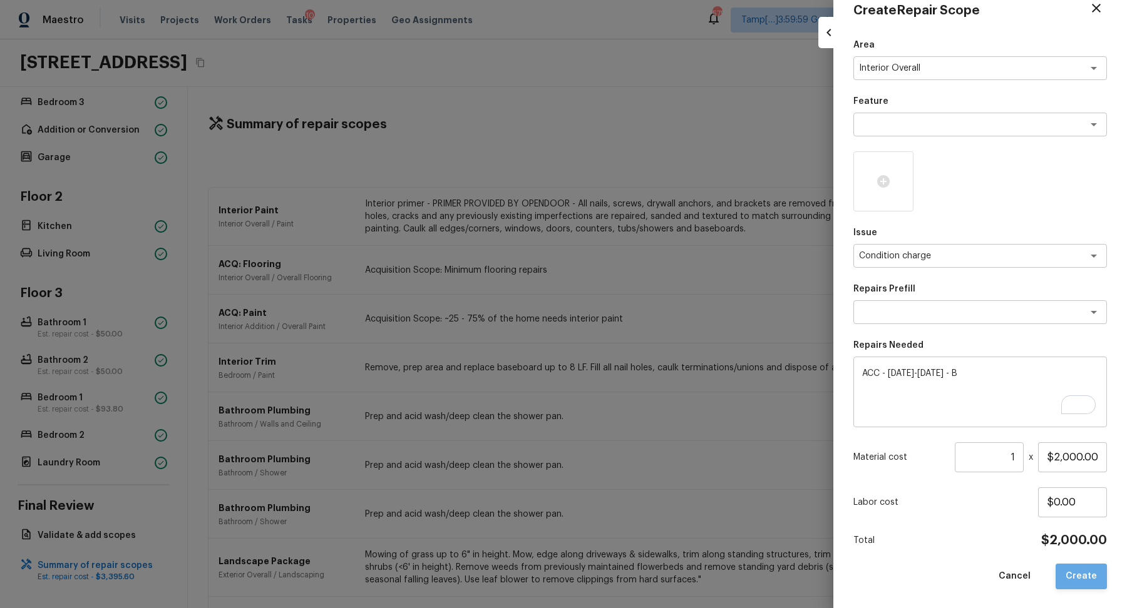
click at [1084, 583] on button "Create" at bounding box center [1080, 577] width 51 height 26
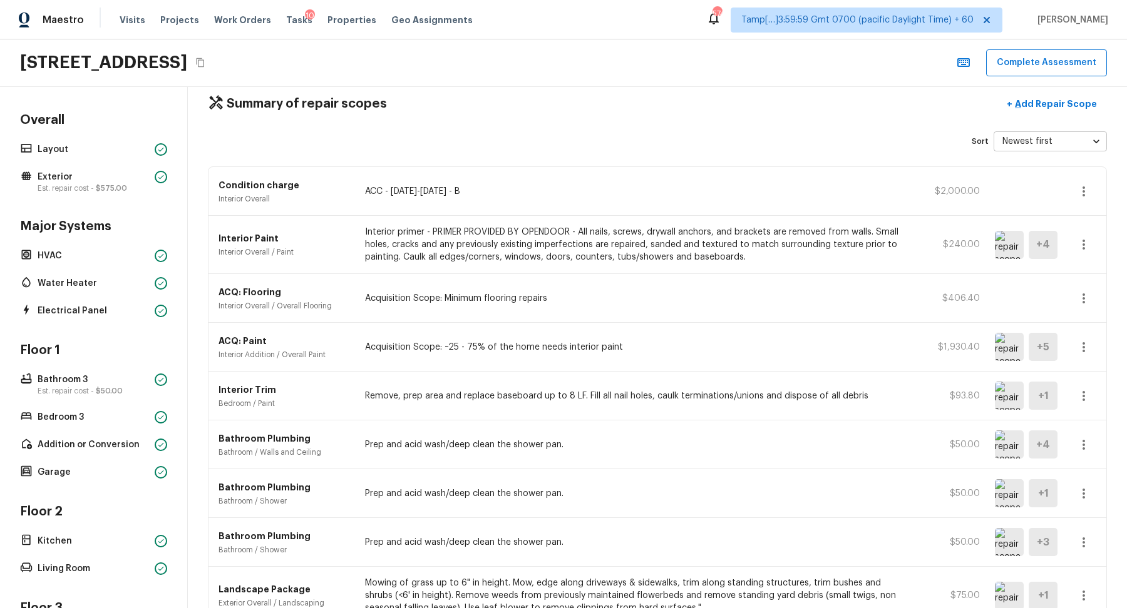
scroll to position [140, 0]
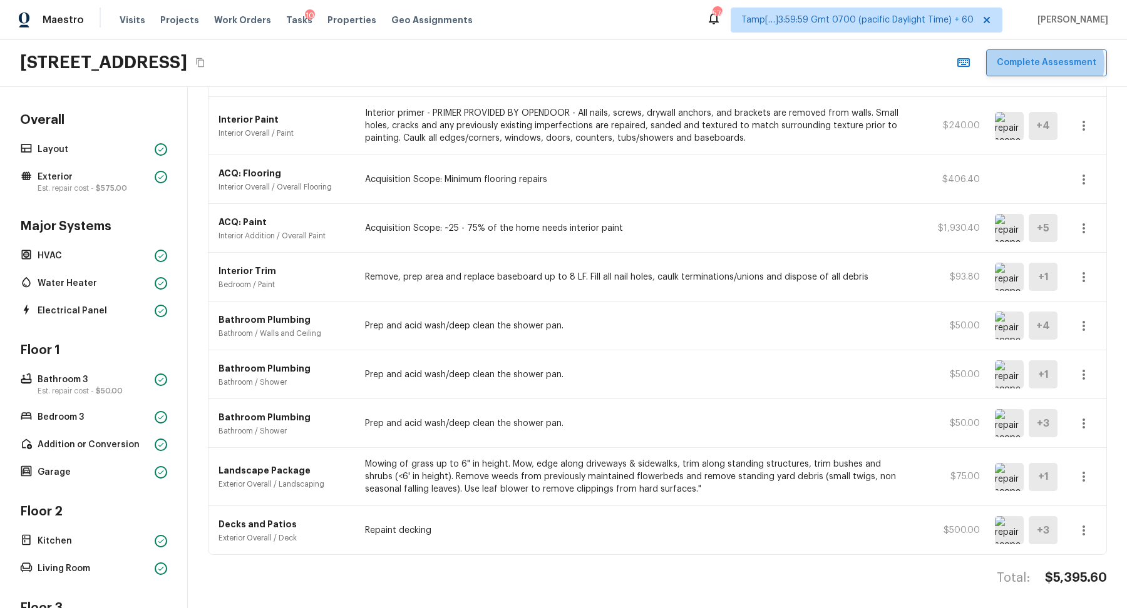
click at [1050, 63] on button "Complete Assessment" at bounding box center [1046, 62] width 121 height 27
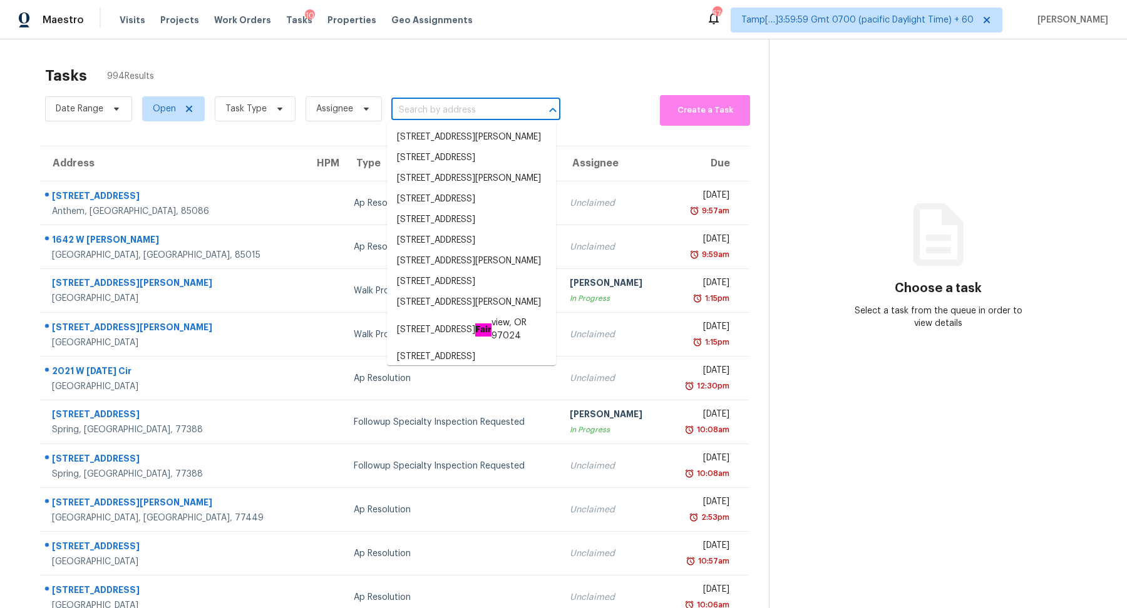
click at [463, 115] on input "text" at bounding box center [458, 110] width 134 height 19
paste input "2227 Baker Carter Dr, Loganville, GA 30052"
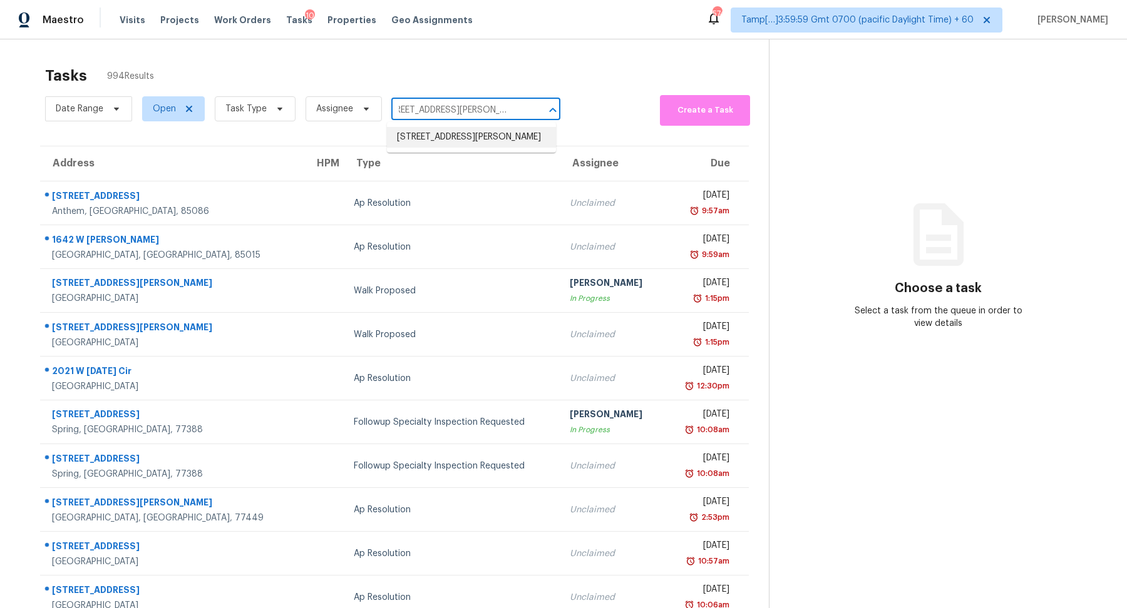
click at [441, 143] on li "2227 Baker Carter Dr, Loganville, GA 30052" at bounding box center [471, 137] width 169 height 21
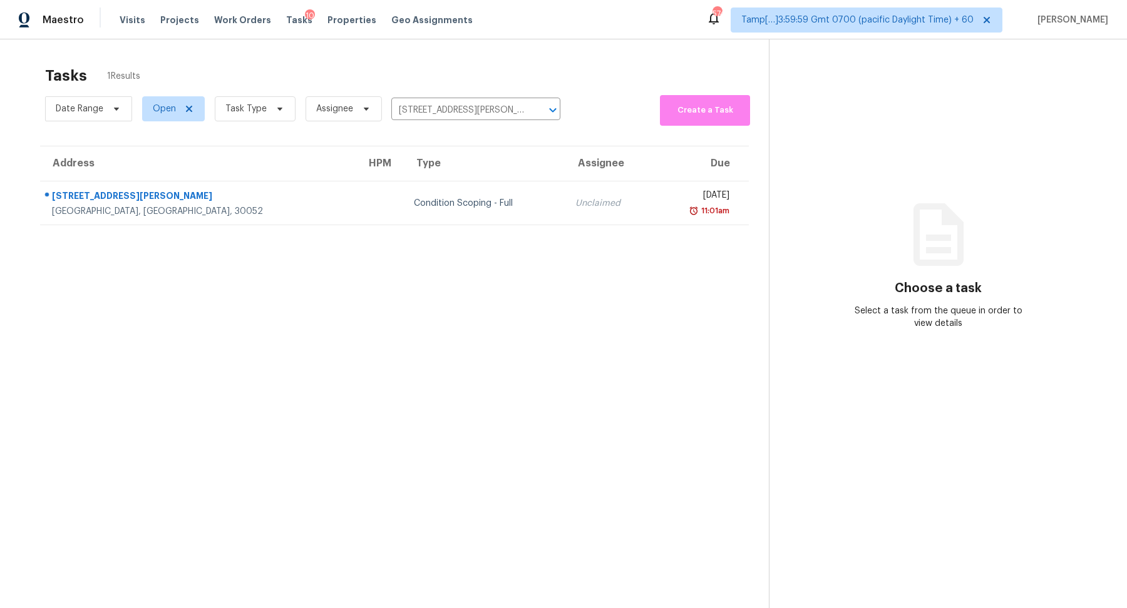
click at [414, 205] on div "Condition Scoping - Full" at bounding box center [484, 203] width 141 height 13
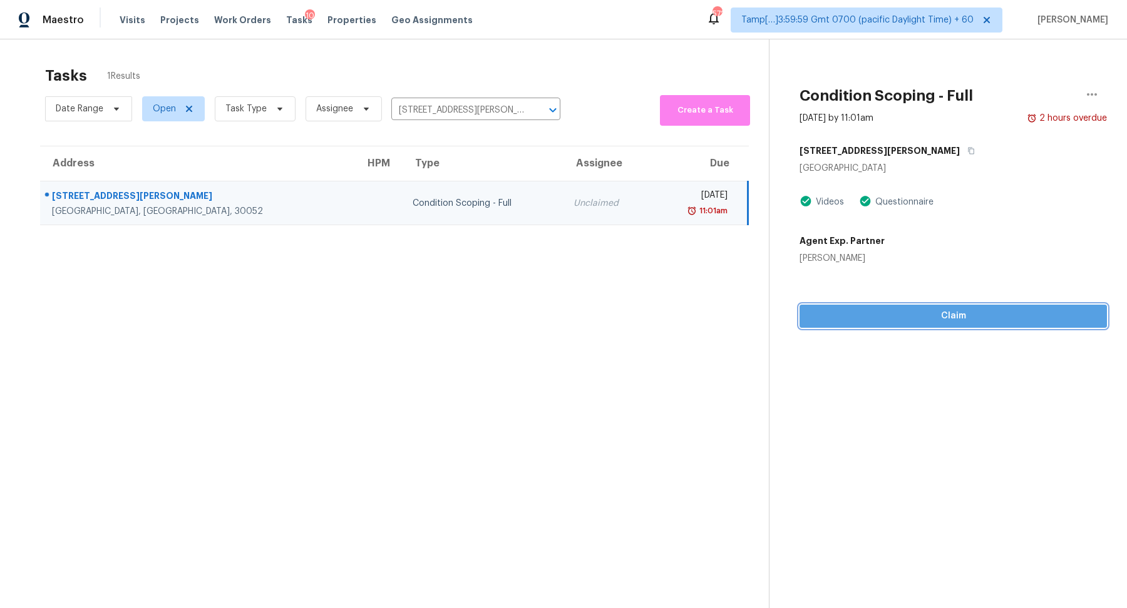
click at [926, 317] on span "Claim" at bounding box center [952, 317] width 287 height 16
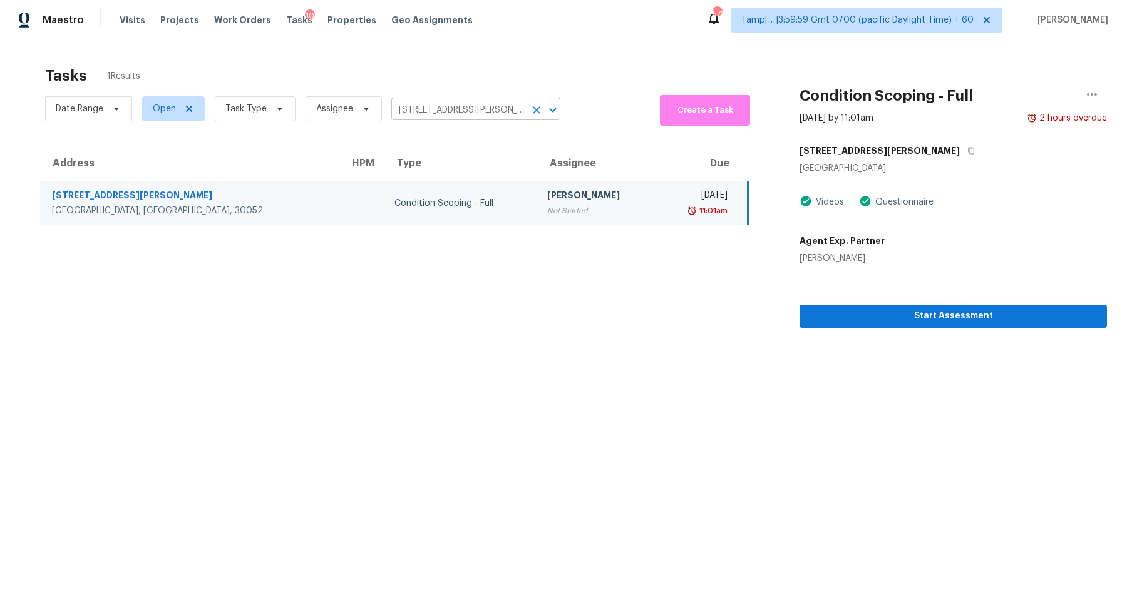
click at [493, 105] on input "2227 Baker Carter Dr, Loganville, GA 30052" at bounding box center [458, 110] width 134 height 19
paste input "337 Abilene Ave, Edmond, OK 73003"
click at [445, 138] on li "337 Abilene Ave, Edmond, OK 73003" at bounding box center [471, 137] width 169 height 21
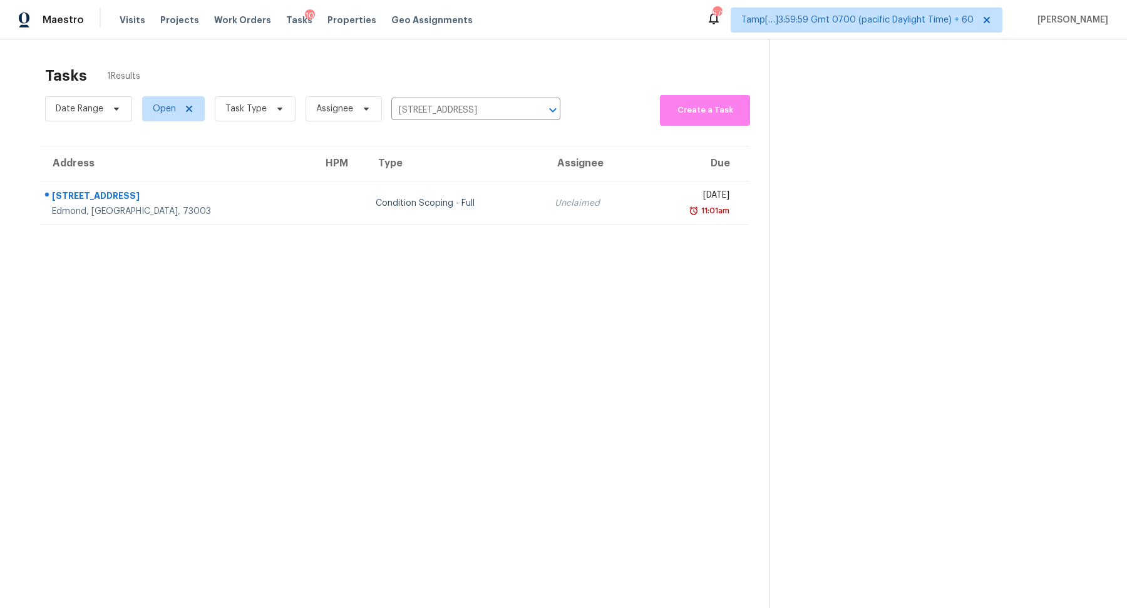
click at [426, 217] on td "Condition Scoping - Full" at bounding box center [455, 204] width 179 height 44
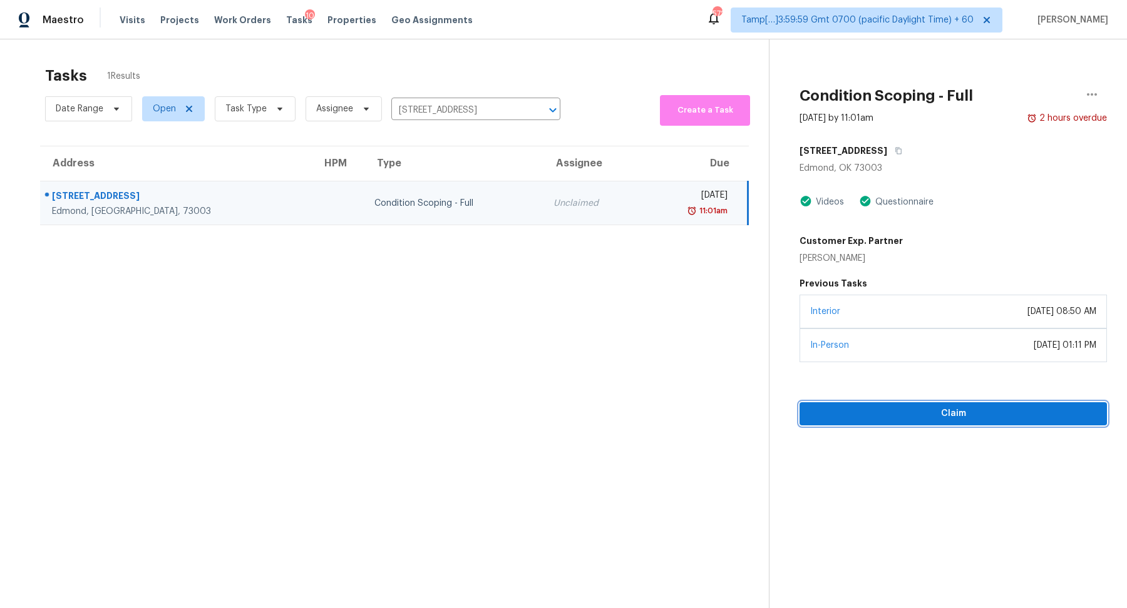
click at [936, 409] on span "Claim" at bounding box center [952, 414] width 287 height 16
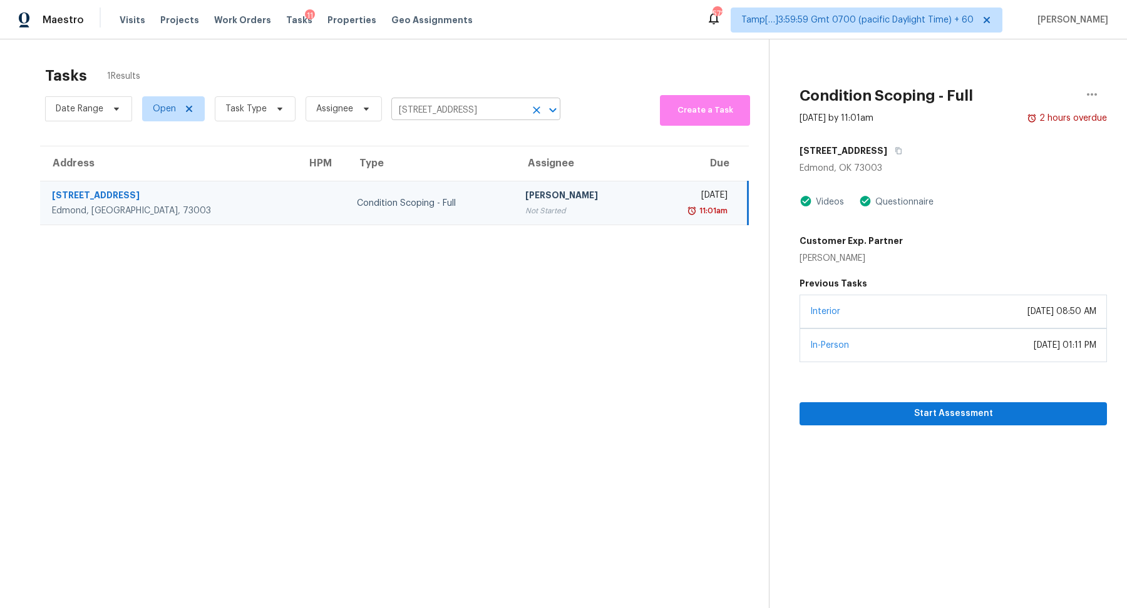
click at [434, 117] on input "337 Abilene Ave, Edmond, OK 73003" at bounding box center [458, 110] width 134 height 19
paste input "[STREET_ADDRESS]"
click at [502, 106] on input "[STREET_ADDRESS]" at bounding box center [458, 110] width 134 height 19
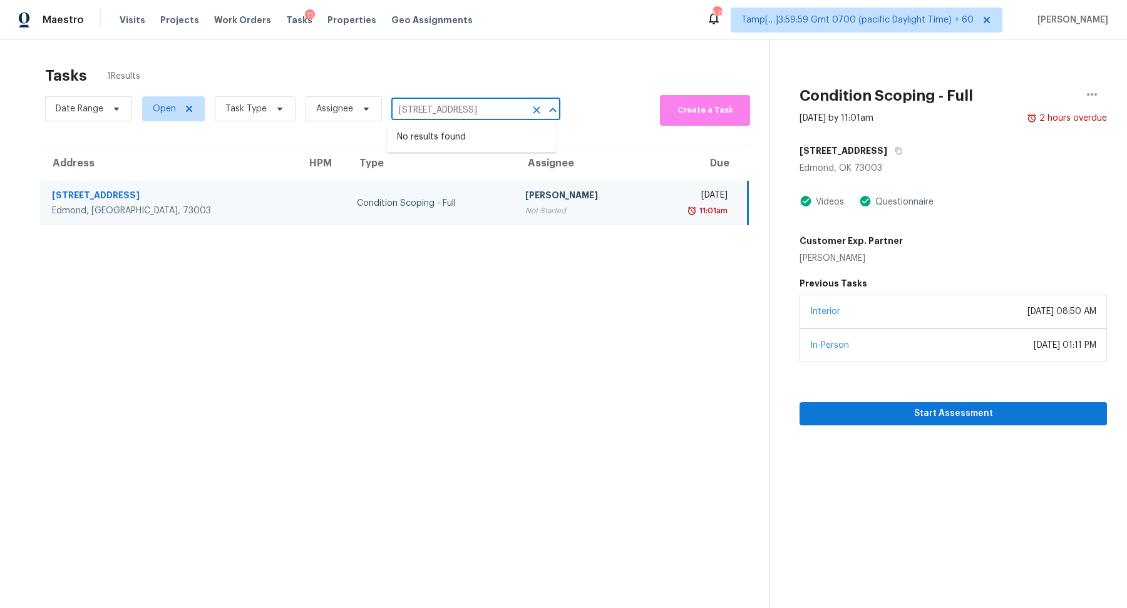
click at [502, 106] on input "[STREET_ADDRESS]" at bounding box center [458, 110] width 134 height 19
paste input "text"
click at [458, 112] on input "337 Abilene Ave, Edmond, OK 73003" at bounding box center [458, 110] width 134 height 19
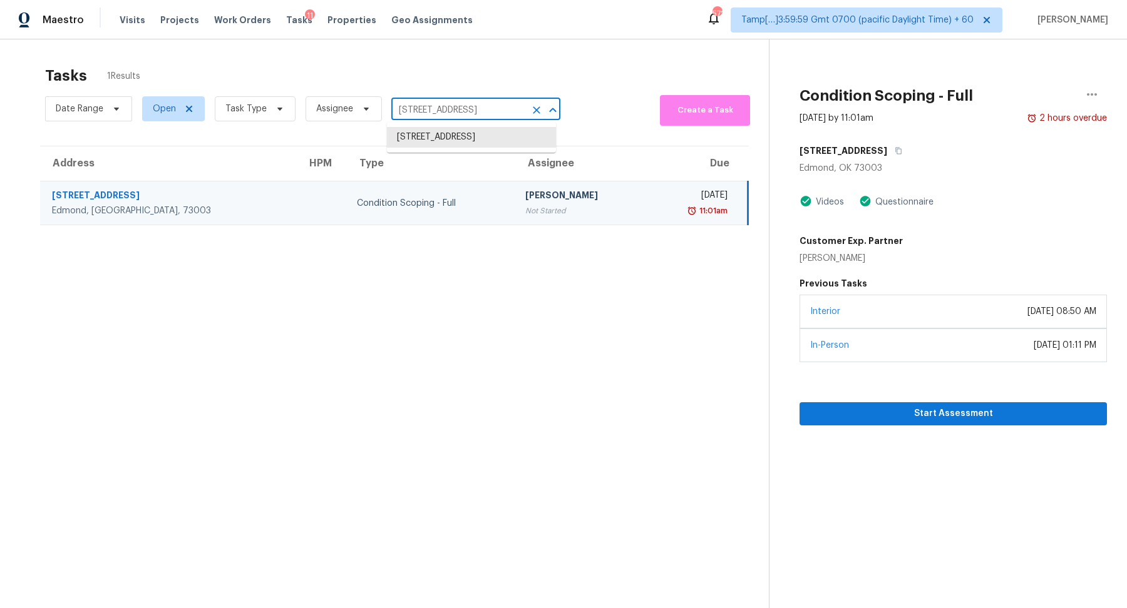
click at [458, 112] on input "337 Abilene Ave, Edmond, OK 73003" at bounding box center [458, 110] width 134 height 19
paste input "7812 Edwin Ln, South Chesterfield, VA 238"
click at [531, 106] on icon "Clear" at bounding box center [536, 110] width 13 height 13
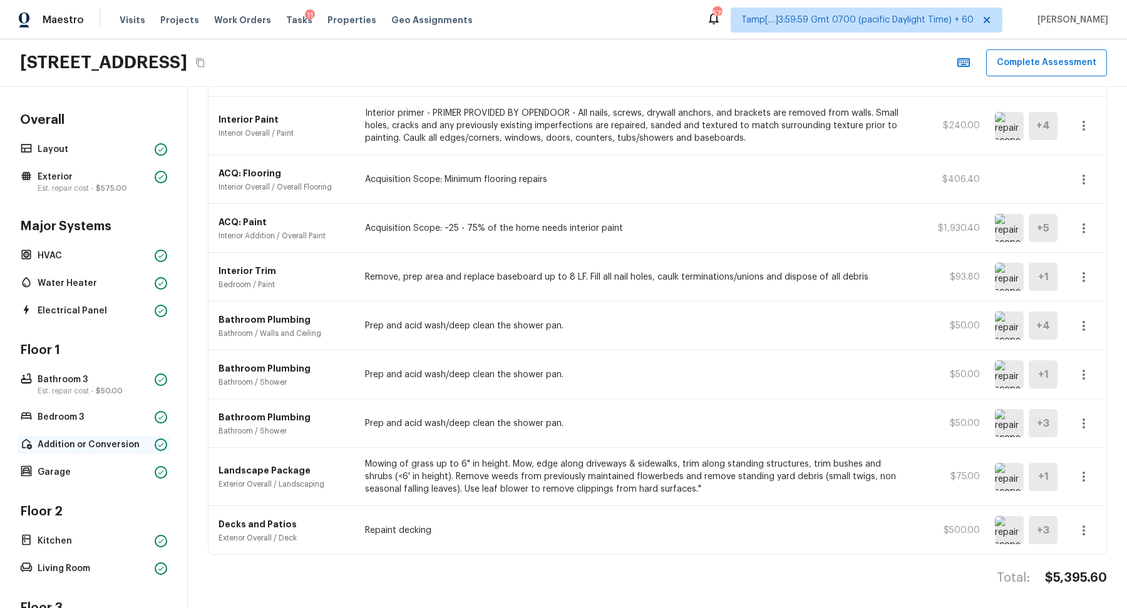
scroll to position [315, 0]
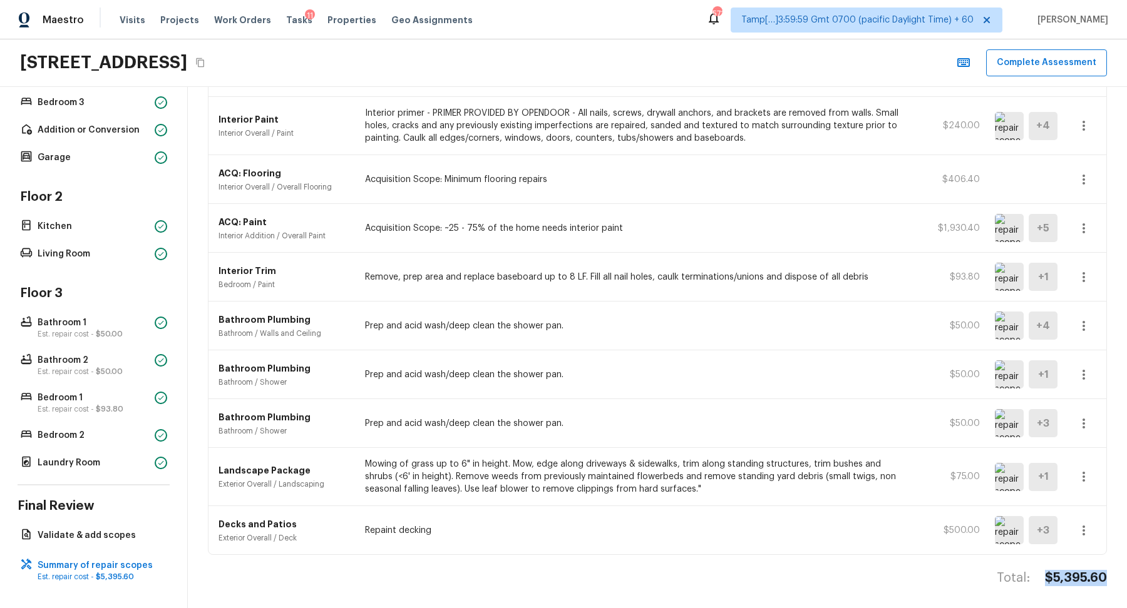
drag, startPoint x: 1047, startPoint y: 572, endPoint x: 1126, endPoint y: 570, distance: 78.9
click at [1126, 570] on div "Summary of repair scopes + Add Repair Scope Sort Newest first newestFirst ​ Con…" at bounding box center [657, 347] width 939 height 521
copy h4 "$5,395.60"
click at [286, 23] on span "Tasks" at bounding box center [299, 20] width 26 height 9
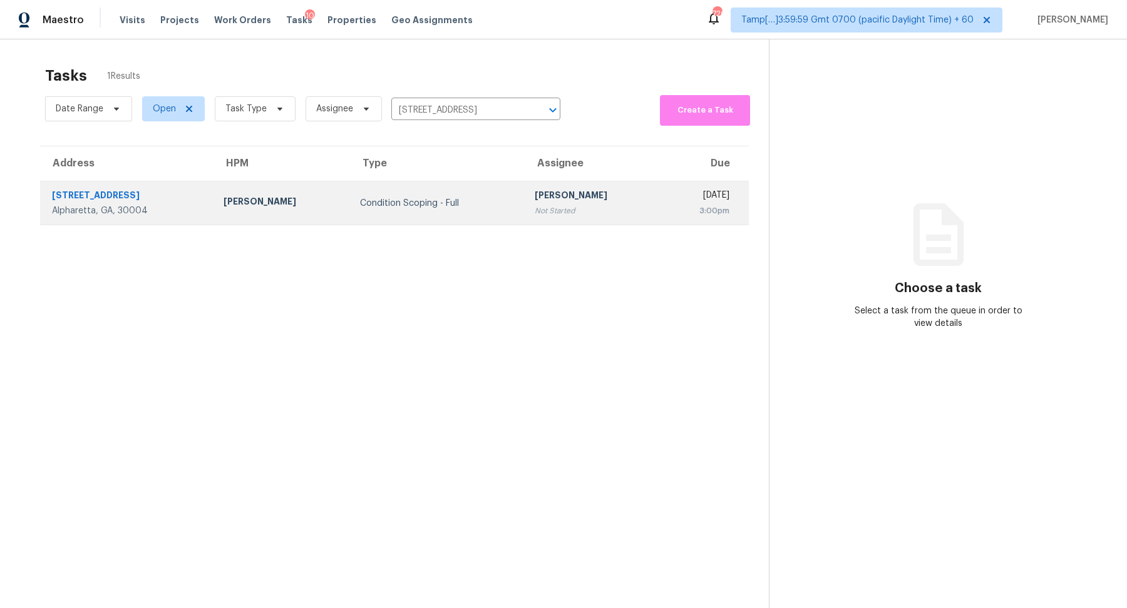
click at [671, 196] on div "[DATE]" at bounding box center [700, 197] width 58 height 16
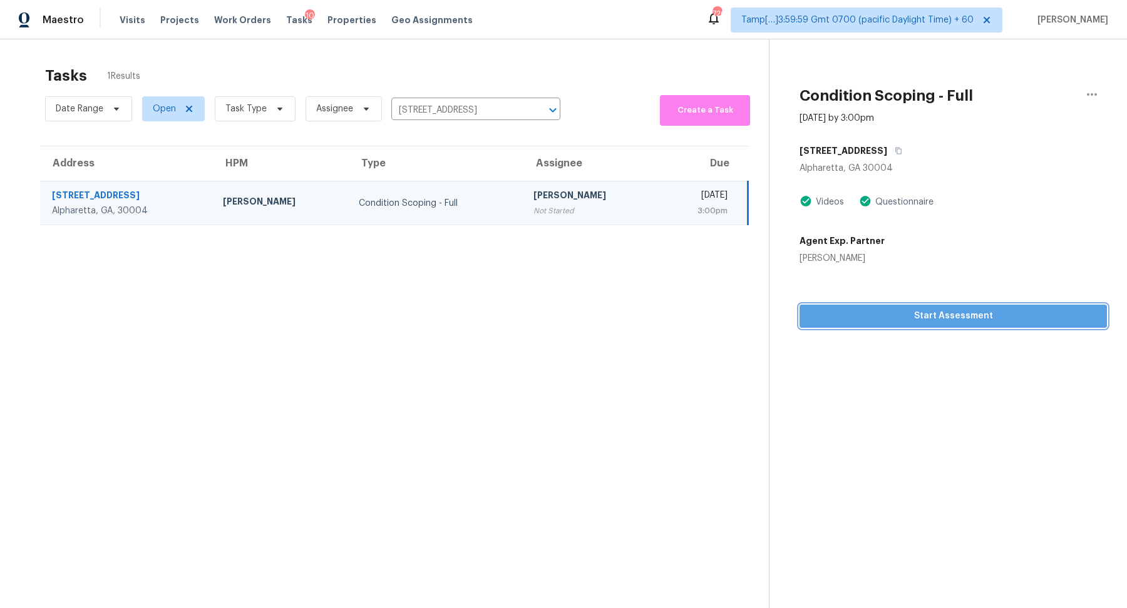
click at [933, 317] on span "Start Assessment" at bounding box center [952, 317] width 287 height 16
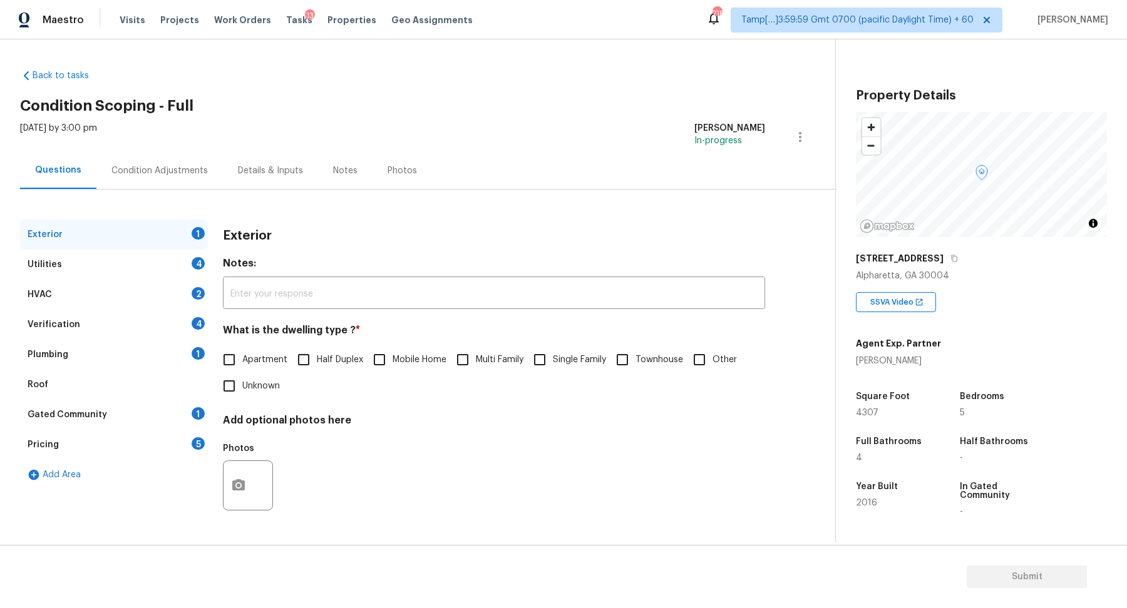
click at [535, 366] on input "Single Family" at bounding box center [539, 360] width 26 height 26
checkbox input "true"
click at [193, 275] on div "Utilities 4" at bounding box center [114, 265] width 188 height 30
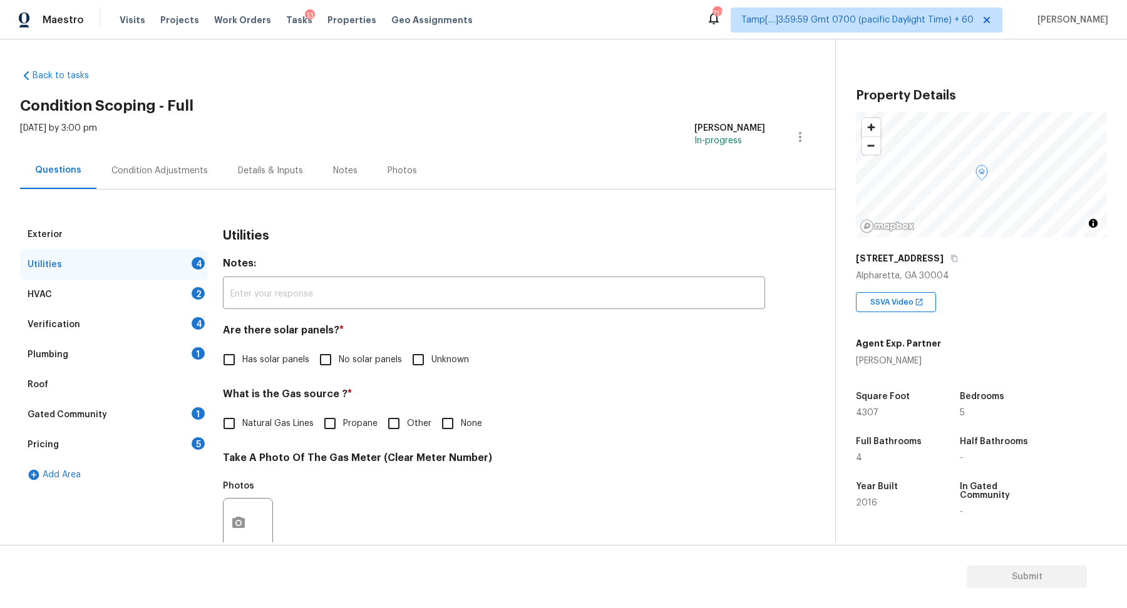
click at [354, 360] on span "No solar panels" at bounding box center [370, 360] width 63 height 13
click at [339, 360] on input "No solar panels" at bounding box center [325, 360] width 26 height 26
checkbox input "true"
click at [247, 421] on span "Natural Gas Lines" at bounding box center [277, 425] width 71 height 13
click at [242, 421] on input "Natural Gas Lines" at bounding box center [229, 425] width 26 height 26
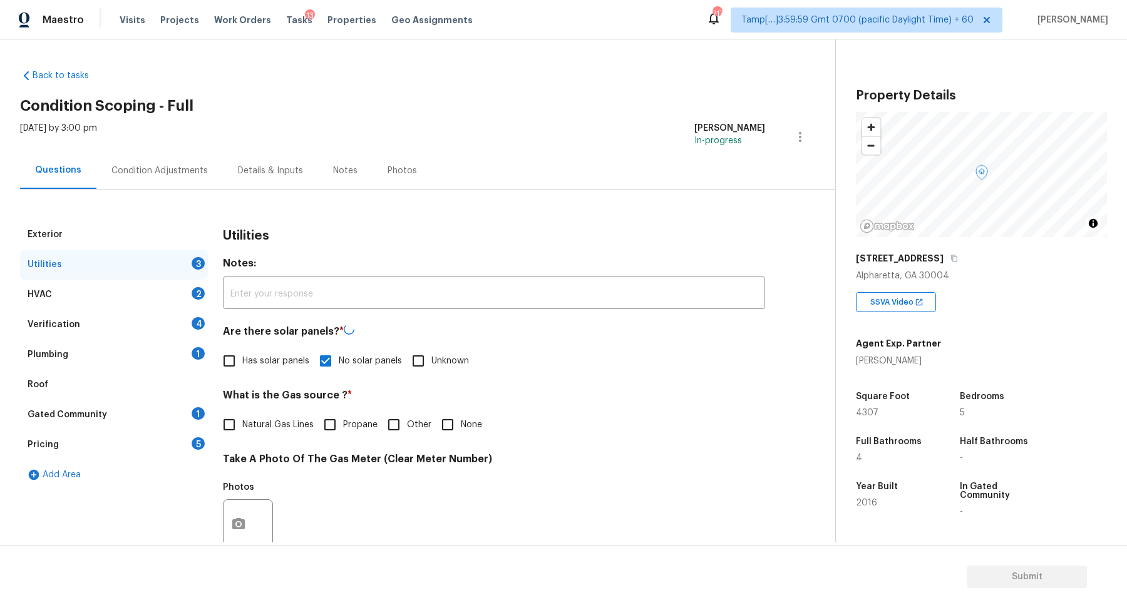
checkbox input "true"
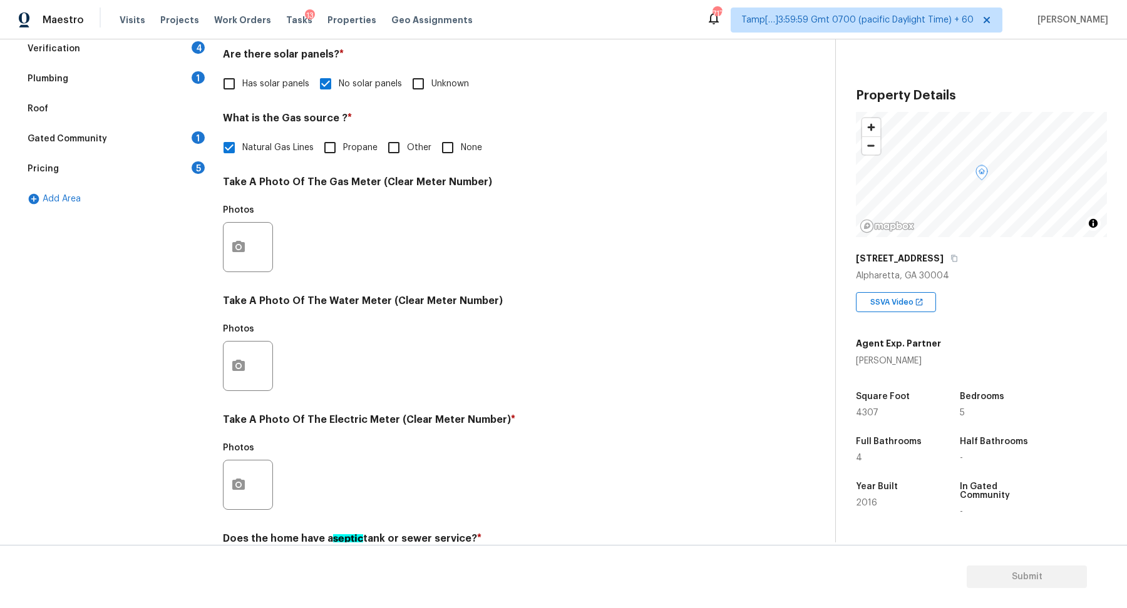
scroll to position [333, 0]
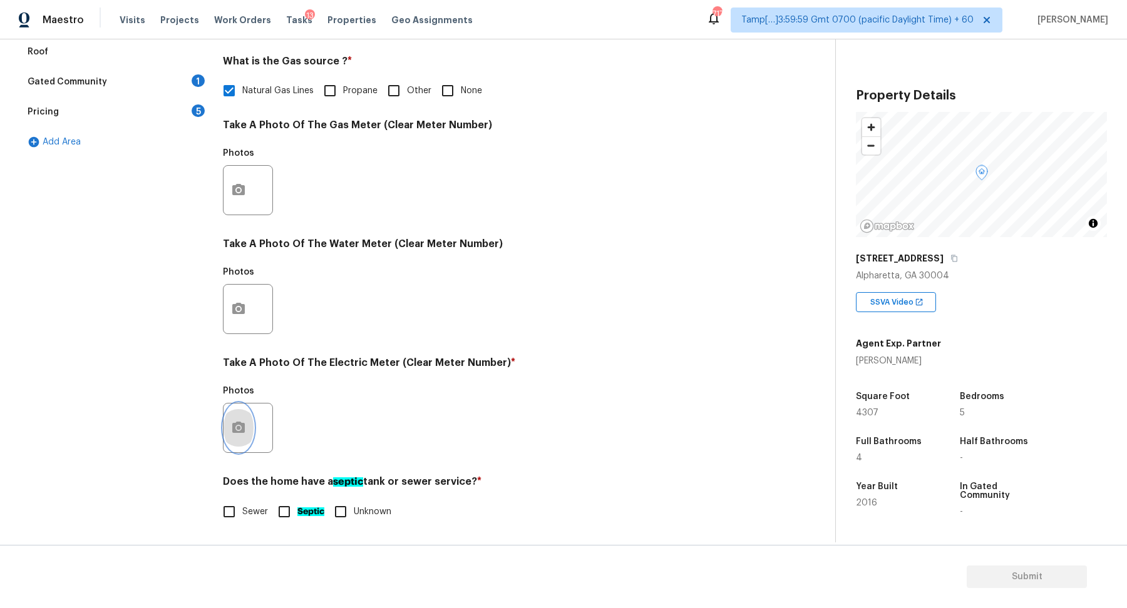
click at [237, 424] on icon "button" at bounding box center [238, 427] width 13 height 11
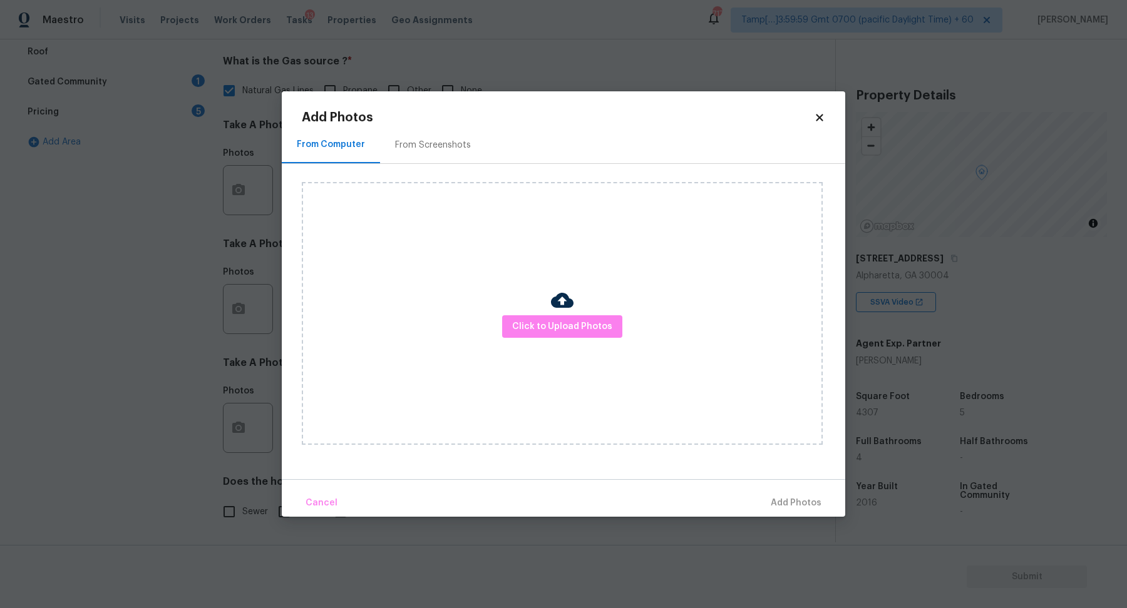
click at [504, 334] on div "Click to Upload Photos" at bounding box center [562, 313] width 521 height 263
click at [520, 325] on span "Click to Upload Photos" at bounding box center [562, 327] width 100 height 16
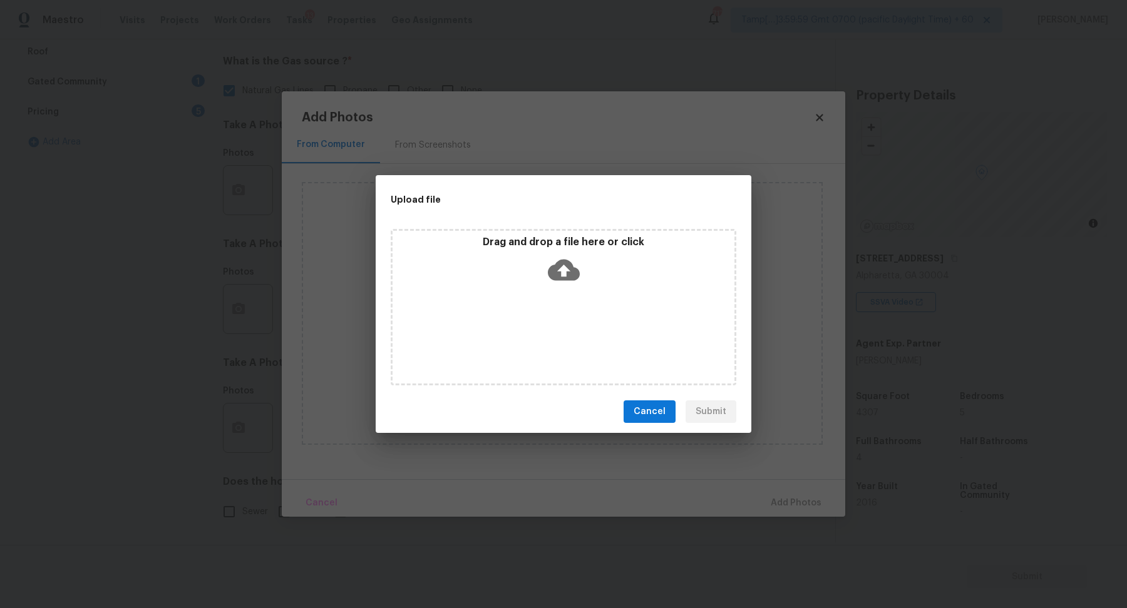
click at [570, 253] on div "Drag and drop a file here or click" at bounding box center [563, 263] width 342 height 54
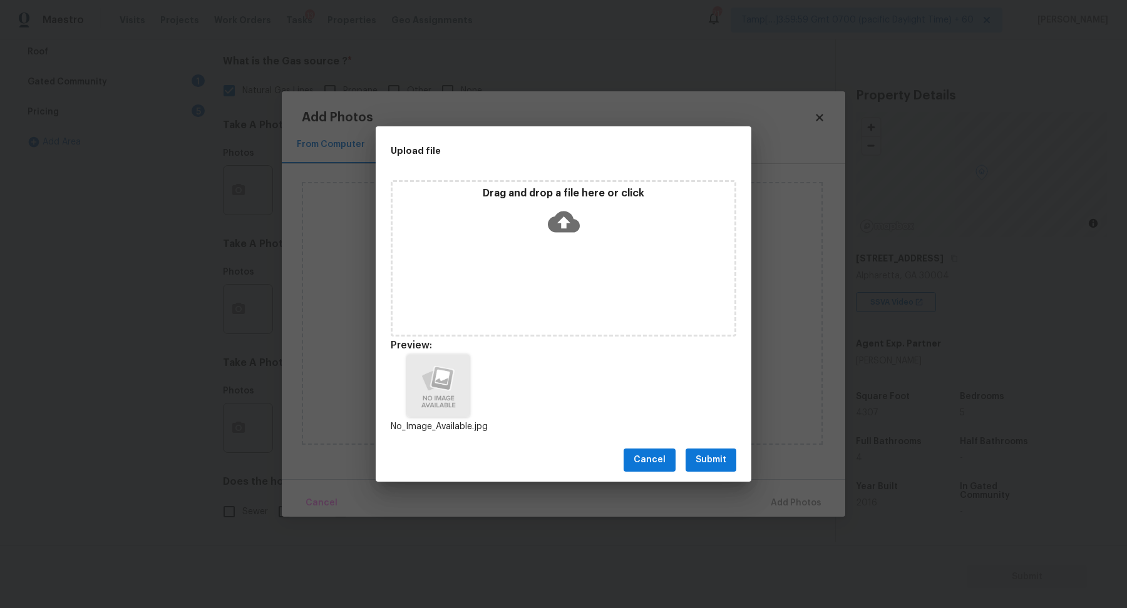
click at [717, 464] on span "Submit" at bounding box center [710, 461] width 31 height 16
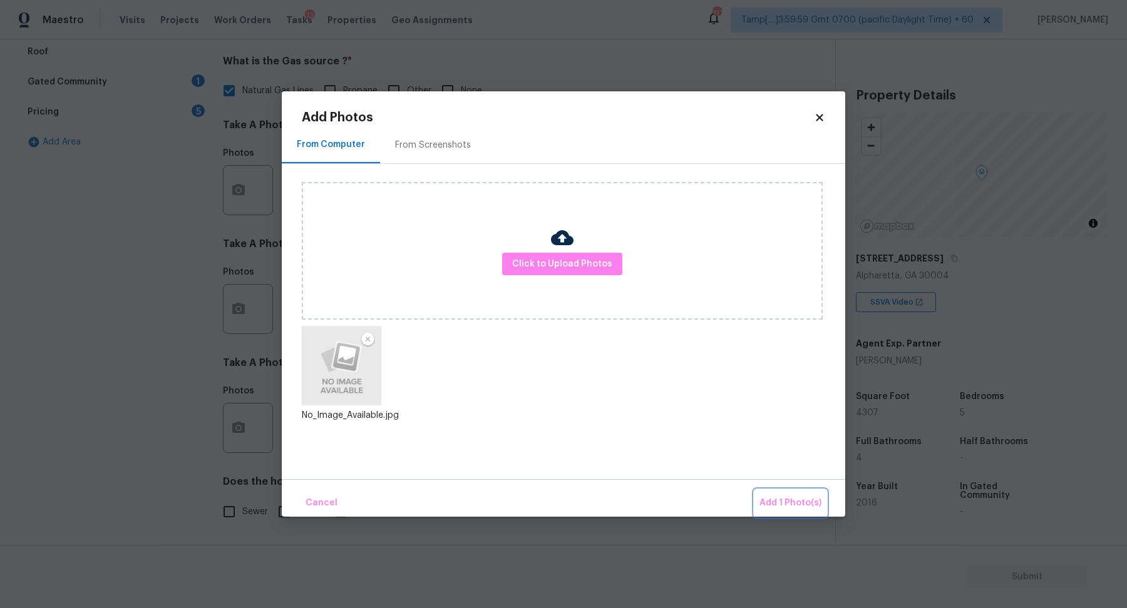
click at [773, 495] on button "Add 1 Photo(s)" at bounding box center [790, 503] width 72 height 27
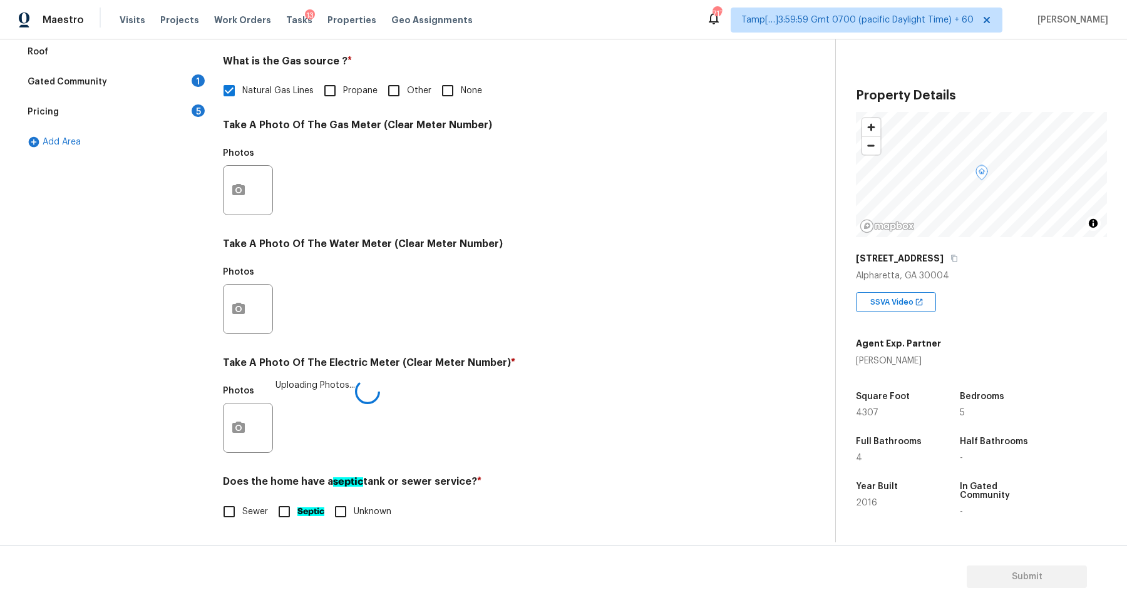
click at [258, 500] on label "Sewer" at bounding box center [242, 512] width 52 height 26
click at [242, 500] on input "Sewer" at bounding box center [229, 512] width 26 height 26
checkbox input "true"
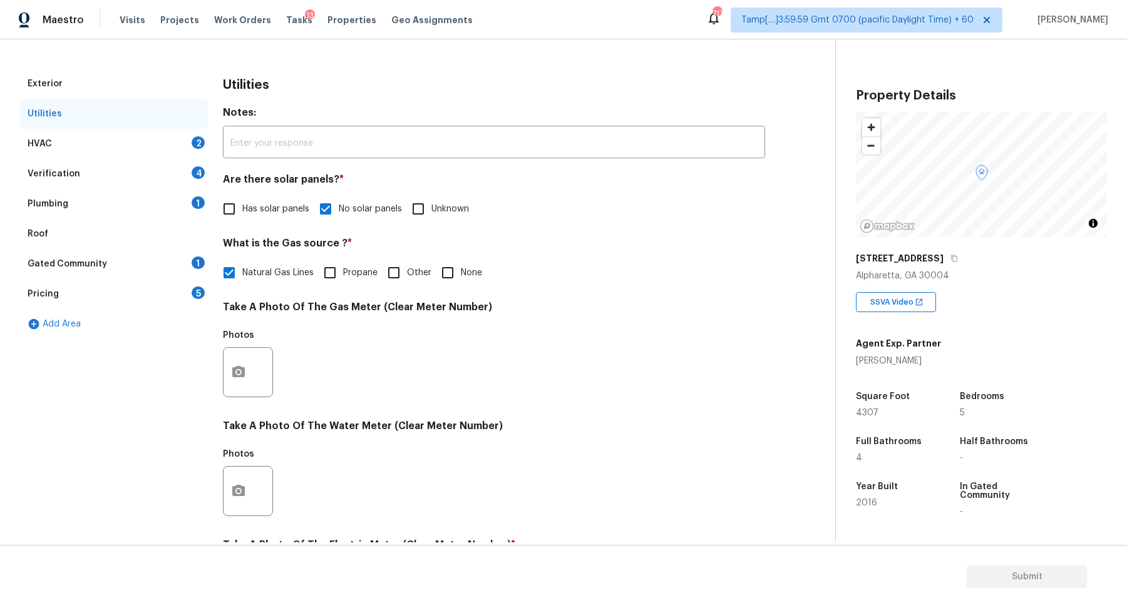
scroll to position [10, 0]
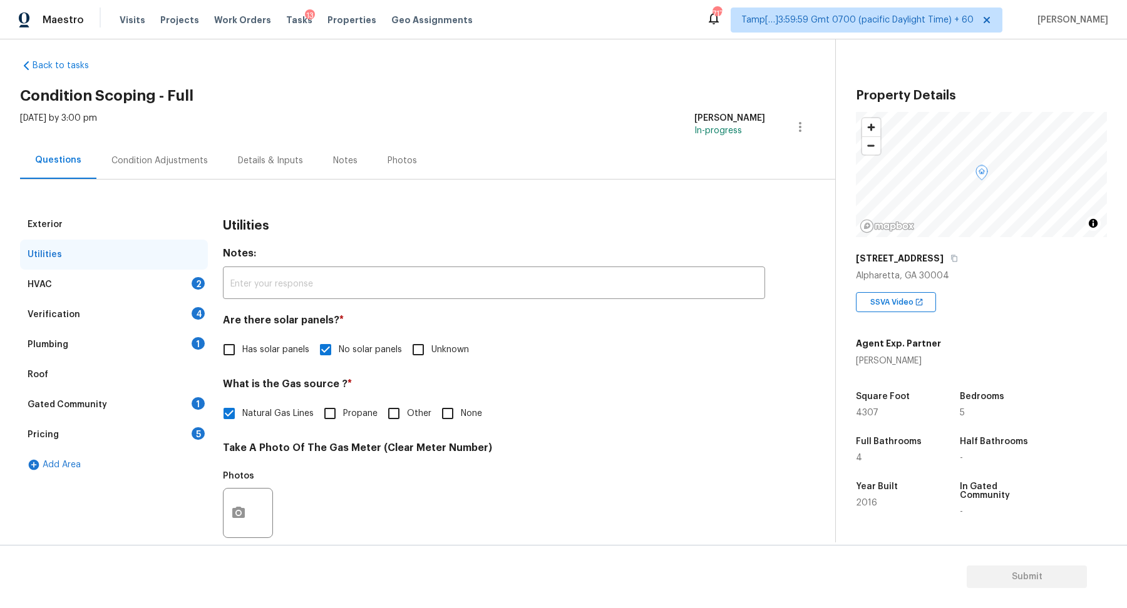
click at [175, 272] on div "HVAC 2" at bounding box center [114, 285] width 188 height 30
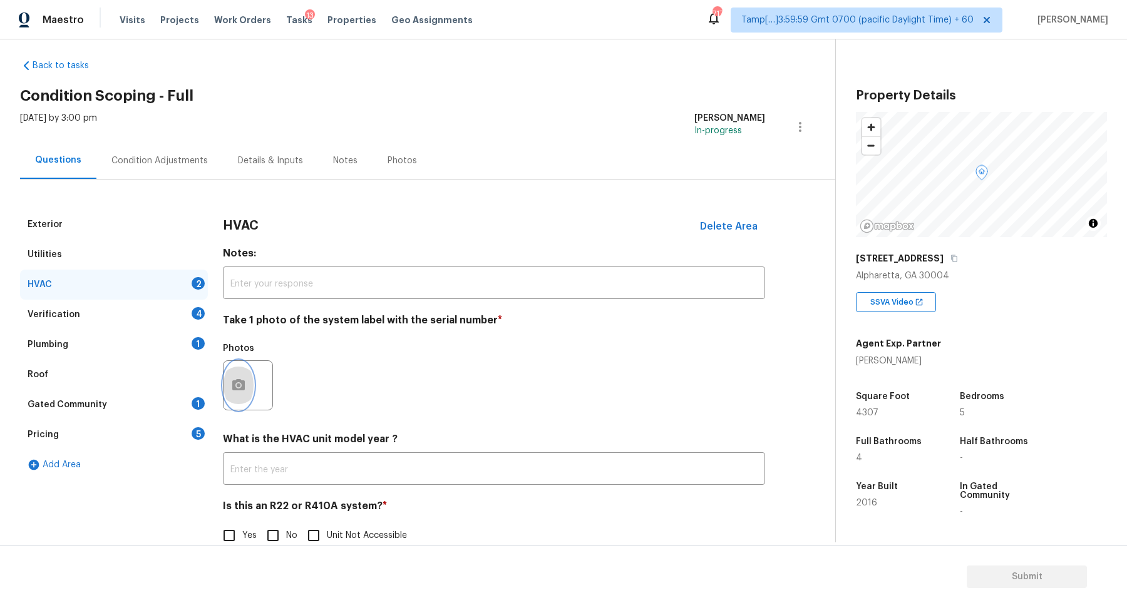
click at [244, 389] on icon "button" at bounding box center [238, 384] width 13 height 11
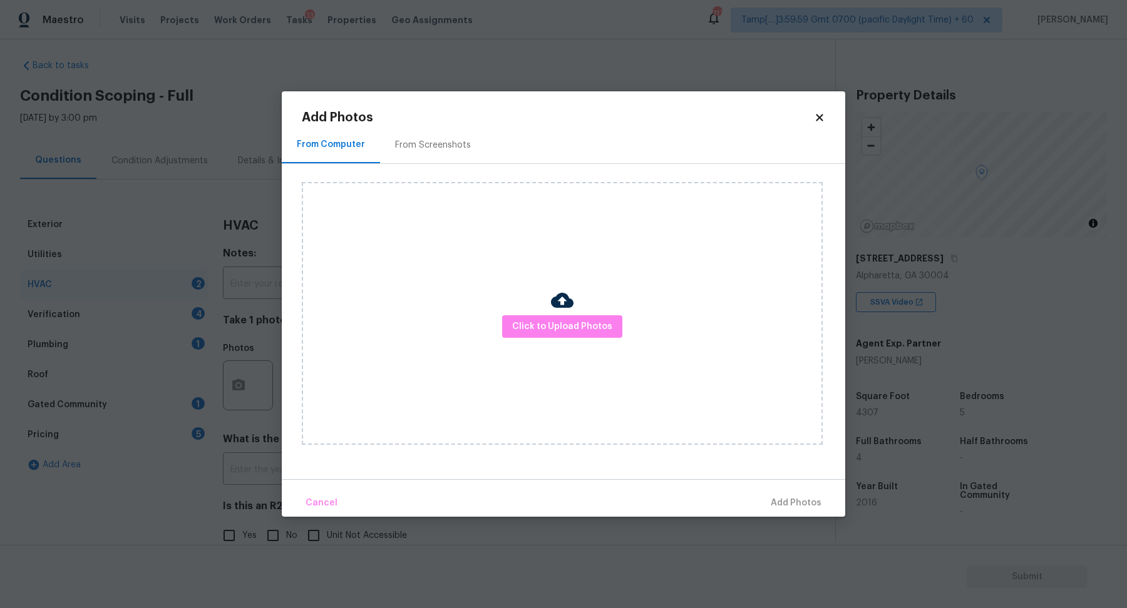
click at [526, 345] on div "Click to Upload Photos" at bounding box center [562, 313] width 521 height 263
click at [531, 343] on div "Click to Upload Photos" at bounding box center [562, 313] width 521 height 263
click at [552, 322] on span "Click to Upload Photos" at bounding box center [562, 327] width 100 height 16
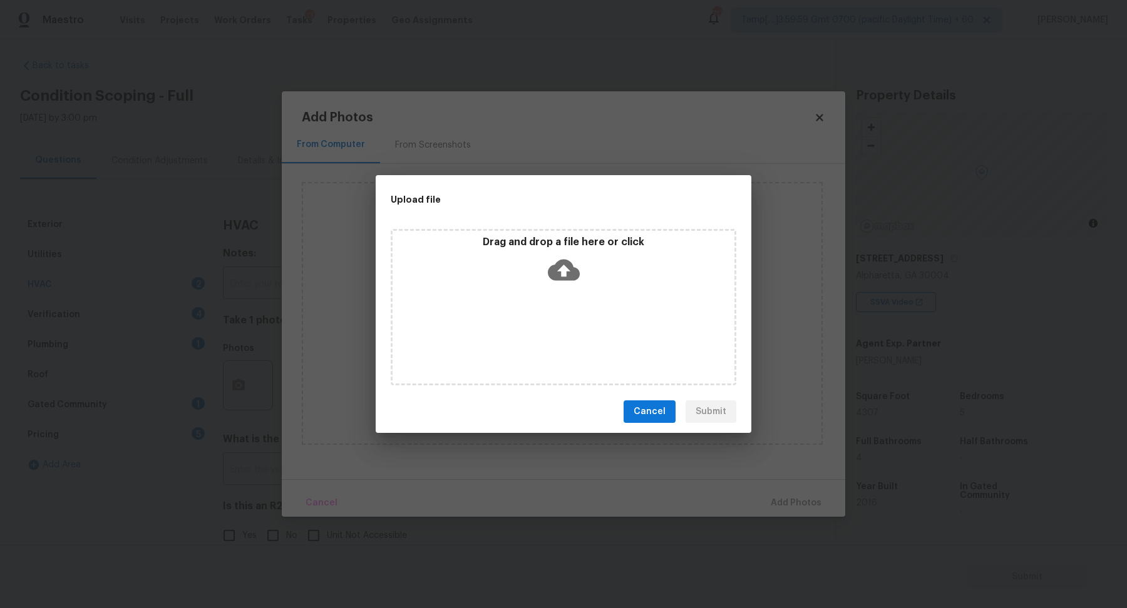
click at [578, 287] on div "Drag and drop a file here or click" at bounding box center [563, 263] width 342 height 54
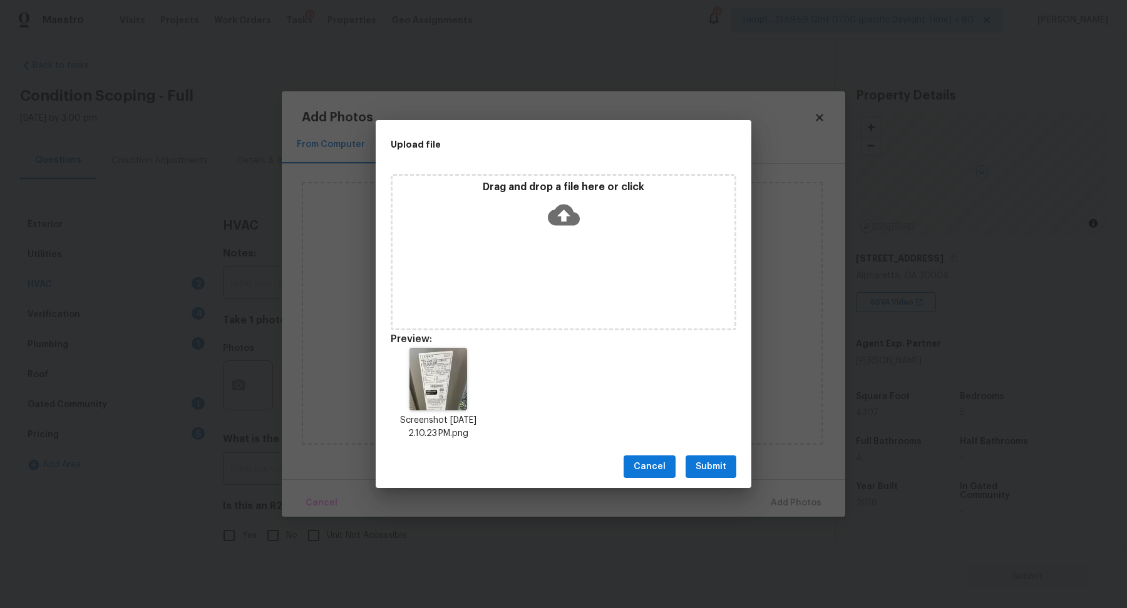
click at [712, 476] on button "Submit" at bounding box center [710, 467] width 51 height 23
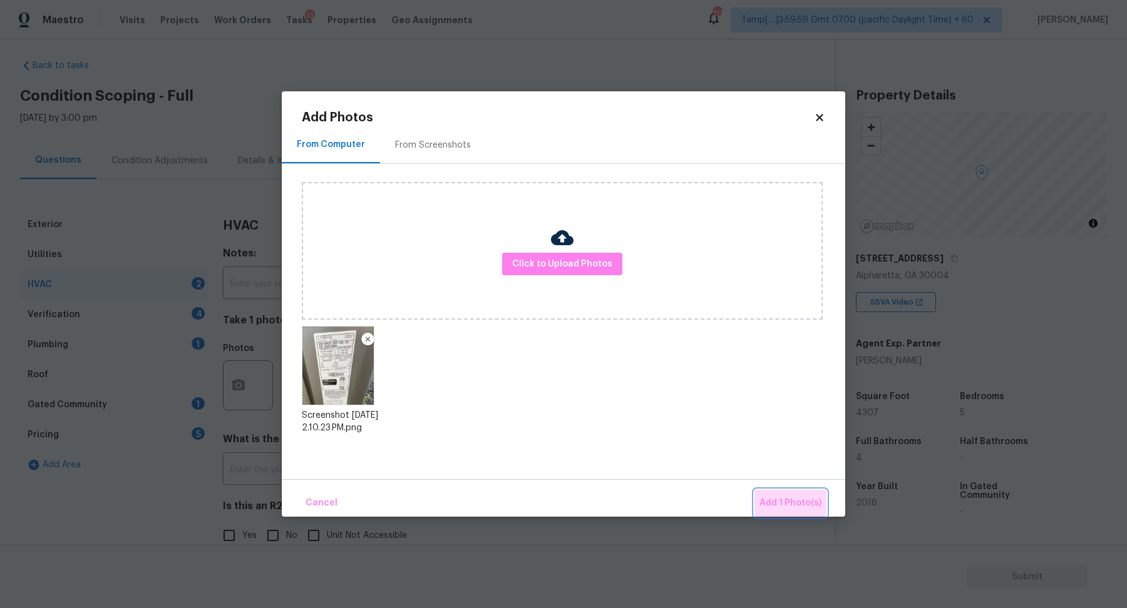
click at [781, 501] on span "Add 1 Photo(s)" at bounding box center [790, 504] width 62 height 16
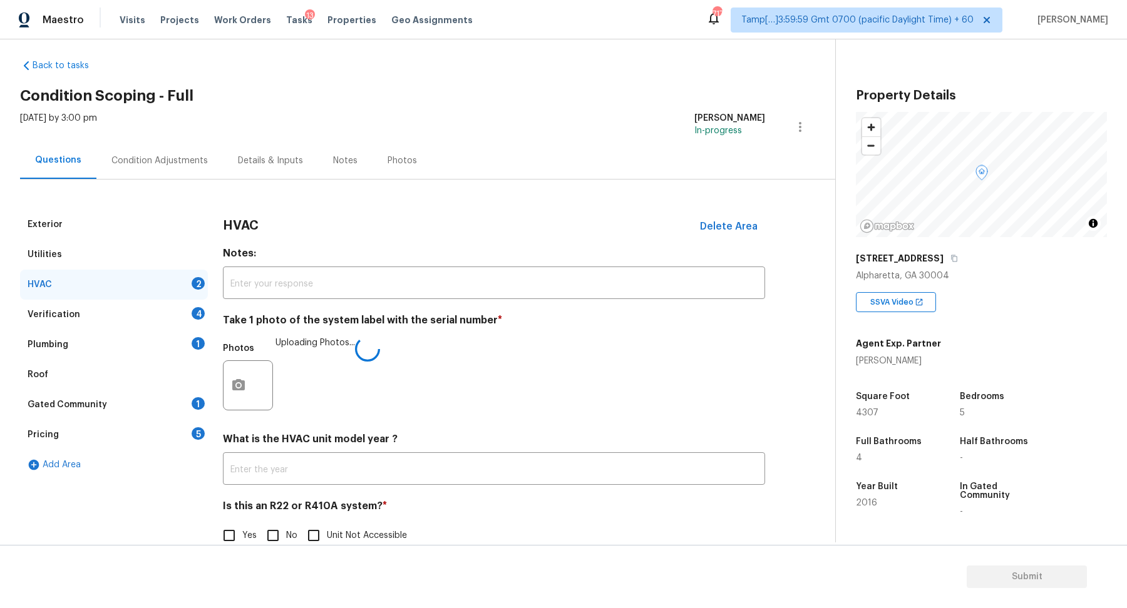
click at [284, 528] on input "No" at bounding box center [273, 536] width 26 height 26
checkbox input "true"
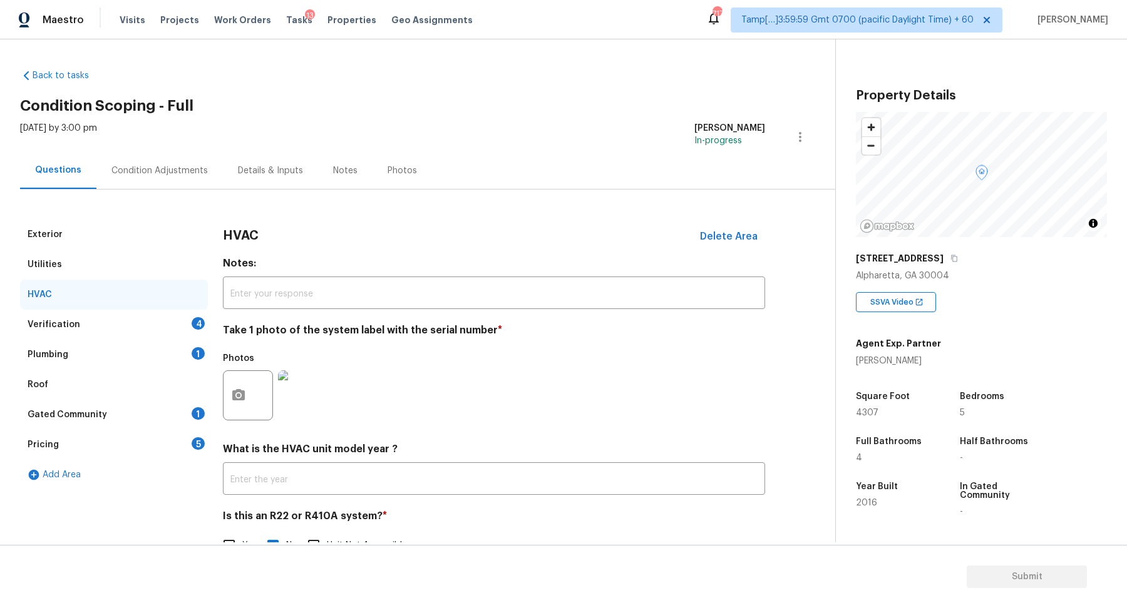
click at [168, 327] on div "Verification 4" at bounding box center [114, 325] width 188 height 30
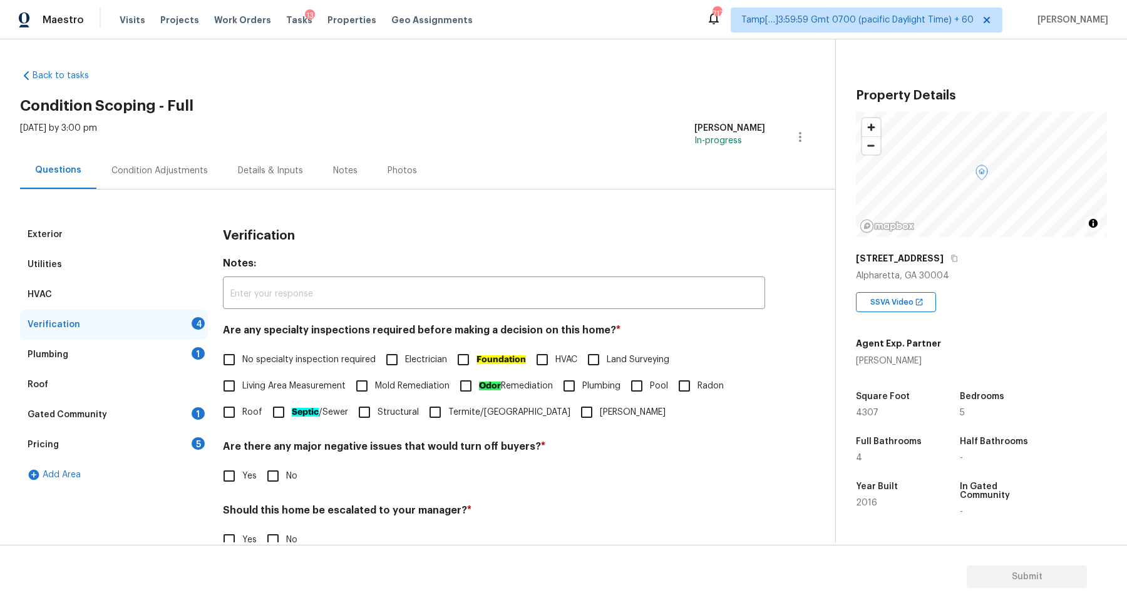
scroll to position [105, 0]
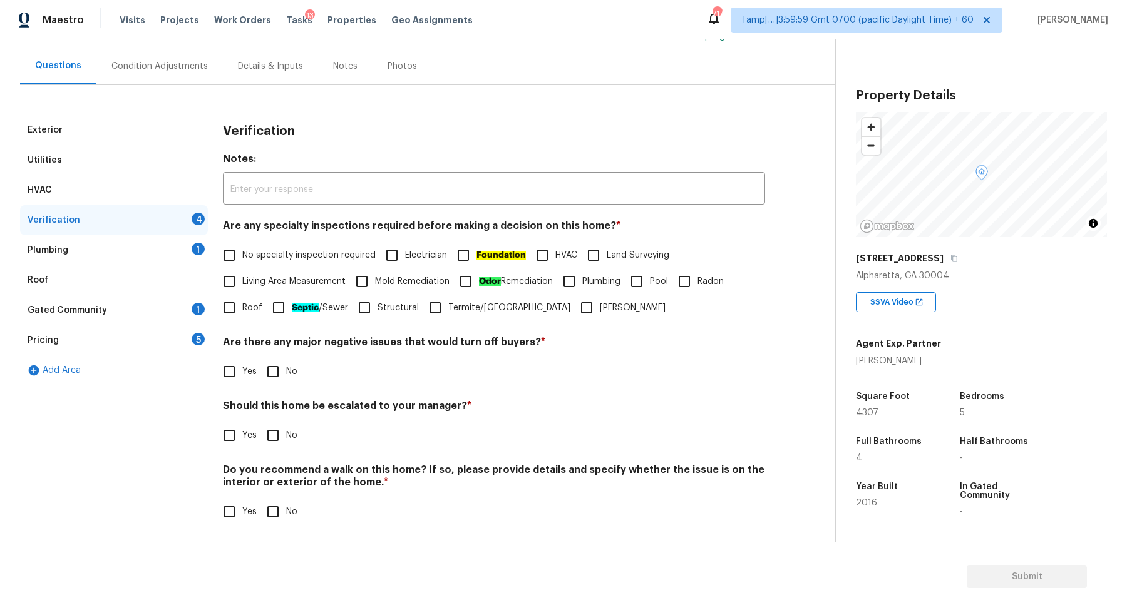
click at [254, 251] on span "No specialty inspection required" at bounding box center [308, 255] width 133 height 13
click at [242, 251] on input "No specialty inspection required" at bounding box center [229, 255] width 26 height 26
checkbox input "true"
click at [283, 376] on input "No" at bounding box center [273, 372] width 26 height 26
checkbox input "true"
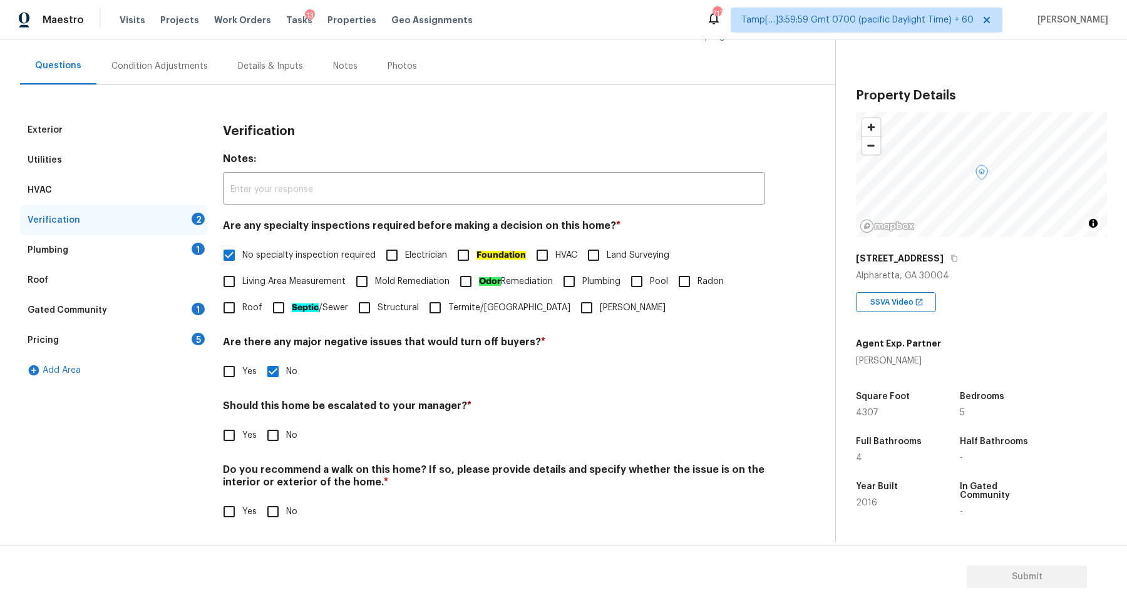
click at [222, 434] on input "Yes" at bounding box center [229, 436] width 26 height 26
checkbox input "true"
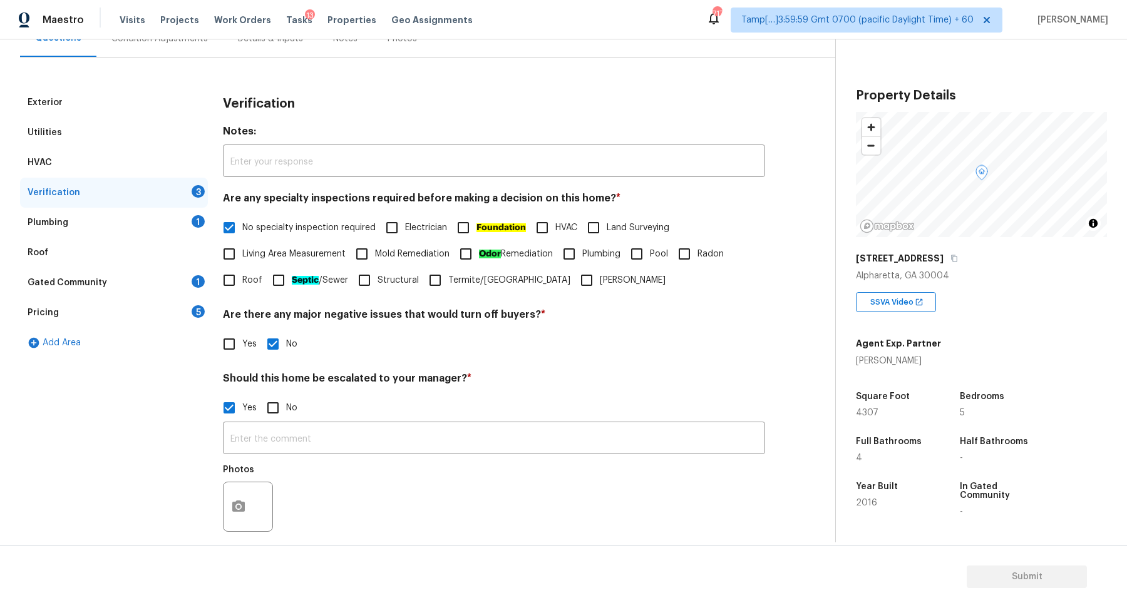
scroll to position [223, 0]
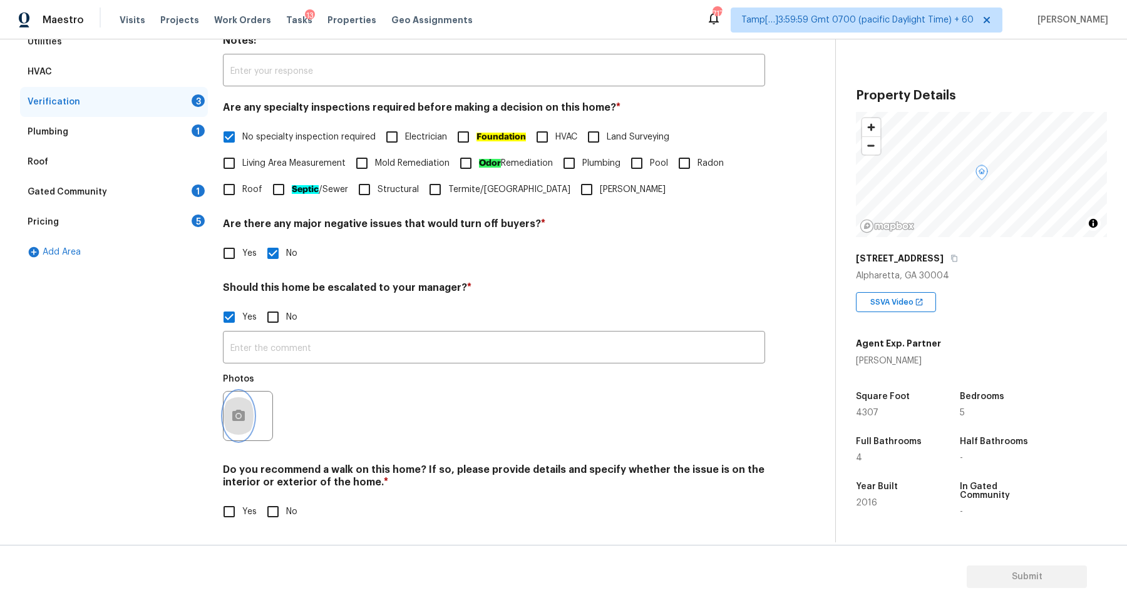
click at [231, 430] on button "button" at bounding box center [238, 416] width 30 height 49
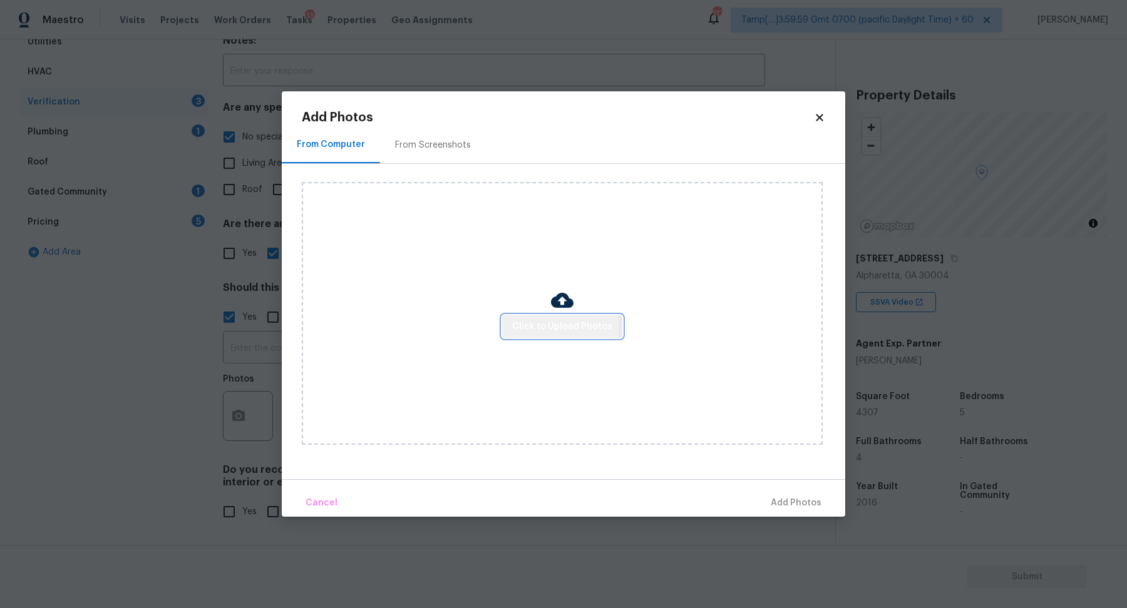
click at [535, 330] on span "Click to Upload Photos" at bounding box center [562, 327] width 100 height 16
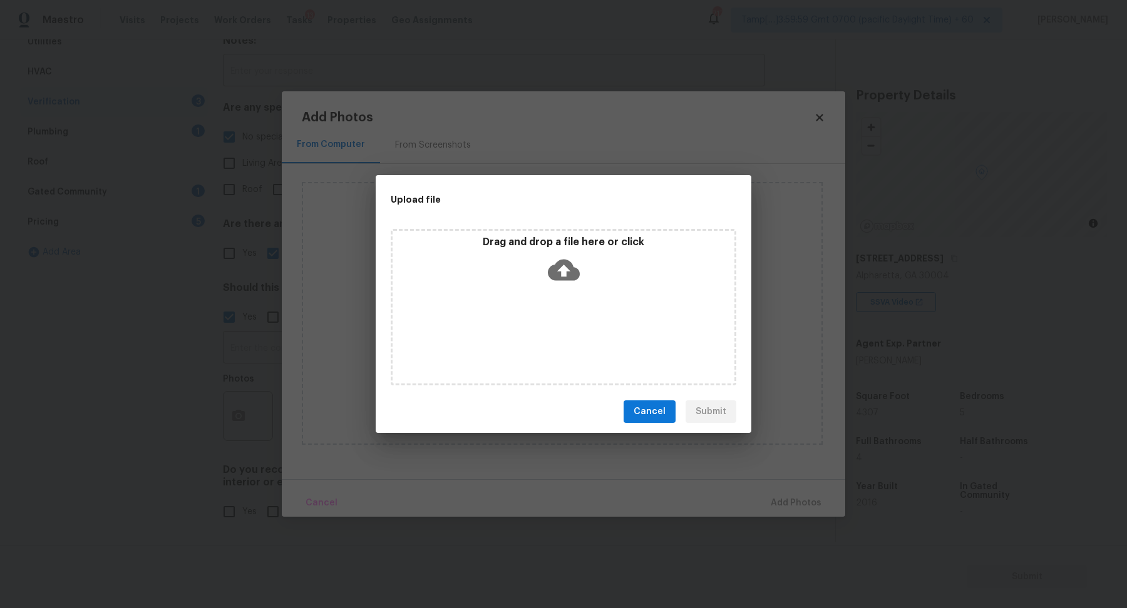
click at [578, 274] on icon at bounding box center [564, 270] width 32 height 21
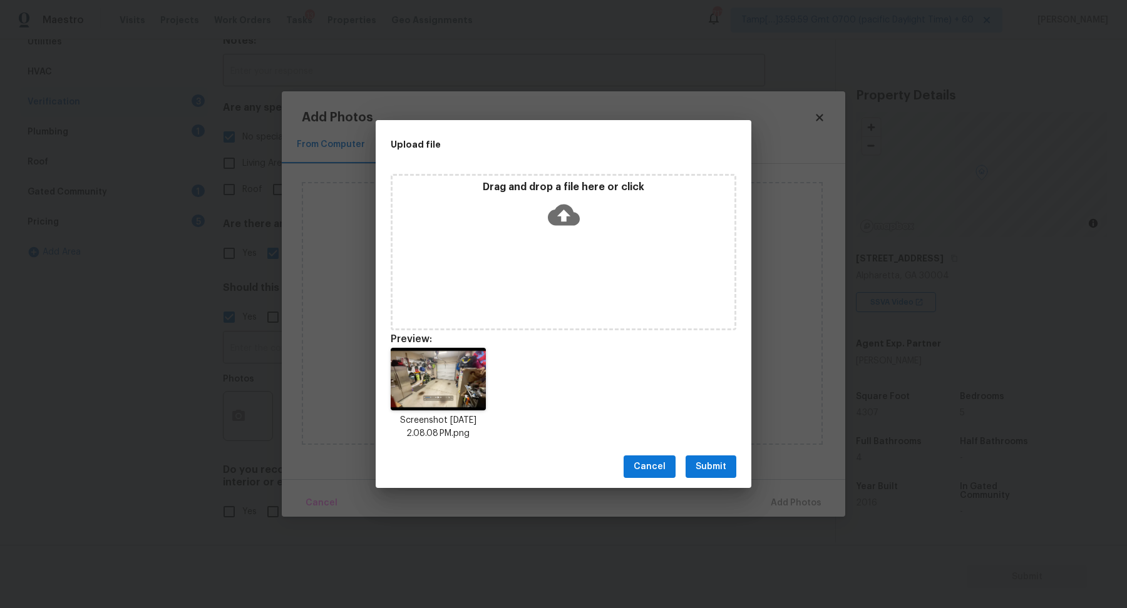
click at [713, 462] on span "Submit" at bounding box center [710, 467] width 31 height 16
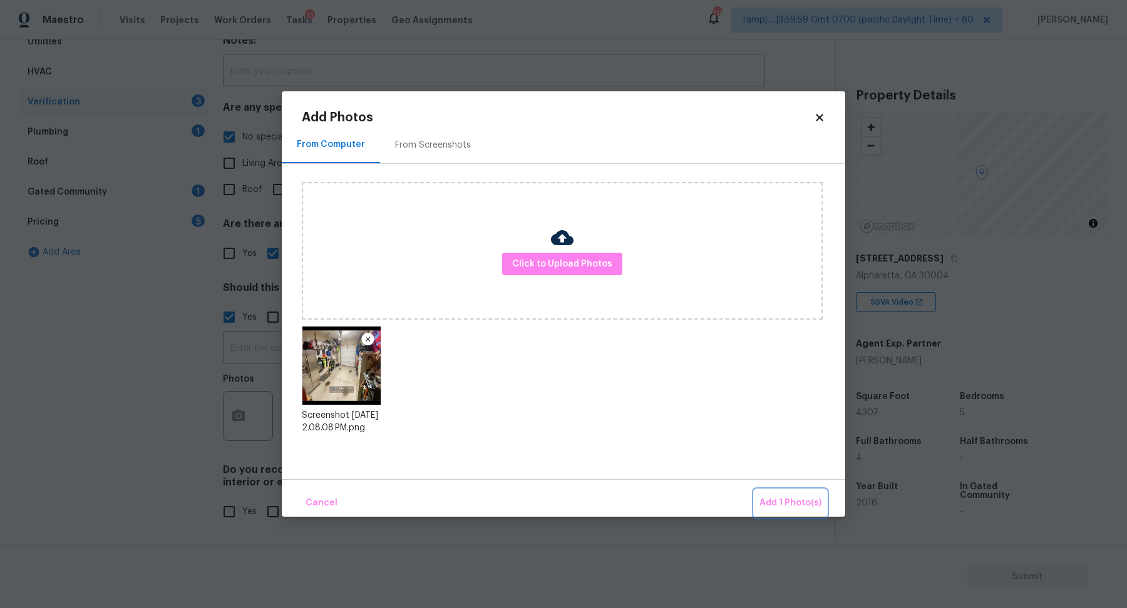
click at [790, 498] on span "Add 1 Photo(s)" at bounding box center [790, 504] width 62 height 16
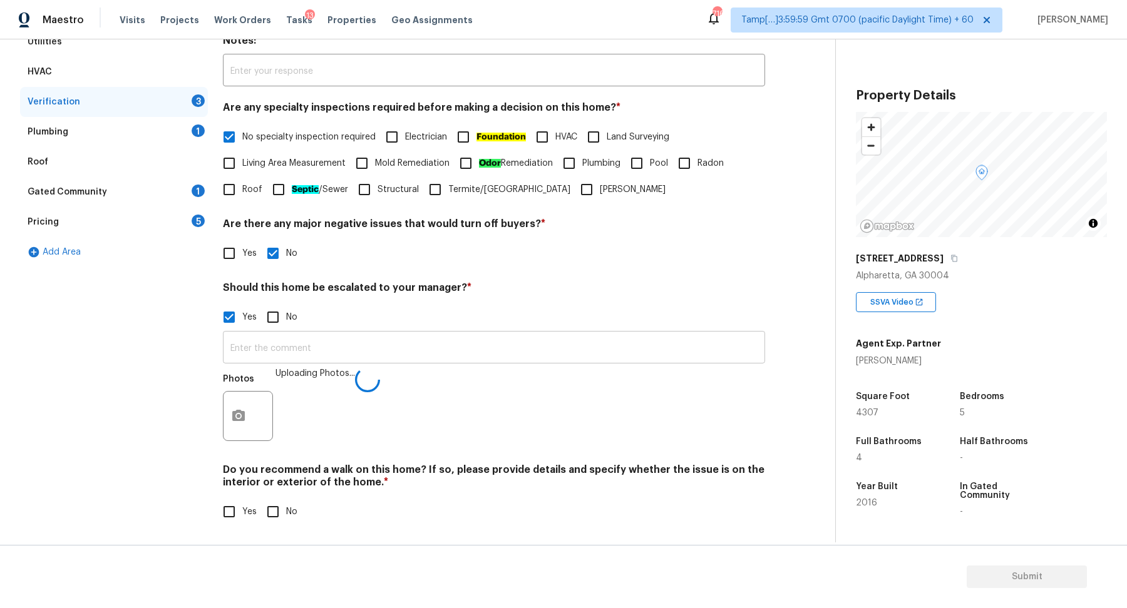
click at [541, 346] on input "text" at bounding box center [494, 348] width 542 height 29
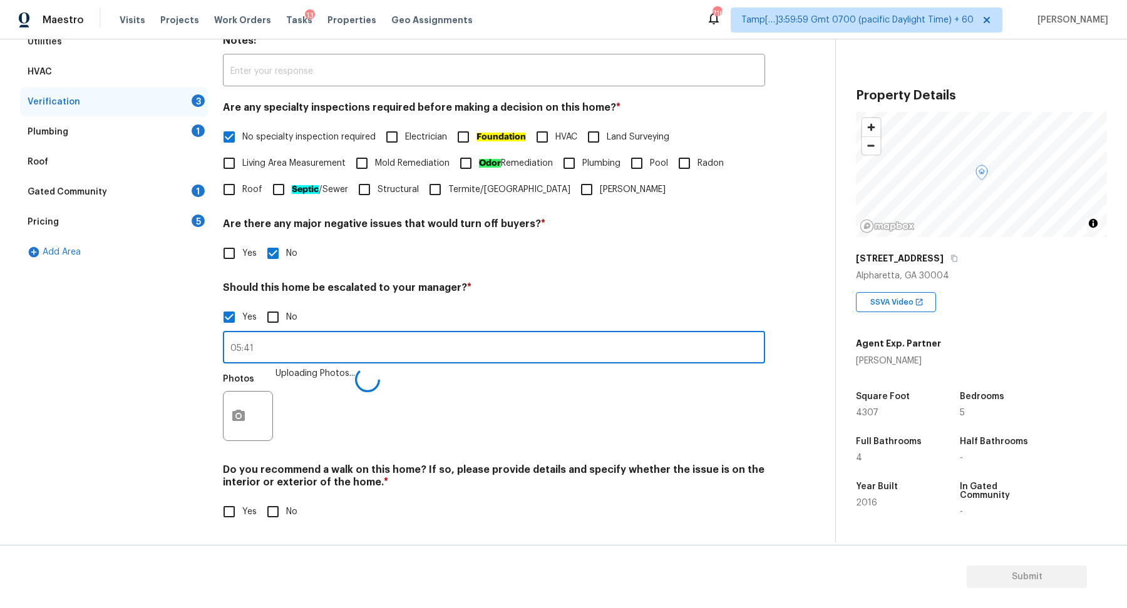
click at [229, 347] on input "05:41" at bounding box center [494, 348] width 542 height 29
click at [561, 338] on input "The house has a possible foundation issue on the garage floor at 05:41" at bounding box center [494, 348] width 542 height 29
click at [556, 355] on input "The house has a possible foundation issue on the garage floor at 05:41" at bounding box center [494, 348] width 542 height 29
type input "The house has a possible foundation issue on the garage floor at 05:41, unsure …"
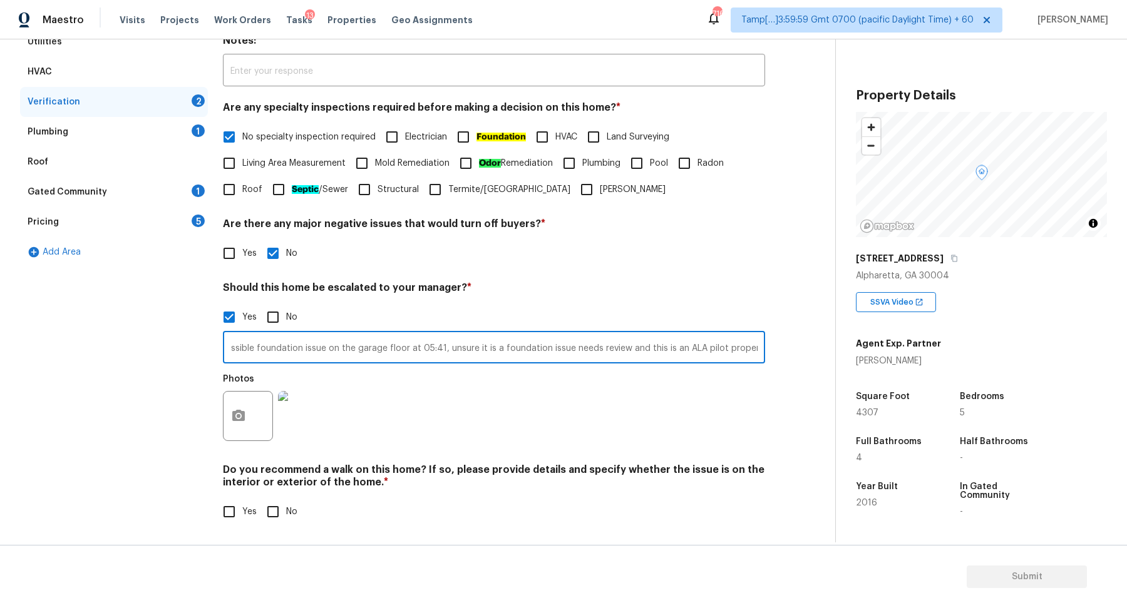
click at [735, 427] on div "Photos" at bounding box center [494, 407] width 542 height 81
click at [662, 349] on input "The house has a possible foundation issue on the garage floor at 05:41, unsure …" at bounding box center [494, 348] width 542 height 29
click at [283, 507] on input "No" at bounding box center [273, 512] width 26 height 26
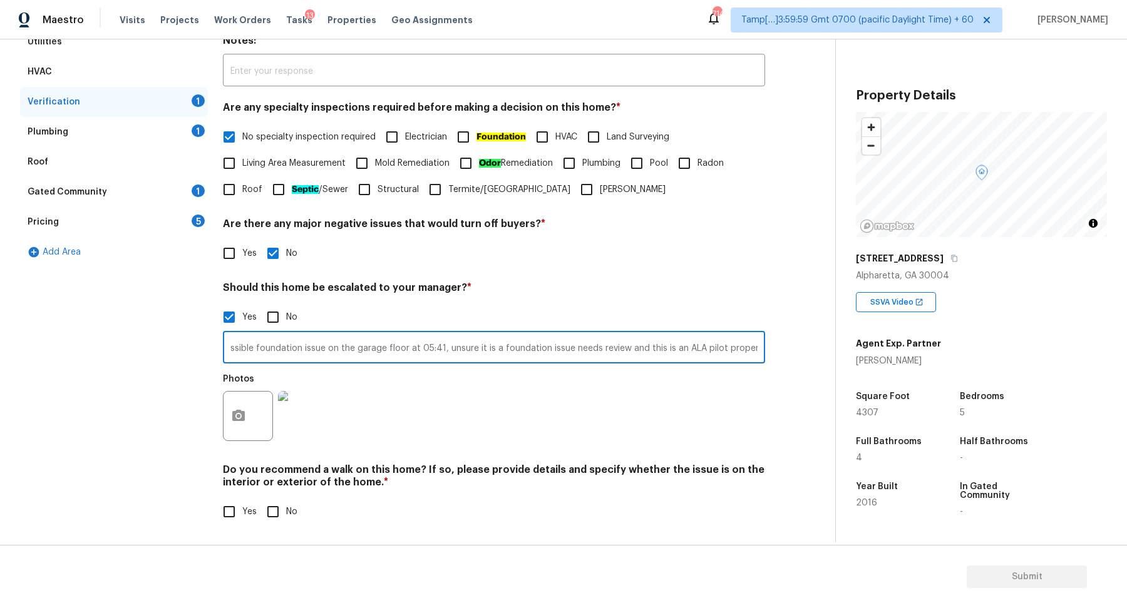
checkbox input "true"
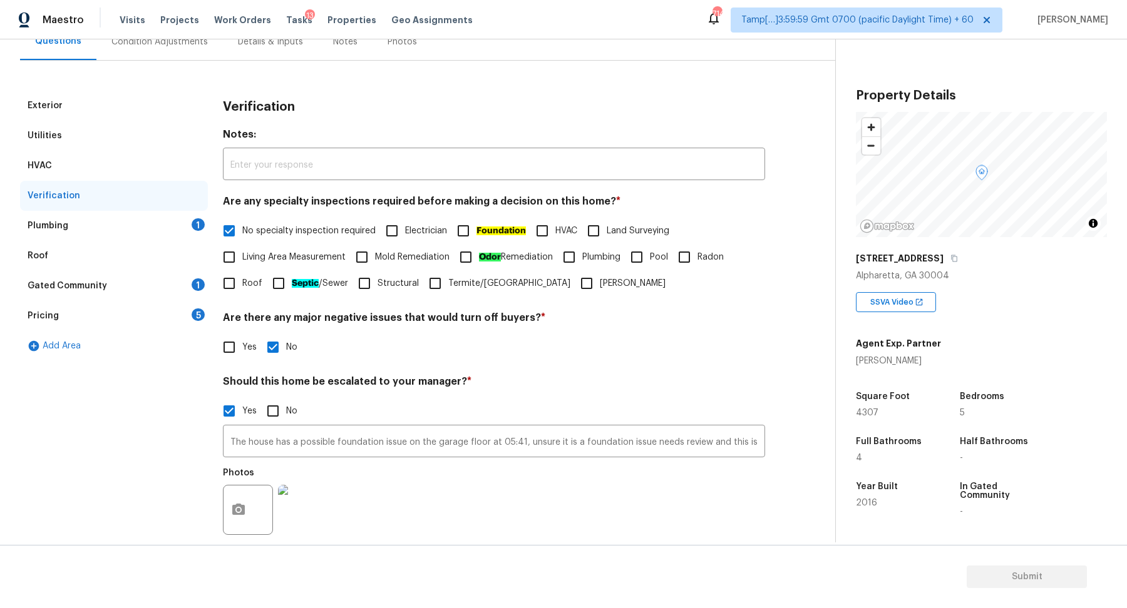
scroll to position [85, 0]
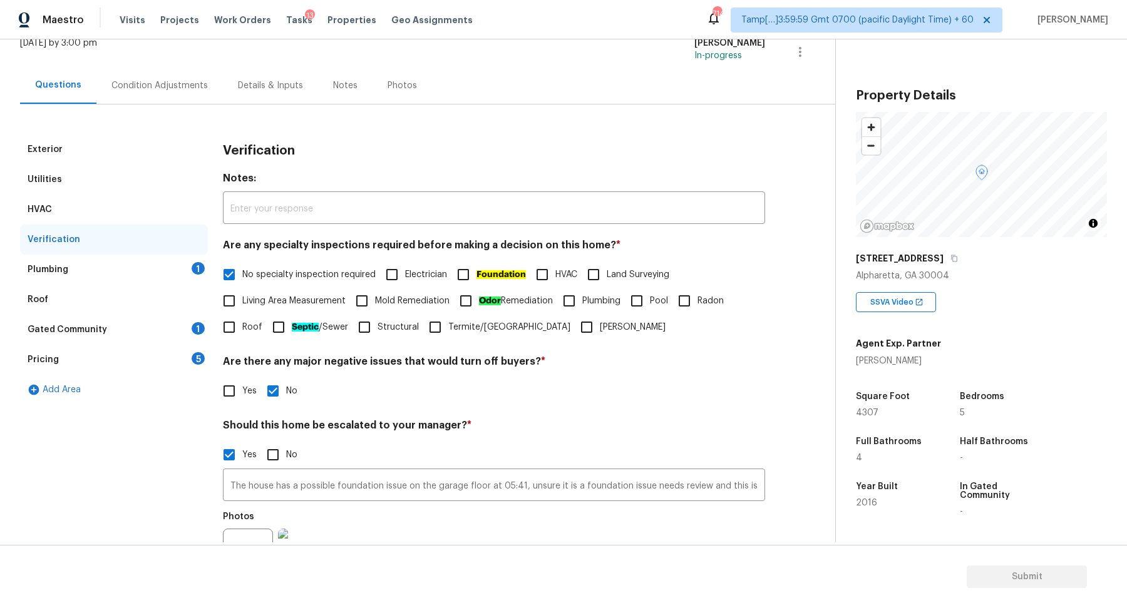
click at [158, 260] on div "Plumbing 1" at bounding box center [114, 270] width 188 height 30
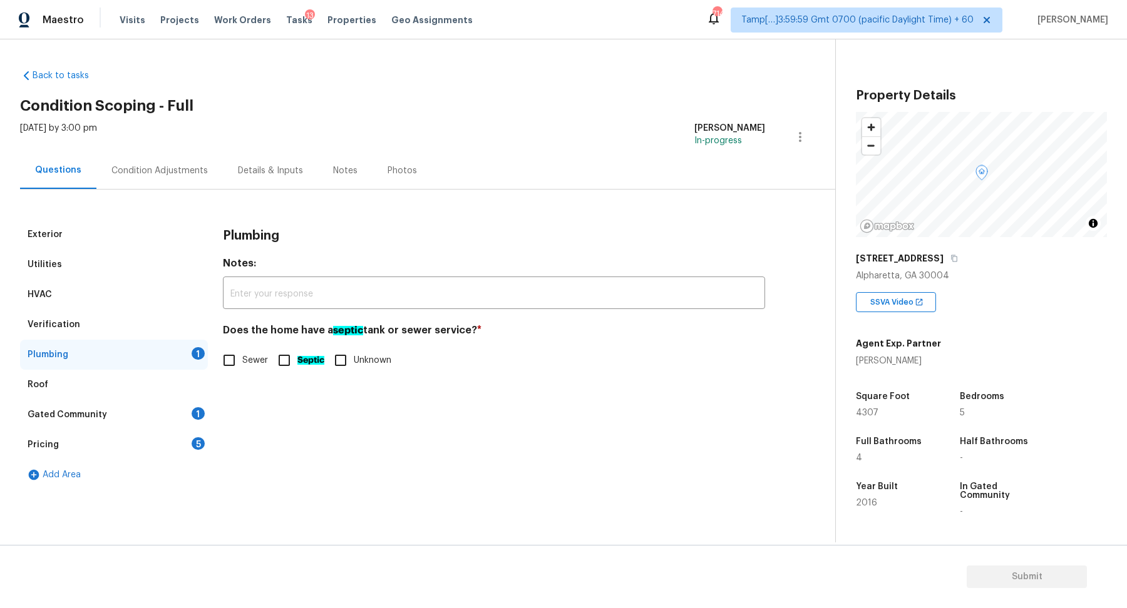
click at [245, 368] on label "Sewer" at bounding box center [242, 360] width 52 height 26
click at [242, 368] on input "Sewer" at bounding box center [229, 360] width 26 height 26
checkbox input "true"
click at [190, 398] on div "Roof" at bounding box center [114, 385] width 188 height 30
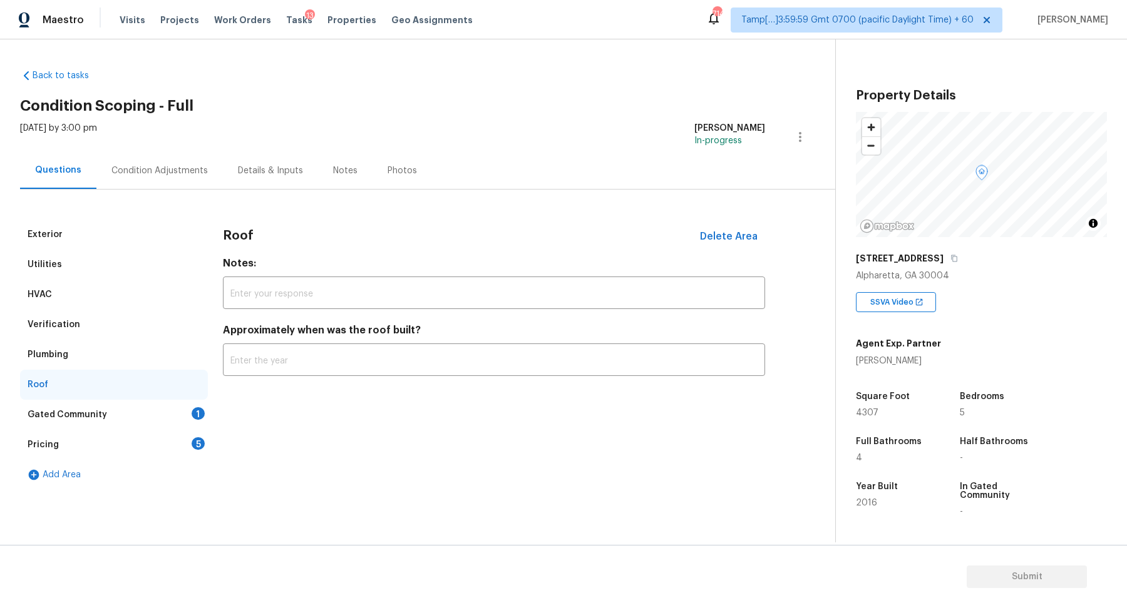
click at [188, 408] on div "Gated Community 1" at bounding box center [114, 415] width 188 height 30
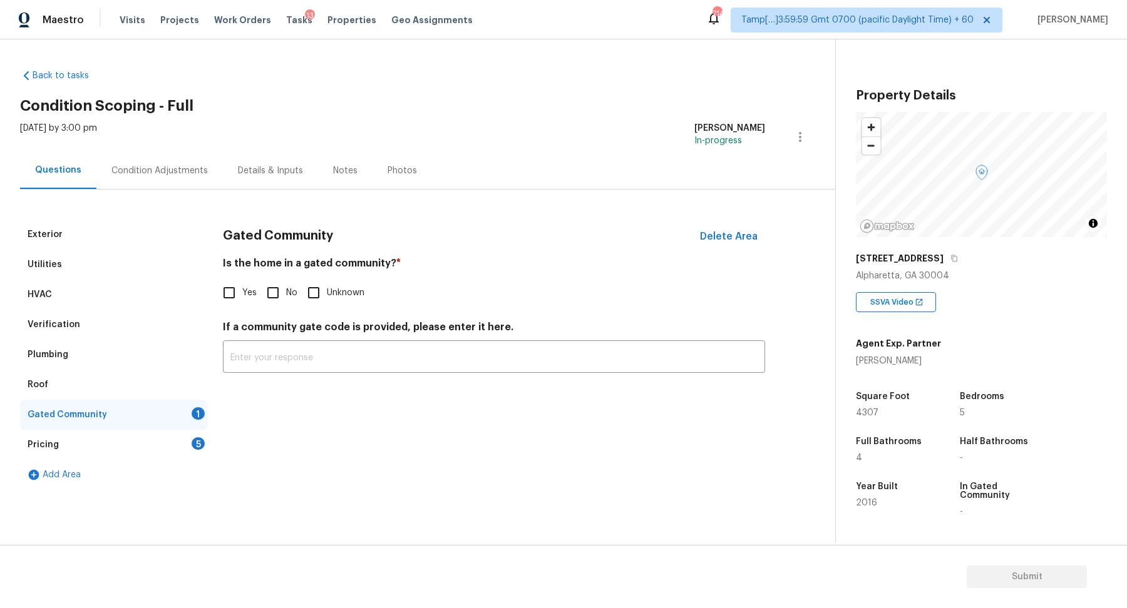
click at [284, 293] on input "No" at bounding box center [273, 293] width 26 height 26
checkbox input "true"
click at [175, 451] on div "Pricing 5" at bounding box center [114, 445] width 188 height 30
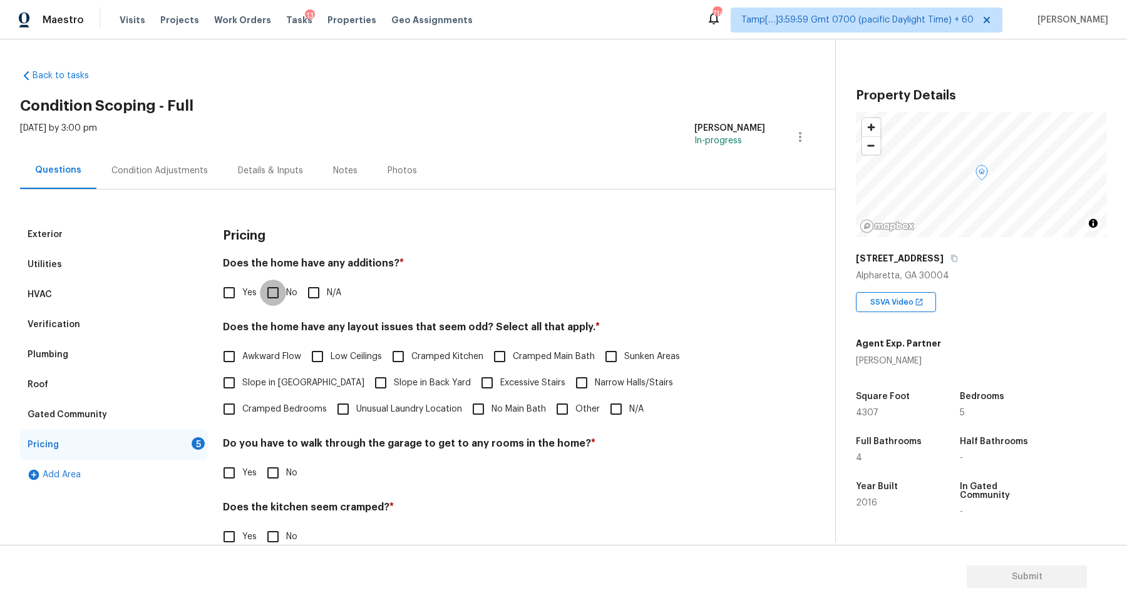
click at [272, 304] on input "No" at bounding box center [273, 293] width 26 height 26
checkbox input "true"
click at [297, 383] on span "Slope in Front Yard" at bounding box center [303, 383] width 122 height 13
click at [242, 383] on input "Slope in Front Yard" at bounding box center [229, 383] width 26 height 26
checkbox input "true"
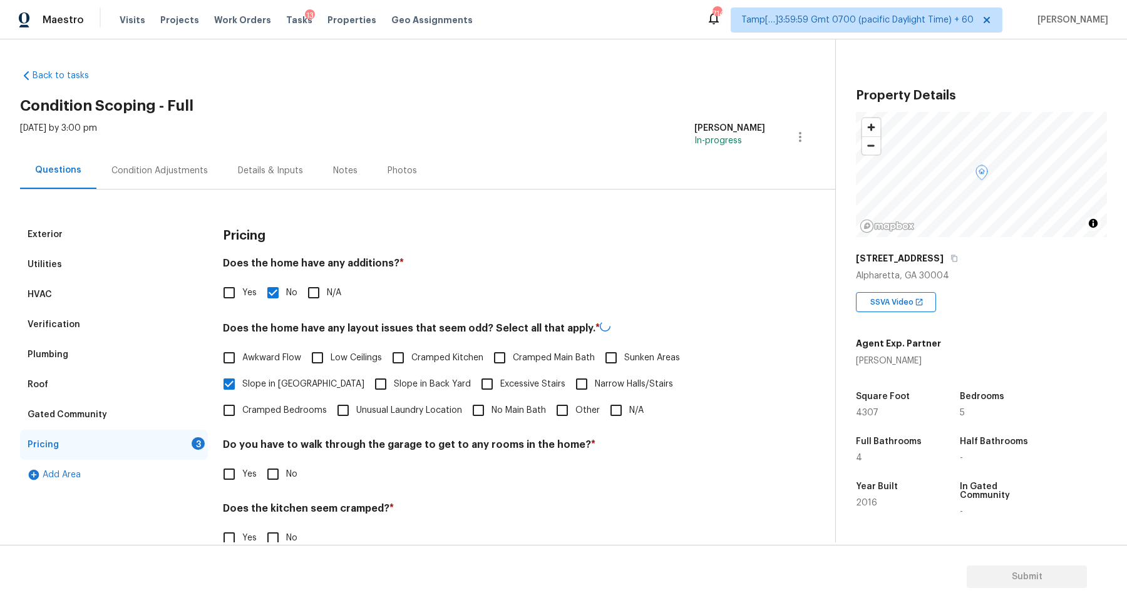
click at [381, 375] on label "Slope in Back Yard" at bounding box center [418, 384] width 103 height 26
click at [381, 375] on input "Slope in Back Yard" at bounding box center [380, 384] width 26 height 26
checkbox input "true"
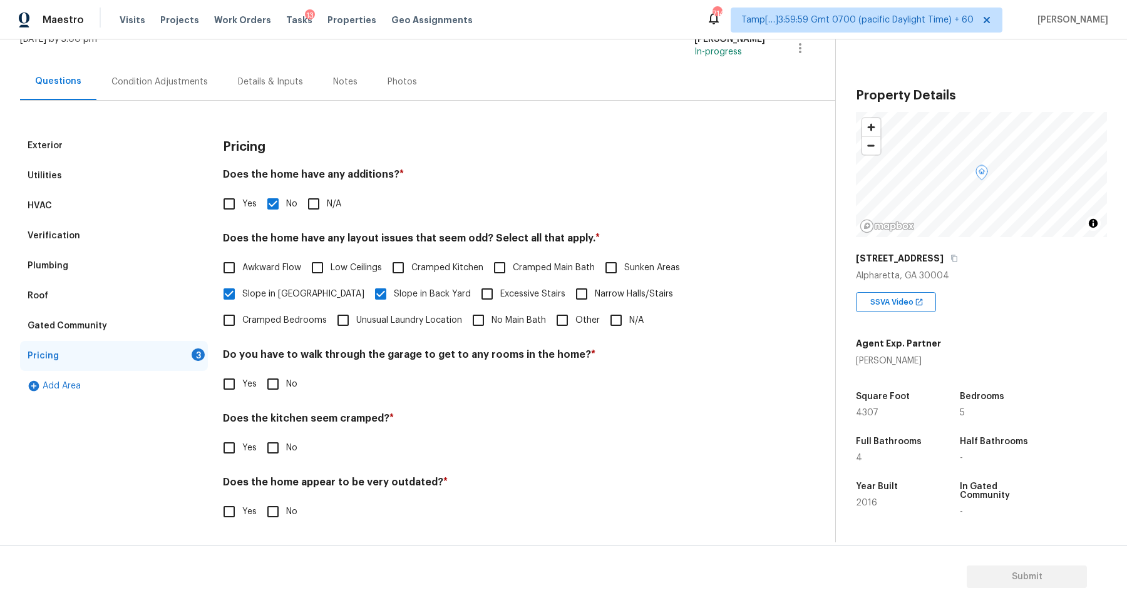
click at [270, 391] on input "No" at bounding box center [273, 384] width 26 height 26
checkbox input "true"
click at [271, 441] on input "No" at bounding box center [273, 448] width 26 height 26
checkbox input "true"
click at [274, 507] on input "No" at bounding box center [273, 512] width 26 height 26
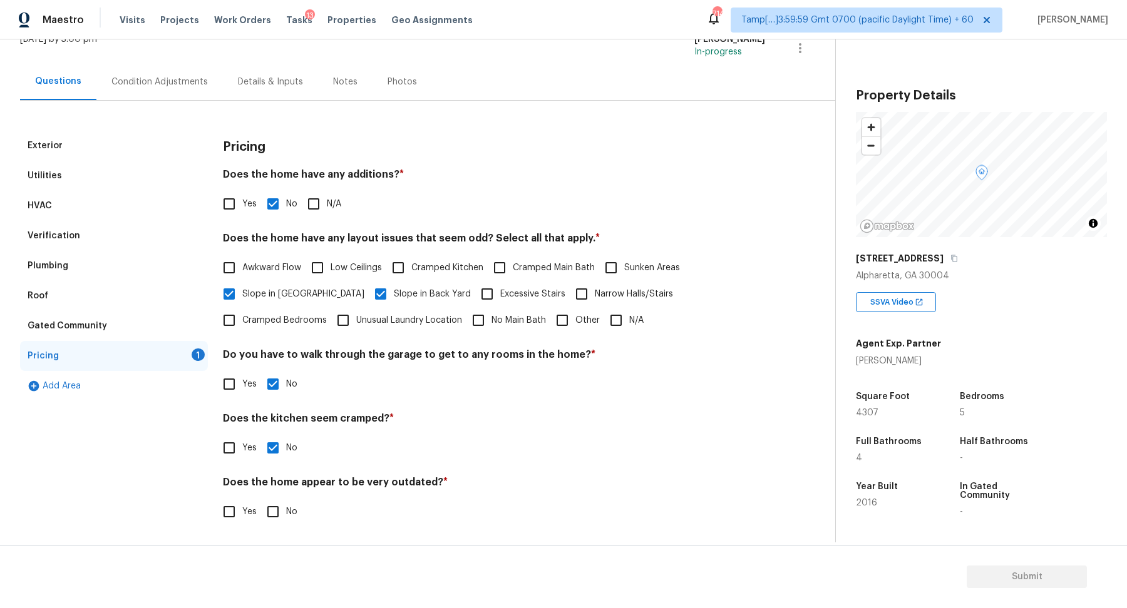
checkbox input "true"
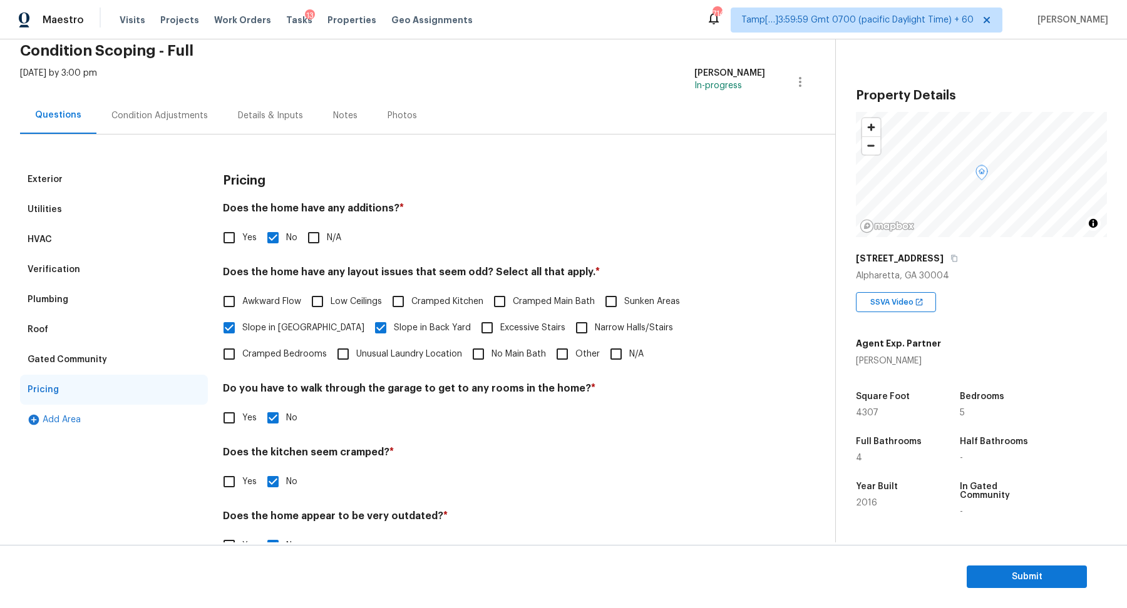
scroll to position [0, 0]
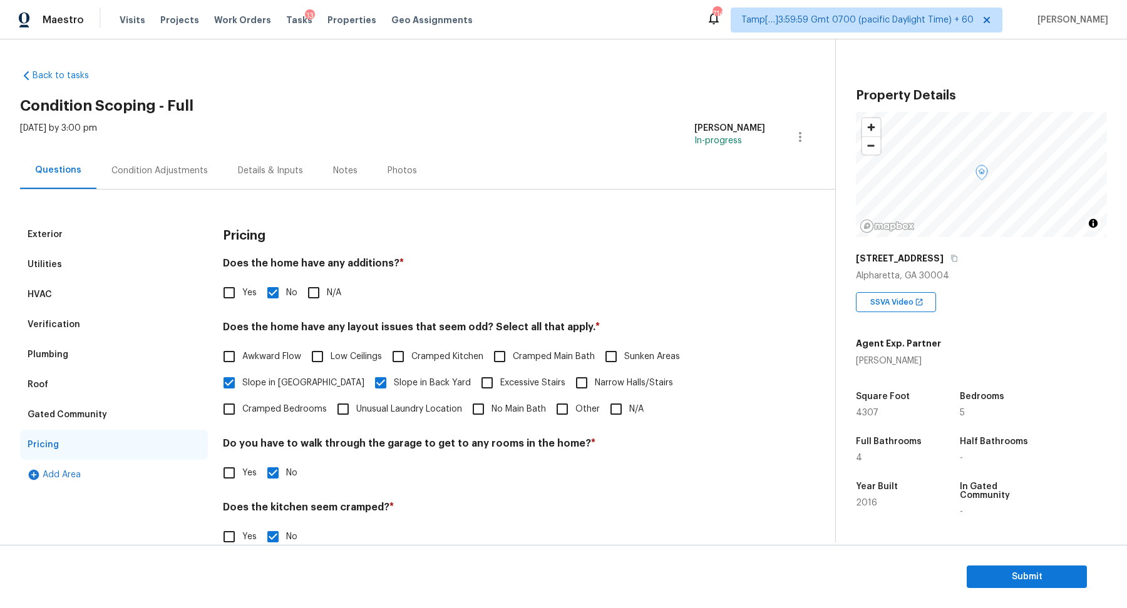
click at [175, 187] on div "Condition Adjustments" at bounding box center [159, 170] width 126 height 37
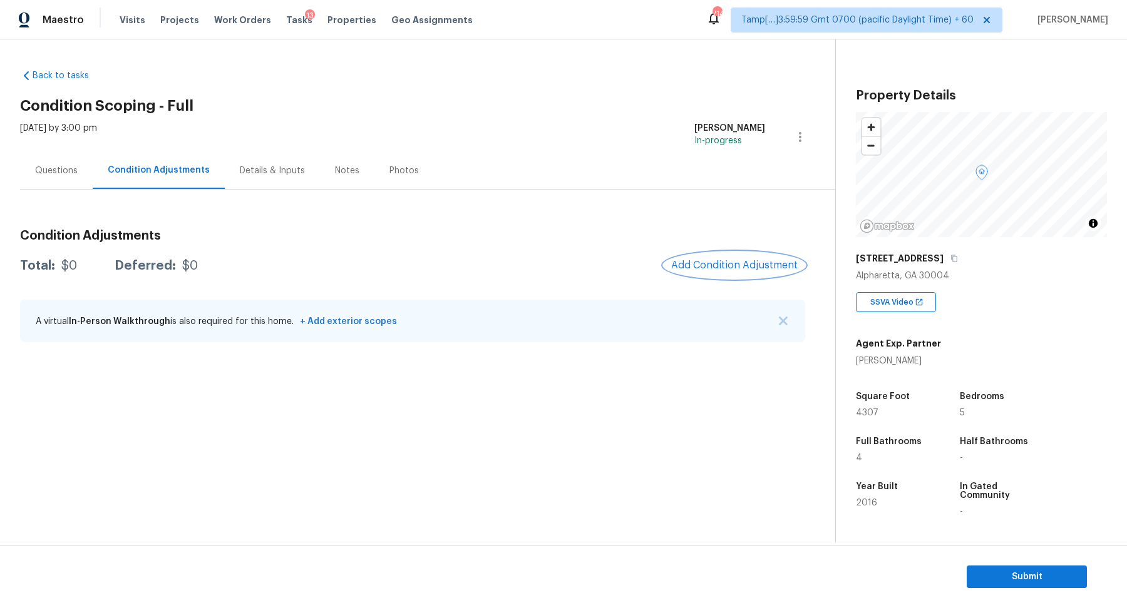
click at [714, 258] on button "Add Condition Adjustment" at bounding box center [734, 265] width 141 height 26
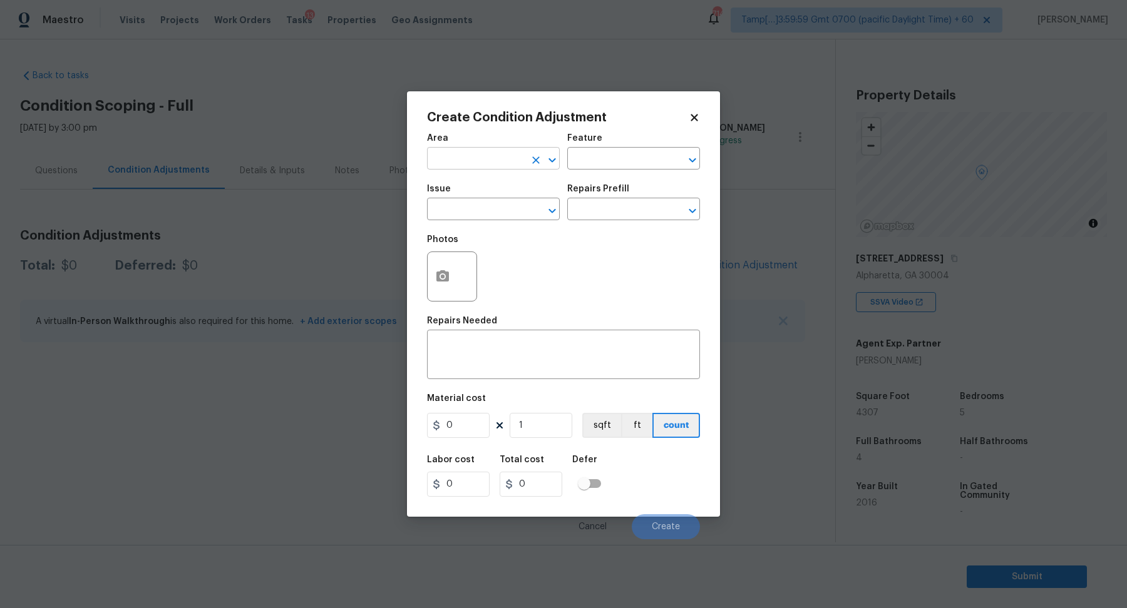
click at [469, 151] on input "text" at bounding box center [476, 159] width 98 height 19
type input "inter"
click at [479, 164] on input "text" at bounding box center [476, 159] width 98 height 19
click at [487, 218] on li "Interior Overall" at bounding box center [493, 208] width 133 height 21
type input "Interior Overall"
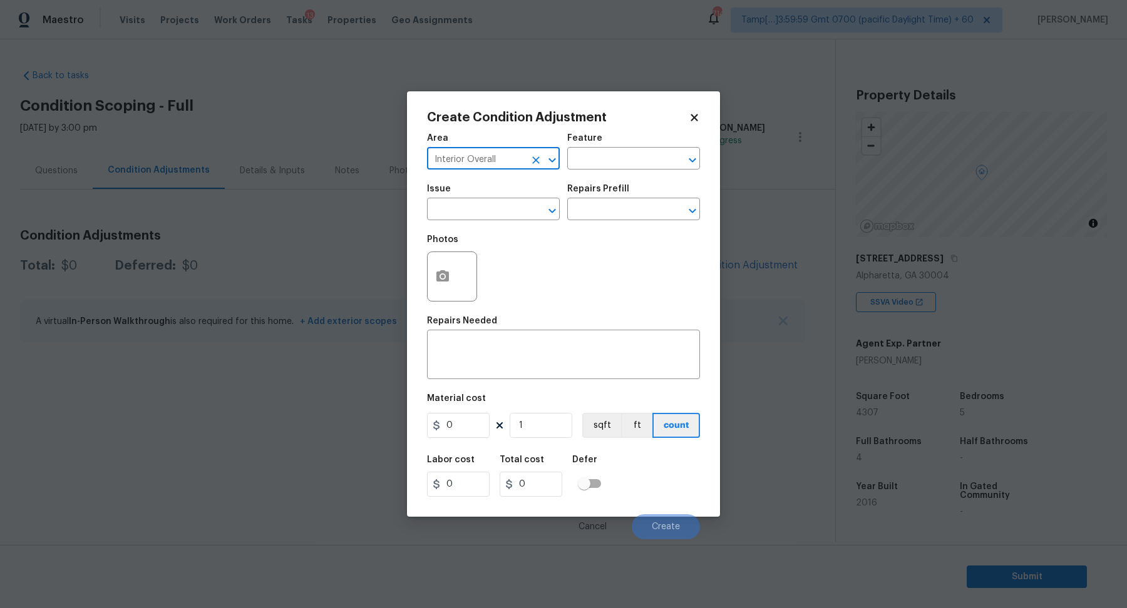
click at [487, 218] on input "text" at bounding box center [476, 210] width 98 height 19
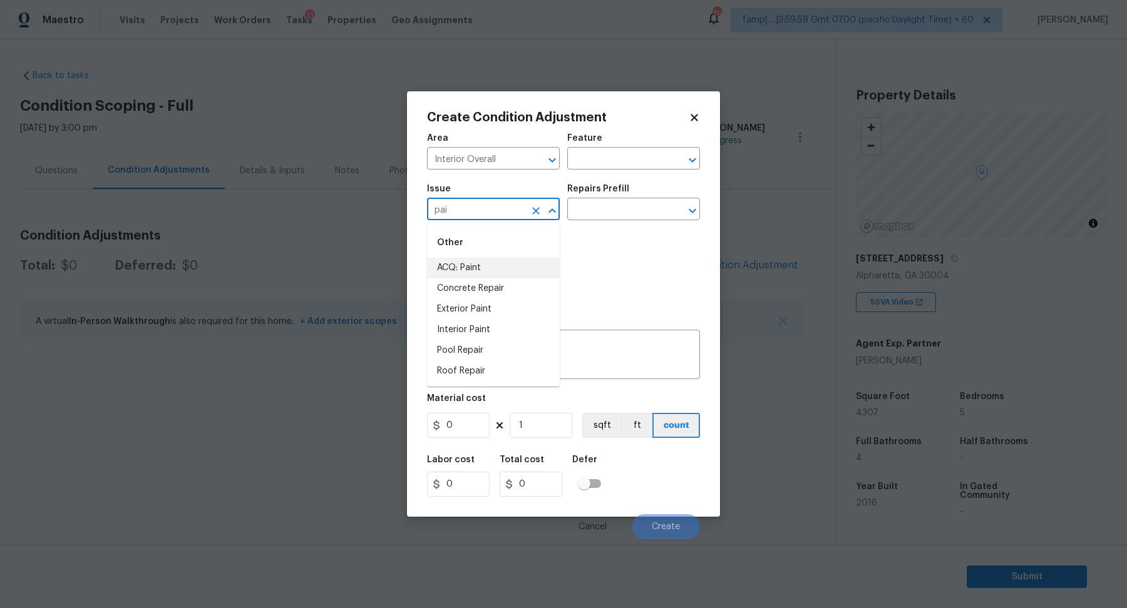
click at [508, 259] on li "ACQ: Paint" at bounding box center [493, 268] width 133 height 21
type input "ACQ: Paint"
click at [607, 210] on input "text" at bounding box center [616, 210] width 98 height 19
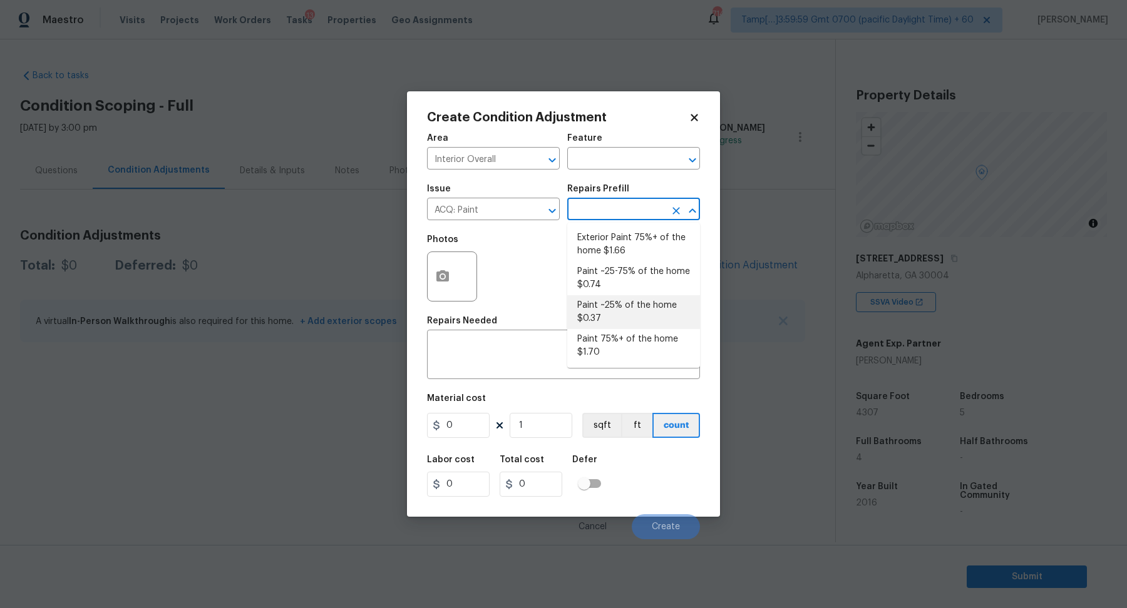
click at [620, 324] on li "Paint ~25% of the home $0.37" at bounding box center [633, 312] width 133 height 34
type input "Acquisition"
type textarea "Acquisition Scope: ~25% of the home needs interior paint"
type input "0.37"
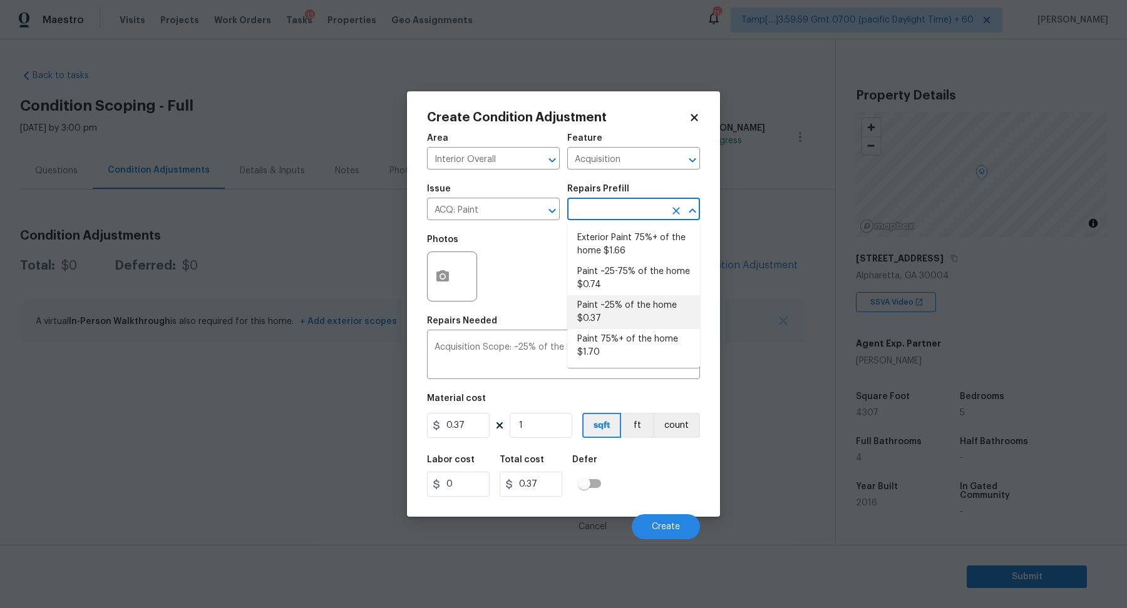
click at [615, 215] on input "text" at bounding box center [616, 210] width 98 height 19
click at [545, 423] on input "1" at bounding box center [541, 425] width 63 height 25
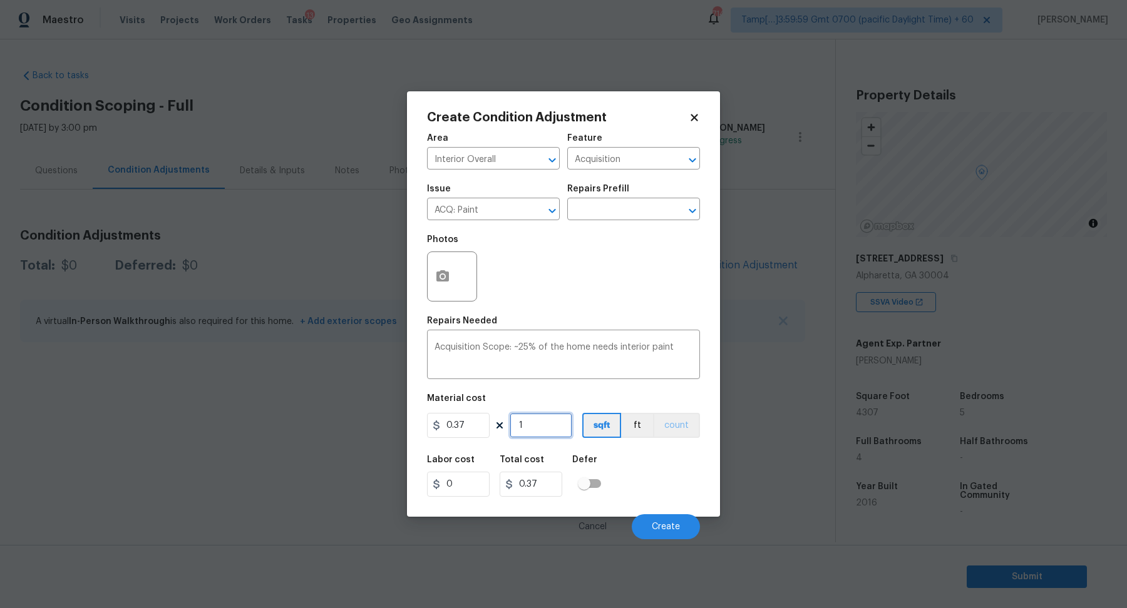
type input "4"
type input "1.48"
type input "43"
type input "15.91"
type input "430"
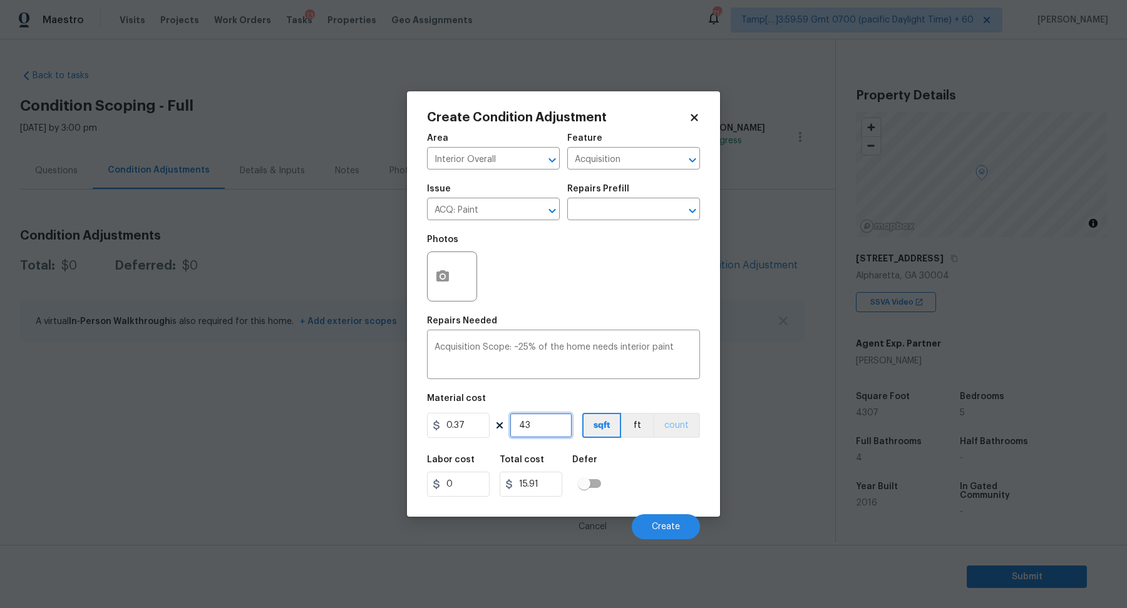
type input "159.1"
type input "4307"
type input "1593.59"
type input "4307"
click at [644, 465] on div "Labor cost 0 Total cost 1593.59 Defer" at bounding box center [563, 476] width 273 height 56
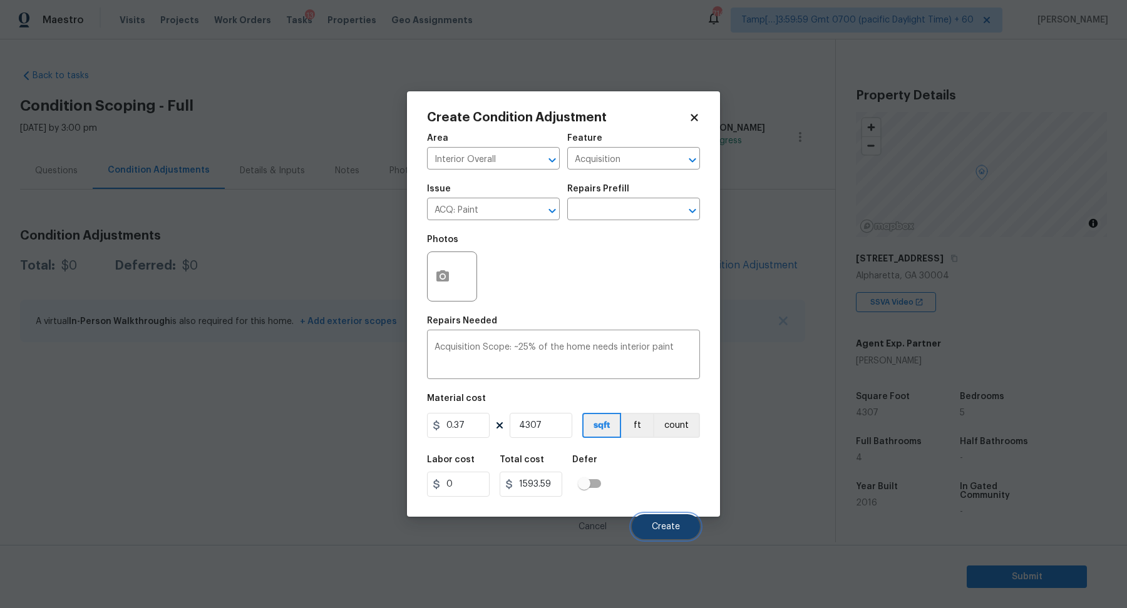
click at [669, 520] on button "Create" at bounding box center [666, 527] width 68 height 25
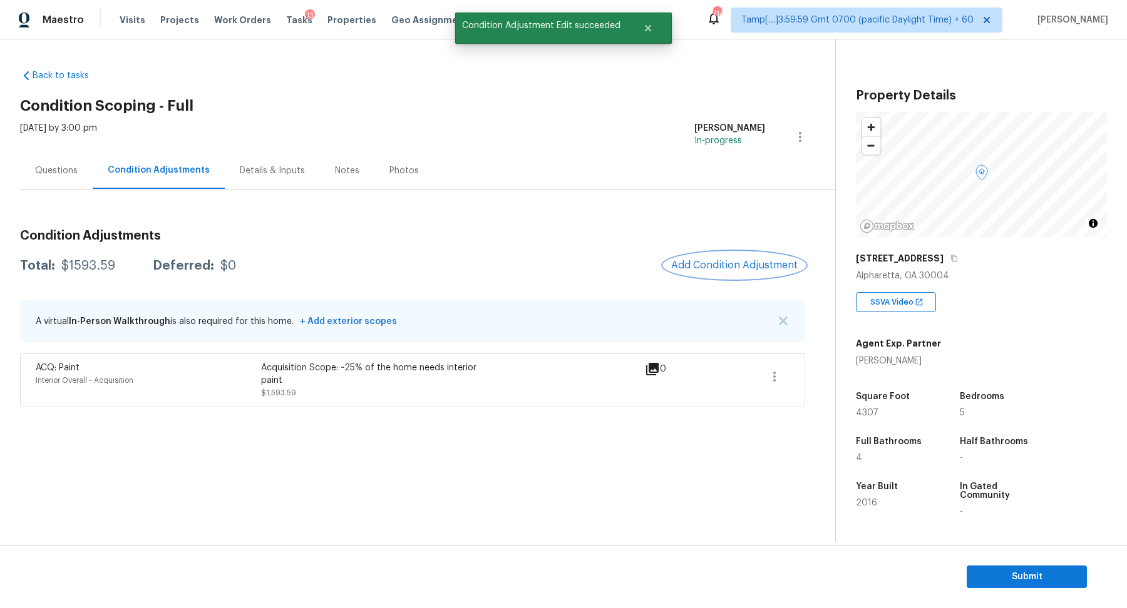
click at [729, 263] on span "Add Condition Adjustment" at bounding box center [734, 265] width 126 height 11
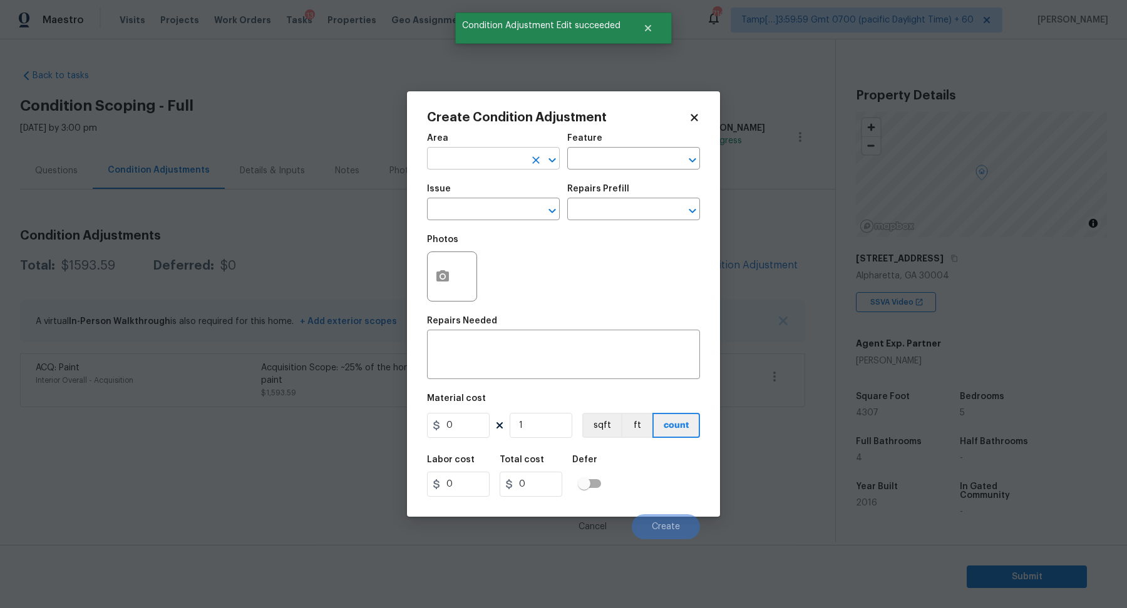
click at [481, 160] on input "text" at bounding box center [476, 159] width 98 height 19
click at [488, 200] on li "Interior Overall" at bounding box center [493, 208] width 133 height 21
type input "Interior Overall"
click at [488, 200] on div "Issue" at bounding box center [493, 193] width 133 height 16
click at [489, 205] on input "text" at bounding box center [476, 210] width 98 height 19
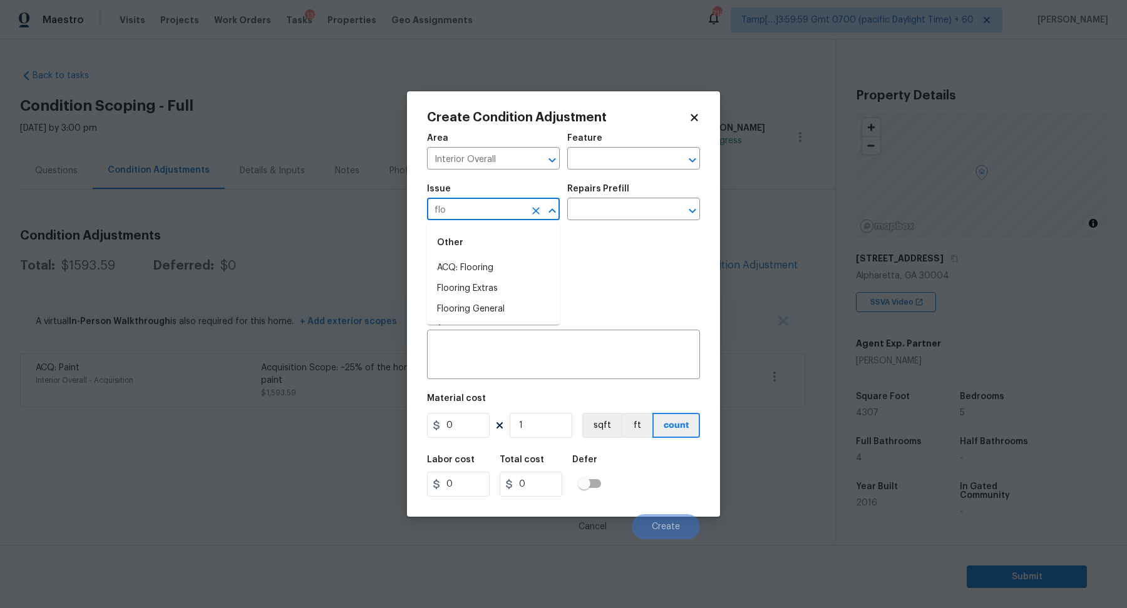
click at [516, 269] on li "ACQ: Flooring" at bounding box center [493, 268] width 133 height 21
type input "ACQ: Flooring"
click at [623, 201] on input "text" at bounding box center [616, 210] width 98 height 19
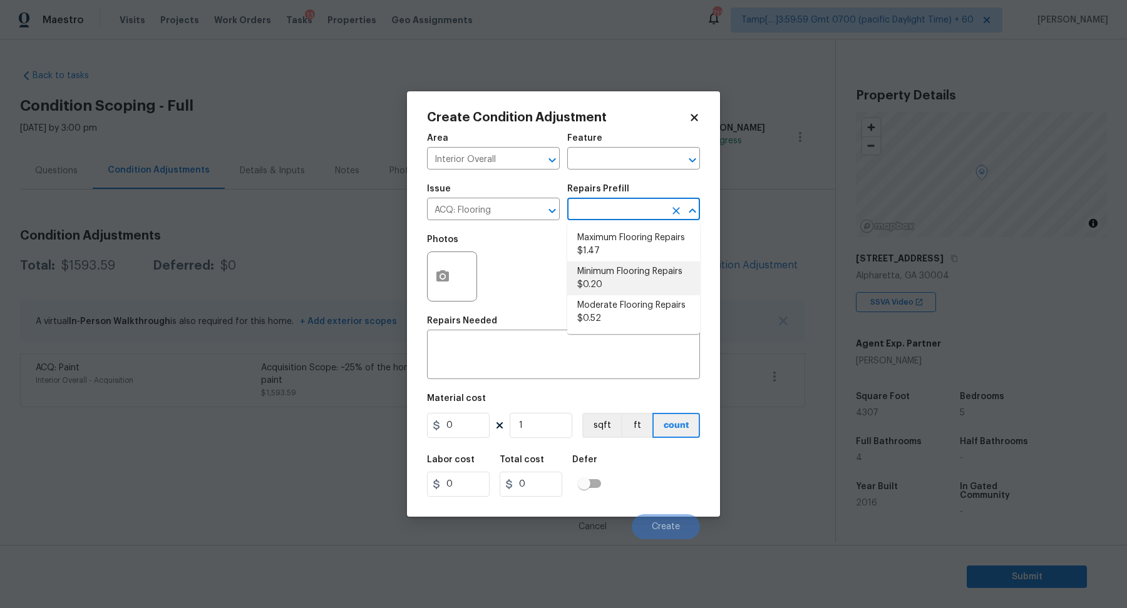
click at [647, 282] on li "Minimum Flooring Repairs $0.20" at bounding box center [633, 279] width 133 height 34
type input "Acquisition"
type textarea "Acquisition Scope: Minimum flooring repairs"
type input "0.2"
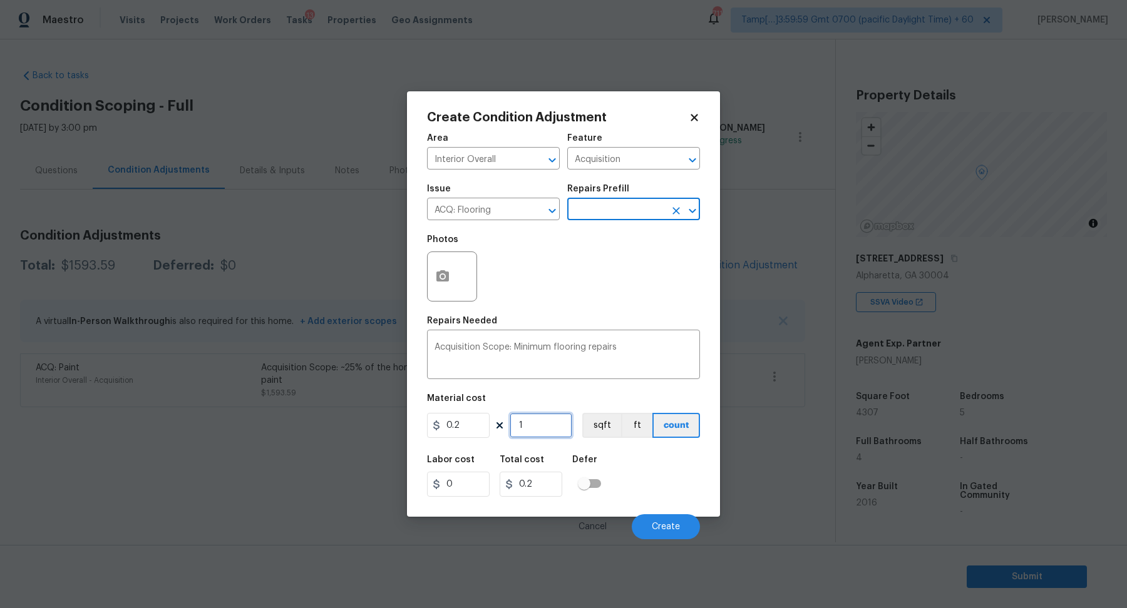
click at [552, 423] on input "1" at bounding box center [541, 425] width 63 height 25
type input "4"
type input "0.8"
type input "43"
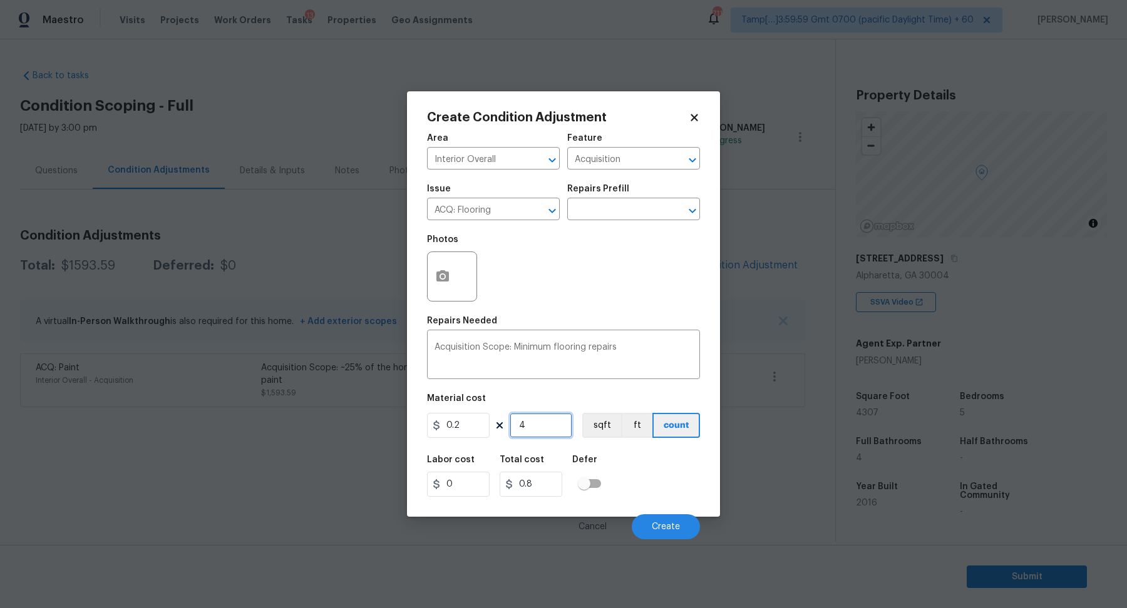
type input "8.6"
type input "430"
type input "86"
type input "4307"
type input "861.4"
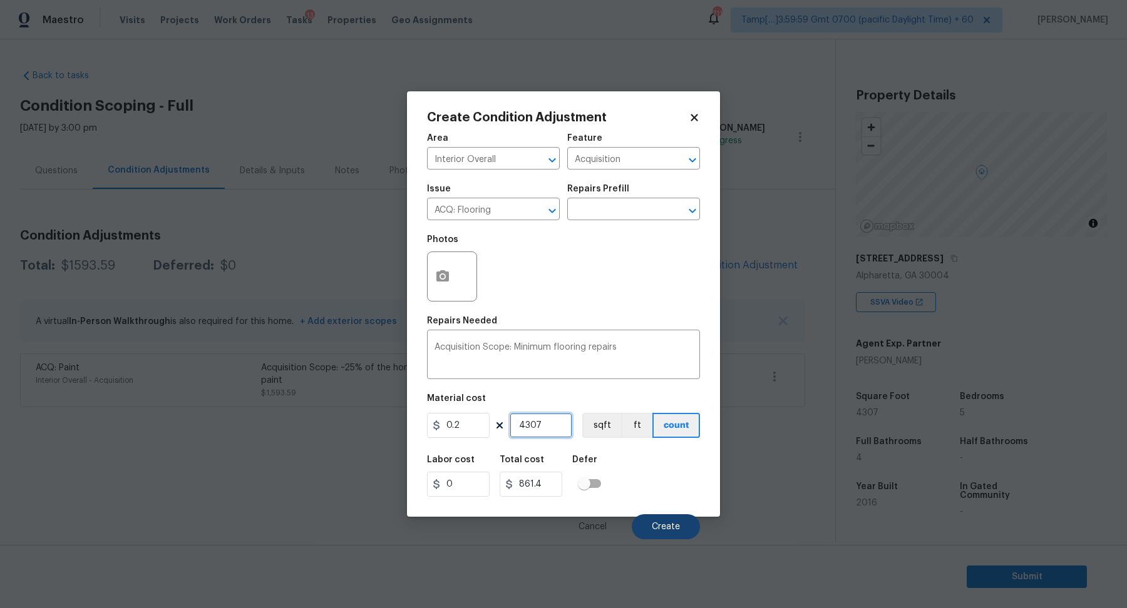
type input "4307"
click at [651, 524] on button "Create" at bounding box center [666, 527] width 68 height 25
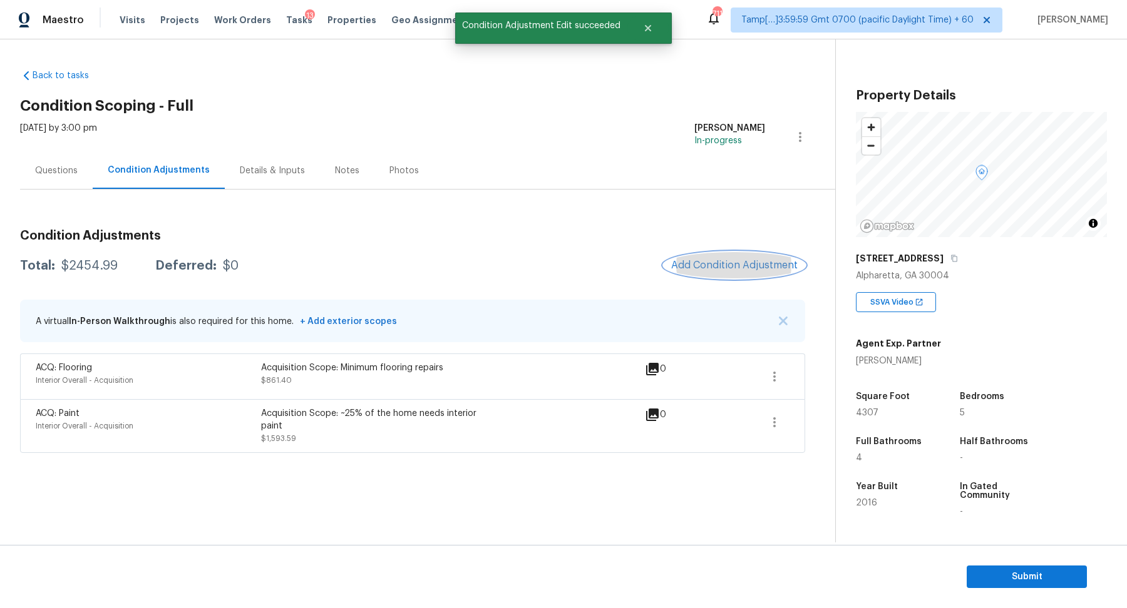
click at [696, 265] on span "Add Condition Adjustment" at bounding box center [734, 265] width 126 height 11
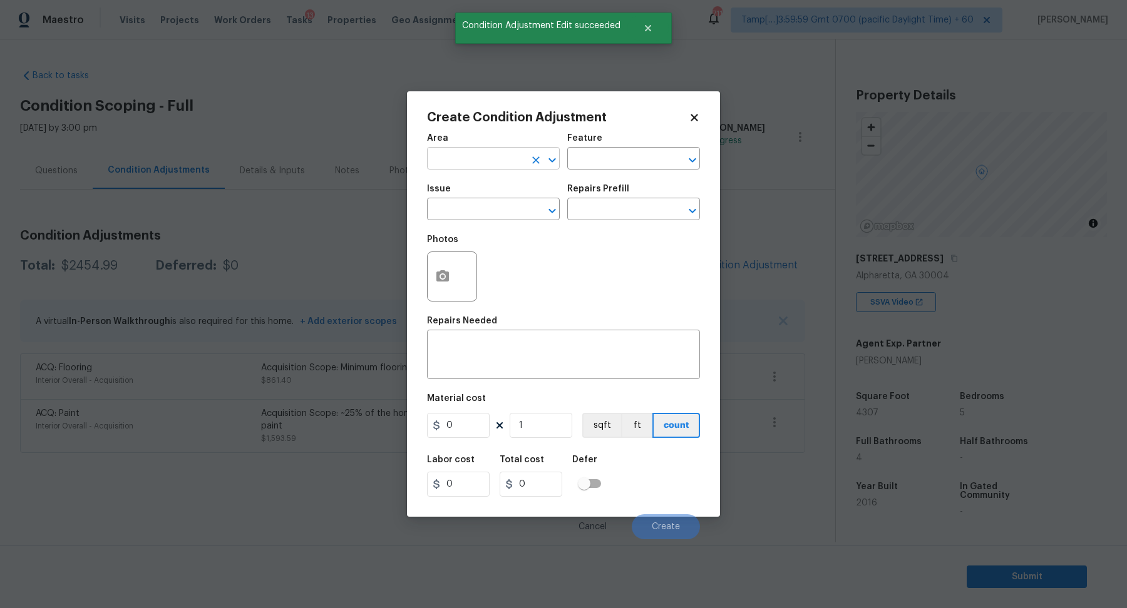
click at [484, 158] on input "text" at bounding box center [476, 159] width 98 height 19
click at [481, 203] on li "Interior Overall" at bounding box center [493, 208] width 133 height 21
type input "Interior Overall"
click at [481, 203] on input "text" at bounding box center [476, 210] width 98 height 19
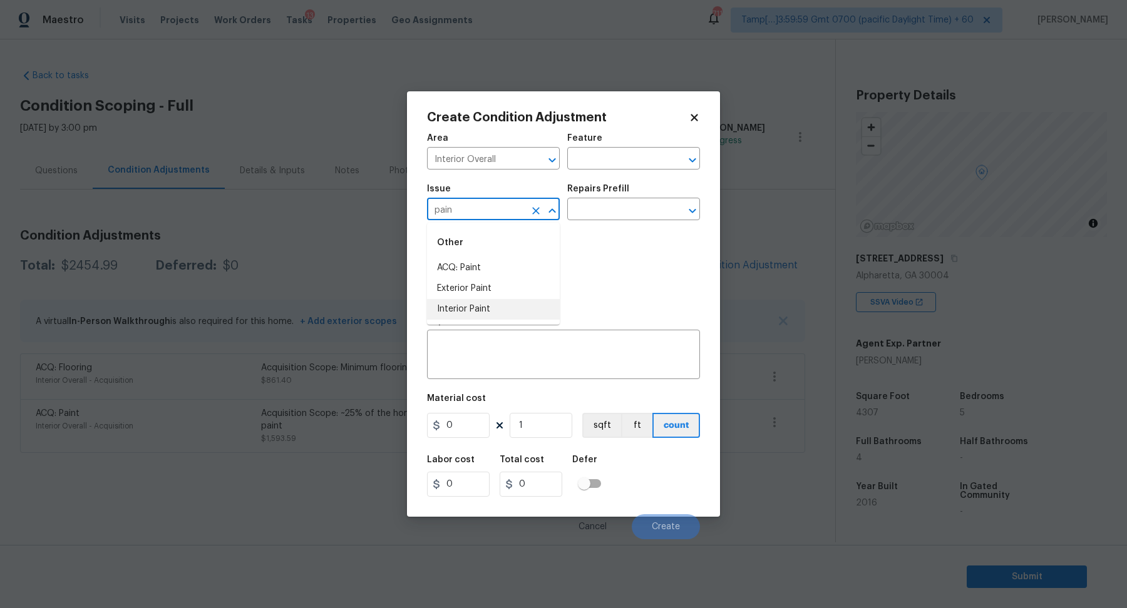
click at [504, 308] on li "Interior Paint" at bounding box center [493, 309] width 133 height 21
type input "Interior Paint"
click at [607, 216] on input "text" at bounding box center [616, 210] width 98 height 19
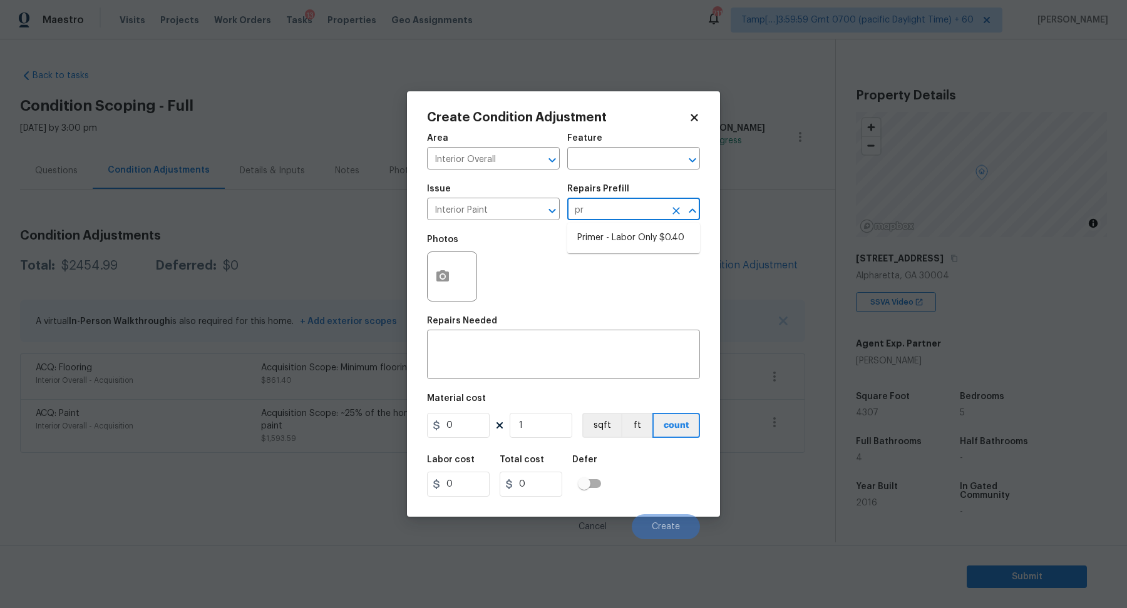
type input "pri"
click at [615, 228] on li "Primer - Labor Only $0.40" at bounding box center [633, 238] width 133 height 21
type input "Overall Paint"
type textarea "Interior primer - PRIMER PROVIDED BY OPENDOOR - All nails, screws, drywall anch…"
type input "0.4"
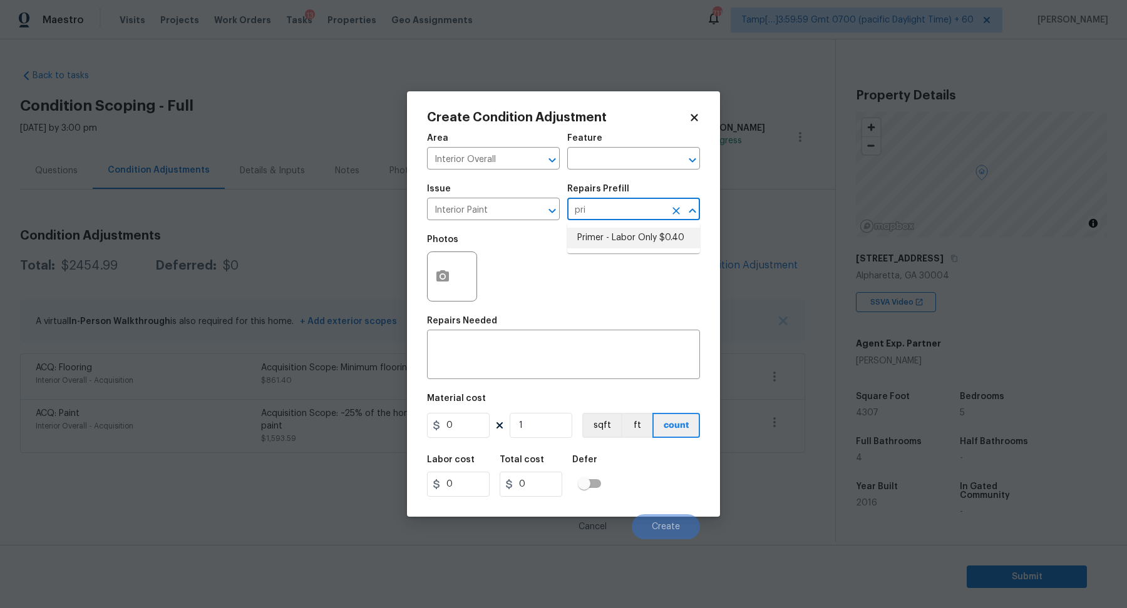
type input "0.4"
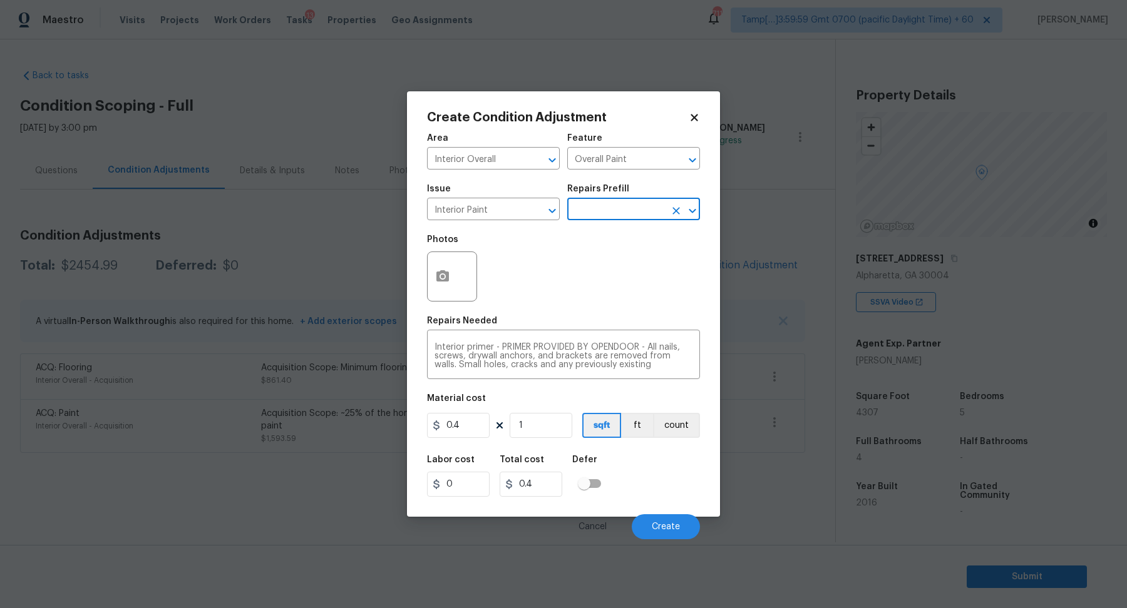
click at [460, 274] on div at bounding box center [452, 277] width 50 height 50
click at [441, 274] on icon "button" at bounding box center [442, 276] width 15 height 15
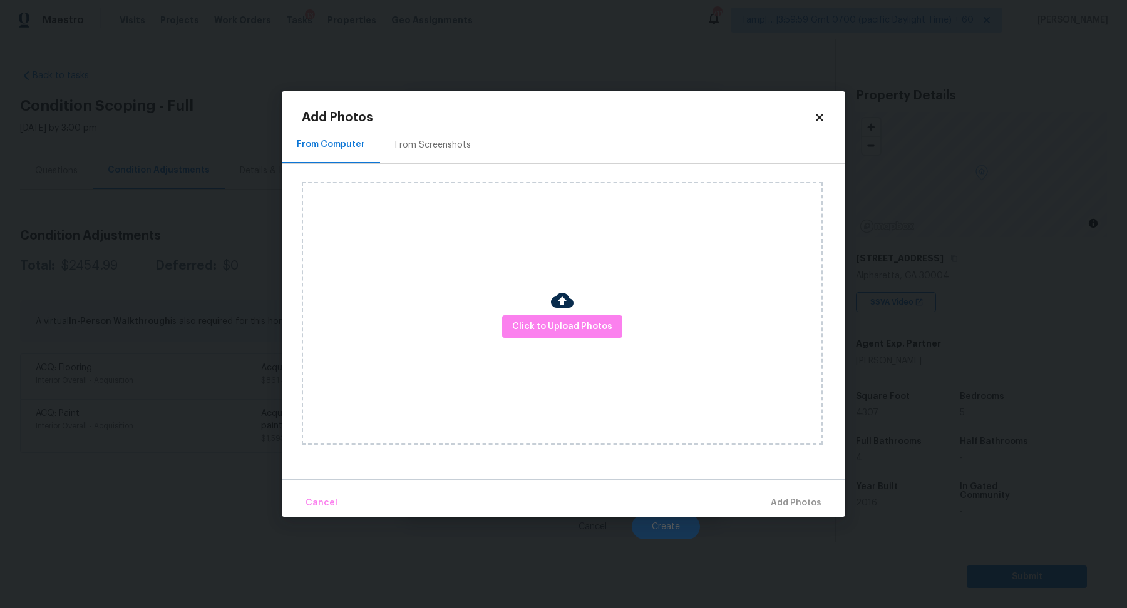
click at [579, 306] on div "Click to Upload Photos" at bounding box center [562, 313] width 521 height 263
click at [576, 327] on span "Click to Upload Photos" at bounding box center [562, 327] width 100 height 16
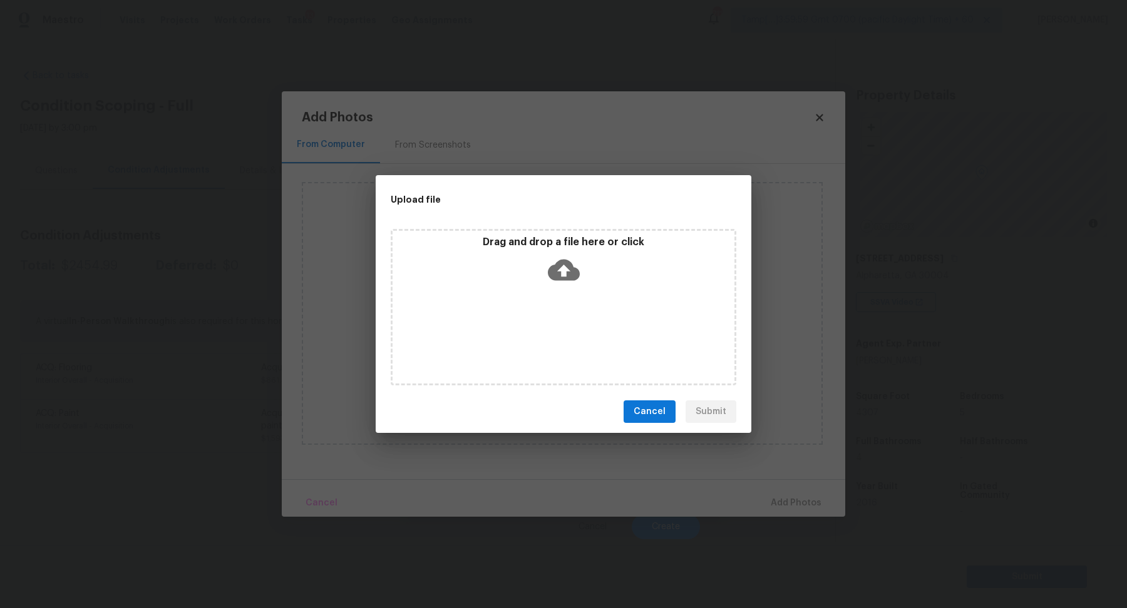
click at [586, 294] on div "Drag and drop a file here or click" at bounding box center [564, 307] width 346 height 156
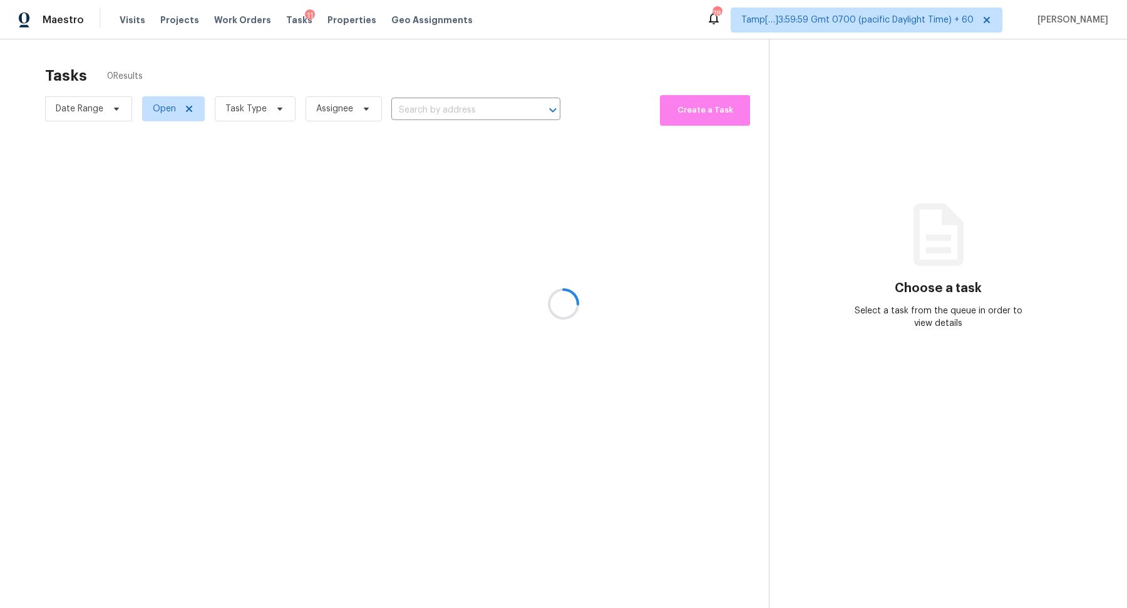
click at [500, 103] on div at bounding box center [563, 304] width 1127 height 608
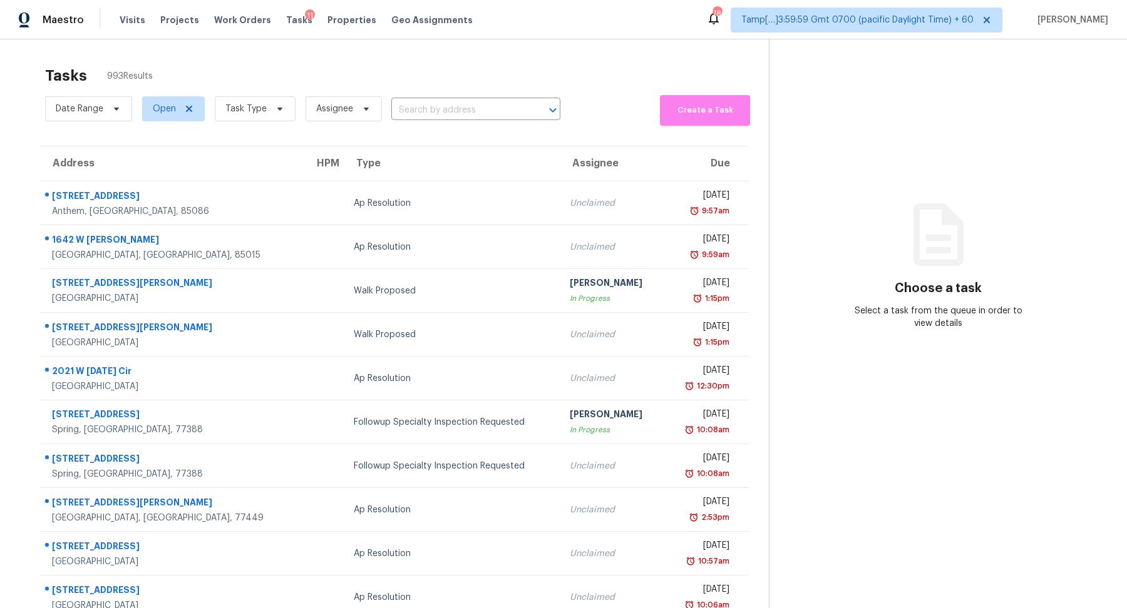
click at [500, 103] on input "text" at bounding box center [458, 110] width 134 height 19
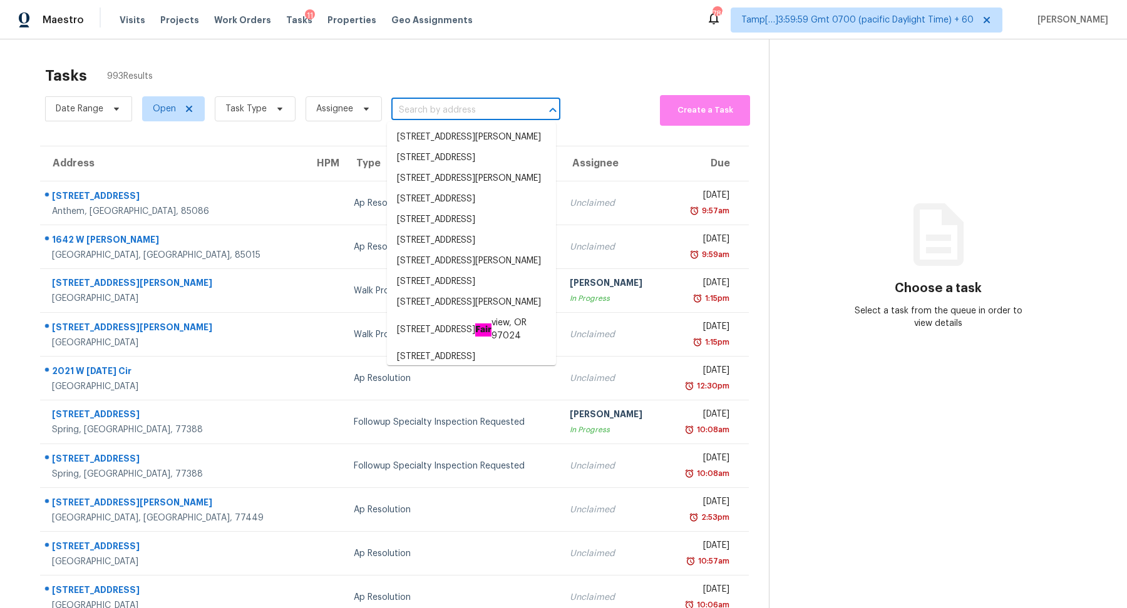
paste input "[STREET_ADDRESS][PERSON_NAME]"
type input "7812 Edwin Ln, South Chesterfield, VA 23803"
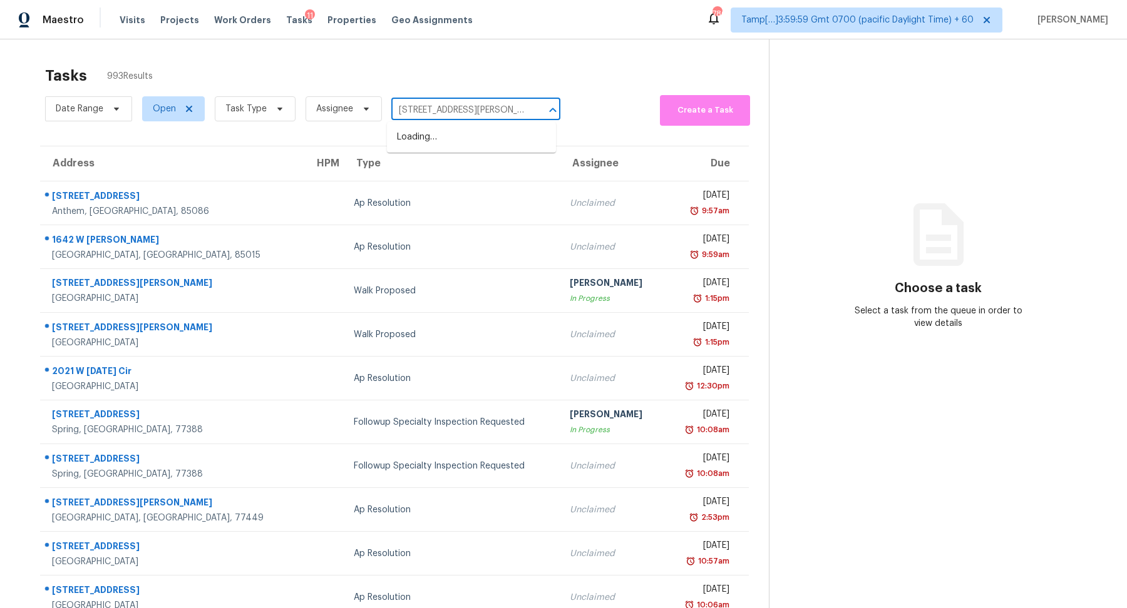
scroll to position [0, 57]
click at [456, 145] on li "7812 Edwin Ln, South Chesterfield, VA 23803" at bounding box center [471, 137] width 169 height 21
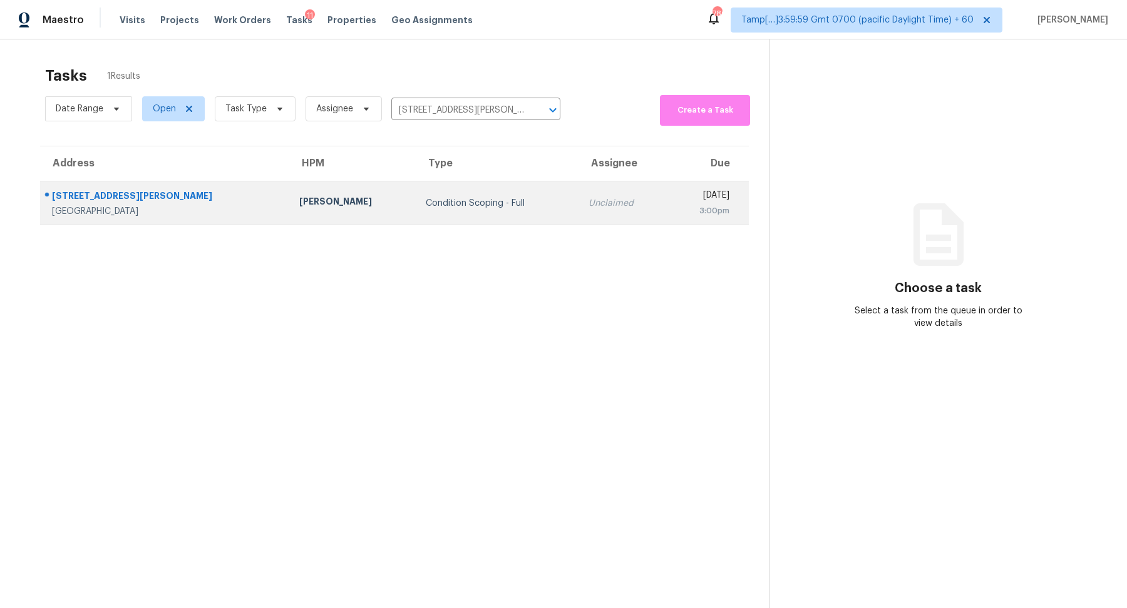
click at [426, 198] on div "Condition Scoping - Full" at bounding box center [497, 203] width 143 height 13
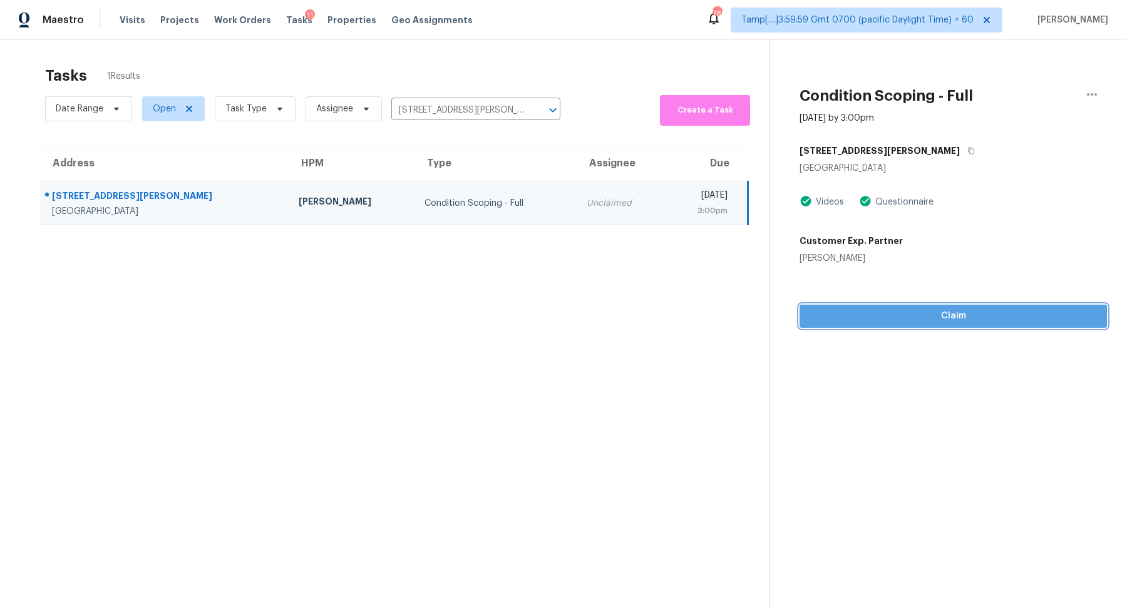
click at [886, 311] on span "Claim" at bounding box center [952, 317] width 287 height 16
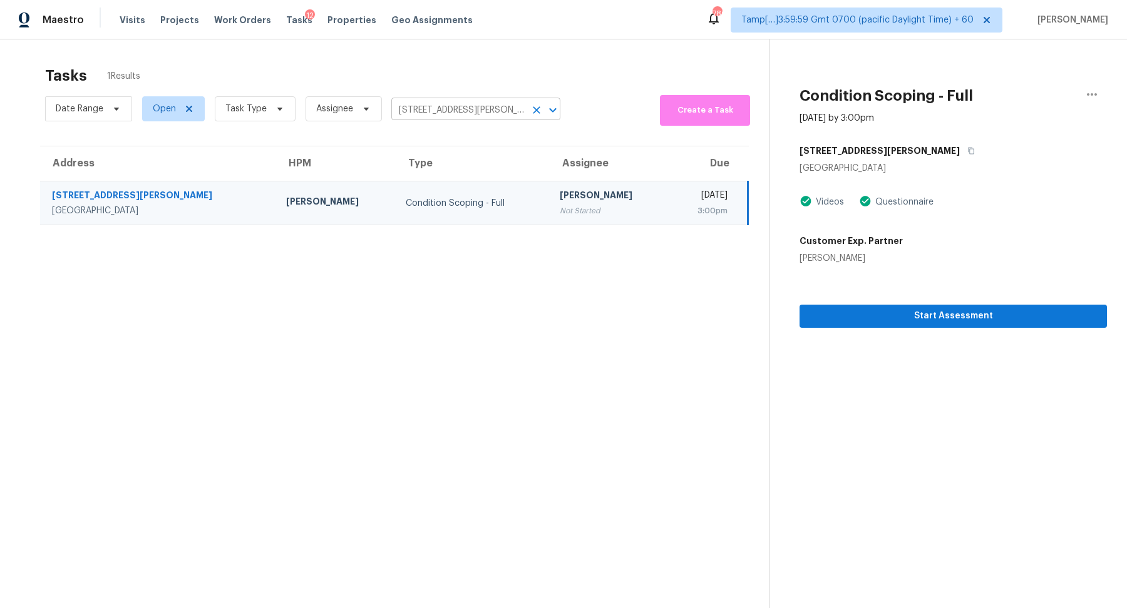
click at [479, 114] on input "7812 Edwin Ln, South Chesterfield, VA 23803" at bounding box center [458, 110] width 134 height 19
paste input "4825 Silver Leaf Dr, Cumming, GA 30040"
type input "4825 Silver Leaf Dr, Cumming, GA 30040"
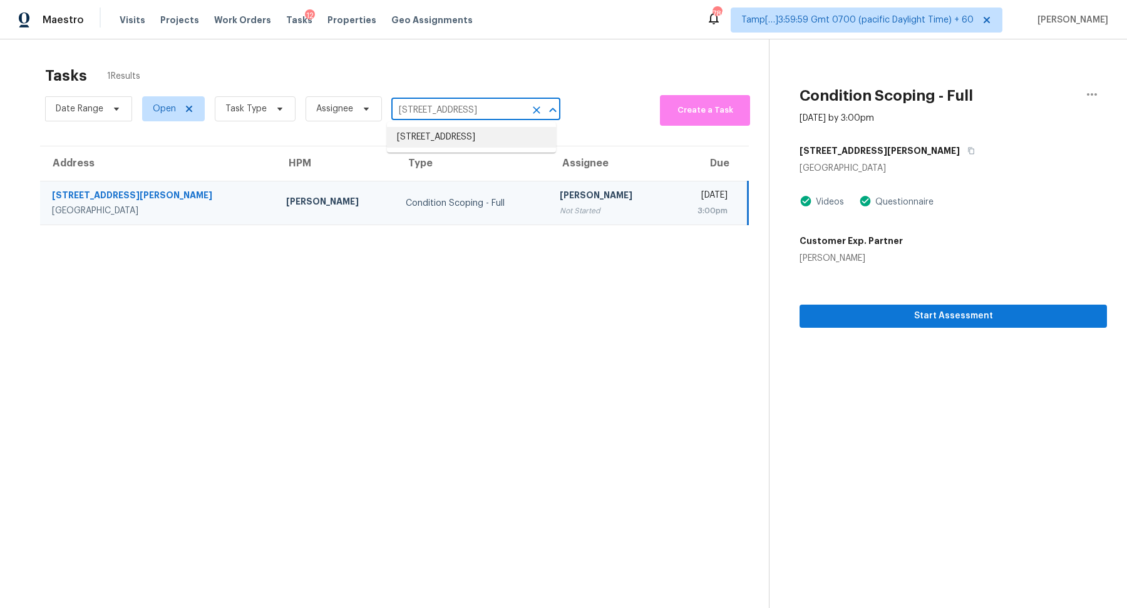
click at [417, 148] on li "4825 Silver Leaf Dr, Cumming, GA 30040" at bounding box center [471, 137] width 169 height 21
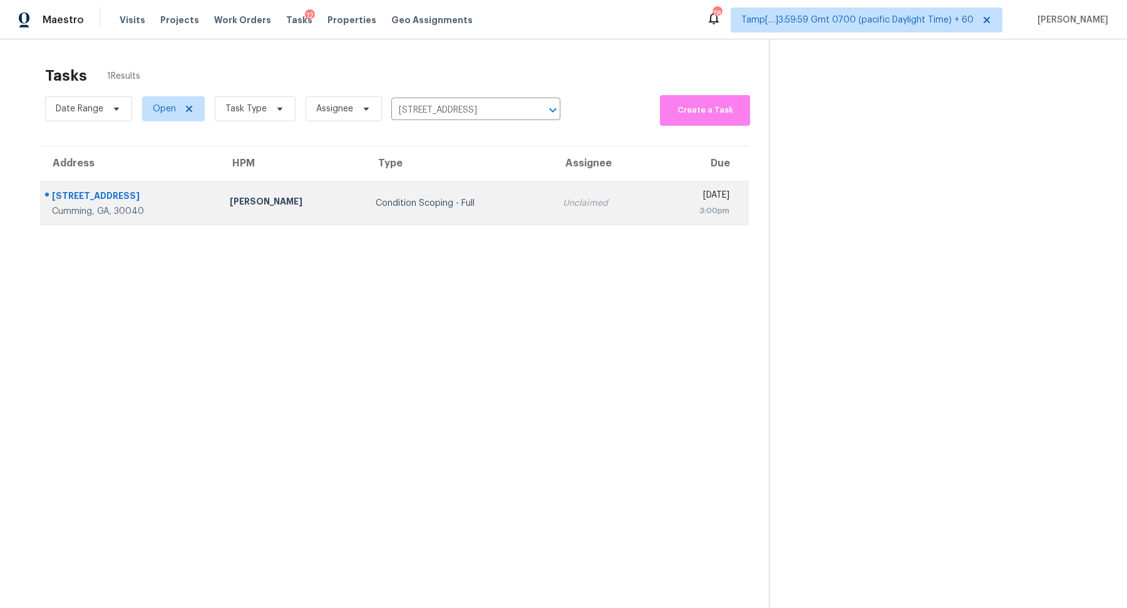
click at [444, 212] on td "Condition Scoping - Full" at bounding box center [459, 204] width 187 height 44
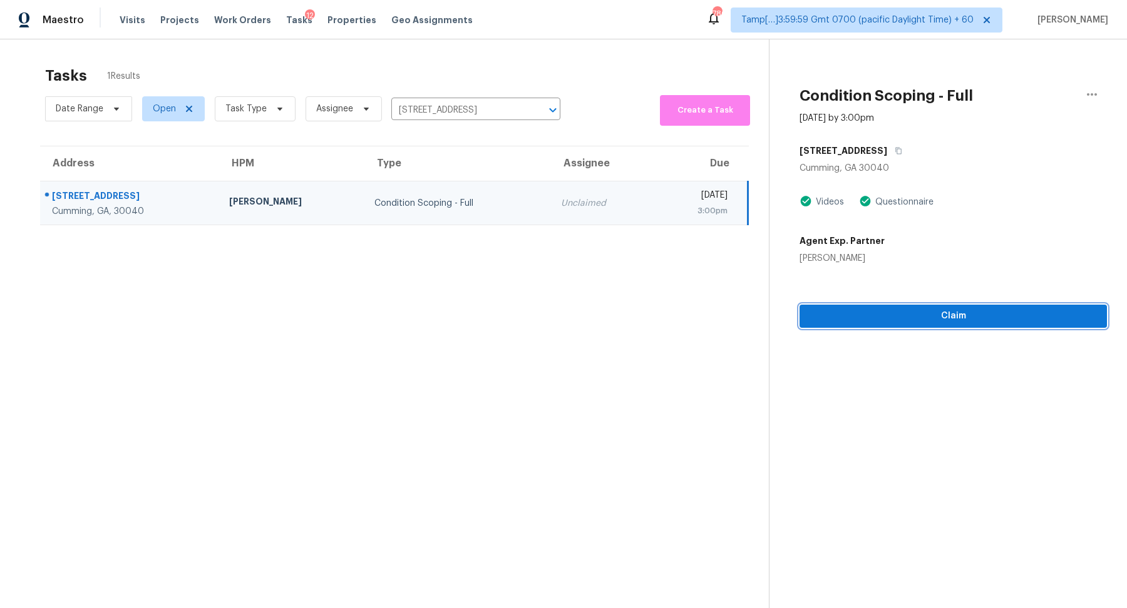
click at [951, 317] on span "Claim" at bounding box center [952, 317] width 287 height 16
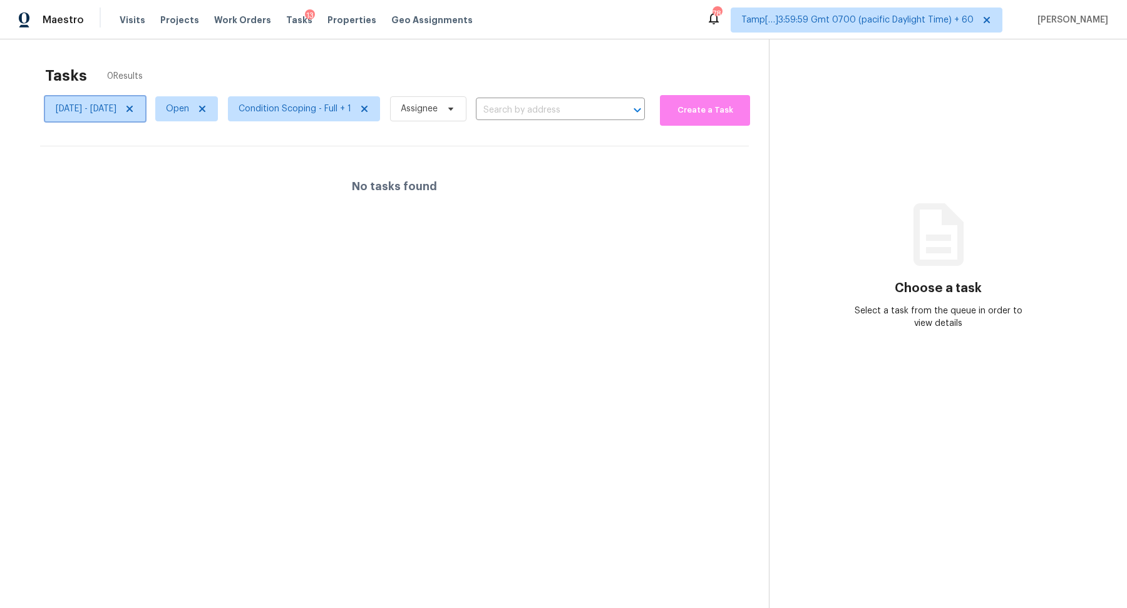
click at [135, 104] on icon at bounding box center [130, 109] width 10 height 10
click at [99, 113] on div at bounding box center [563, 304] width 1127 height 608
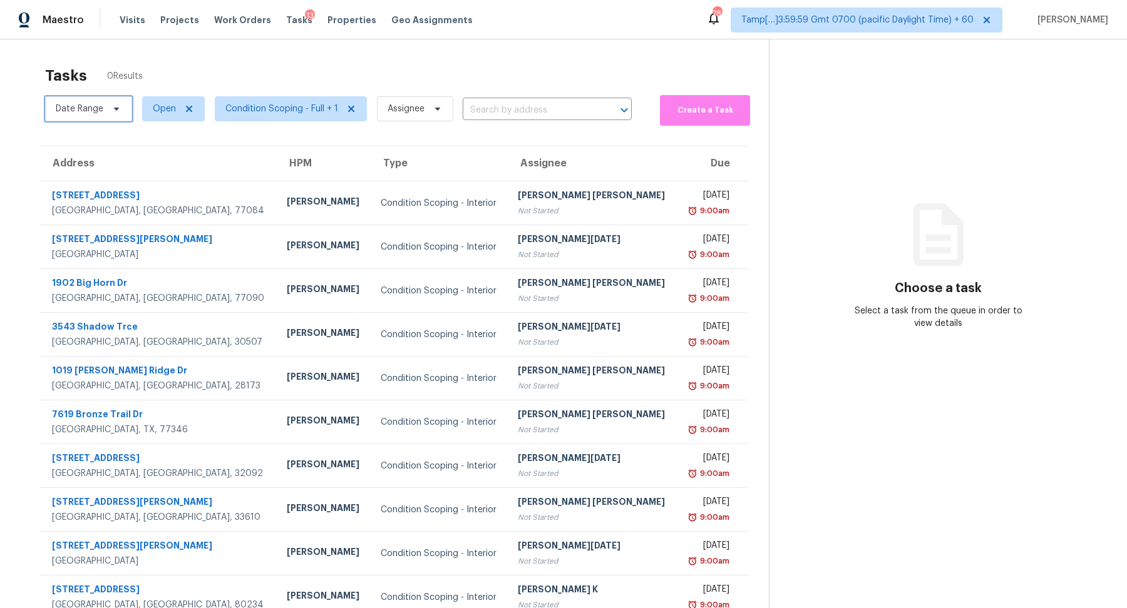
click at [99, 113] on span "Date Range" at bounding box center [80, 109] width 48 height 13
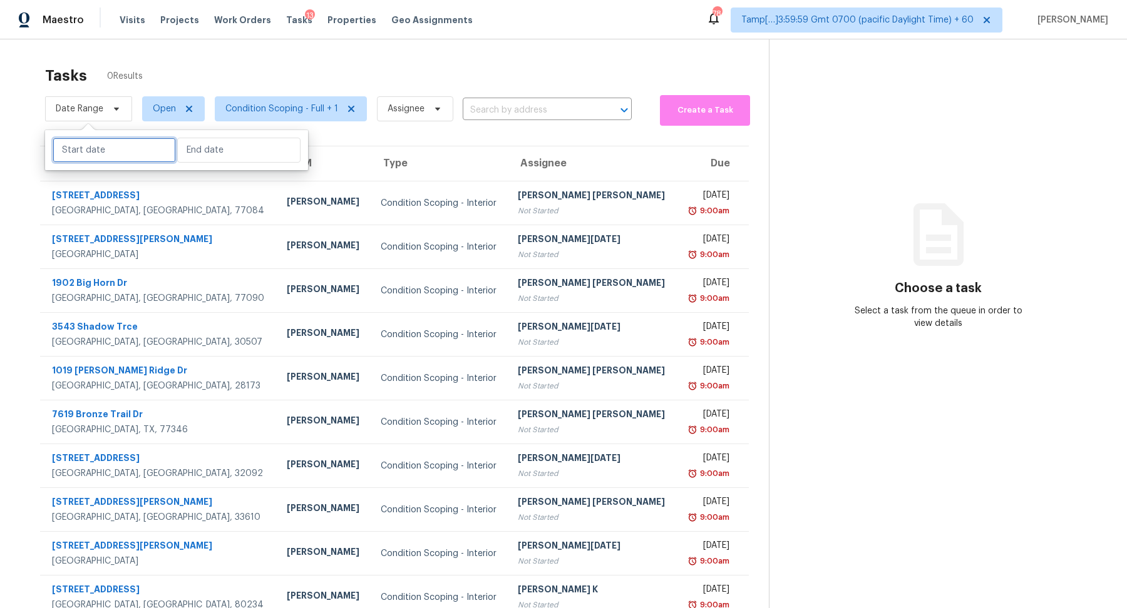
click at [102, 141] on input "text" at bounding box center [114, 150] width 123 height 25
select select "7"
select select "2025"
select select "8"
select select "2025"
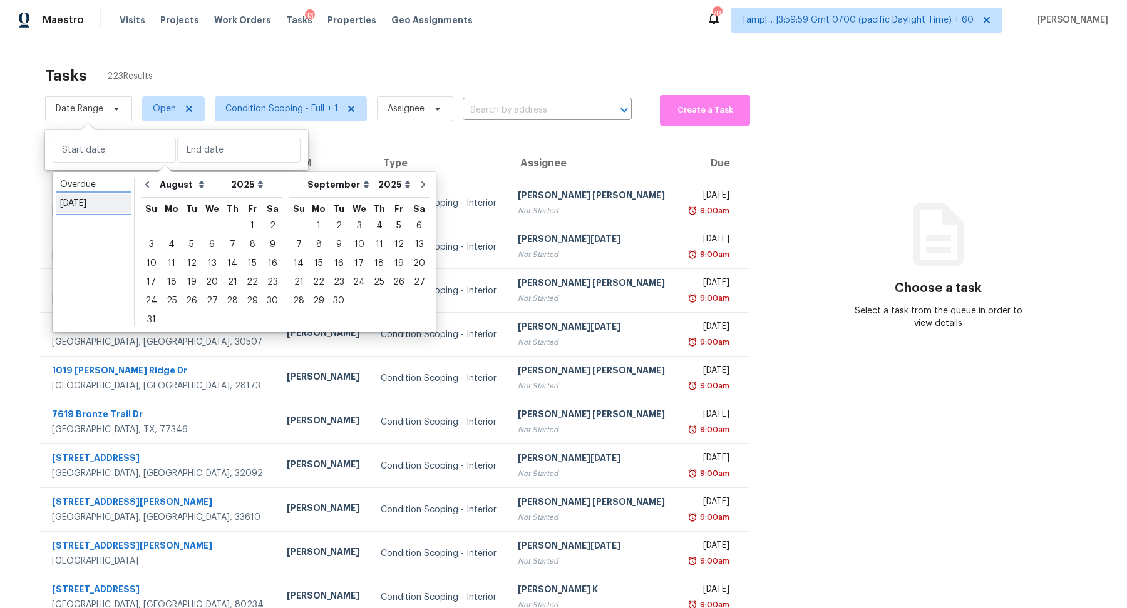
click at [118, 206] on div "Today" at bounding box center [93, 203] width 66 height 13
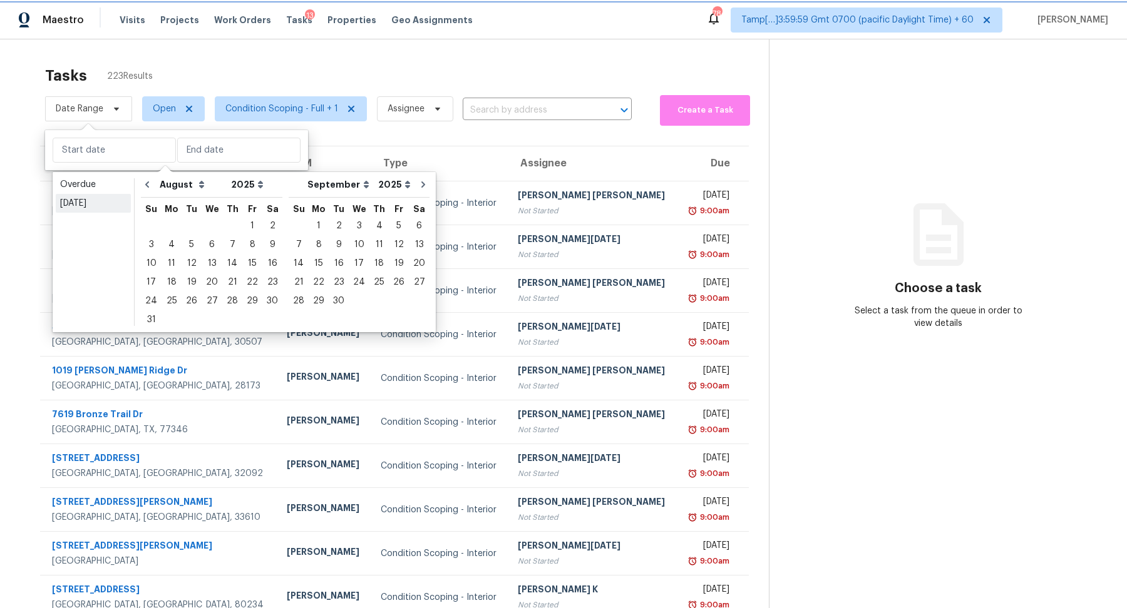
type input "Mon, Aug 11"
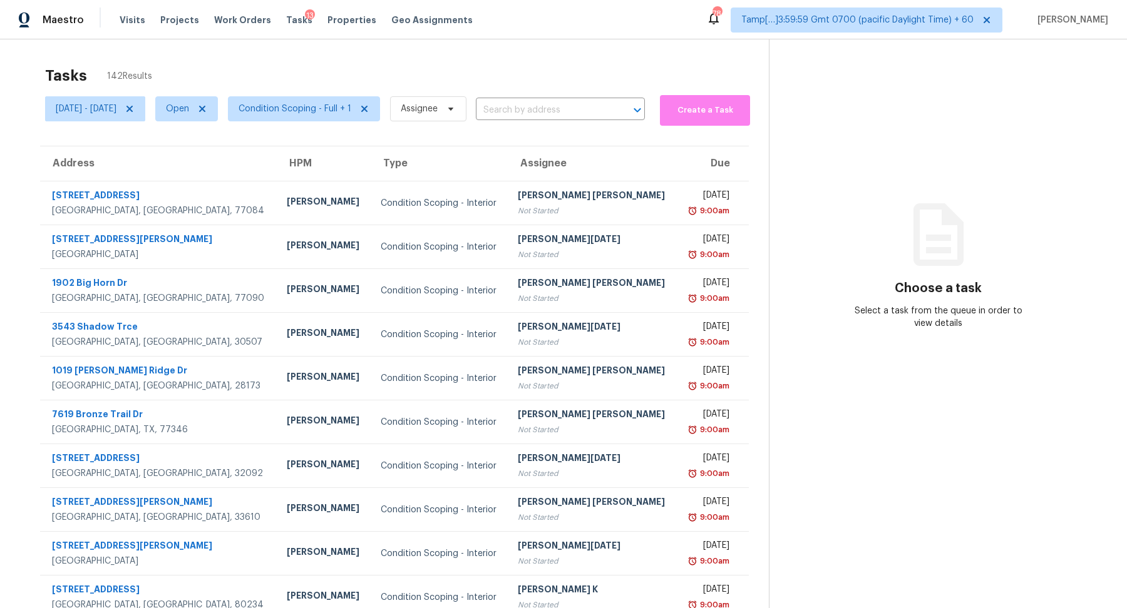
click at [304, 79] on div "Tasks 142 Results" at bounding box center [407, 75] width 724 height 33
click at [314, 88] on div "Tasks 142 Results" at bounding box center [407, 75] width 724 height 33
click at [314, 98] on span "Condition Scoping - Full + 1" at bounding box center [304, 108] width 152 height 25
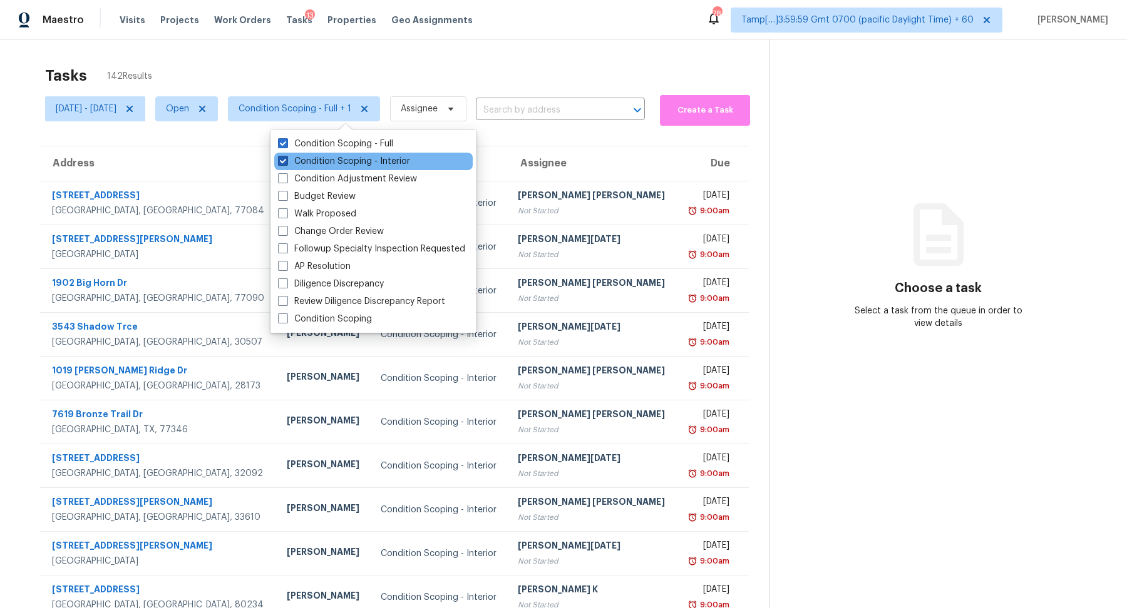
click at [319, 160] on label "Condition Scoping - Interior" at bounding box center [344, 161] width 132 height 13
click at [286, 160] on input "Condition Scoping - Interior" at bounding box center [282, 159] width 8 height 8
checkbox input "false"
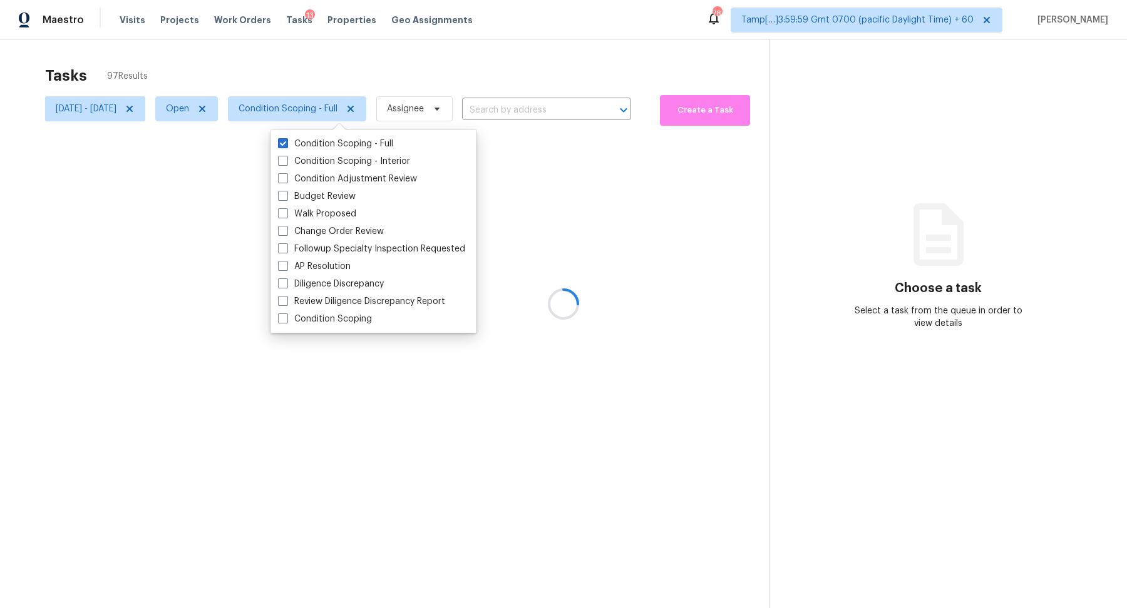
click at [468, 56] on div at bounding box center [563, 304] width 1127 height 608
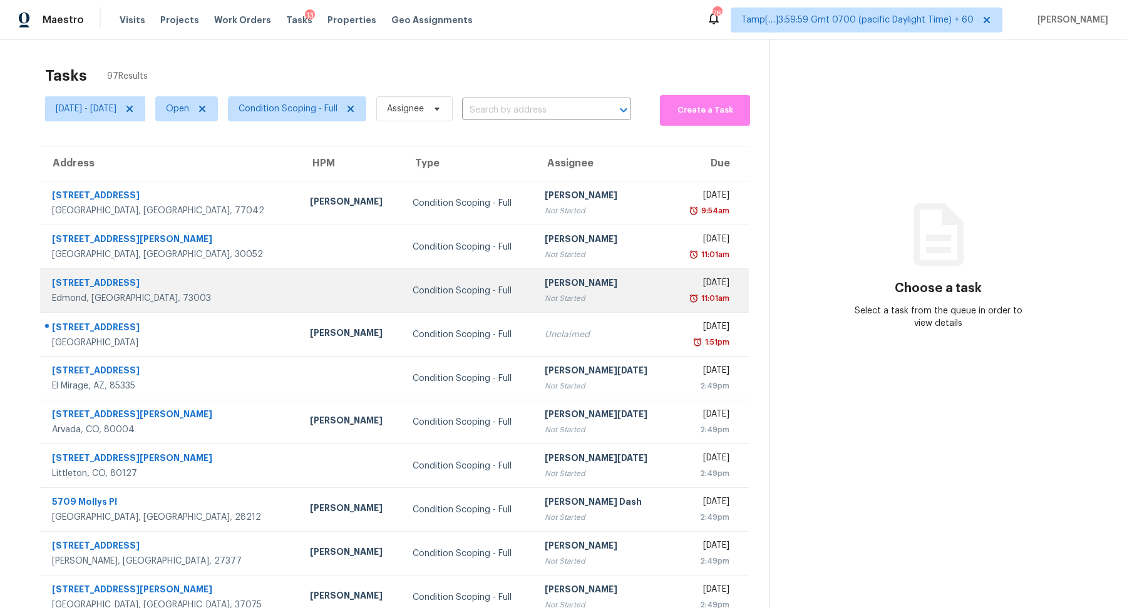
click at [464, 310] on td "Condition Scoping - Full" at bounding box center [469, 291] width 132 height 44
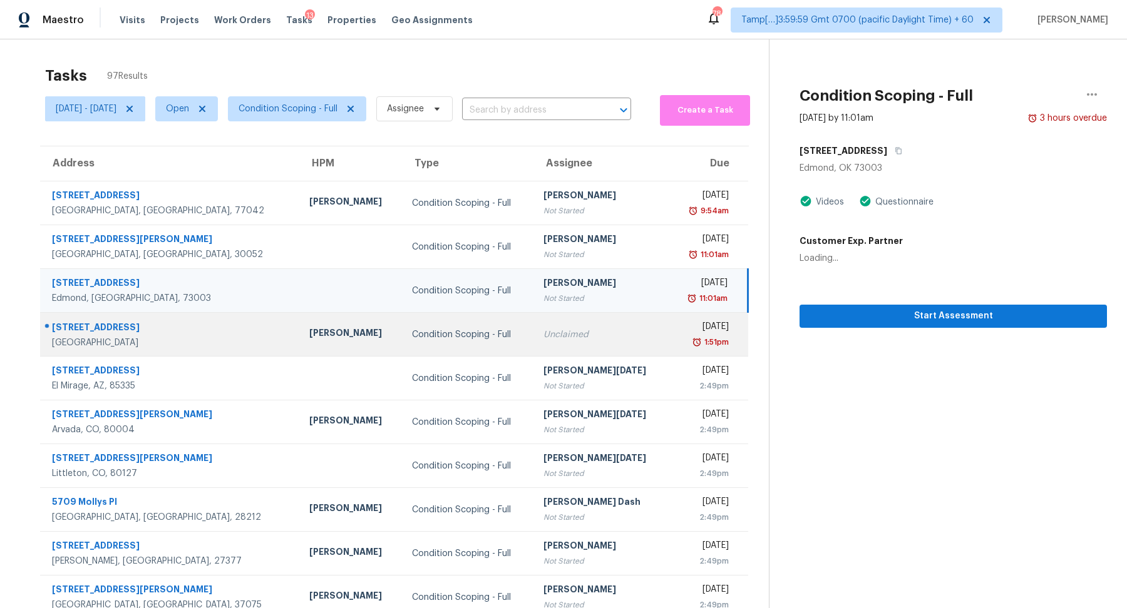
click at [460, 332] on div "Condition Scoping - Full" at bounding box center [467, 335] width 111 height 13
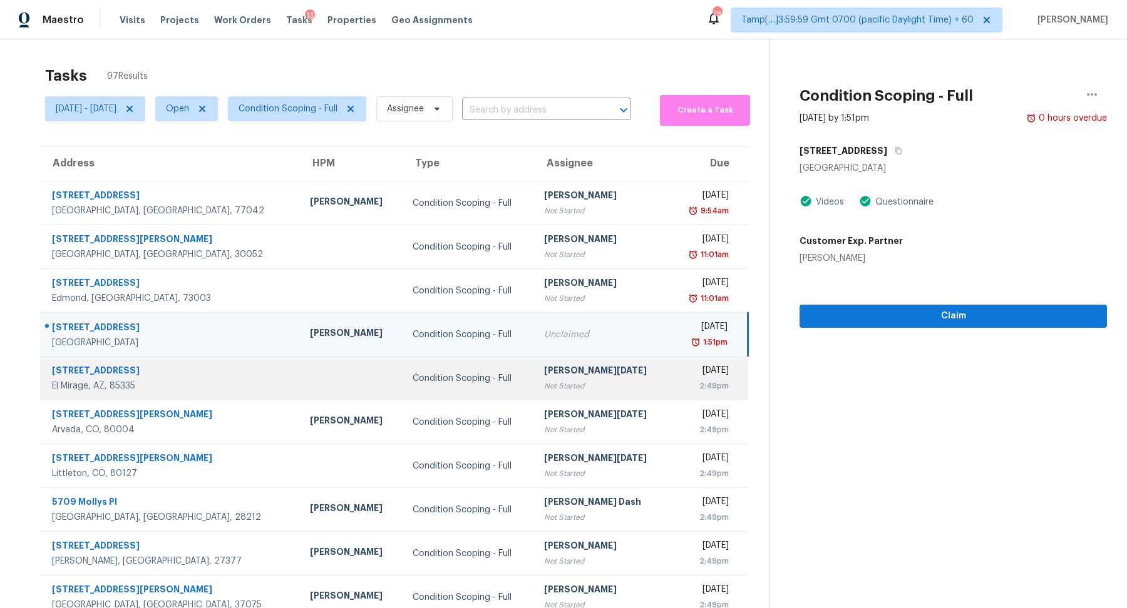
scroll to position [43, 0]
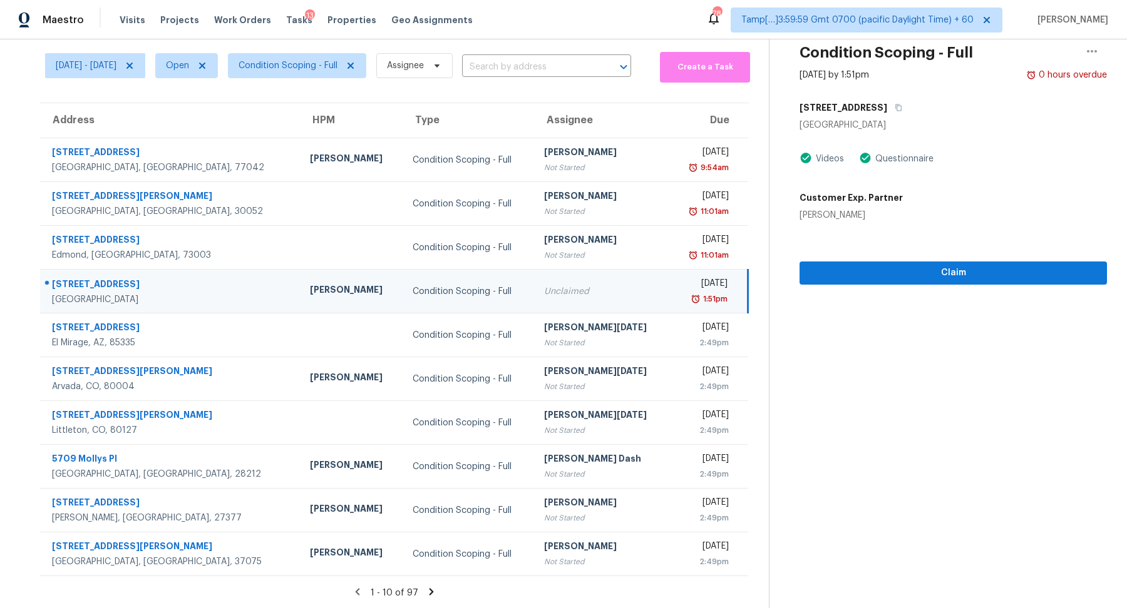
click at [434, 593] on icon at bounding box center [431, 592] width 11 height 11
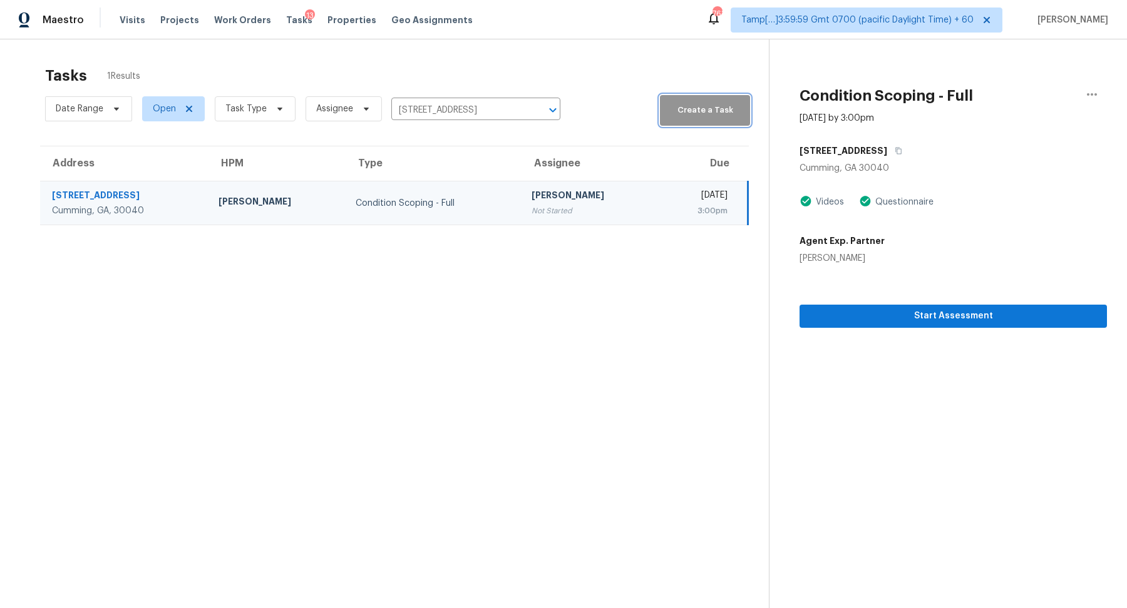
click at [687, 119] on button "Create a Task" at bounding box center [705, 110] width 90 height 31
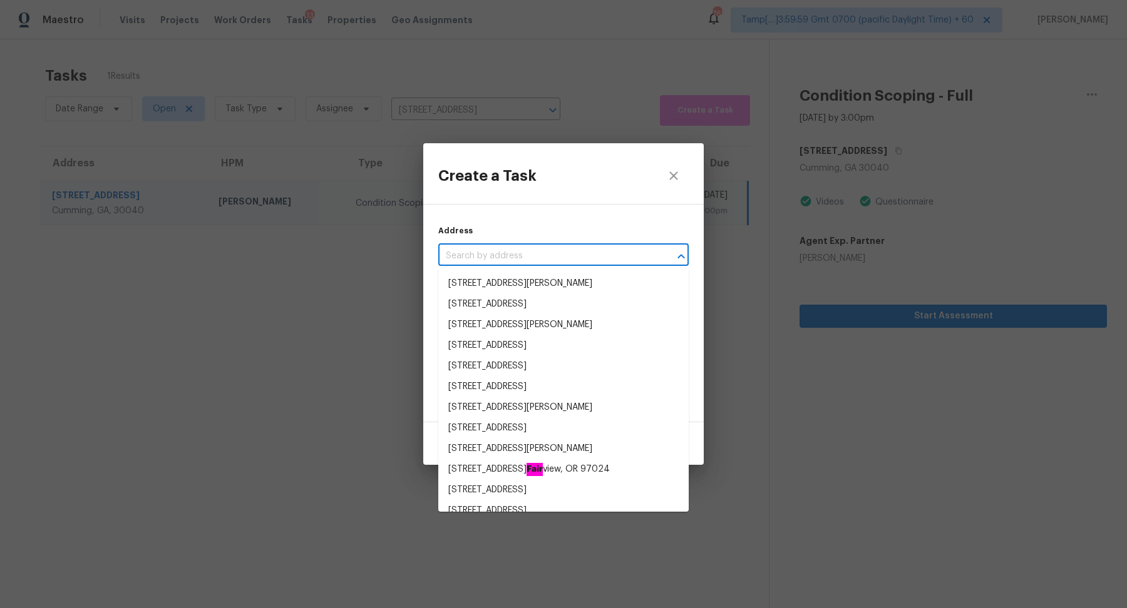
click at [531, 254] on input "text" at bounding box center [545, 256] width 215 height 19
paste input "[STREET_ADDRESS]"
type input "[STREET_ADDRESS]"
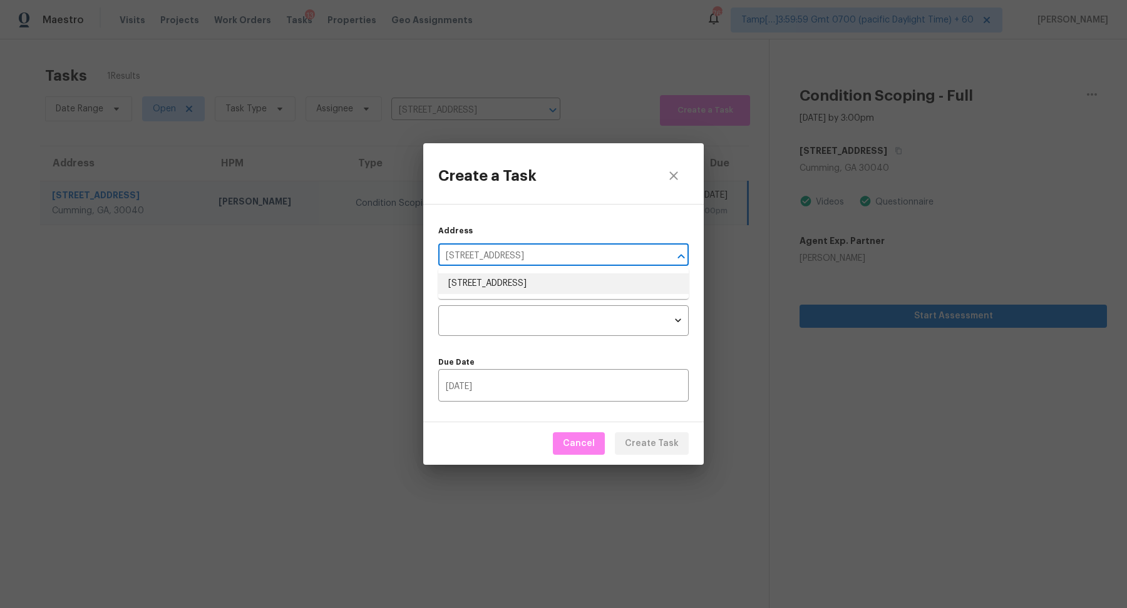
click at [540, 287] on li "[STREET_ADDRESS]" at bounding box center [563, 284] width 250 height 21
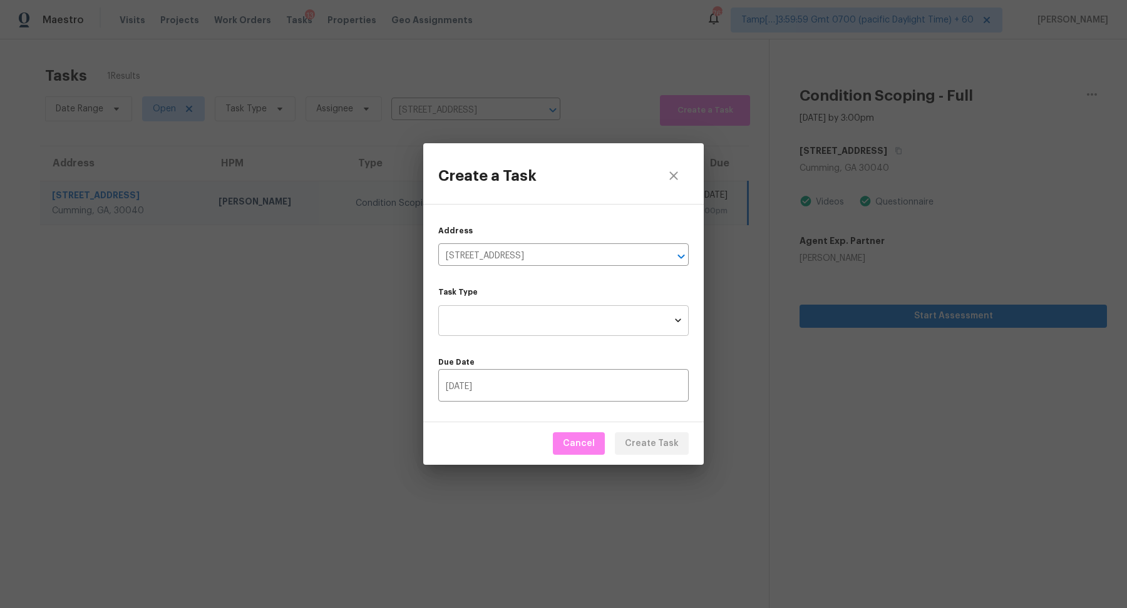
click at [540, 314] on body "Maestro Visits Projects Work Orders Tasks 13 Properties Geo Assignments 763 Tam…" at bounding box center [563, 304] width 1127 height 608
click at [542, 324] on li "Condition Scoping - Full" at bounding box center [563, 320] width 250 height 21
type input "virtual_full_assessment"
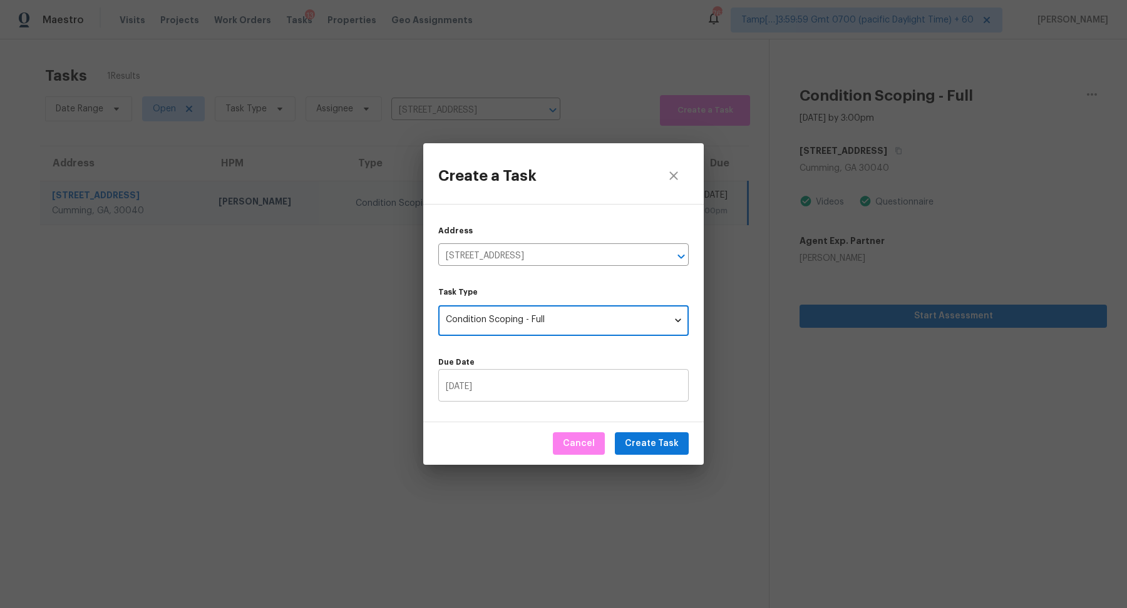
click at [533, 381] on input "[DATE]" at bounding box center [563, 386] width 250 height 29
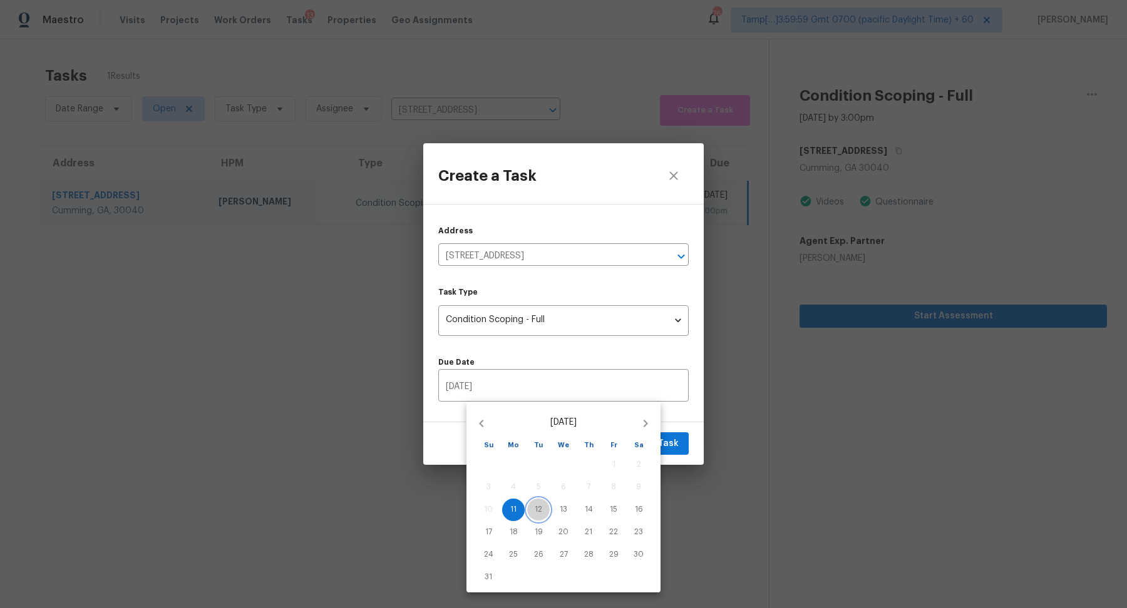
click at [543, 509] on span "12" at bounding box center [538, 510] width 23 height 11
type input "[DATE]"
click at [682, 418] on div at bounding box center [563, 304] width 1127 height 608
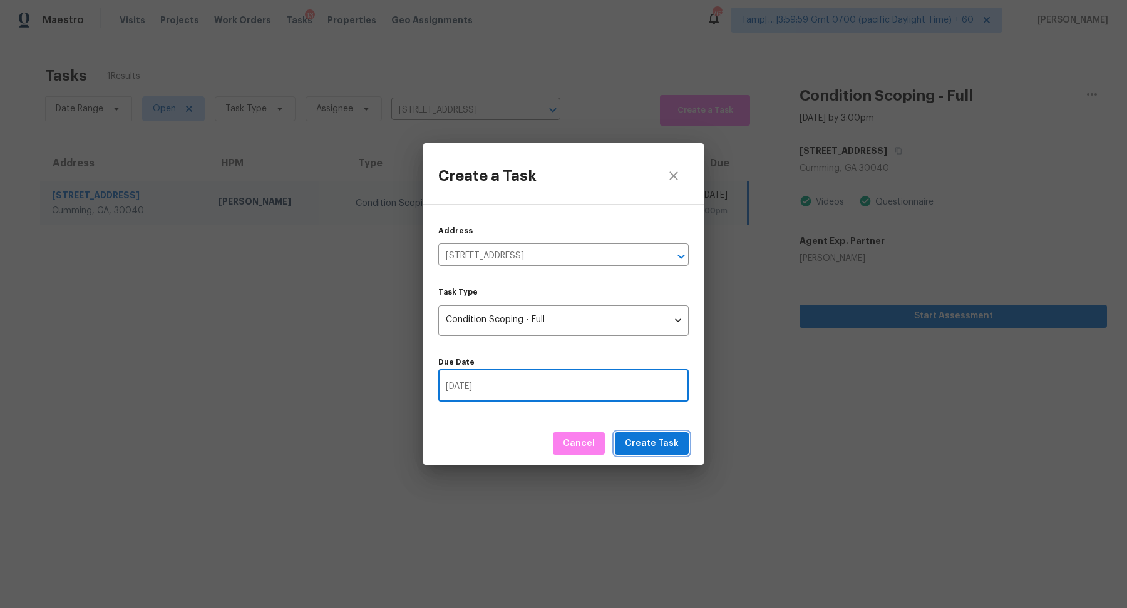
click at [669, 446] on span "Create Task" at bounding box center [652, 444] width 54 height 16
